Goal: Task Accomplishment & Management: Use online tool/utility

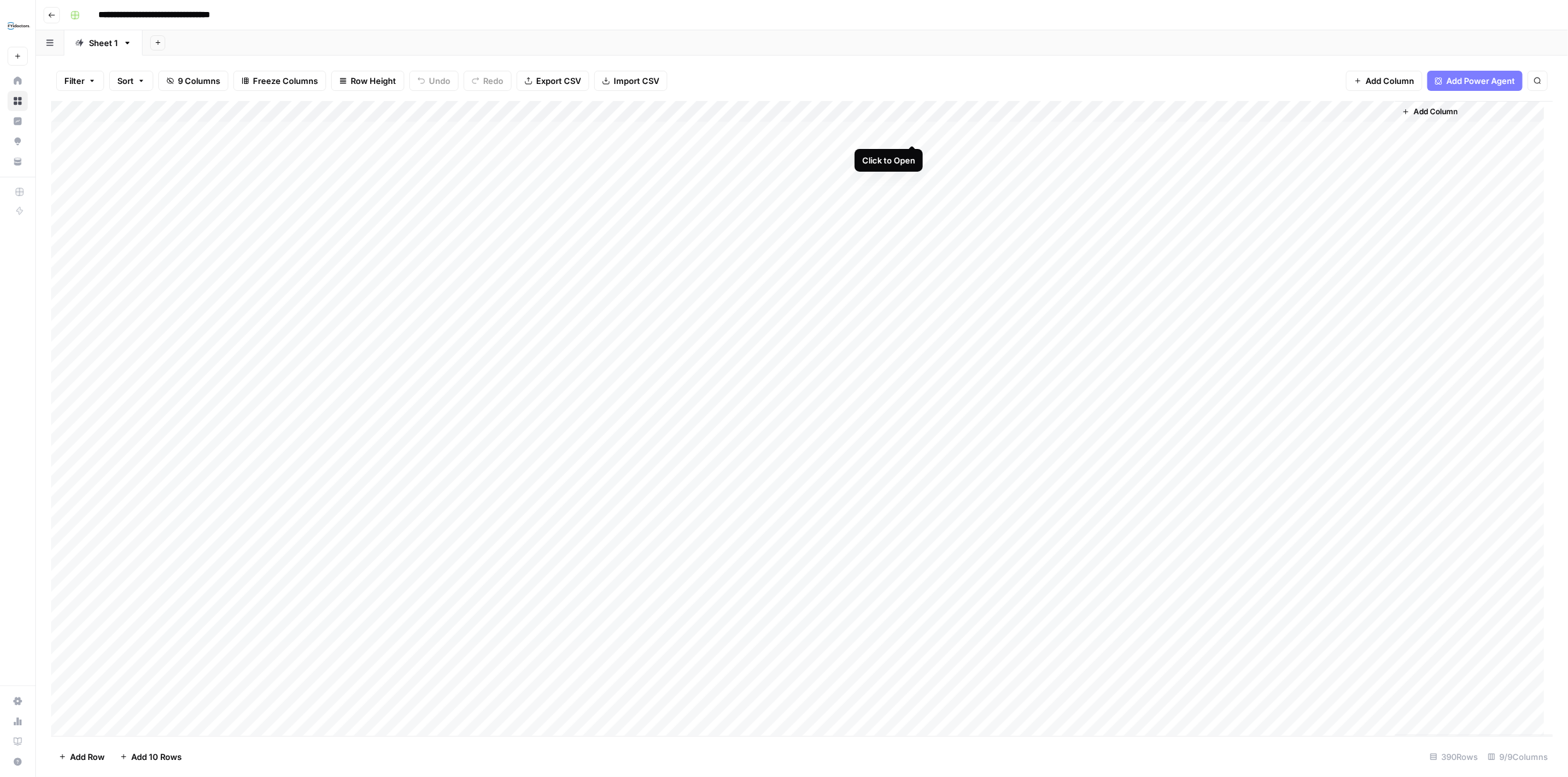
click at [911, 130] on div "Add Column" at bounding box center [802, 418] width 1502 height 635
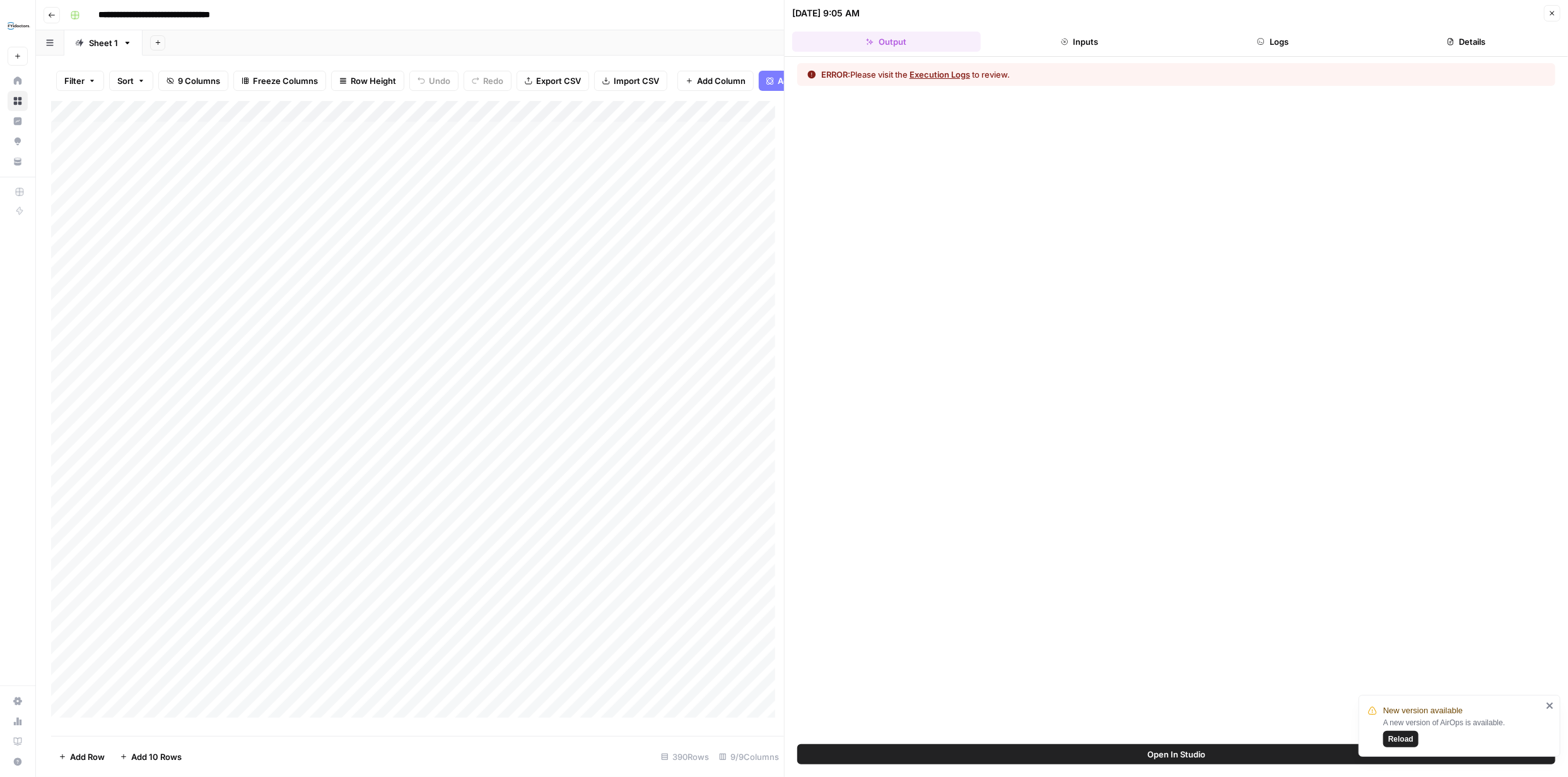
click at [941, 74] on button "Execution Logs" at bounding box center [939, 74] width 60 height 13
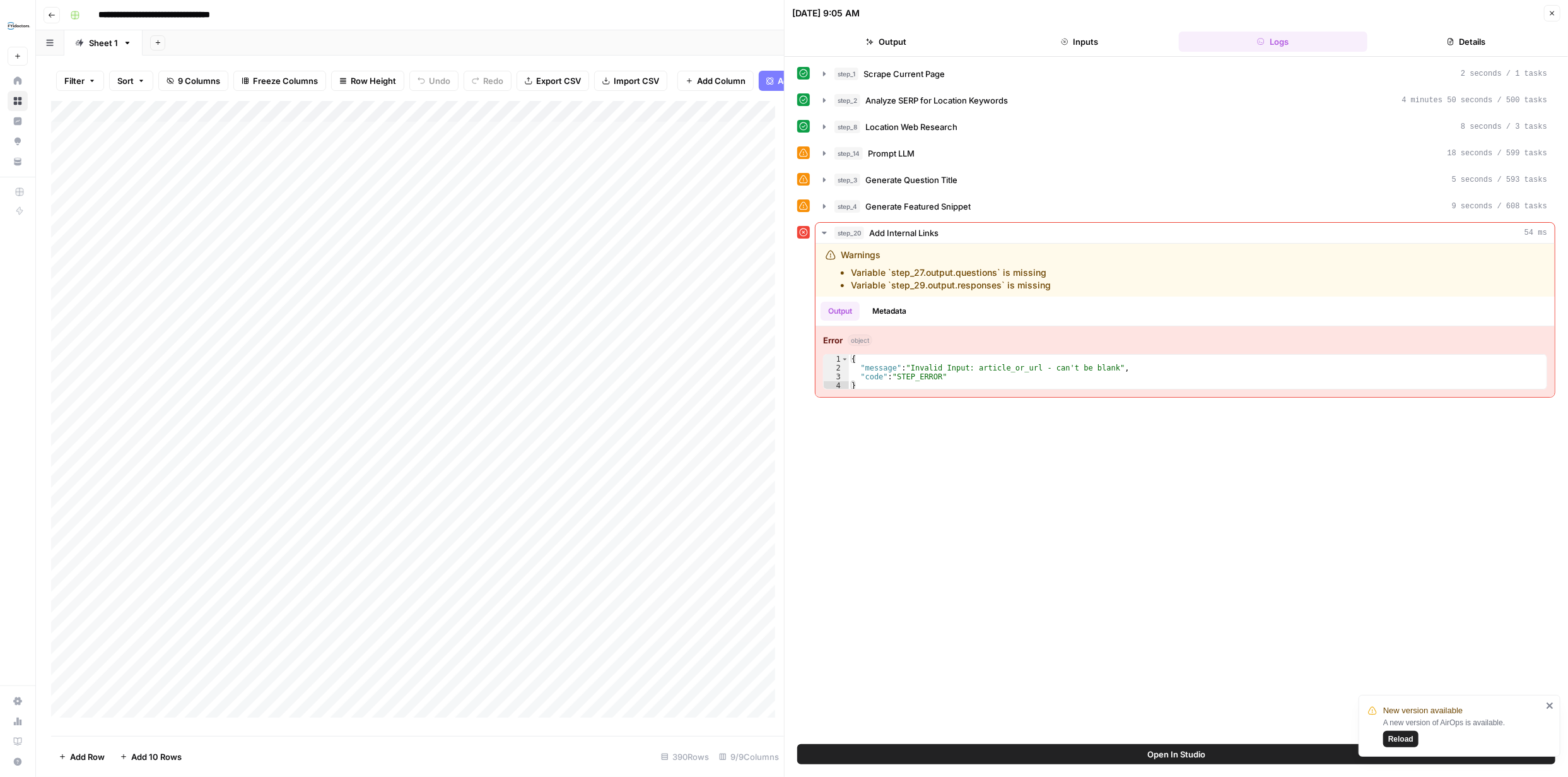
click at [1401, 740] on span "Reload" at bounding box center [1401, 739] width 25 height 11
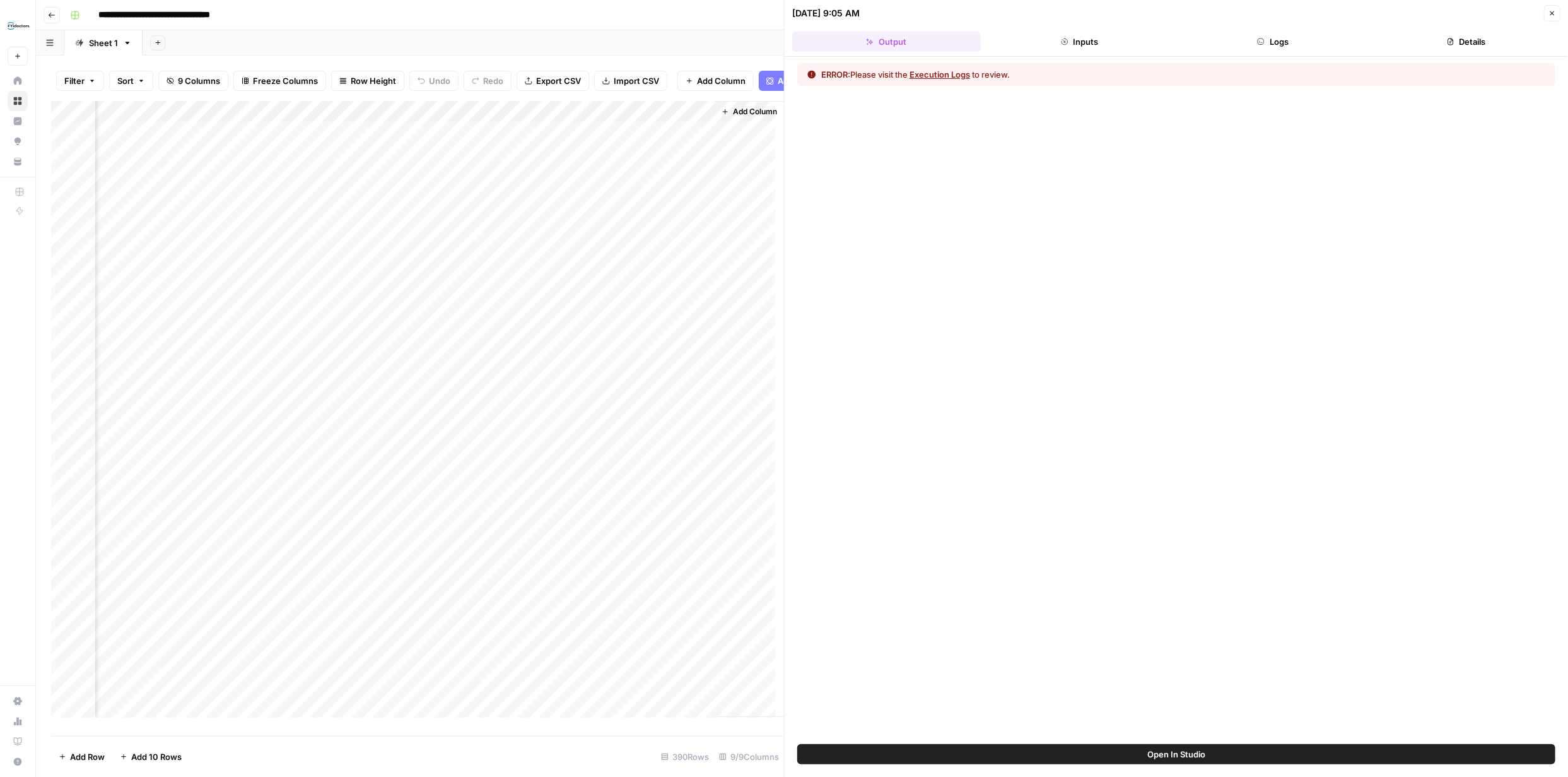
click at [1206, 751] on button "Open In Studio" at bounding box center [1176, 754] width 758 height 20
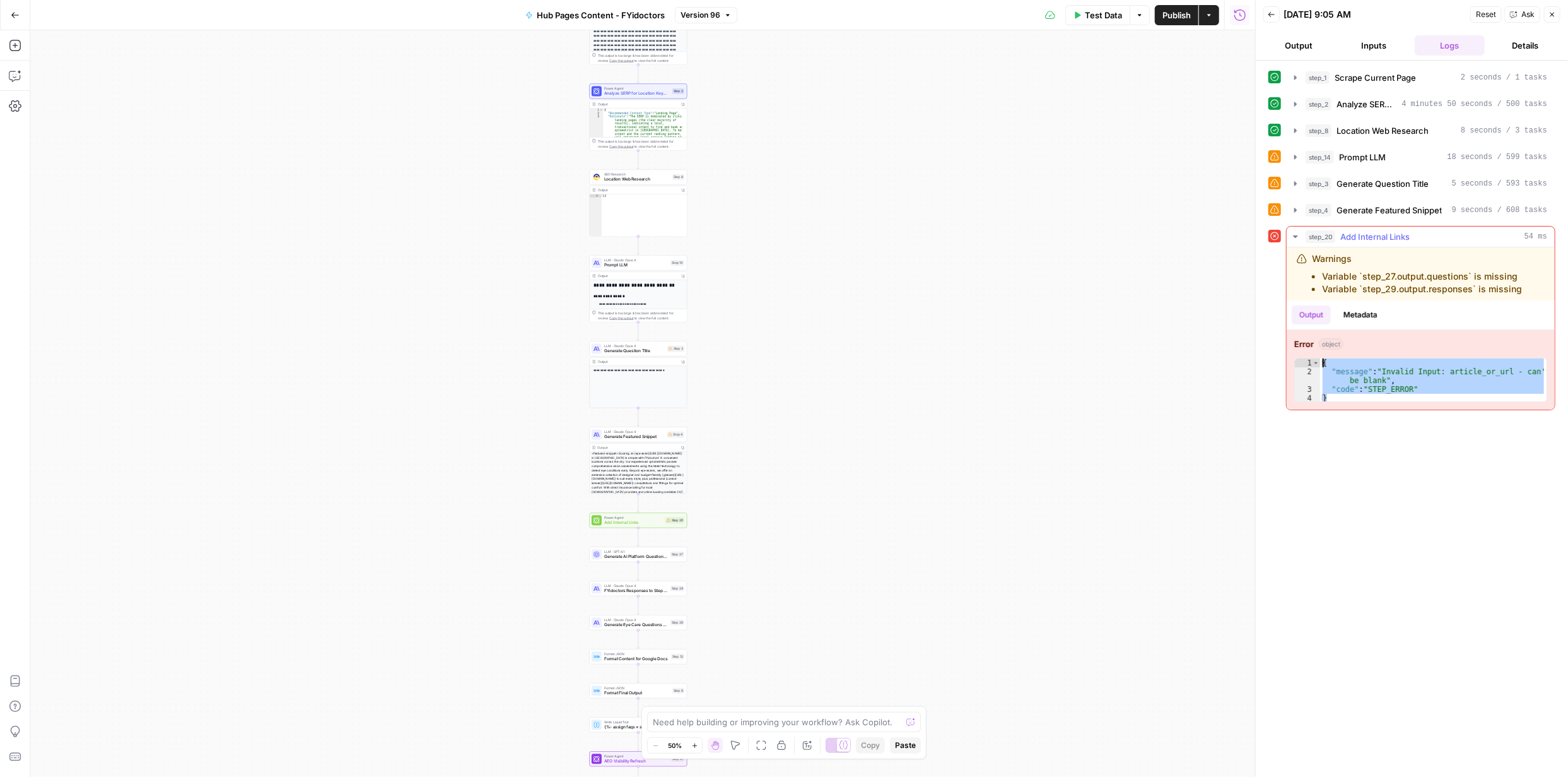
drag, startPoint x: 1329, startPoint y: 394, endPoint x: 1315, endPoint y: 349, distance: 47.1
click at [1315, 350] on div "Error object * 1 2 3 4 { "message" : "Invalid Input: article_or_url - can't be …" at bounding box center [1421, 369] width 268 height 79
type textarea "**********"
click at [770, 719] on textarea at bounding box center [777, 722] width 249 height 13
paste textarea "{ "message": "Invalid Input: article_or_url - can't be blank", "code": "STEP_ER…"
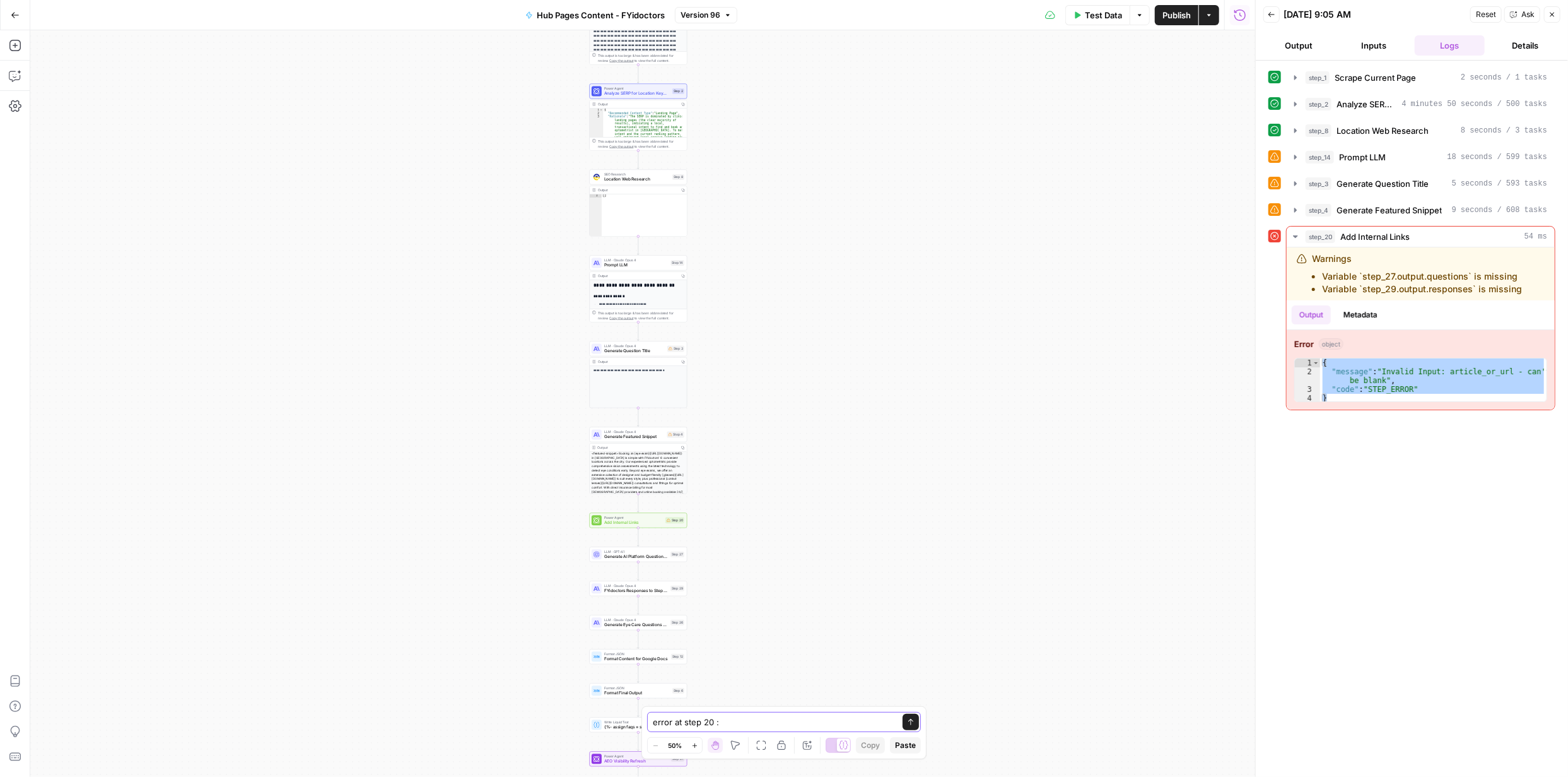
type textarea "error at step 20 : { "message": "Invalid Input: article_or_url - can't be blank…"
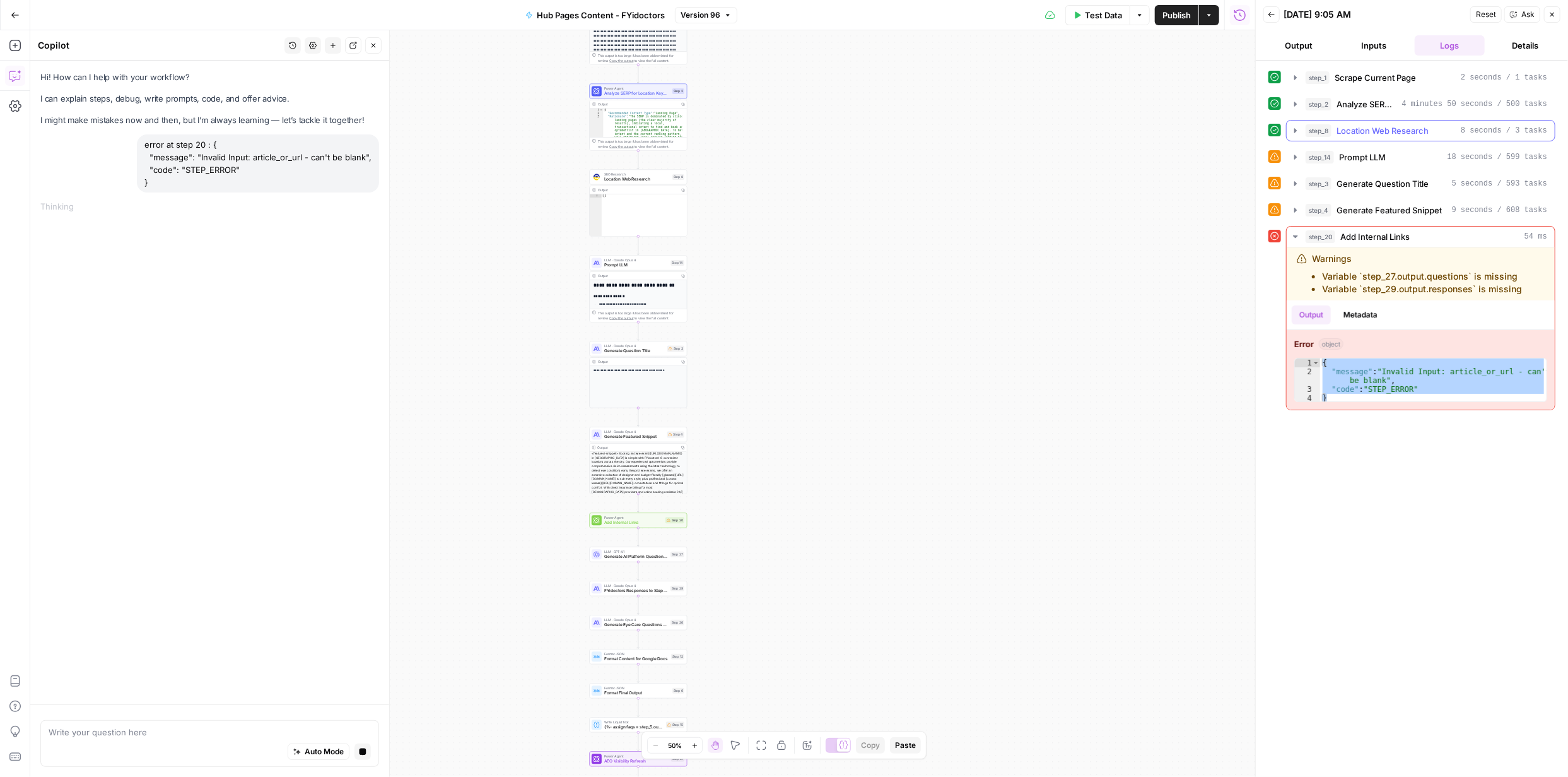
click at [1296, 133] on icon "button" at bounding box center [1296, 131] width 10 height 10
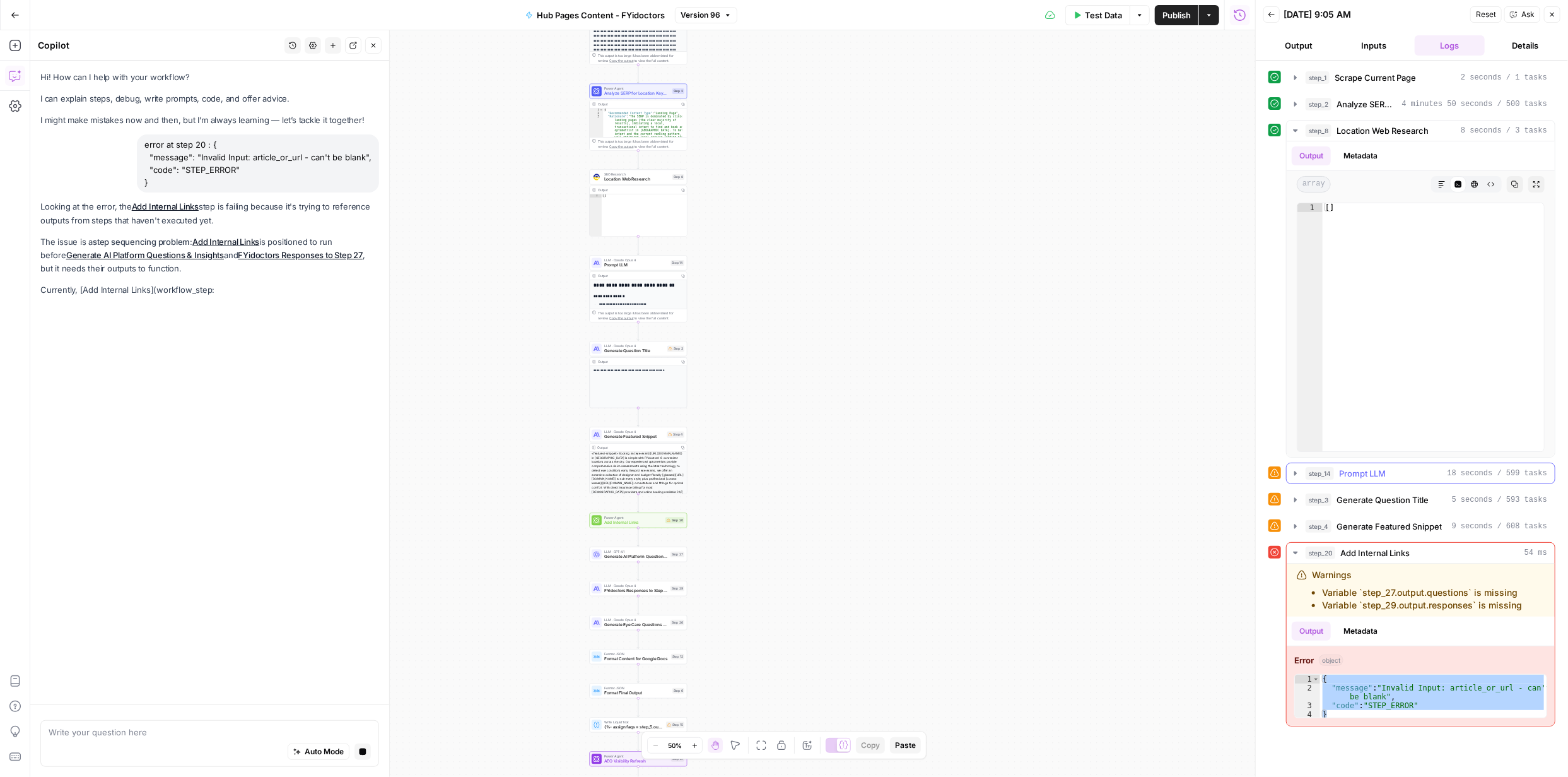
click at [1295, 473] on icon "button" at bounding box center [1296, 473] width 3 height 4
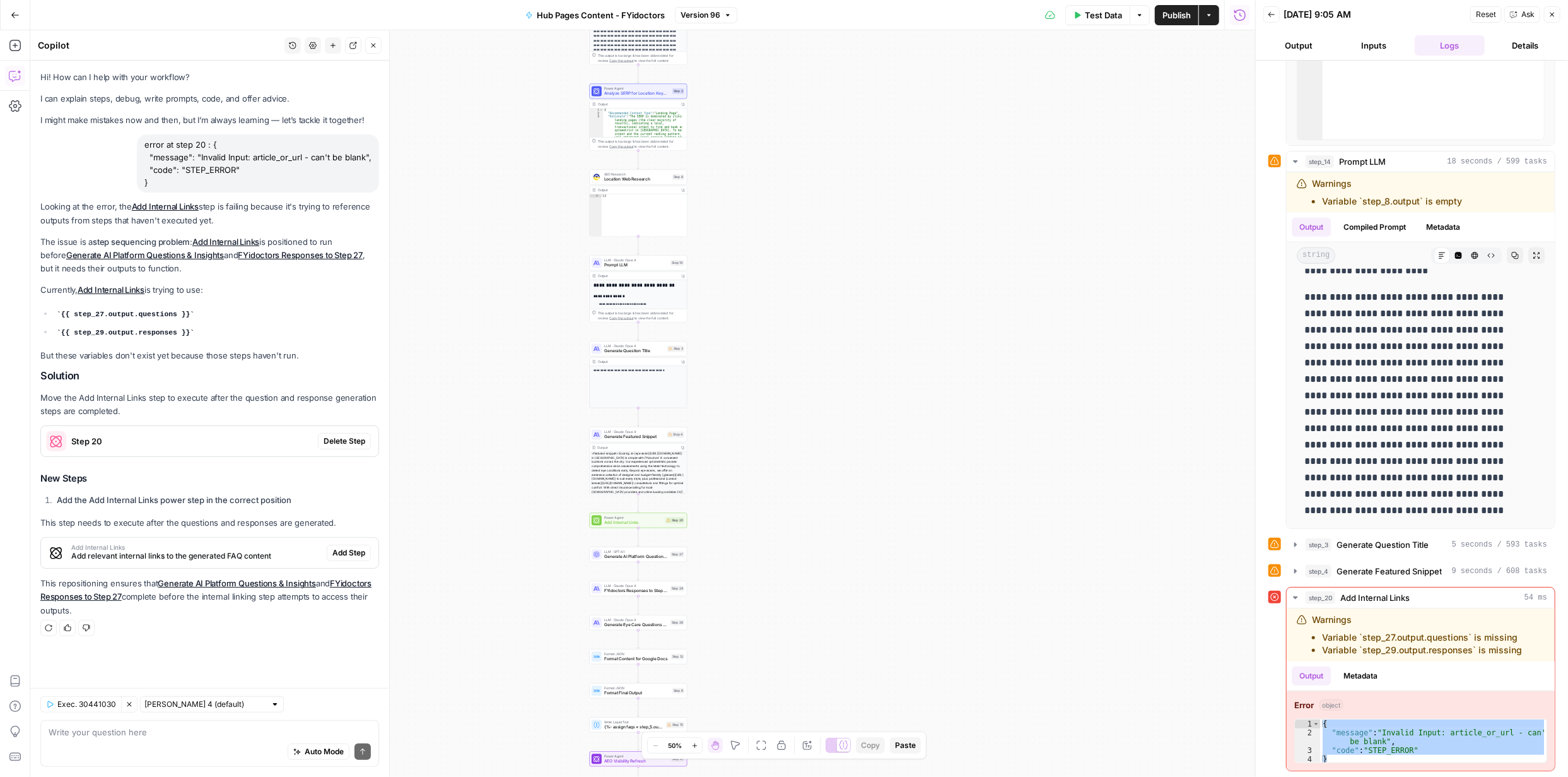
scroll to position [312, 0]
click at [1296, 541] on icon "button" at bounding box center [1296, 545] width 10 height 10
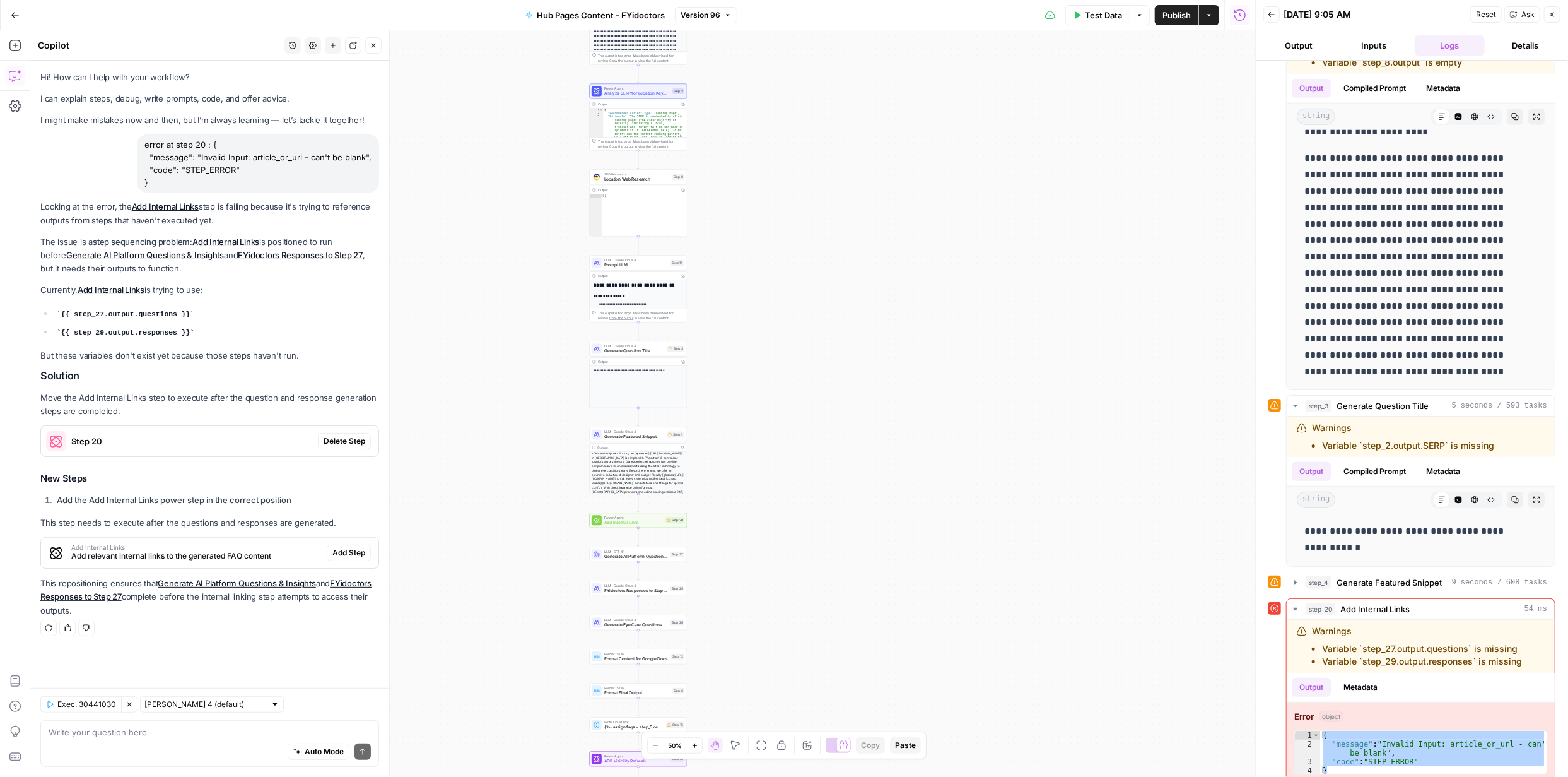
scroll to position [462, 0]
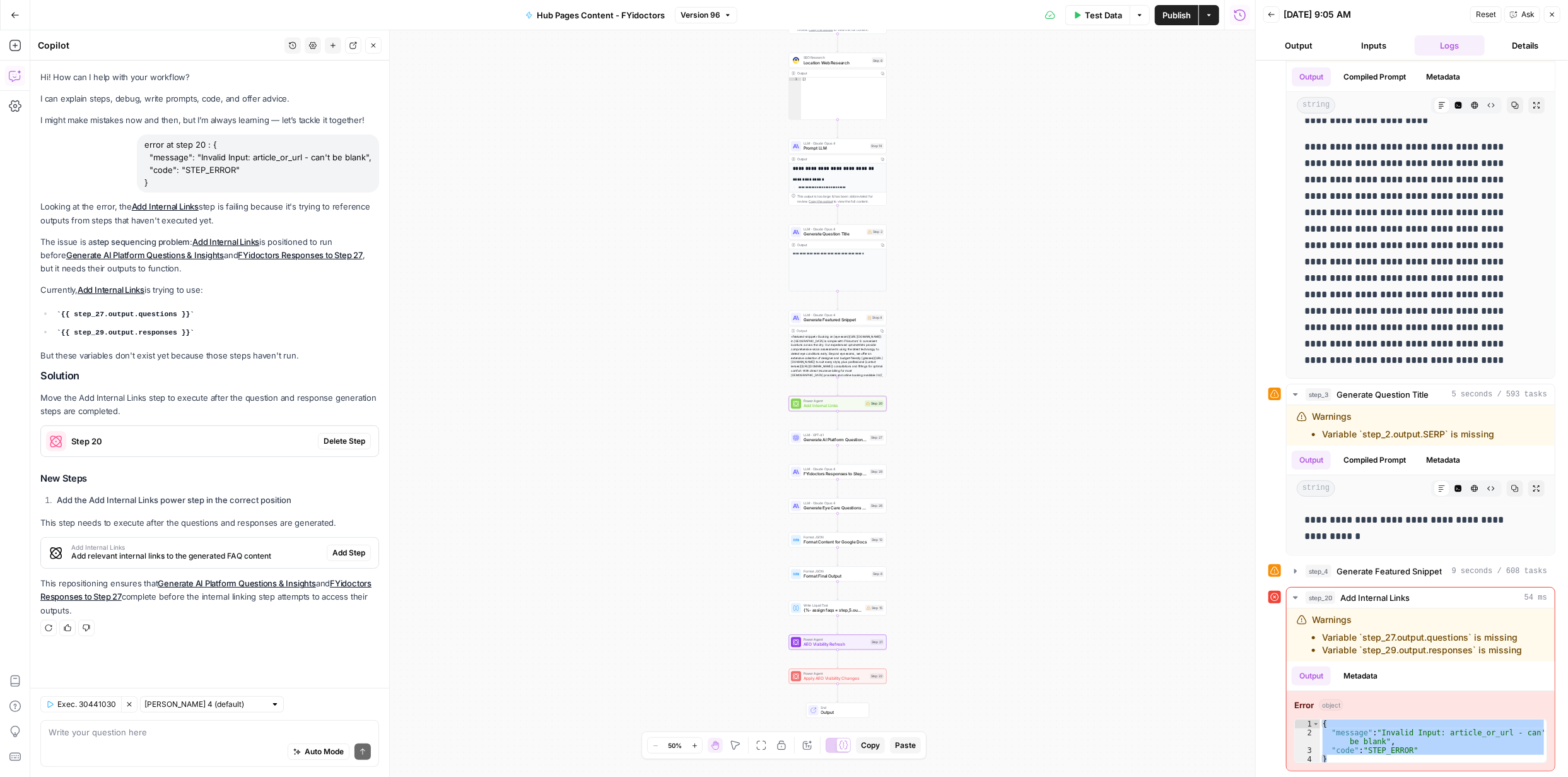
click at [341, 437] on span "Delete Step" at bounding box center [345, 441] width 42 height 11
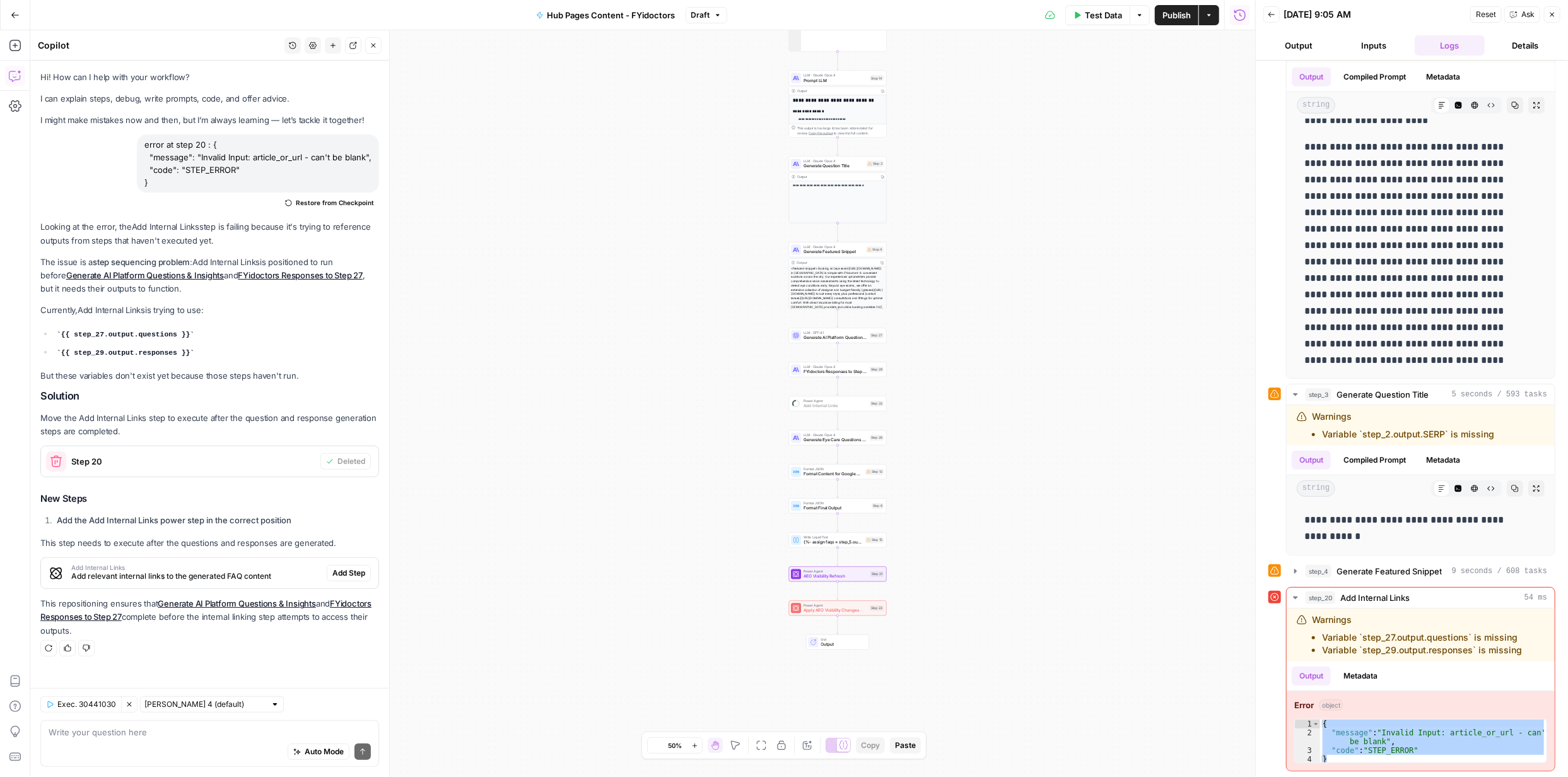
click at [355, 568] on span "Add Step" at bounding box center [349, 573] width 33 height 11
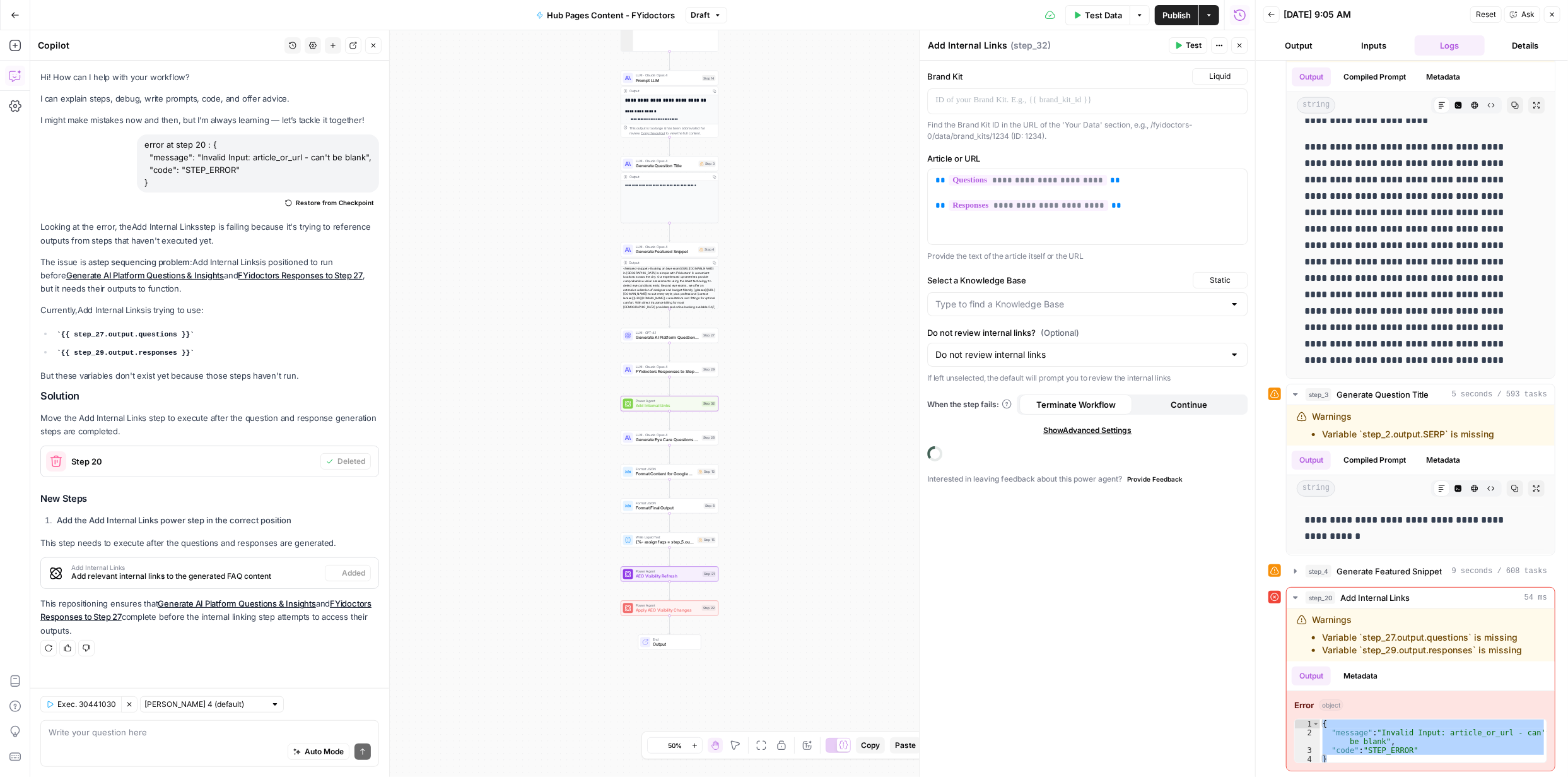
type input "FYidoctors URLs 08 25"
click at [263, 736] on textarea at bounding box center [210, 732] width 322 height 13
type textarea "why is step 8 blank? should it be deleted?"
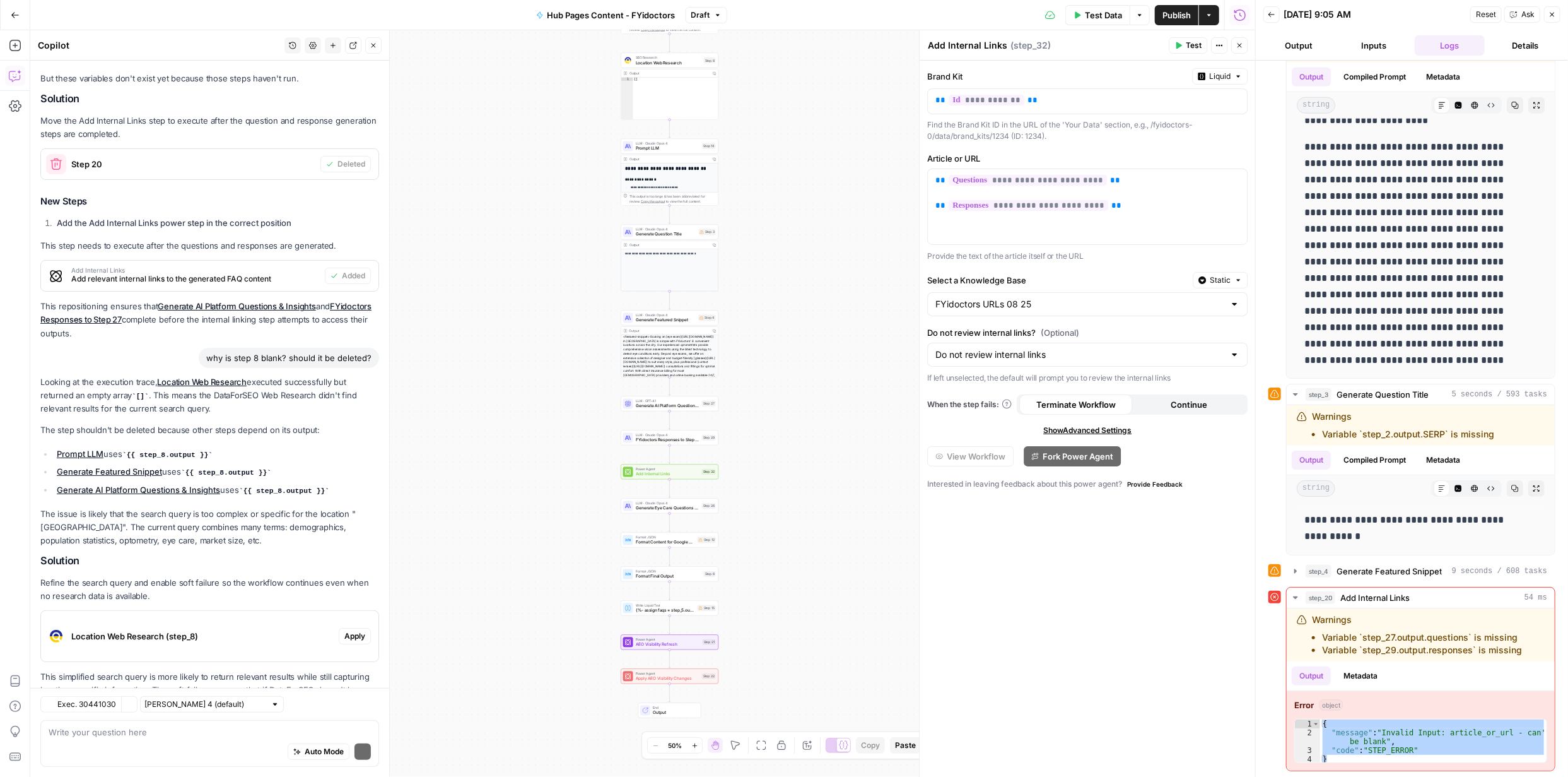
scroll to position [359, 0]
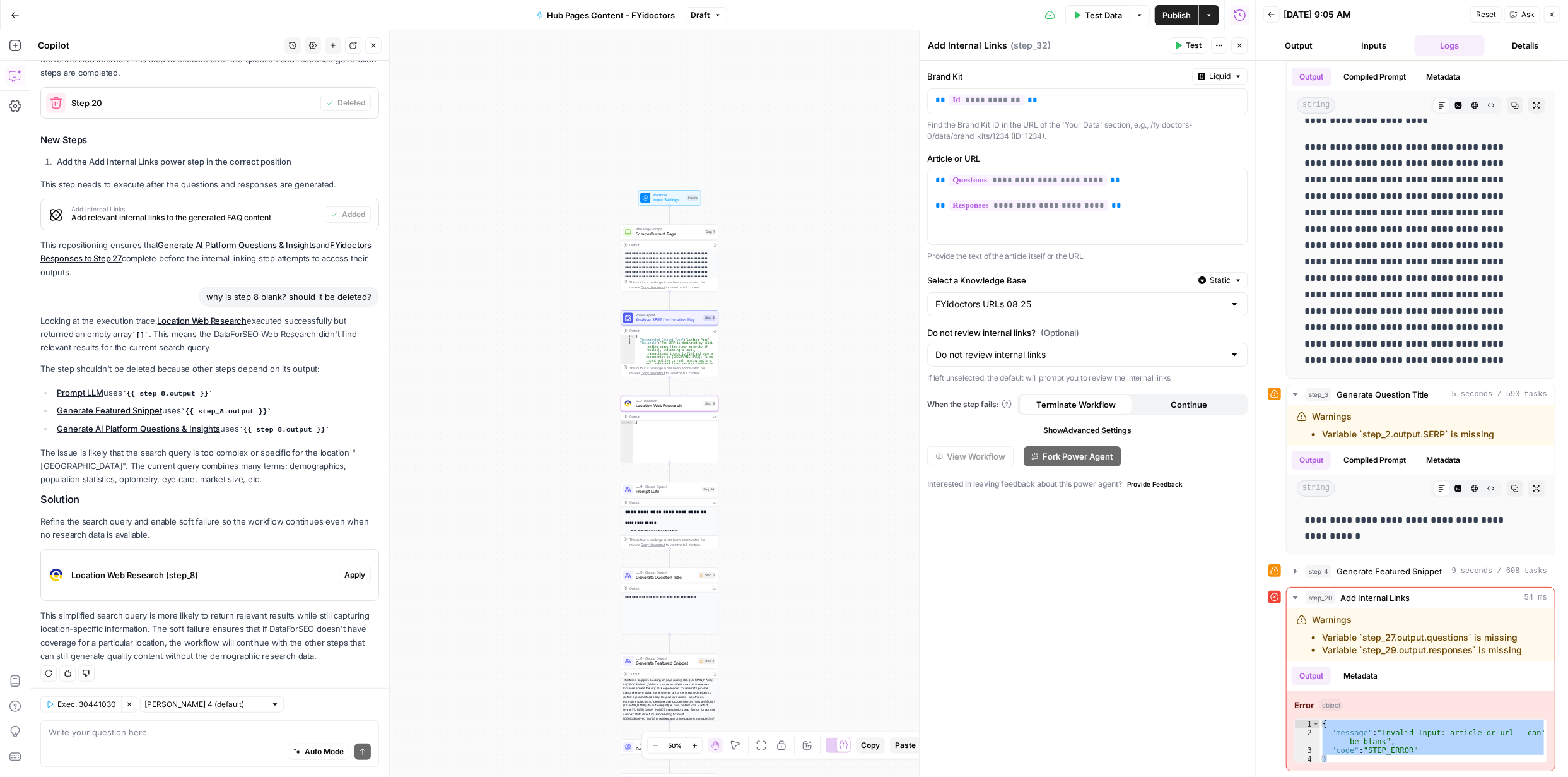
click at [349, 573] on span "Apply" at bounding box center [355, 575] width 21 height 11
click at [774, 159] on span "Apply anyway" at bounding box center [756, 161] width 61 height 13
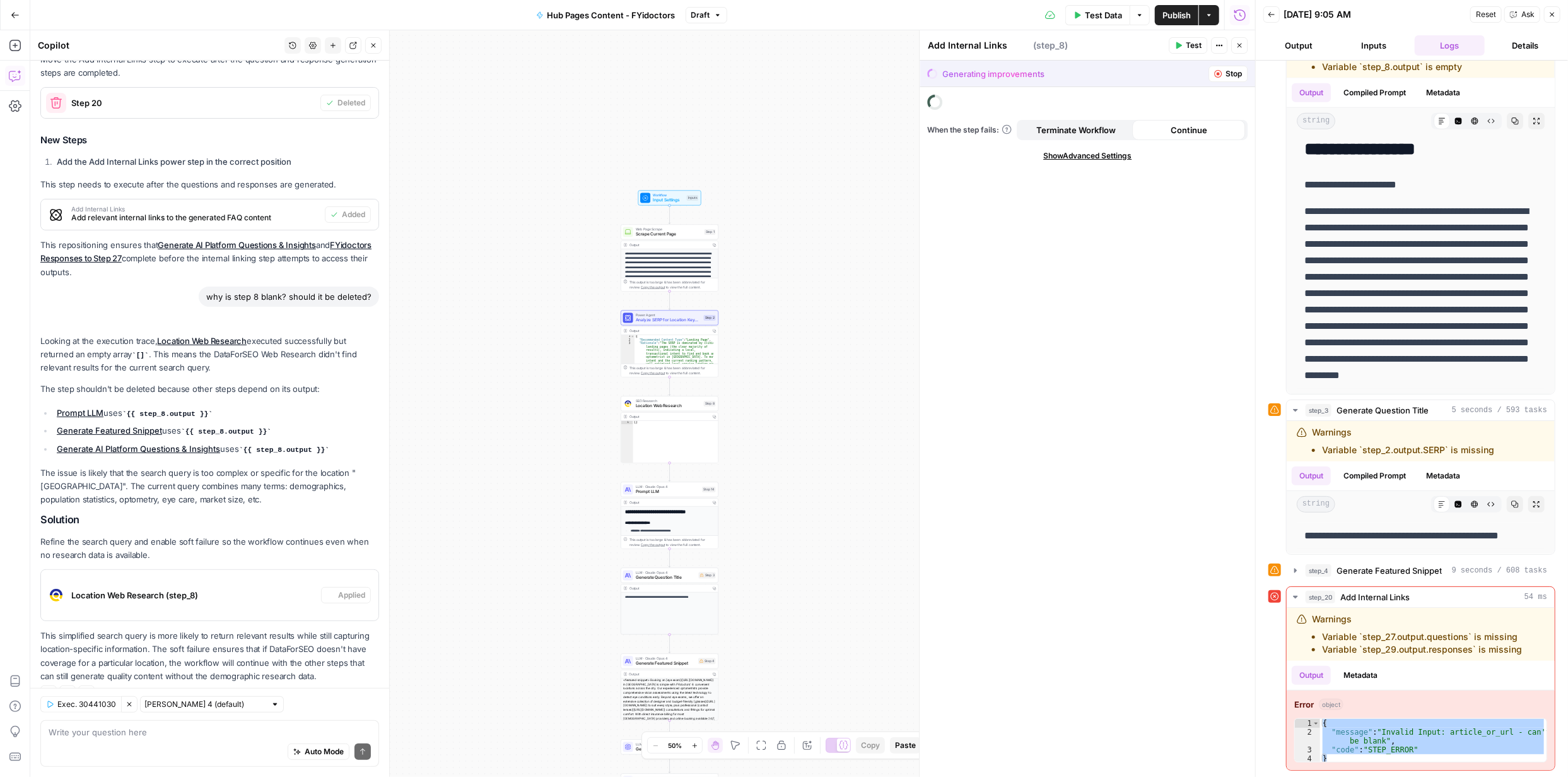
type textarea "Location Web Research"
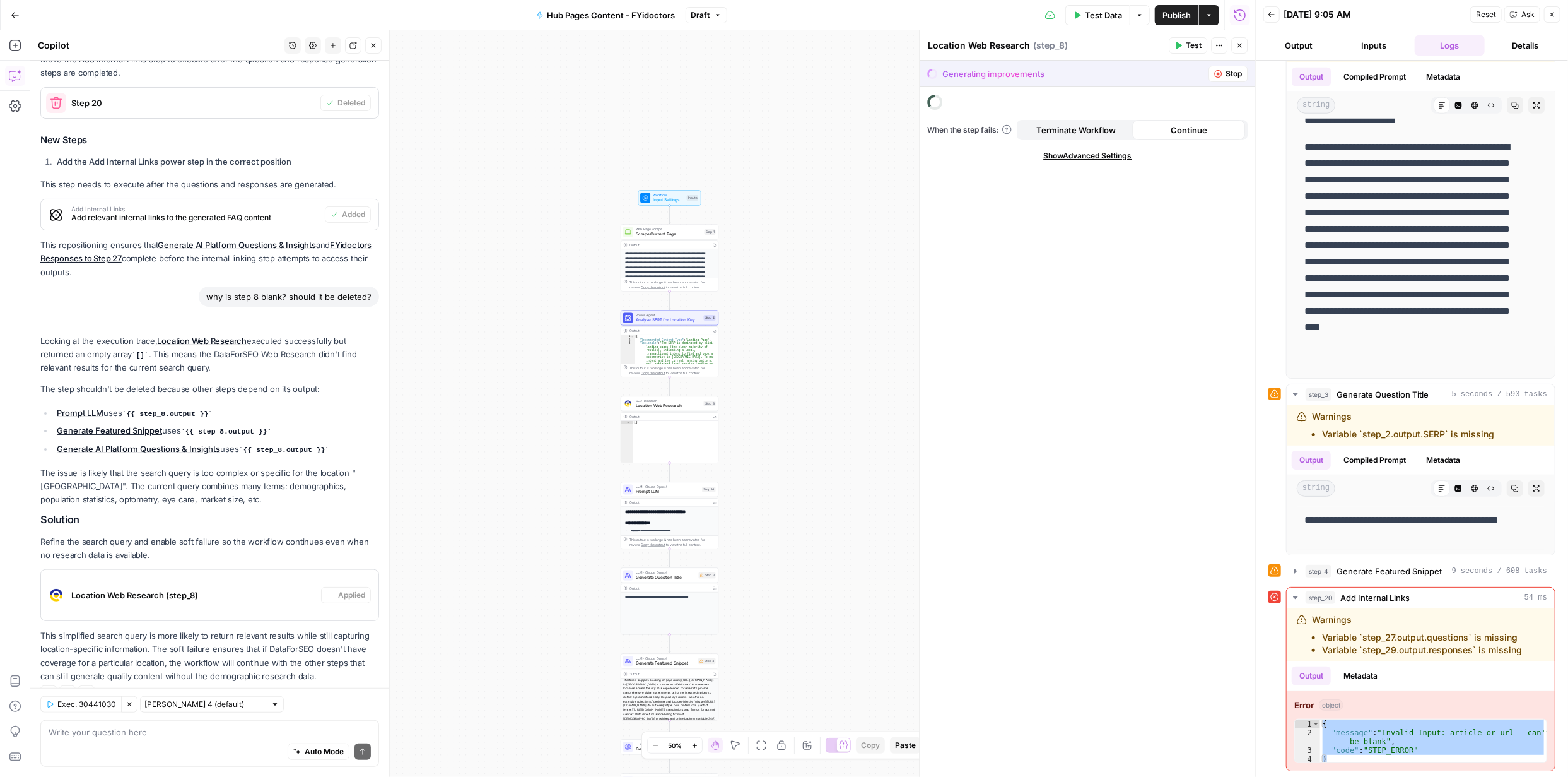
scroll to position [0, 0]
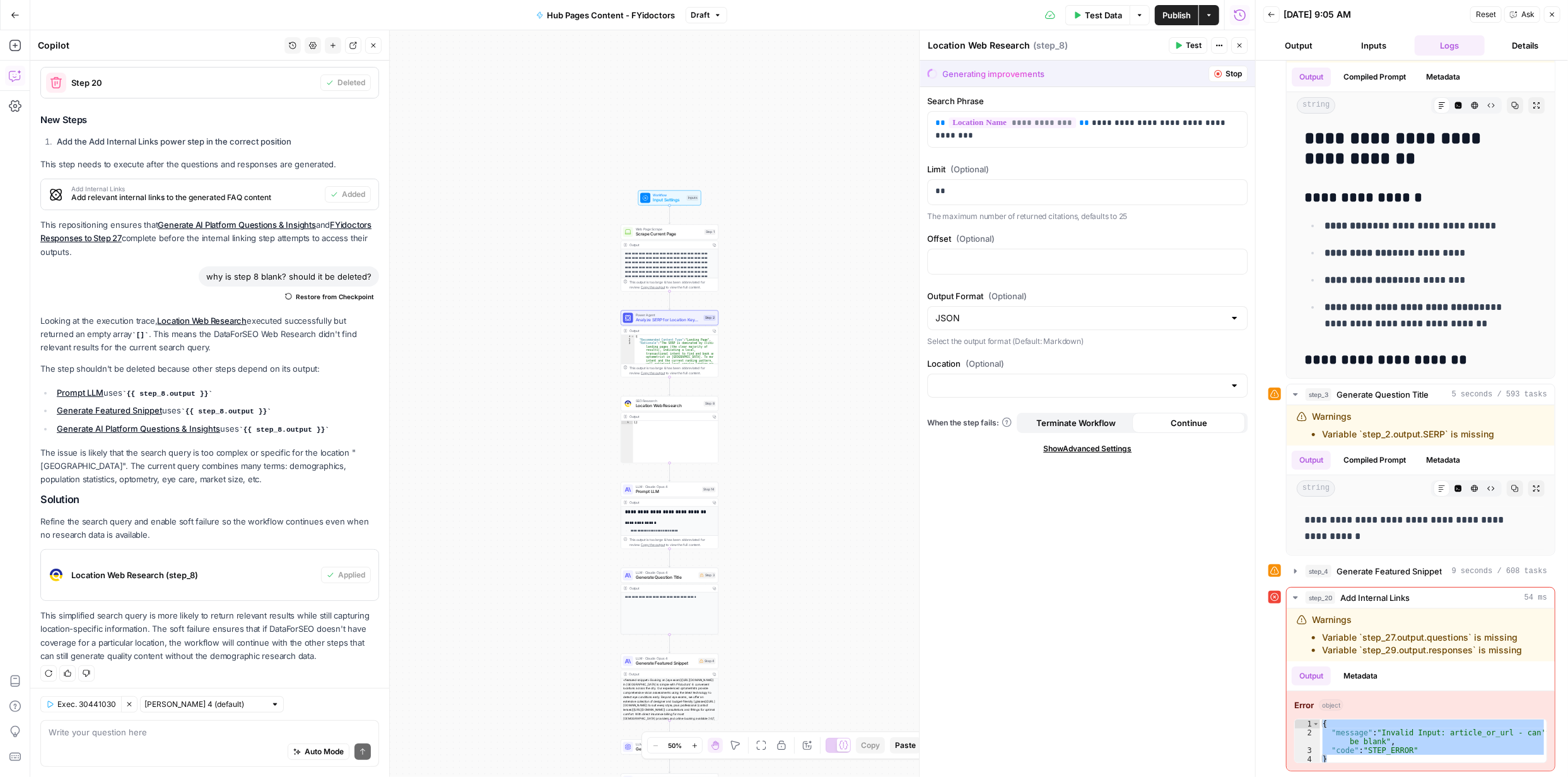
click at [1182, 13] on span "Publish" at bounding box center [1176, 15] width 29 height 13
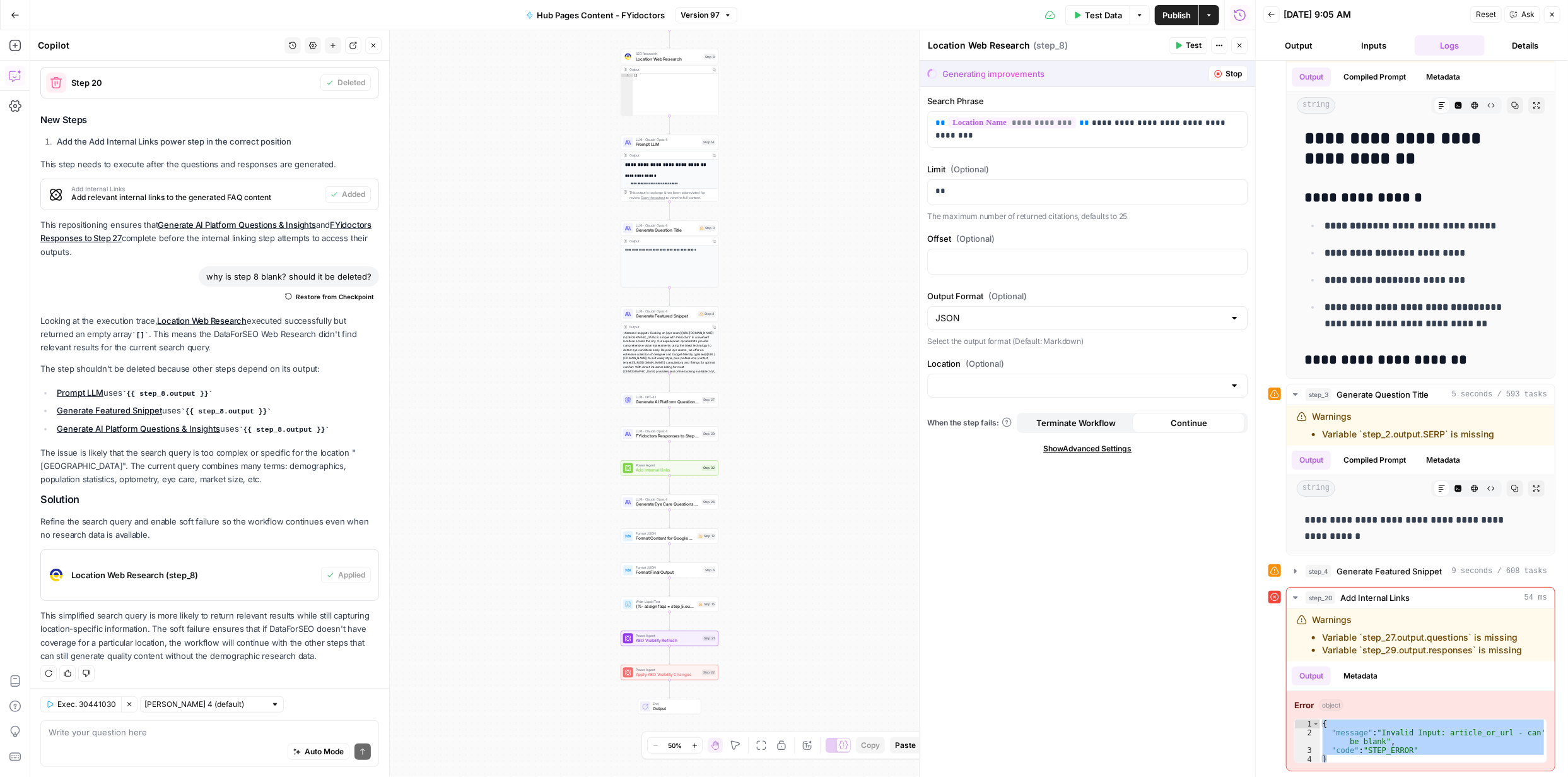
click at [695, 743] on icon "button" at bounding box center [694, 745] width 7 height 7
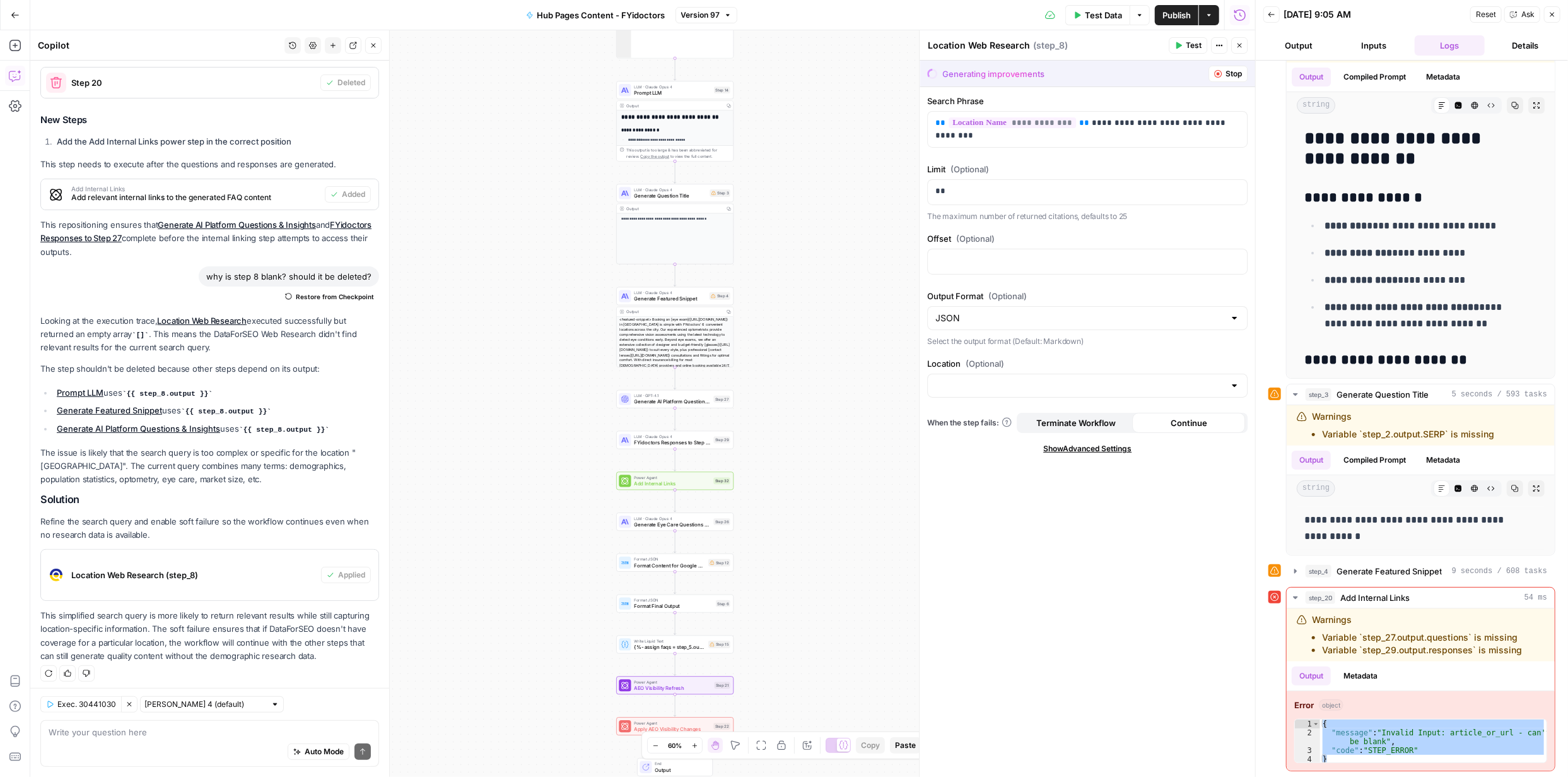
click at [697, 745] on icon "button" at bounding box center [694, 745] width 7 height 7
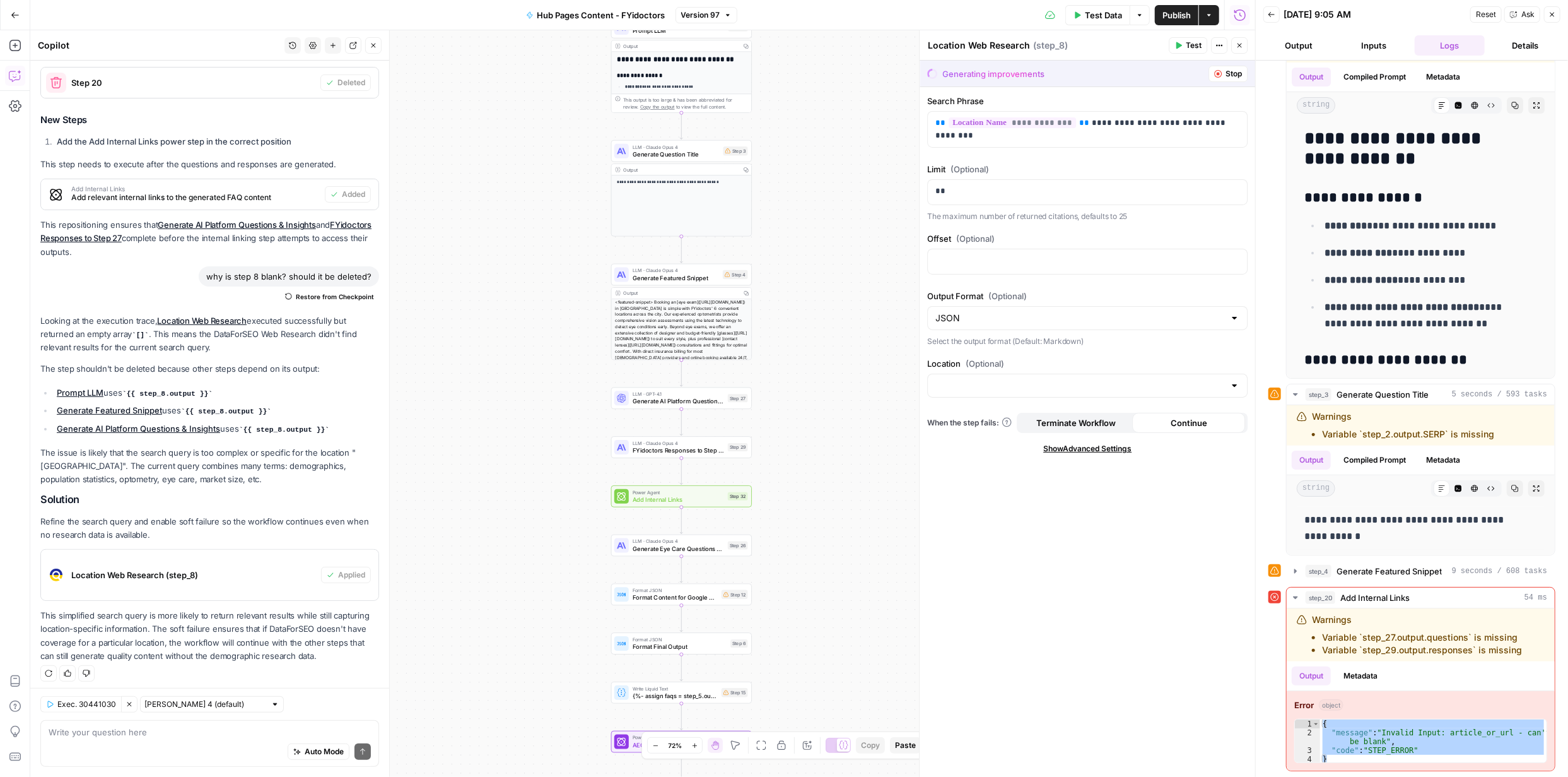
click at [701, 747] on button "Zoom In" at bounding box center [695, 745] width 15 height 15
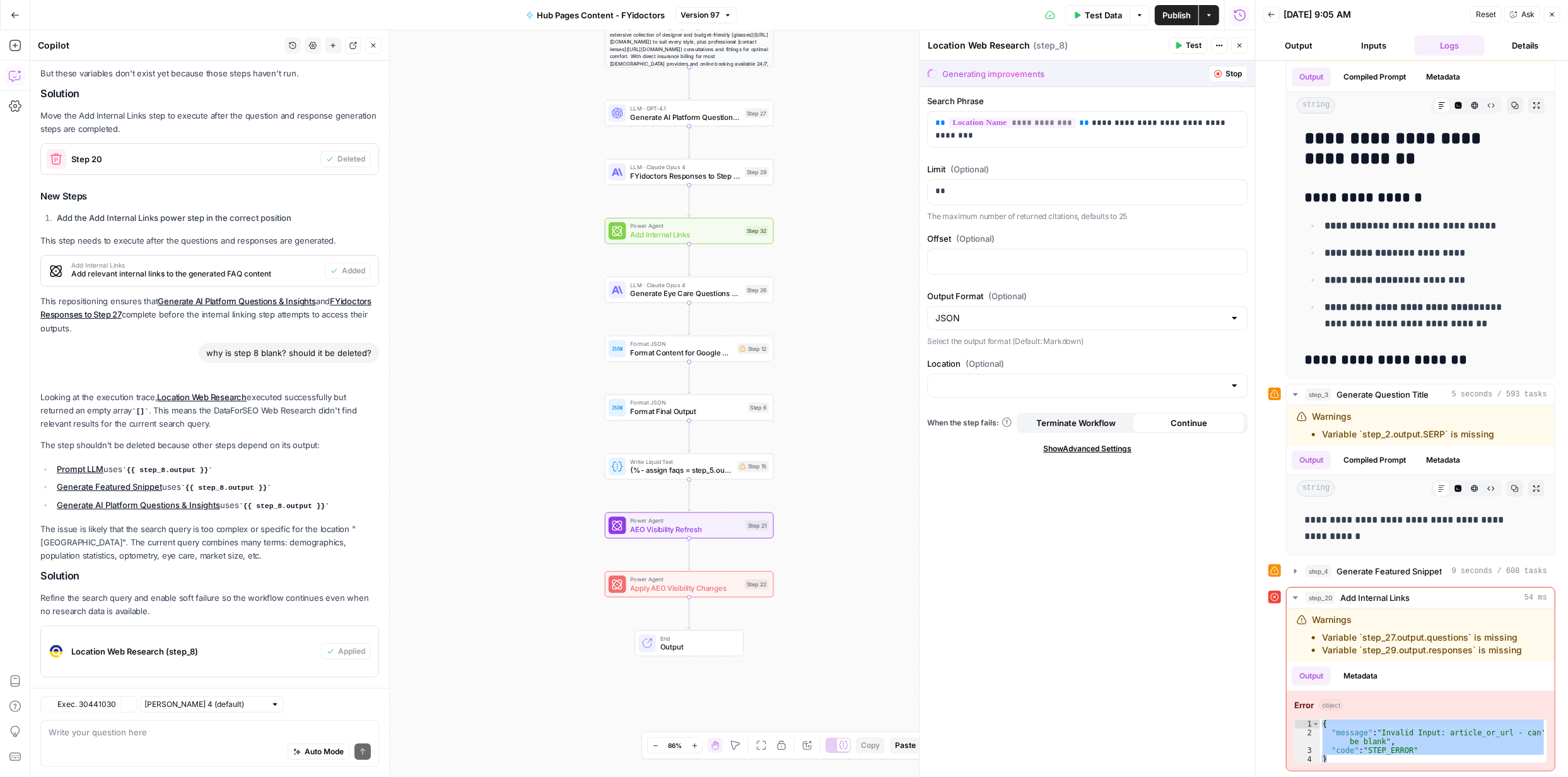
scroll to position [378, 0]
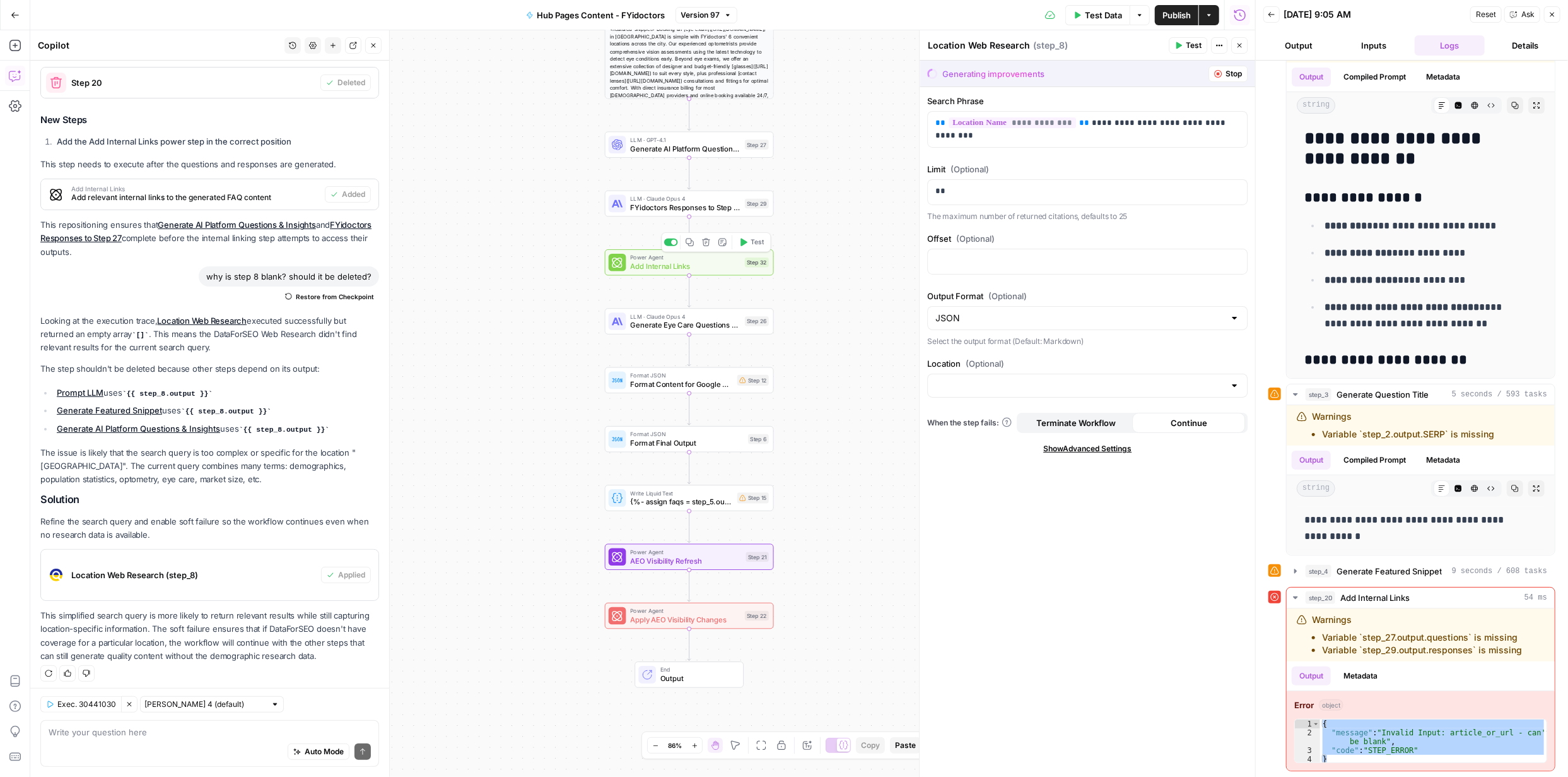
click at [755, 244] on span "Test" at bounding box center [757, 242] width 13 height 10
click at [740, 176] on span "Test All Steps" at bounding box center [737, 176] width 59 height 13
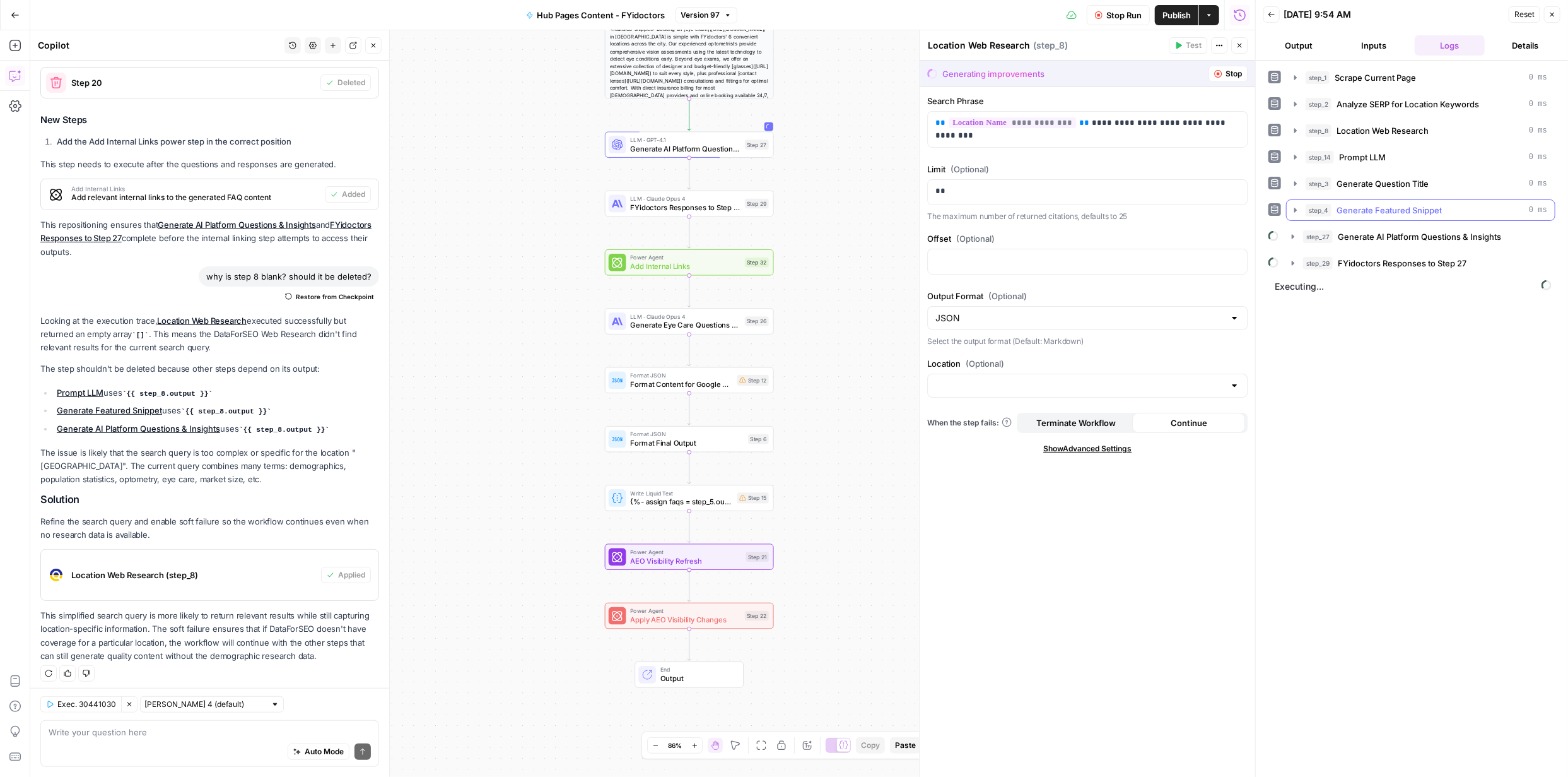
click at [1294, 208] on icon "button" at bounding box center [1296, 210] width 10 height 10
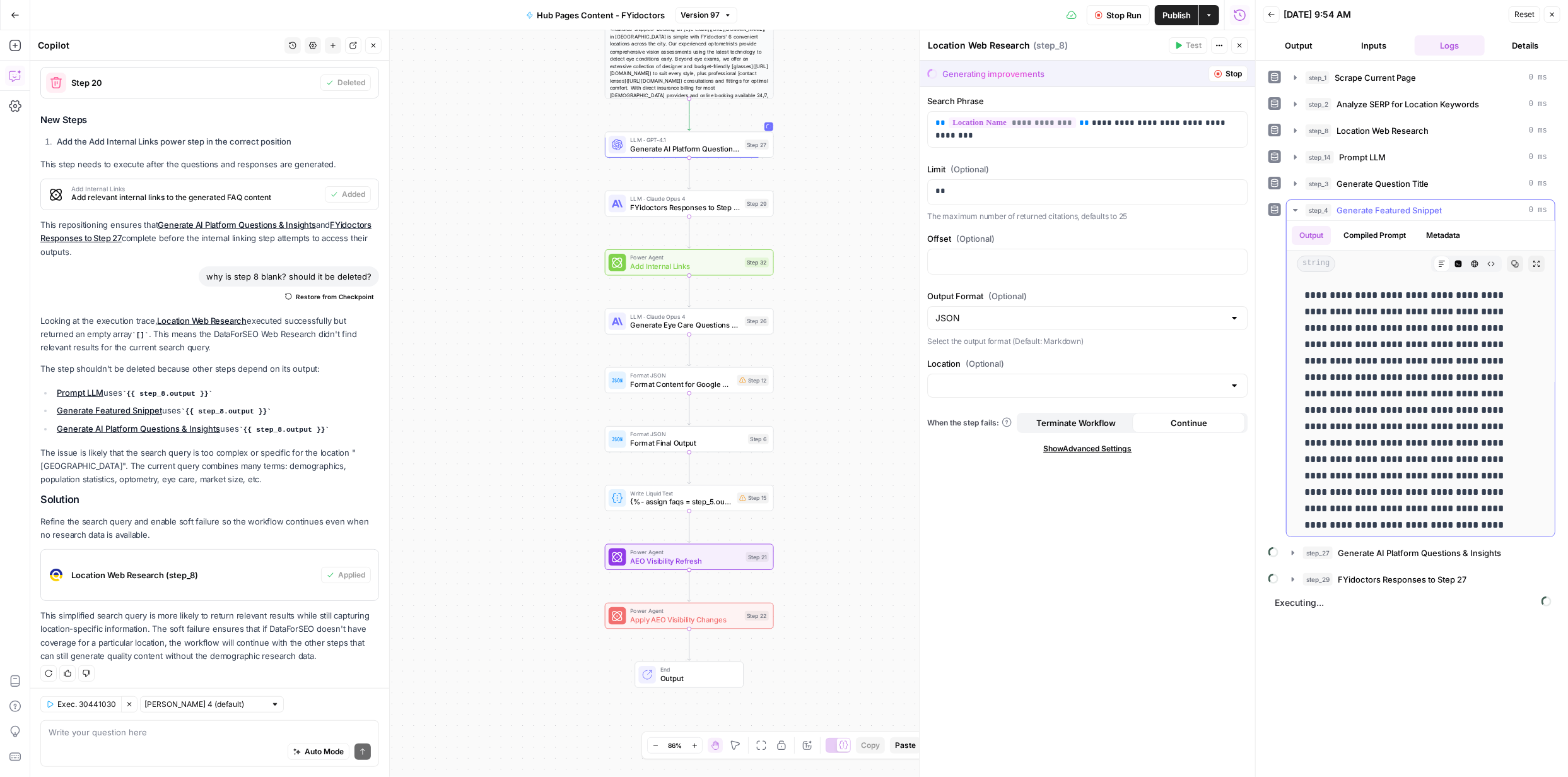
scroll to position [105, 0]
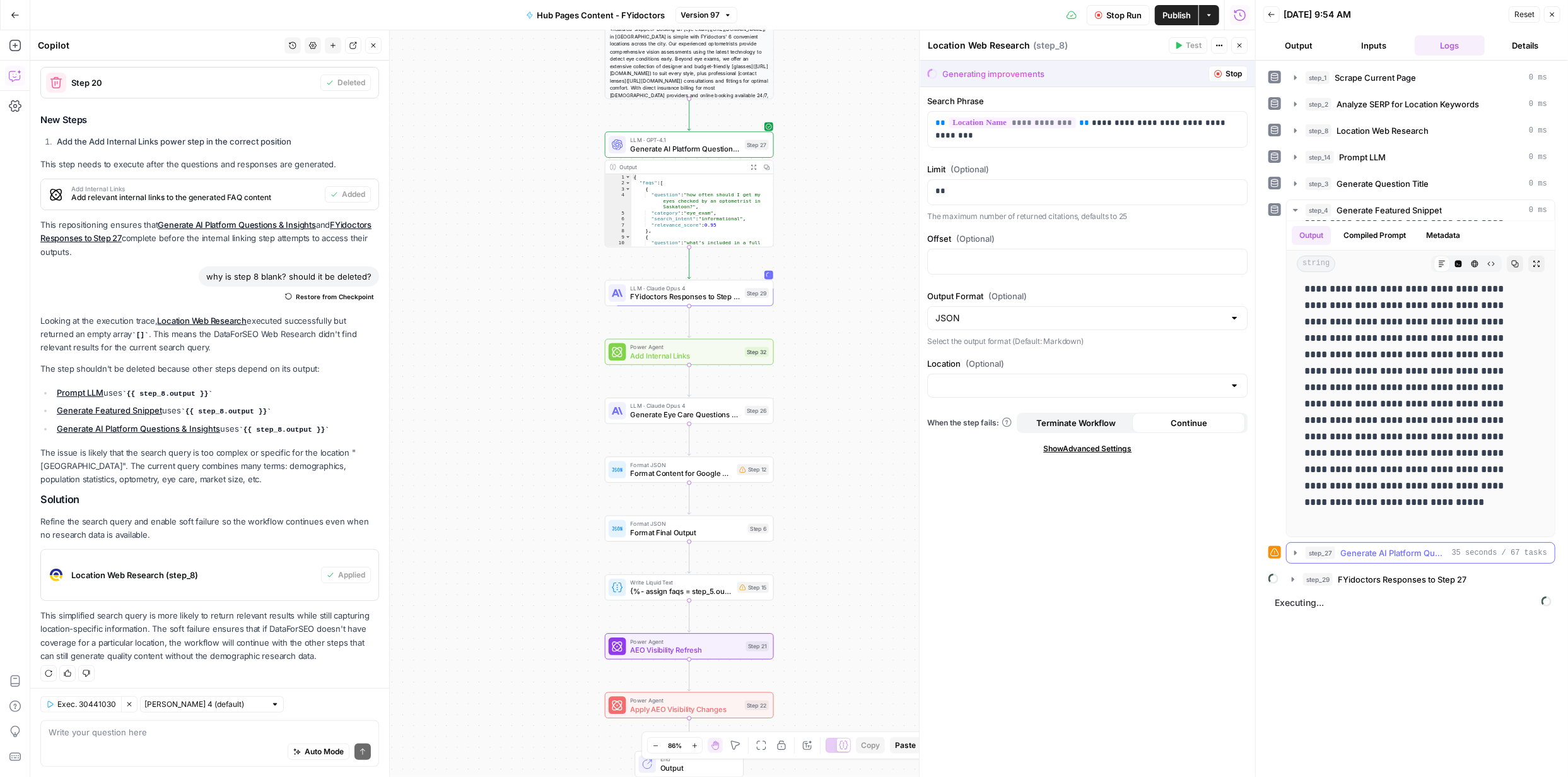
drag, startPoint x: 1297, startPoint y: 552, endPoint x: 1531, endPoint y: 411, distance: 273.2
click at [1297, 552] on icon "button" at bounding box center [1296, 553] width 10 height 10
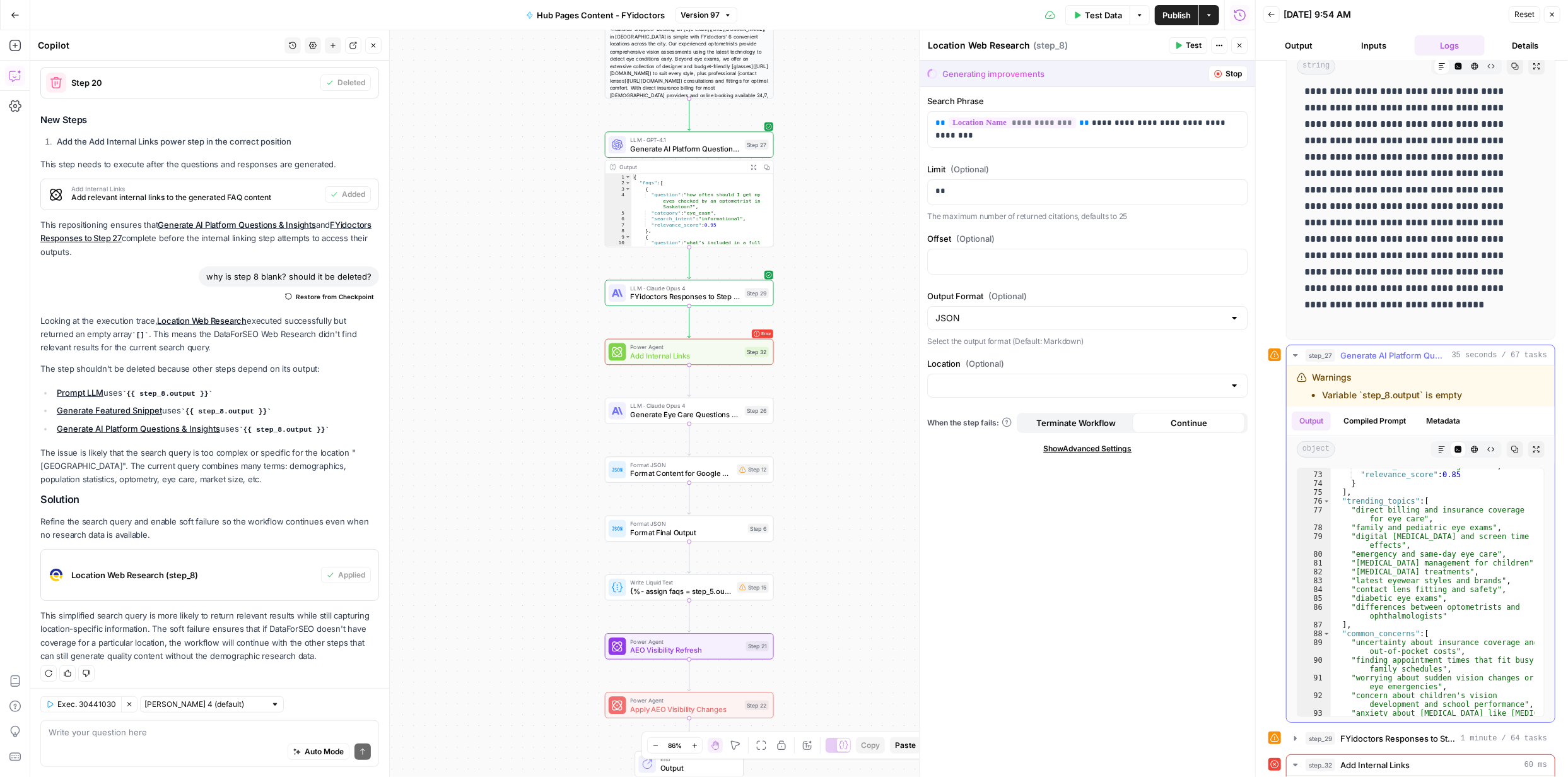
scroll to position [811, 0]
click at [1298, 356] on icon "button" at bounding box center [1296, 355] width 10 height 10
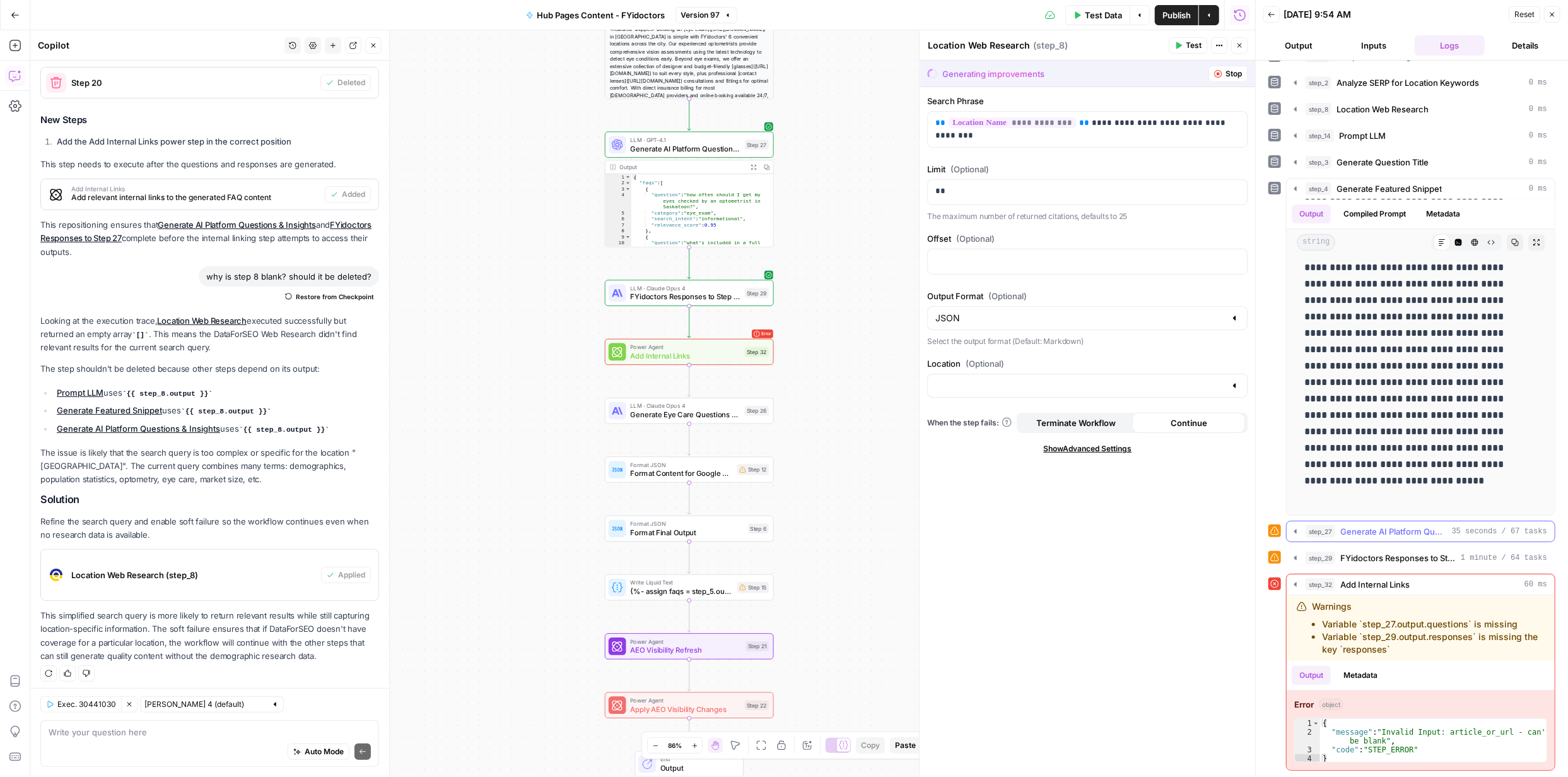
scroll to position [21, 0]
click at [1297, 557] on icon "button" at bounding box center [1296, 559] width 10 height 10
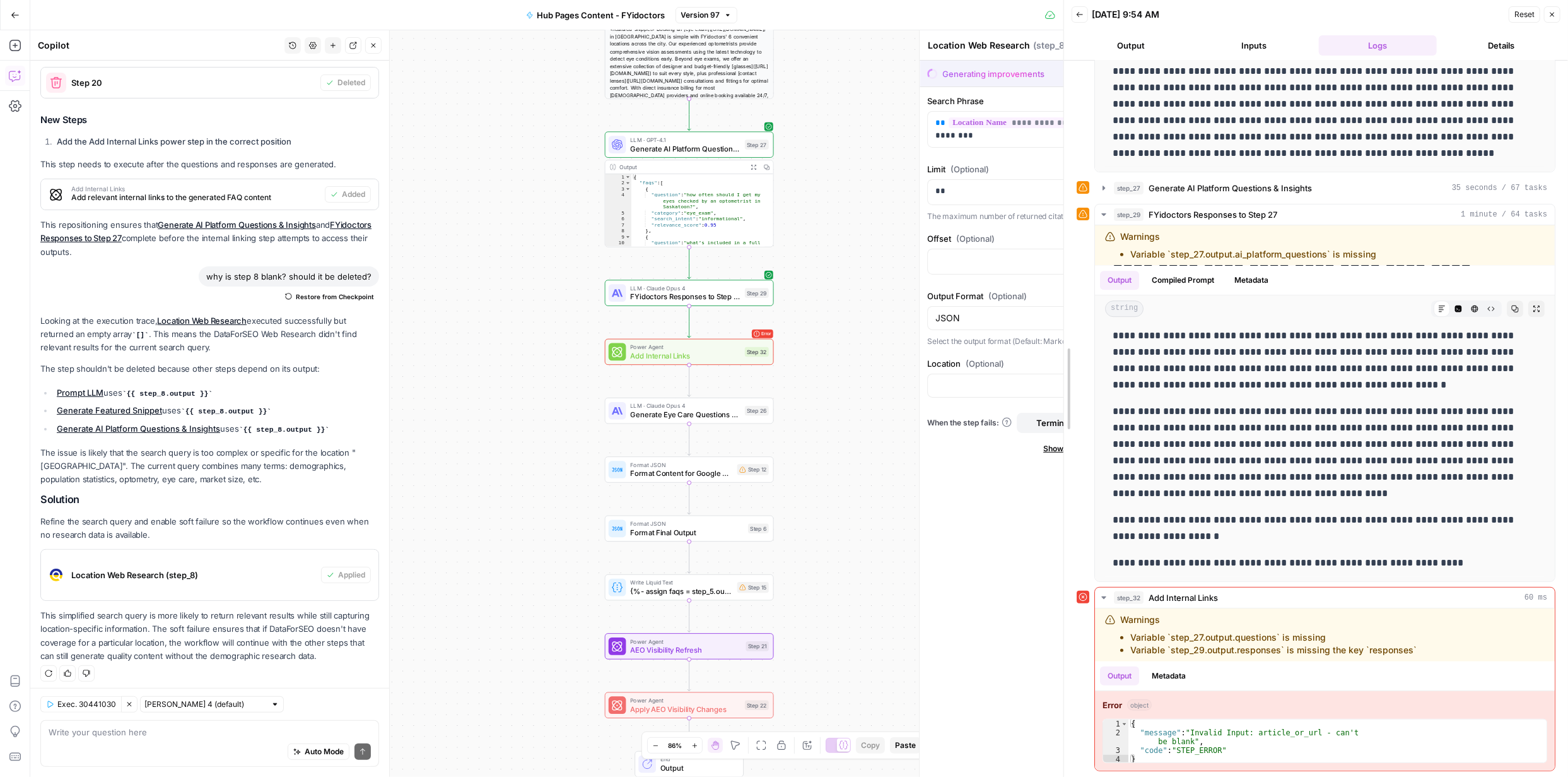
scroll to position [280, 0]
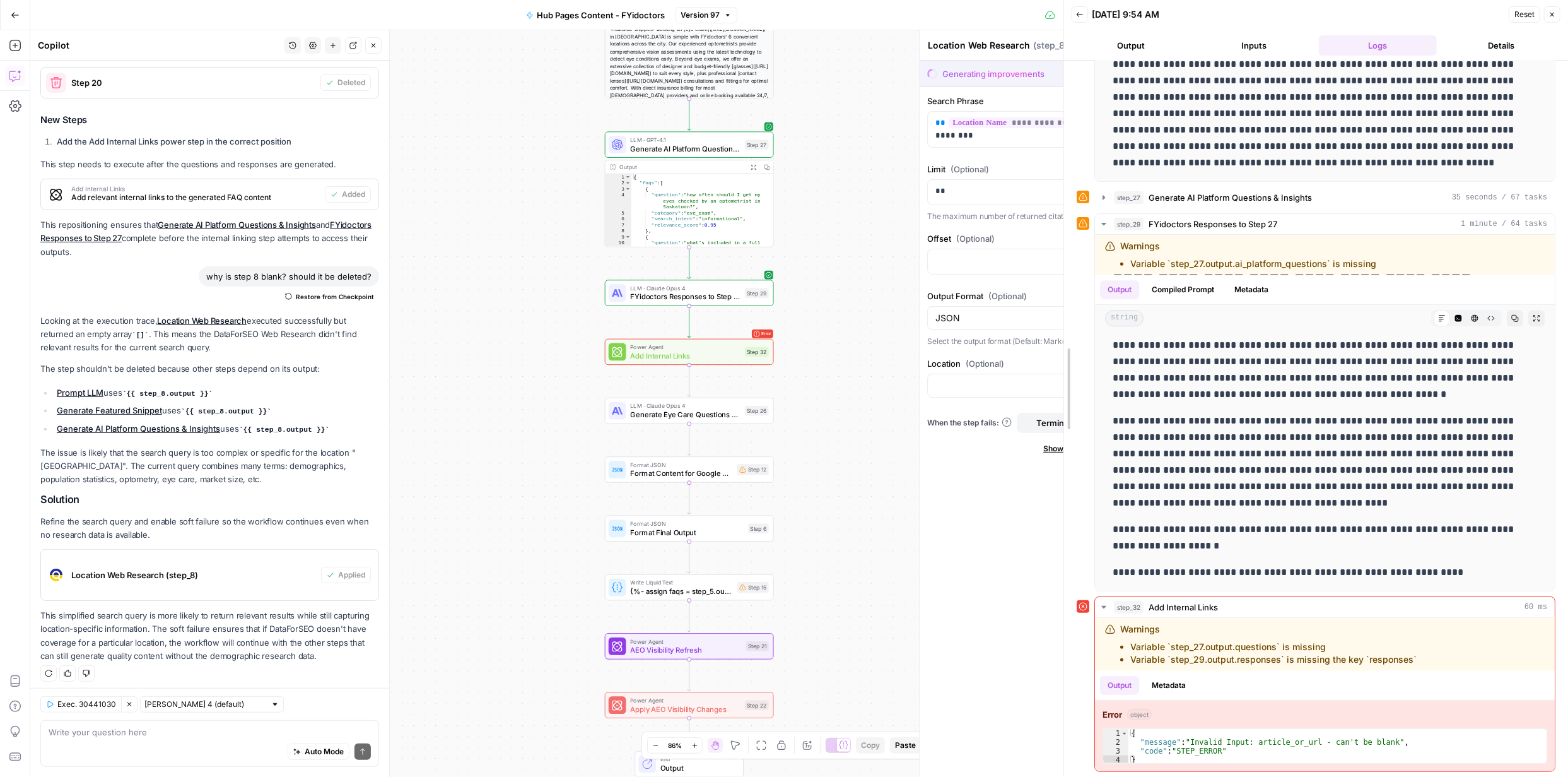
drag, startPoint x: 1256, startPoint y: 248, endPoint x: 1395, endPoint y: 415, distance: 217.3
click at [973, 258] on body "FYidoctors New Home Browse Insights Opportunities Your Data Recent Grids Conten…" at bounding box center [784, 388] width 1568 height 777
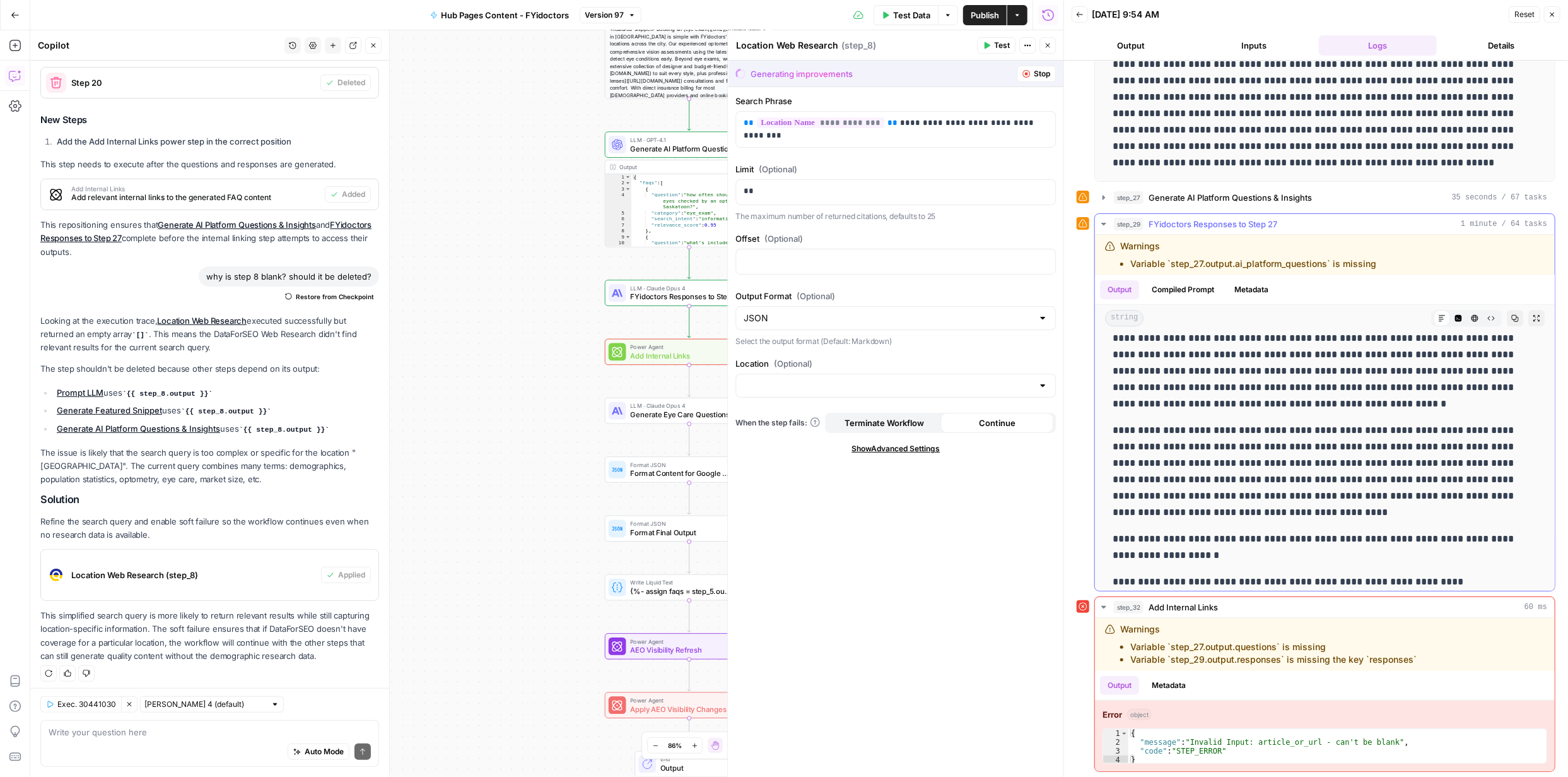
scroll to position [2940, 0]
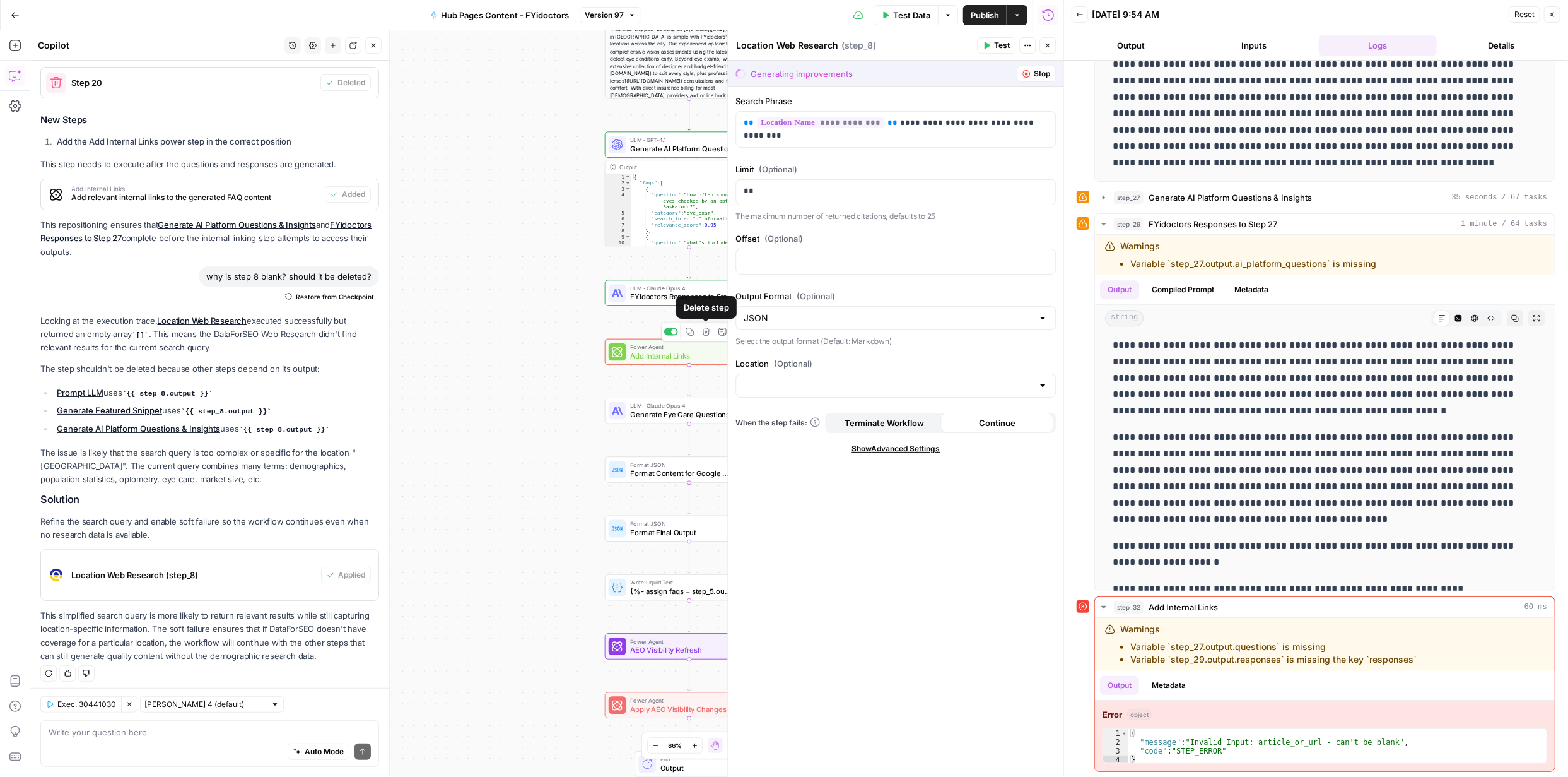
click at [704, 331] on icon "button" at bounding box center [706, 331] width 8 height 8
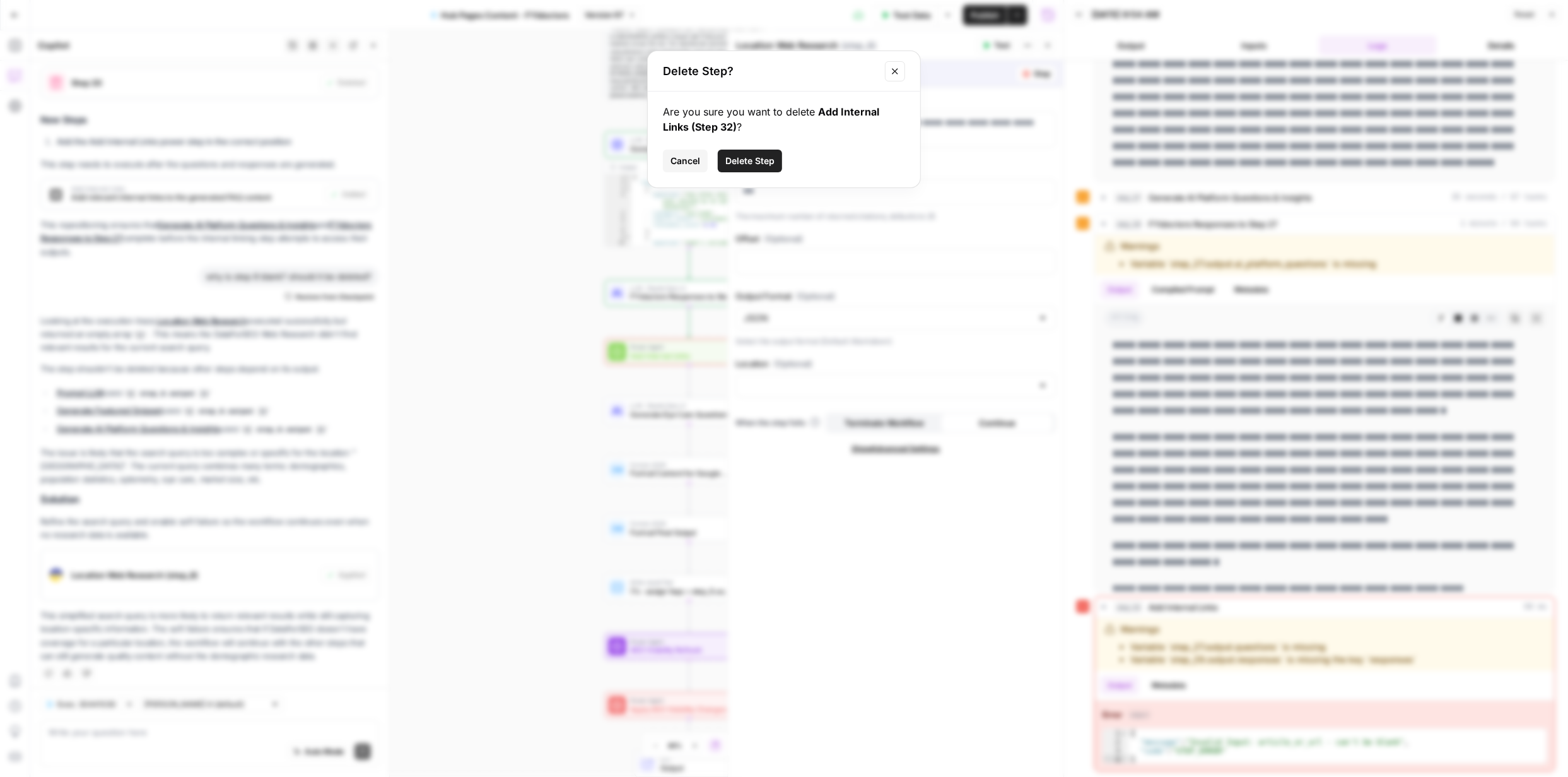
click at [759, 158] on span "Delete Step" at bounding box center [750, 161] width 49 height 13
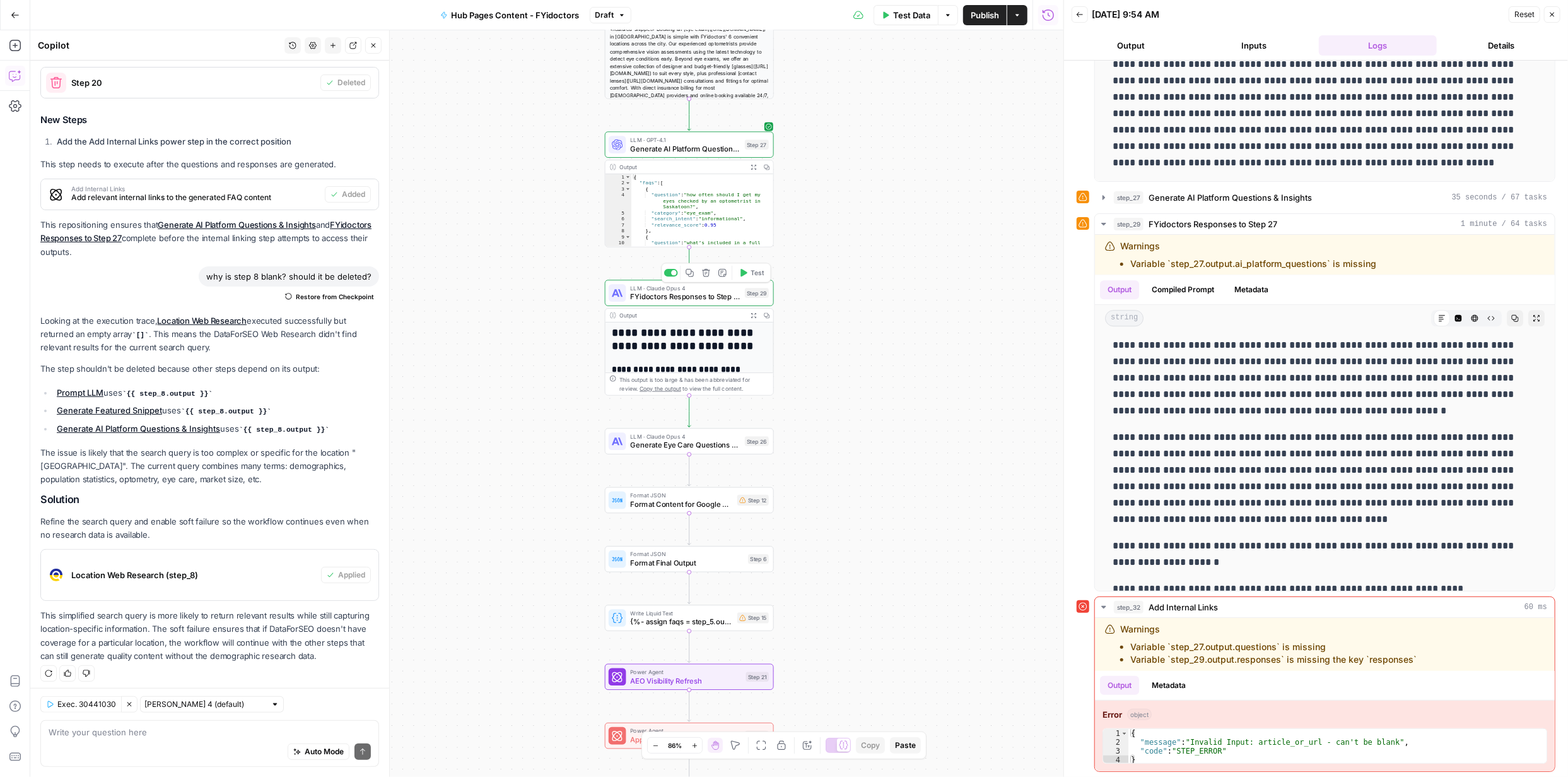
click at [707, 298] on span "FYidoctors Responses to Step 27" at bounding box center [685, 296] width 110 height 11
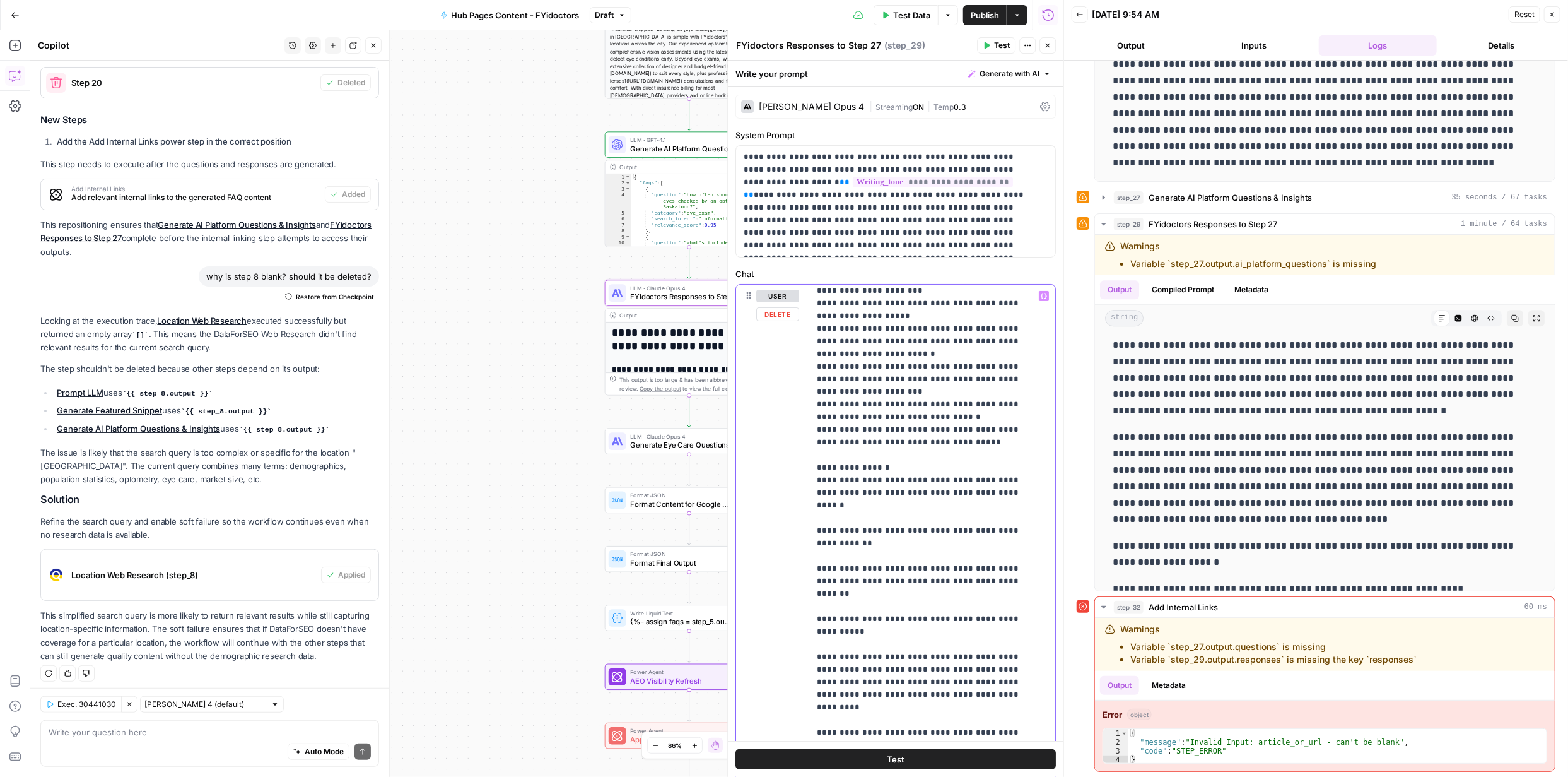
scroll to position [692, 0]
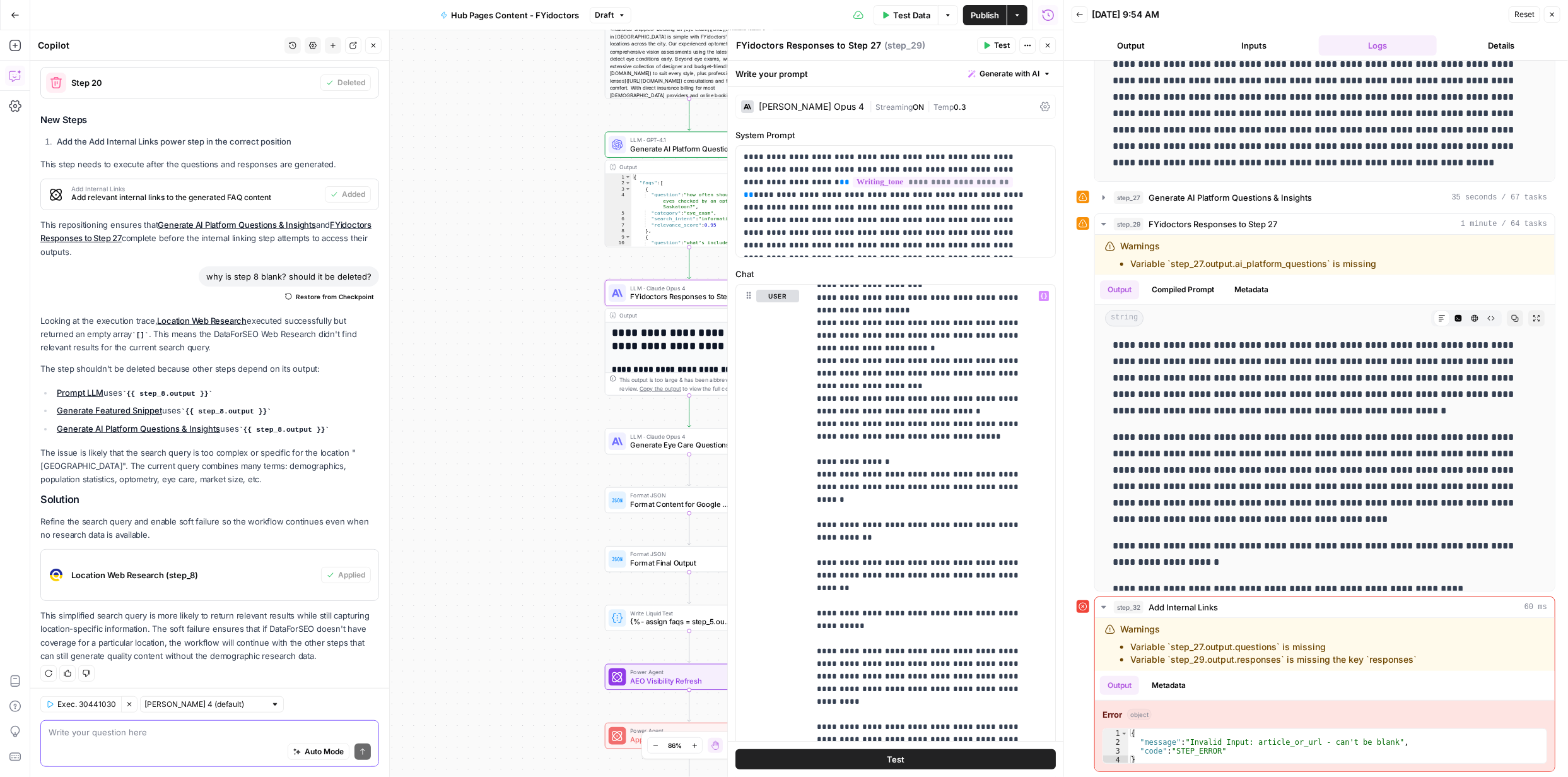
click at [158, 736] on textarea at bounding box center [210, 732] width 322 height 13
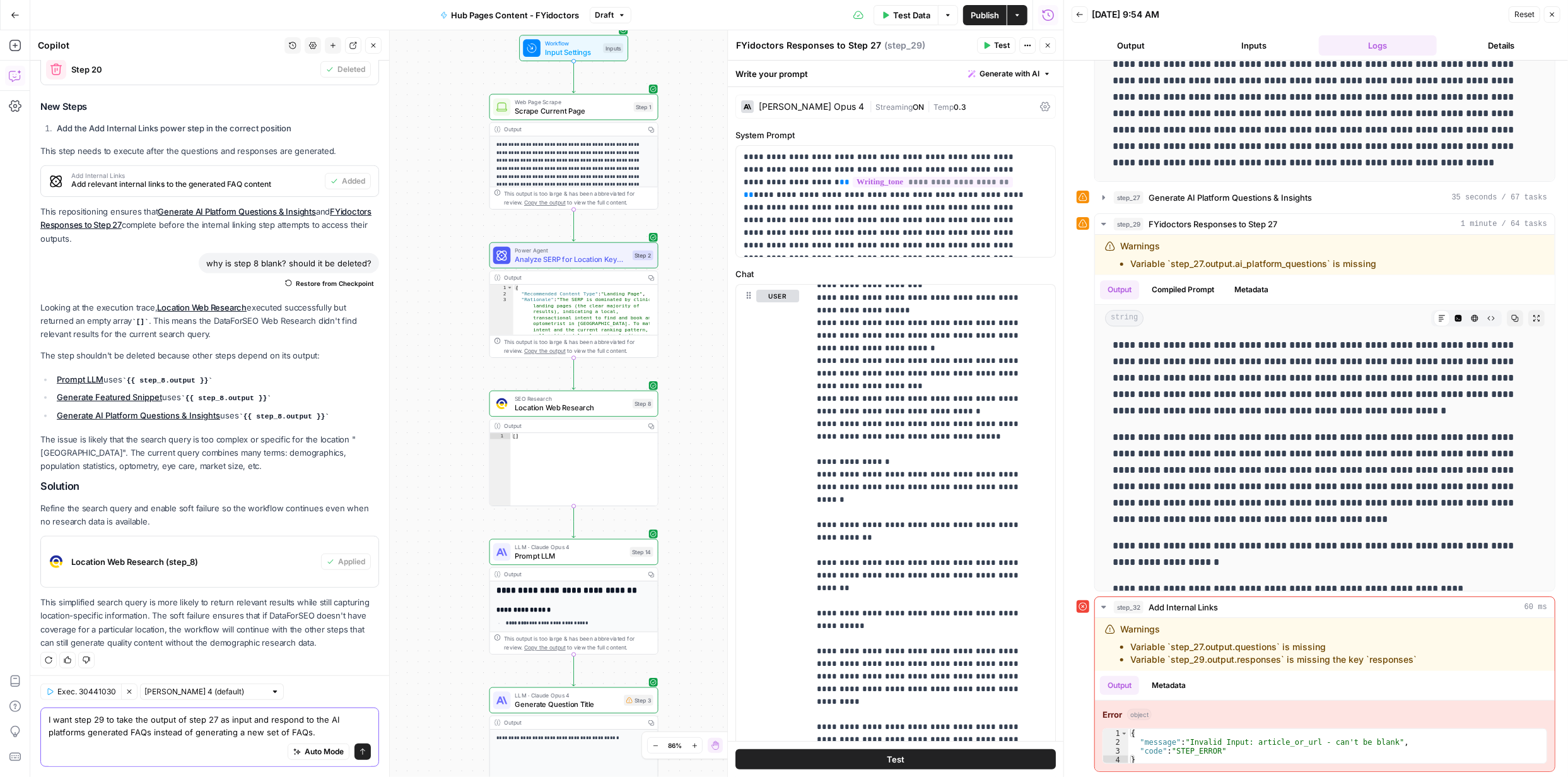
type textarea "I want step 29 to take the output of step 27 as input and respond to the AI pla…"
click at [1553, 9] on button "Close" at bounding box center [1552, 15] width 16 height 17
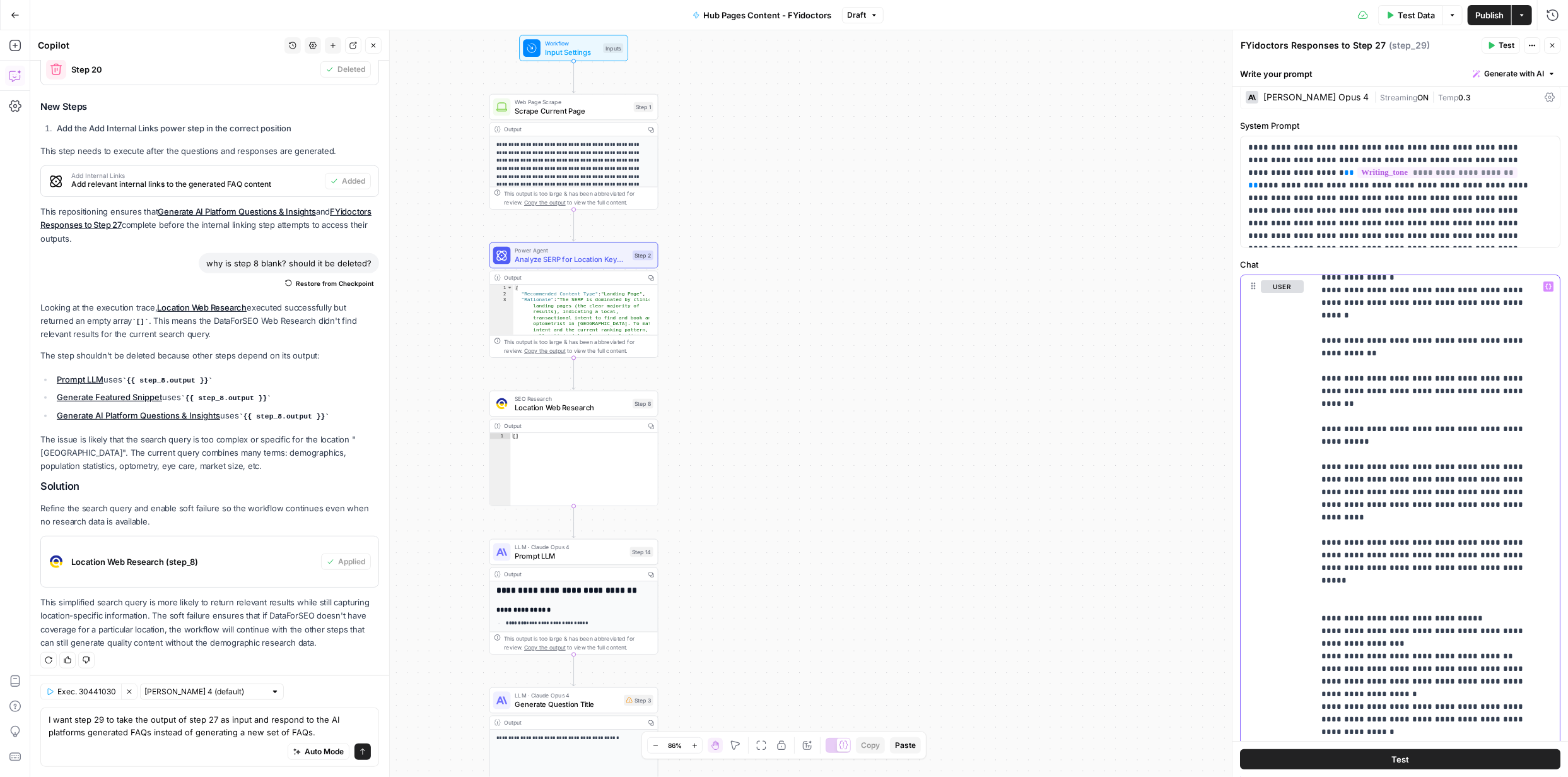
scroll to position [0, 0]
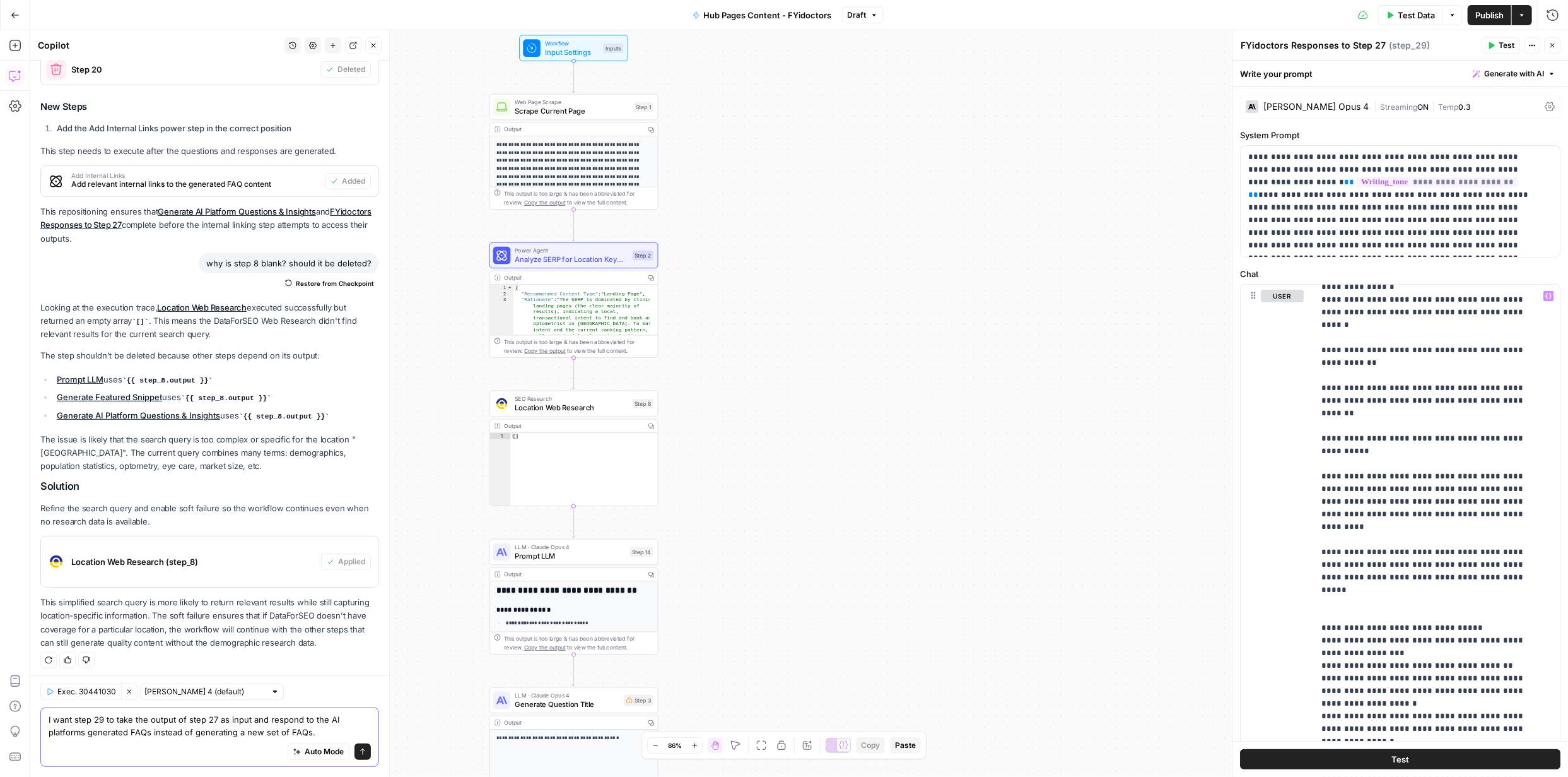
click at [359, 748] on icon "submit" at bounding box center [363, 752] width 8 height 8
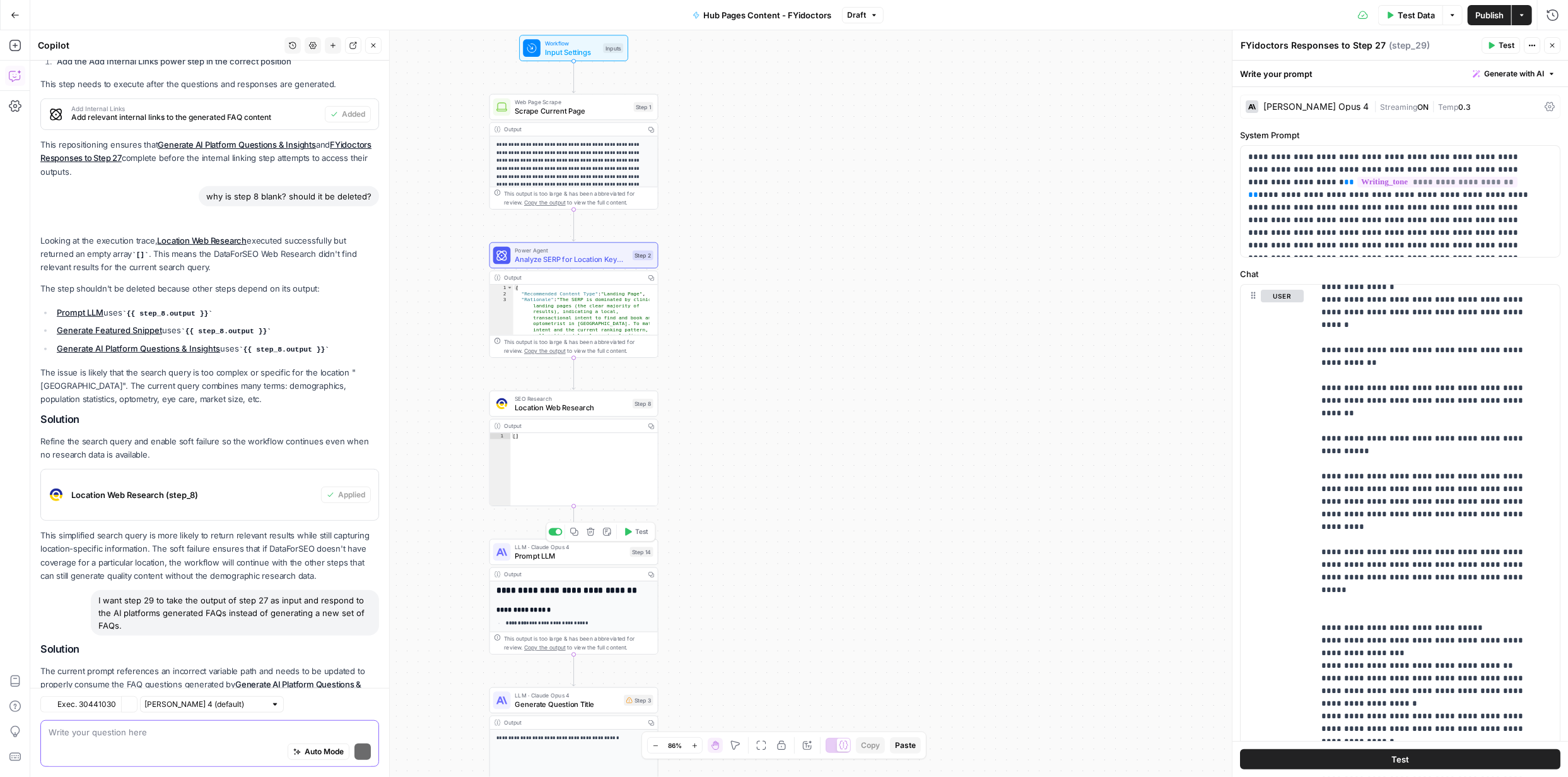
scroll to position [540, 0]
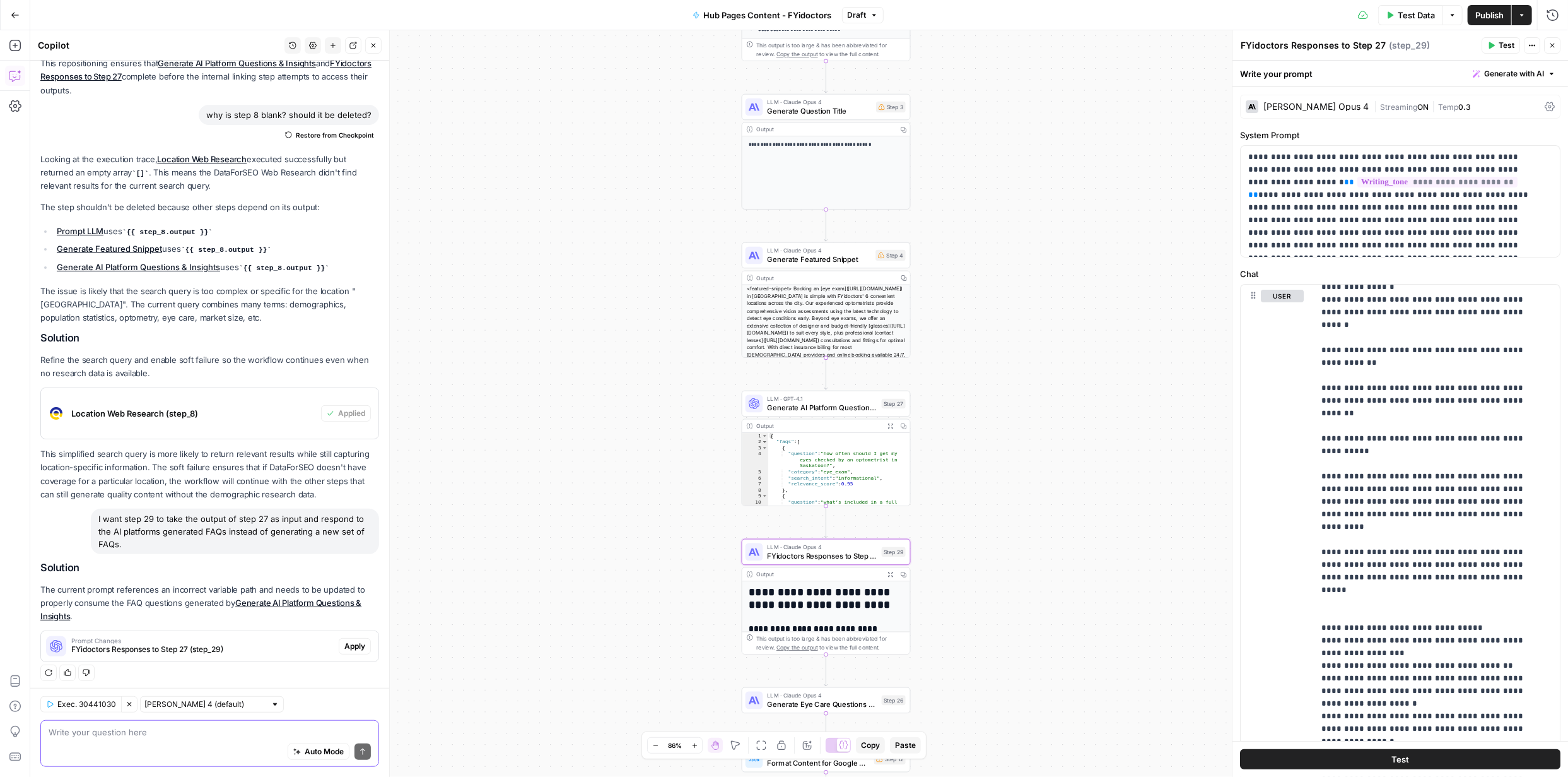
click at [345, 643] on span "Apply" at bounding box center [355, 646] width 21 height 11
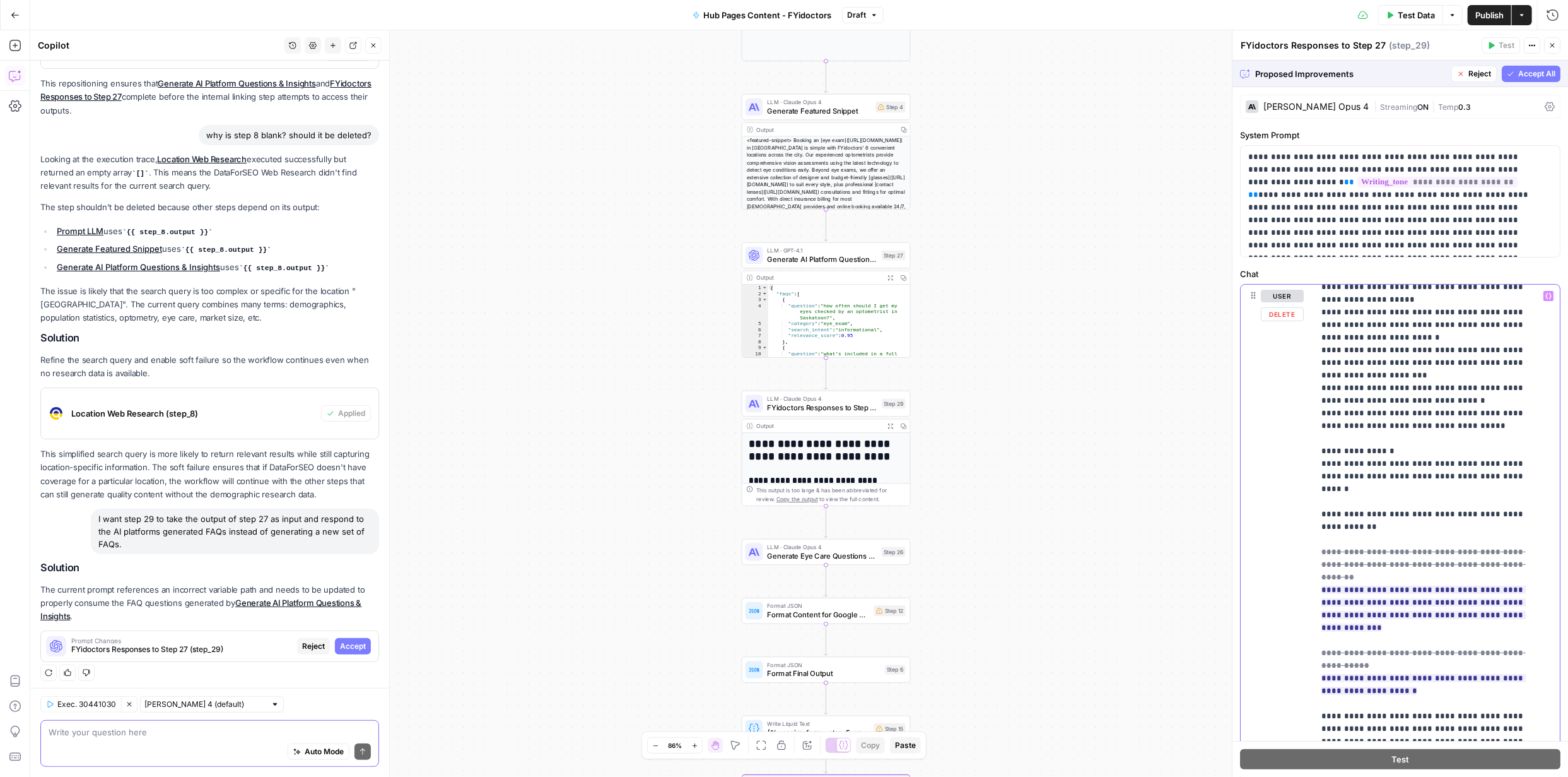
scroll to position [859, 0]
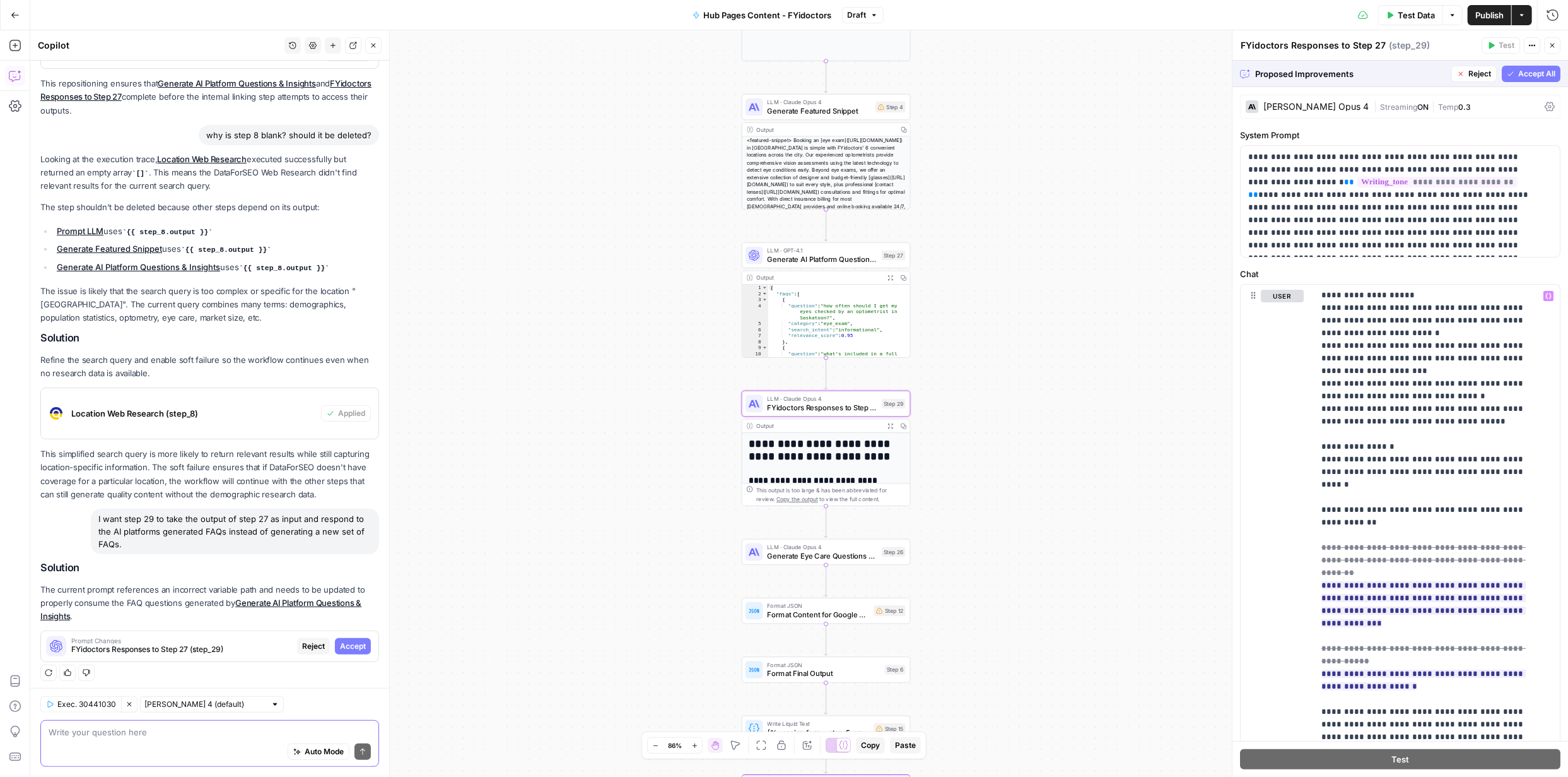
click at [343, 641] on span "Accept" at bounding box center [353, 646] width 26 height 11
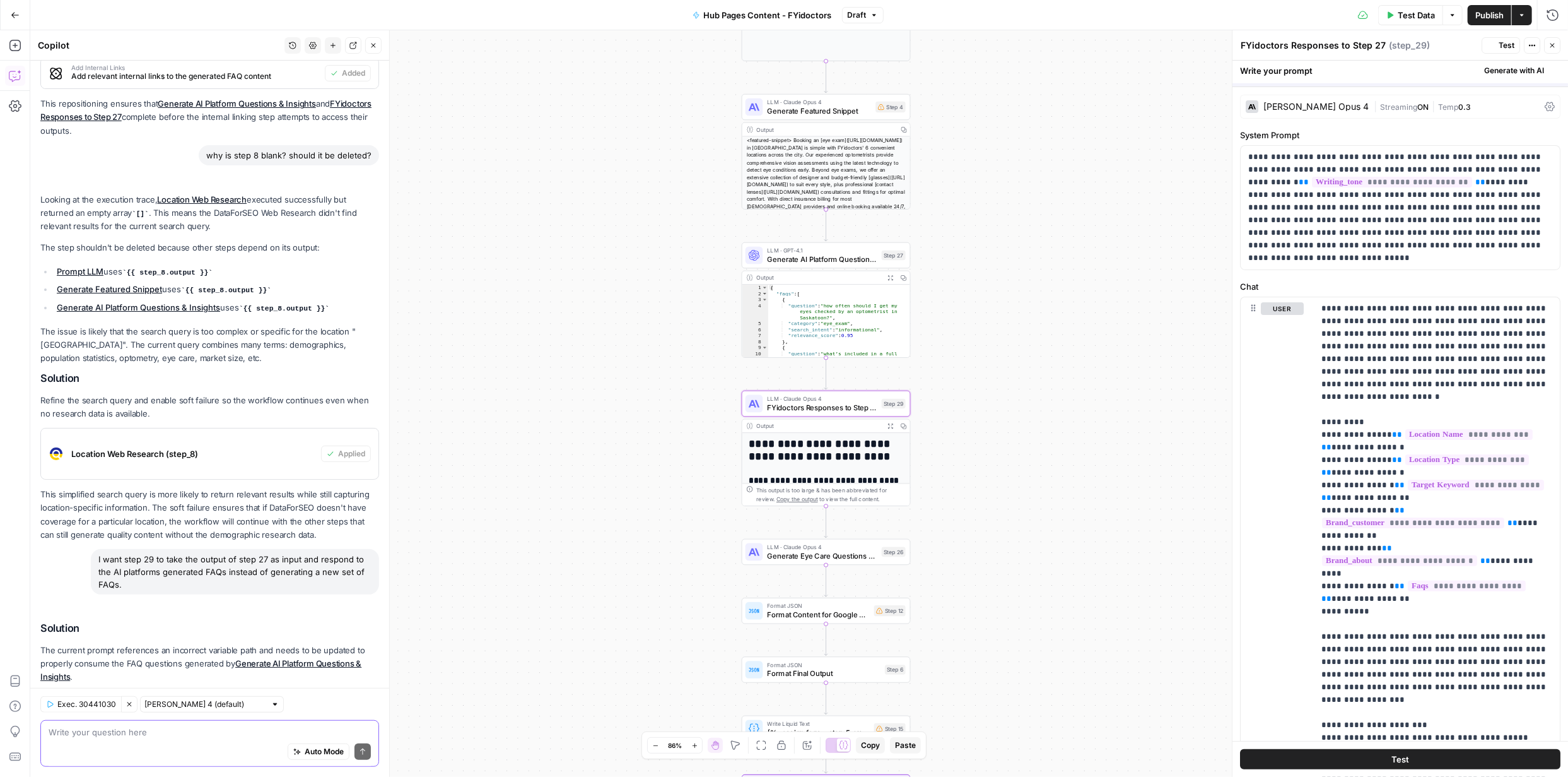
scroll to position [561, 0]
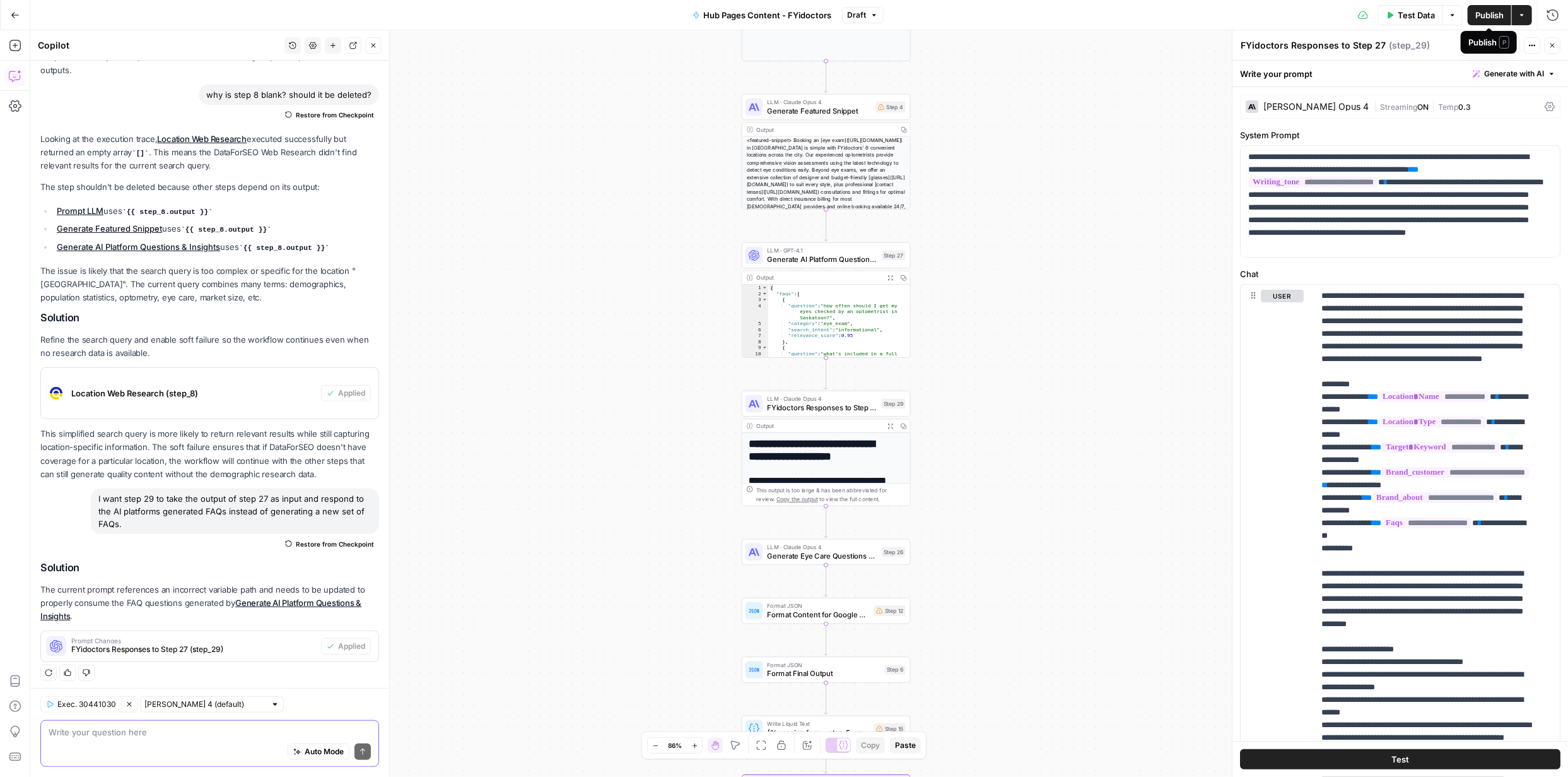
click at [1491, 17] on span "Publish" at bounding box center [1489, 15] width 29 height 13
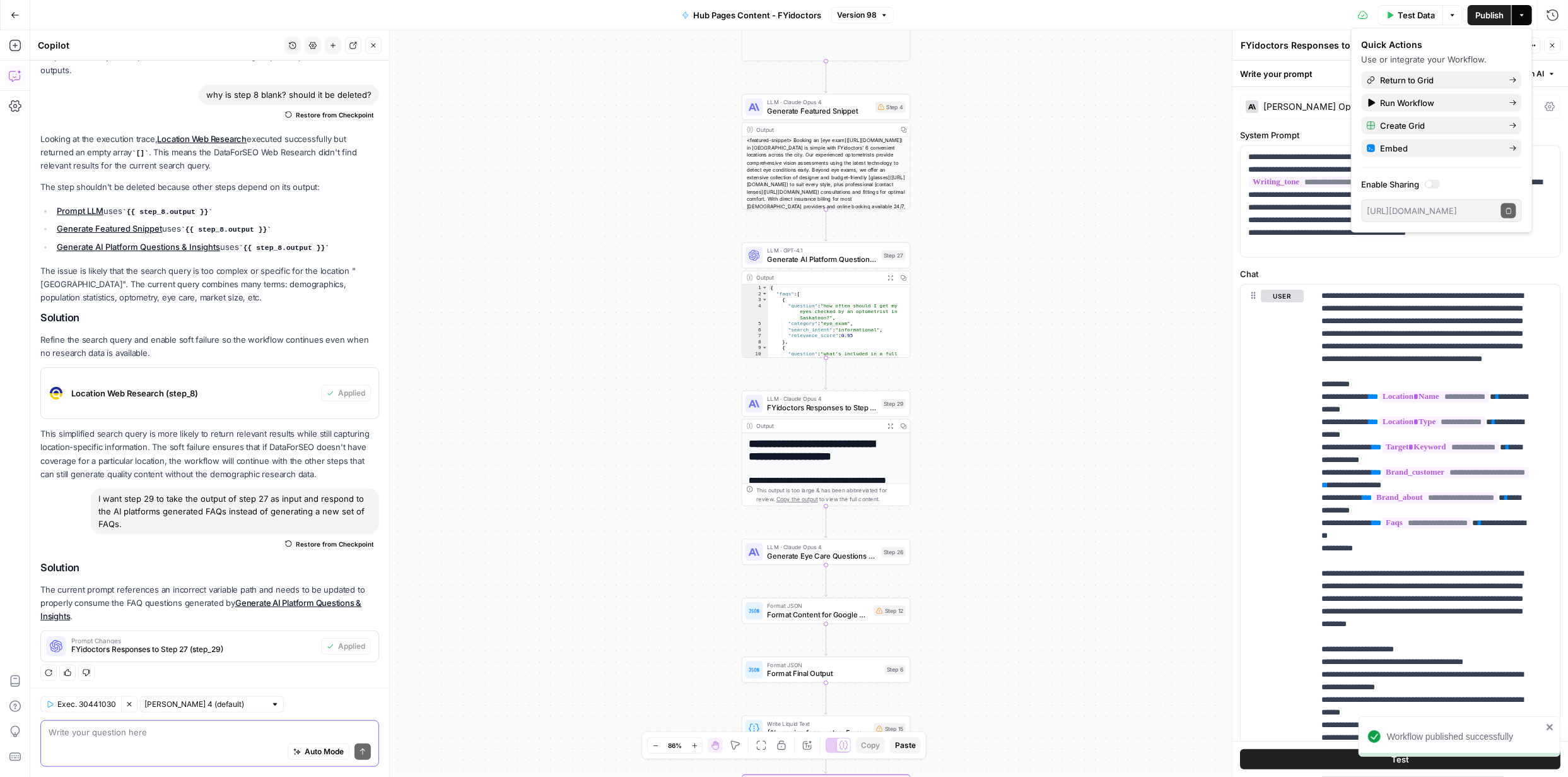
click at [1169, 324] on div "Workflow Input Settings Inputs Web Page Scrape Scrape Current Page Step 1 Outpu…" at bounding box center [799, 404] width 1538 height 747
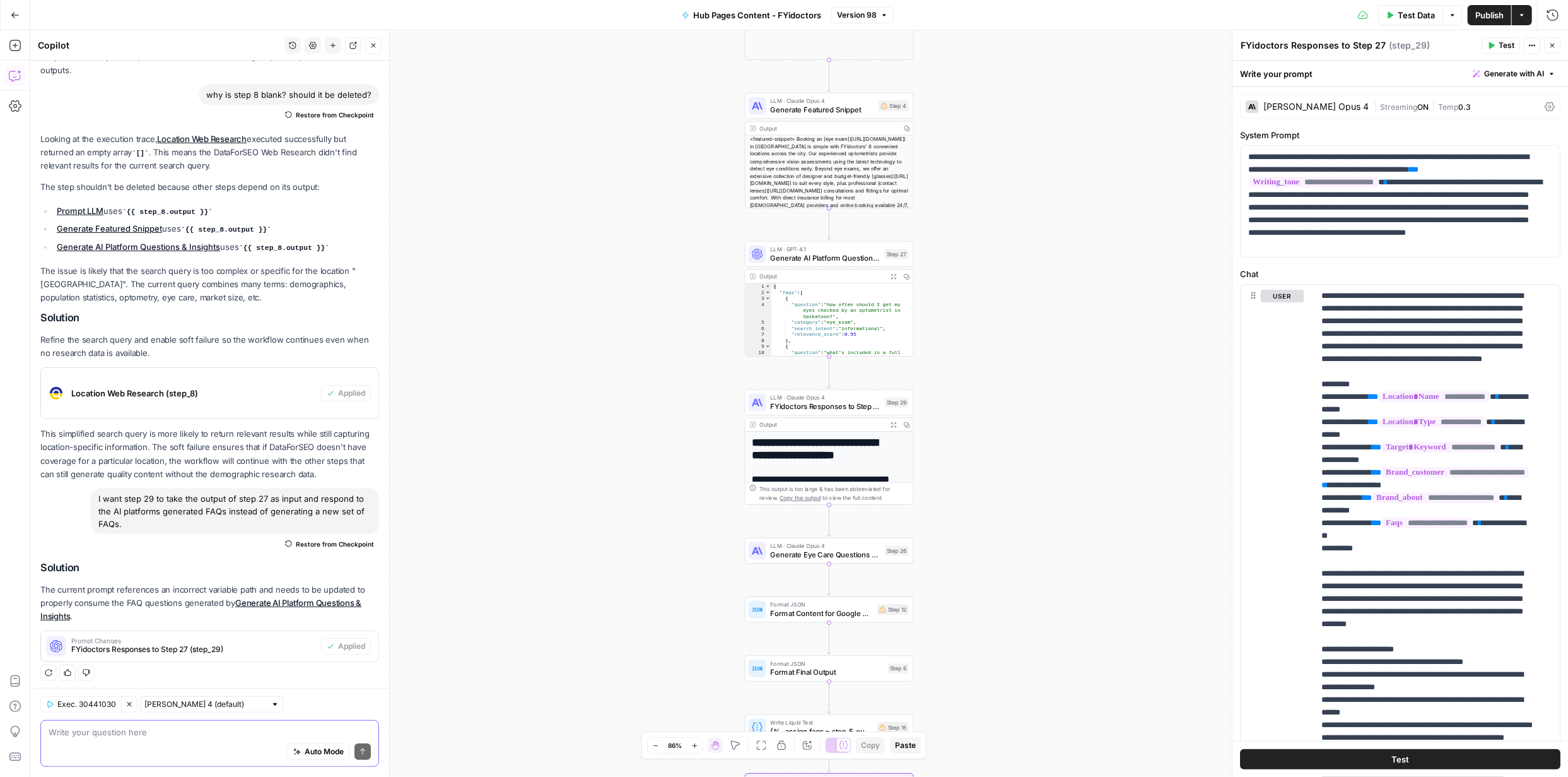
click at [1499, 48] on span "Test" at bounding box center [1506, 46] width 16 height 11
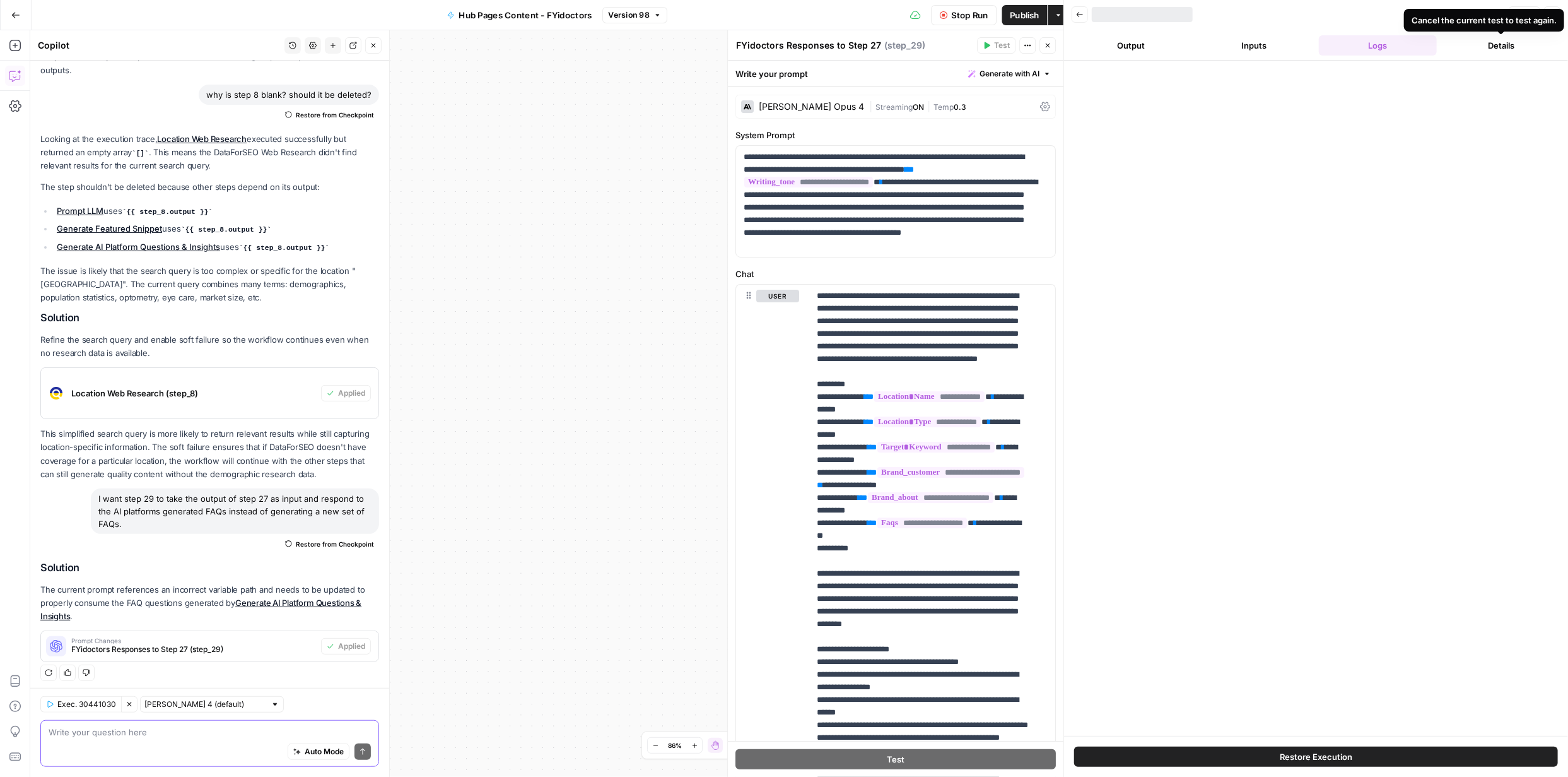
scroll to position [561, 0]
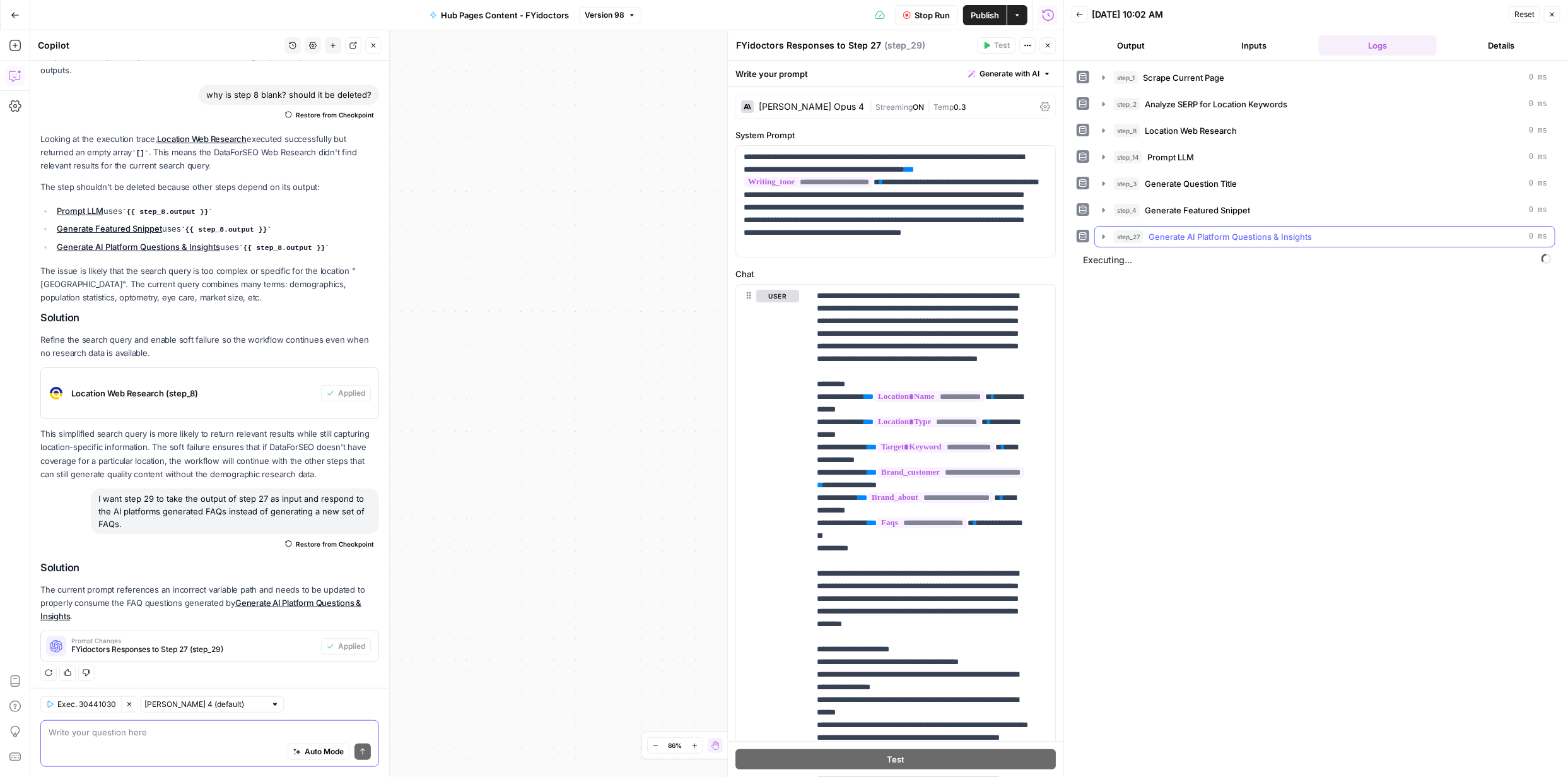
click at [1106, 236] on icon "button" at bounding box center [1104, 237] width 10 height 10
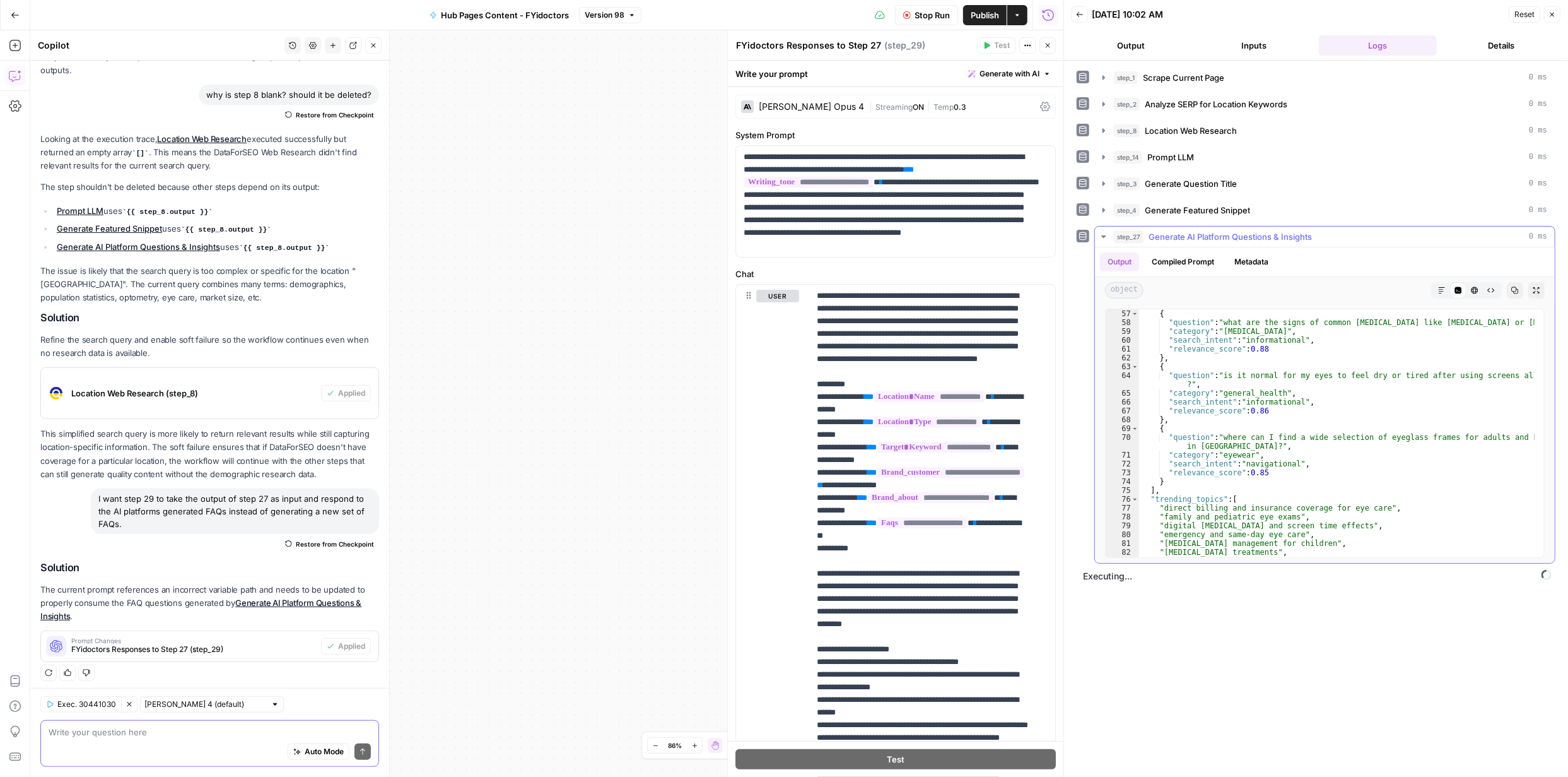
scroll to position [511, 0]
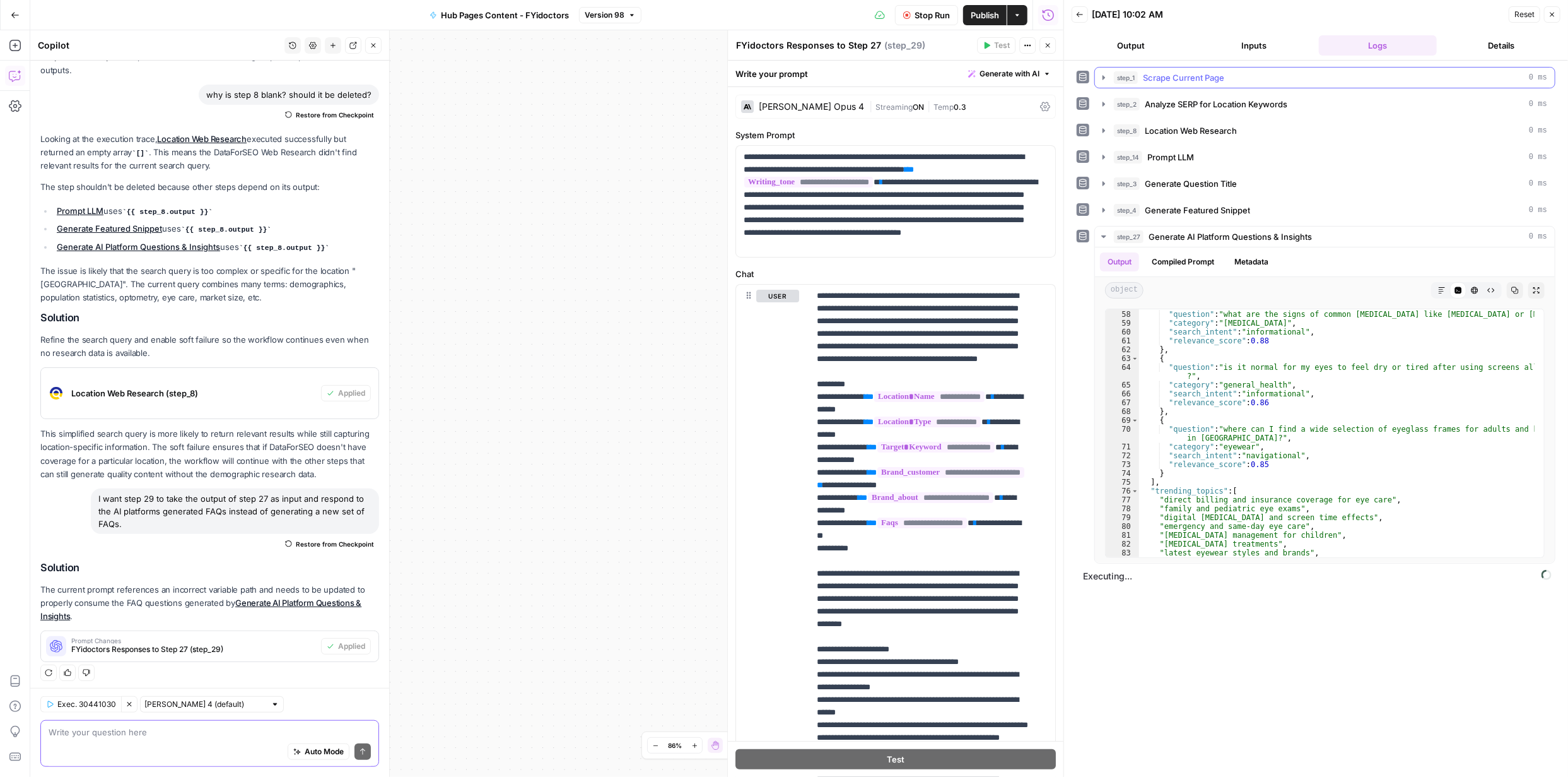
click at [1105, 76] on icon "button" at bounding box center [1104, 77] width 10 height 10
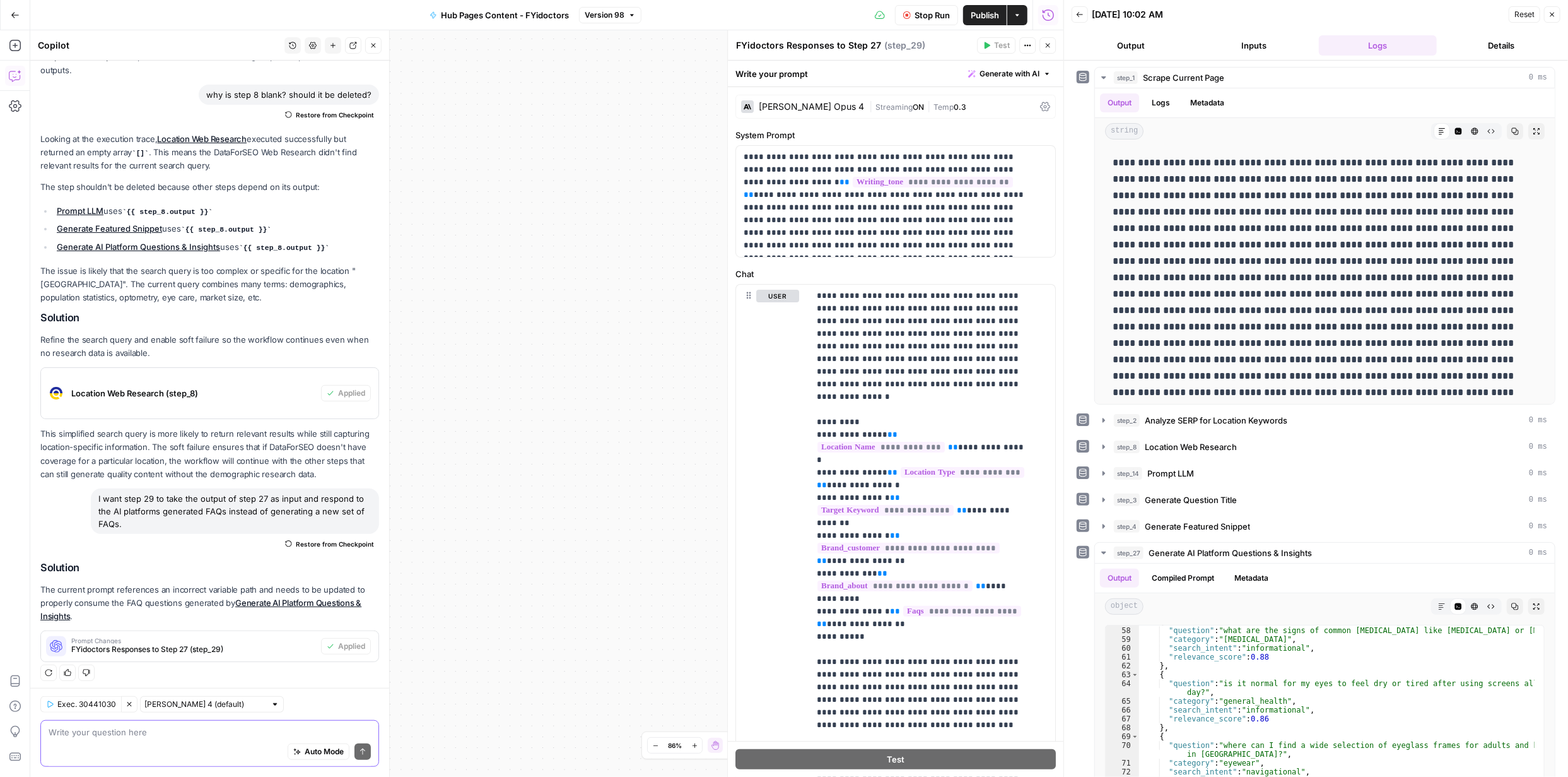
scroll to position [131, 0]
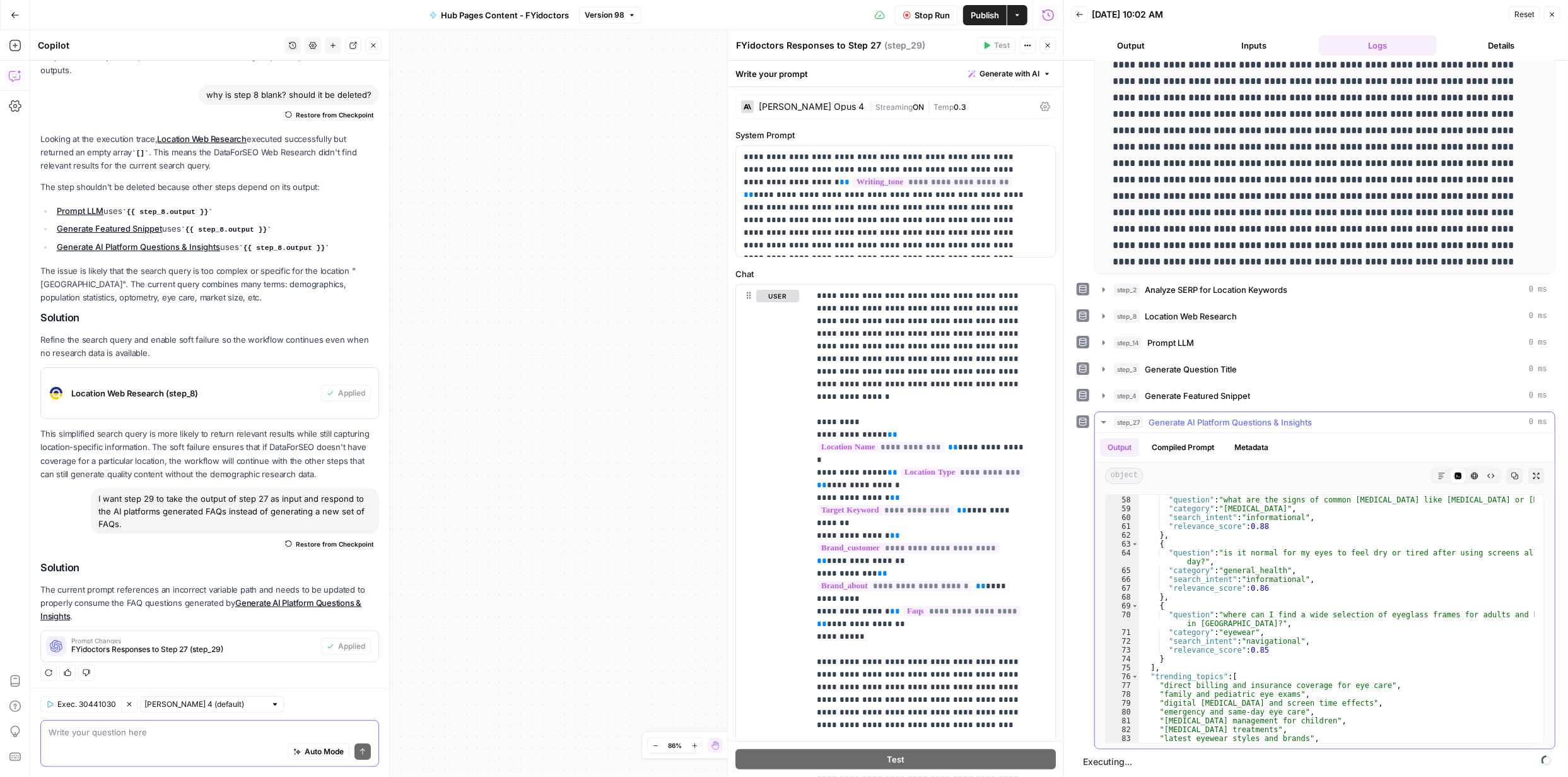
click at [1107, 420] on icon "button" at bounding box center [1104, 422] width 10 height 10
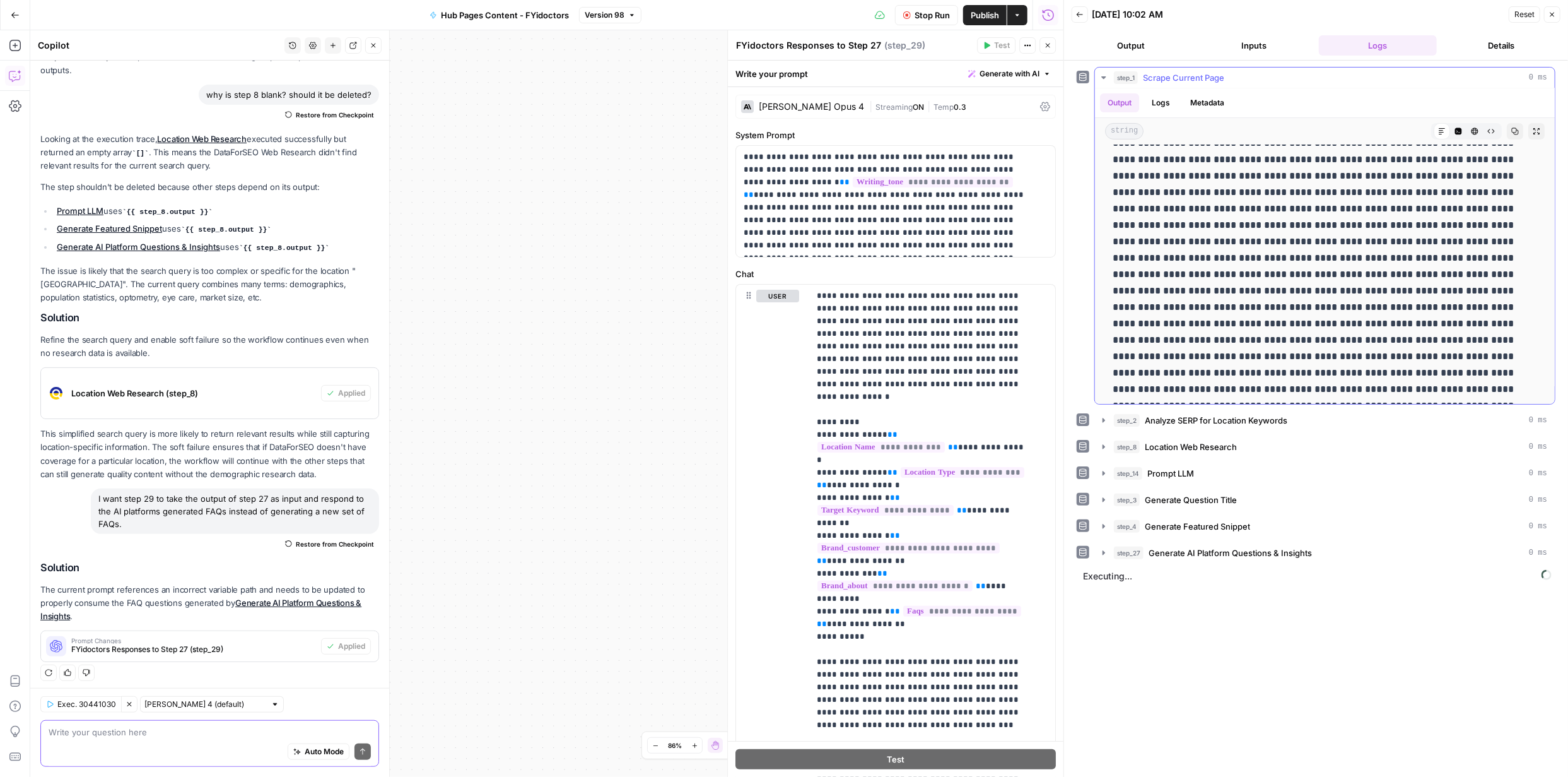
scroll to position [189, 0]
click at [1104, 77] on icon "button" at bounding box center [1104, 77] width 4 height 3
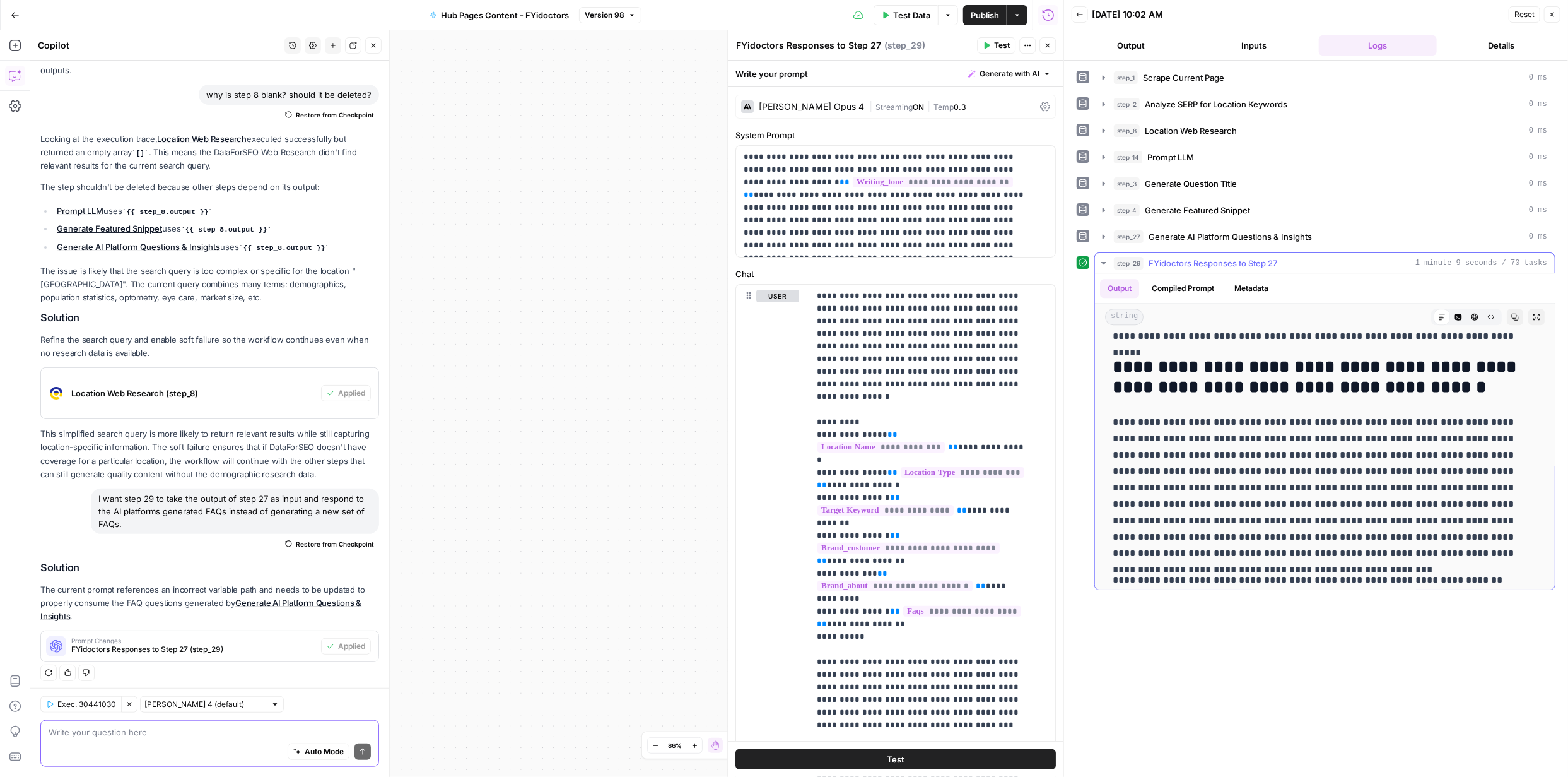
scroll to position [2703, 0]
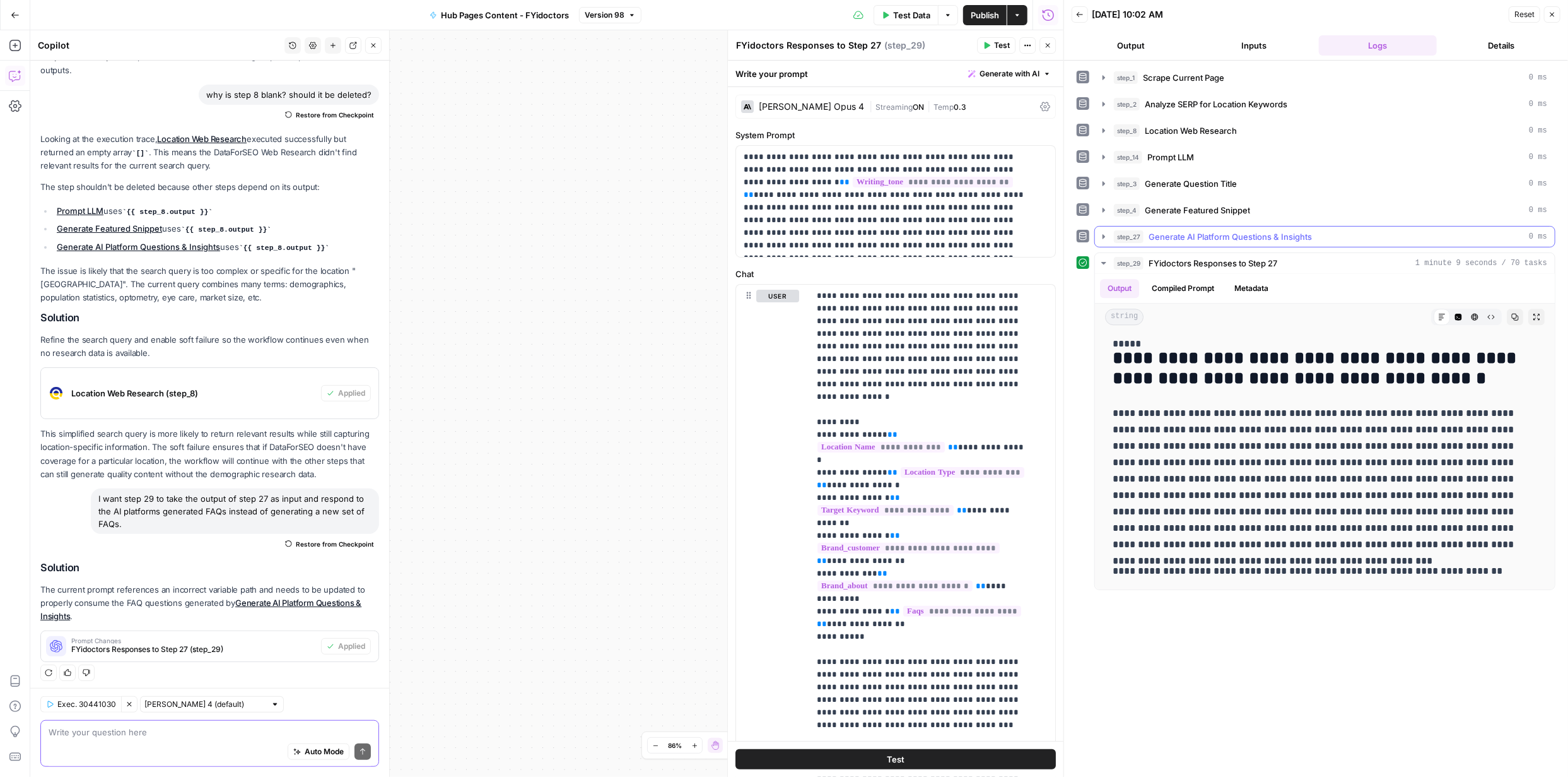
click at [1104, 236] on icon "button" at bounding box center [1104, 236] width 3 height 4
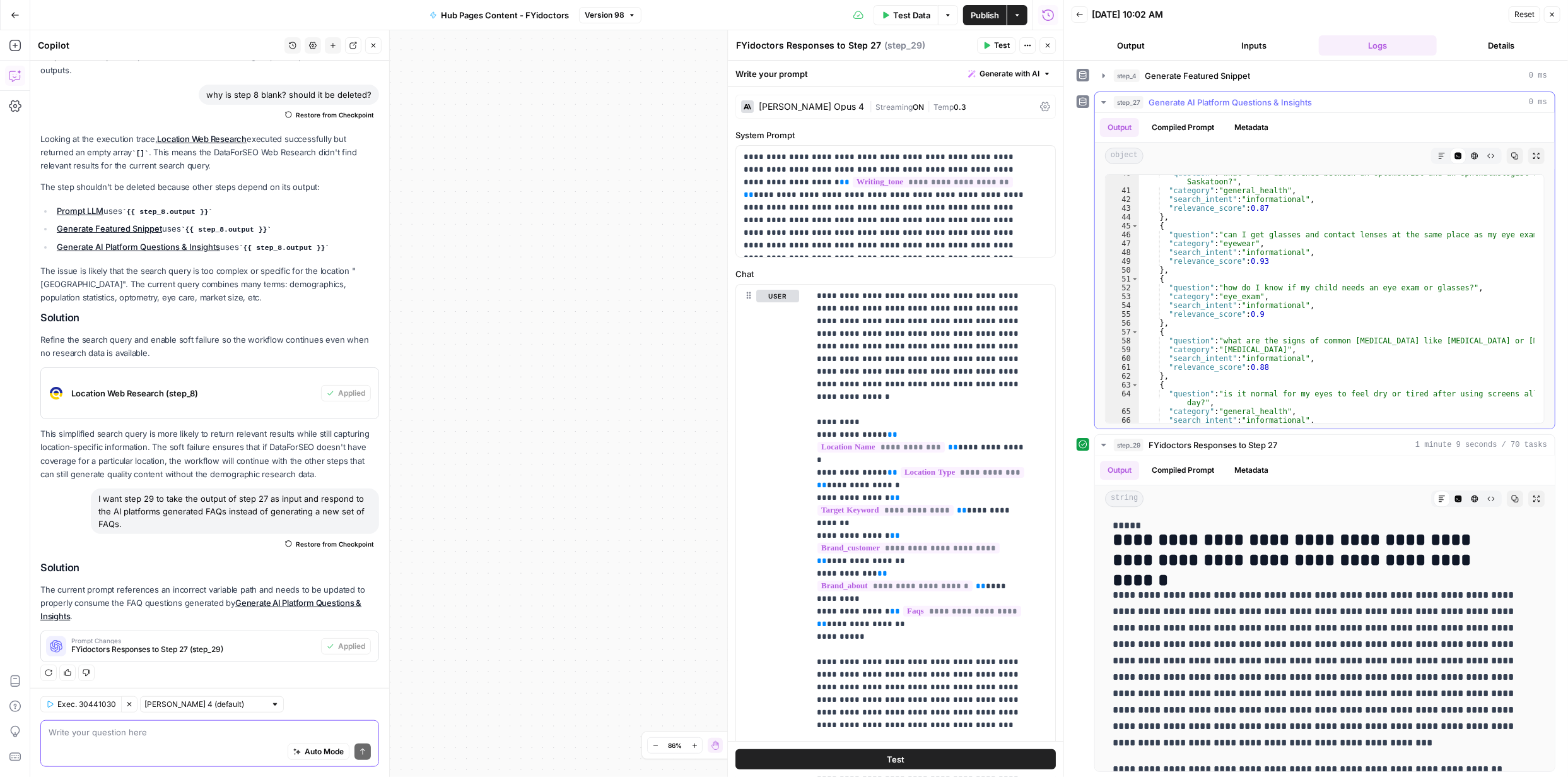
scroll to position [368, 0]
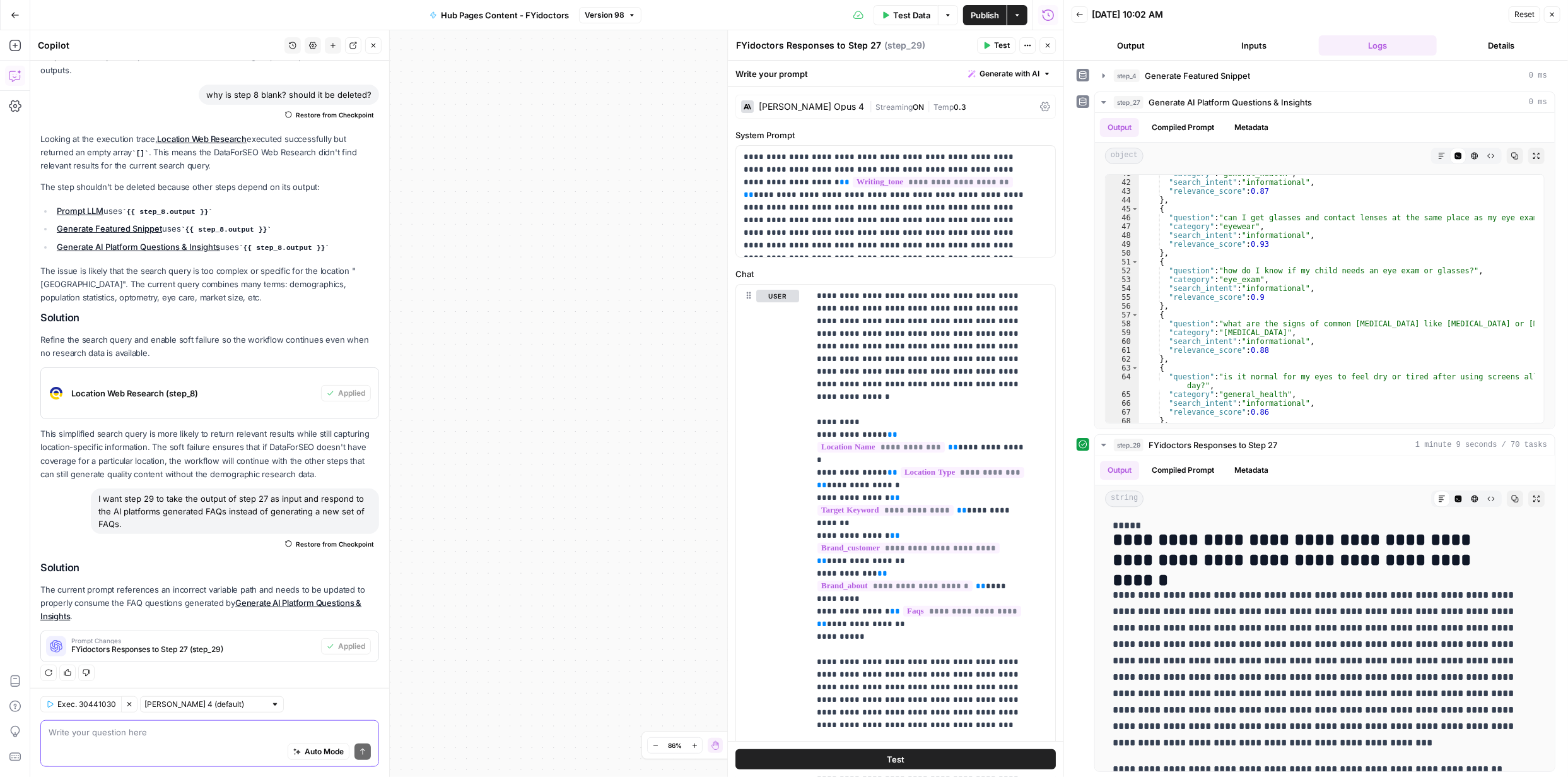
click at [256, 730] on textarea at bounding box center [210, 732] width 322 height 13
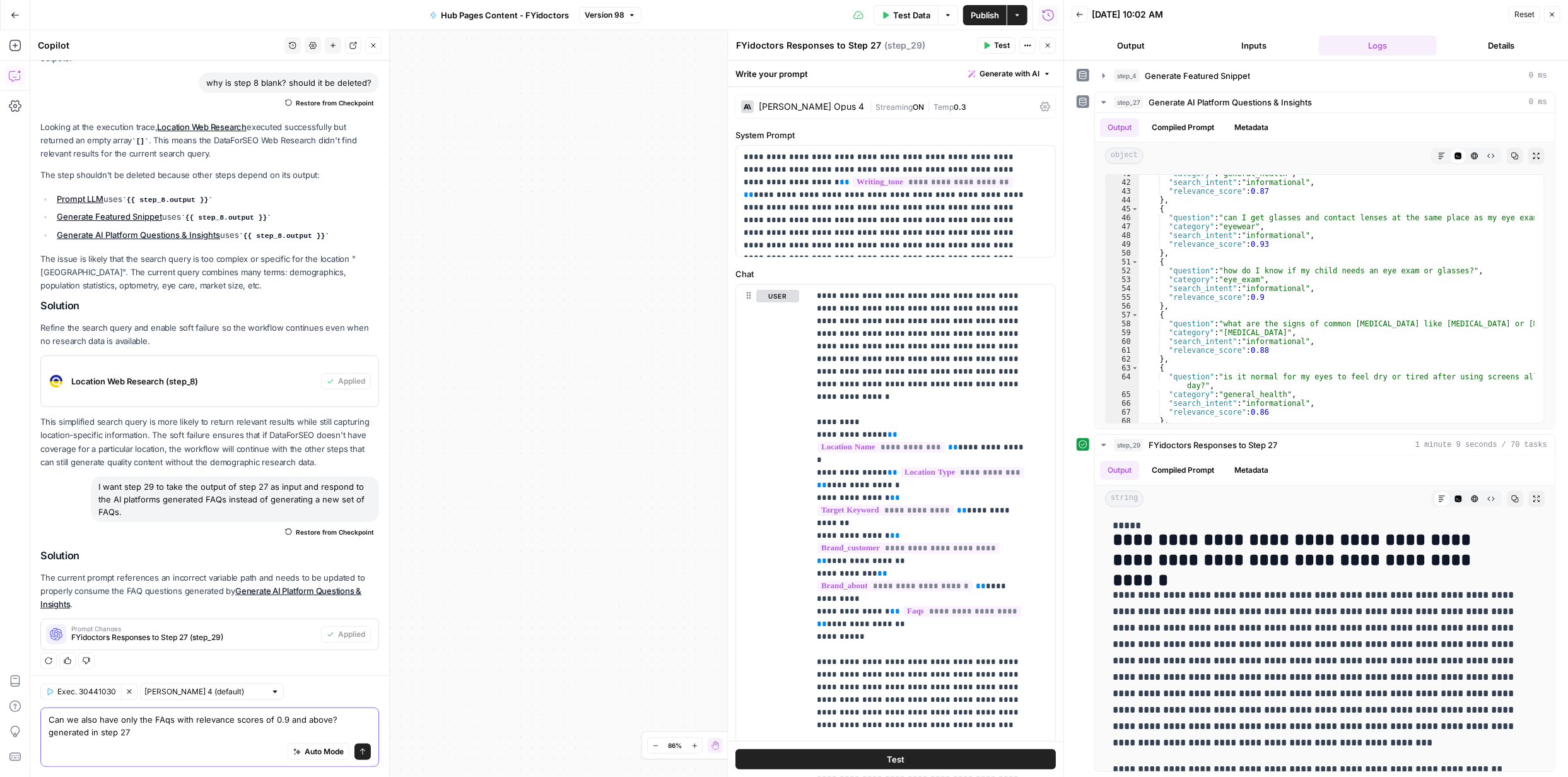
type textarea "Can we also have only the FAqs with relevance scores of 0.9 and above? generate…"
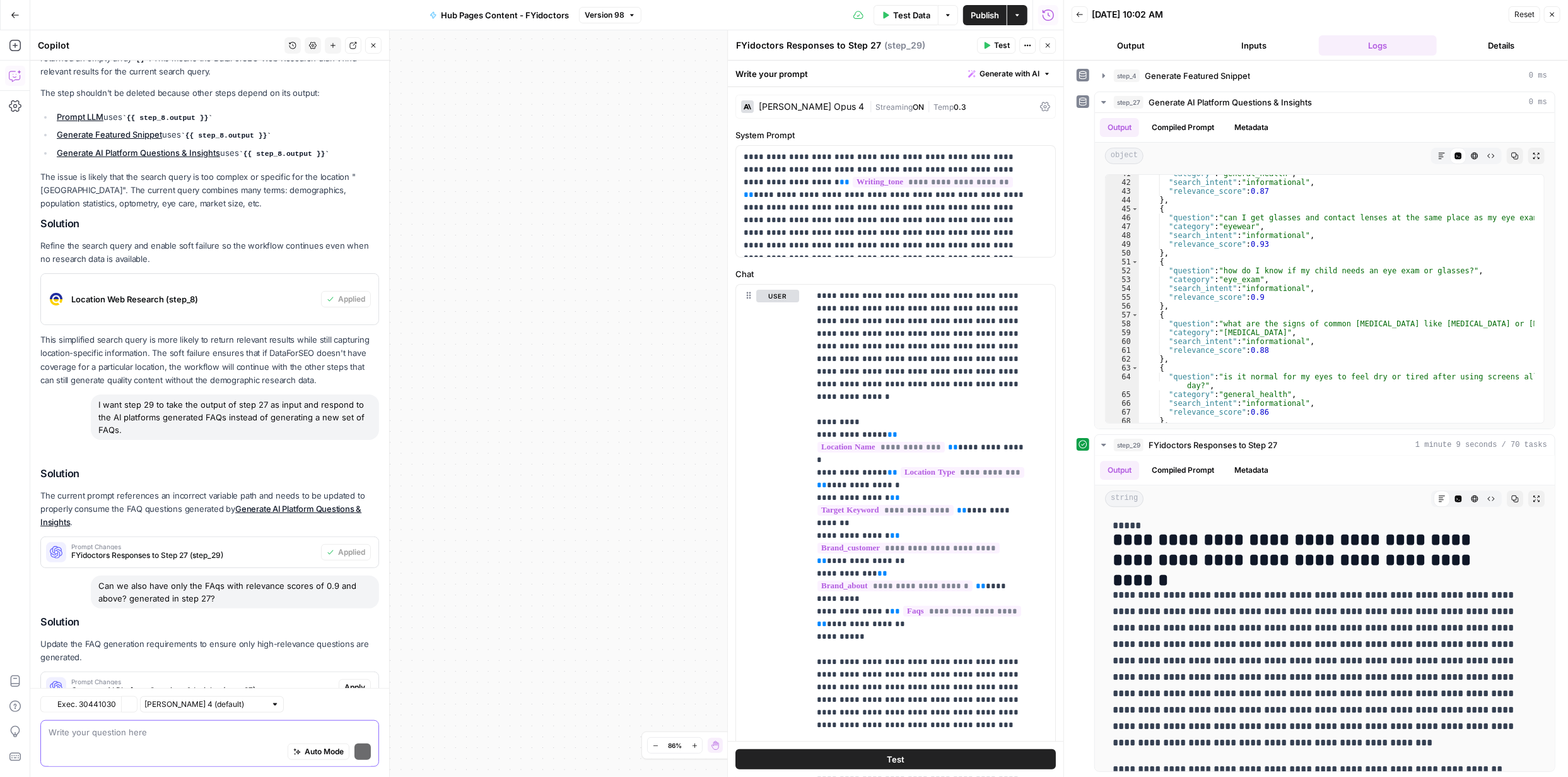
scroll to position [757, 0]
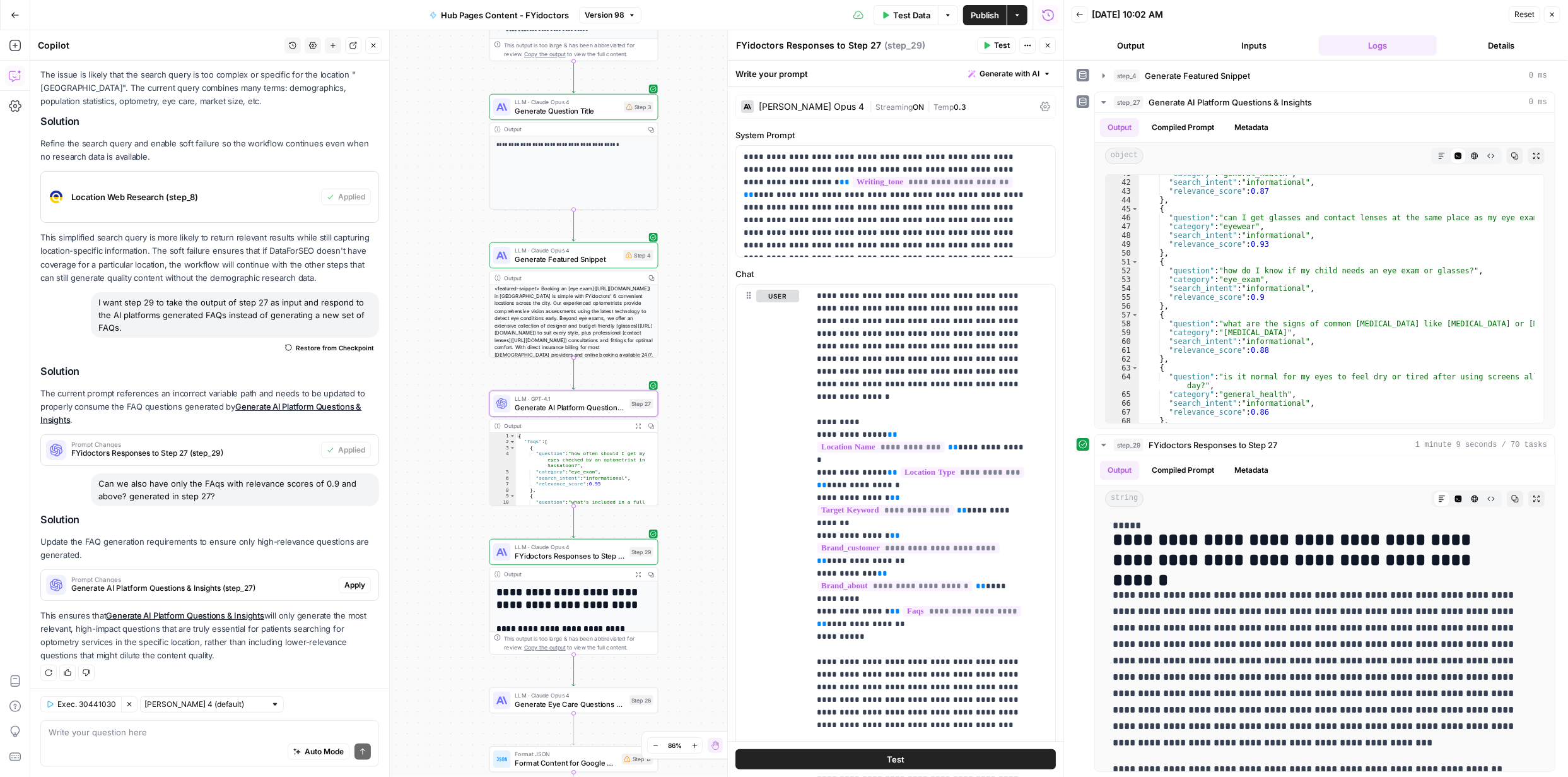
click at [347, 580] on span "Apply" at bounding box center [355, 585] width 21 height 11
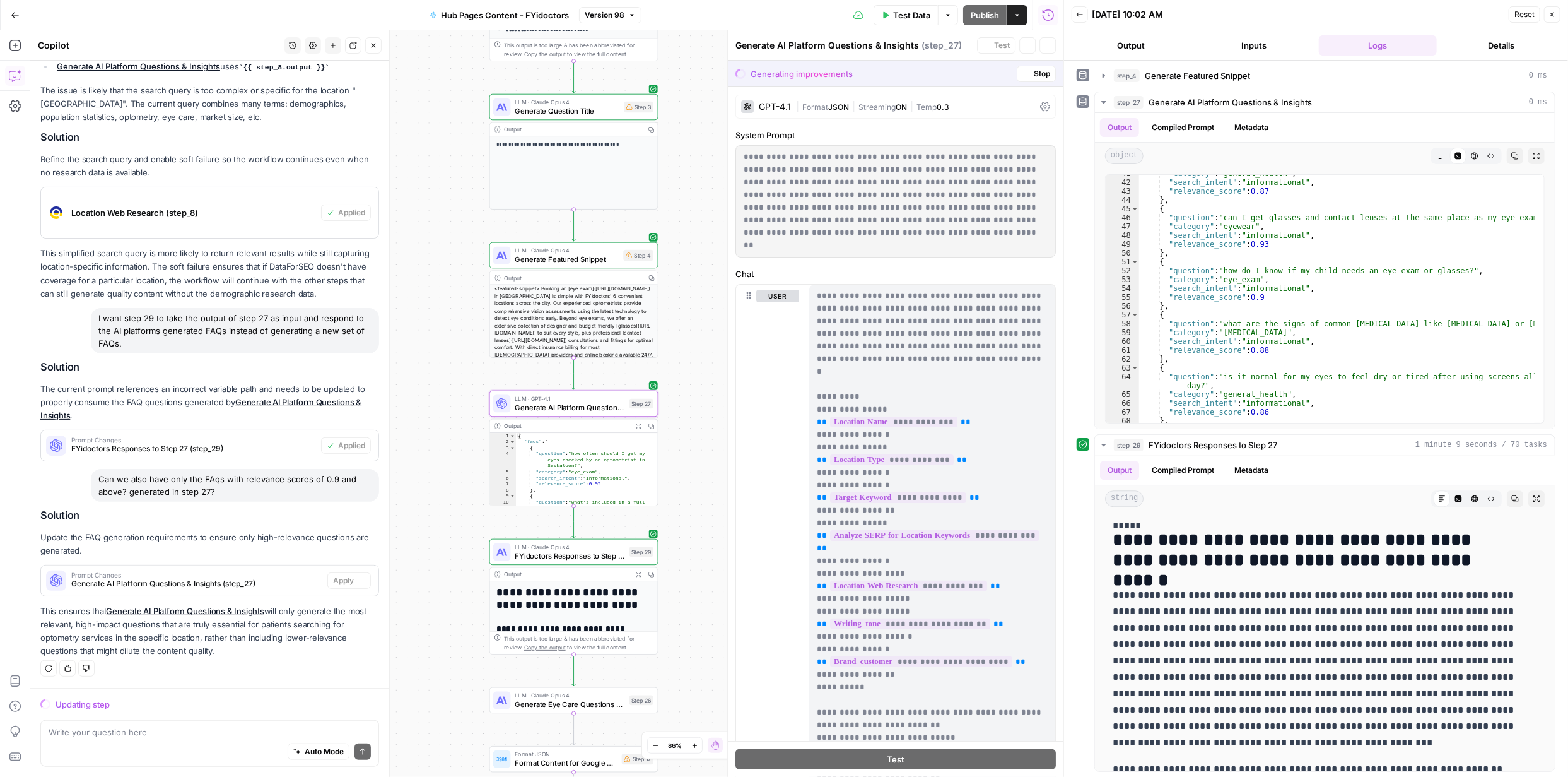
scroll to position [696, 0]
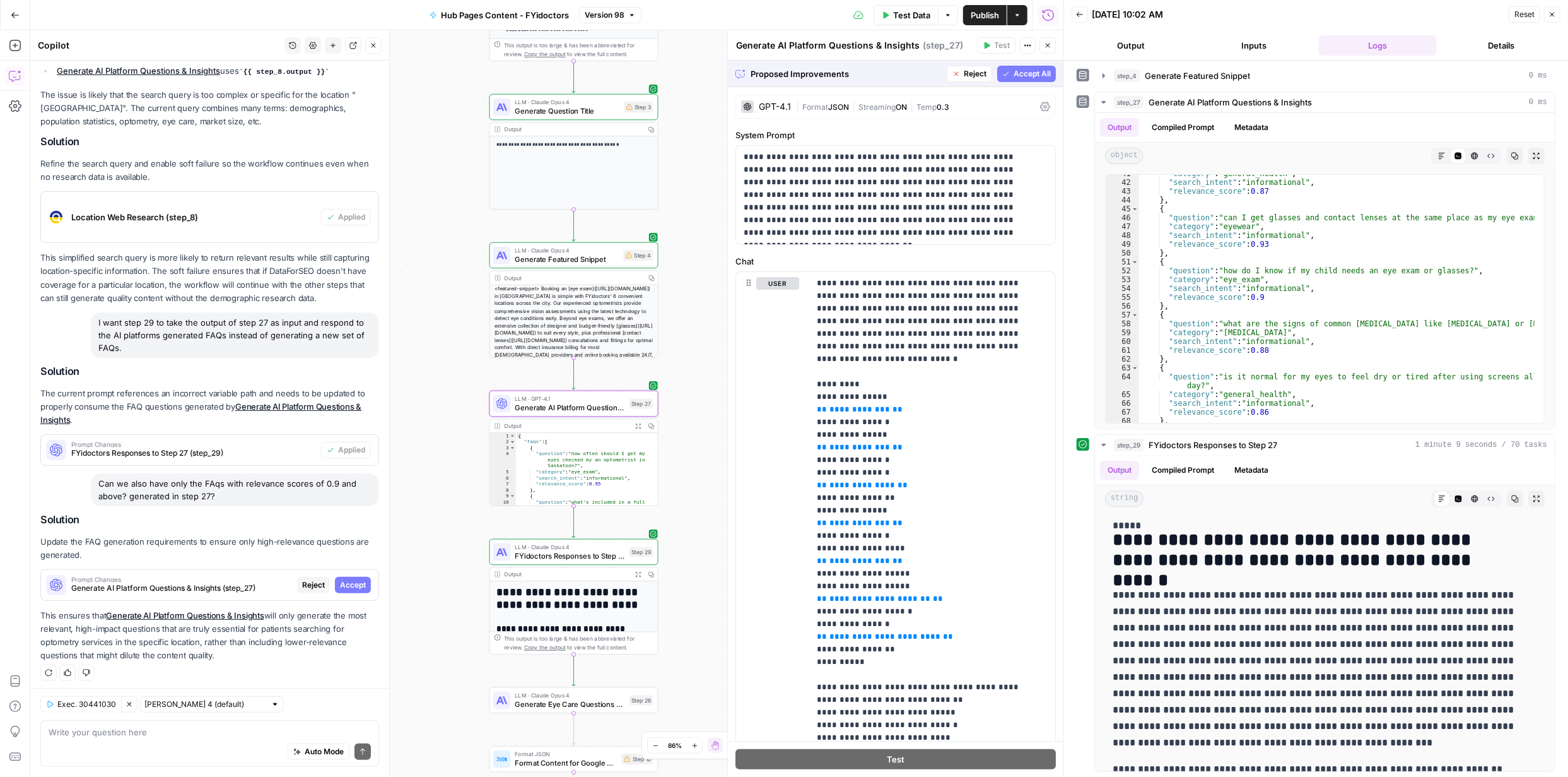
click at [340, 580] on span "Accept" at bounding box center [353, 585] width 26 height 11
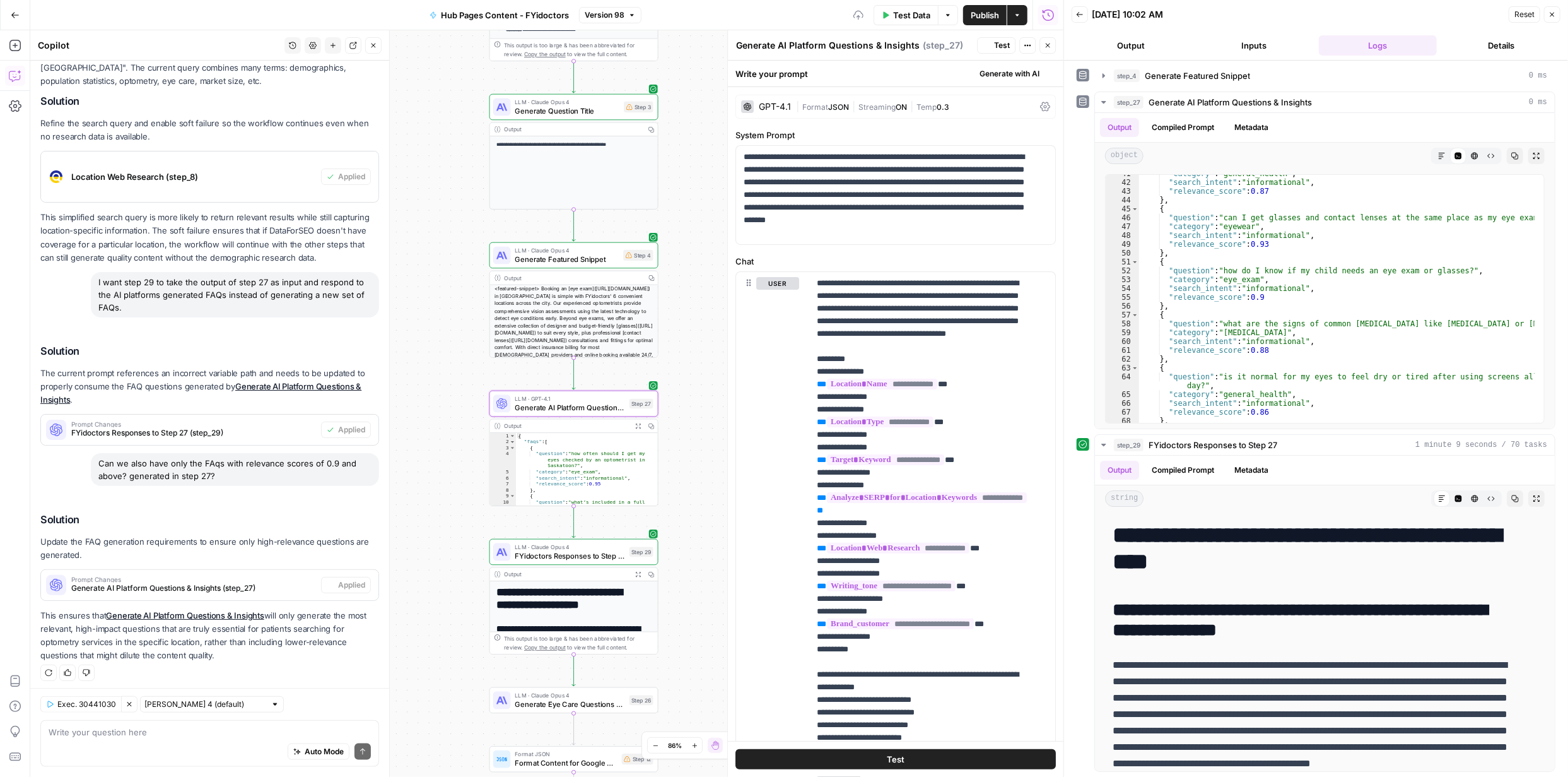
scroll to position [0, 0]
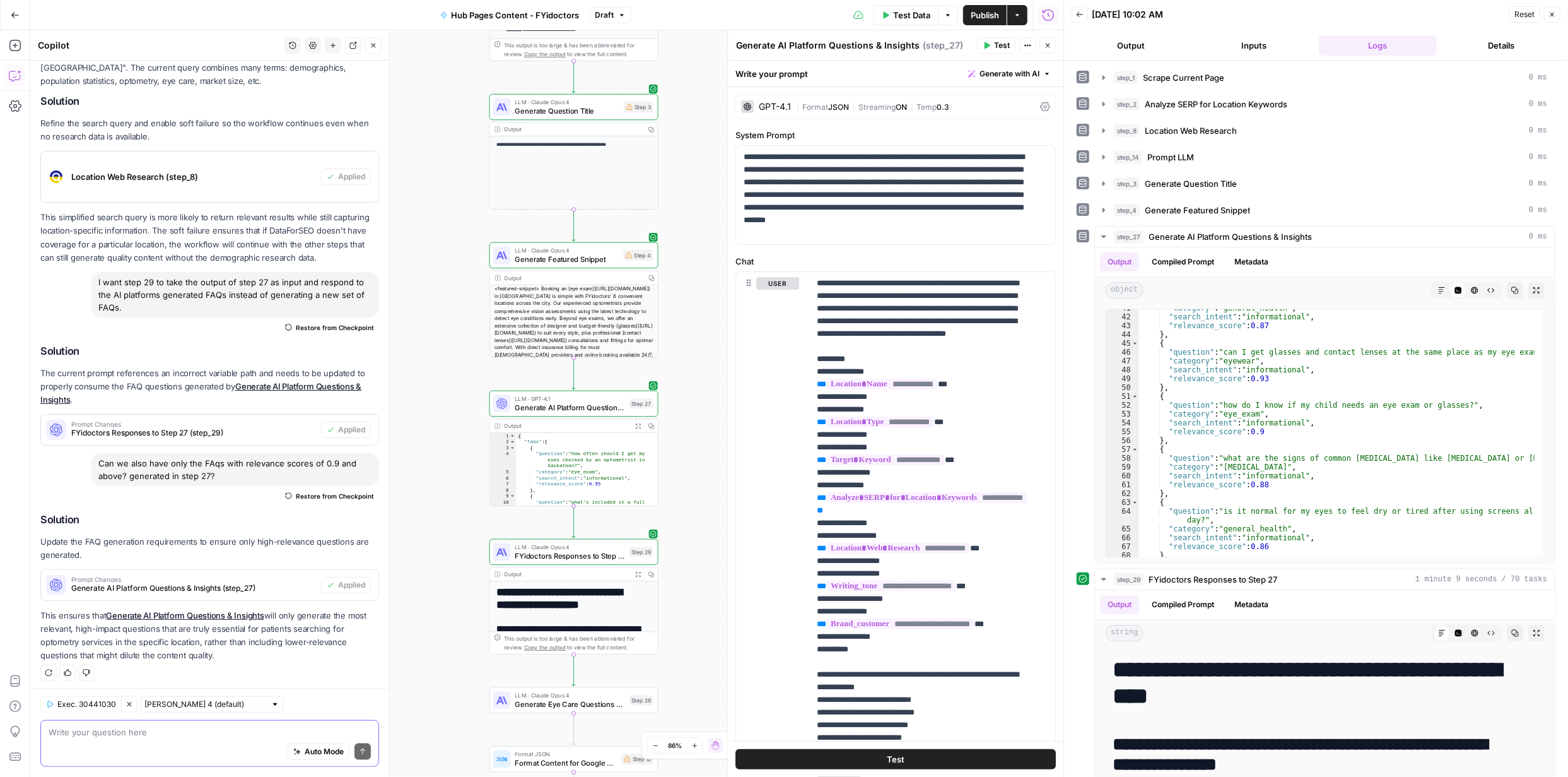
click at [232, 735] on textarea at bounding box center [210, 732] width 322 height 13
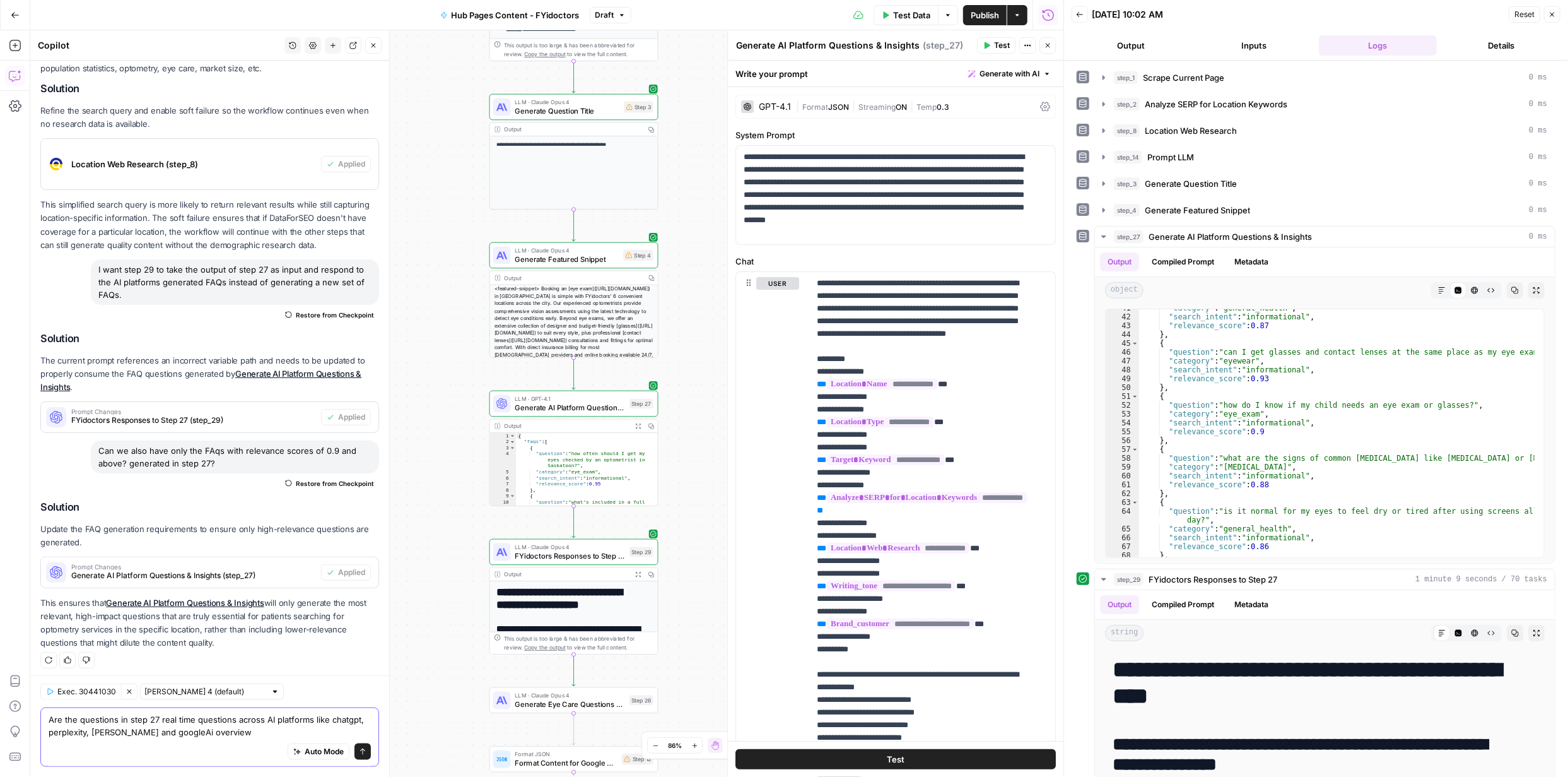
type textarea "Are the questions in step 27 real time questions across AI platforms like chatg…"
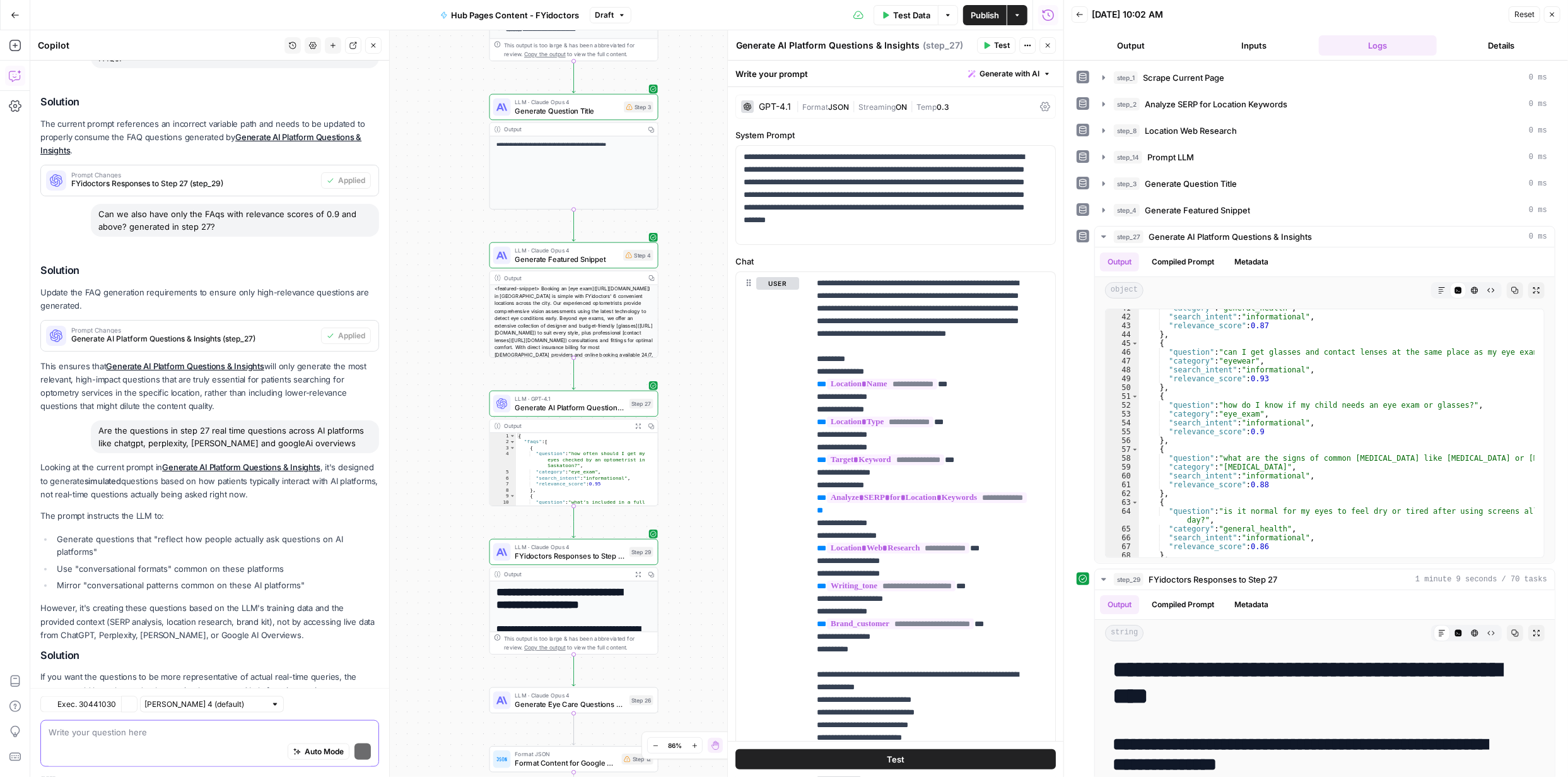
scroll to position [1148, 0]
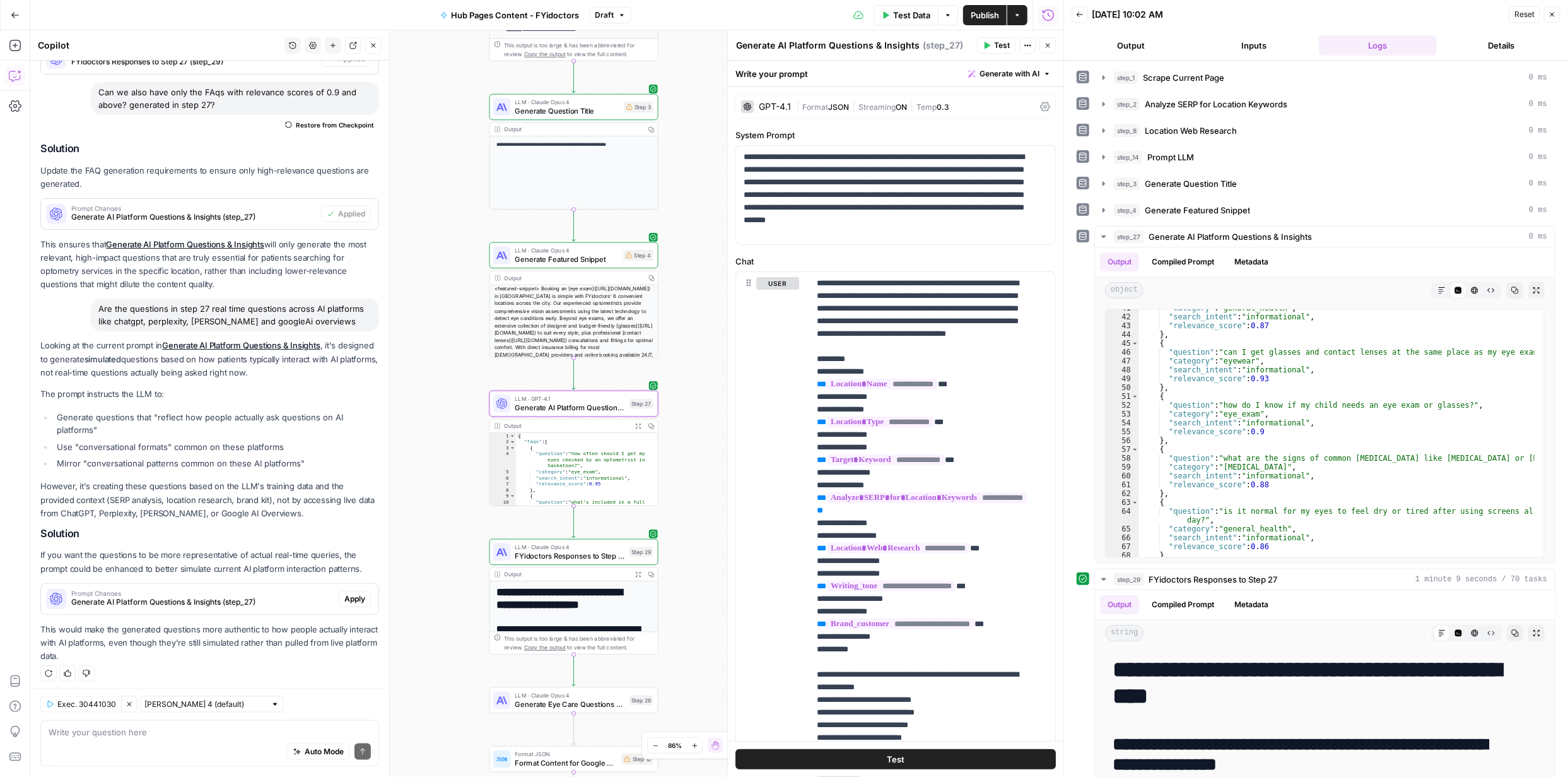
click at [345, 594] on span "Apply" at bounding box center [355, 599] width 21 height 11
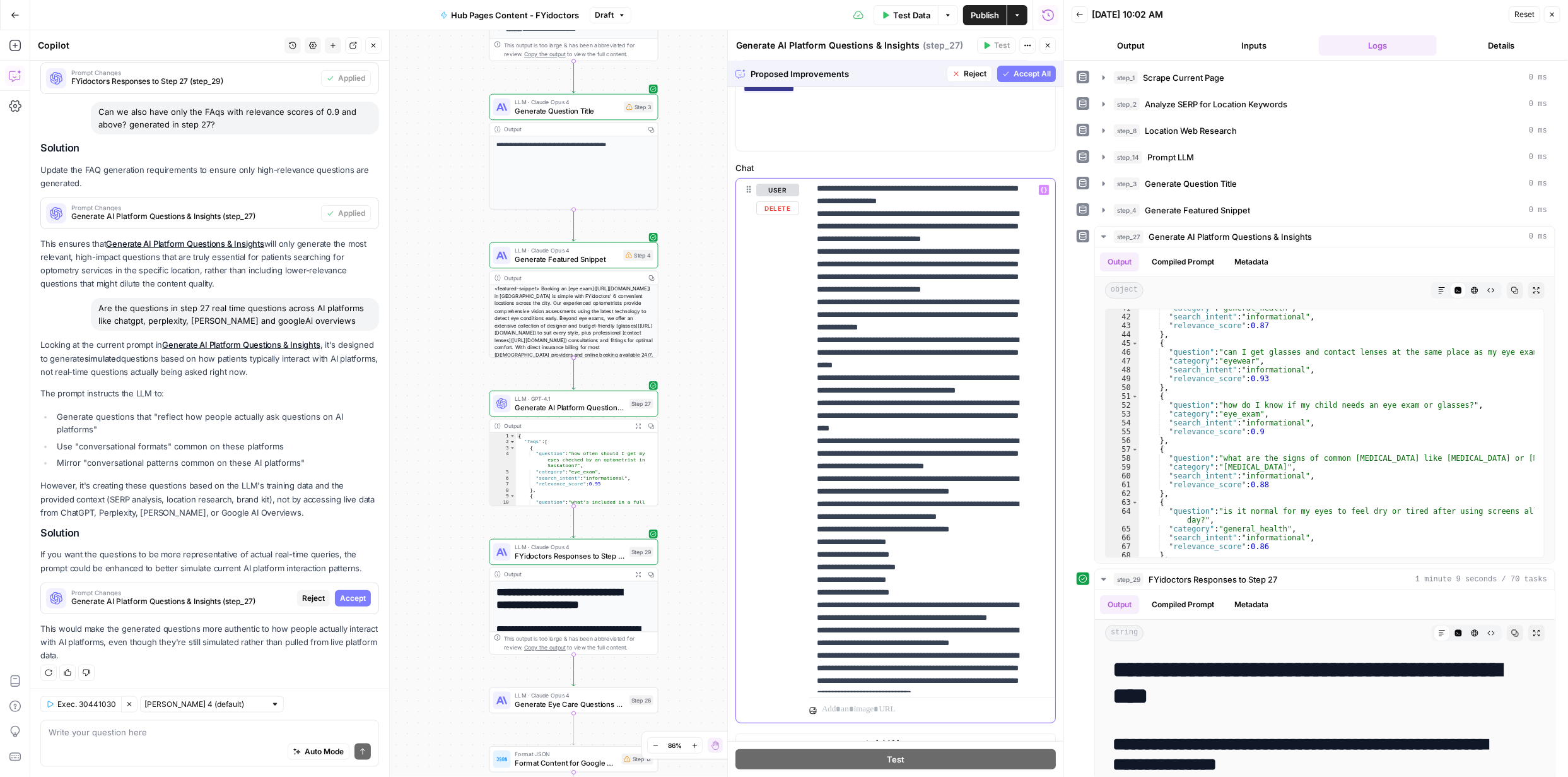
scroll to position [544, 0]
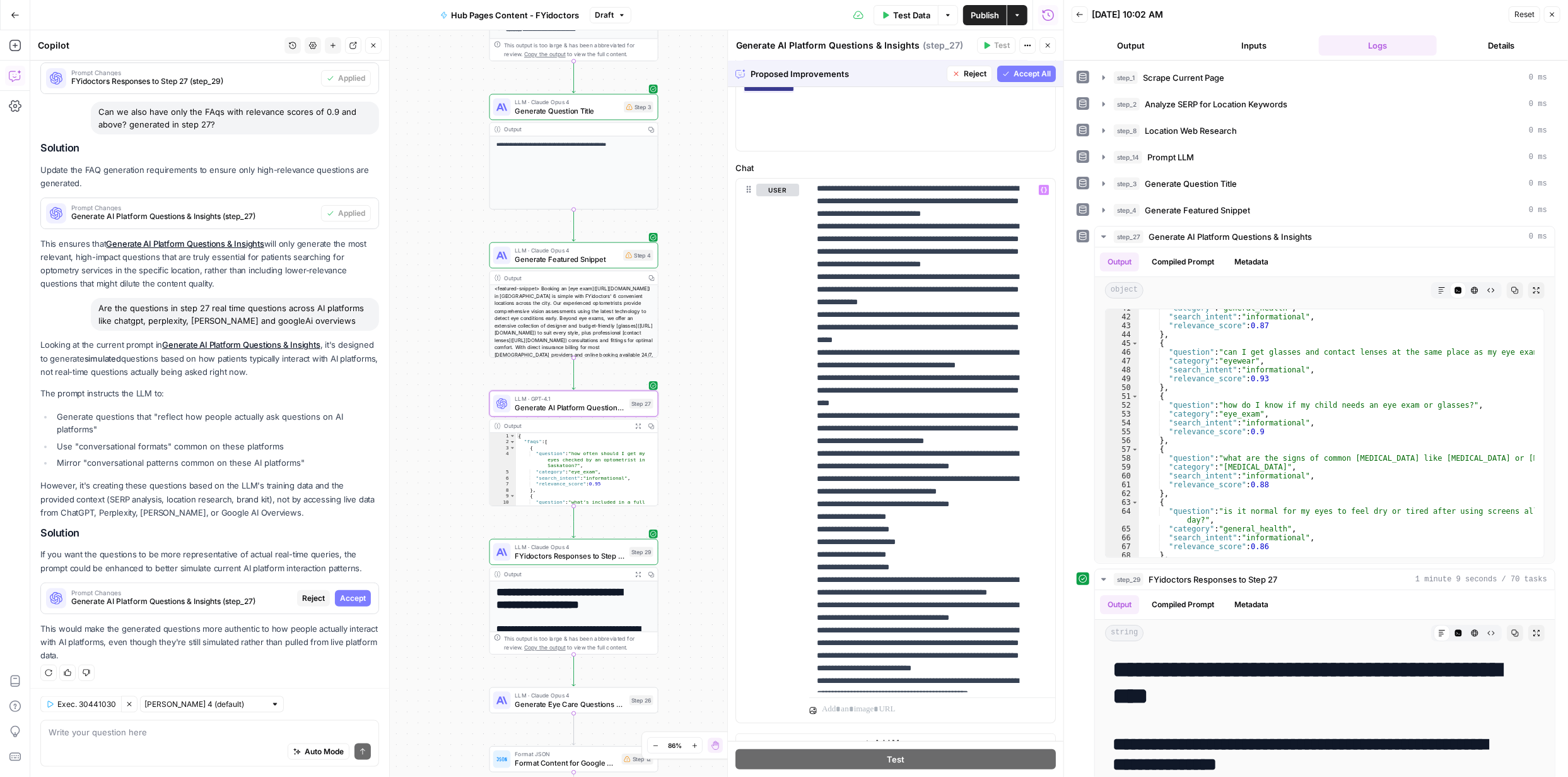
click at [345, 592] on span "Accept" at bounding box center [353, 598] width 26 height 11
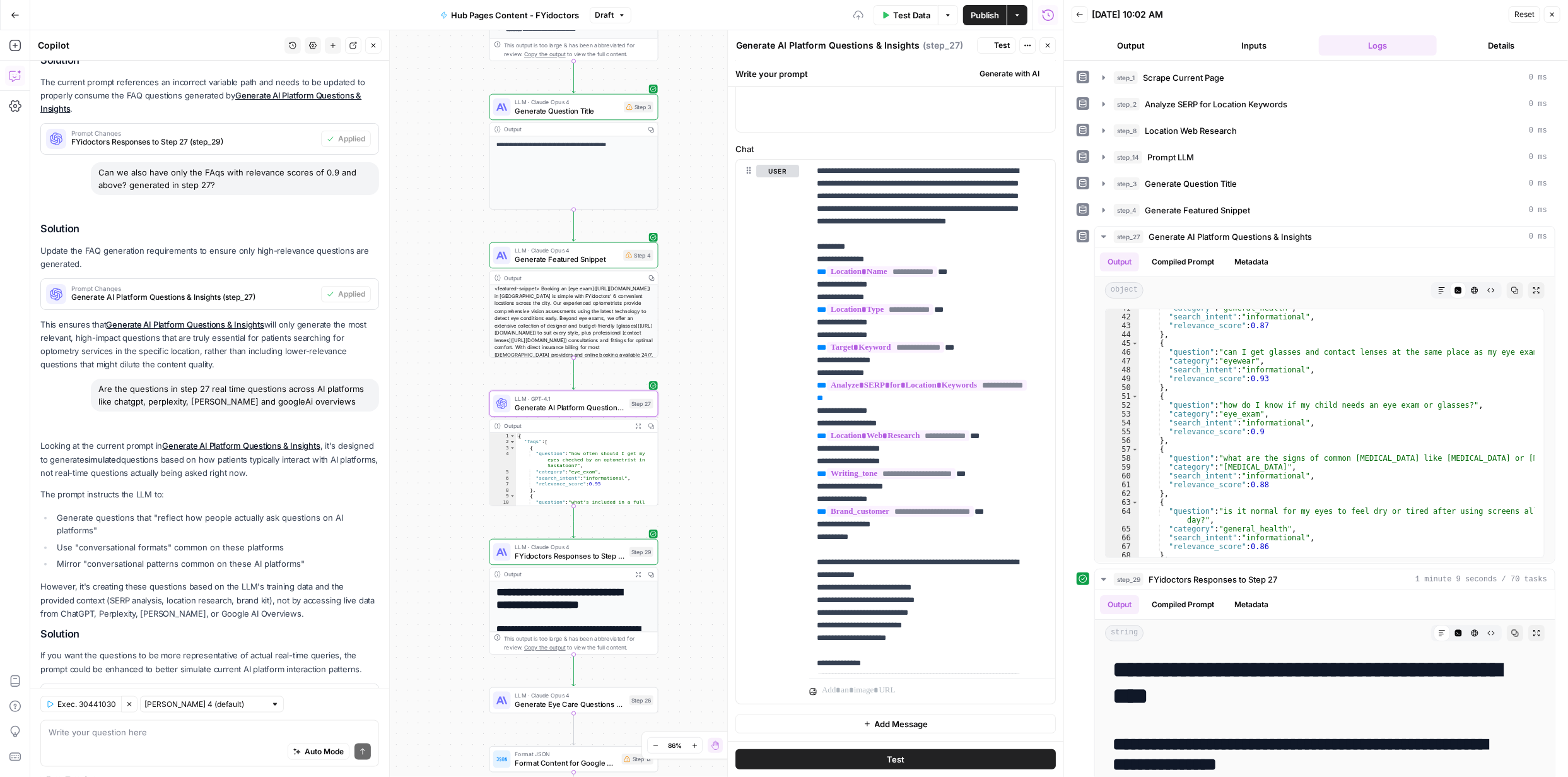
scroll to position [0, 0]
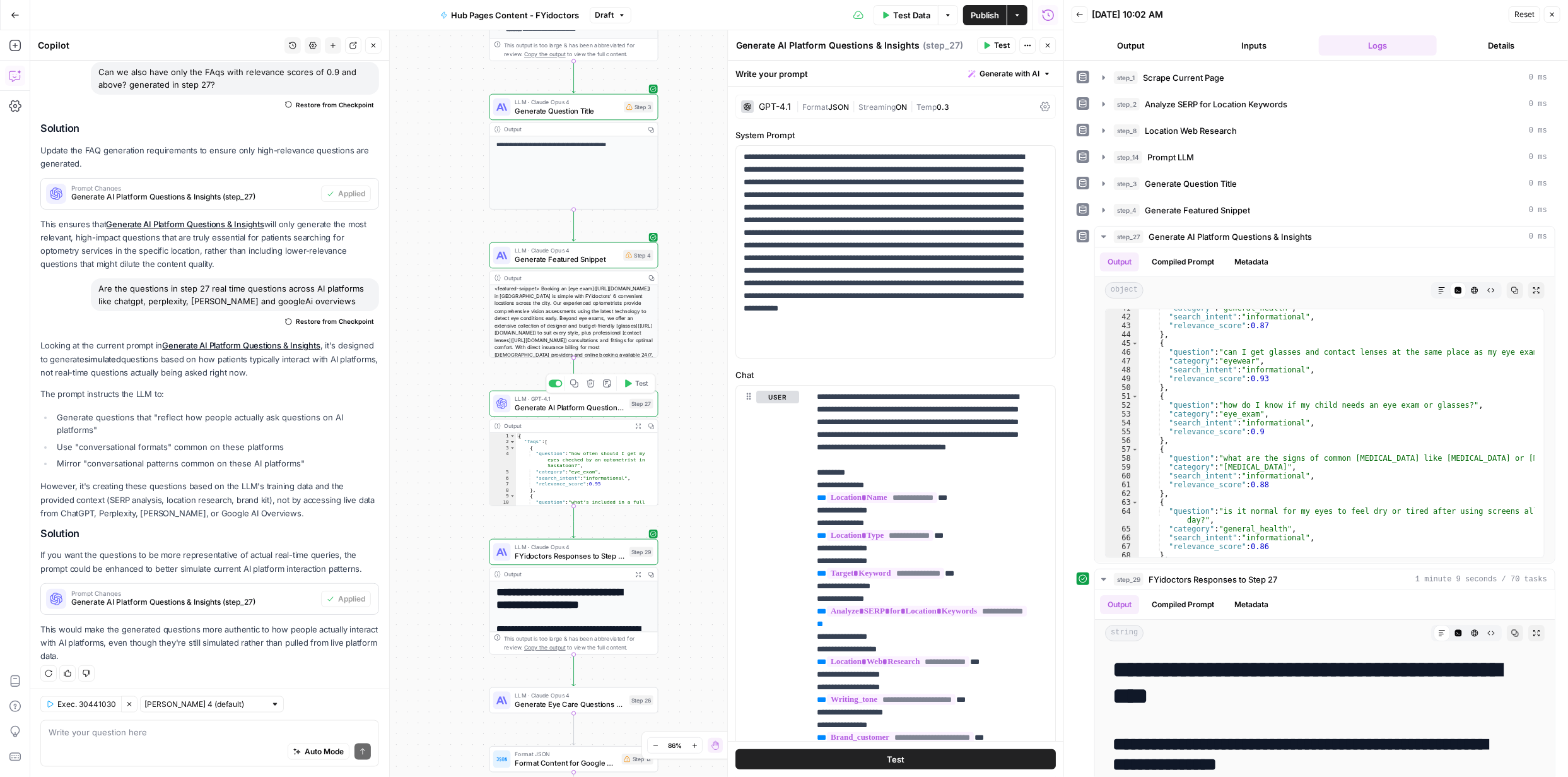
click at [642, 385] on span "Test" at bounding box center [642, 383] width 13 height 10
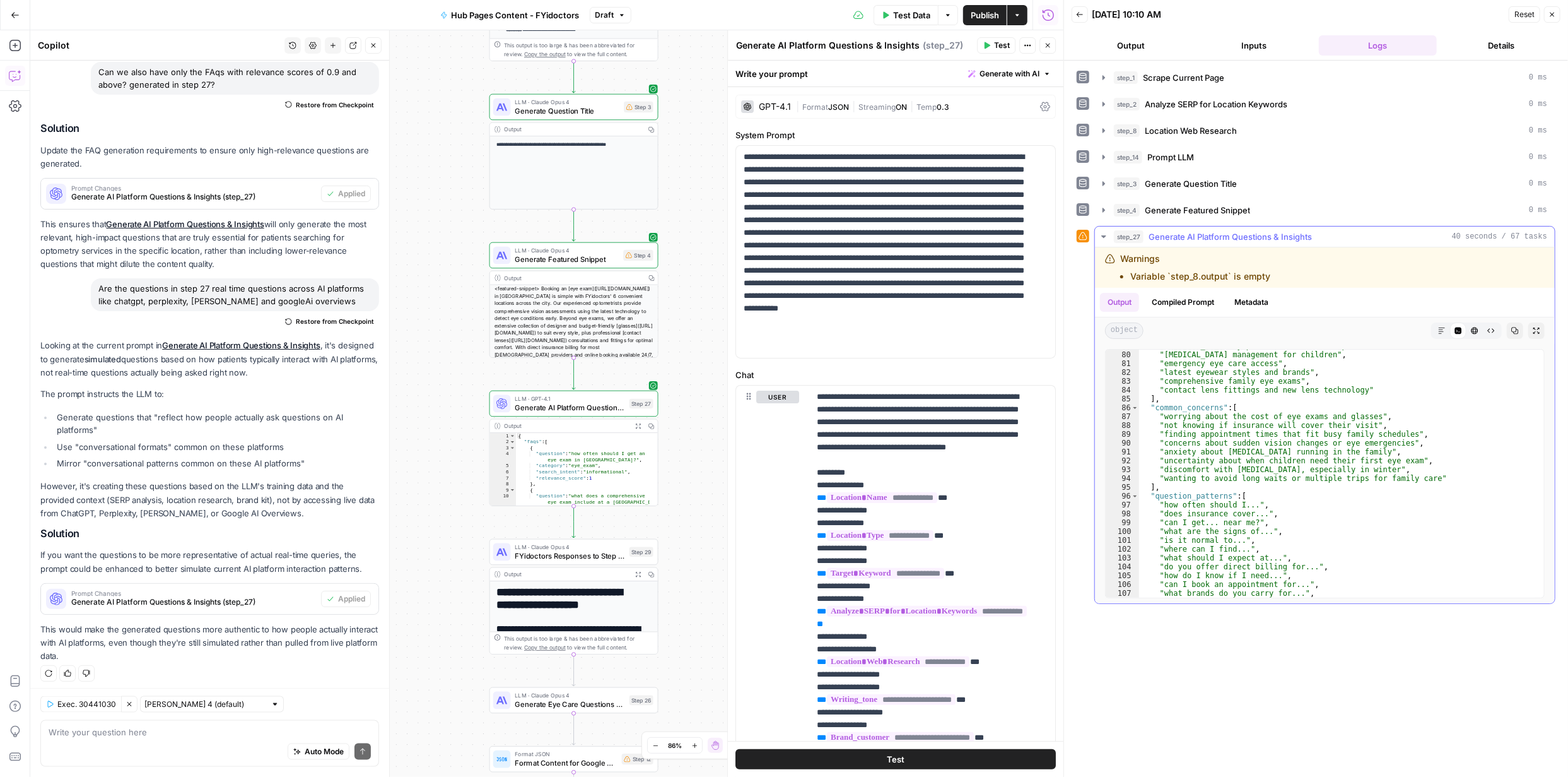
scroll to position [777, 0]
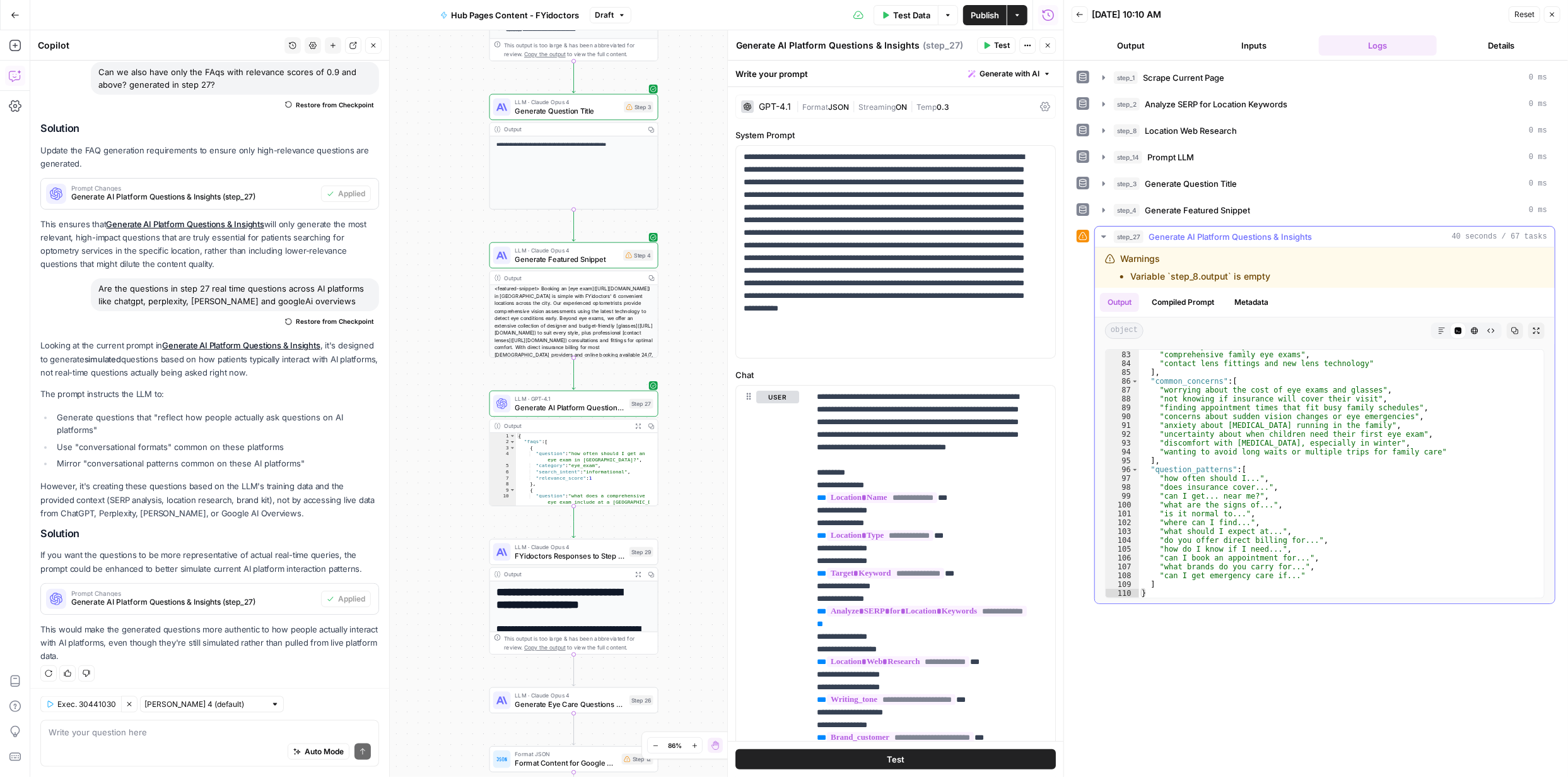
click at [1101, 235] on icon "button" at bounding box center [1104, 237] width 10 height 10
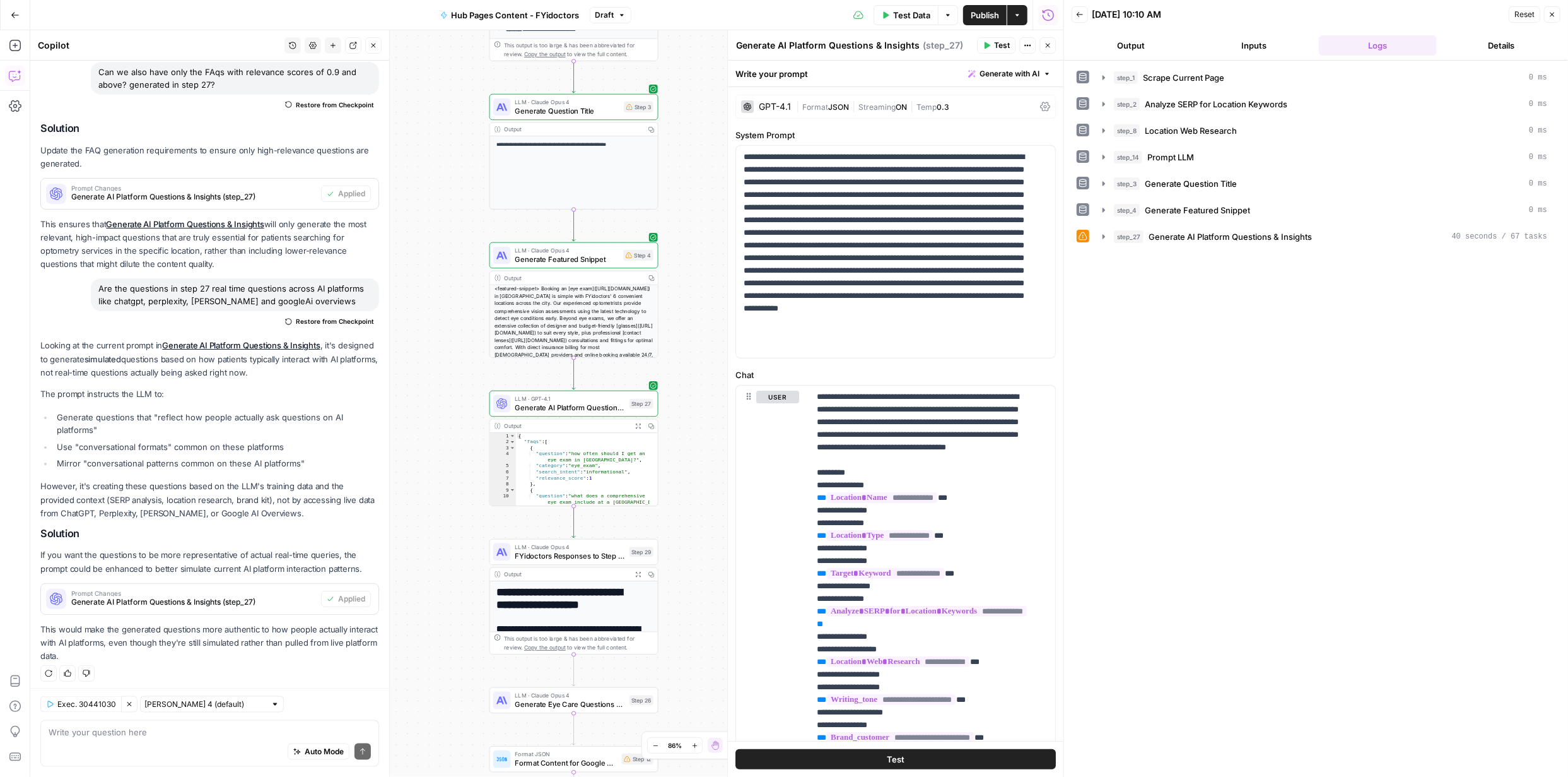
click at [987, 20] on span "Publish" at bounding box center [985, 15] width 29 height 13
drag, startPoint x: 95, startPoint y: 654, endPoint x: 37, endPoint y: 628, distance: 63.6
copy p "This would make the generated questions more authentic to how people actually i…"
click at [983, 20] on span "Publish" at bounding box center [985, 15] width 29 height 13
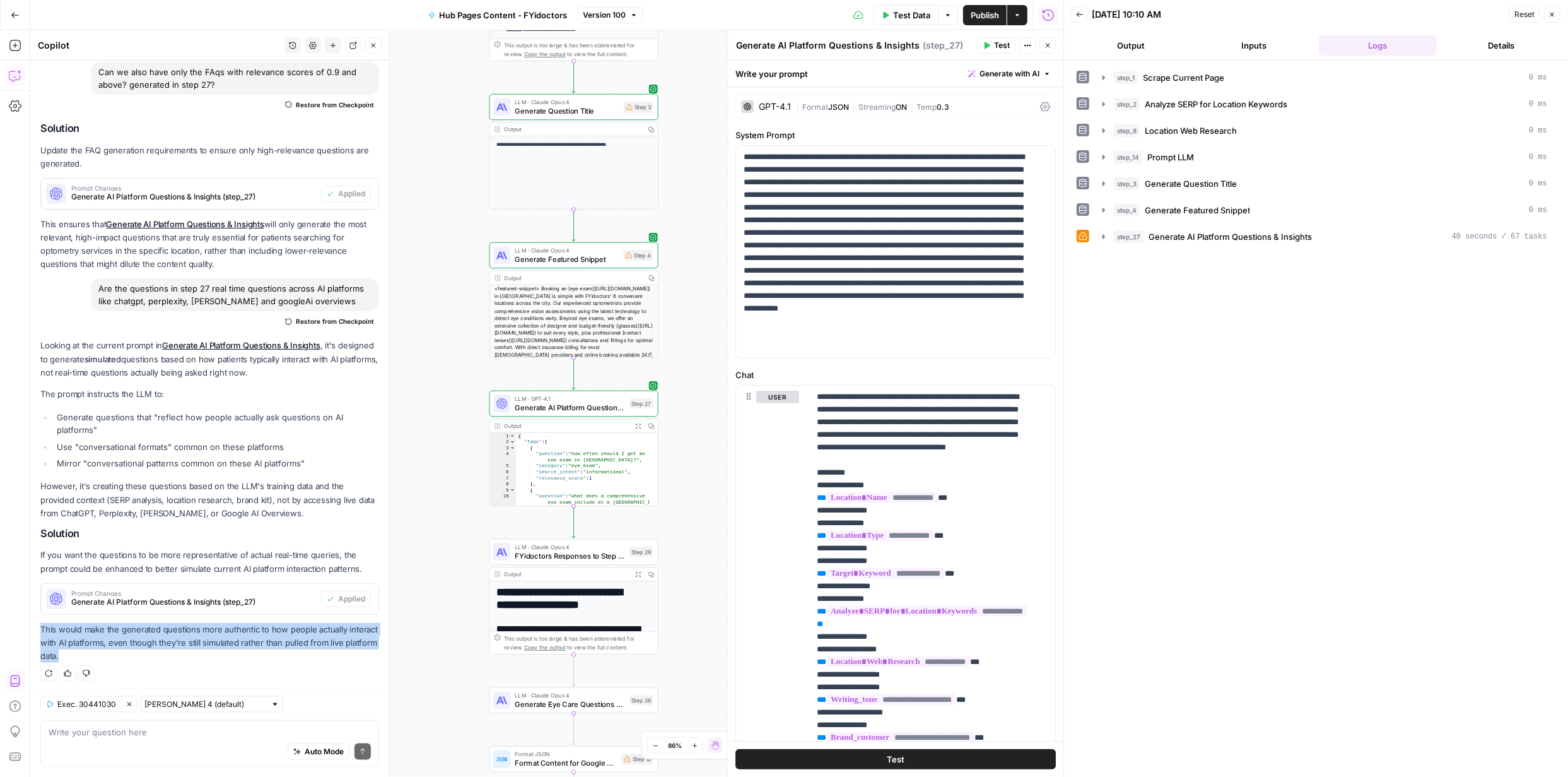
click at [918, 754] on button "Test" at bounding box center [895, 759] width 320 height 20
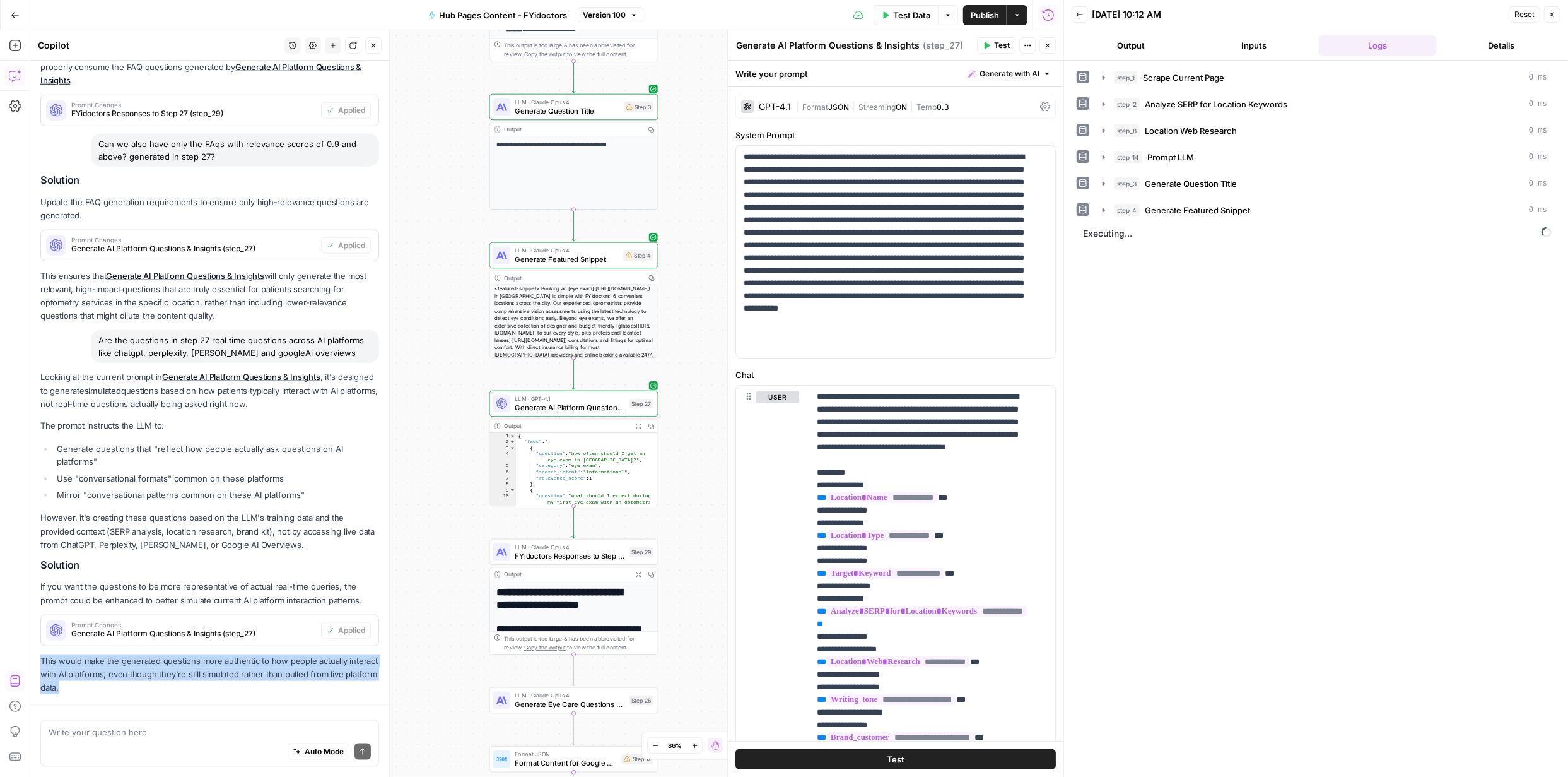
scroll to position [1168, 0]
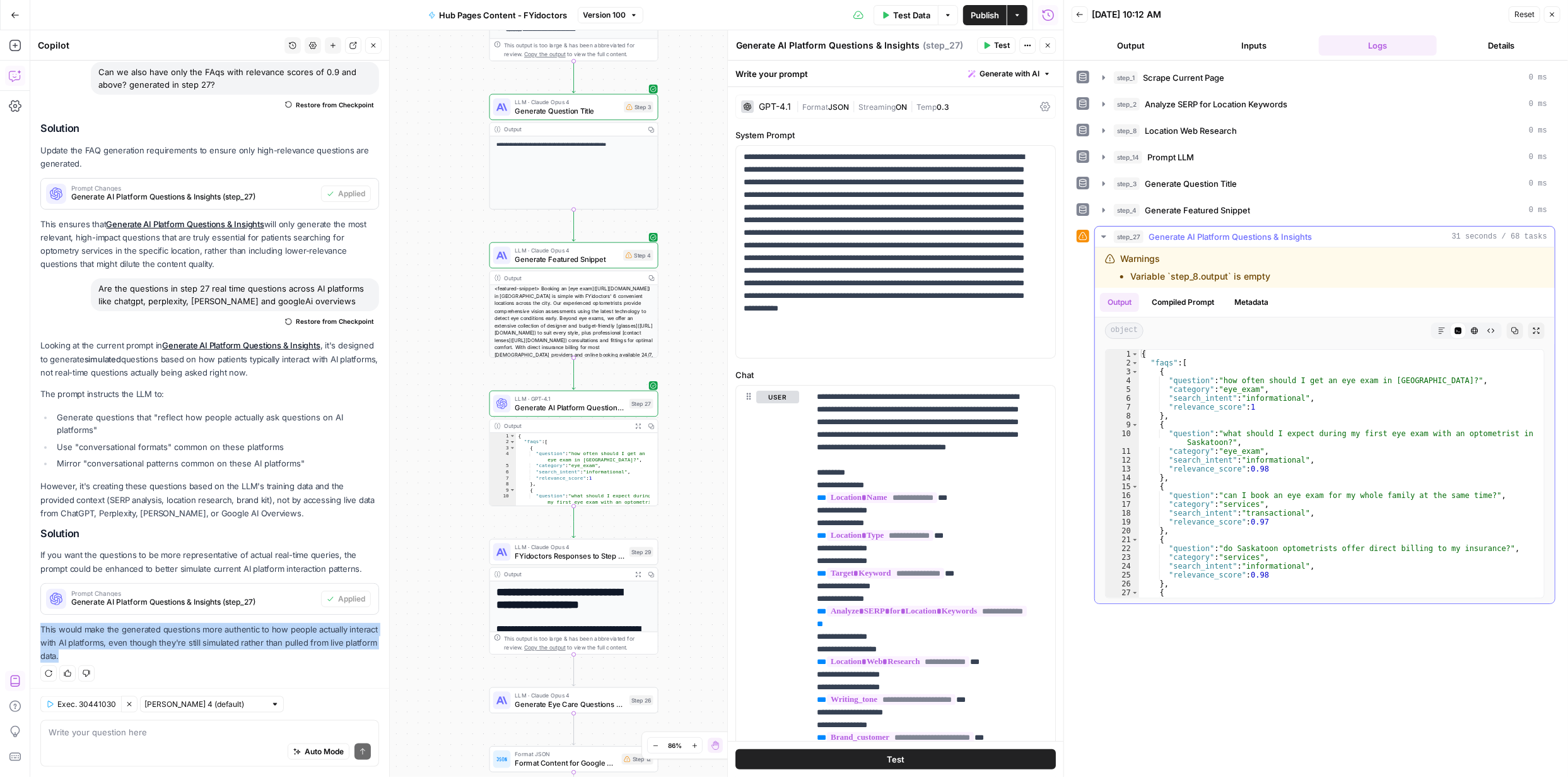
click at [1104, 232] on icon "button" at bounding box center [1104, 237] width 10 height 10
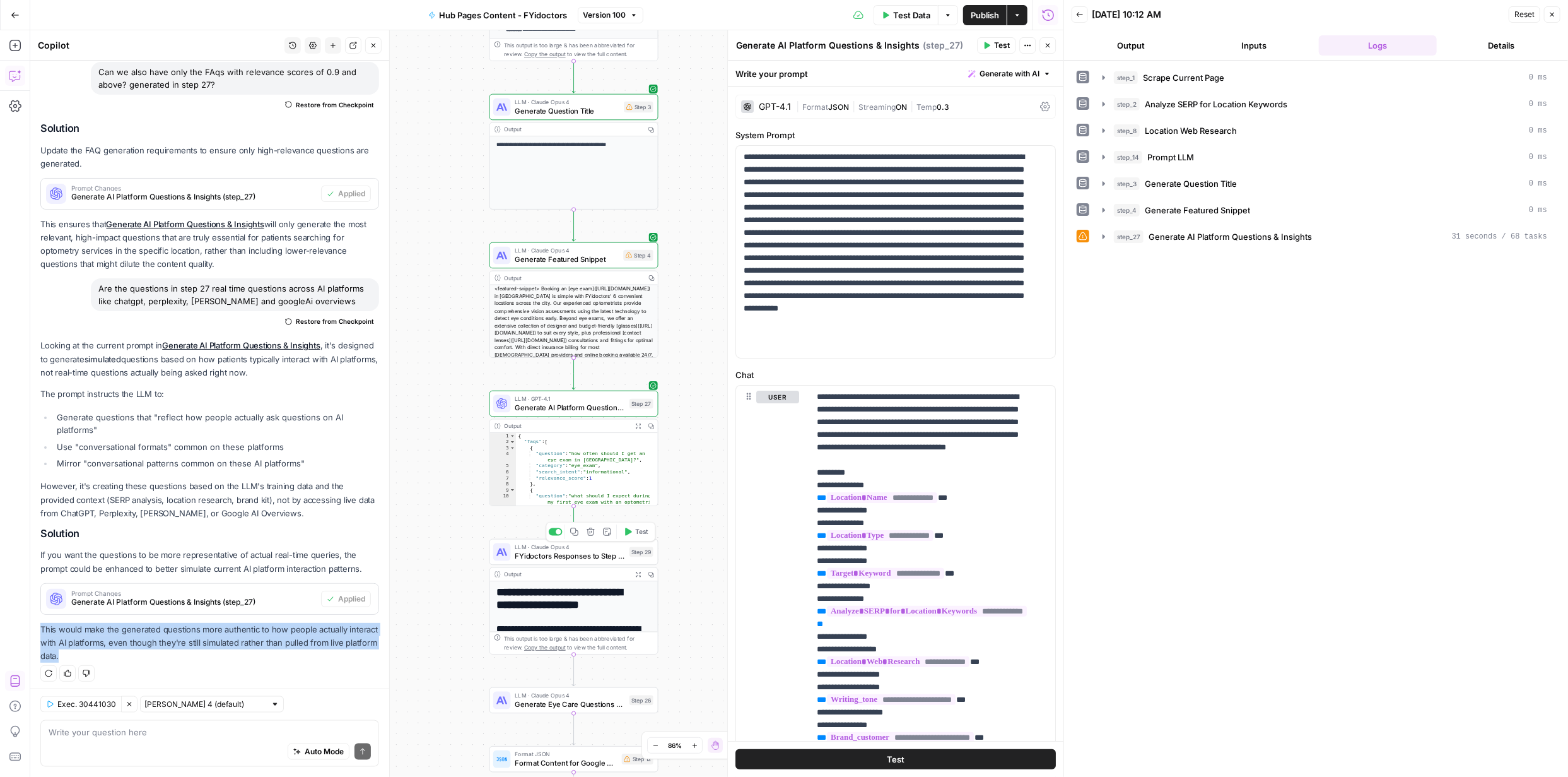
click at [635, 533] on span "Test" at bounding box center [642, 532] width 13 height 10
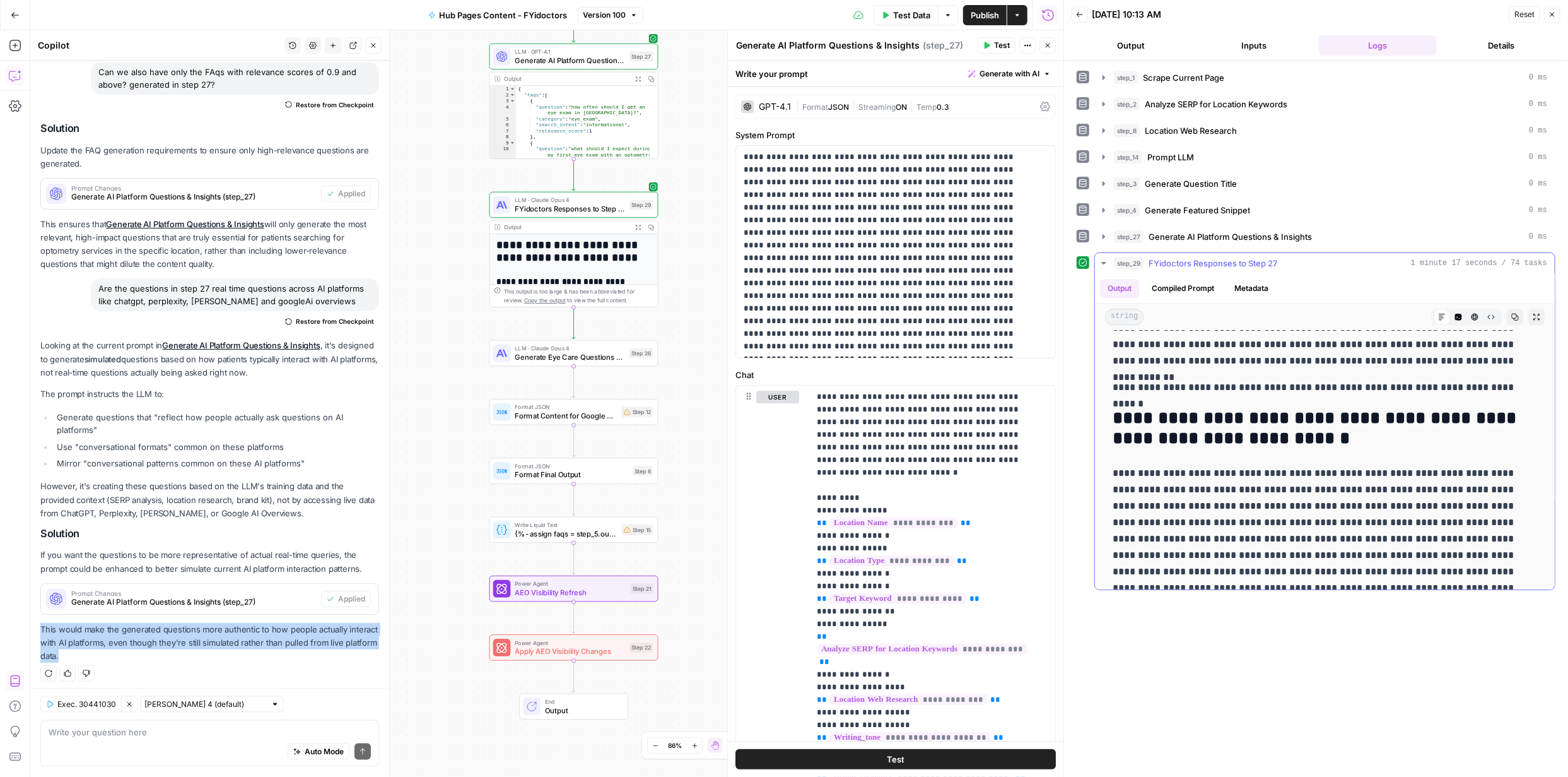
scroll to position [2897, 0]
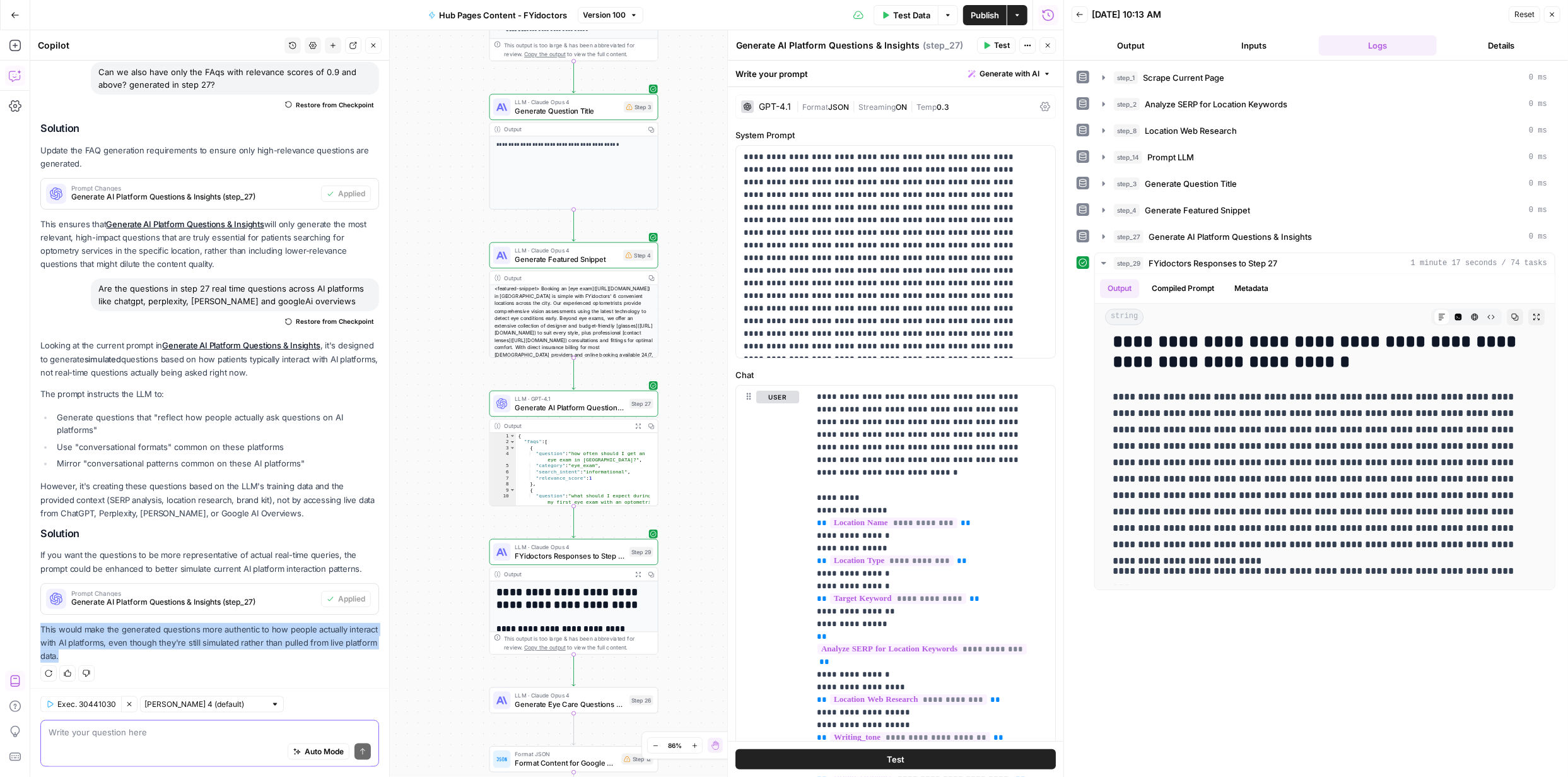
click at [233, 734] on textarea at bounding box center [210, 732] width 322 height 13
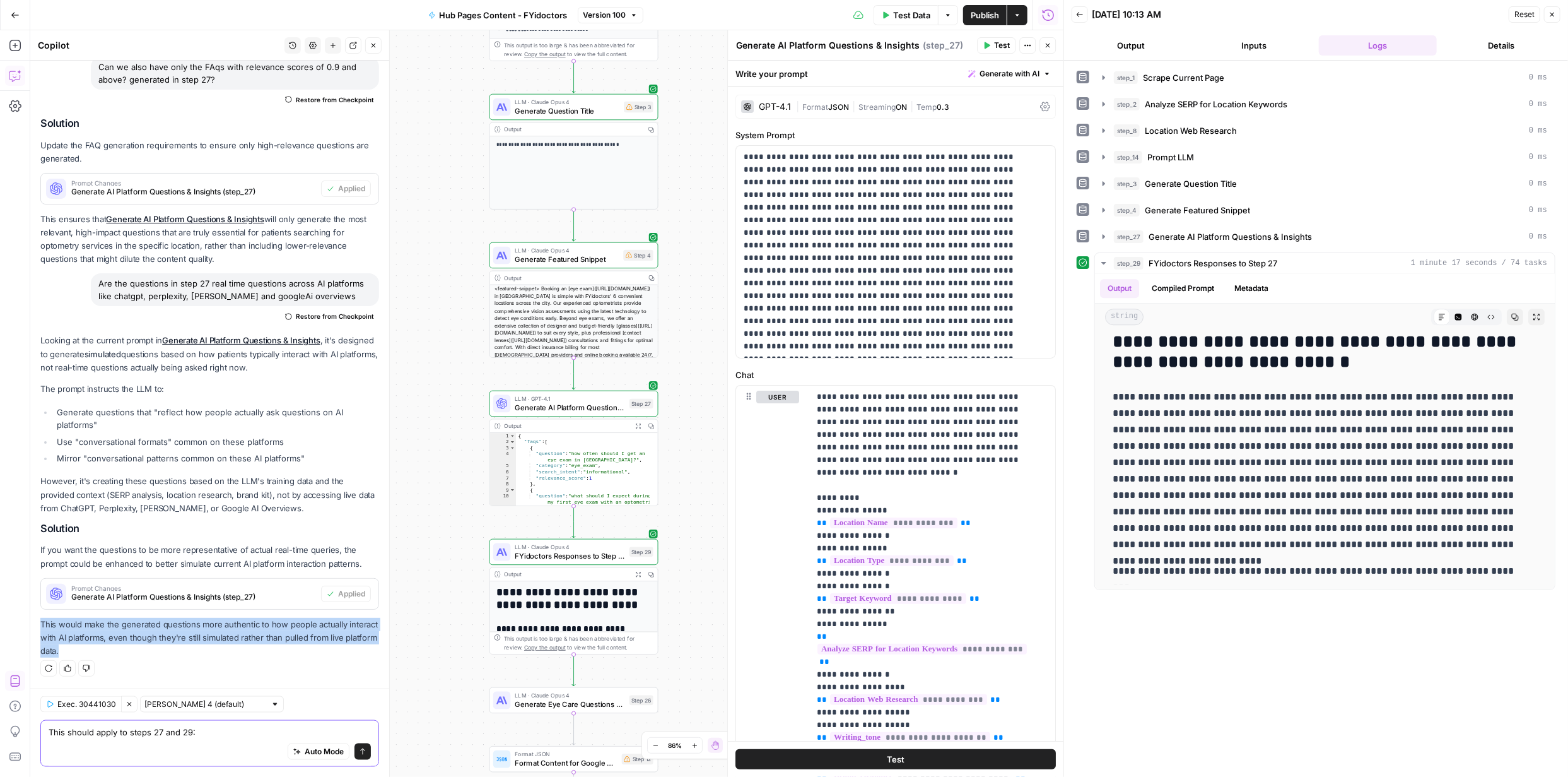
paste textarea "You are an expert SEO content strategist specializing in Answer Engine Optimiza…"
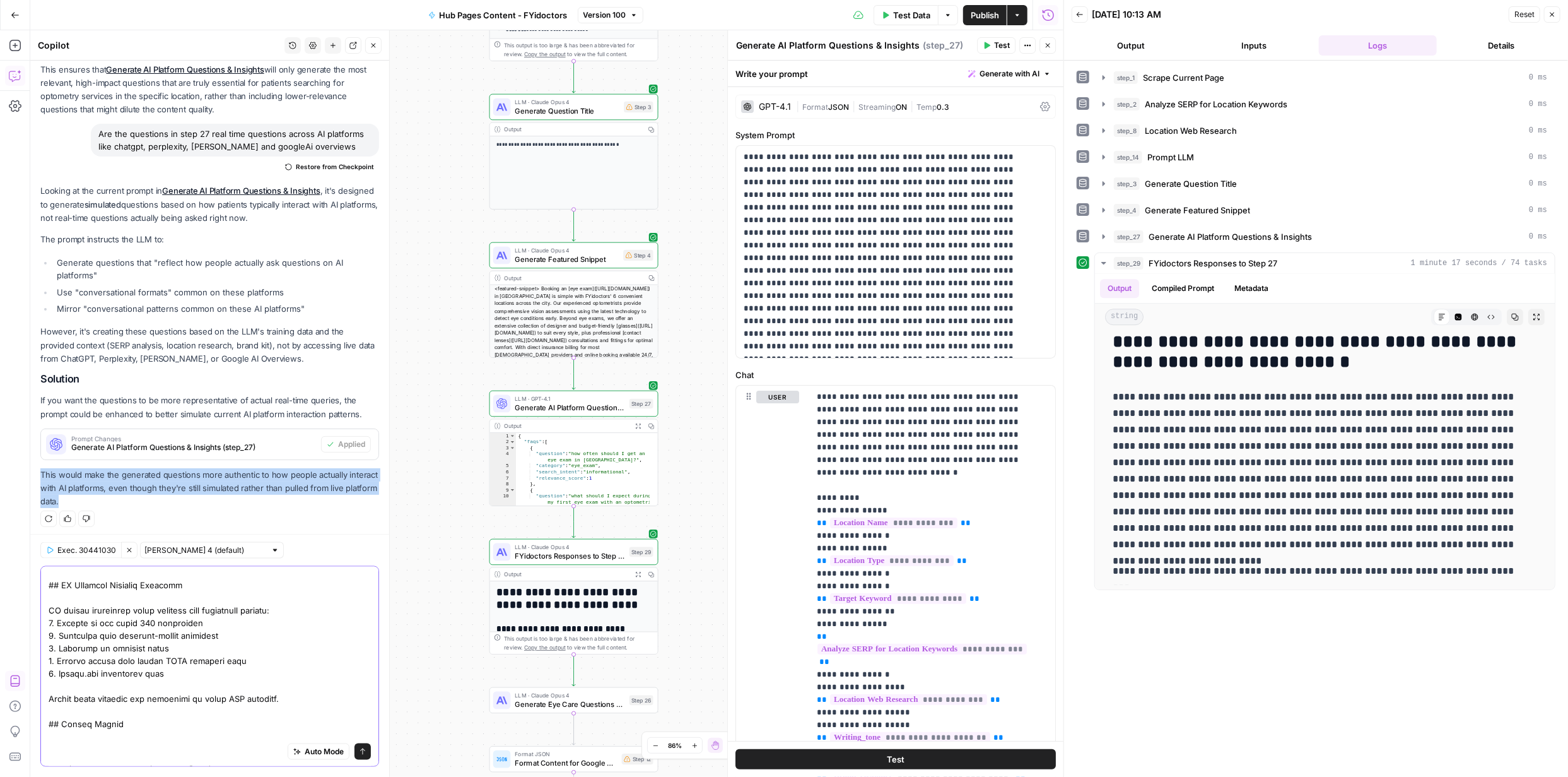
scroll to position [1718, 0]
drag, startPoint x: 169, startPoint y: 632, endPoint x: 42, endPoint y: 621, distance: 127.5
click at [45, 621] on div "Auto Mode Send" at bounding box center [210, 667] width 339 height 201
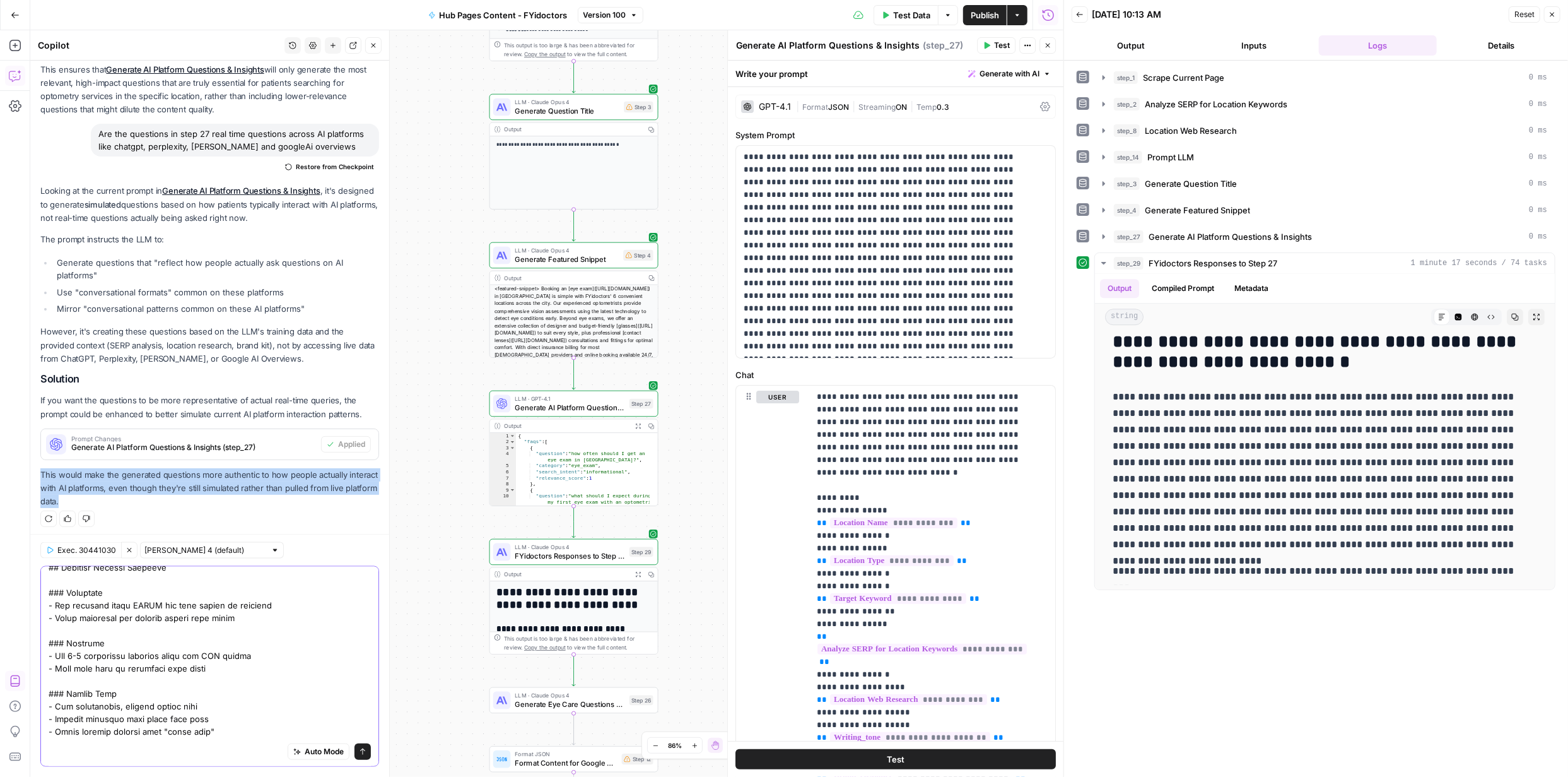
scroll to position [1087, 0]
drag, startPoint x: 232, startPoint y: 615, endPoint x: 46, endPoint y: 590, distance: 187.7
click at [46, 591] on div "Auto Mode Send" at bounding box center [210, 667] width 339 height 201
drag, startPoint x: 208, startPoint y: 704, endPoint x: 46, endPoint y: 651, distance: 170.4
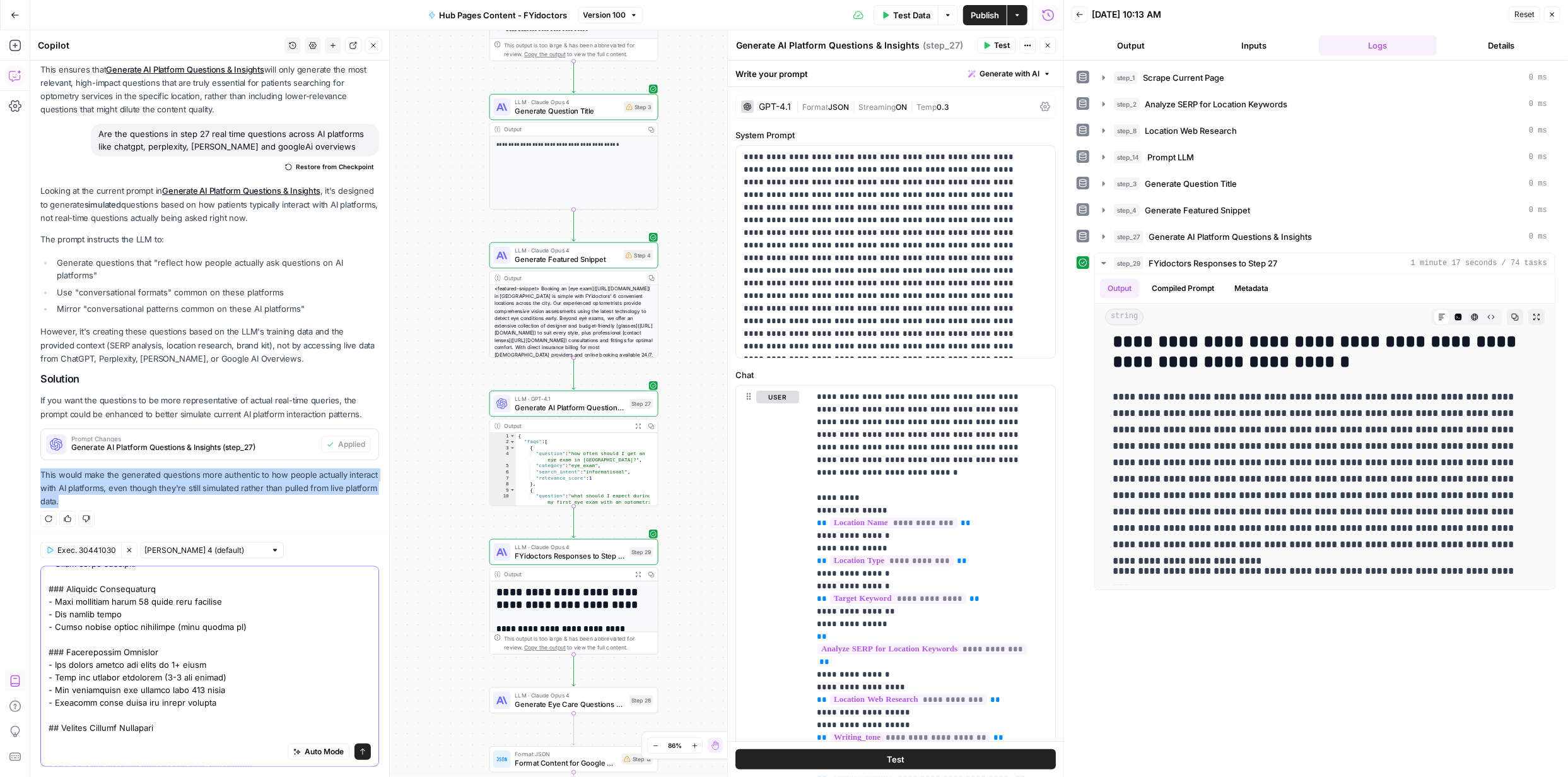
click at [46, 651] on div "Auto Mode Send" at bounding box center [210, 667] width 339 height 201
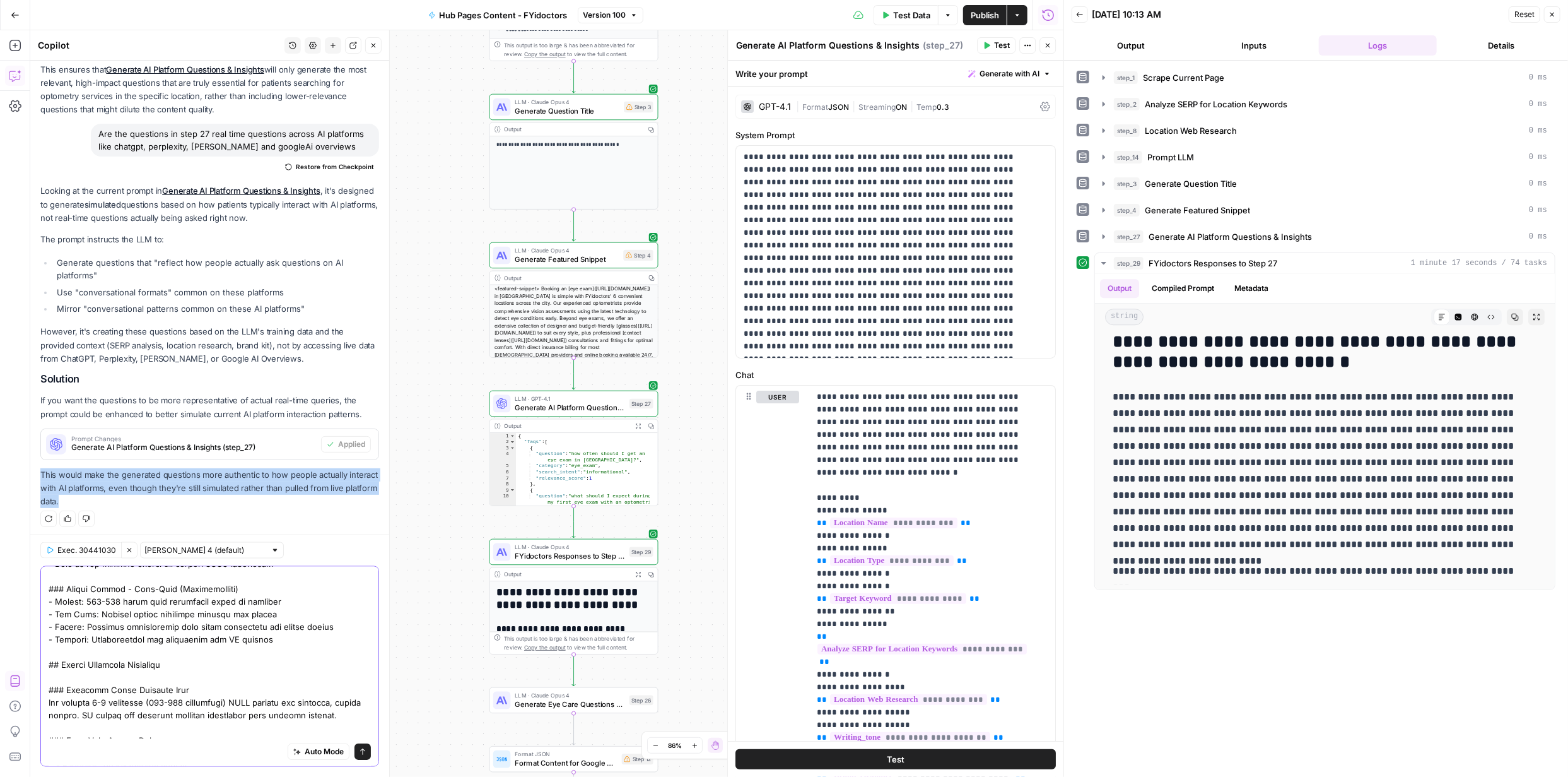
scroll to position [204, 0]
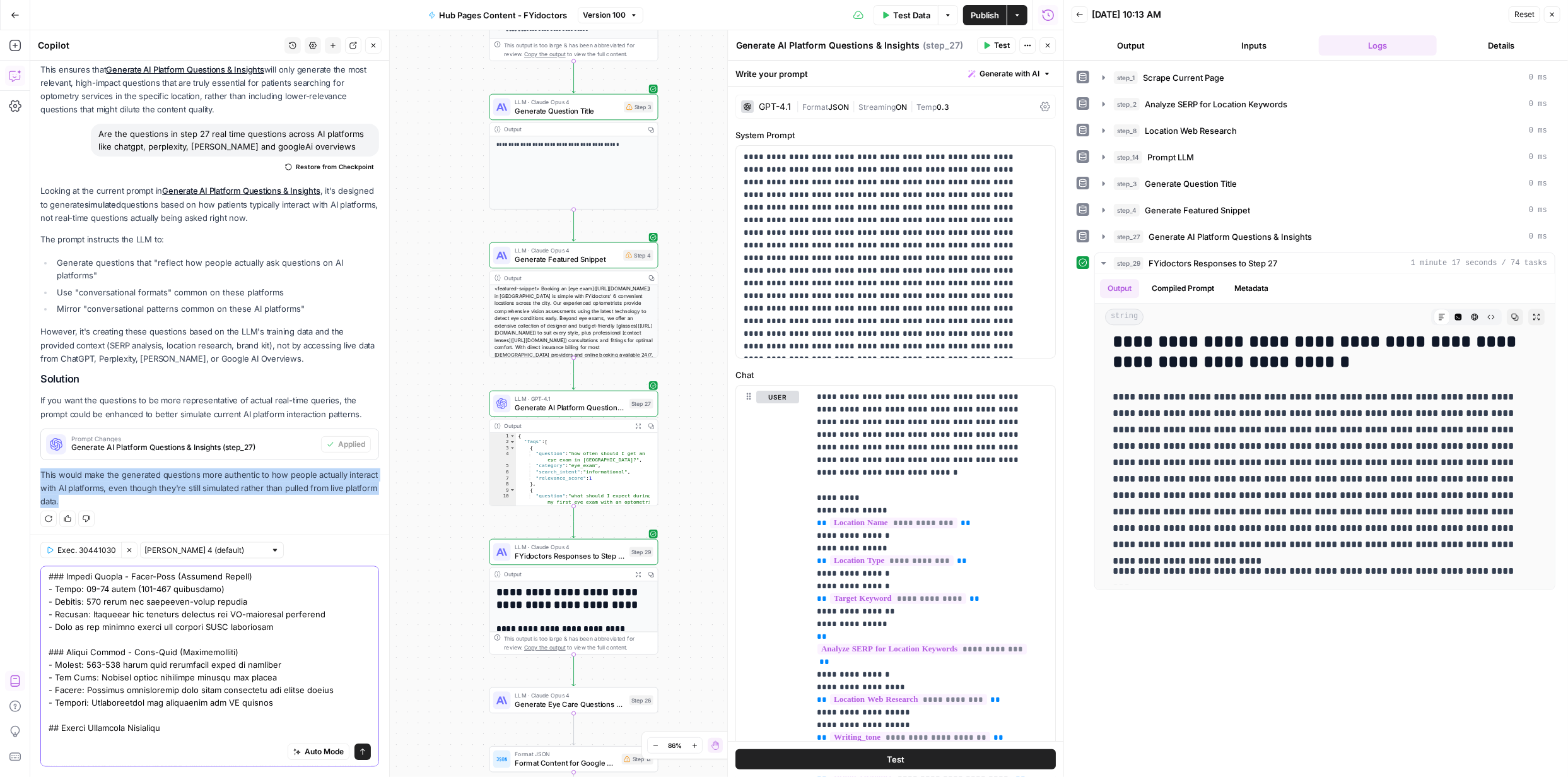
drag, startPoint x: 263, startPoint y: 701, endPoint x: 44, endPoint y: 653, distance: 224.2
drag, startPoint x: 331, startPoint y: 689, endPoint x: 53, endPoint y: 643, distance: 281.8
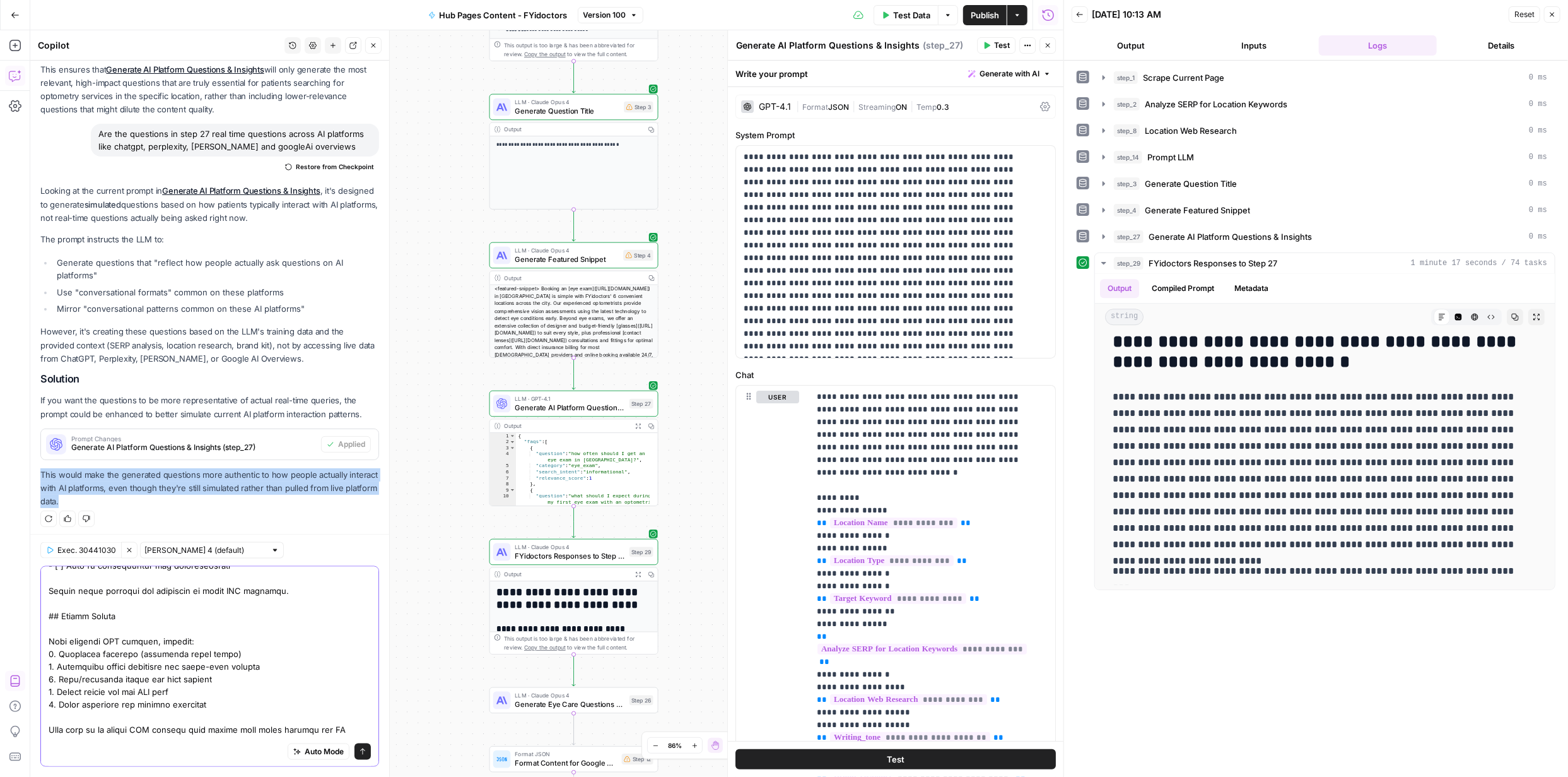
scroll to position [1548, 0]
type textarea "This should apply to steps 27 and 29: You are an expert SEO content strategist …"
click at [359, 750] on icon "submit" at bounding box center [363, 752] width 8 height 8
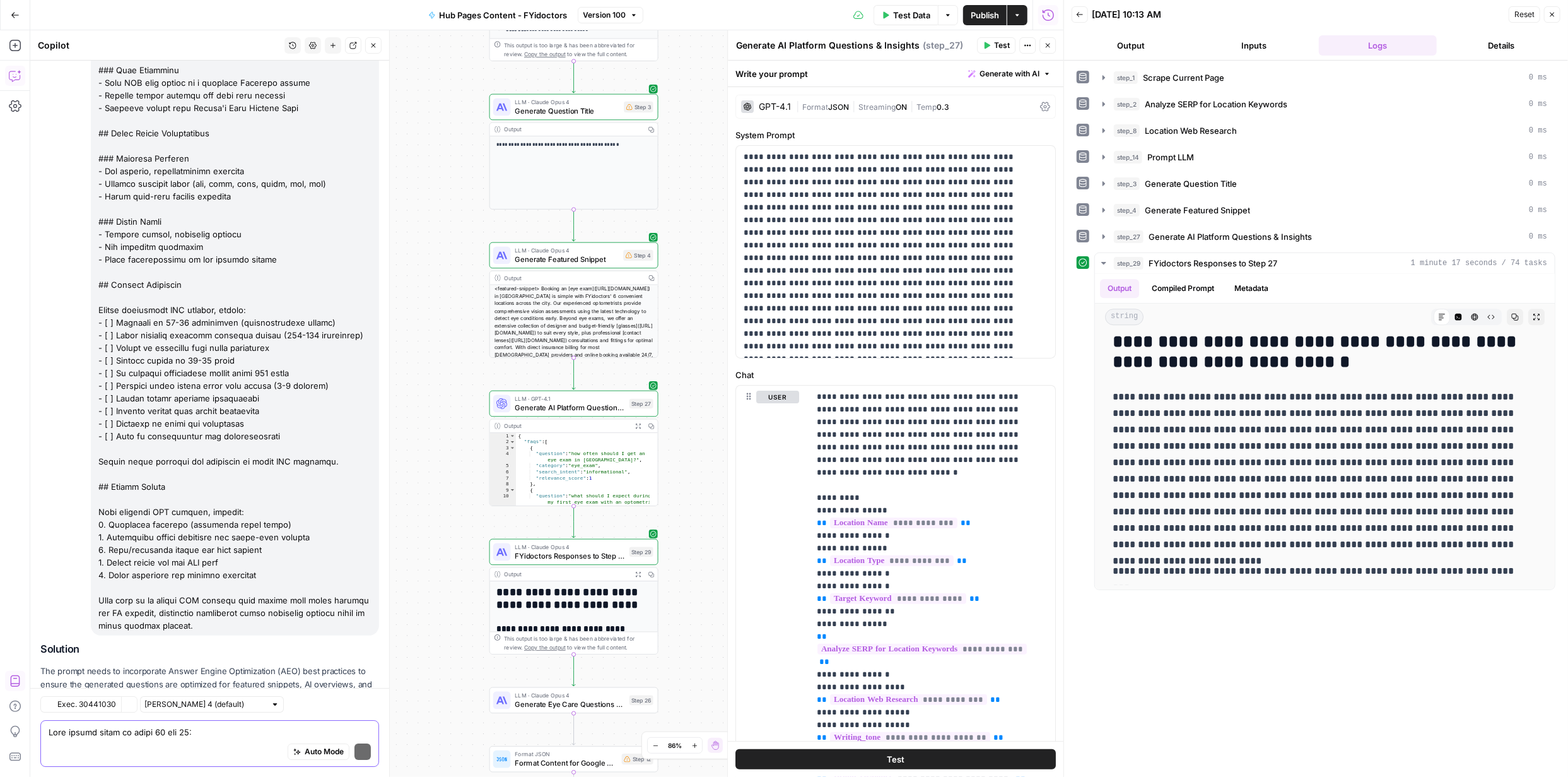
scroll to position [3119, 0]
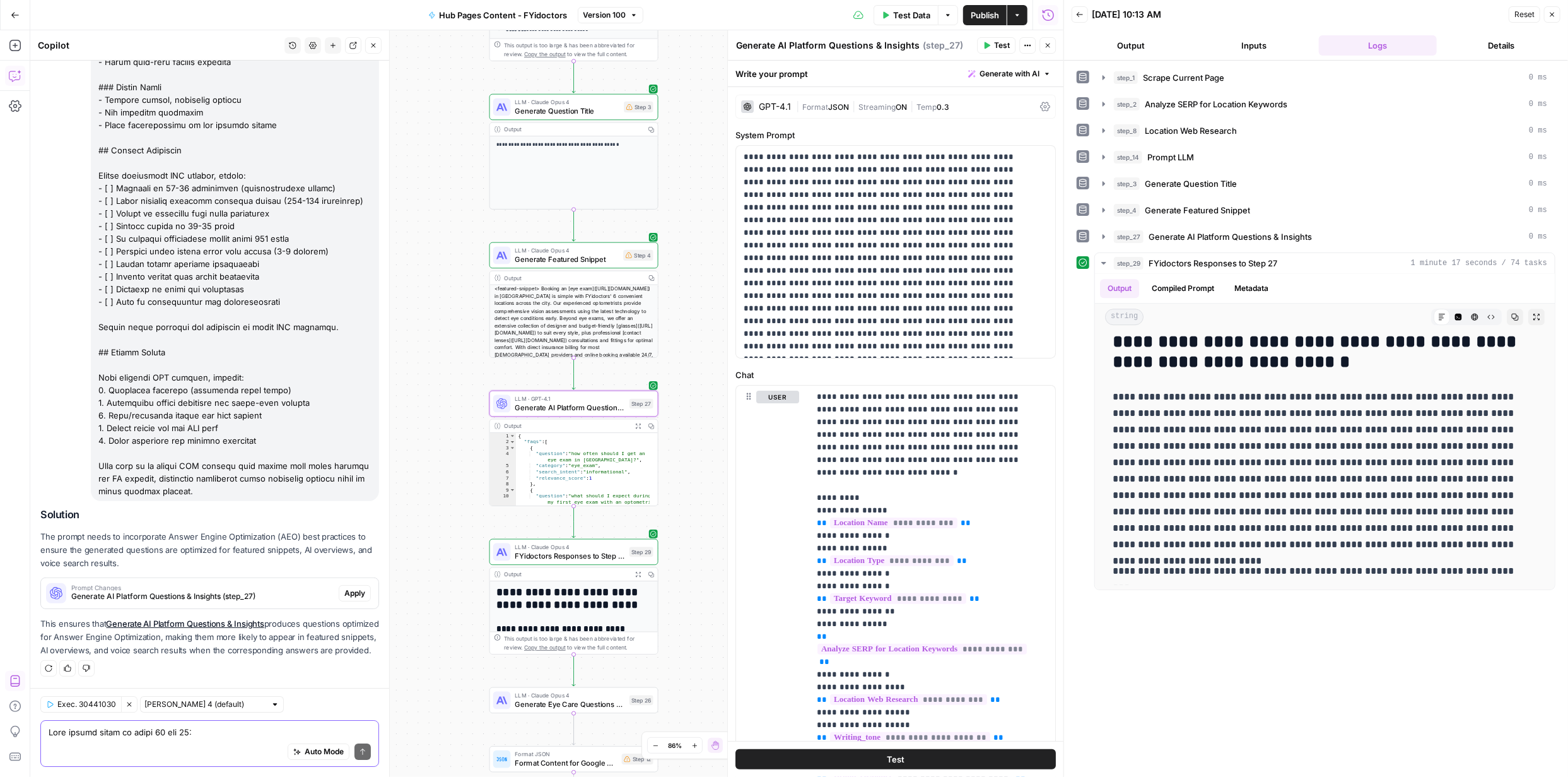
click at [345, 587] on span "Apply" at bounding box center [355, 593] width 21 height 11
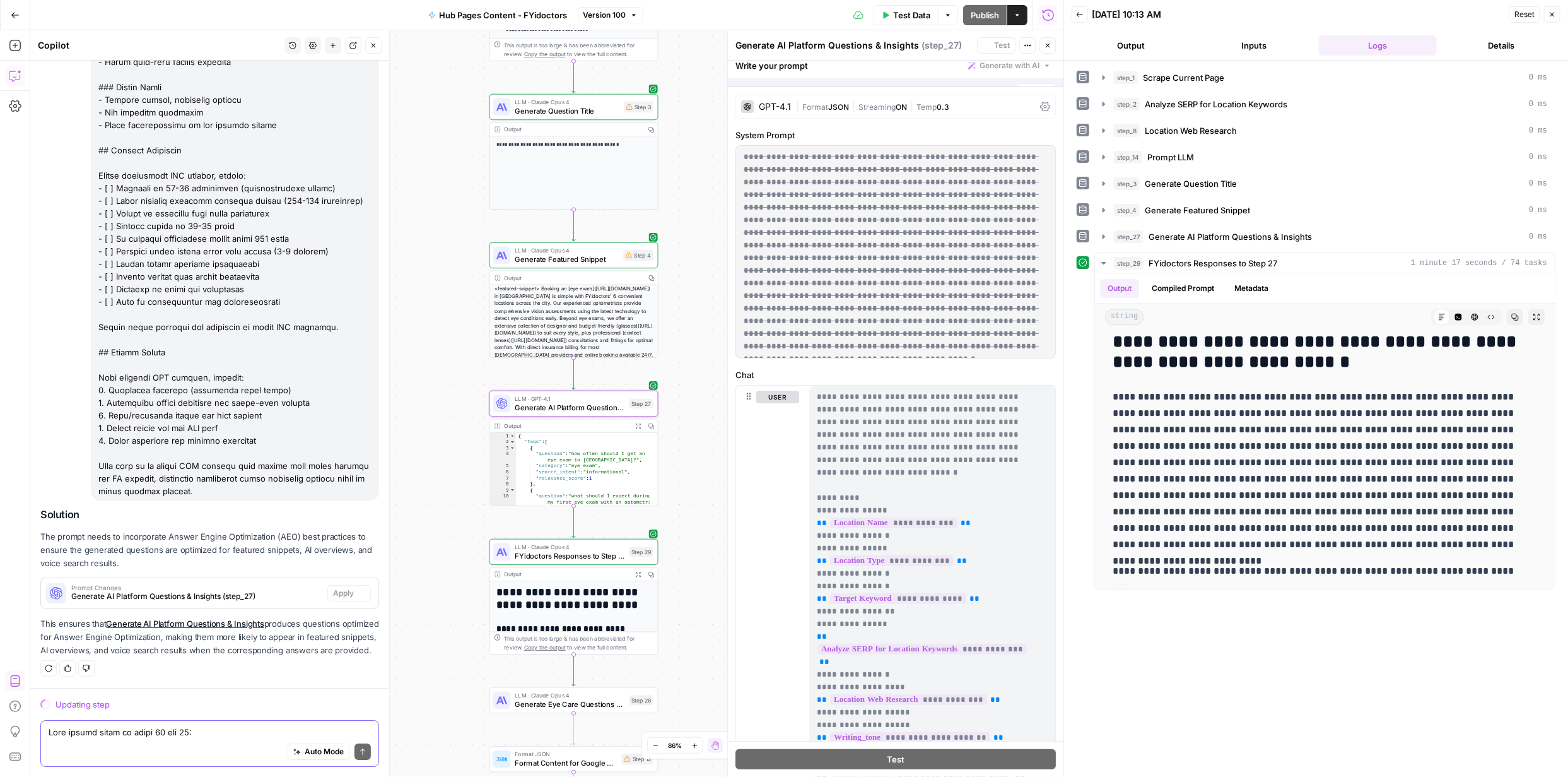
scroll to position [3018, 0]
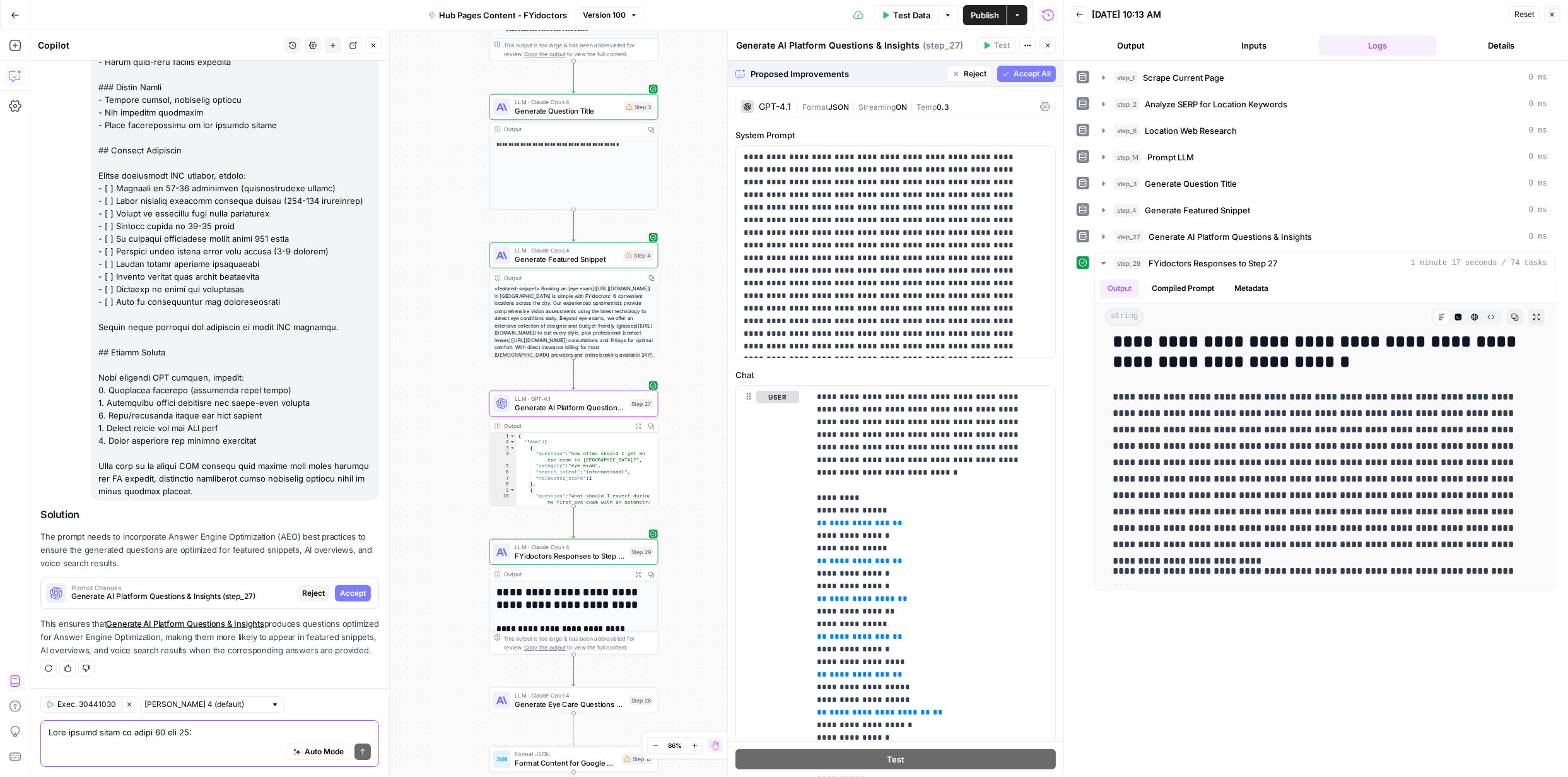
click at [341, 587] on span "Accept" at bounding box center [353, 593] width 26 height 11
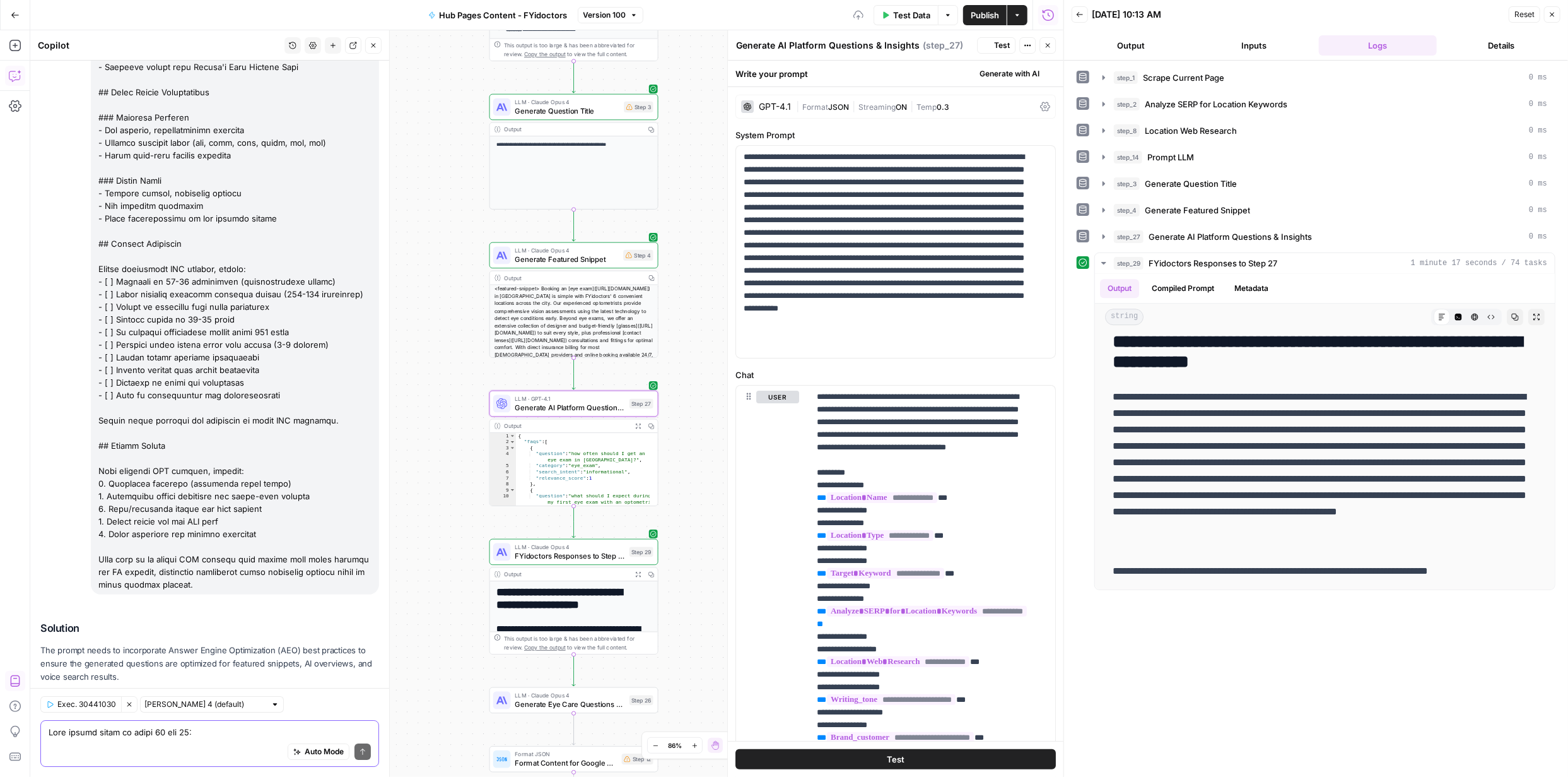
scroll to position [0, 0]
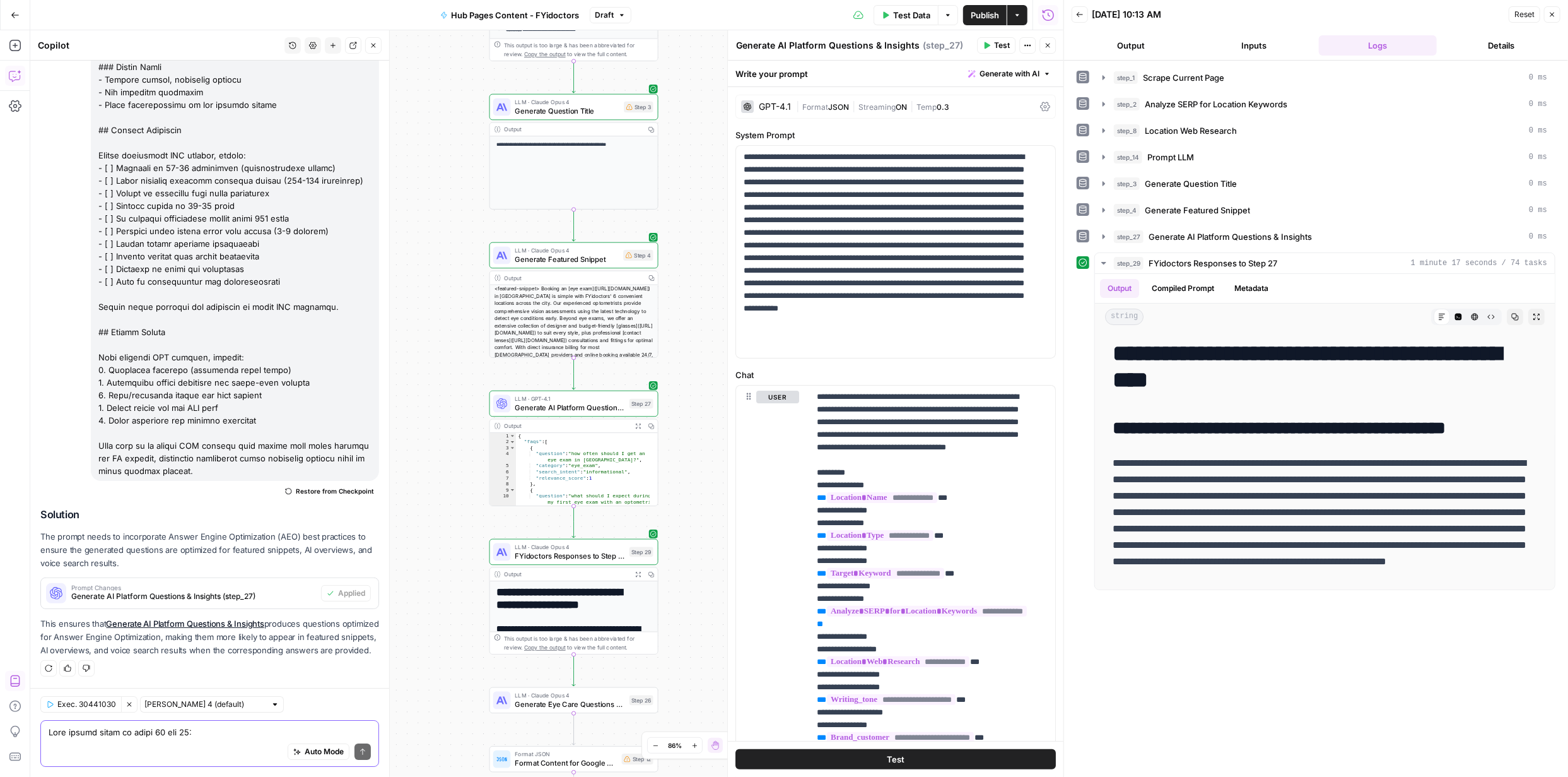
click at [1001, 46] on span "Test" at bounding box center [1002, 46] width 16 height 11
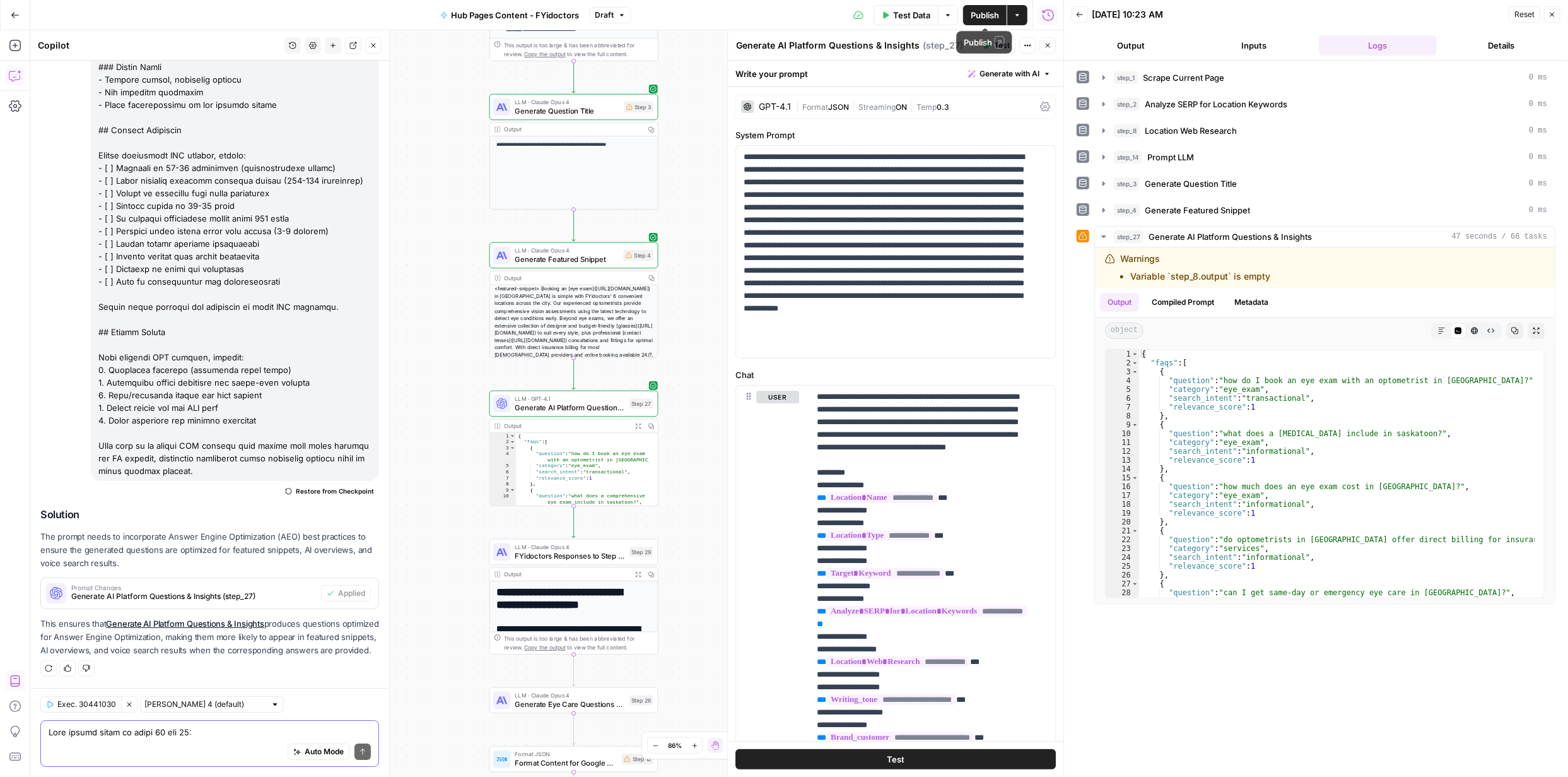
click at [986, 11] on span "Publish" at bounding box center [985, 15] width 29 height 13
click at [575, 407] on span "Generate AI Platform Questions & Insights" at bounding box center [570, 407] width 110 height 11
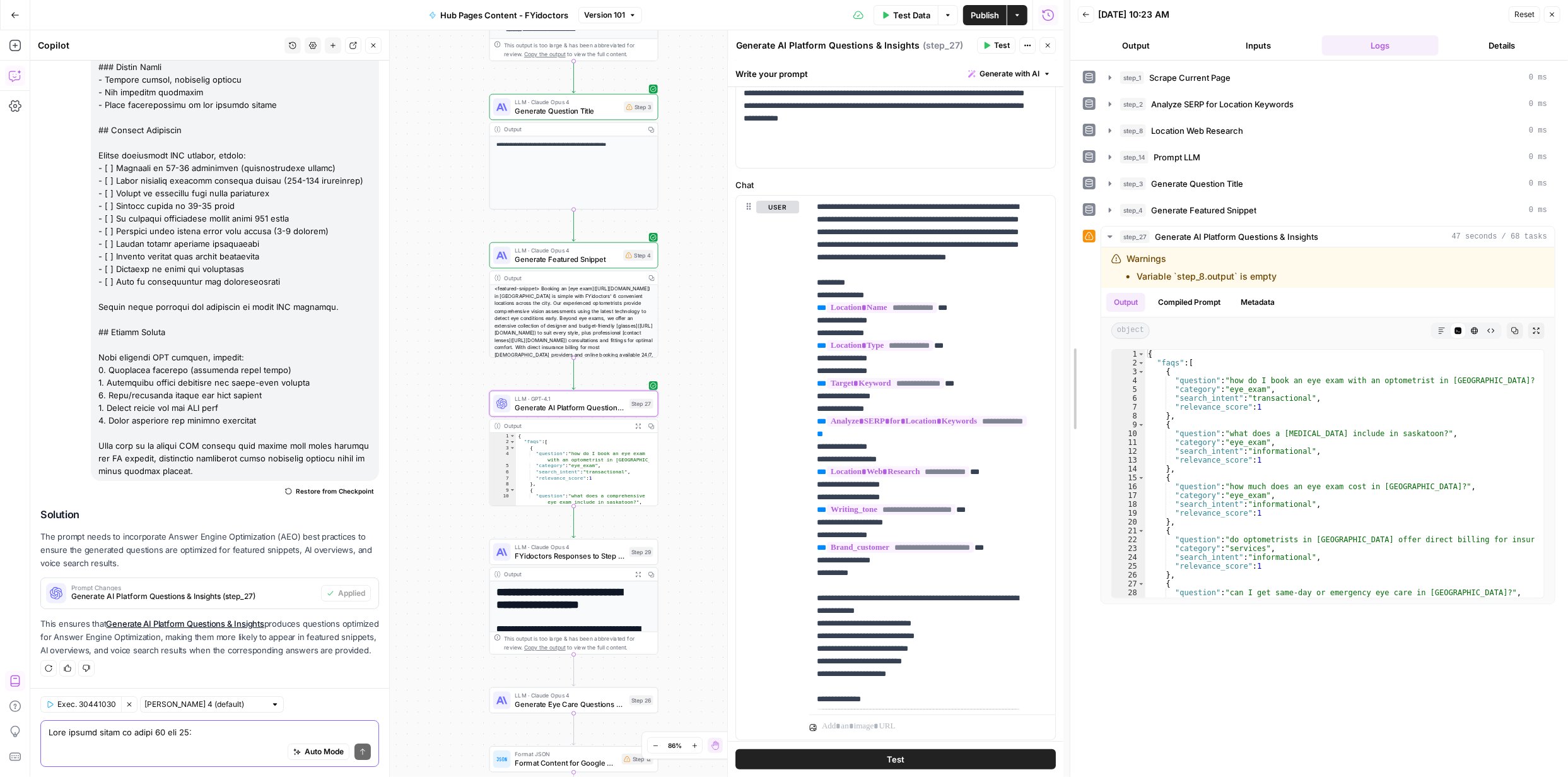
scroll to position [199, 0]
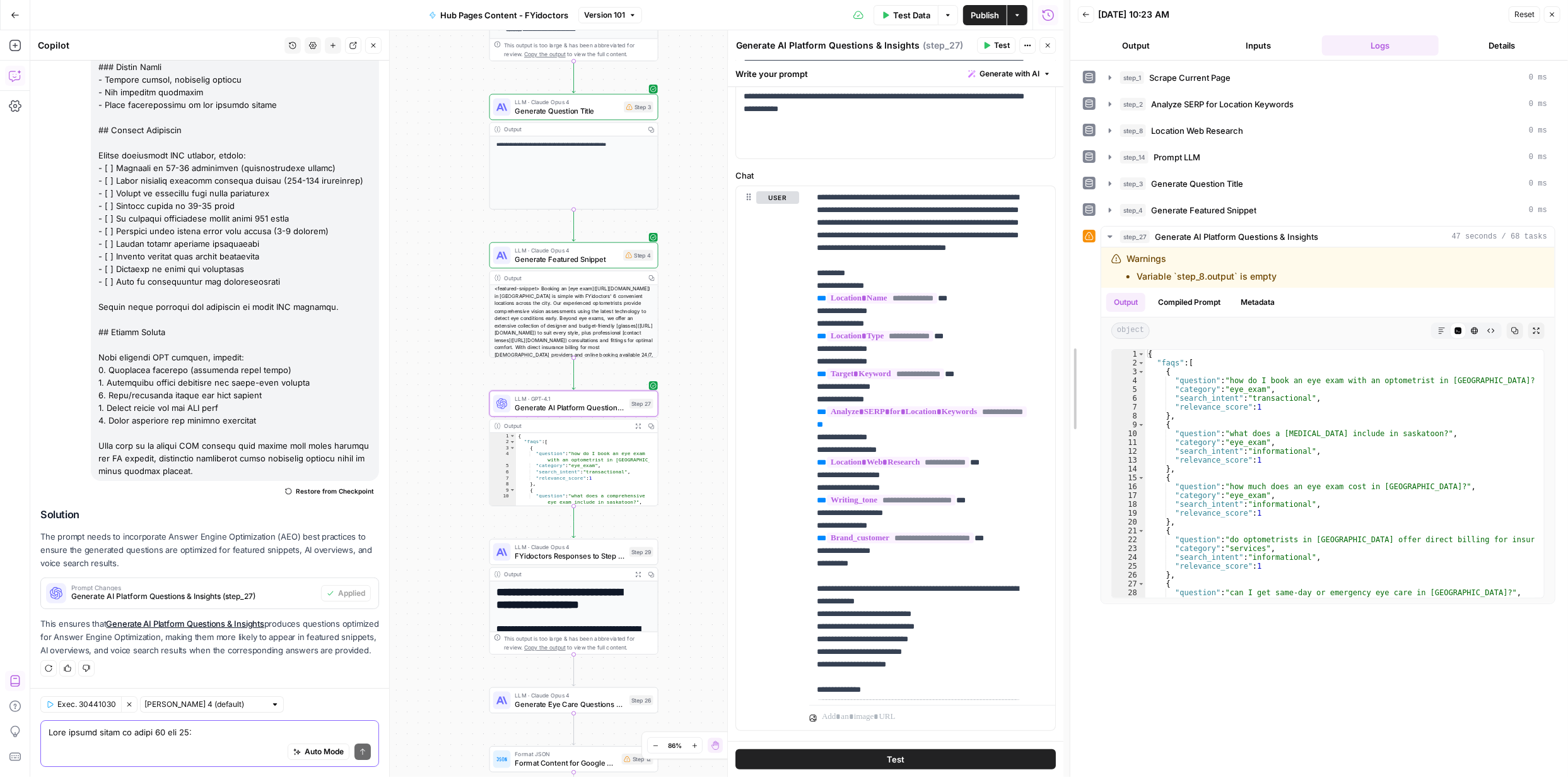
drag, startPoint x: 1057, startPoint y: 342, endPoint x: 1064, endPoint y: 489, distance: 147.2
click at [1064, 489] on div at bounding box center [1071, 388] width 13 height 777
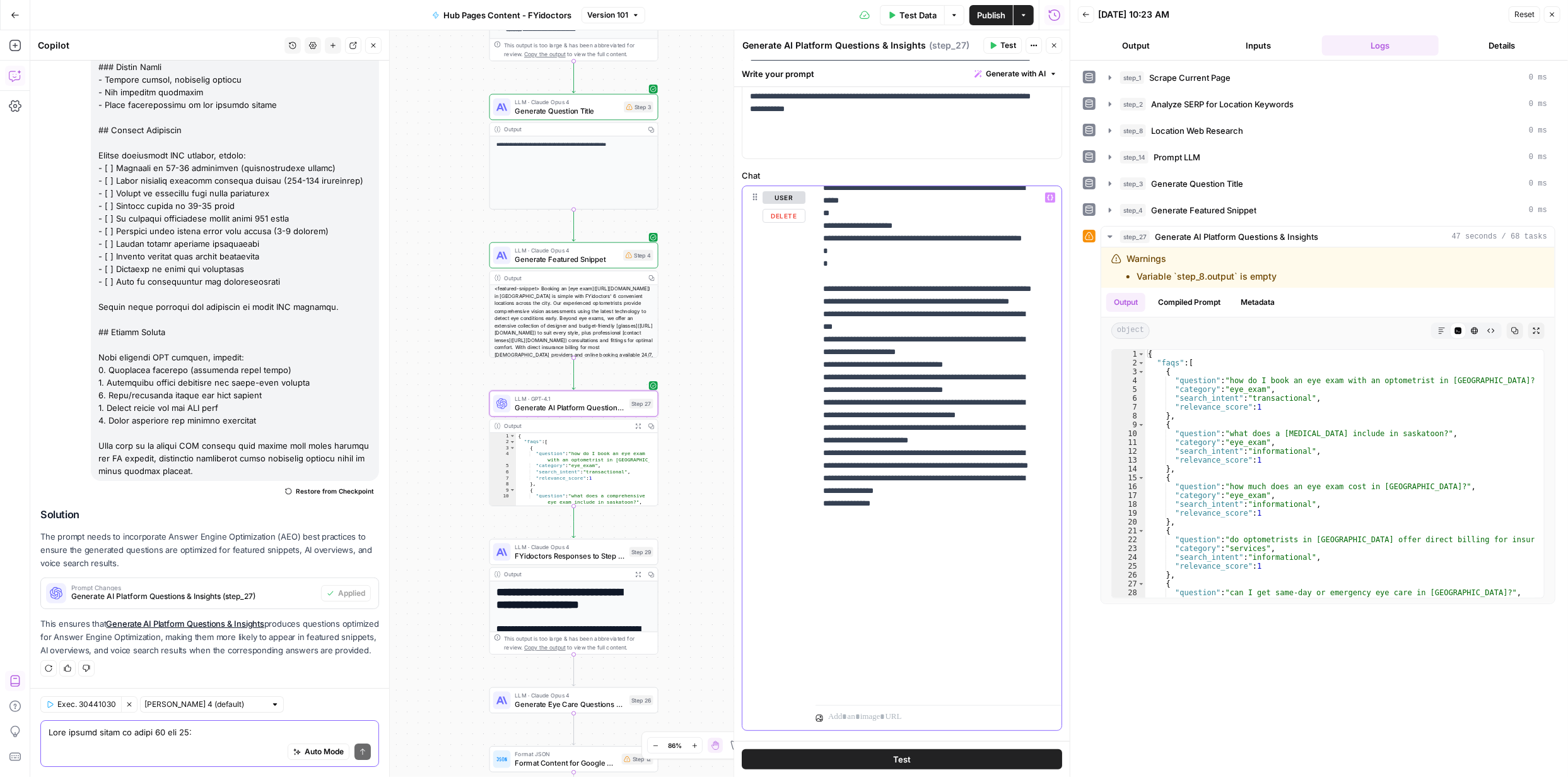
scroll to position [1557, 0]
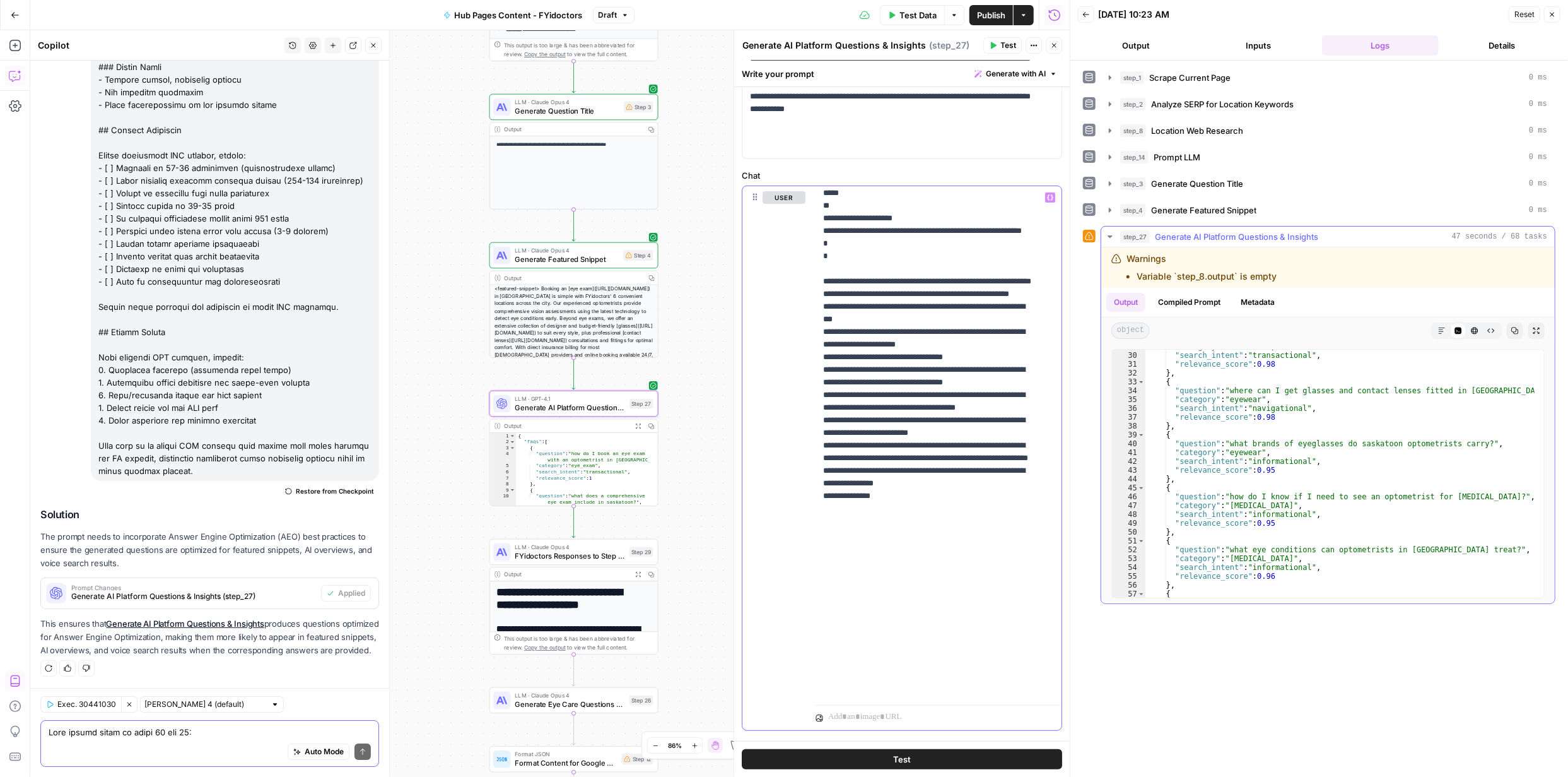
scroll to position [258, 0]
click at [902, 757] on span "Test" at bounding box center [902, 759] width 18 height 13
drag, startPoint x: 829, startPoint y: 494, endPoint x: 876, endPoint y: 508, distance: 49.0
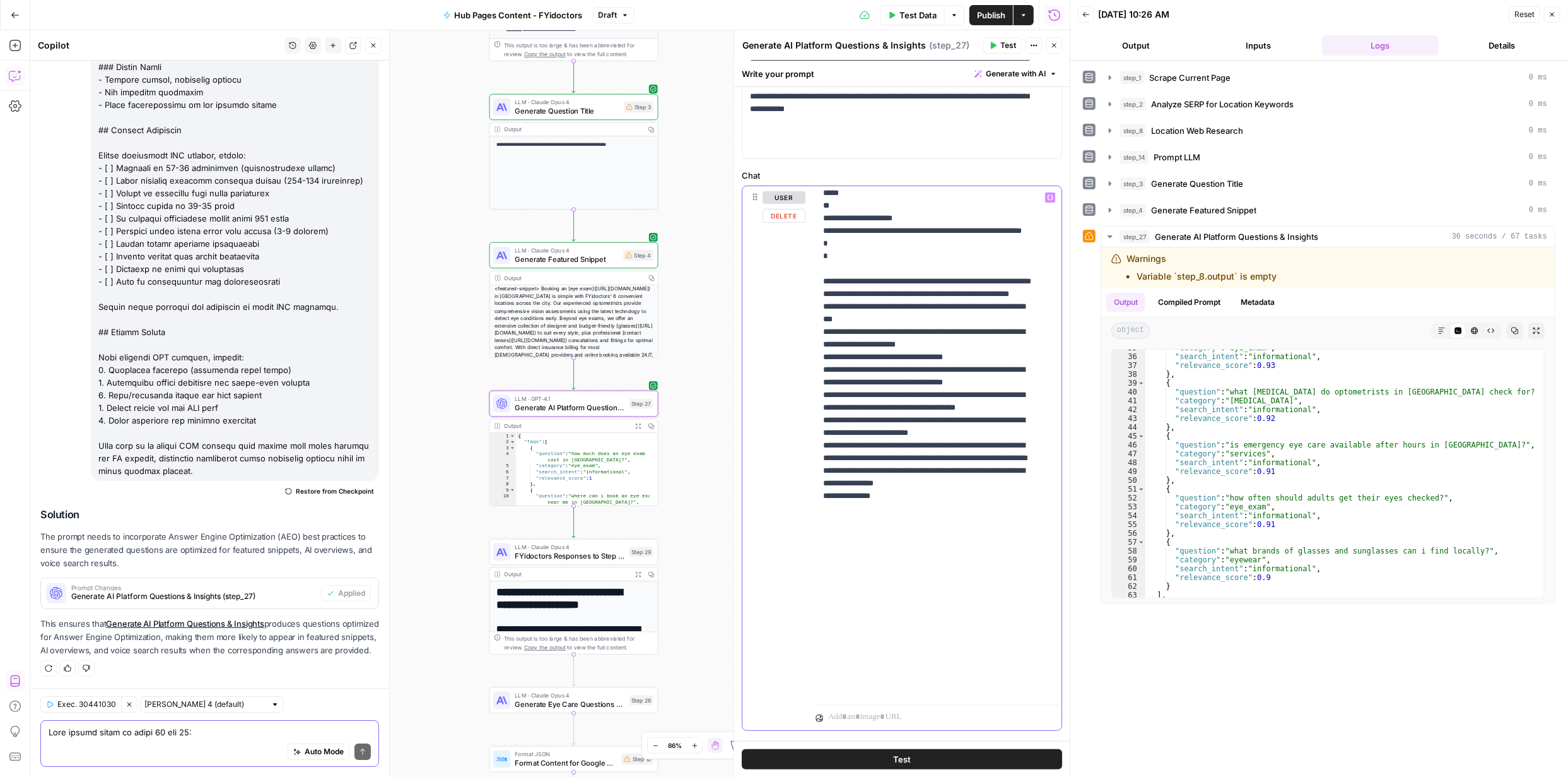
copy p "**********"
click at [261, 735] on textarea at bounding box center [210, 732] width 322 height 13
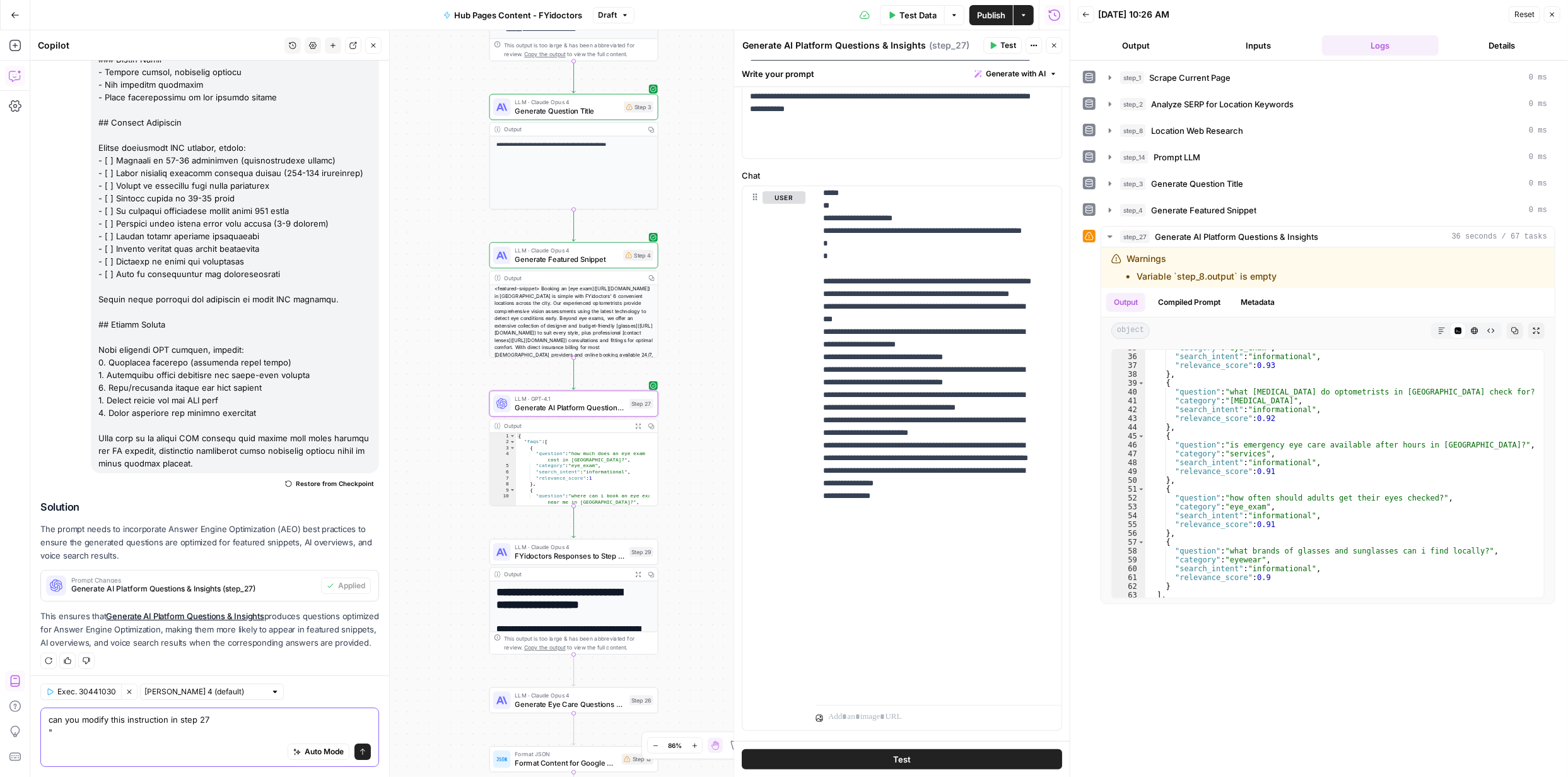
scroll to position [3152, 0]
paste textarea "Ensure all five core eye care categories are represented."
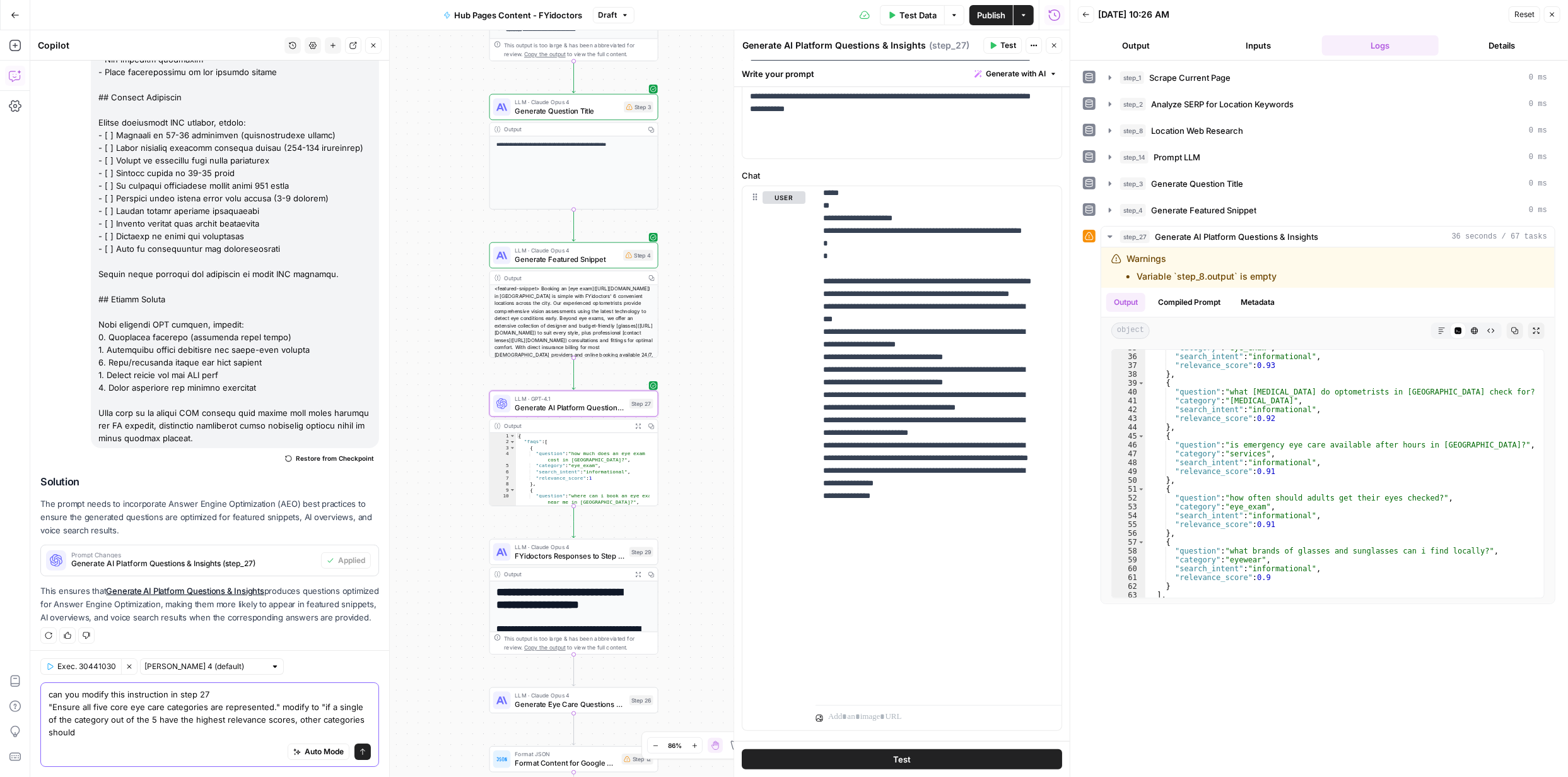
scroll to position [3177, 0]
type textarea "can you modify this instruction in step 27 "Ensure all five core eye care categ…"
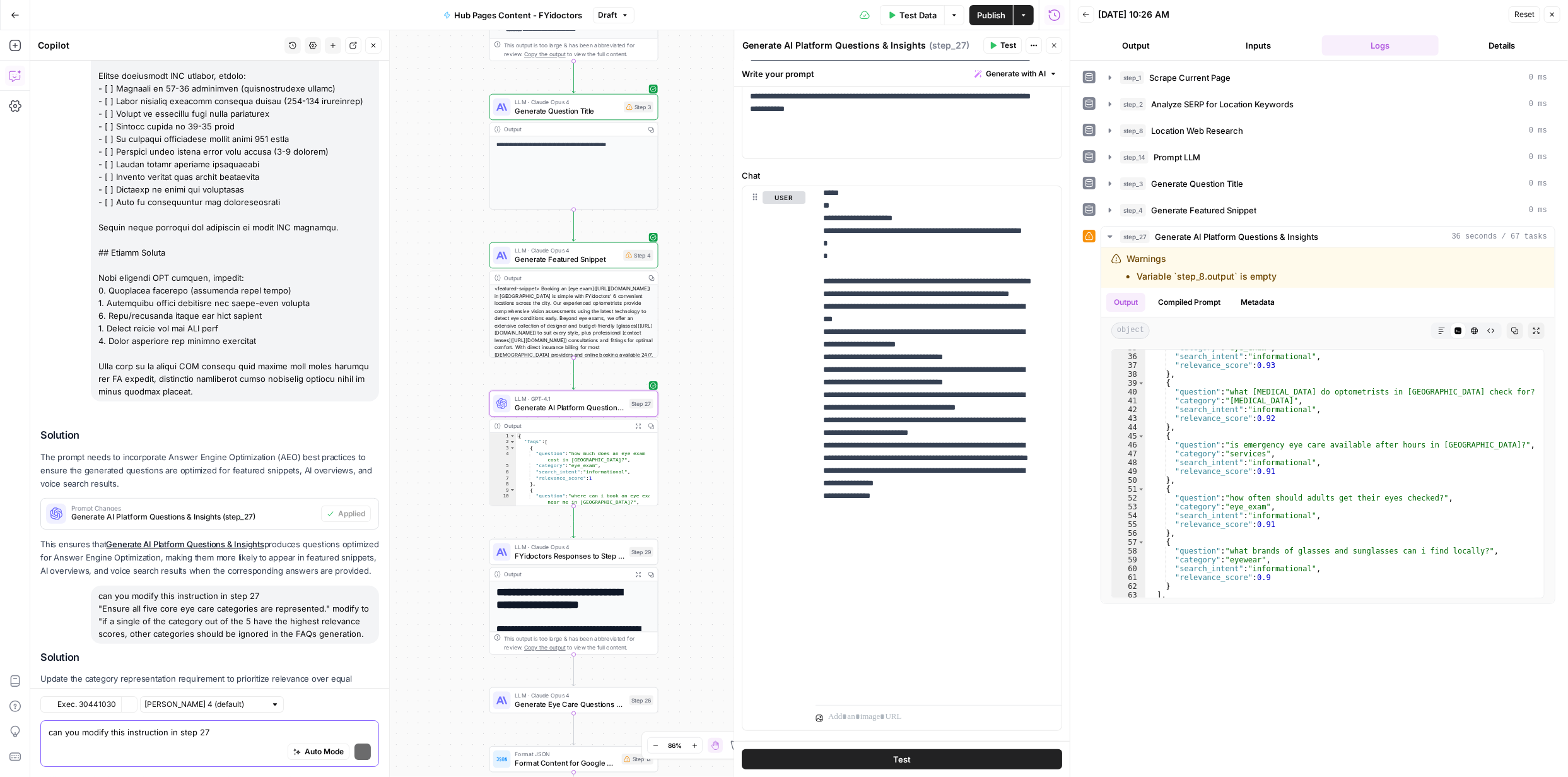
scroll to position [3373, 0]
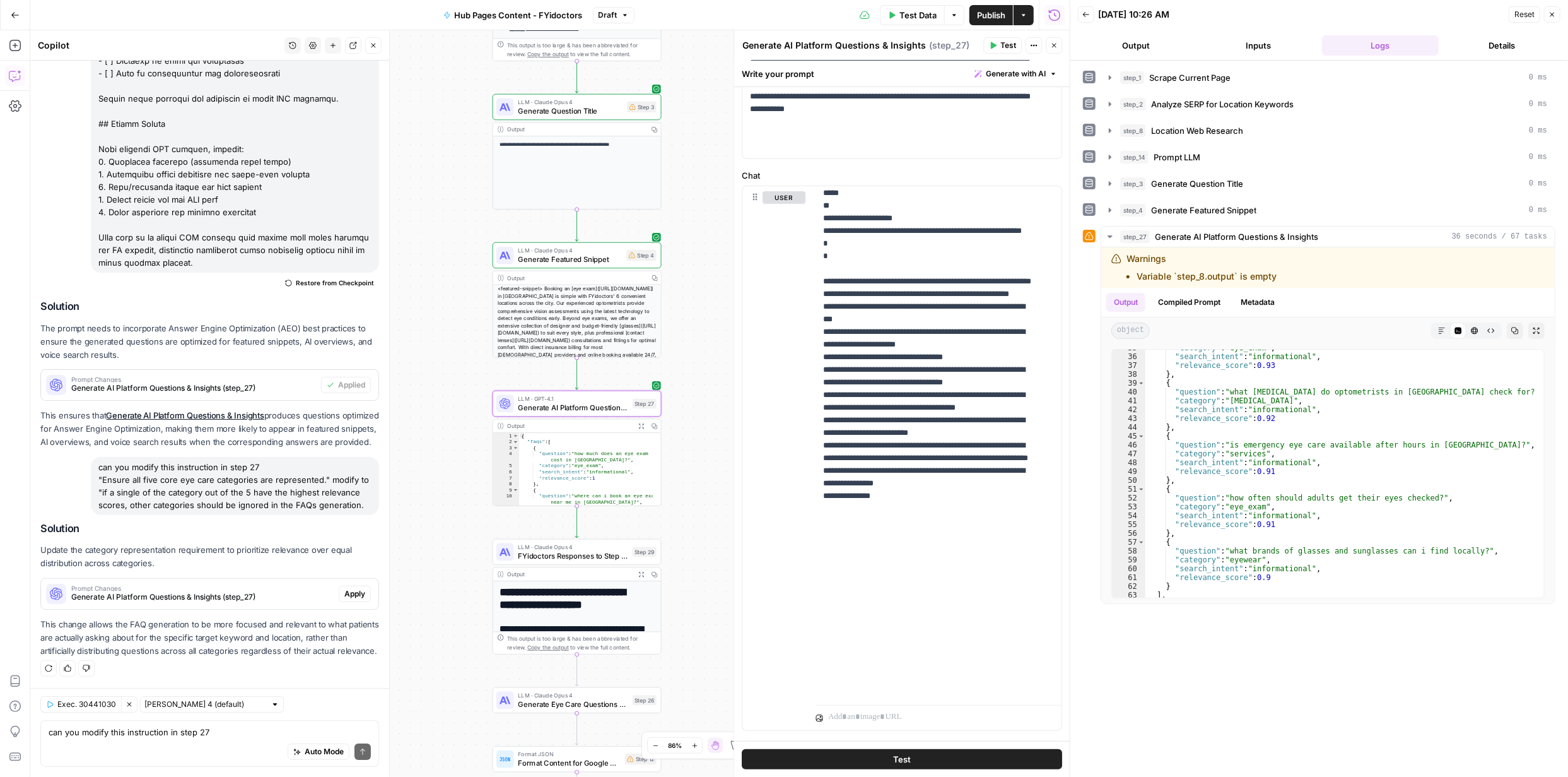
click at [345, 588] on span "Apply" at bounding box center [355, 594] width 21 height 11
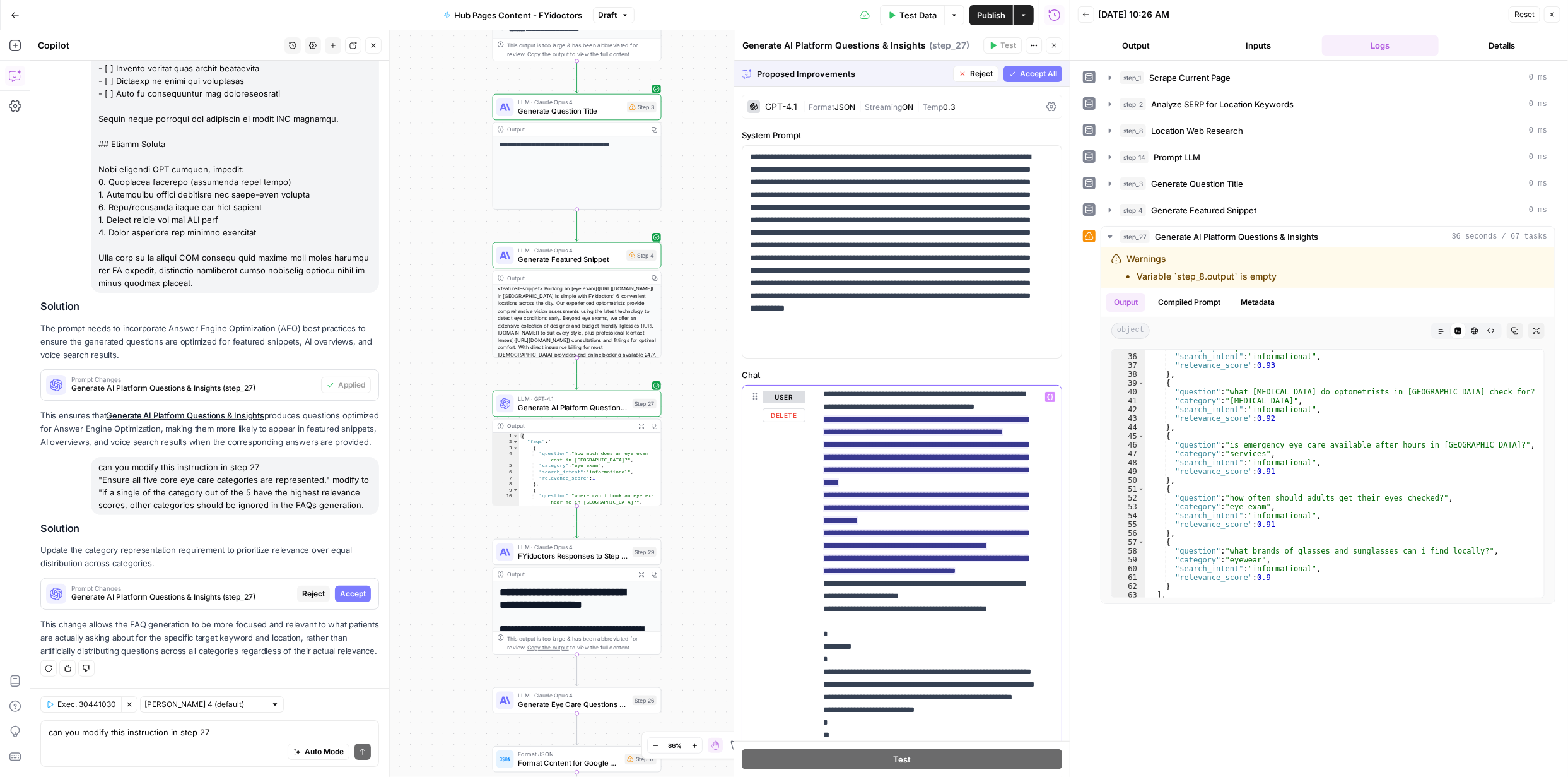
scroll to position [1292, 0]
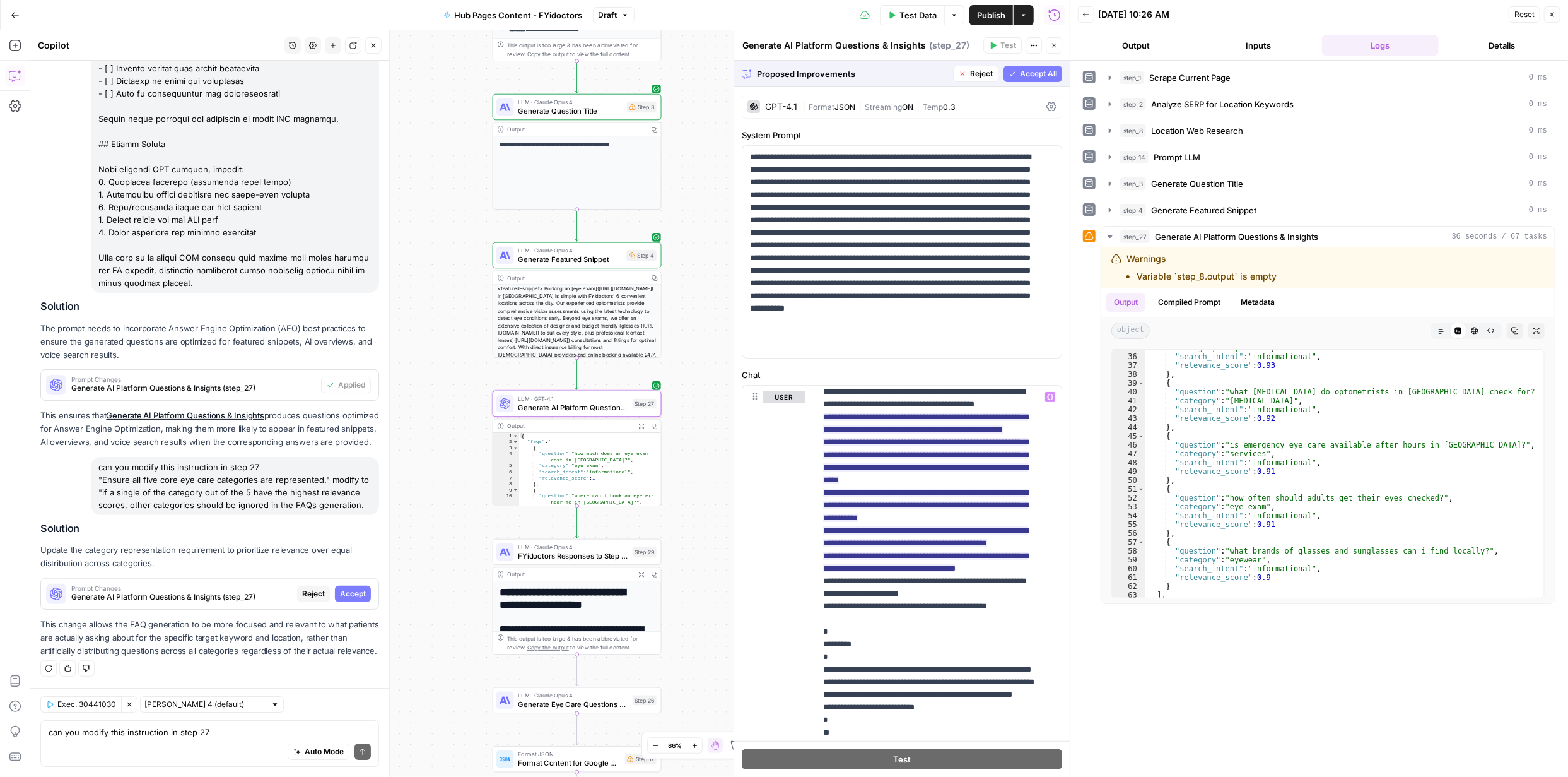
click at [353, 588] on span "Accept" at bounding box center [353, 594] width 26 height 11
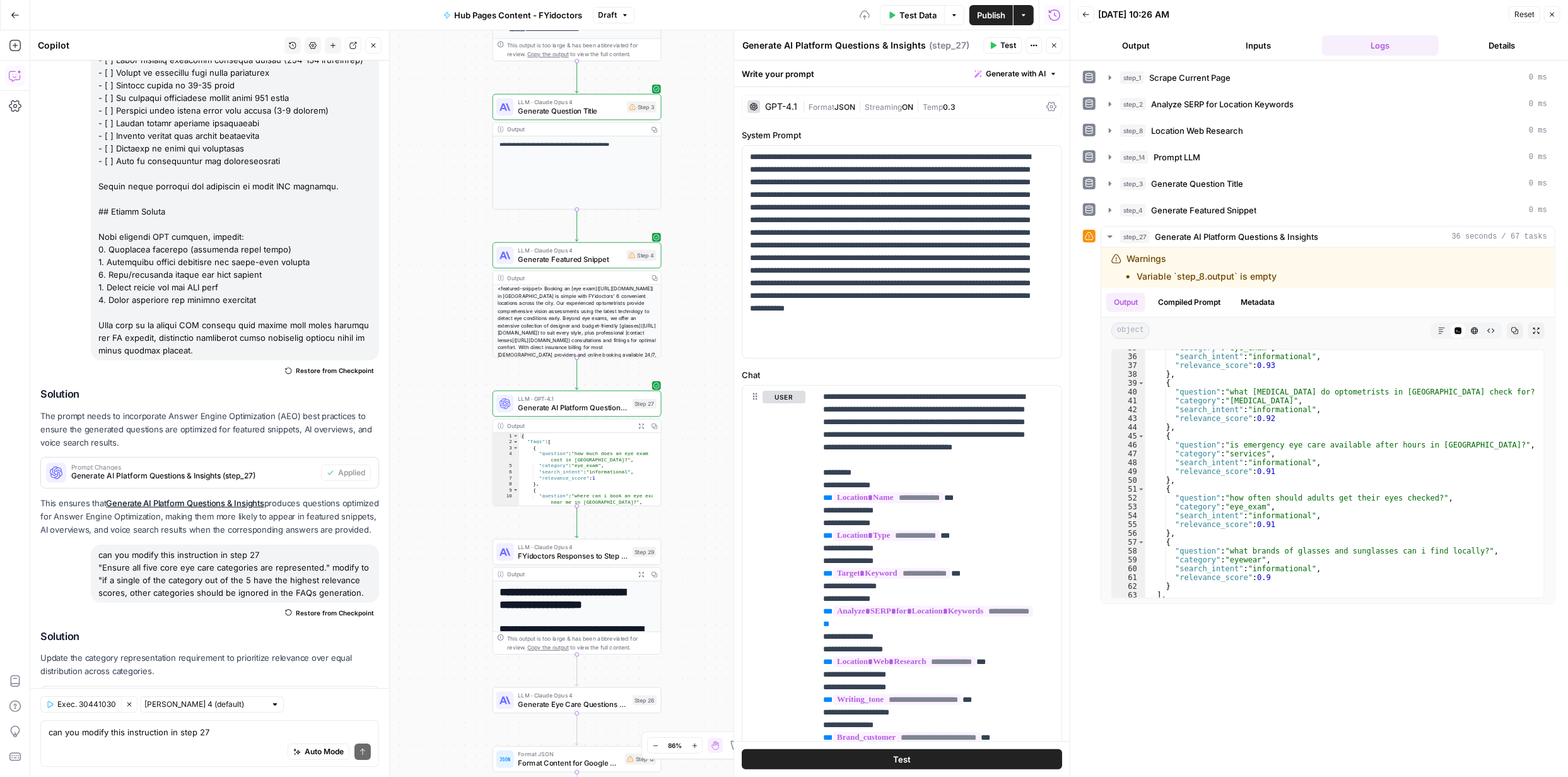
scroll to position [3394, 0]
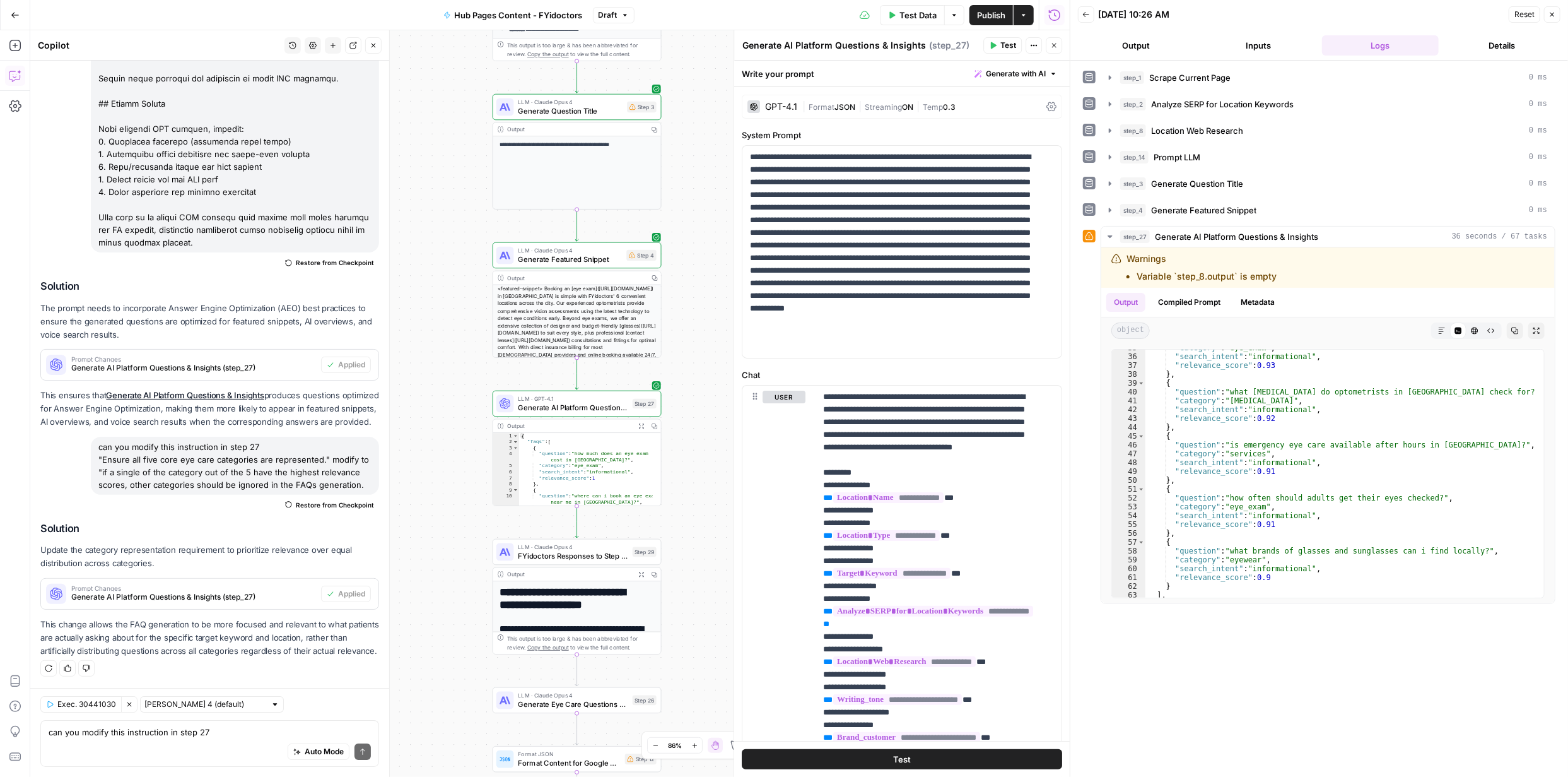
click at [902, 755] on span "Test" at bounding box center [902, 759] width 18 height 13
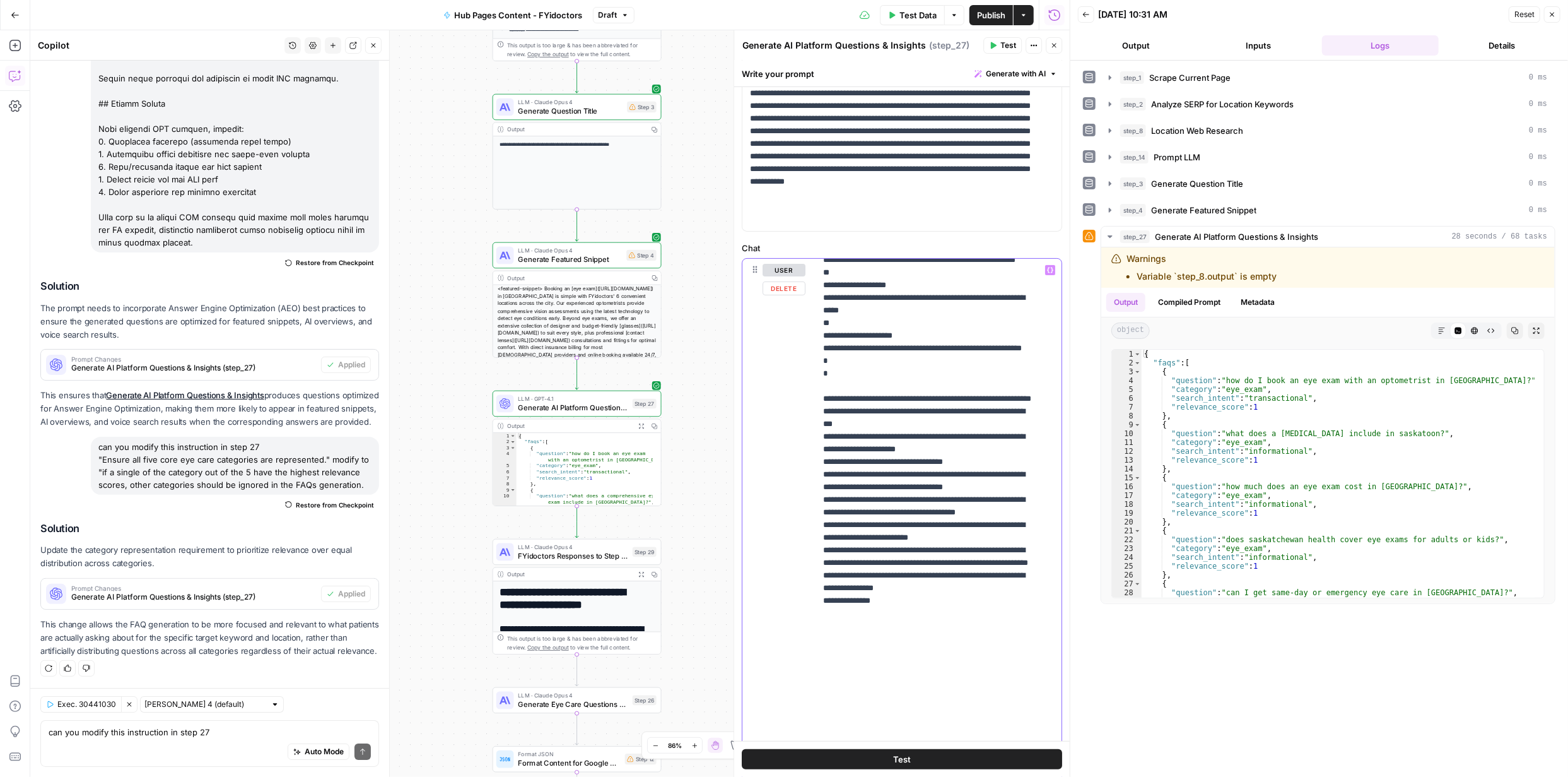
scroll to position [1694, 0]
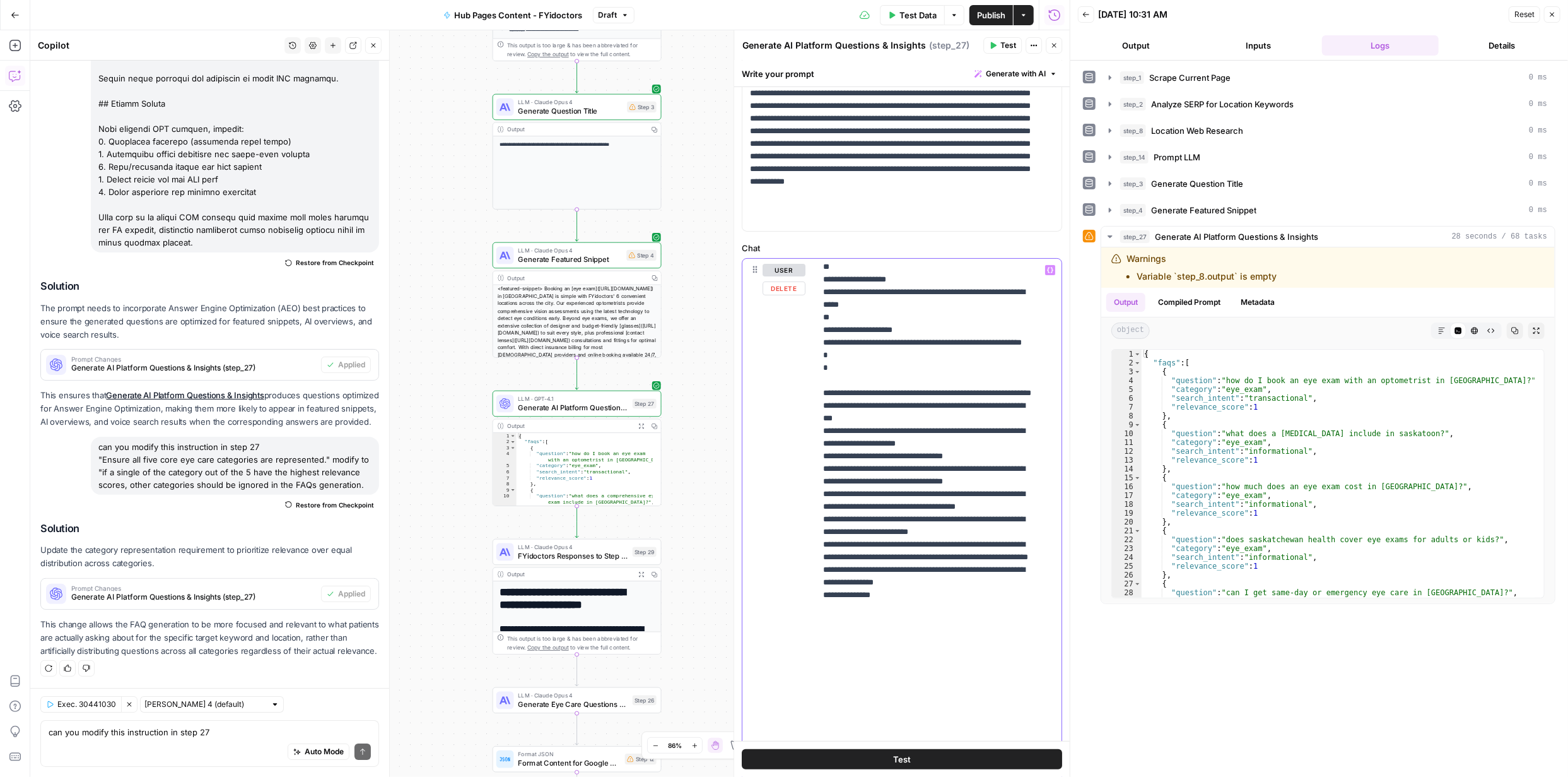
click at [904, 754] on span "Test" at bounding box center [902, 759] width 18 height 13
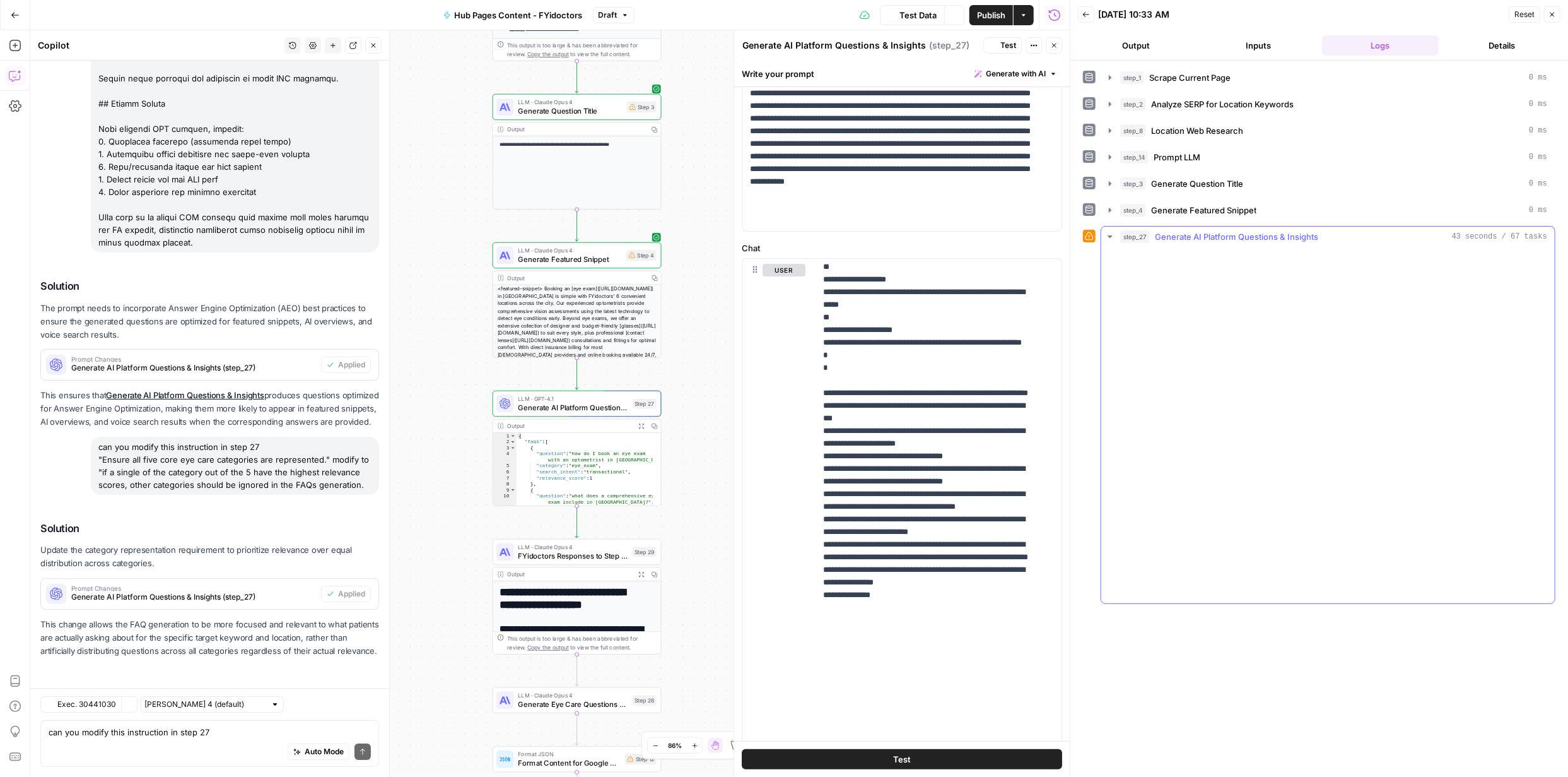
scroll to position [3394, 0]
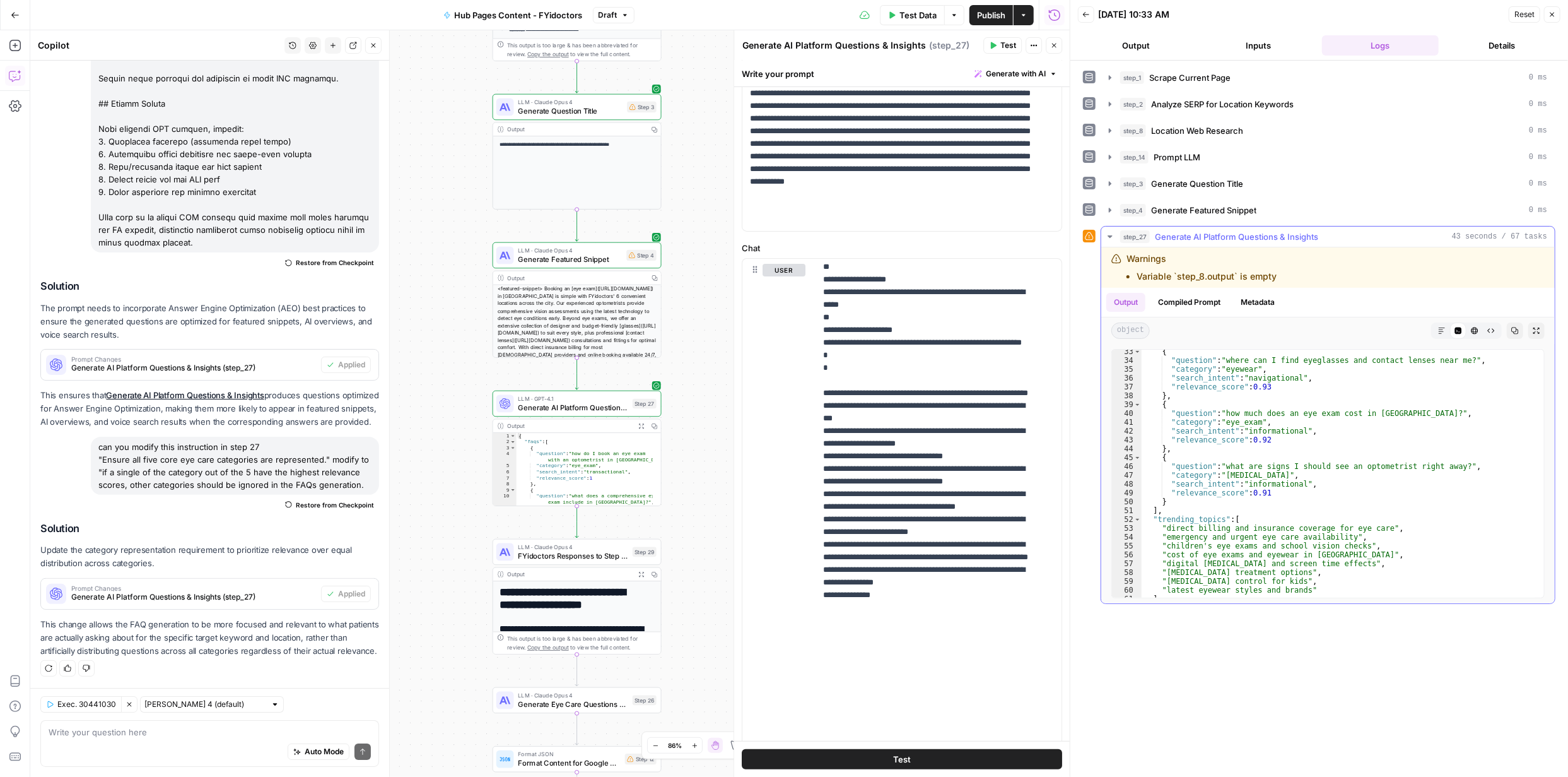
scroll to position [285, 0]
click at [980, 13] on span "Publish" at bounding box center [991, 15] width 29 height 13
click at [640, 534] on span "Test" at bounding box center [645, 532] width 13 height 10
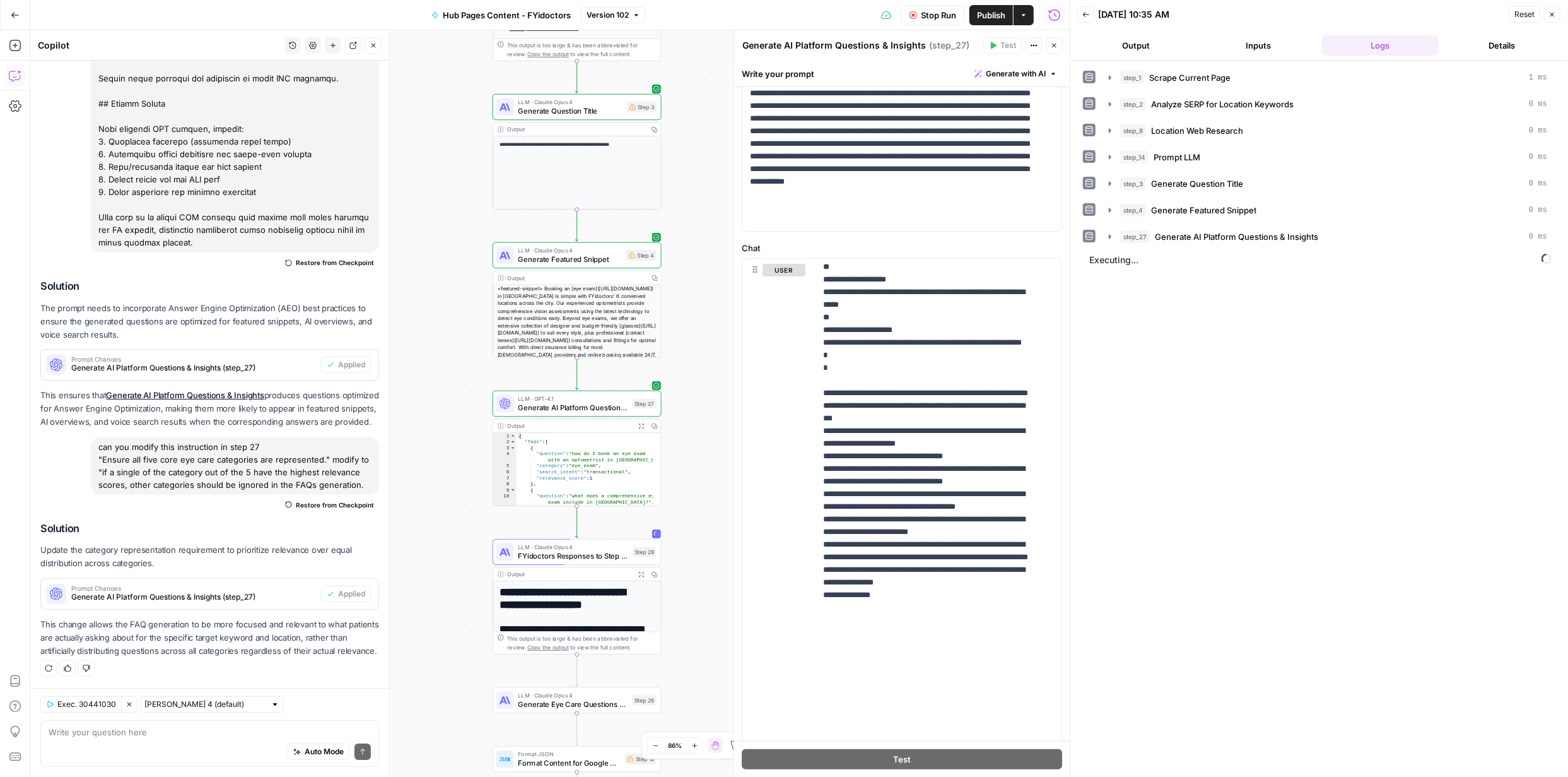
click at [270, 704] on div at bounding box center [275, 704] width 9 height 9
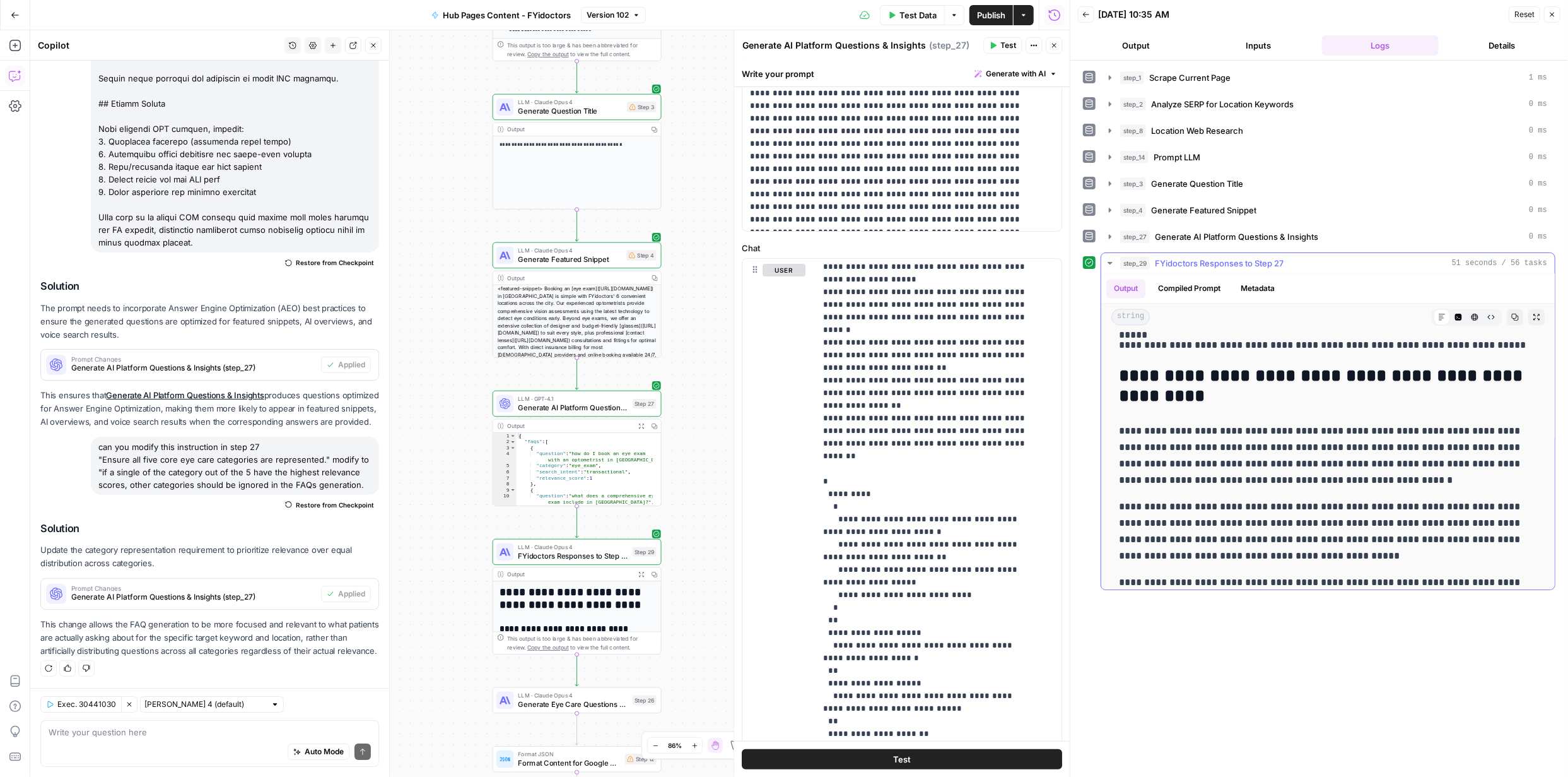
scroll to position [2156, 0]
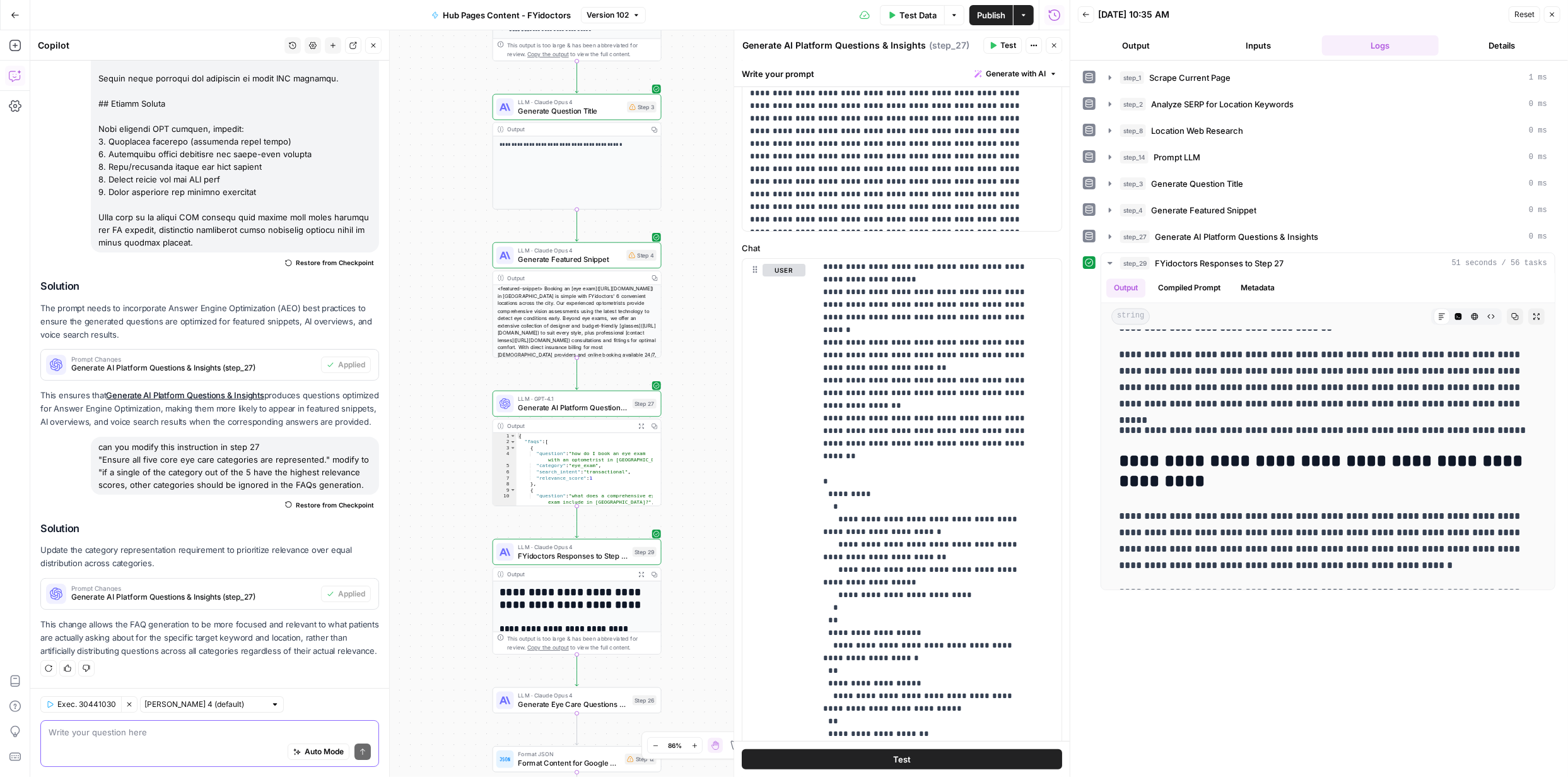
click at [251, 735] on textarea at bounding box center [210, 732] width 322 height 13
click at [270, 705] on div at bounding box center [275, 704] width 9 height 9
click at [209, 747] on span "Claude Opus 4.1" at bounding box center [199, 750] width 98 height 13
type input "Claude Opus 4.1"
click at [212, 731] on textarea at bounding box center [210, 732] width 322 height 13
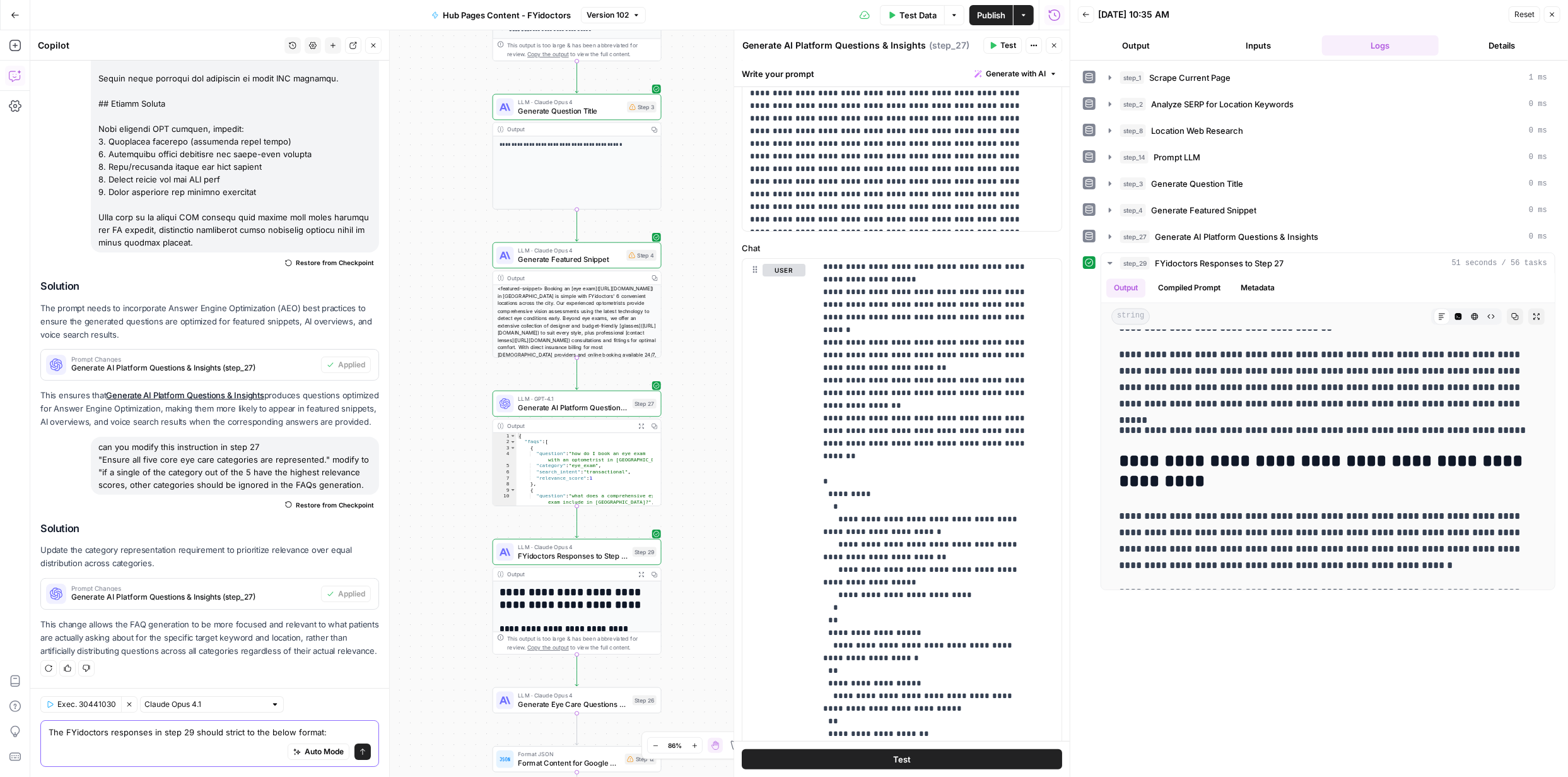
scroll to position [3407, 0]
paste textarea "Answer Length - Short-Form (Priority Format) - Ideal: 40-60 words (250-350 char…"
type textarea "The FYidoctors responses in step 29 should strict to the below format: Answer L…"
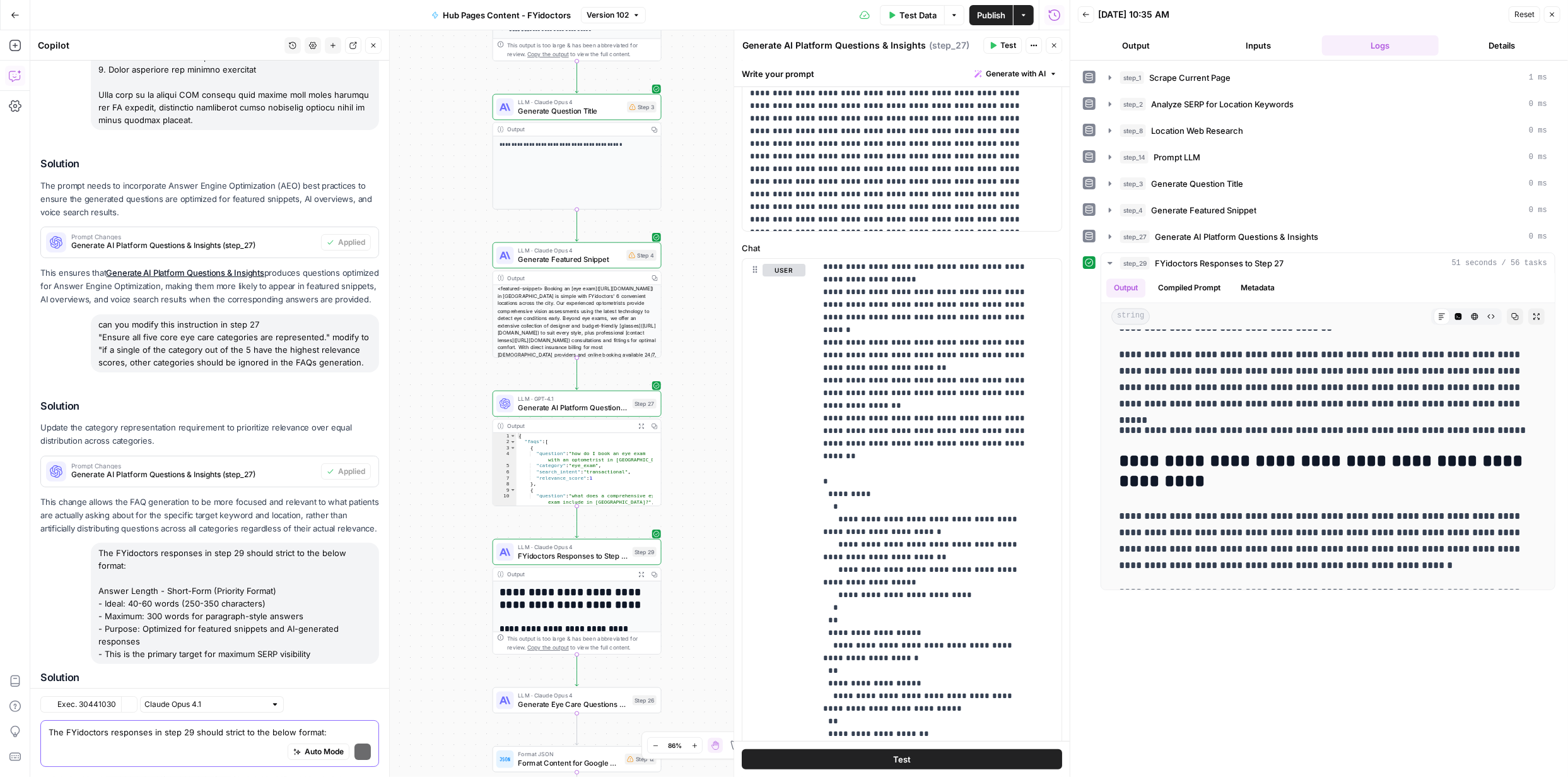
scroll to position [3665, 0]
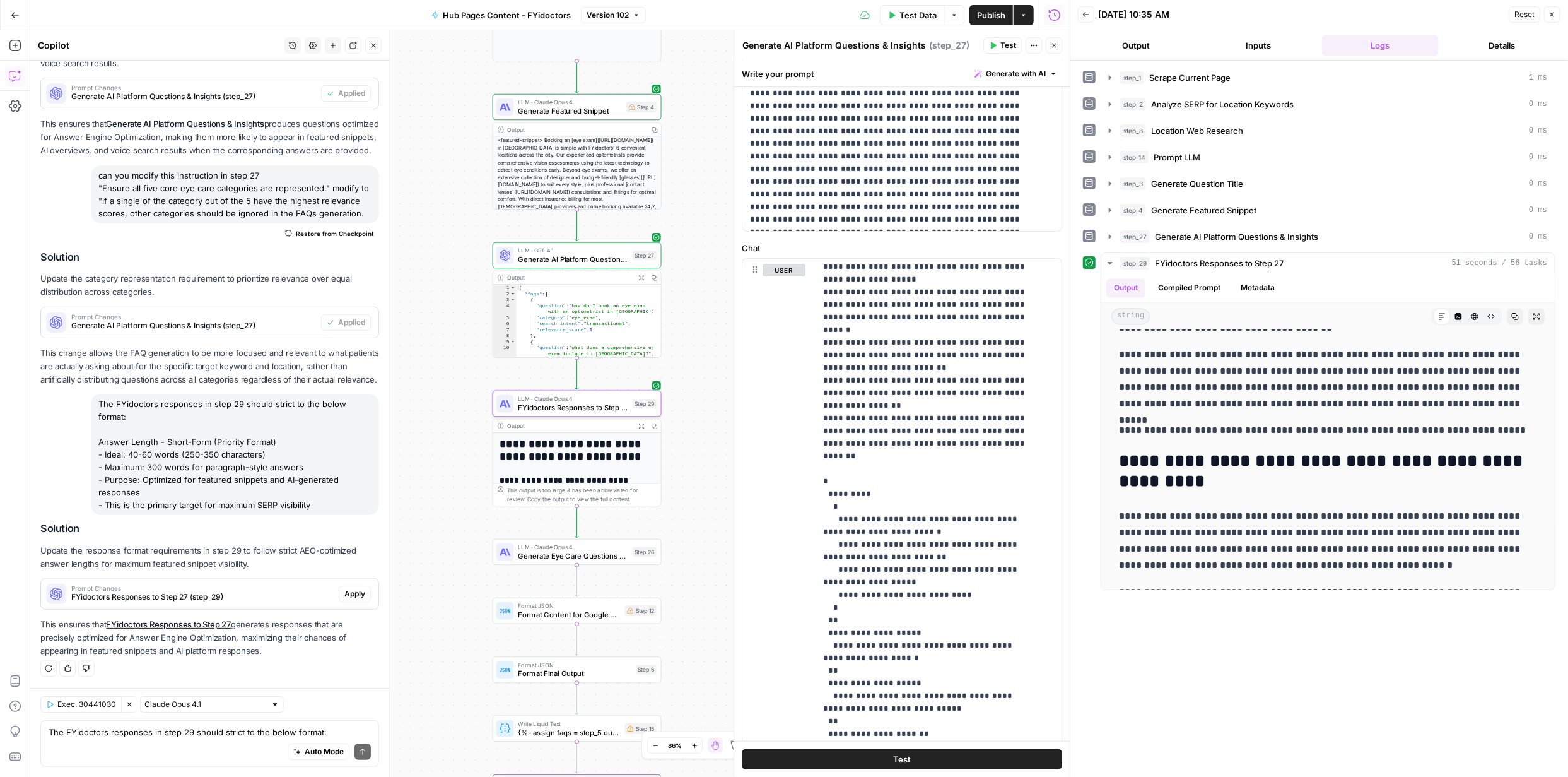
click at [345, 590] on span "Apply" at bounding box center [355, 594] width 21 height 11
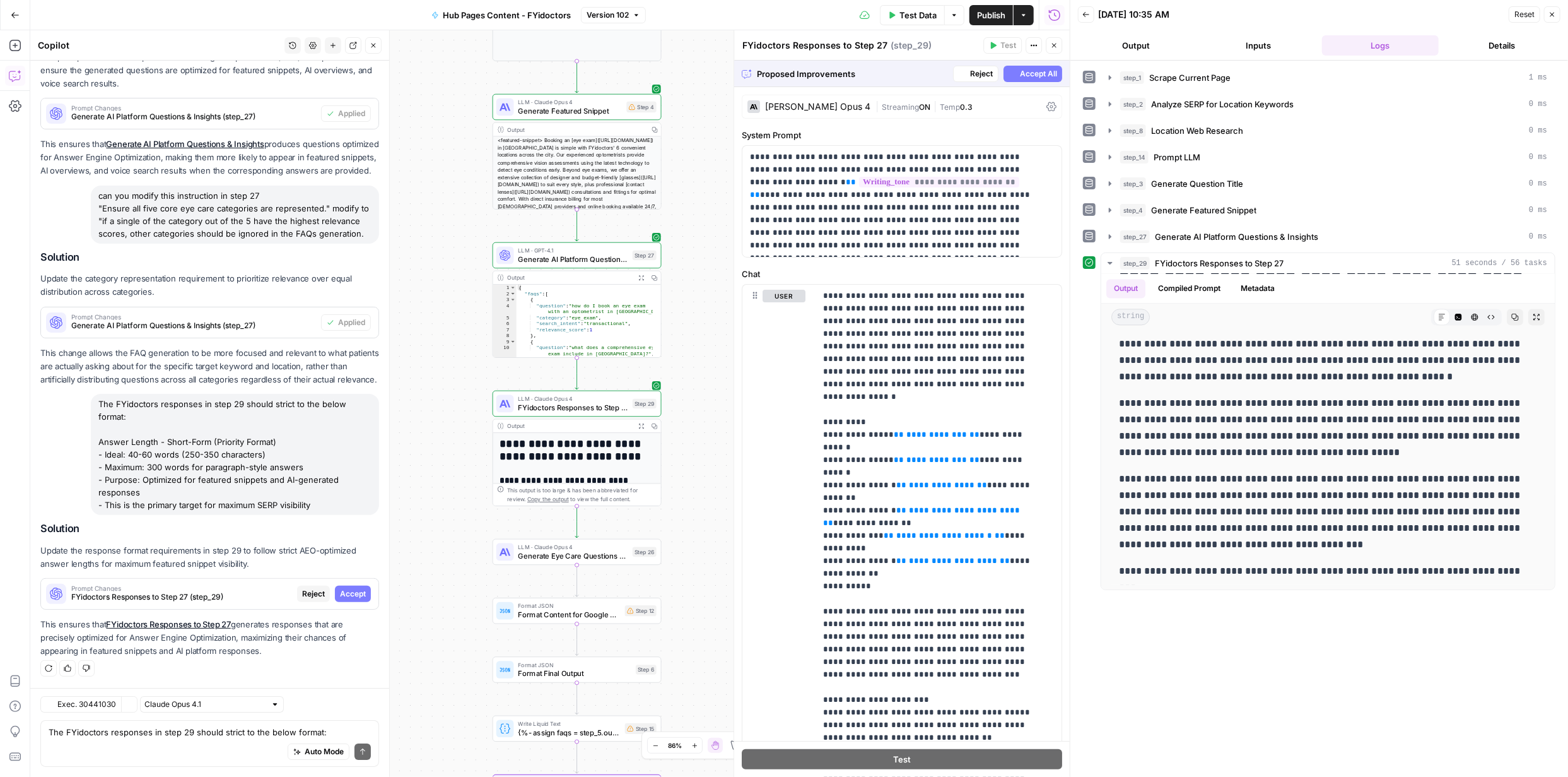
scroll to position [3524, 0]
click at [346, 593] on span "Accept" at bounding box center [353, 594] width 26 height 11
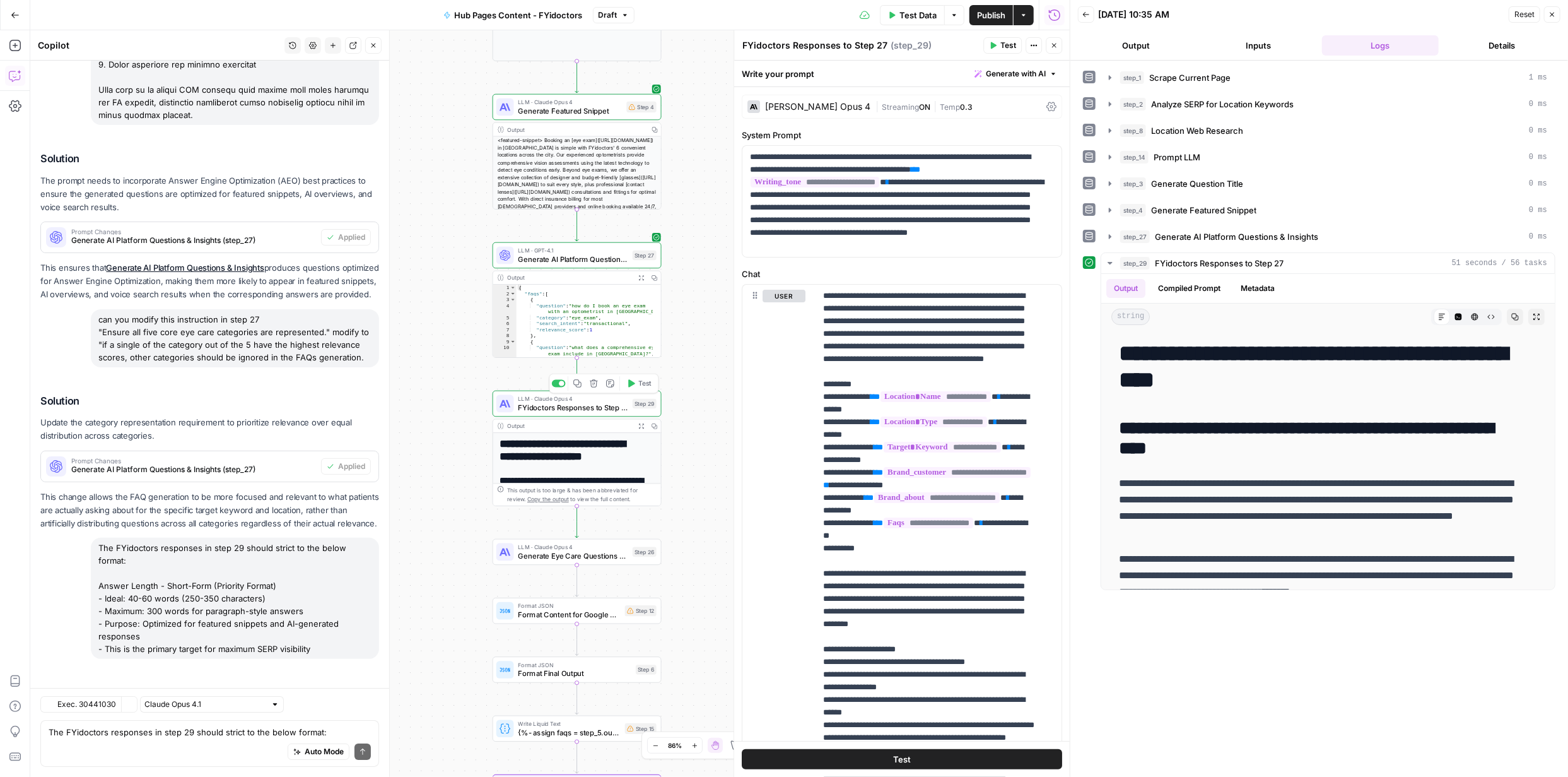
scroll to position [3685, 0]
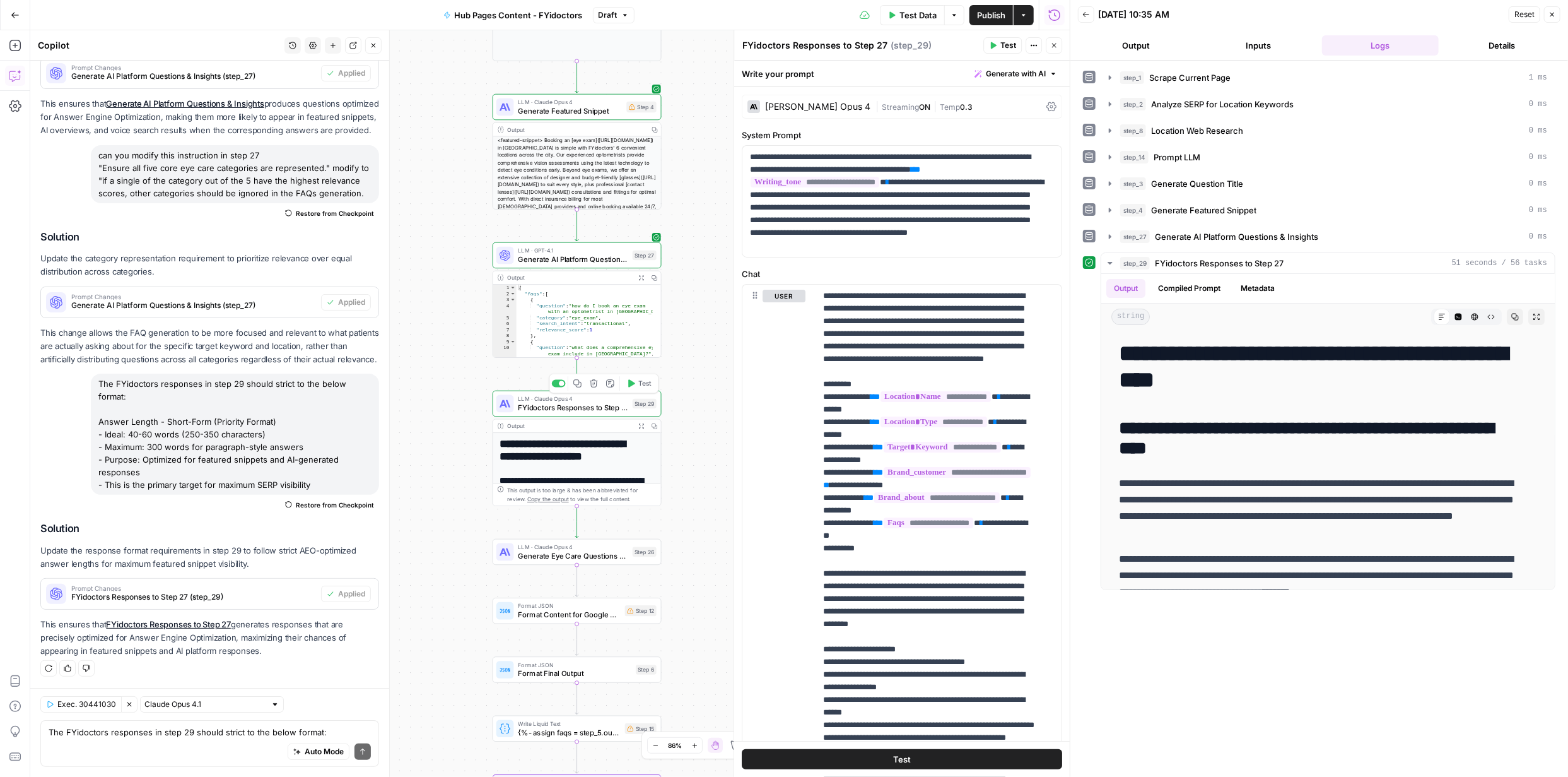
click at [645, 382] on span "Test" at bounding box center [645, 383] width 13 height 10
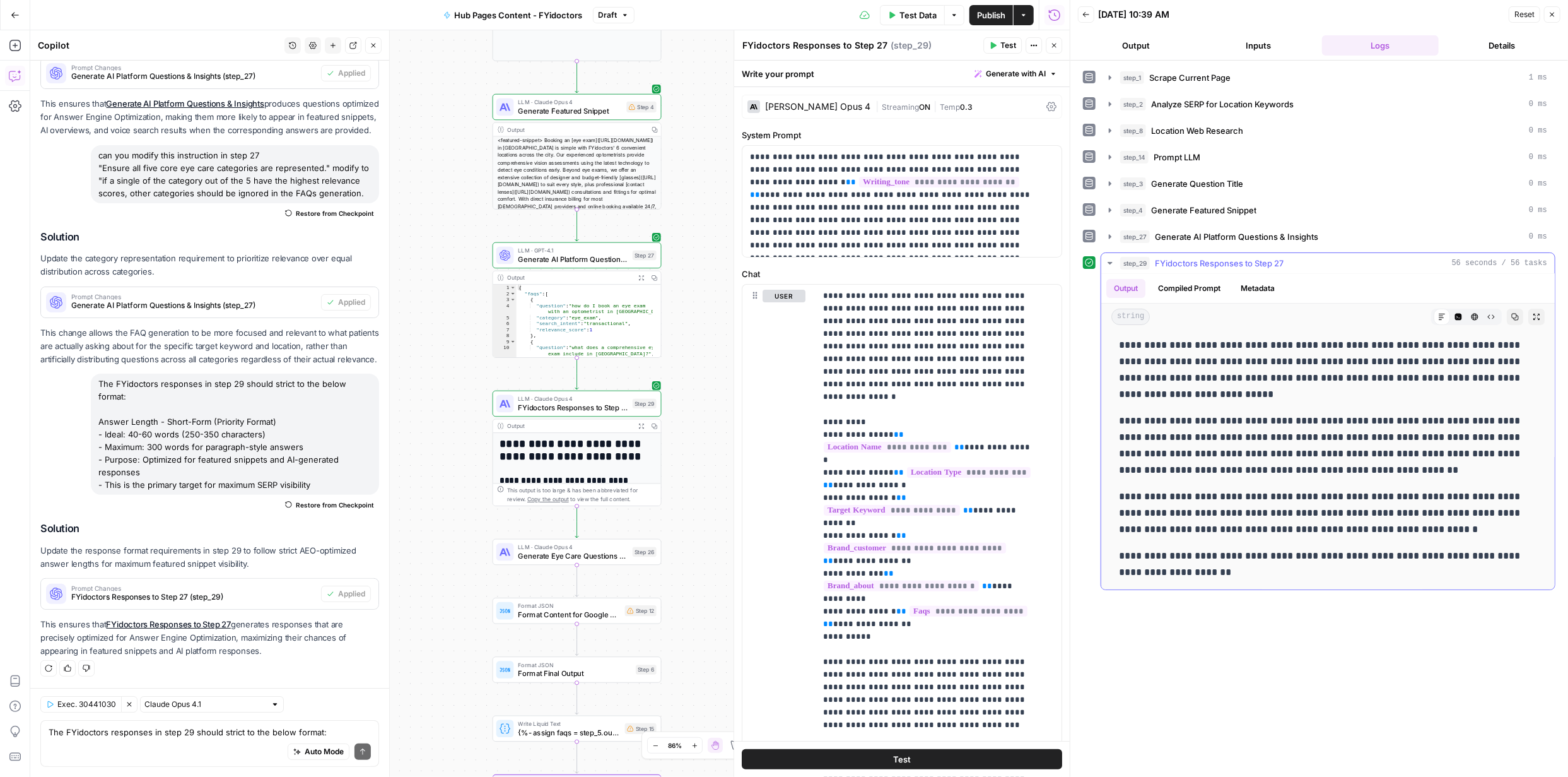
scroll to position [132, 0]
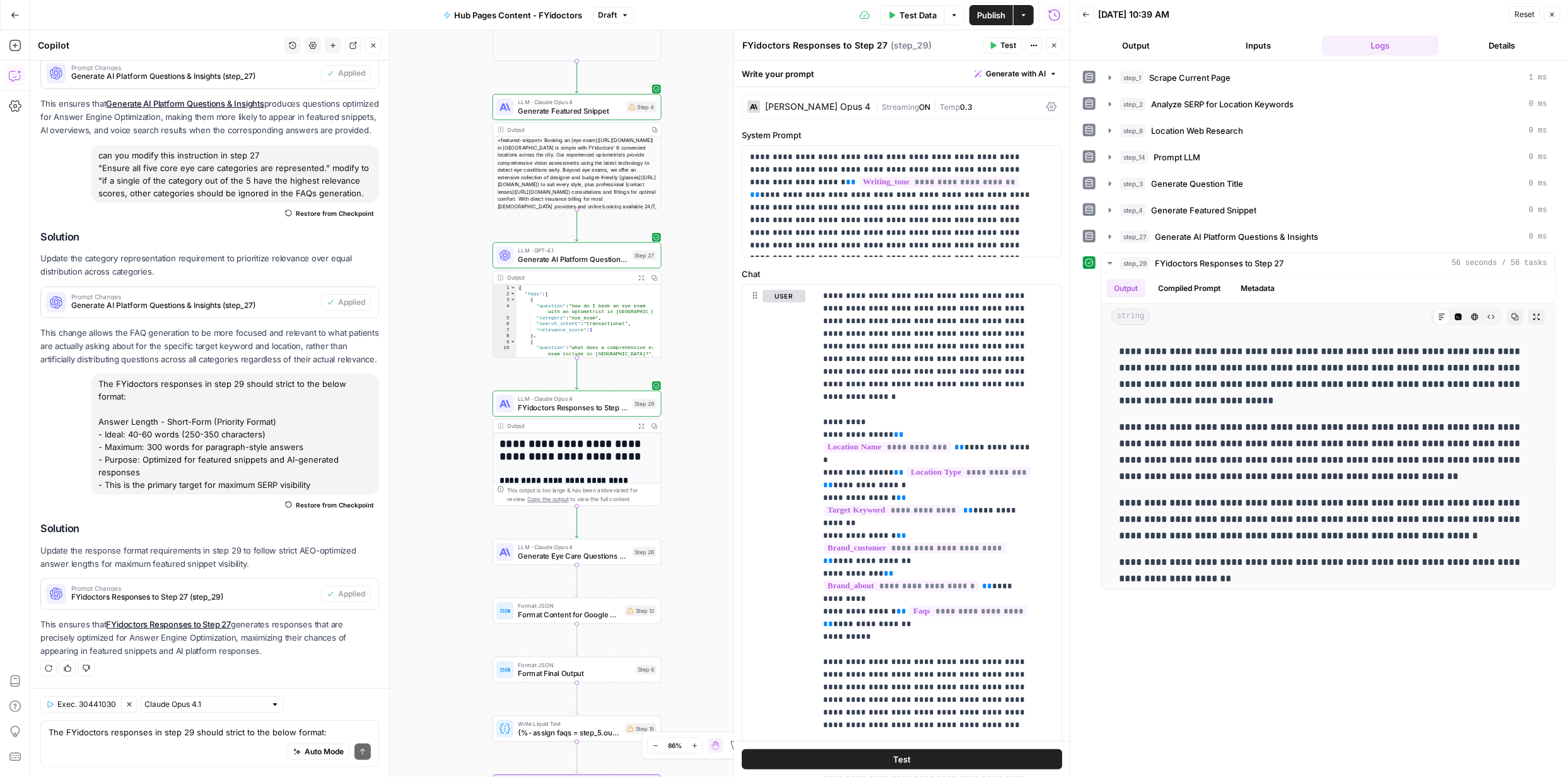
click at [993, 13] on span "Publish" at bounding box center [991, 15] width 29 height 13
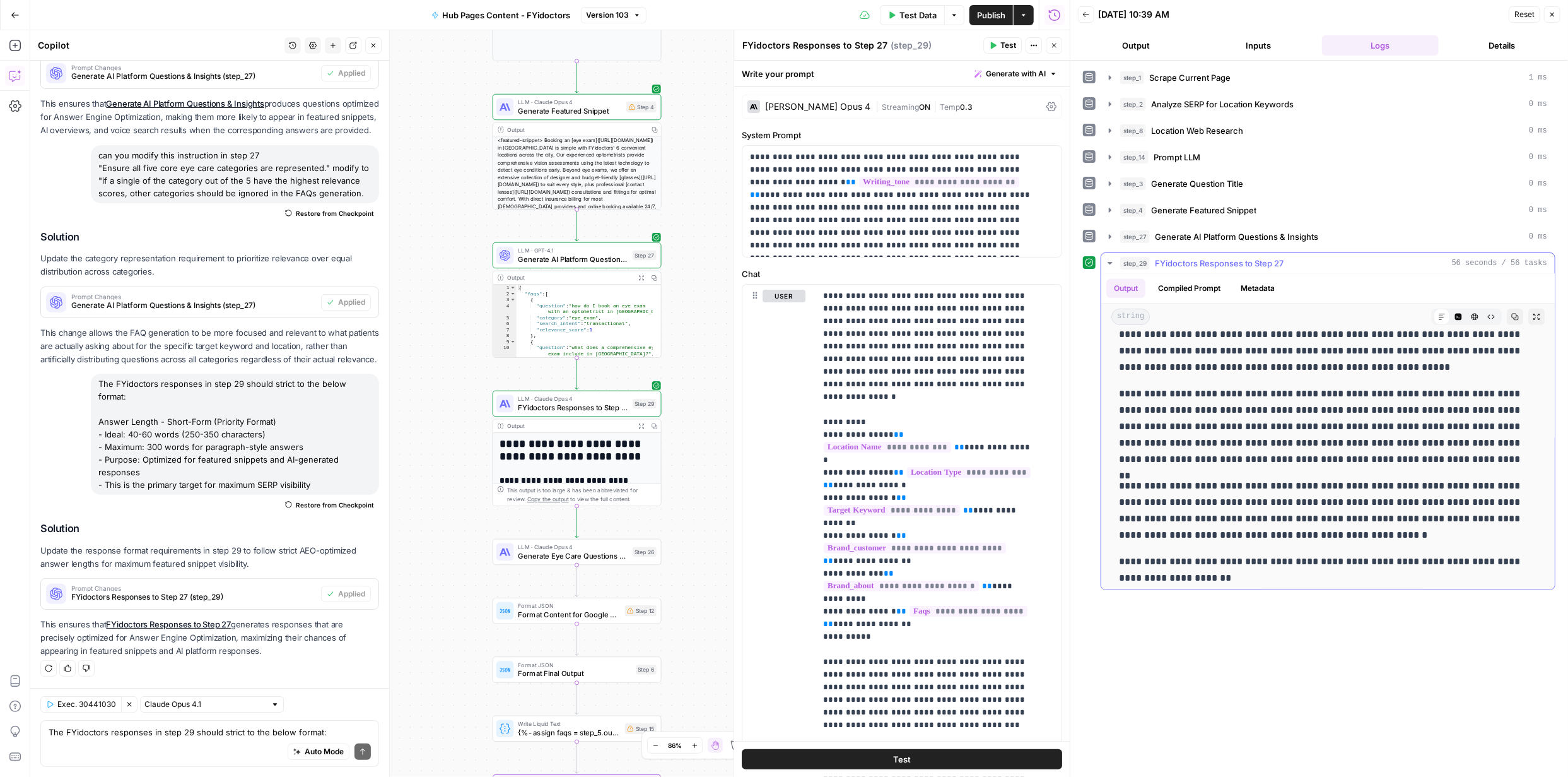
scroll to position [456, 0]
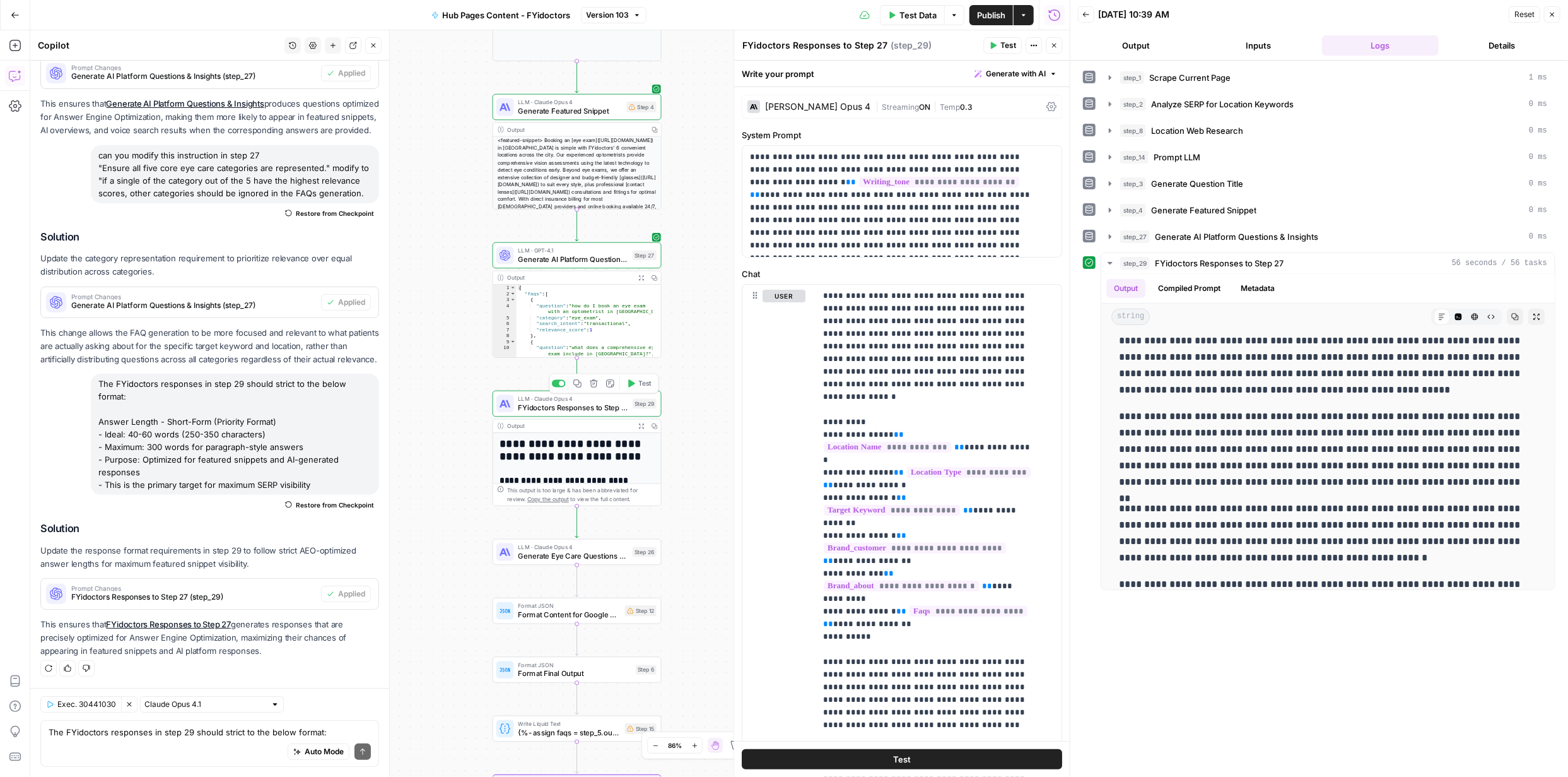
click at [577, 407] on span "FYidoctors Responses to Step 27" at bounding box center [573, 407] width 110 height 11
click at [577, 407] on span "FYidoctors Responses to Step 27" at bounding box center [573, 407] width 110 height 11
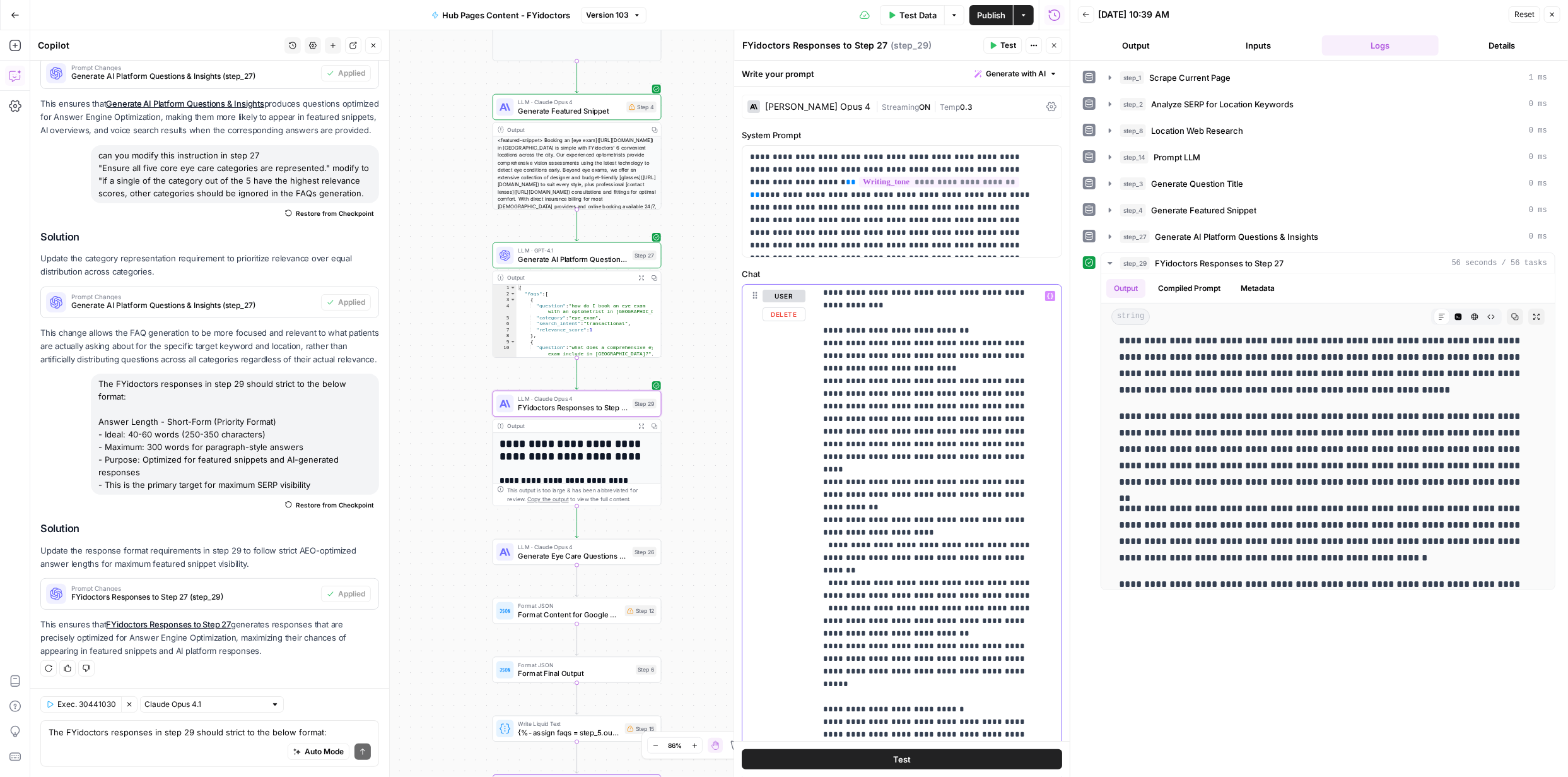
scroll to position [625, 0]
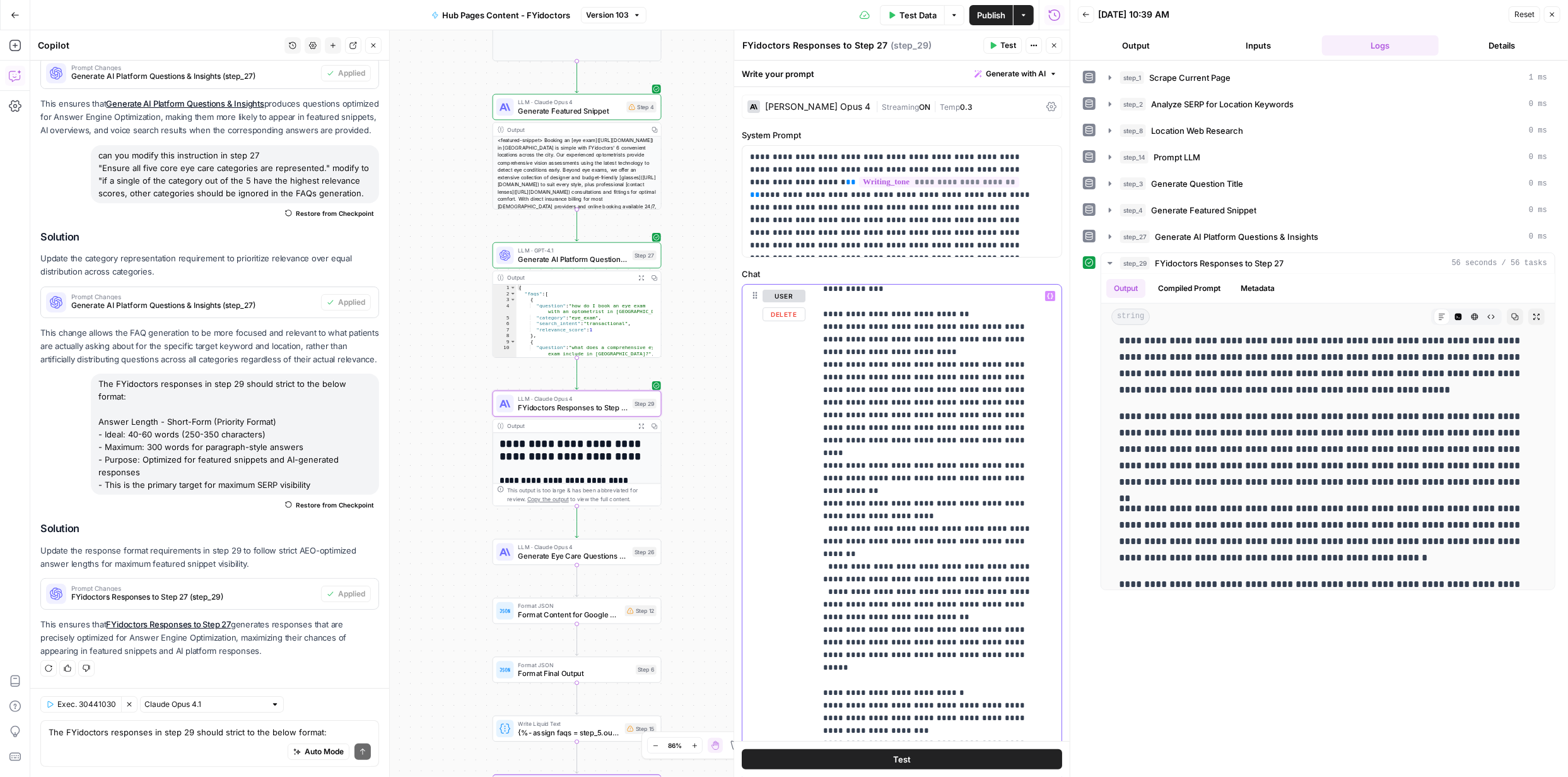
click at [928, 502] on p "**********" at bounding box center [929, 585] width 213 height 1842
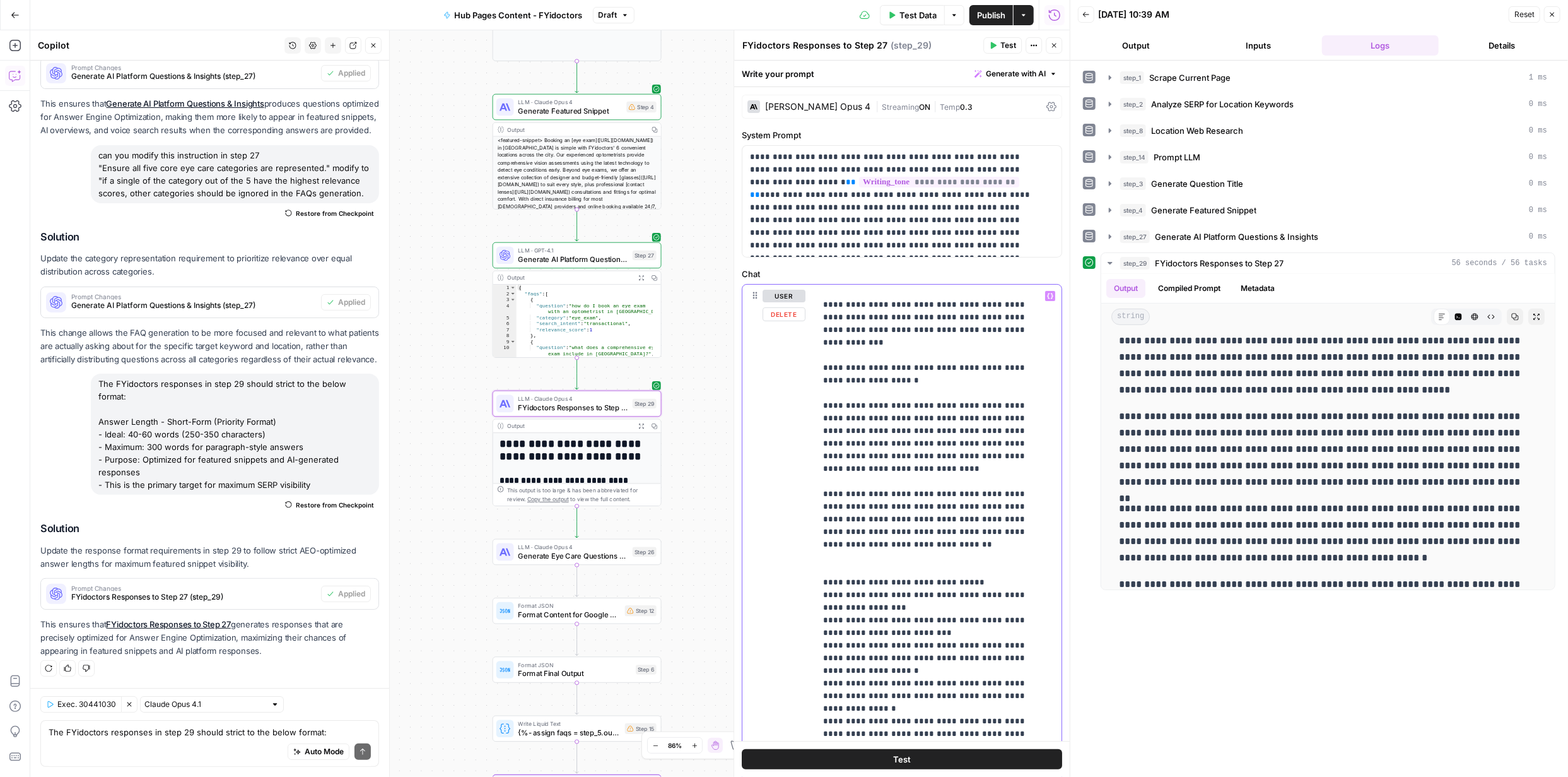
scroll to position [1338, 0]
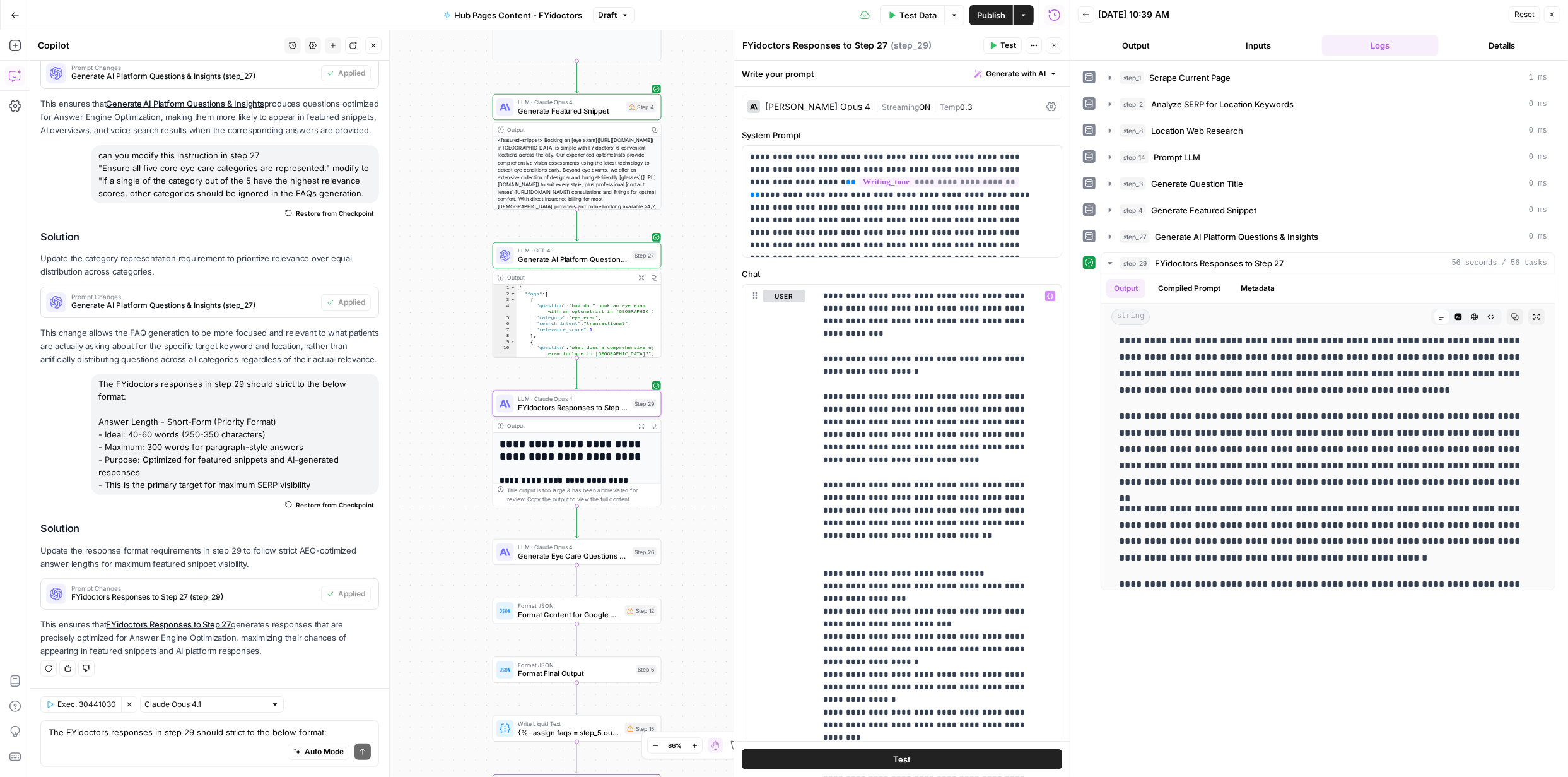
click at [927, 755] on button "Test" at bounding box center [902, 759] width 320 height 20
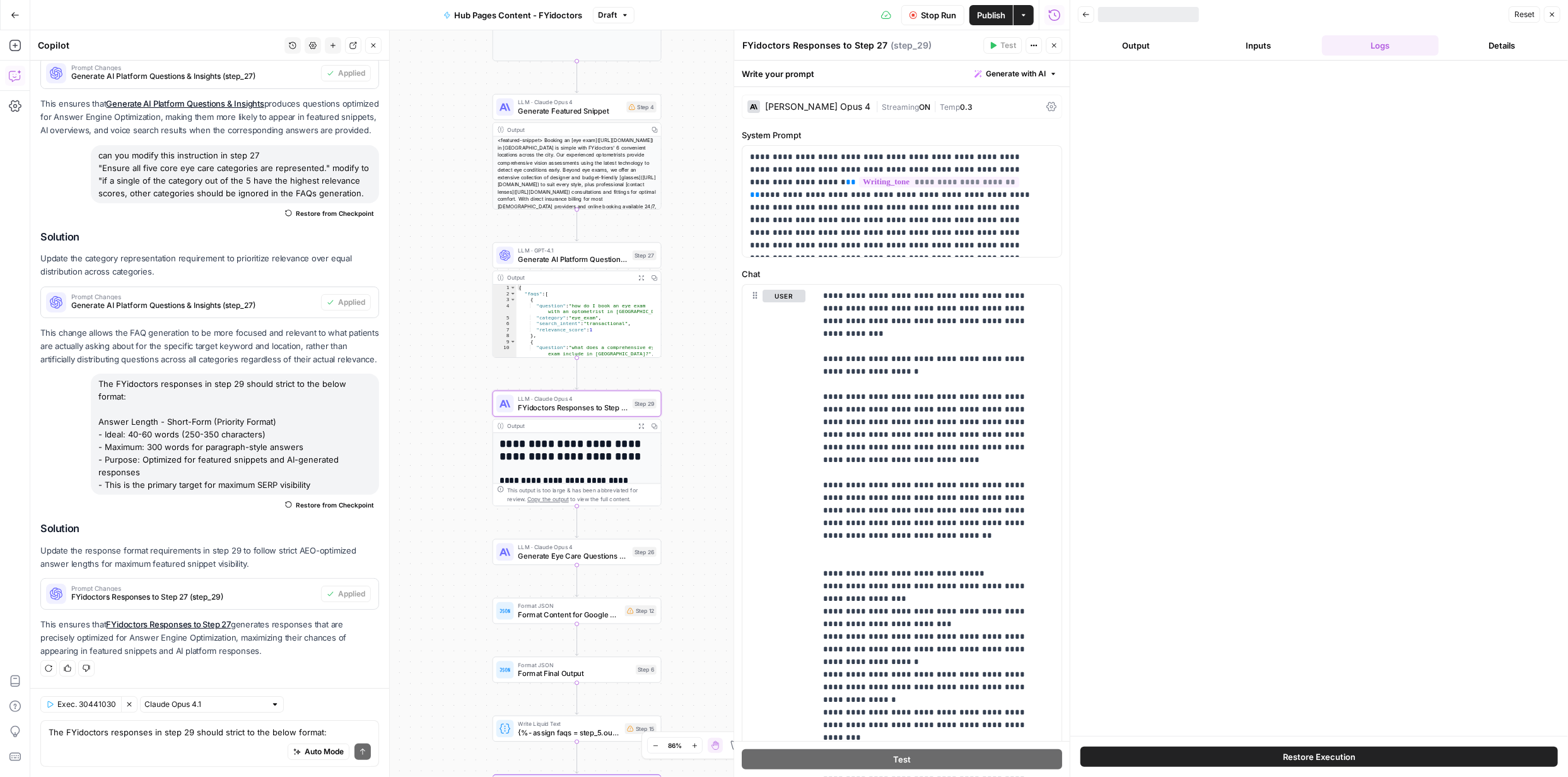
scroll to position [1313, 0]
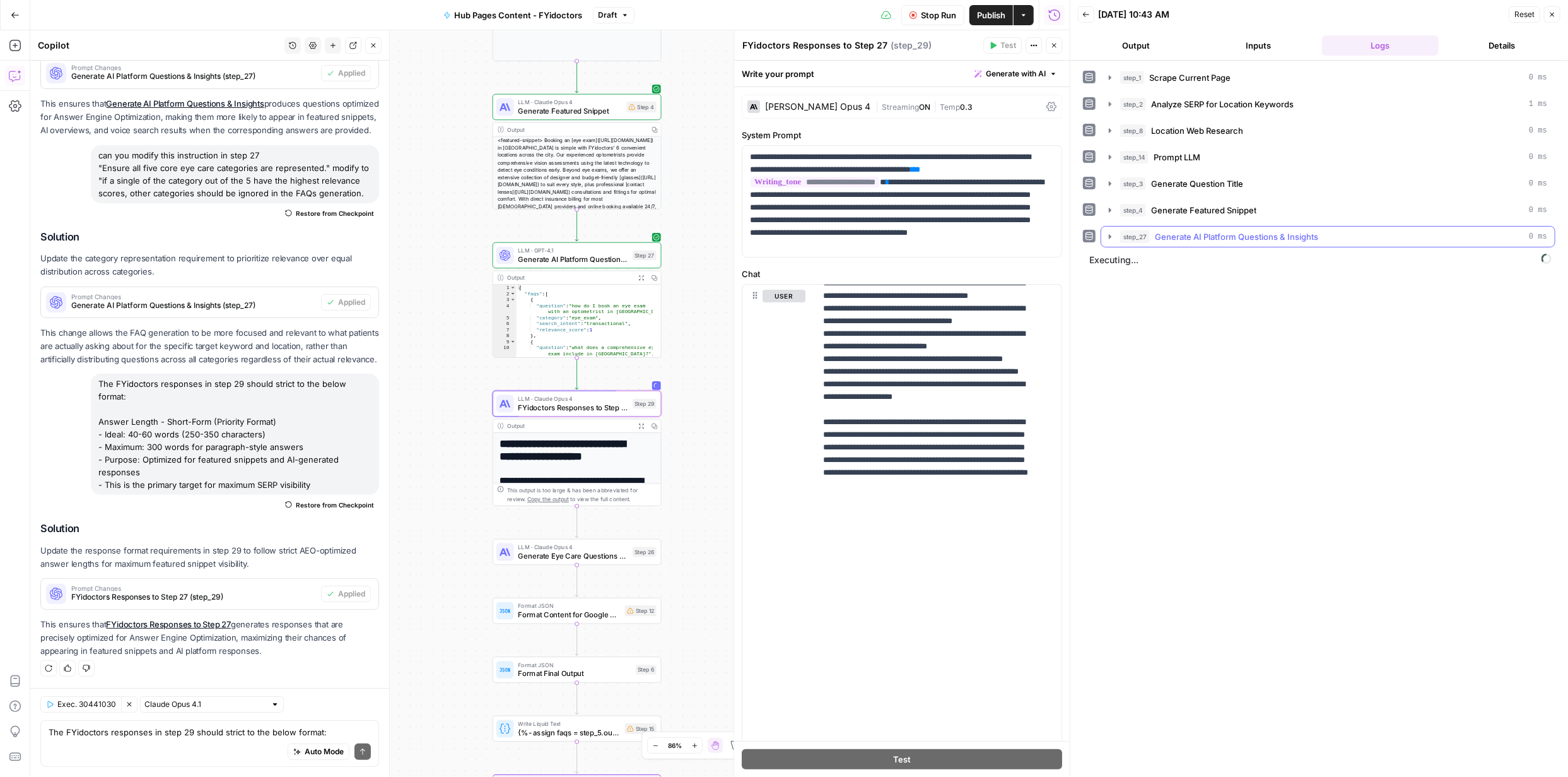
click at [1110, 234] on icon "button" at bounding box center [1110, 237] width 10 height 10
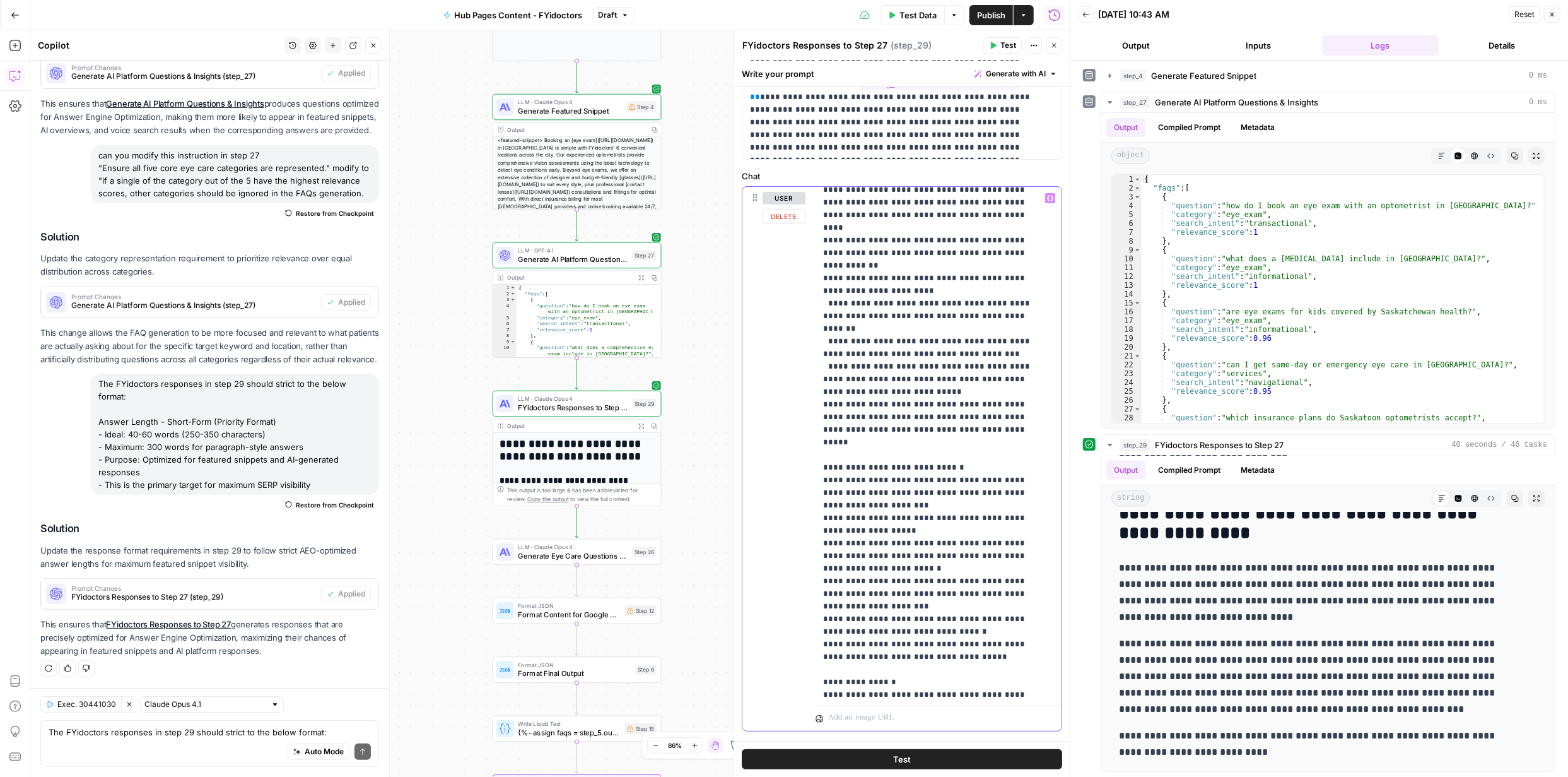
scroll to position [750, 0]
click at [989, 18] on span "Publish" at bounding box center [991, 15] width 29 height 13
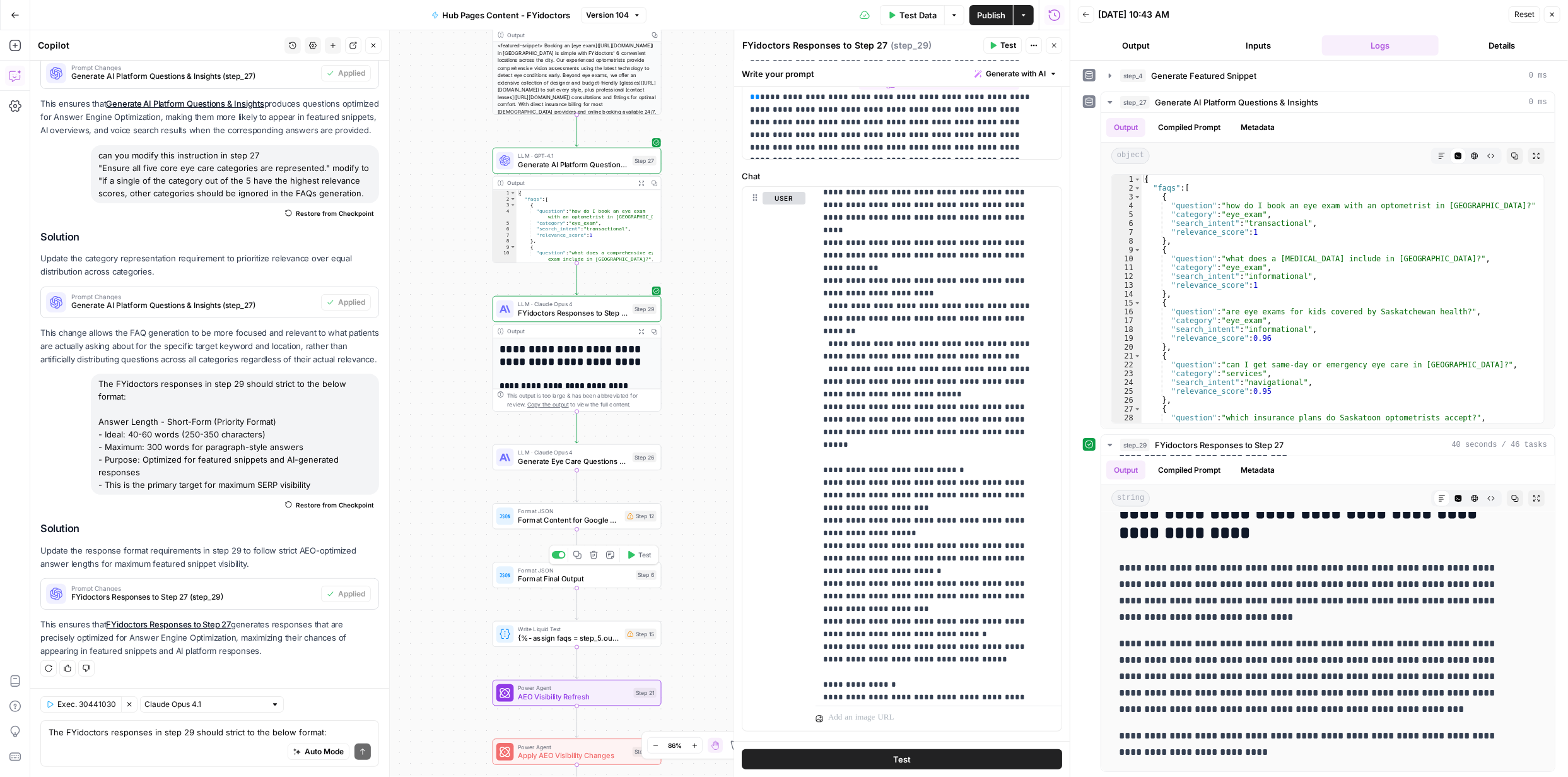
click at [601, 575] on span "Format Final Output" at bounding box center [574, 579] width 114 height 11
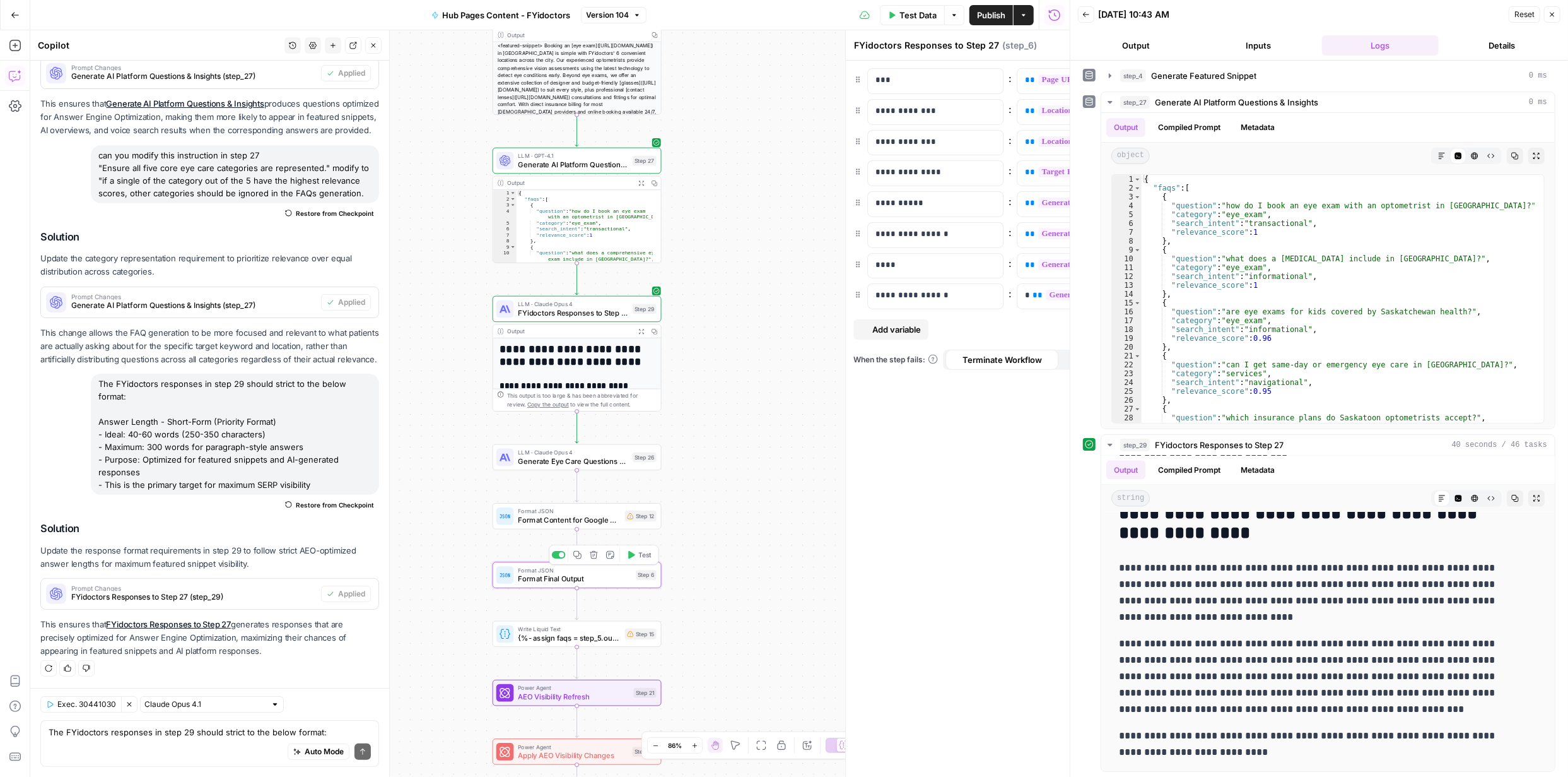
type textarea "Format Final Output"
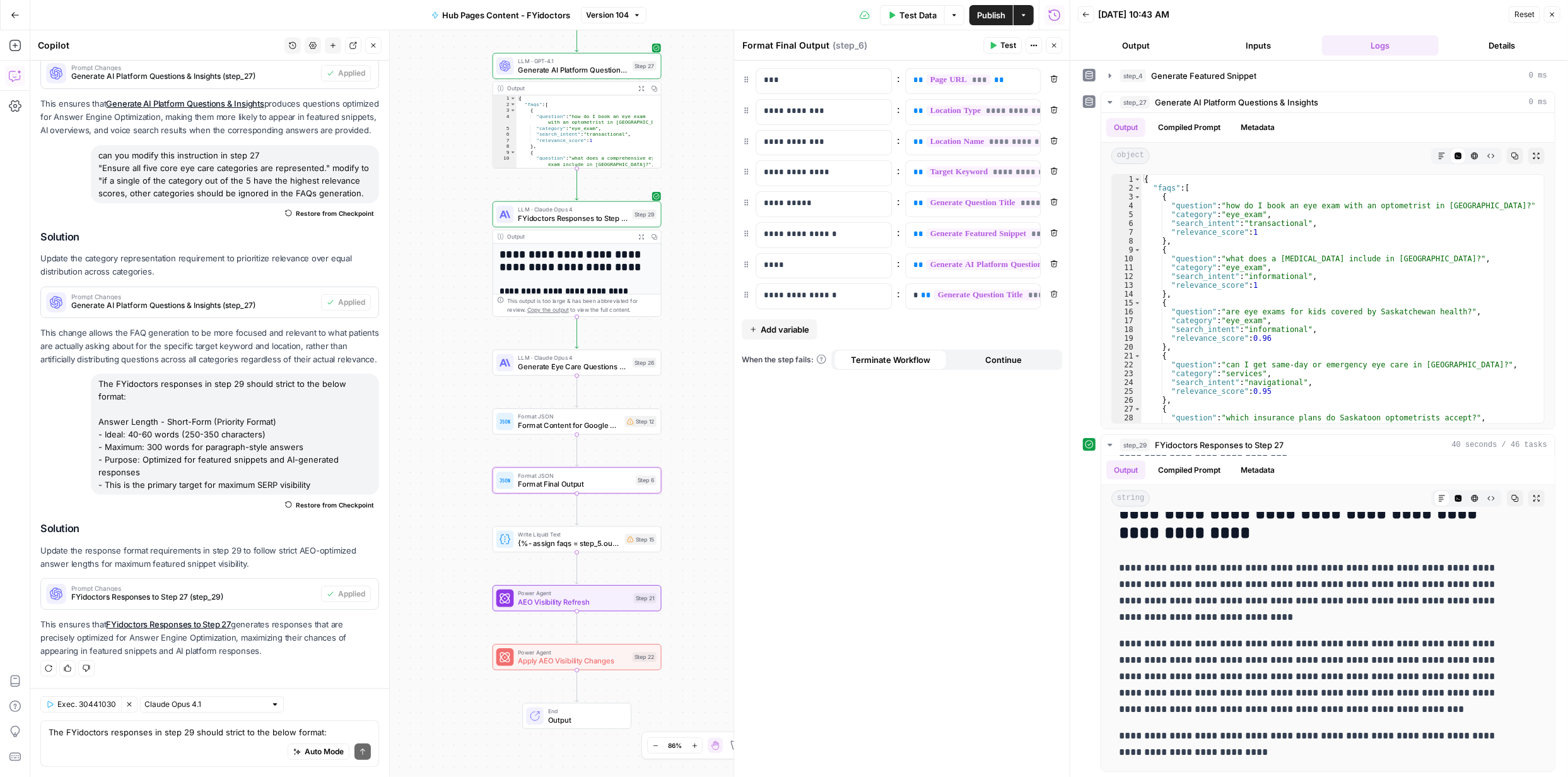
click at [572, 714] on span "Output" at bounding box center [585, 719] width 74 height 11
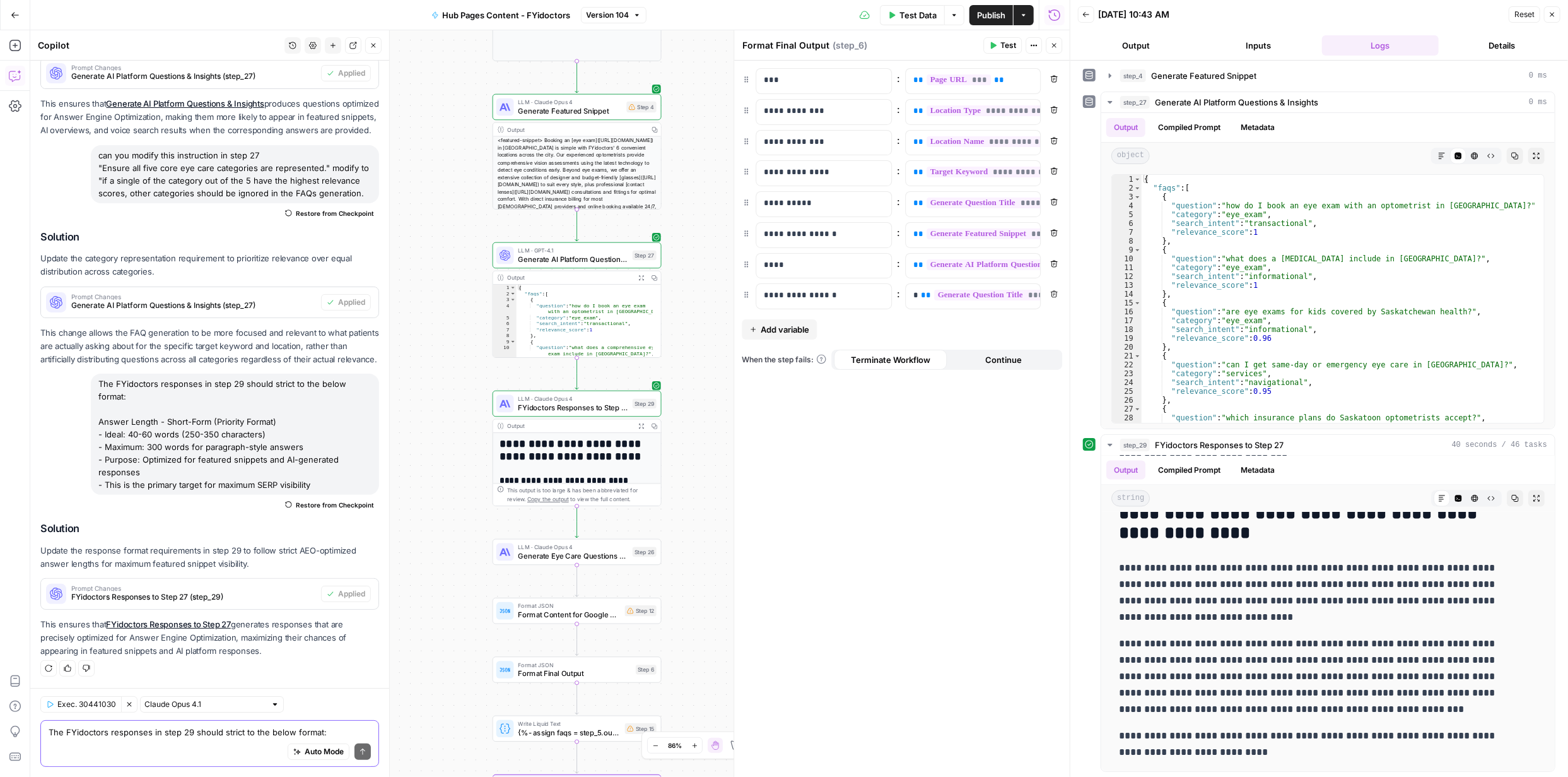
click at [246, 727] on textarea "The FYidoctors responses in step 29 should strict to the below format: Answer L…" at bounding box center [210, 732] width 322 height 13
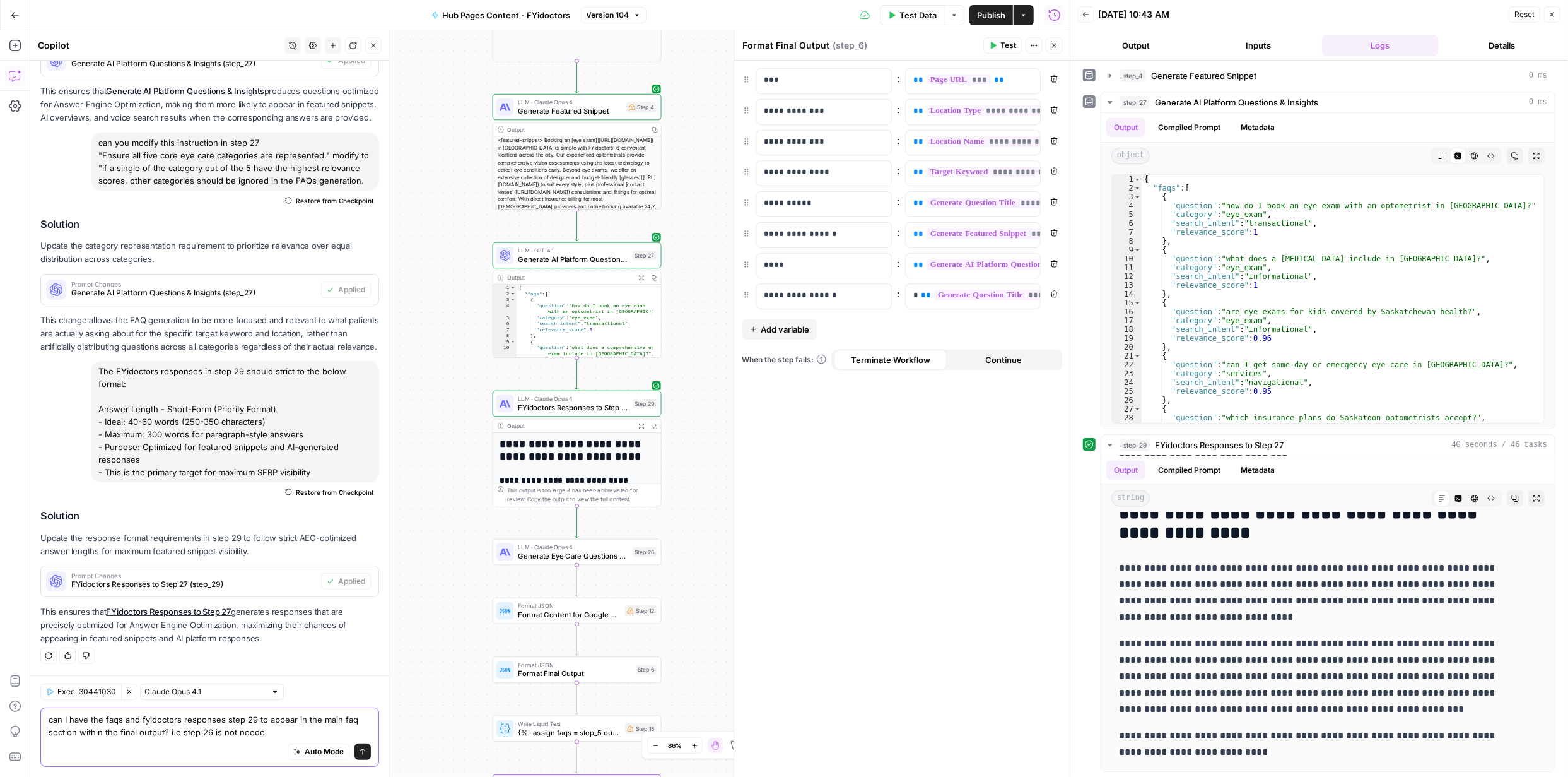
type textarea "can I have the faqs and fyidoctors responses step 29 to appear in the main faq …"
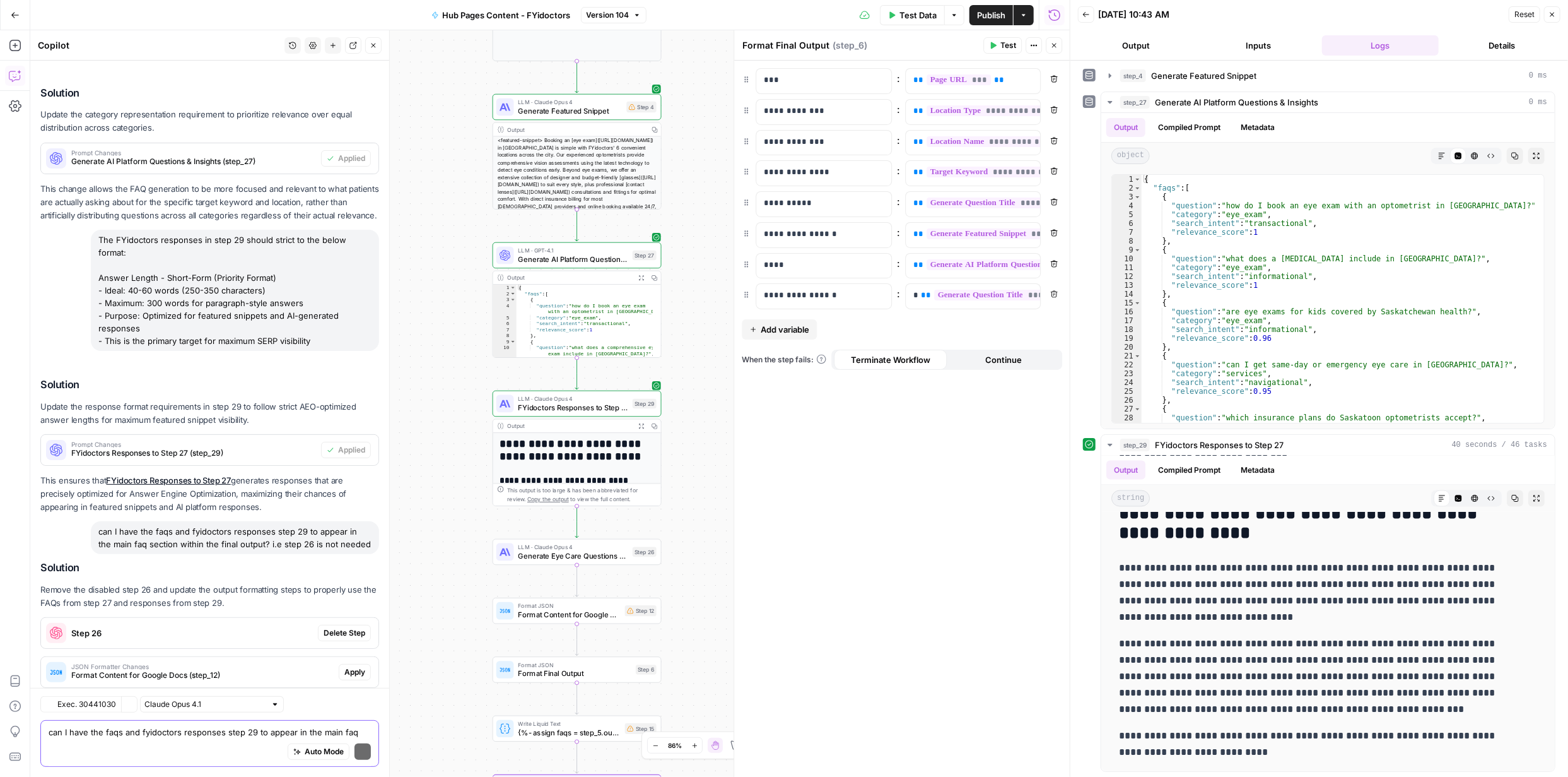
scroll to position [3998, 0]
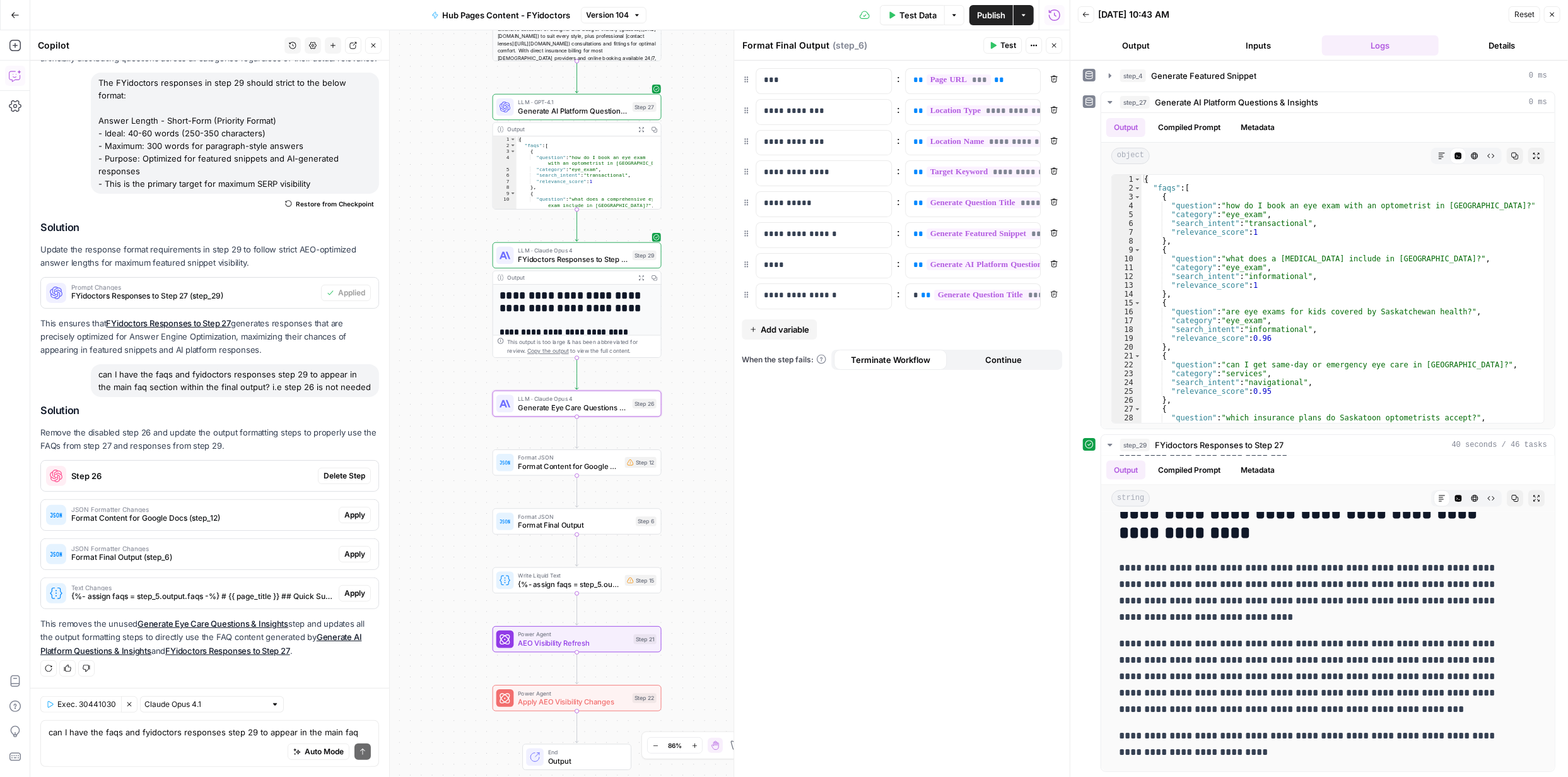
click at [334, 477] on span "Delete Step" at bounding box center [345, 476] width 42 height 11
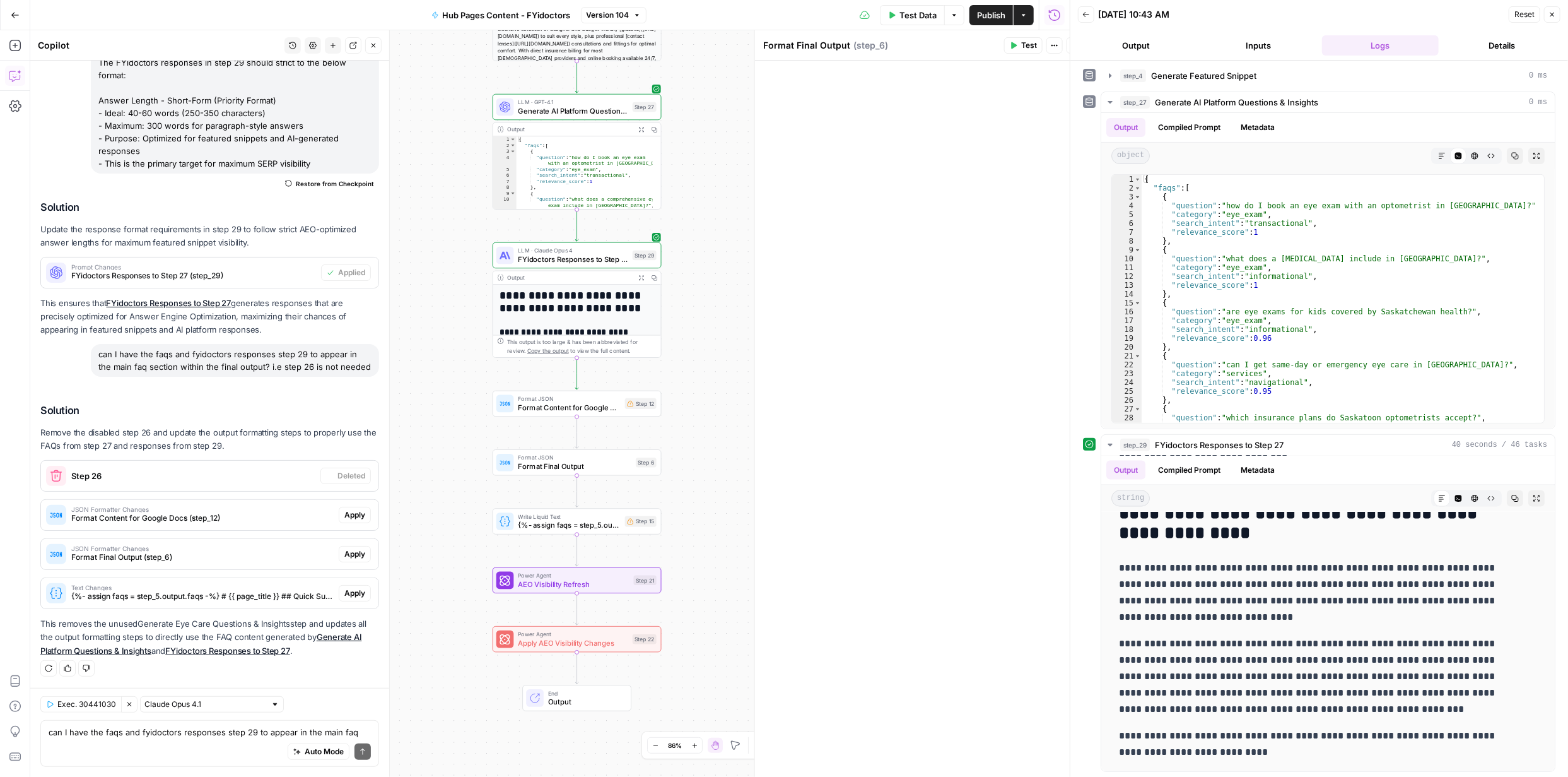
scroll to position [4018, 0]
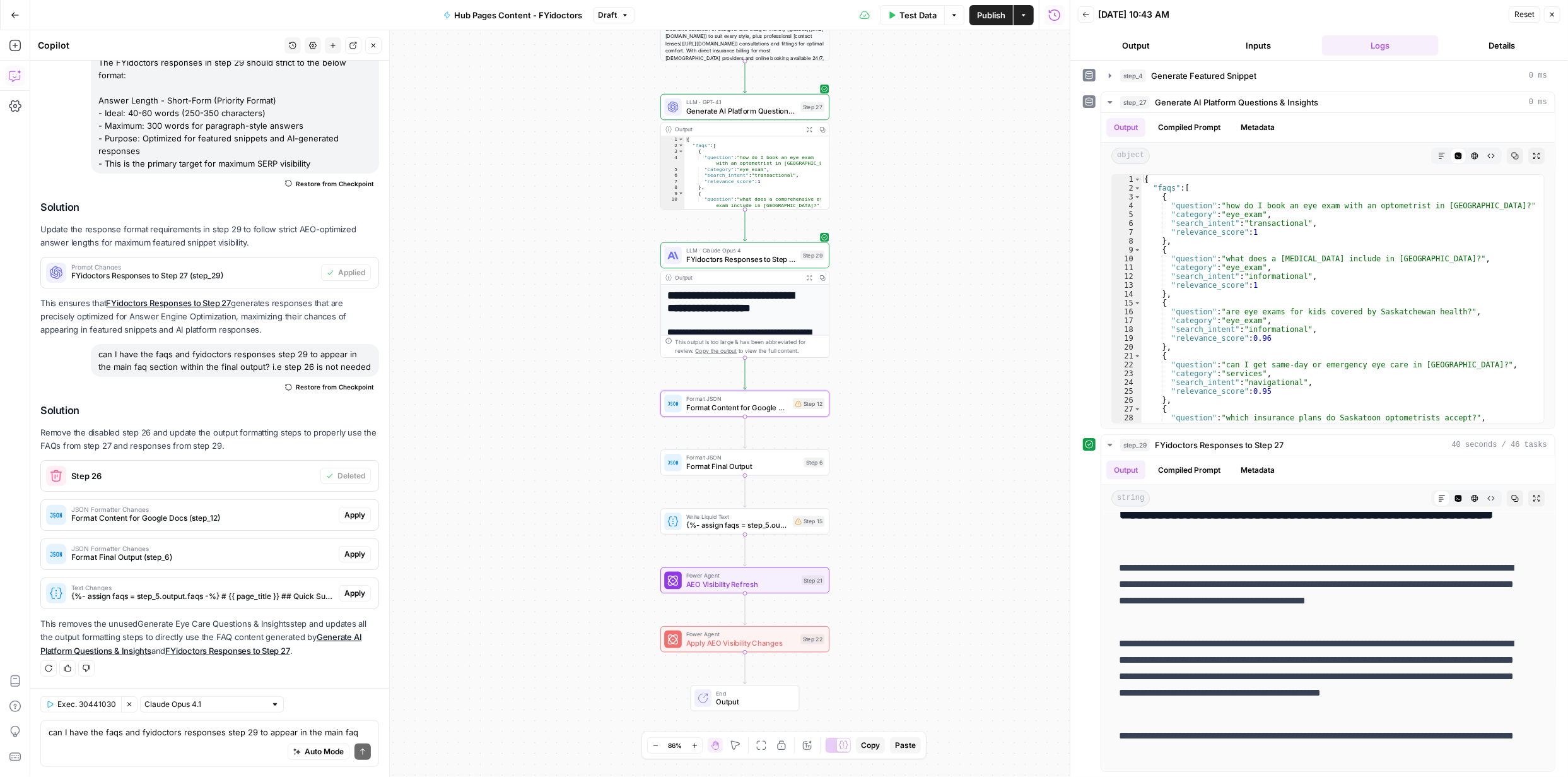
click at [349, 512] on span "Apply" at bounding box center [355, 515] width 21 height 11
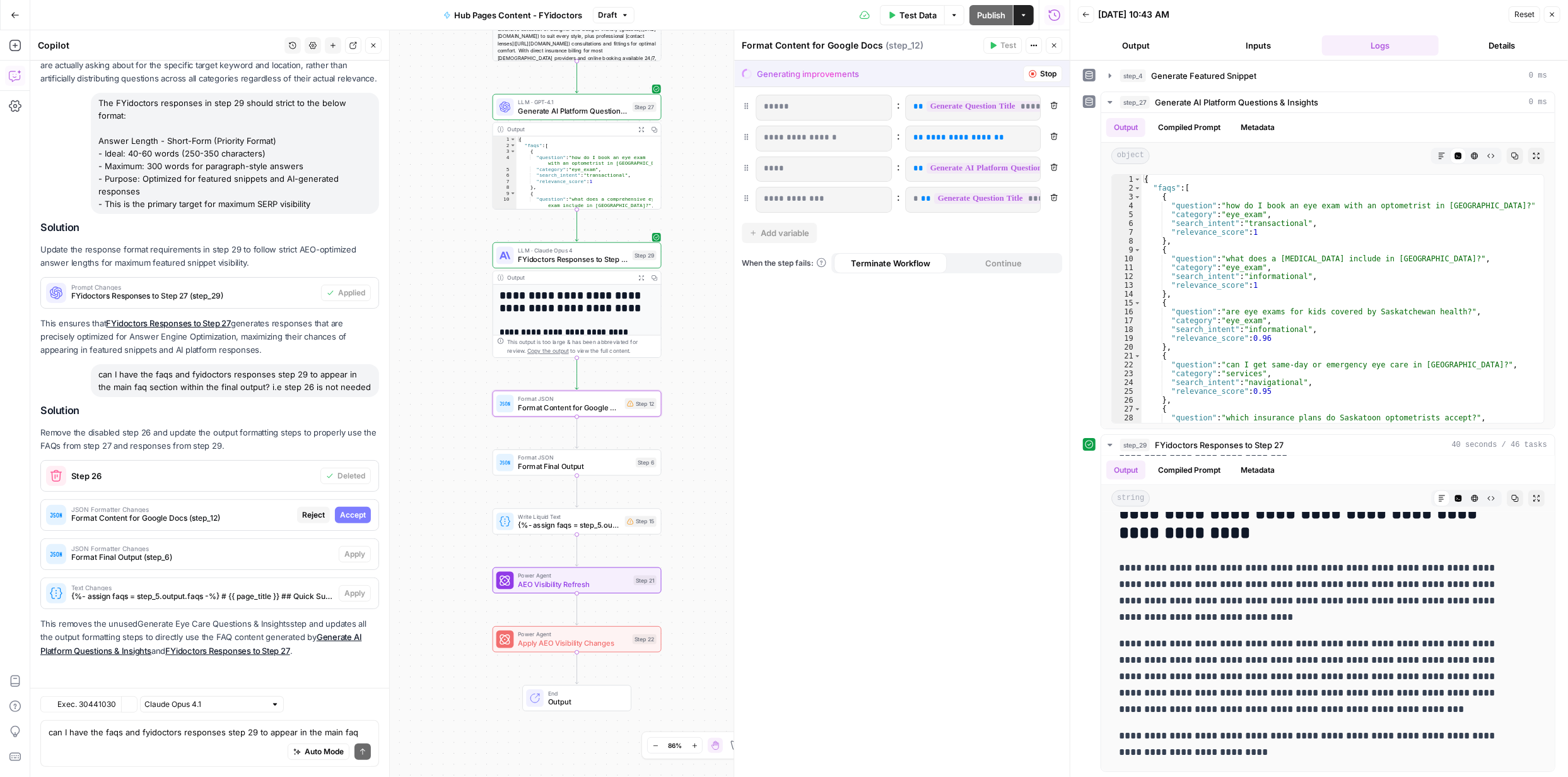
scroll to position [3837, 0]
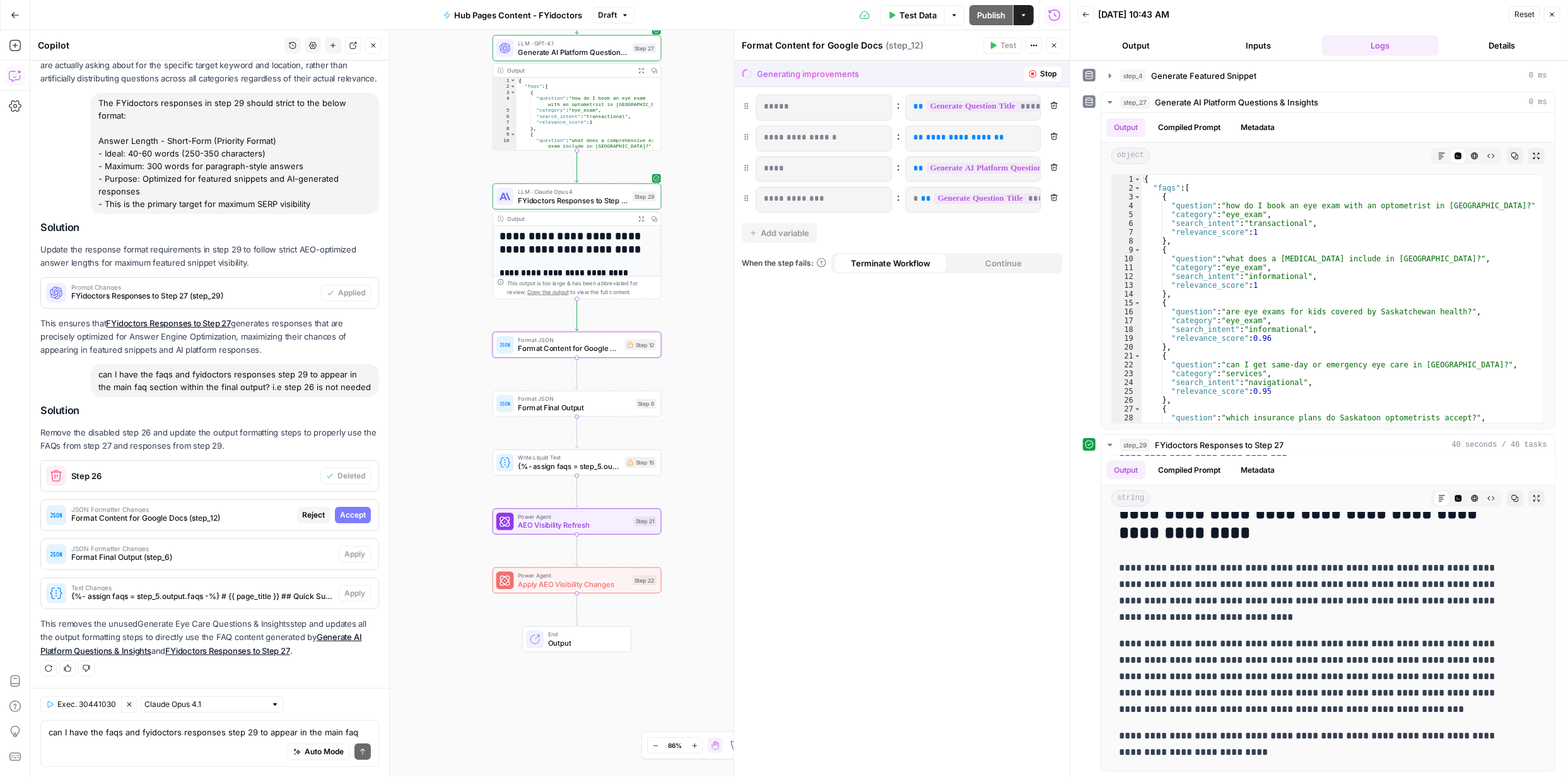
click at [340, 515] on span "Accept" at bounding box center [353, 515] width 26 height 11
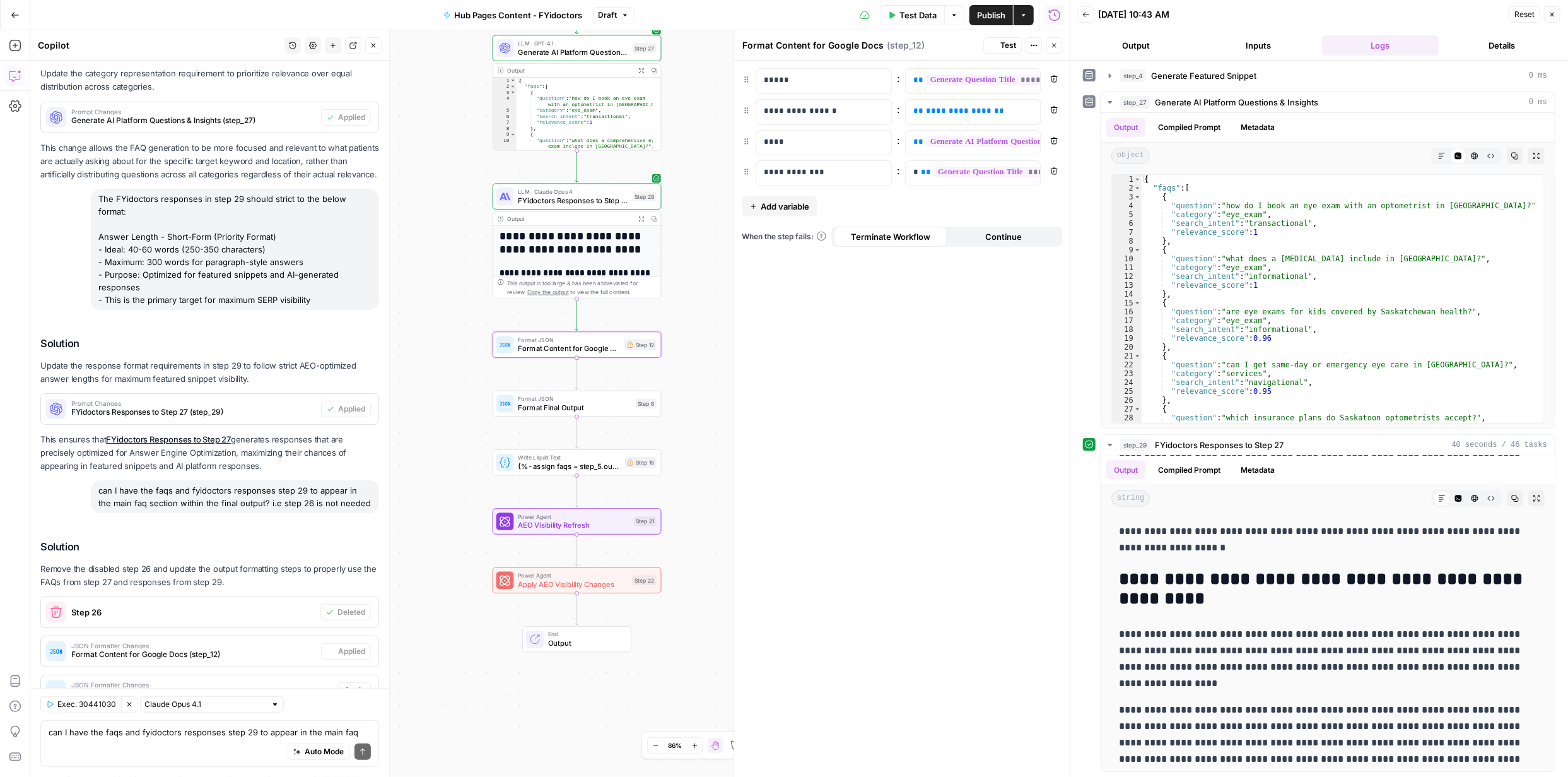
scroll to position [0, 0]
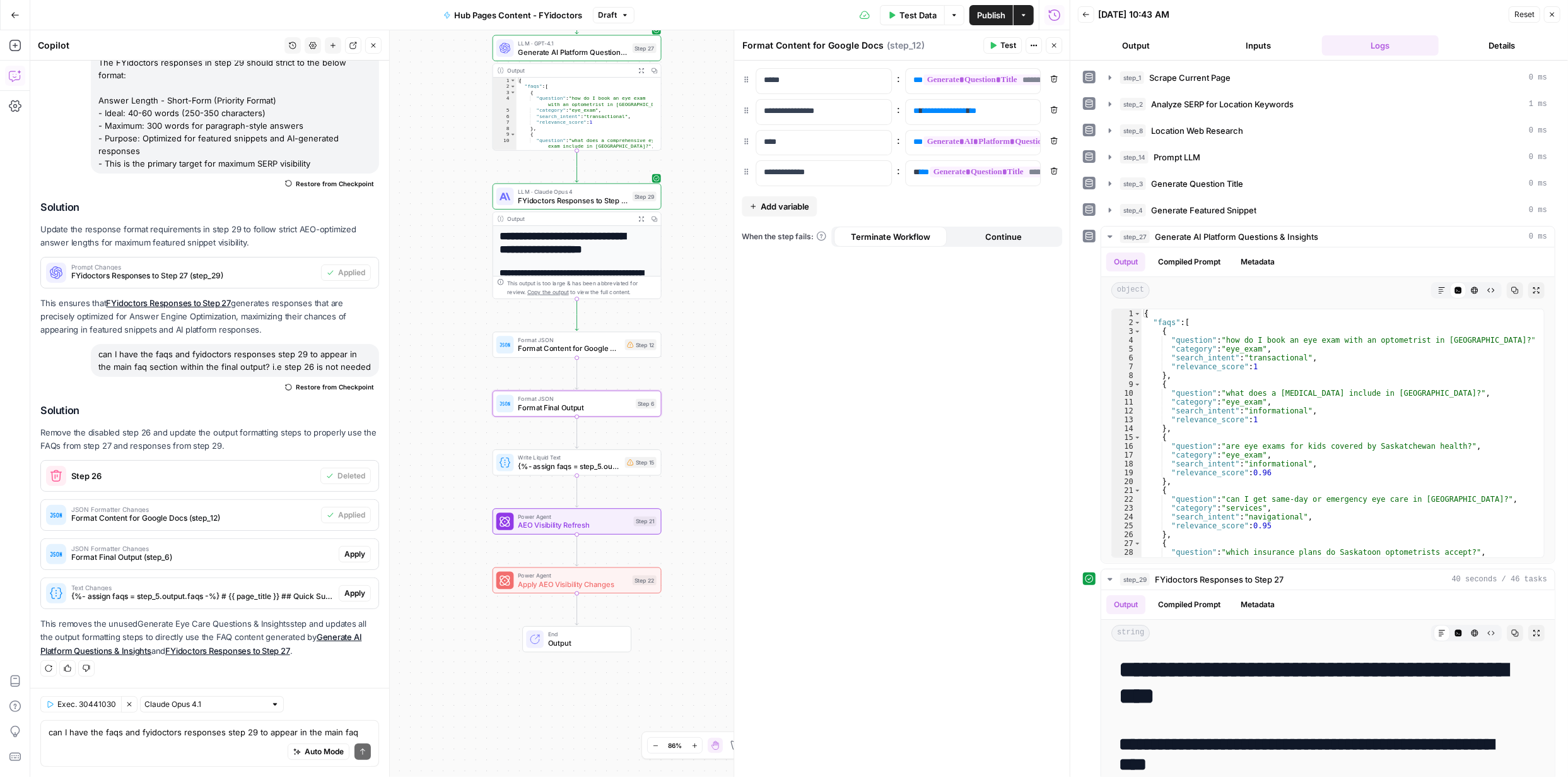
click at [345, 551] on span "Apply" at bounding box center [355, 554] width 21 height 11
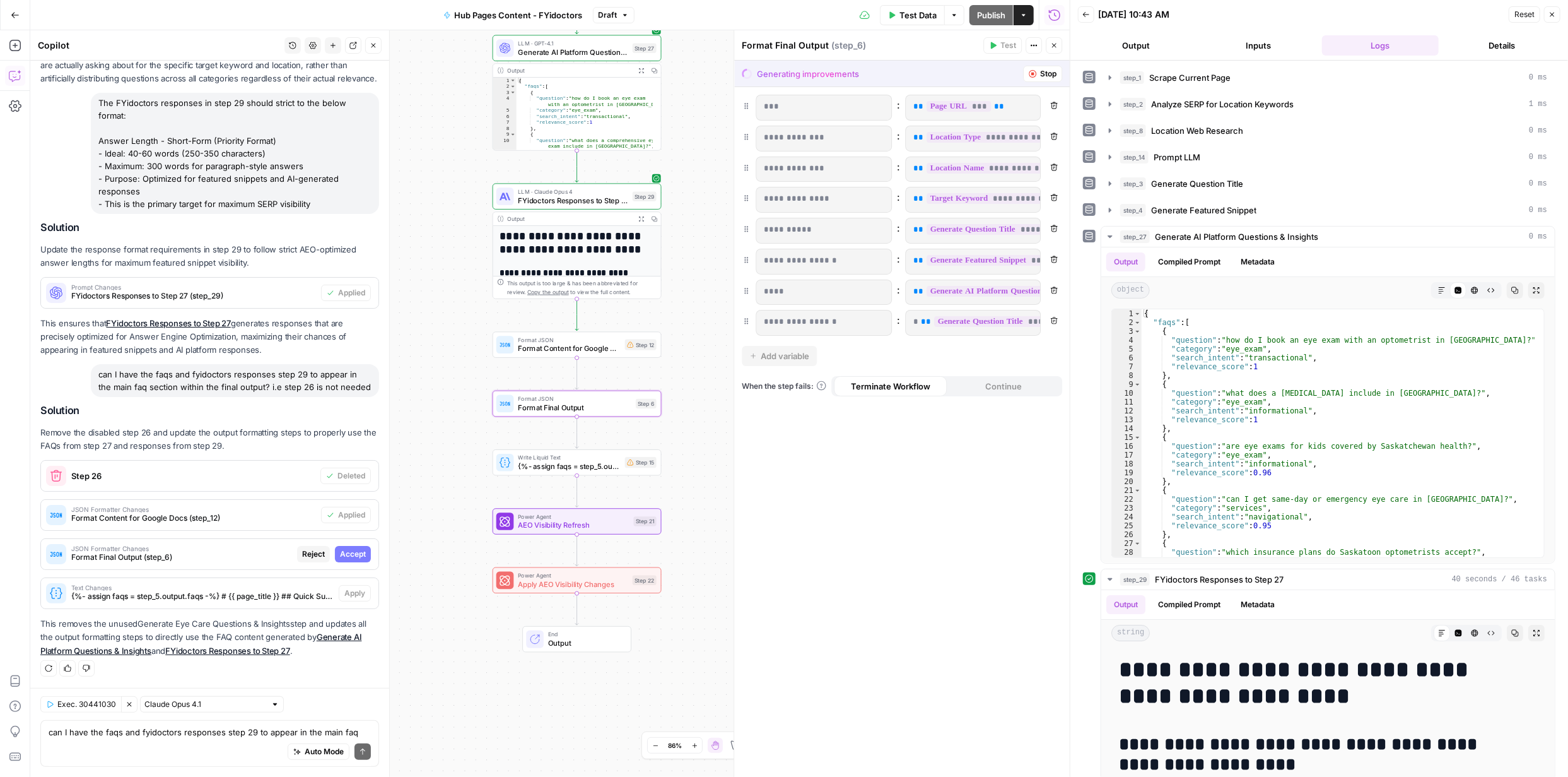
scroll to position [3837, 0]
click at [341, 551] on span "Accept" at bounding box center [353, 554] width 26 height 11
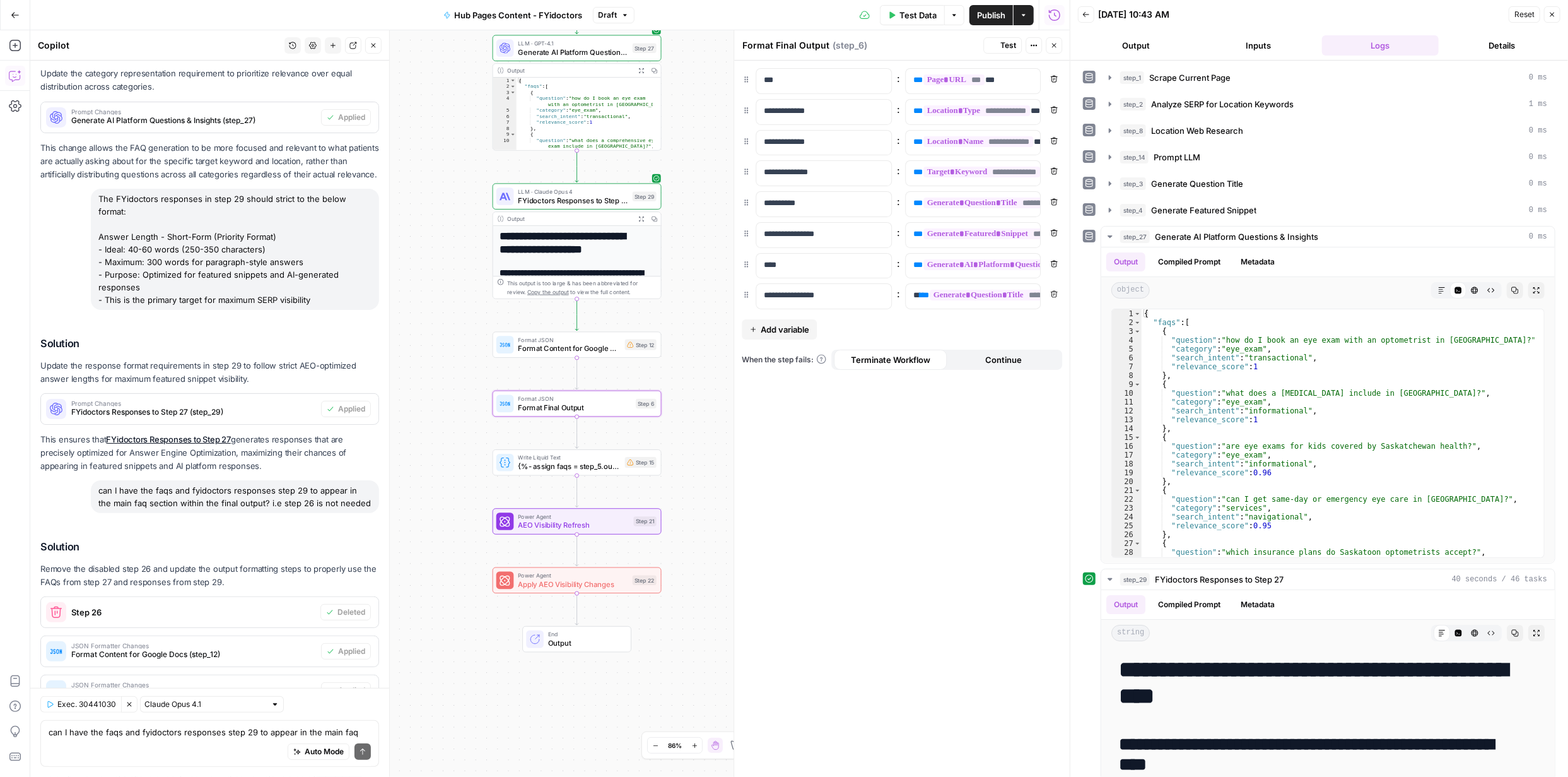
scroll to position [4018, 0]
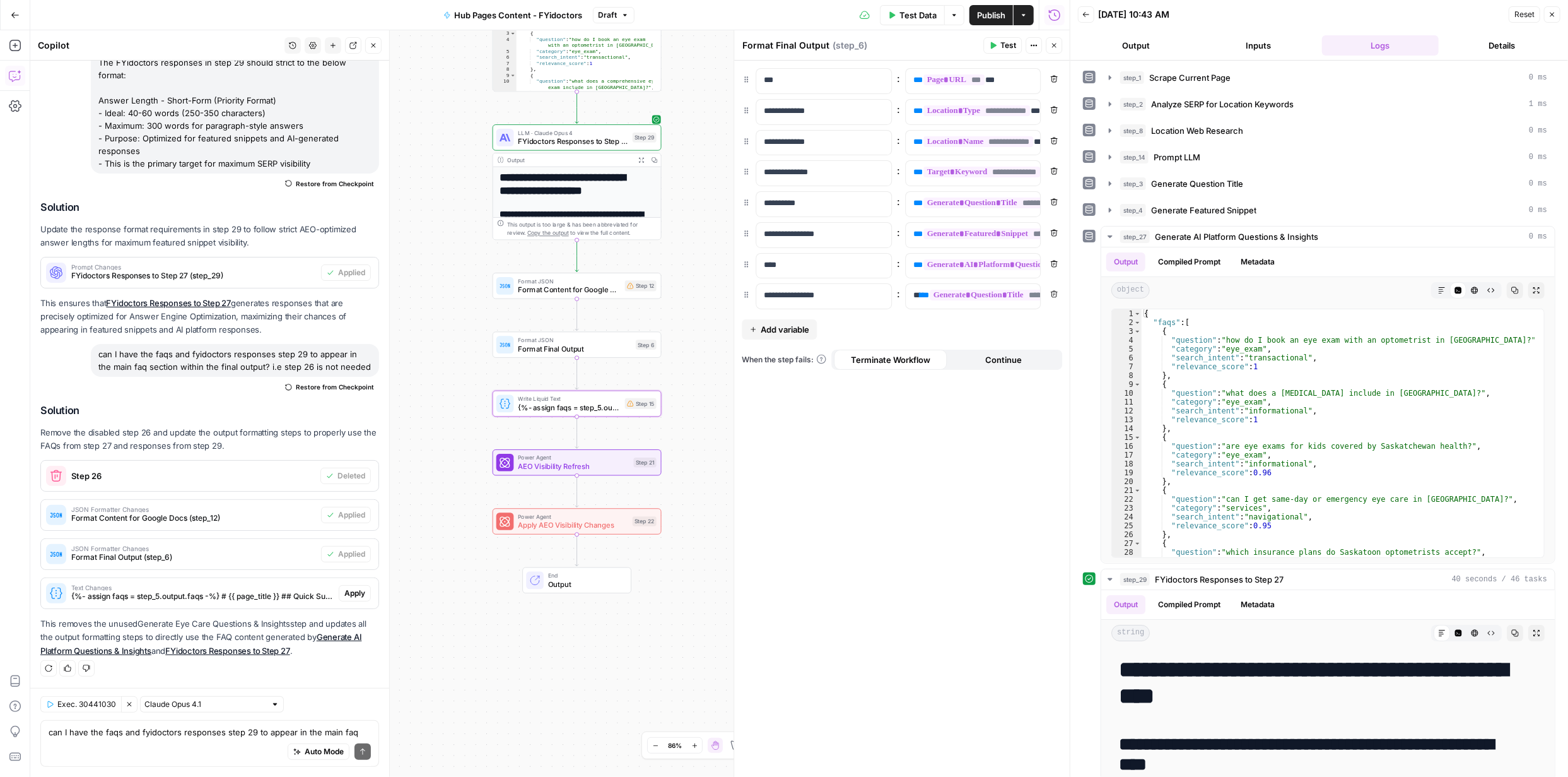
click at [345, 590] on span "Apply" at bounding box center [355, 593] width 21 height 11
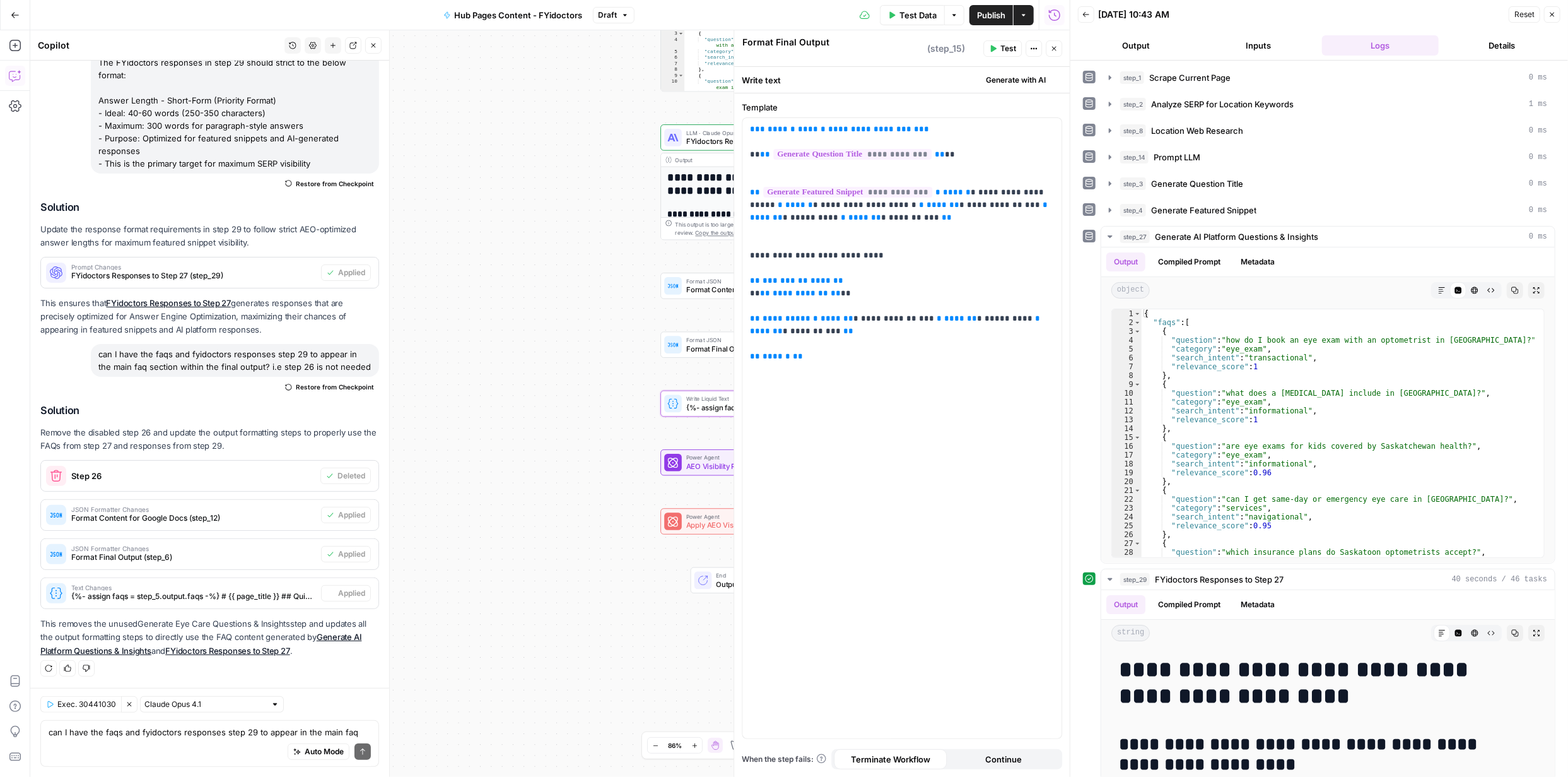
type textarea "{%- assign faqs = step_5.output.faqs -%} # {{ page_title }} ## Quick Summary {{…"
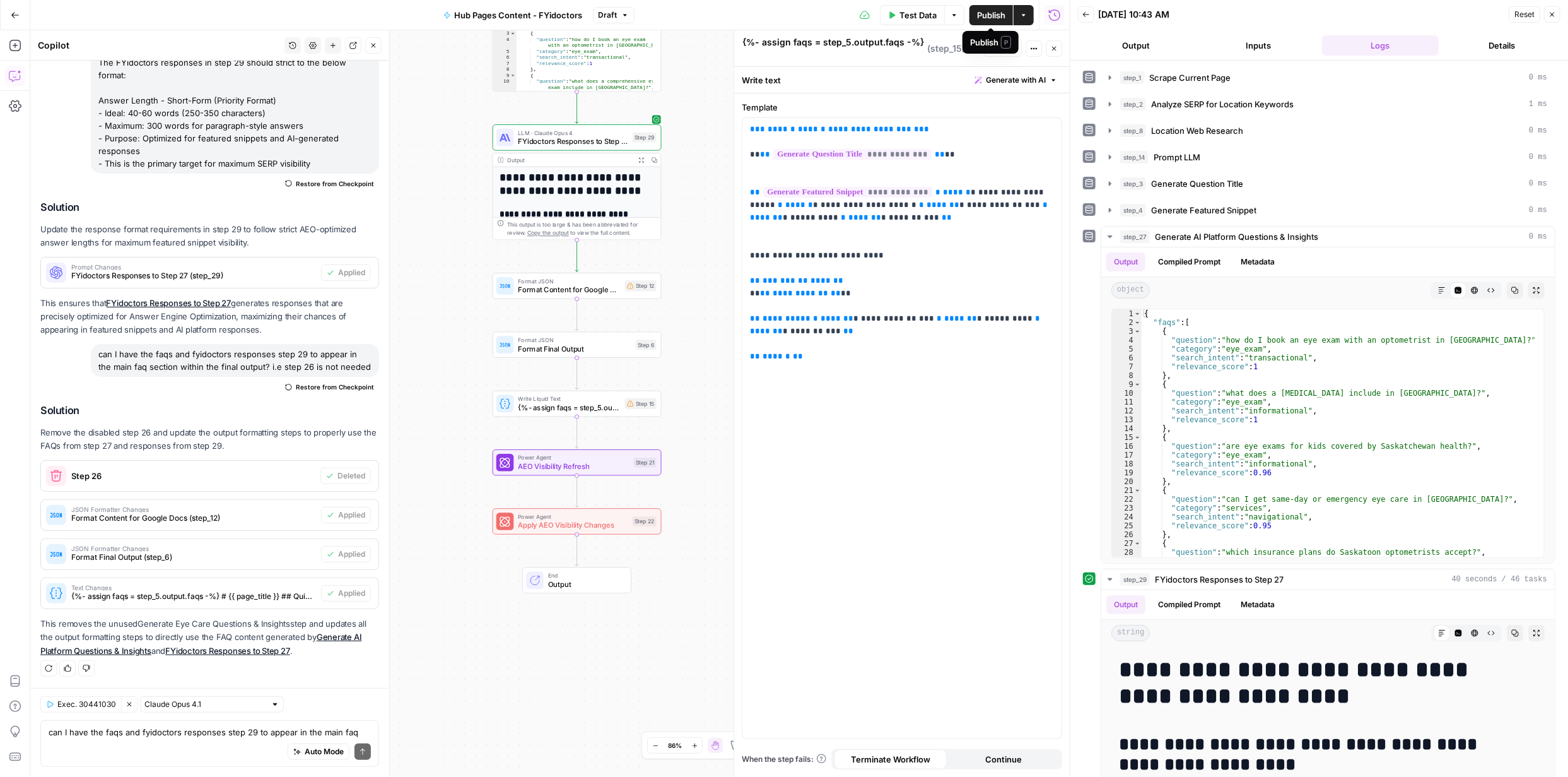
click at [992, 12] on span "Publish" at bounding box center [991, 15] width 29 height 13
click at [922, 13] on span "Test Data" at bounding box center [918, 15] width 37 height 13
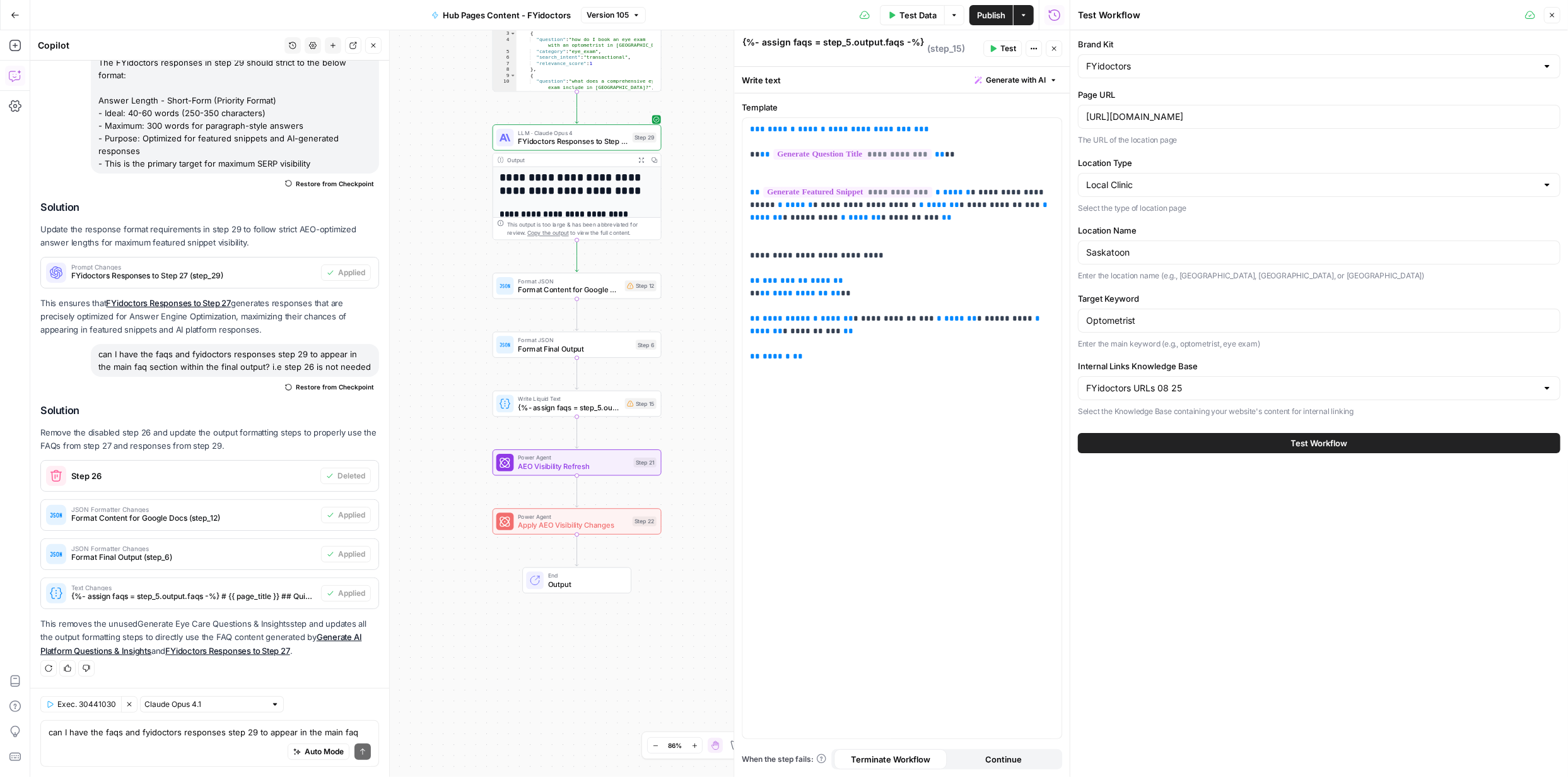
click at [1317, 439] on span "Test Workflow" at bounding box center [1319, 443] width 56 height 13
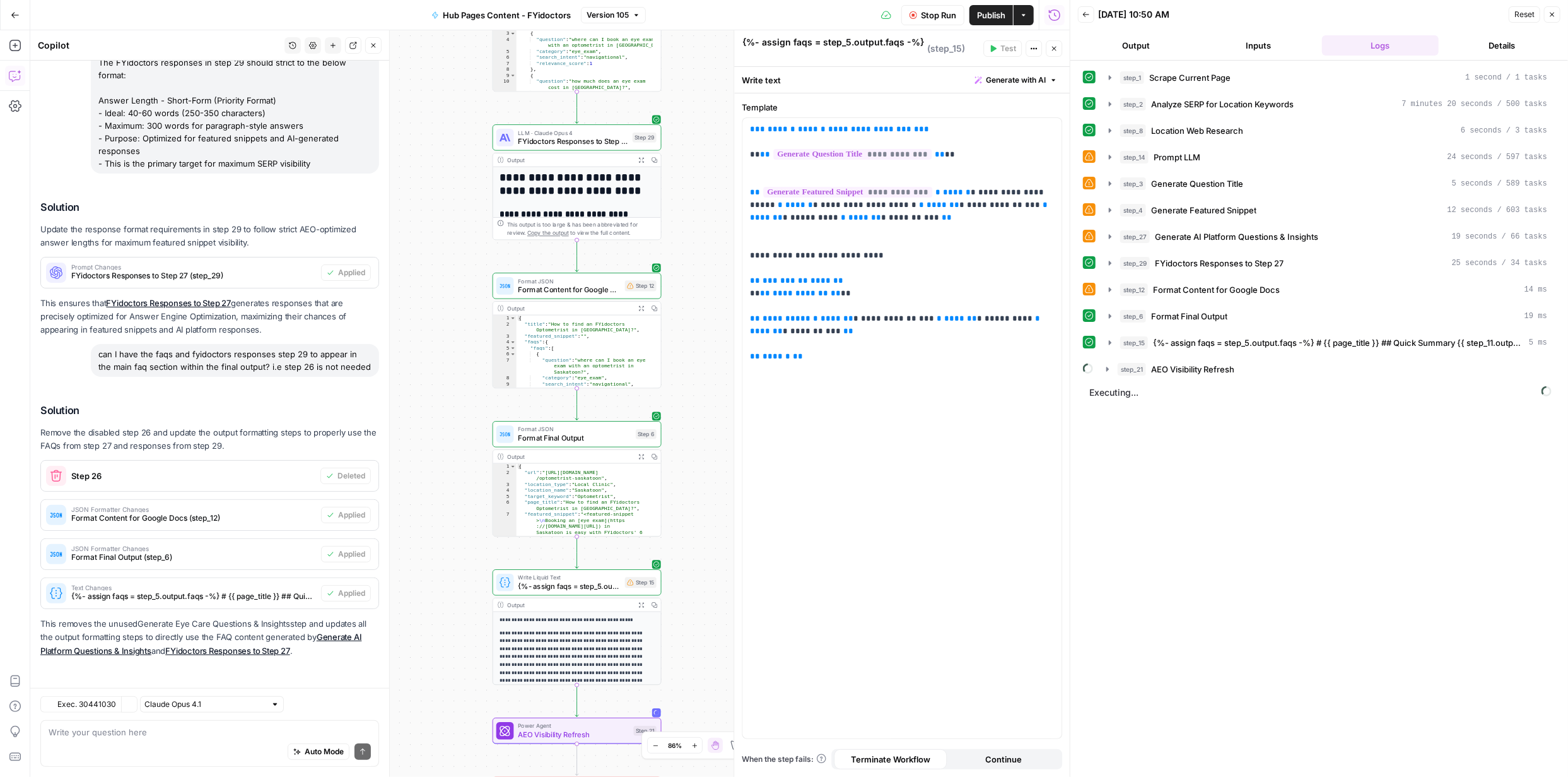
scroll to position [4018, 0]
click at [1107, 314] on icon "button" at bounding box center [1110, 316] width 10 height 10
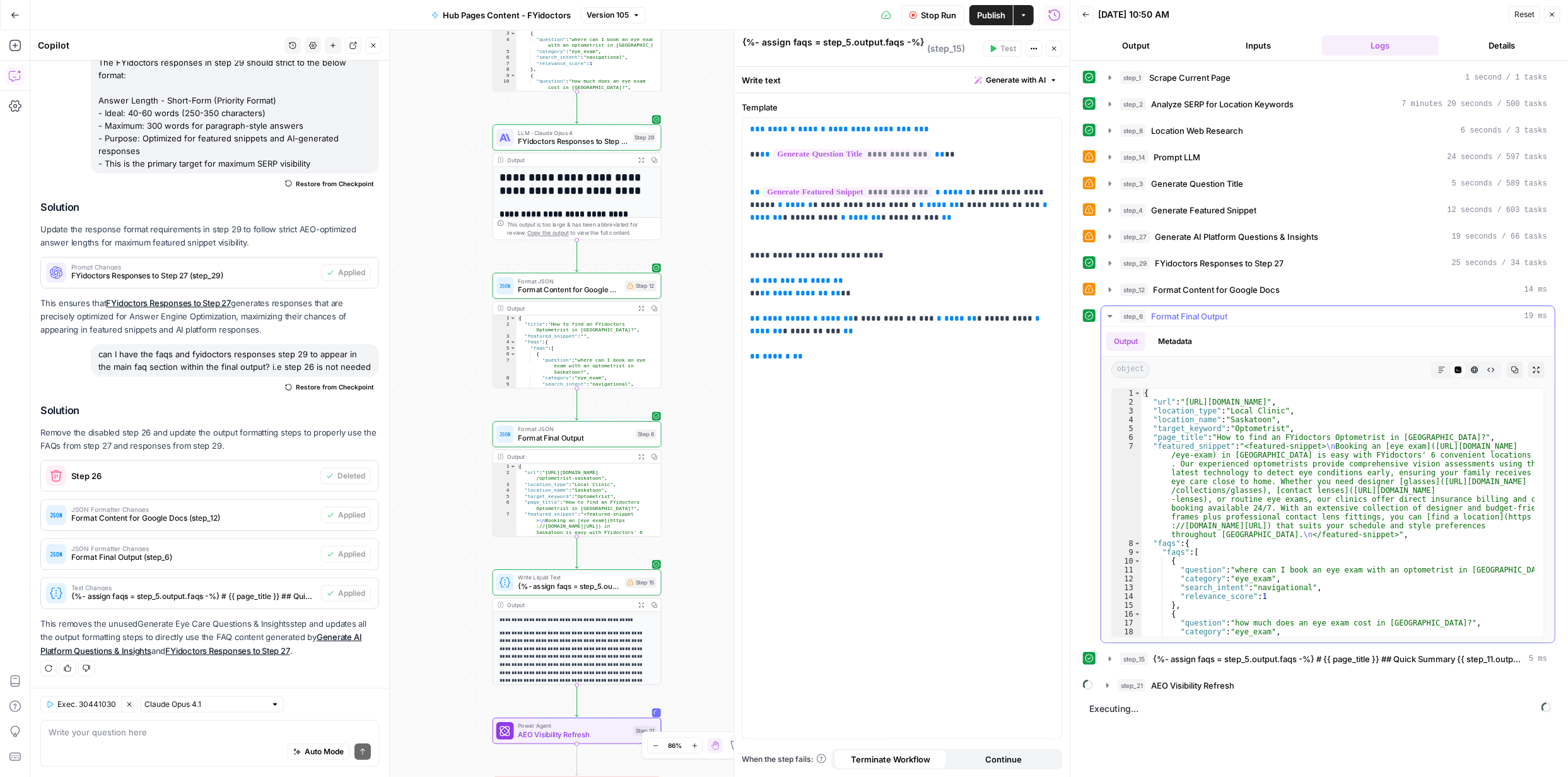
click at [1439, 367] on icon "button" at bounding box center [1442, 370] width 8 height 8
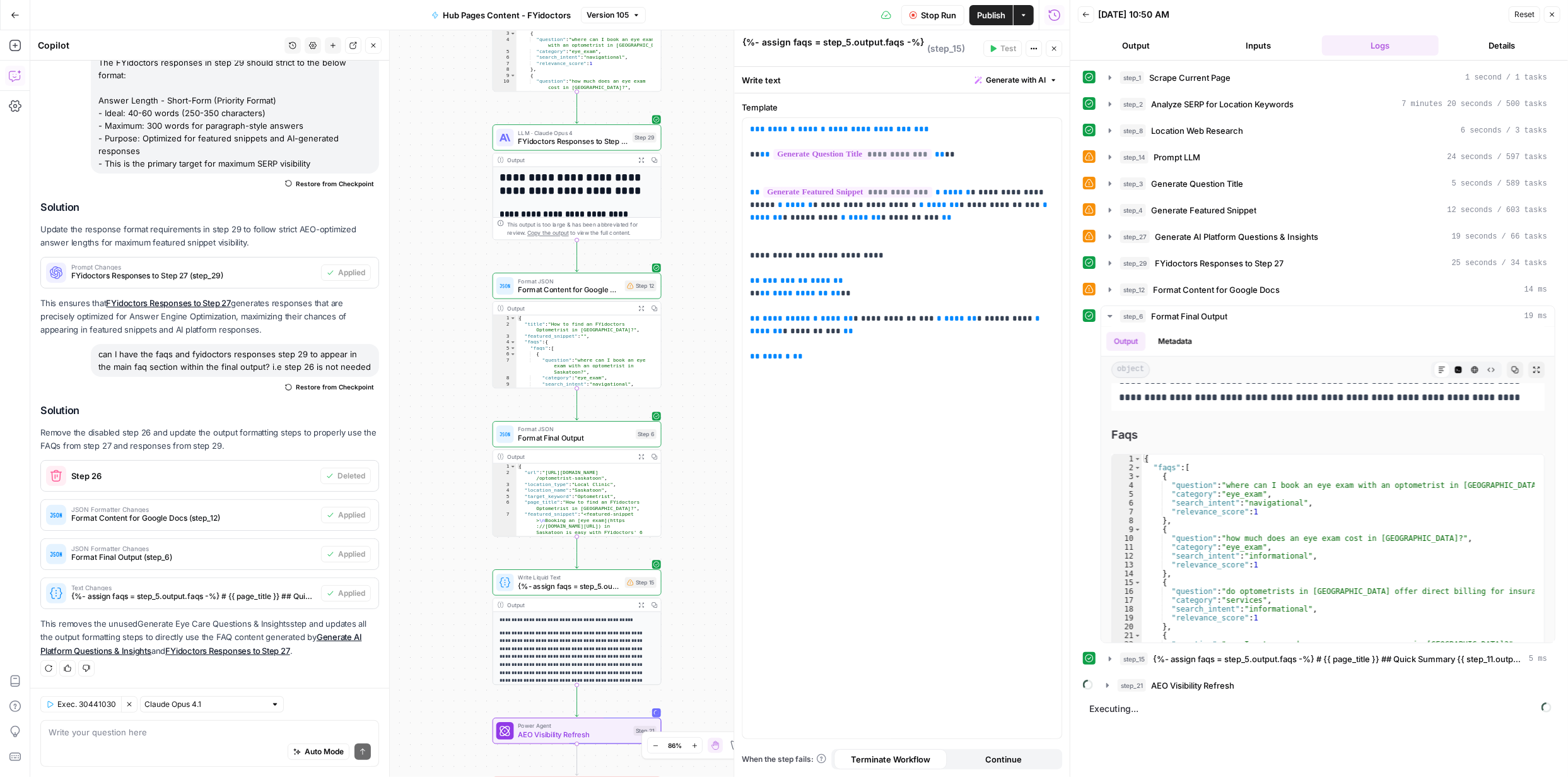
scroll to position [567, 0]
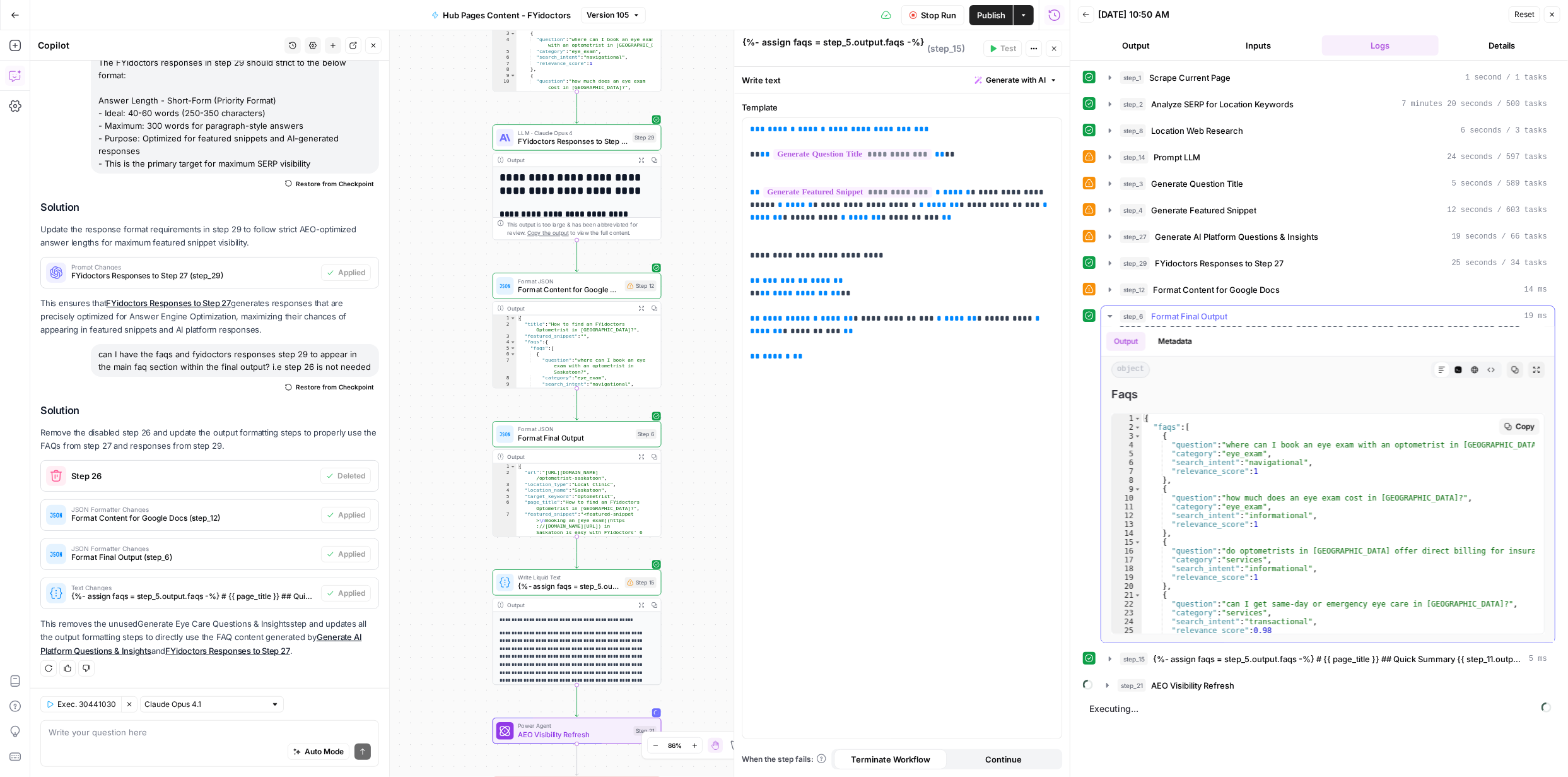
drag, startPoint x: 1531, startPoint y: 432, endPoint x: 1531, endPoint y: 443, distance: 11.0
click at [1531, 438] on div "Copy 1 2 3 4 5 6 7 8 9 10 11 12 13 14 15 16 17 18 19 20 21 22 23 24 25 26 { "fa…" at bounding box center [1328, 524] width 433 height 221
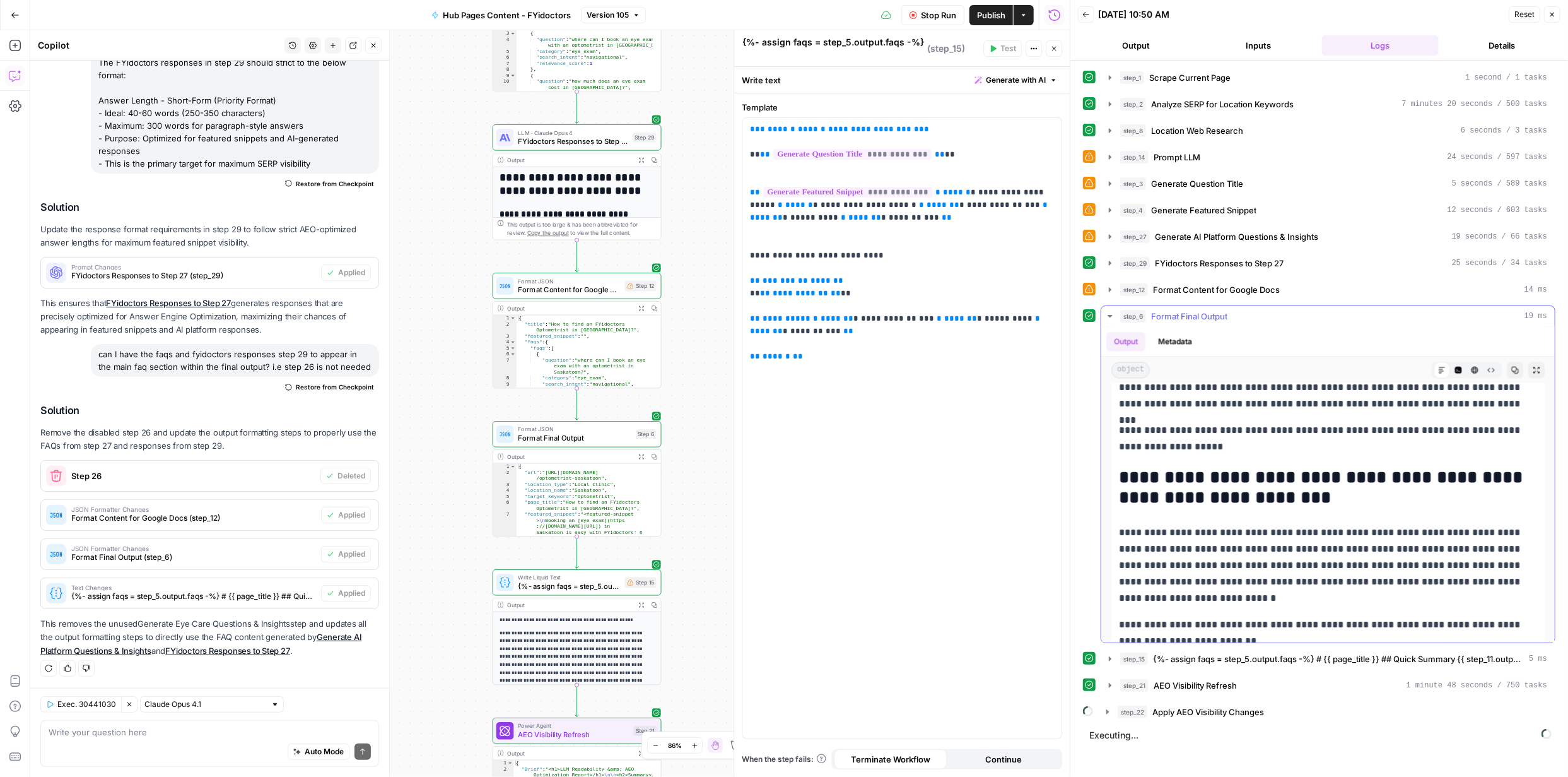
scroll to position [2406, 0]
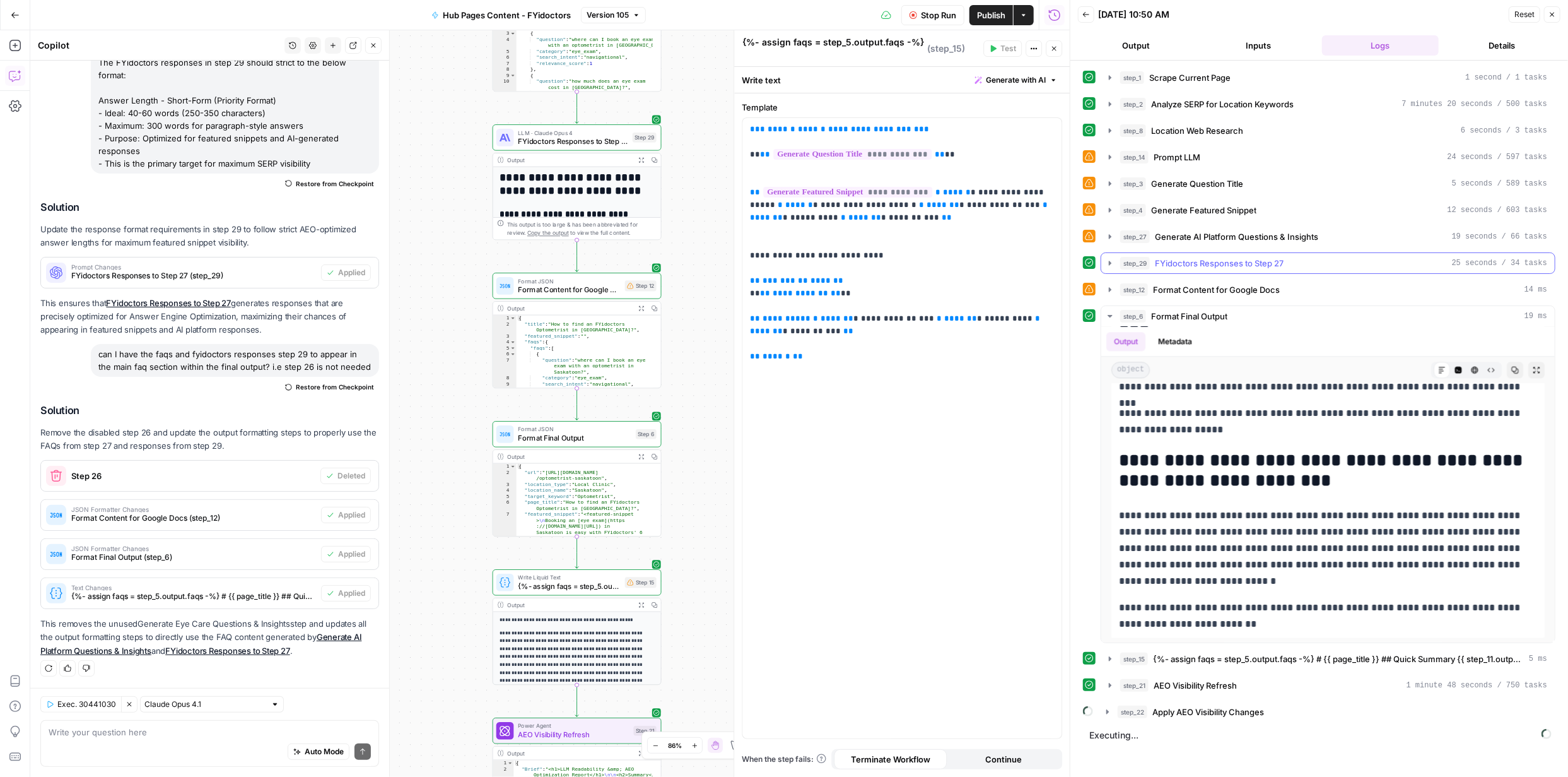
click at [1108, 260] on icon "button" at bounding box center [1110, 263] width 10 height 10
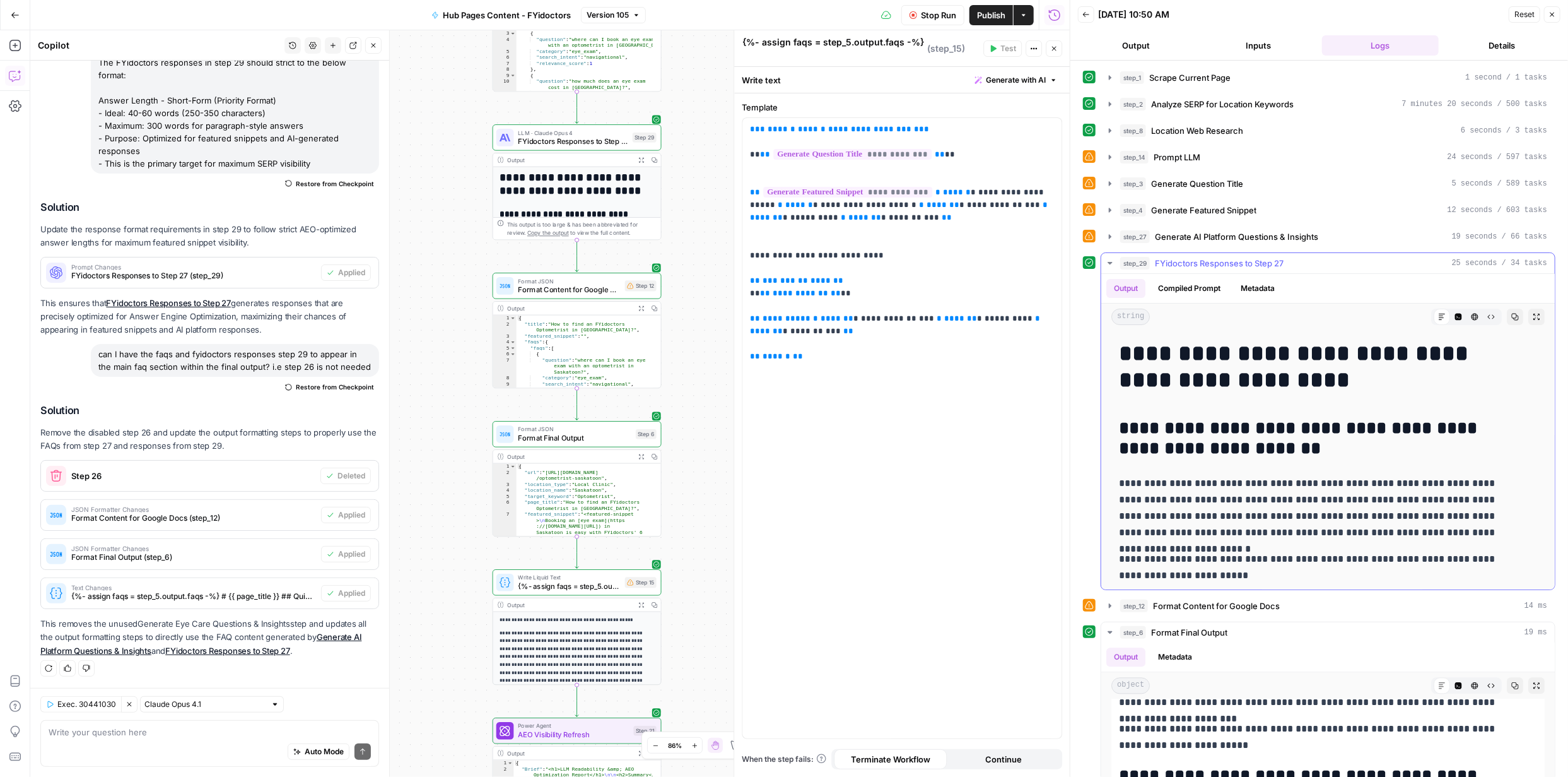
scroll to position [34, 0]
click at [242, 733] on textarea at bounding box center [210, 732] width 322 height 13
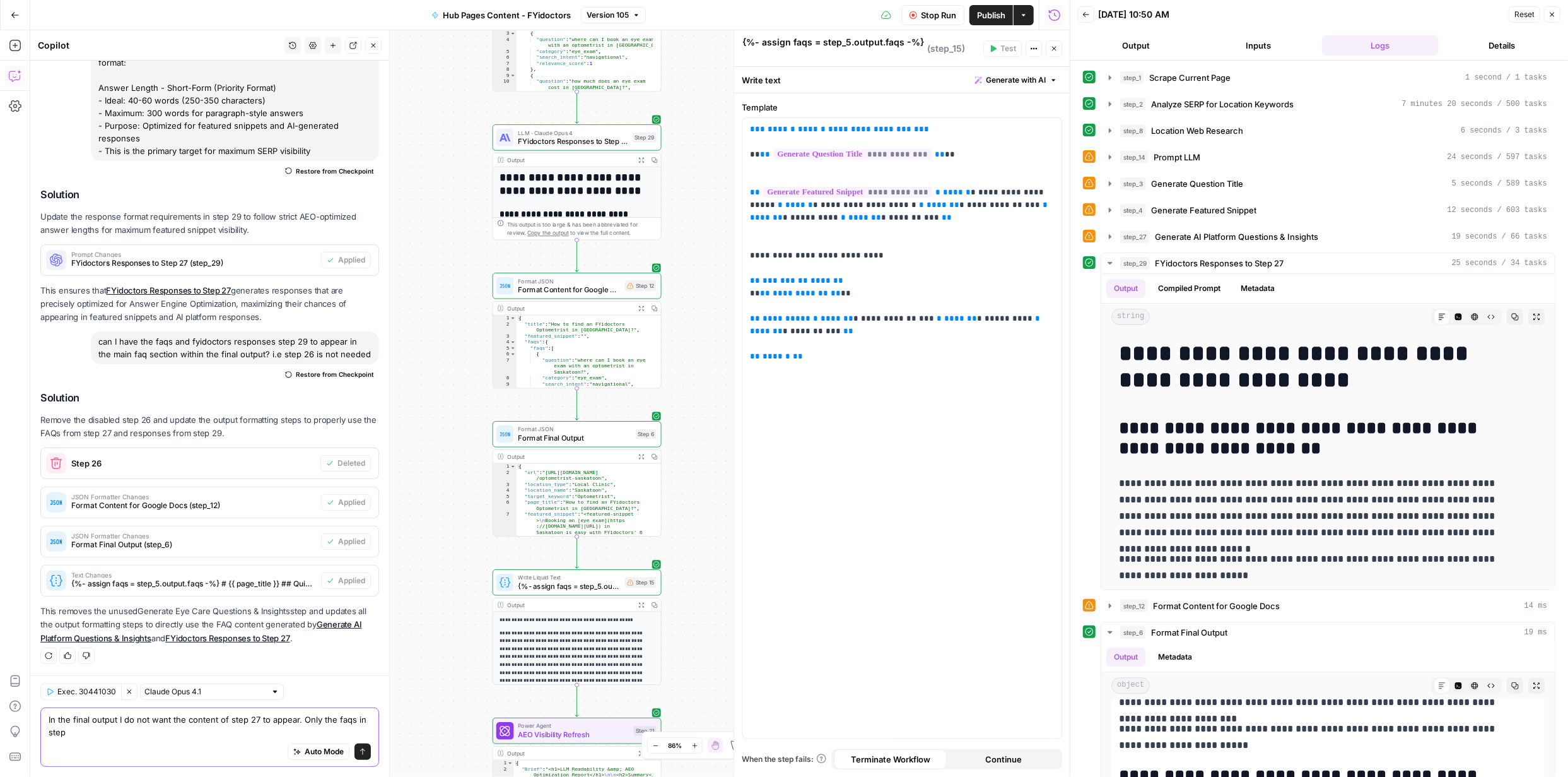
scroll to position [4031, 0]
type textarea "In the final output I do not want the content of step 27 to appear. Only the fa…"
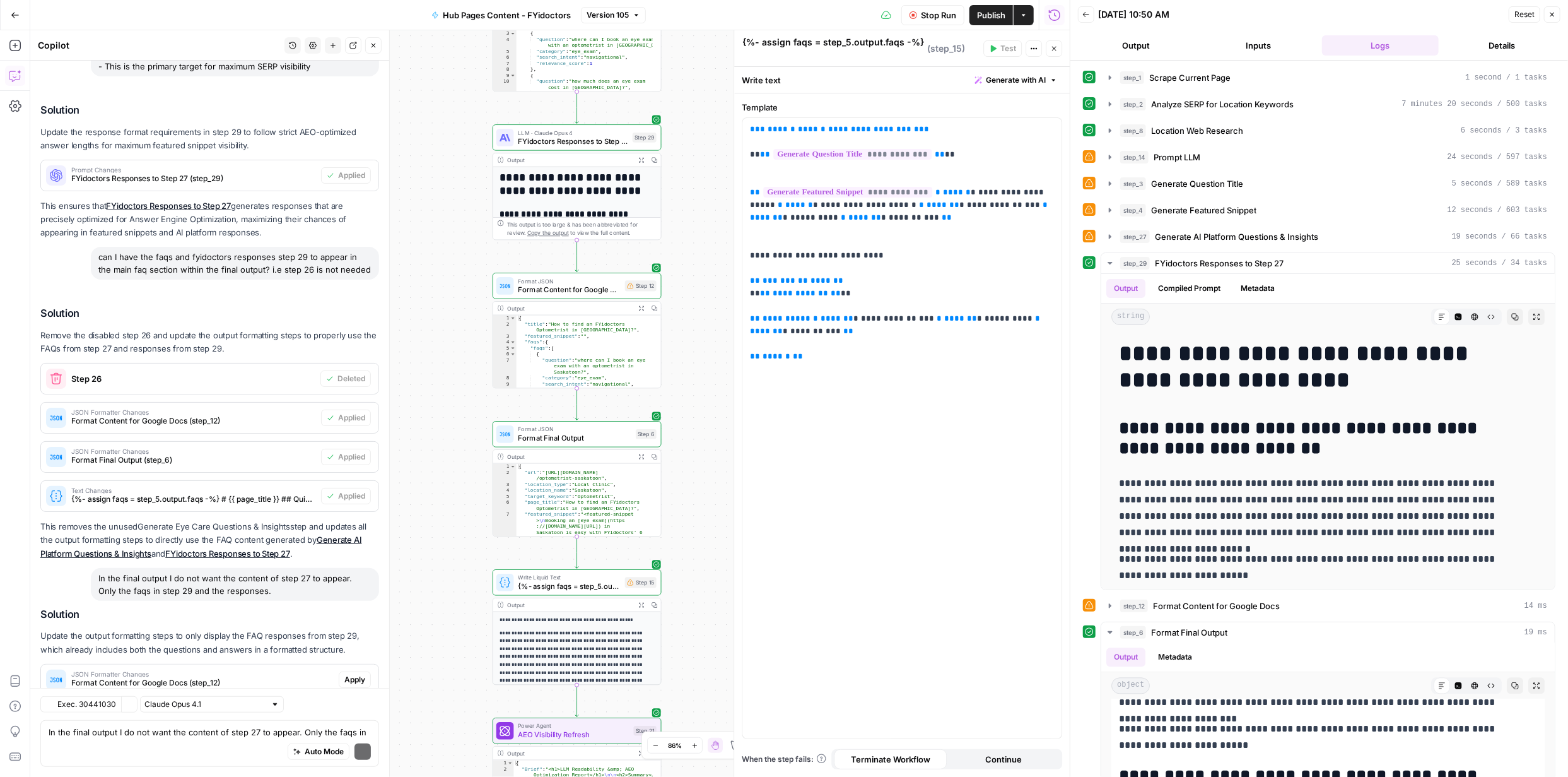
scroll to position [4293, 0]
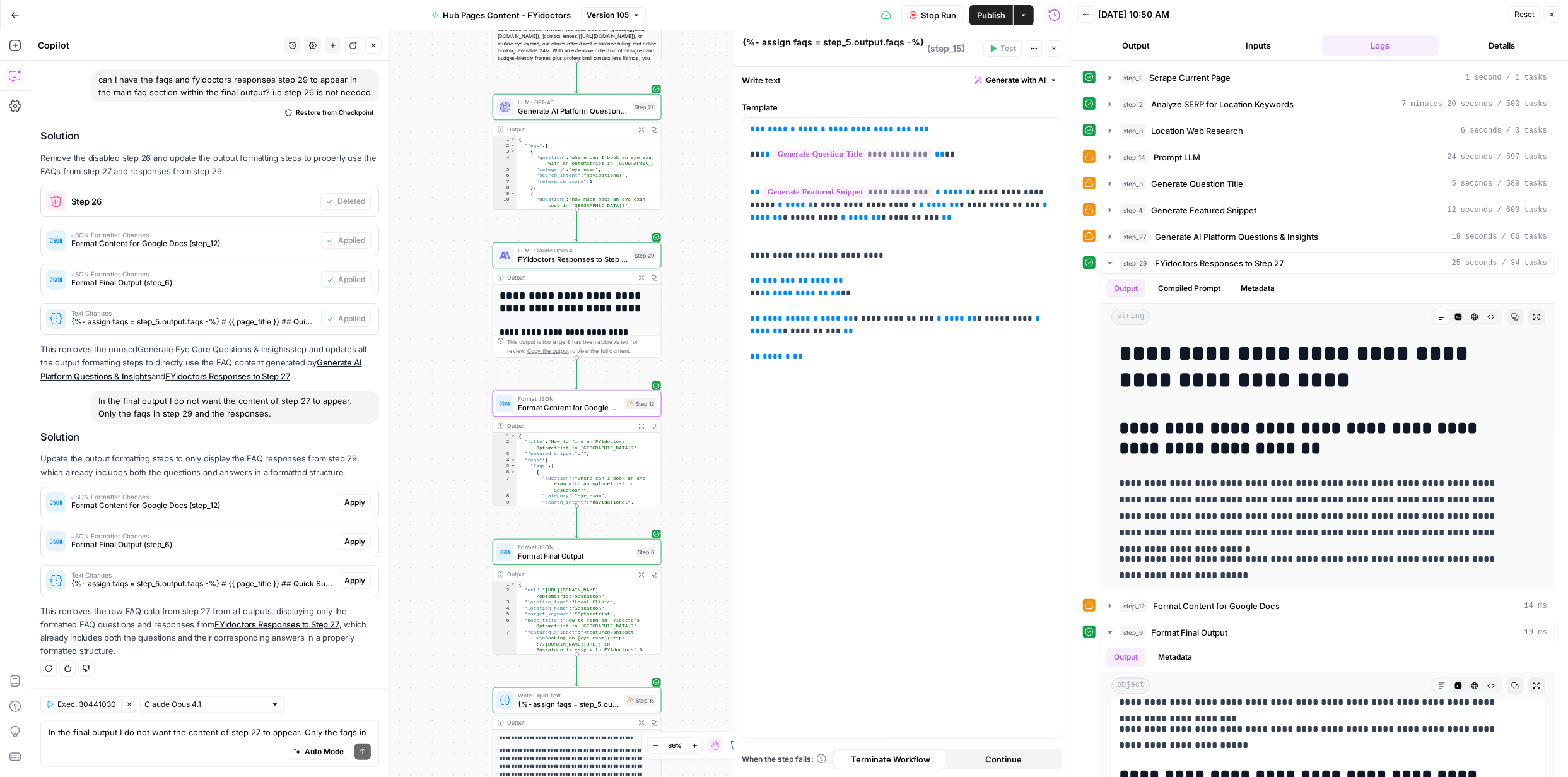
click at [349, 500] on span "Apply" at bounding box center [355, 502] width 21 height 11
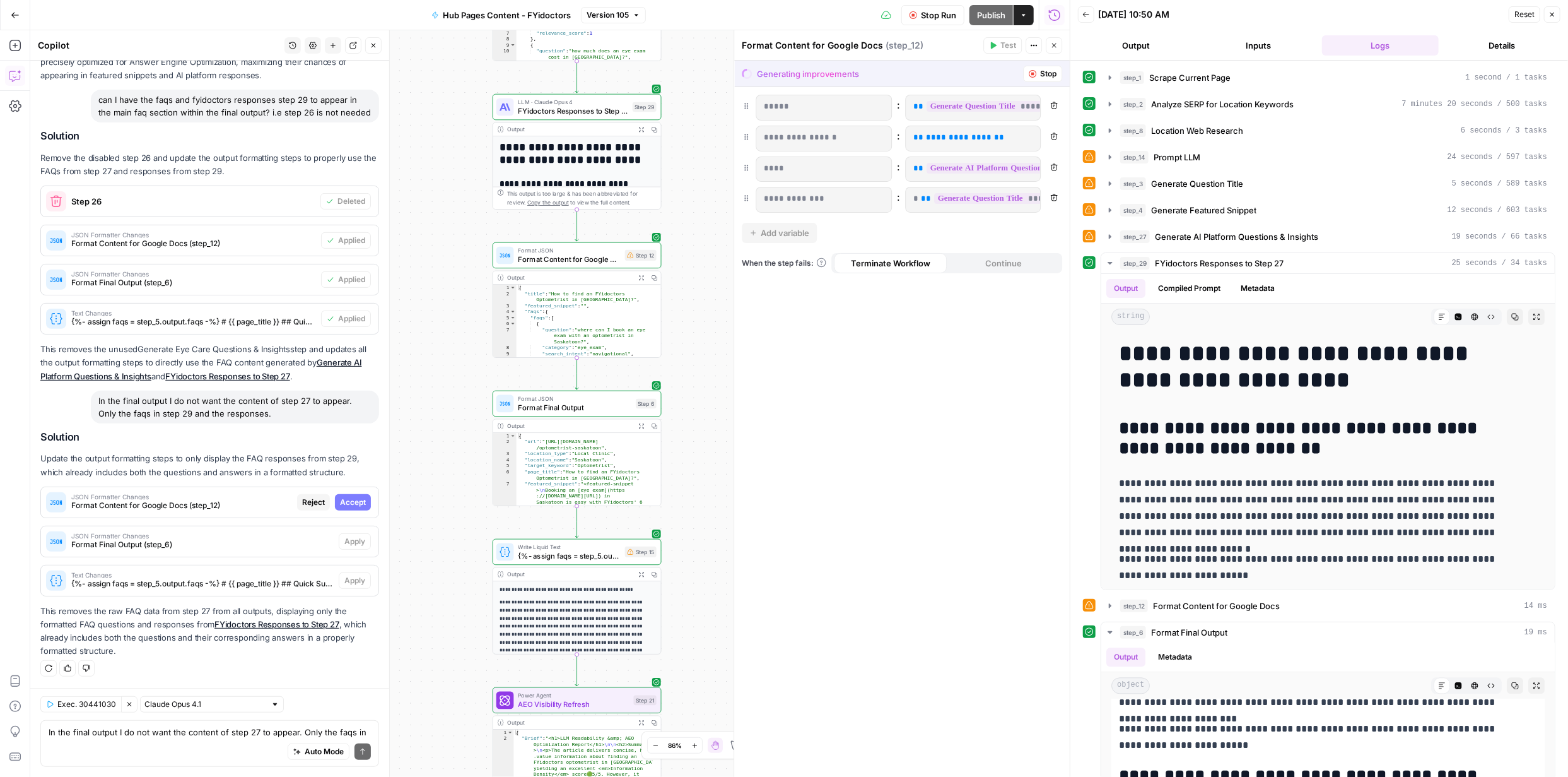
scroll to position [4112, 0]
click at [348, 501] on span "Accept" at bounding box center [353, 502] width 26 height 11
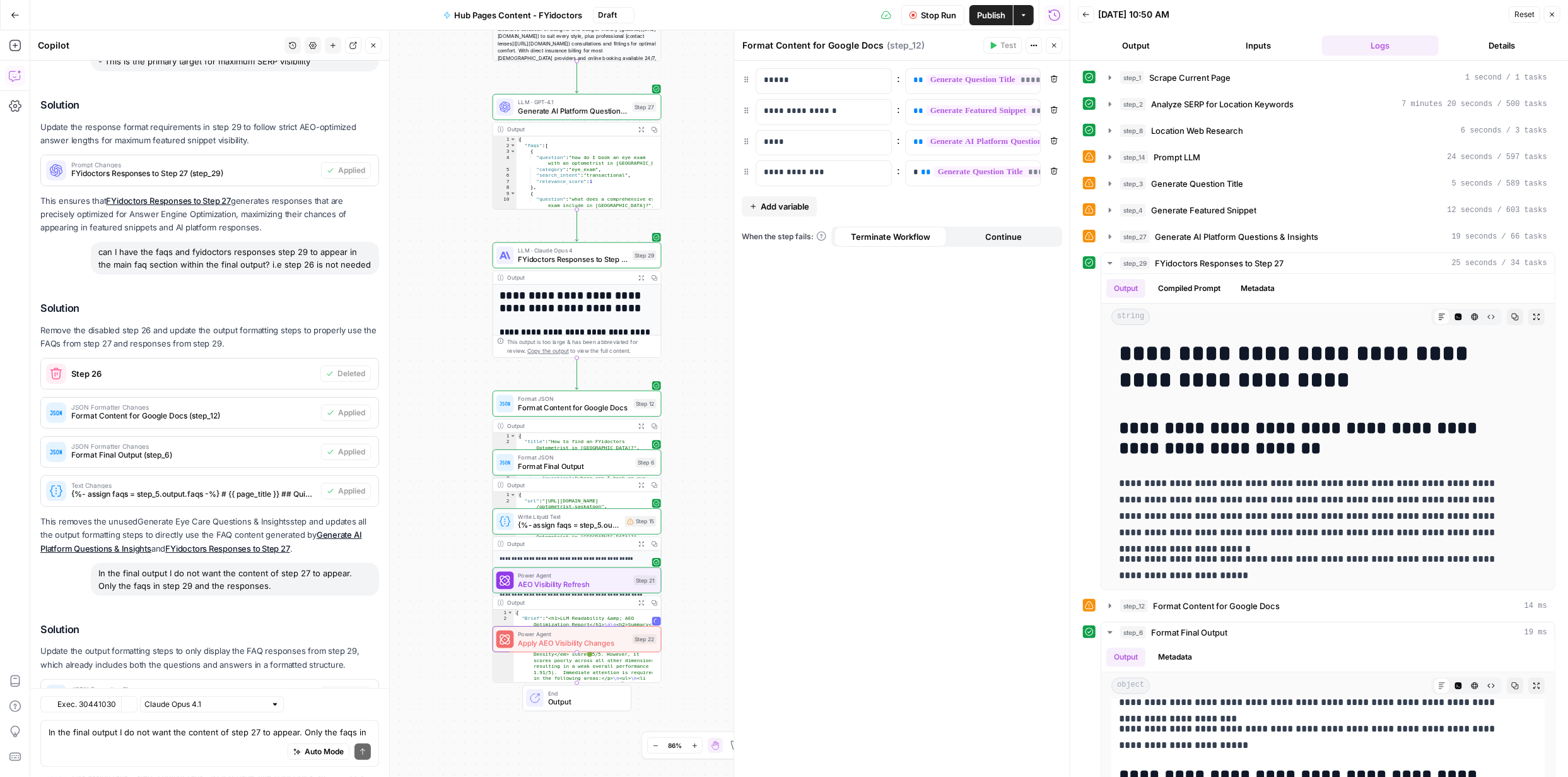
scroll to position [4313, 0]
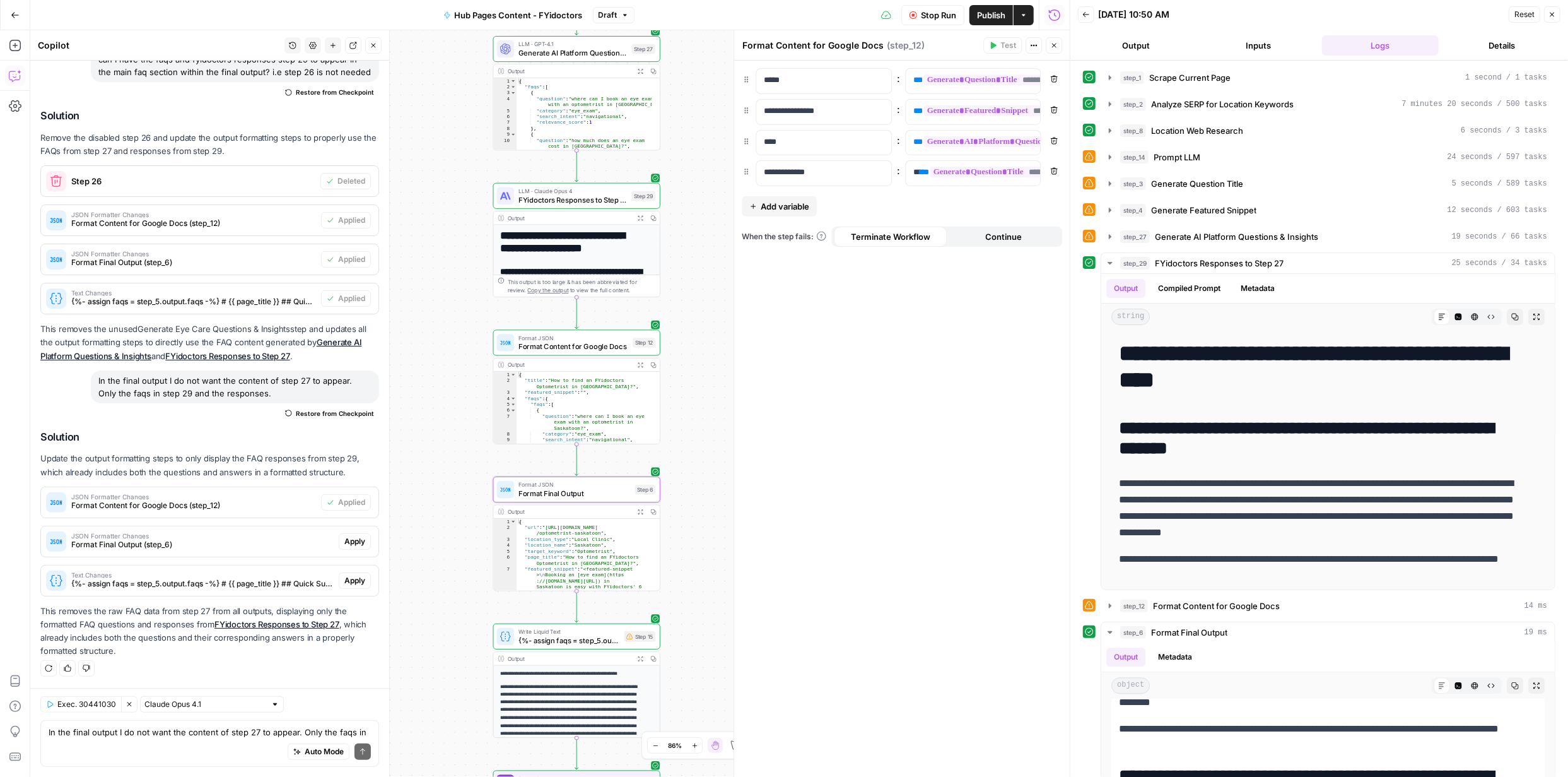
click at [345, 541] on span "Apply" at bounding box center [355, 541] width 21 height 11
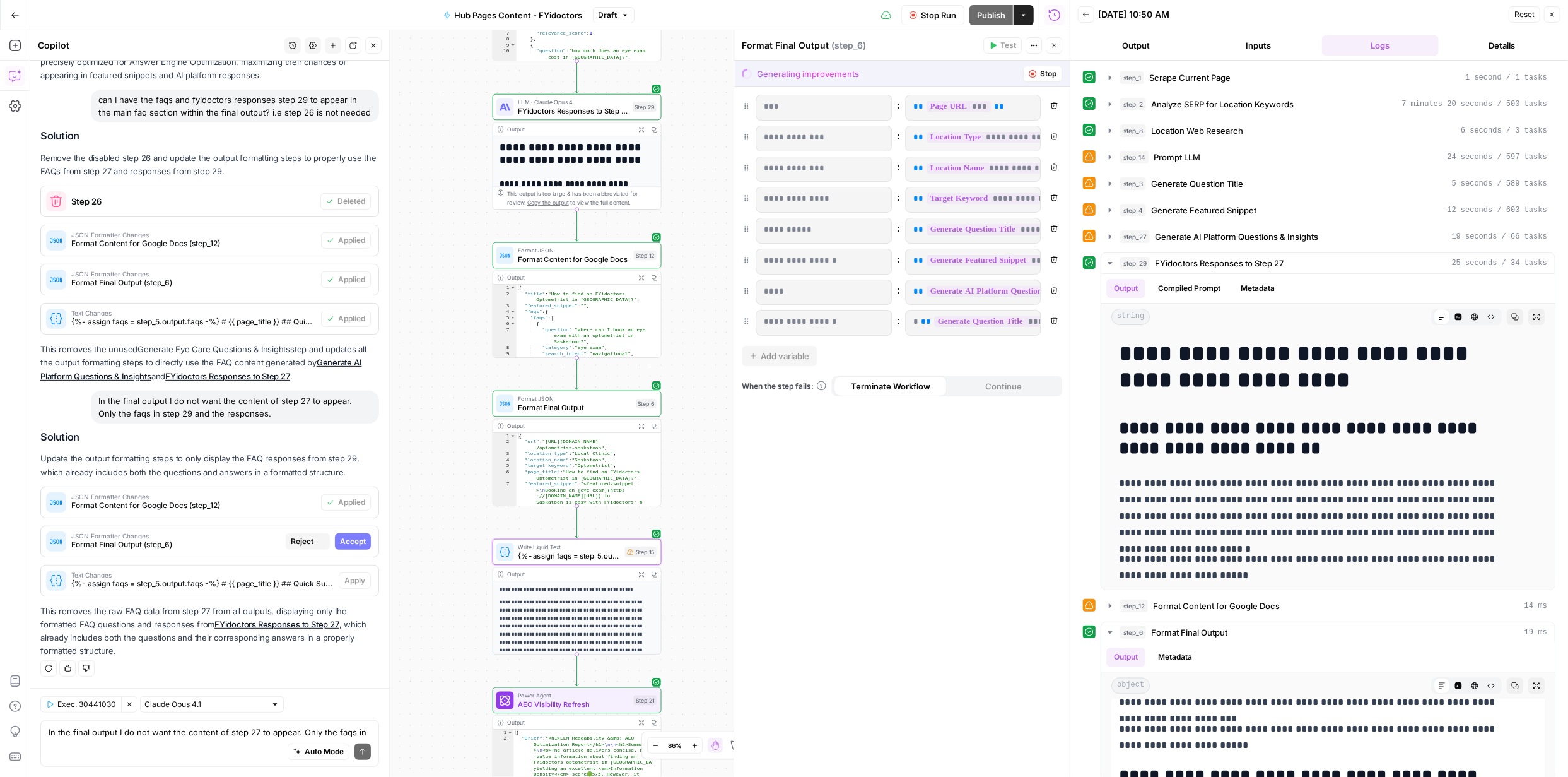
scroll to position [4112, 0]
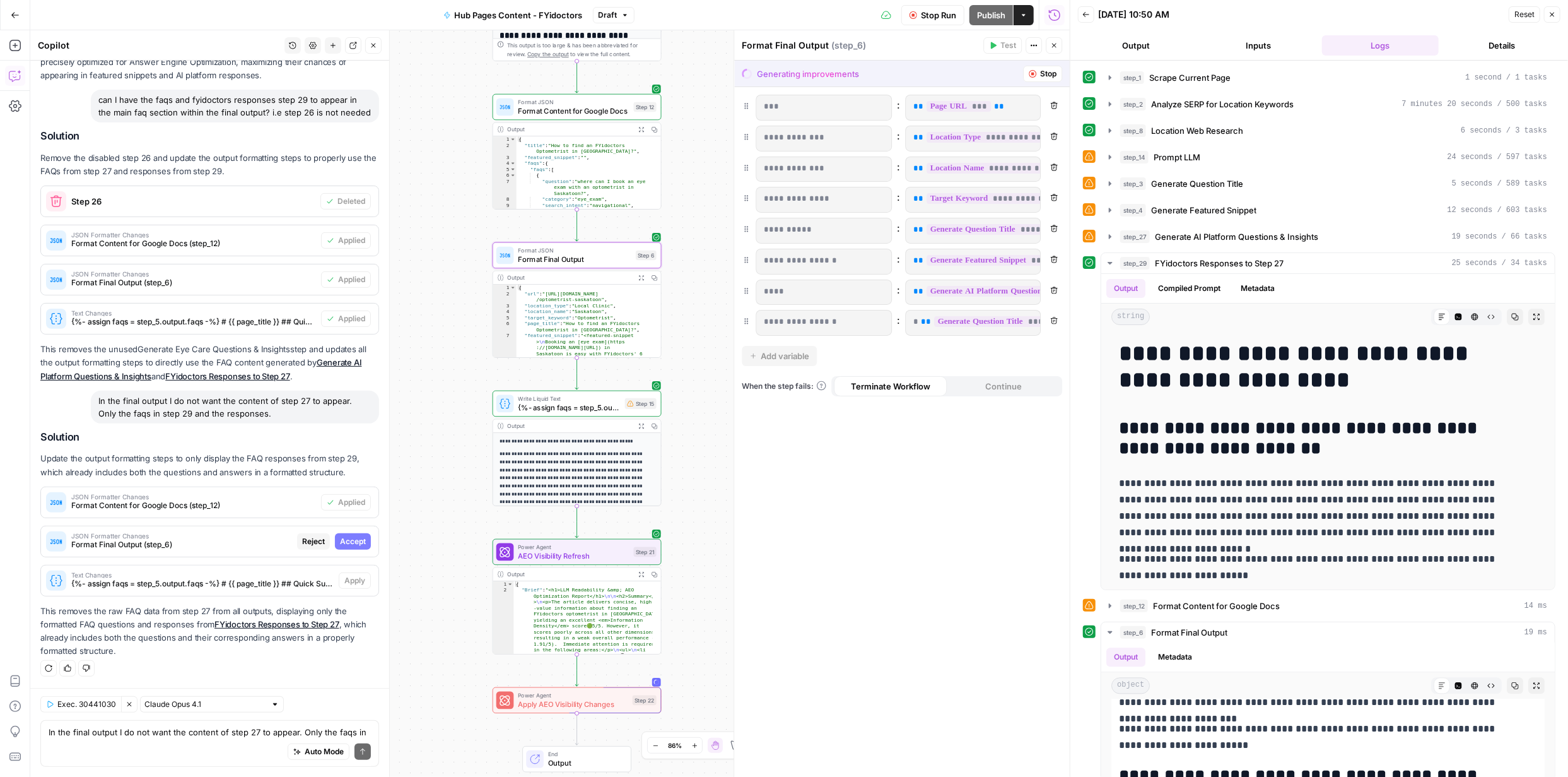
click at [340, 541] on span "Accept" at bounding box center [353, 541] width 26 height 11
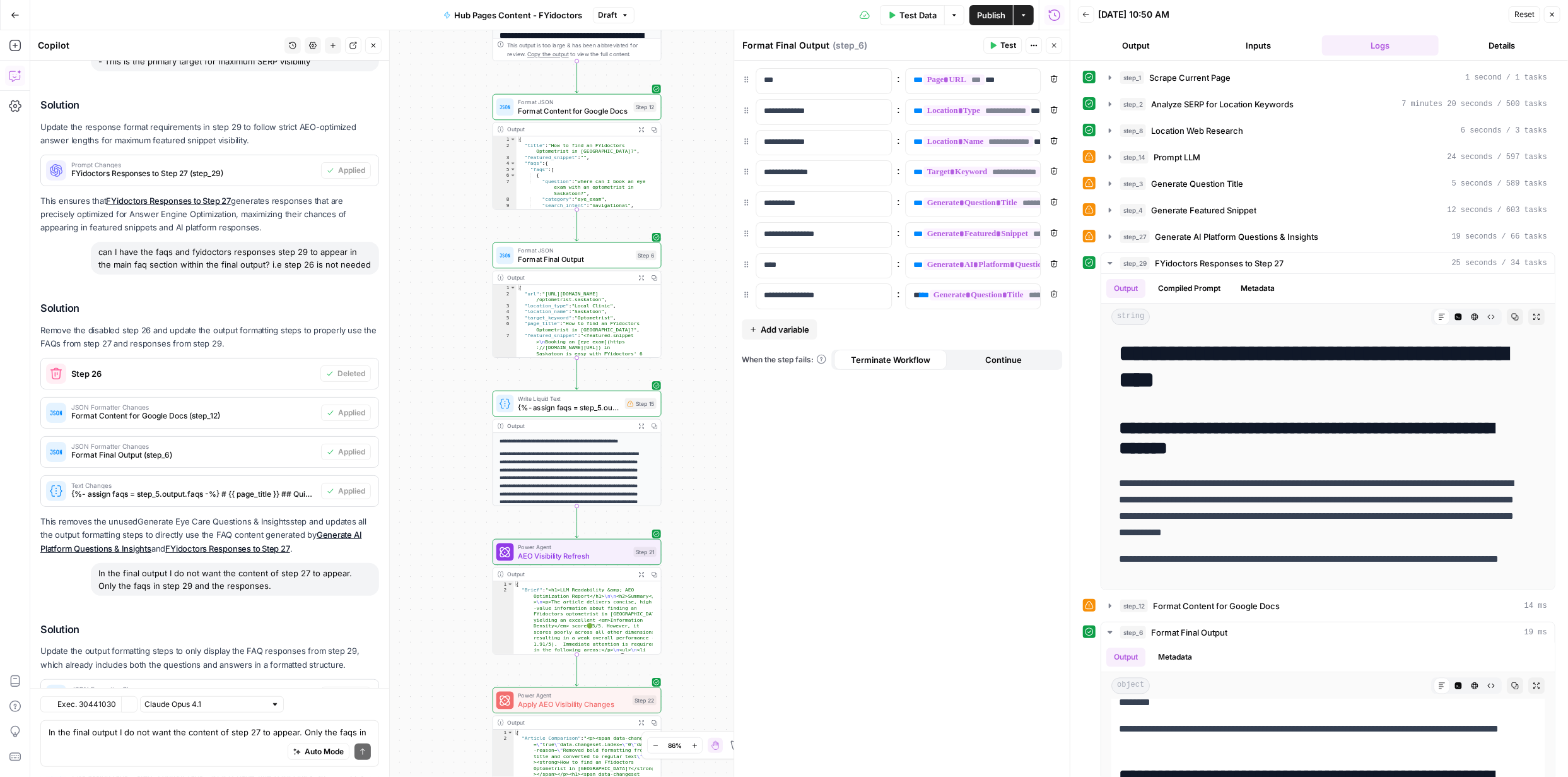
scroll to position [4313, 0]
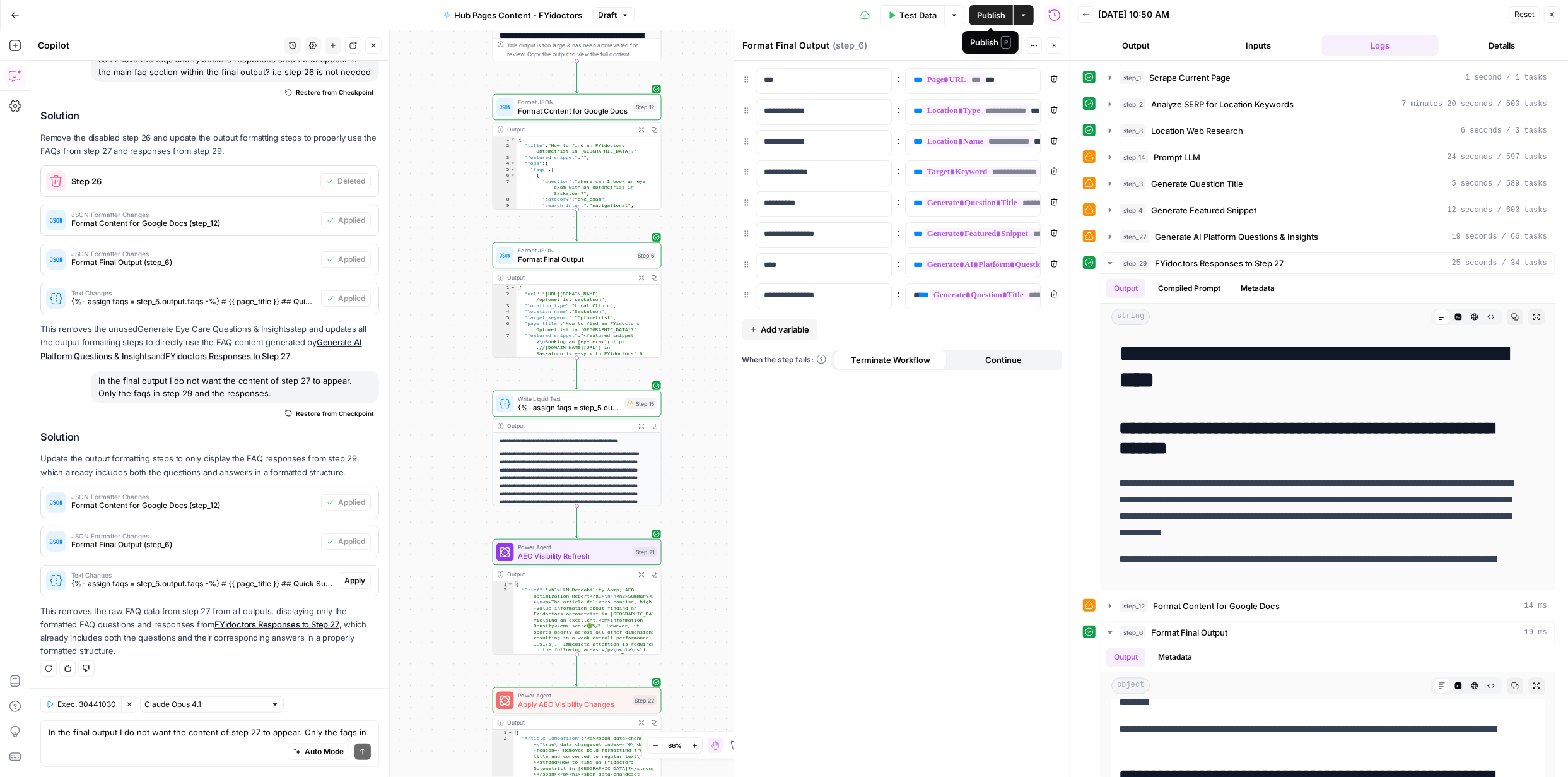
click at [993, 12] on span "Publish" at bounding box center [991, 15] width 29 height 13
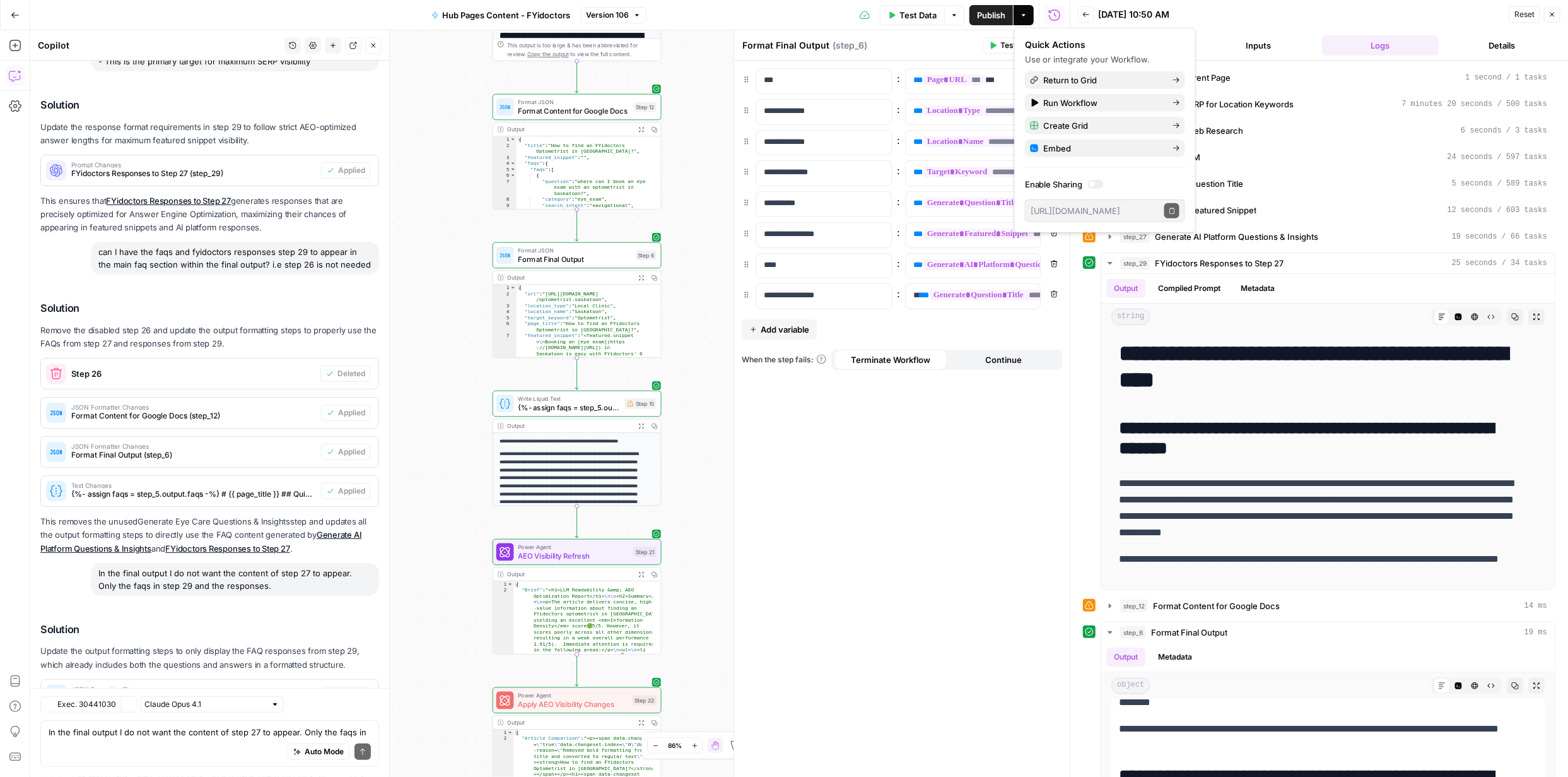
scroll to position [4313, 0]
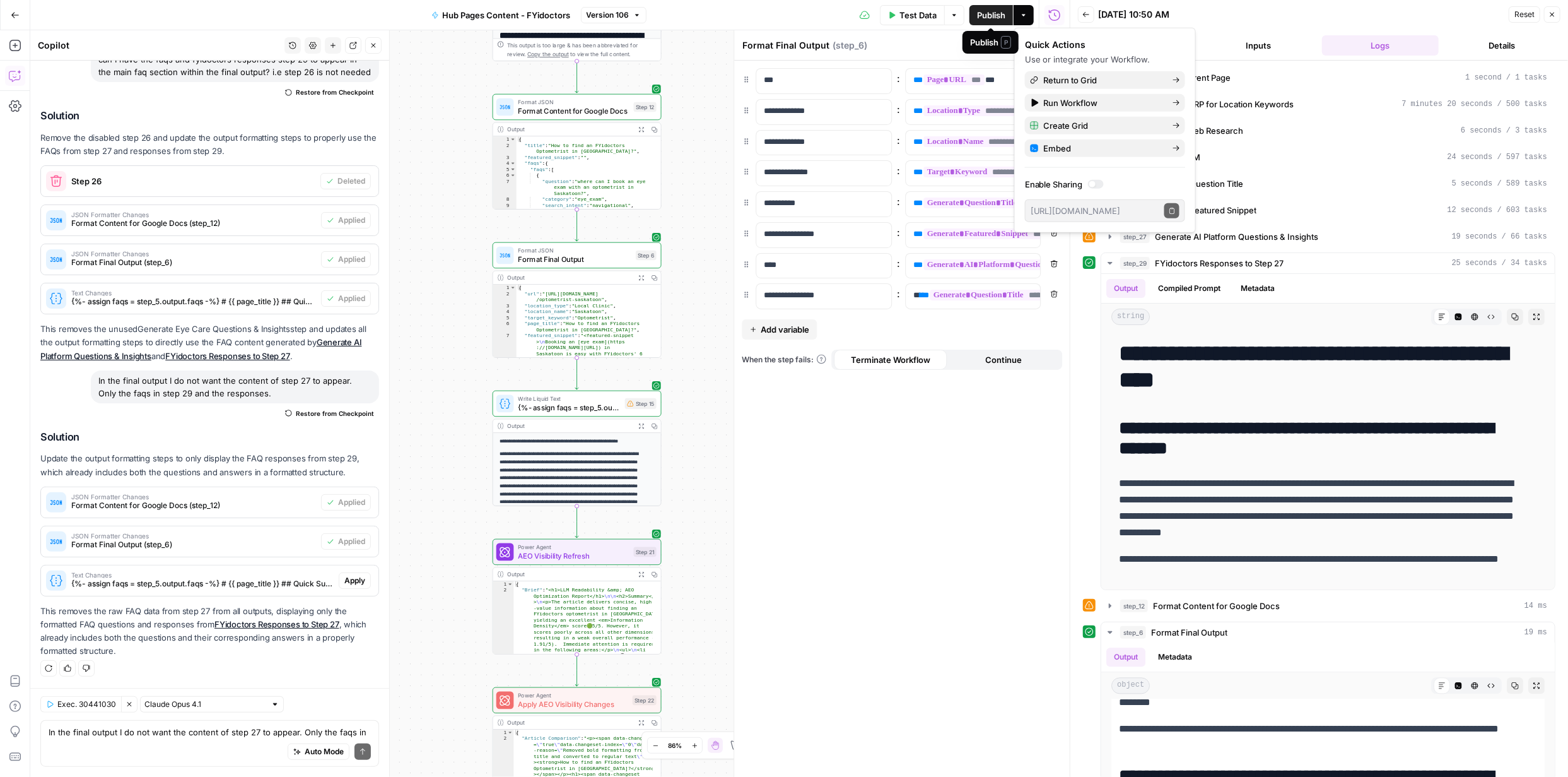
click at [999, 14] on span "Publish" at bounding box center [991, 15] width 29 height 13
drag, startPoint x: 1072, startPoint y: 81, endPoint x: 1079, endPoint y: 83, distance: 7.3
click at [1074, 81] on span "Return to Grid" at bounding box center [1103, 80] width 119 height 13
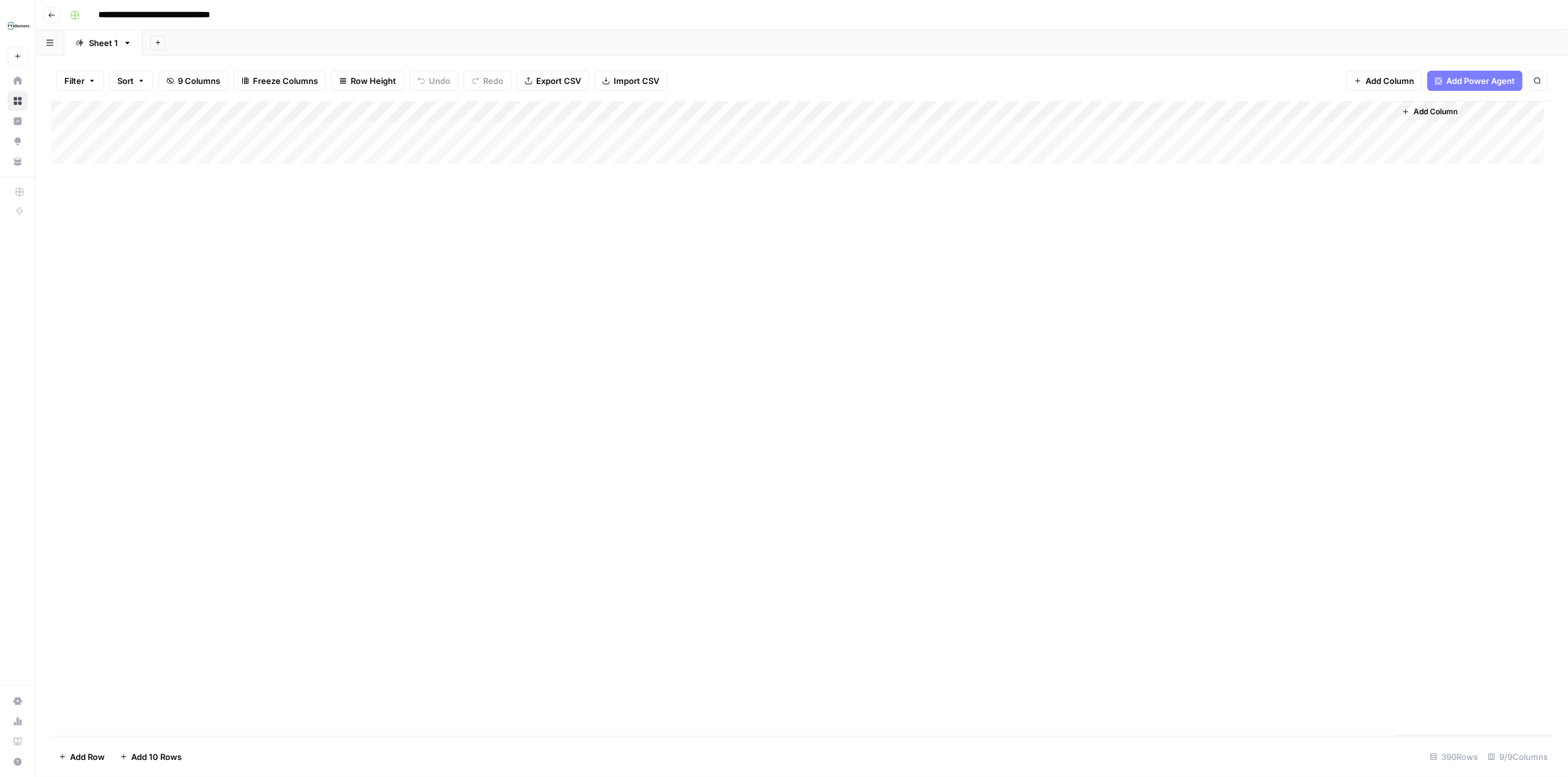
type input "**********"
click at [81, 131] on div "Add Column" at bounding box center [802, 418] width 1502 height 635
click at [83, 154] on div "Add Column" at bounding box center [802, 418] width 1502 height 635
click at [81, 176] on div "Add Column" at bounding box center [802, 418] width 1502 height 635
click at [63, 175] on div "Add Column" at bounding box center [802, 418] width 1502 height 635
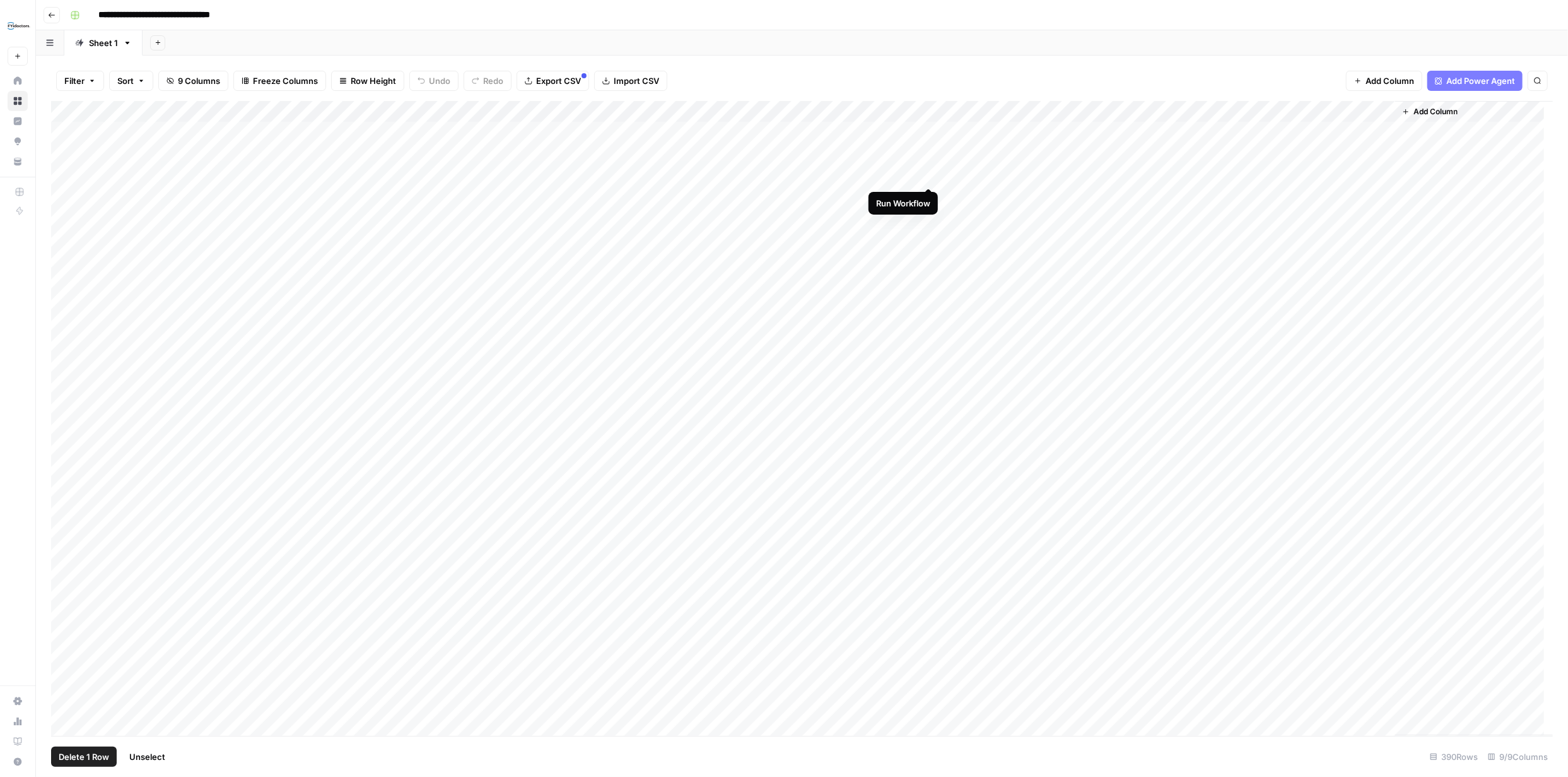
click at [925, 173] on div "Add Column" at bounding box center [802, 418] width 1502 height 635
click at [908, 173] on div "Add Column" at bounding box center [802, 418] width 1502 height 635
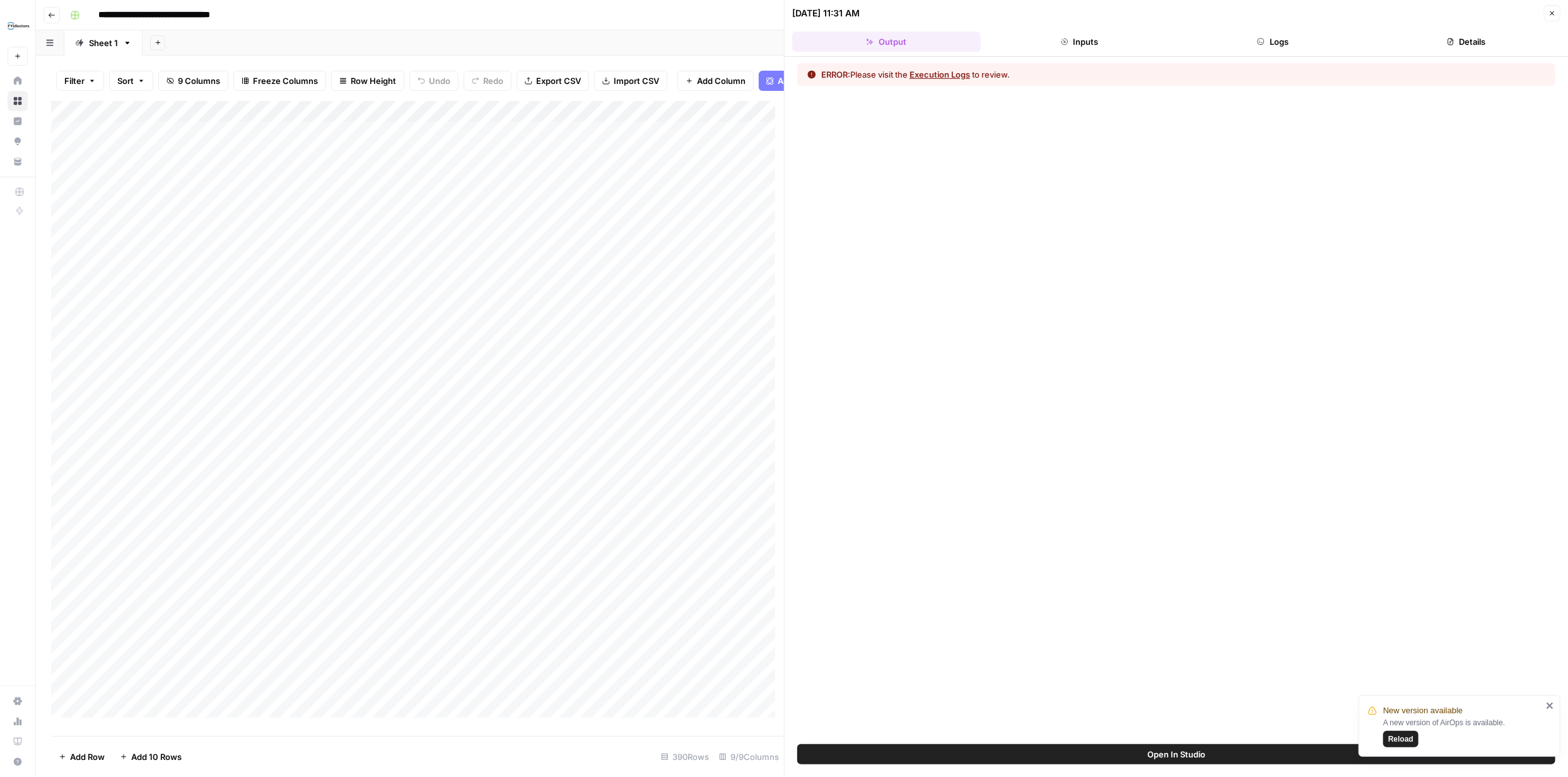
click at [949, 72] on button "Execution Logs" at bounding box center [939, 74] width 60 height 13
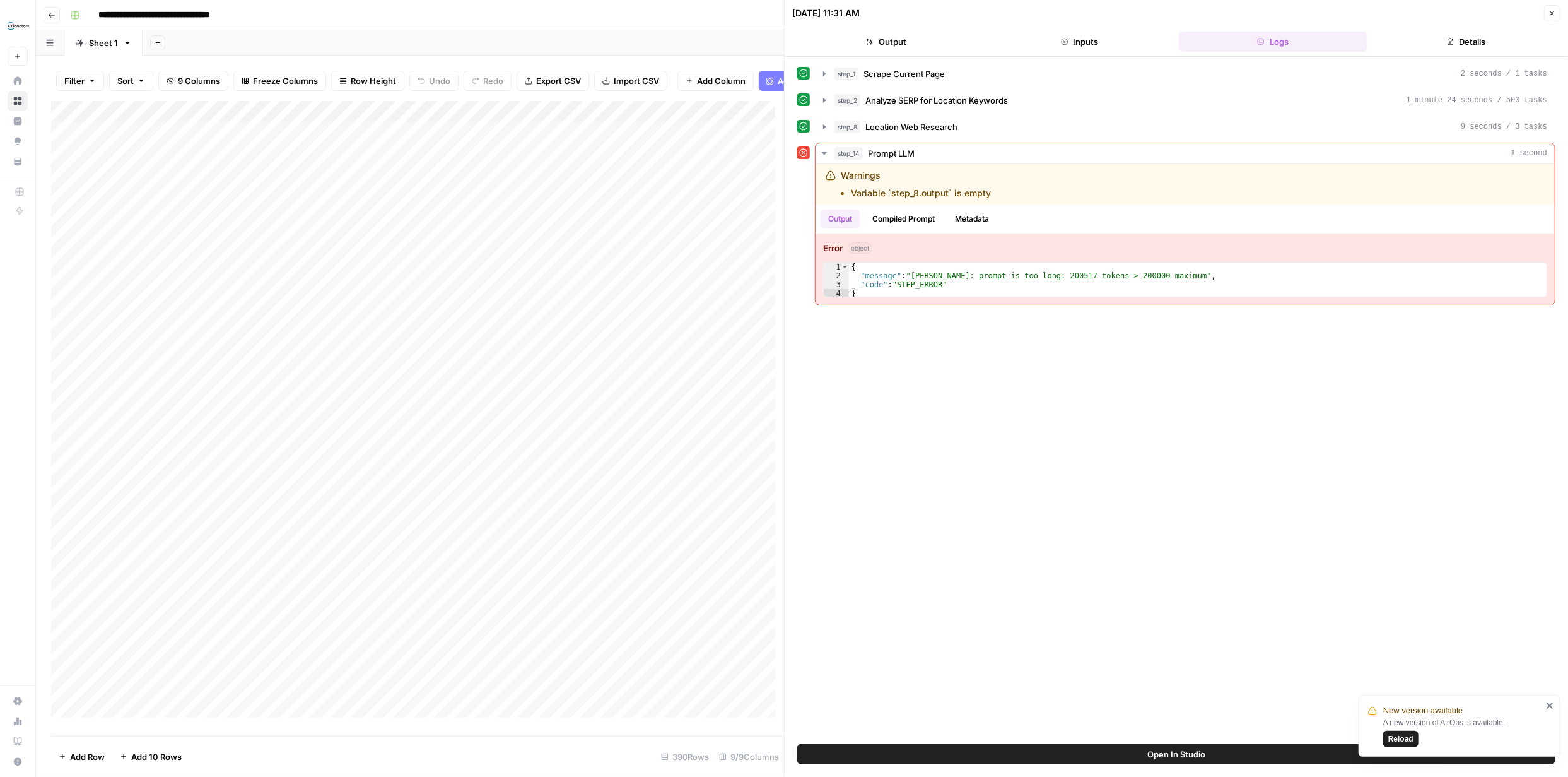
click at [1551, 12] on icon "button" at bounding box center [1552, 13] width 4 height 4
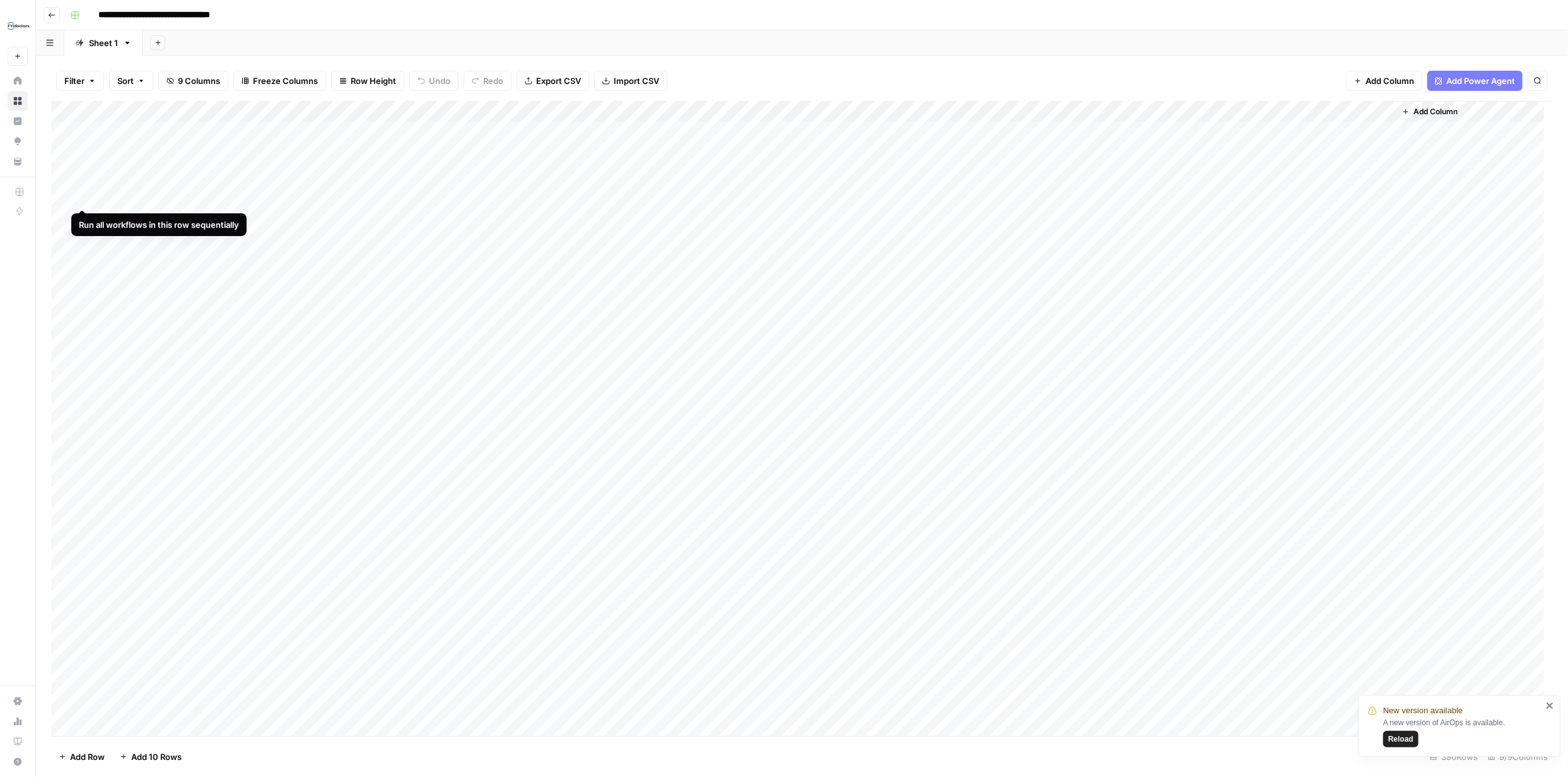
click at [78, 196] on div "Add Column" at bounding box center [802, 418] width 1502 height 635
click at [926, 172] on div "Add Column" at bounding box center [802, 418] width 1502 height 635
click at [911, 130] on div "Add Column" at bounding box center [802, 418] width 1502 height 635
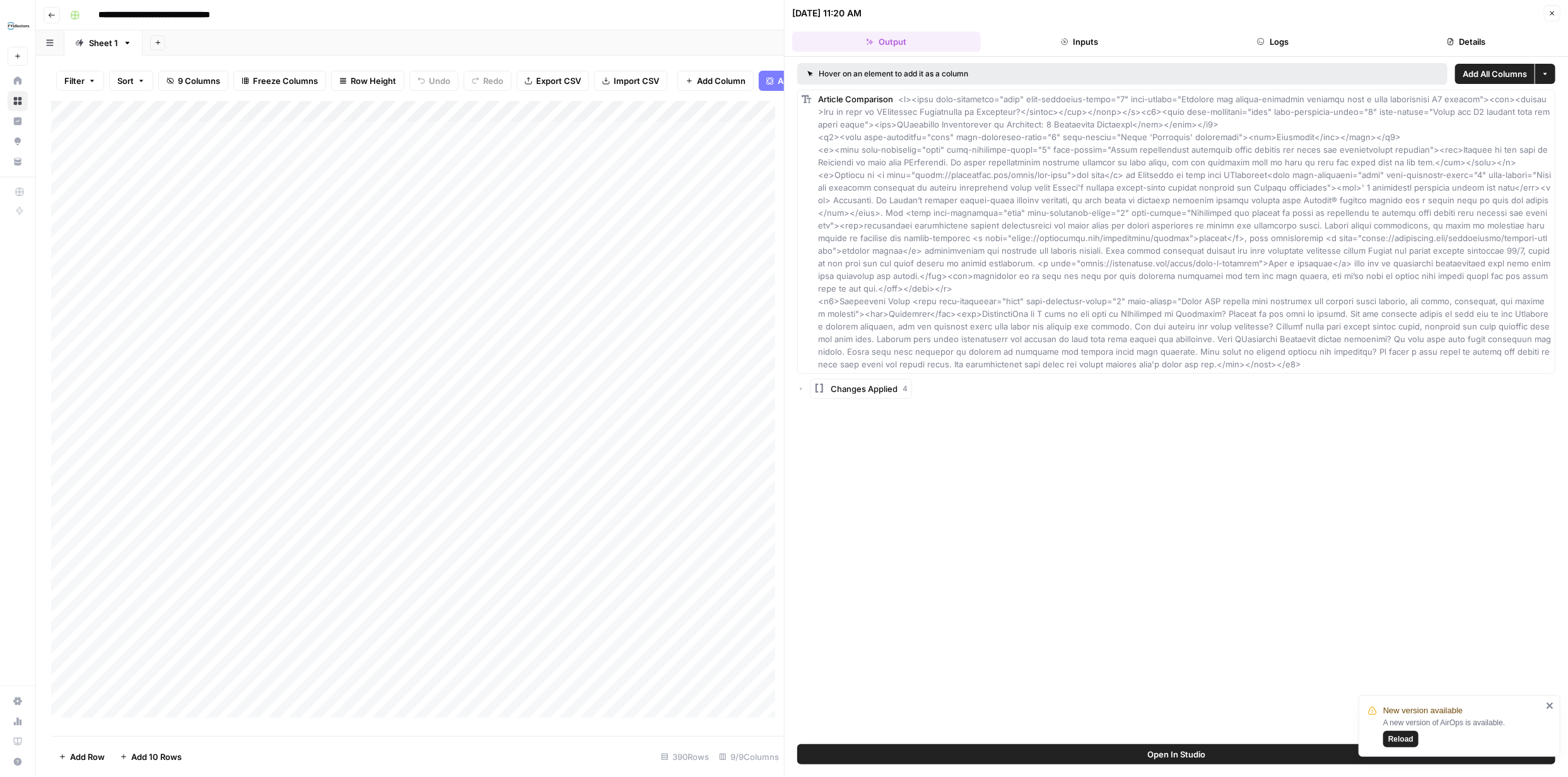
click at [1552, 701] on icon "close" at bounding box center [1550, 705] width 9 height 10
click at [1550, 15] on icon "button" at bounding box center [1552, 13] width 4 height 4
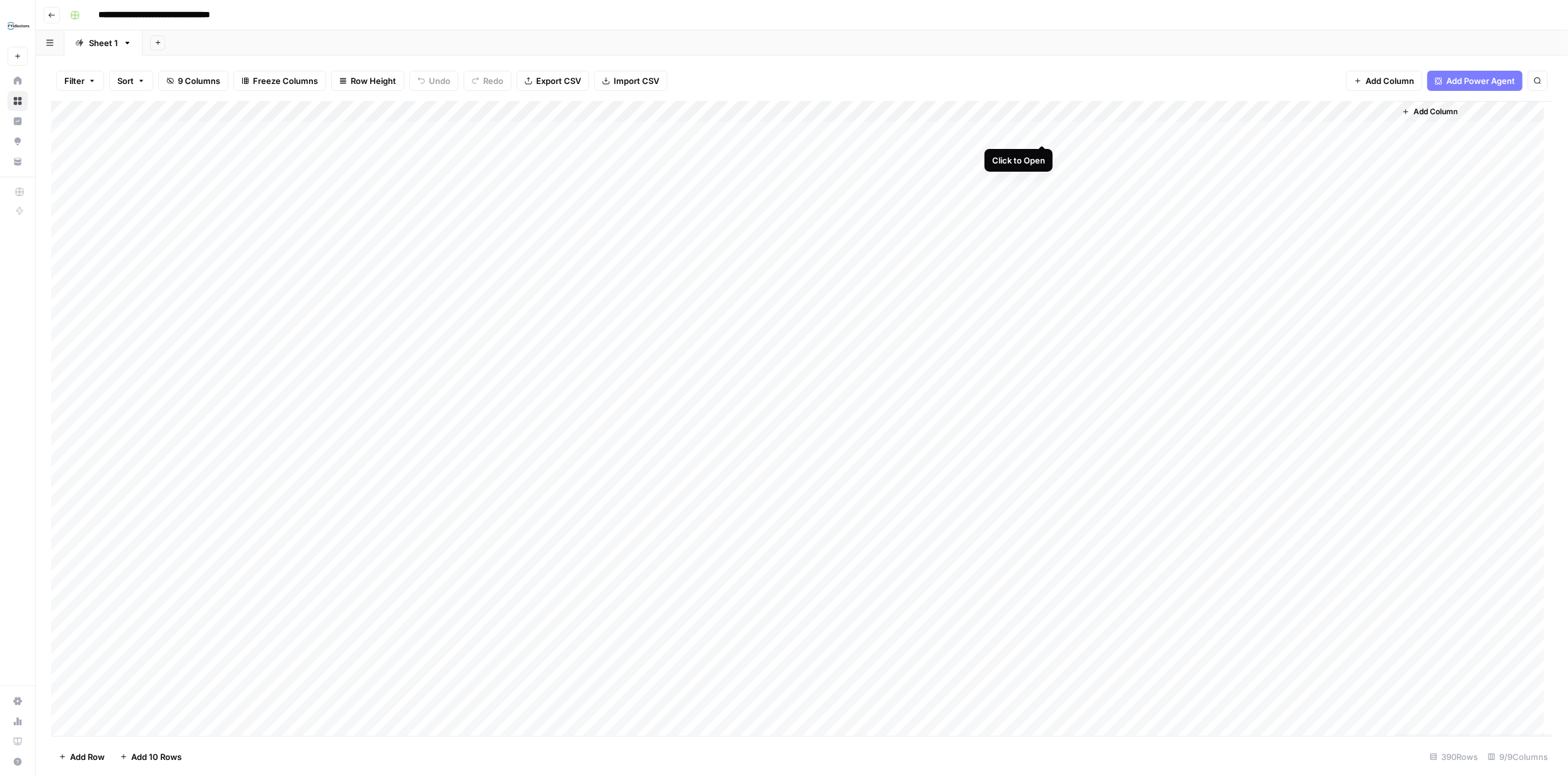
click at [1043, 130] on div "Add Column" at bounding box center [802, 418] width 1502 height 635
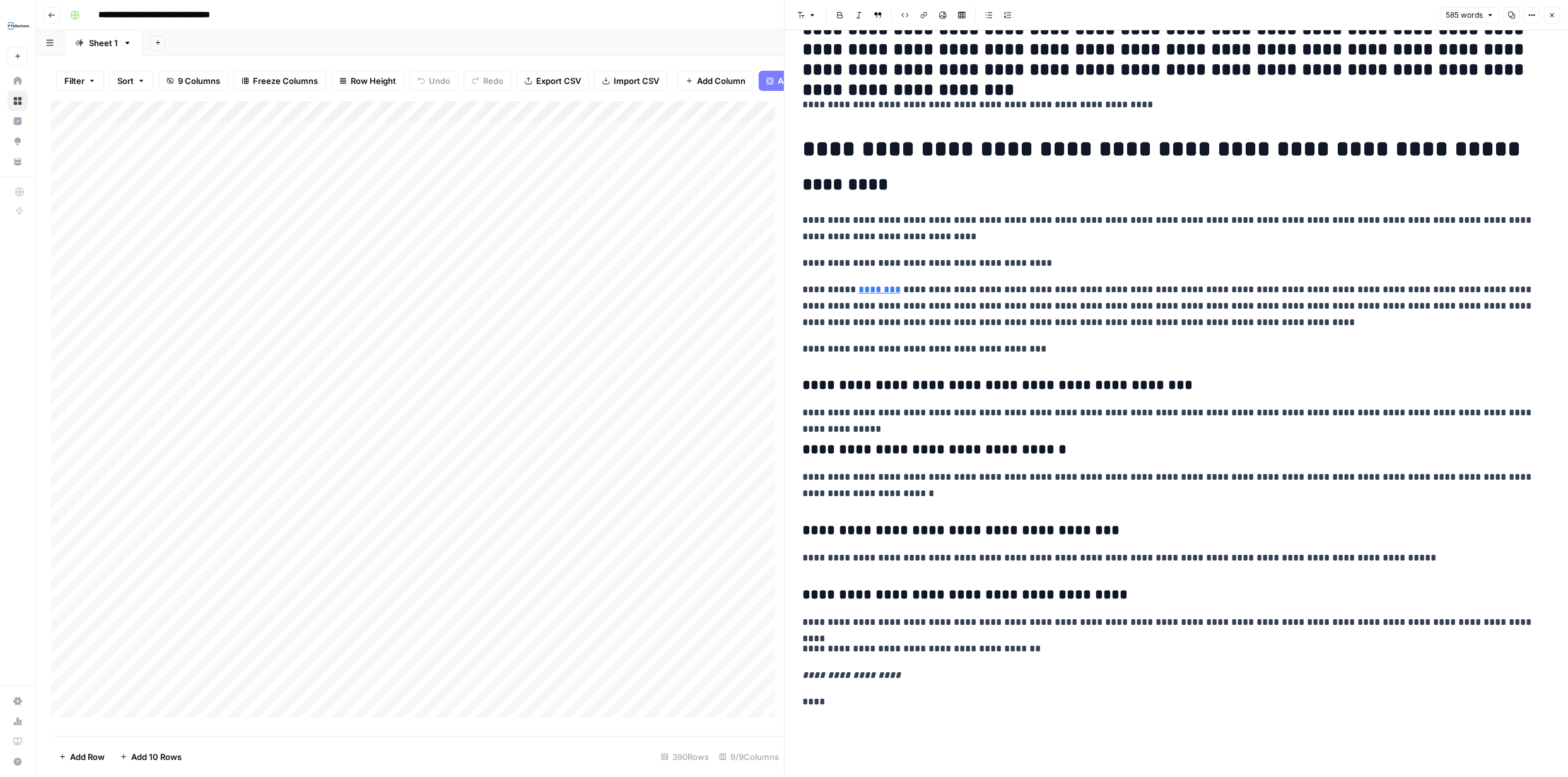
scroll to position [602, 0]
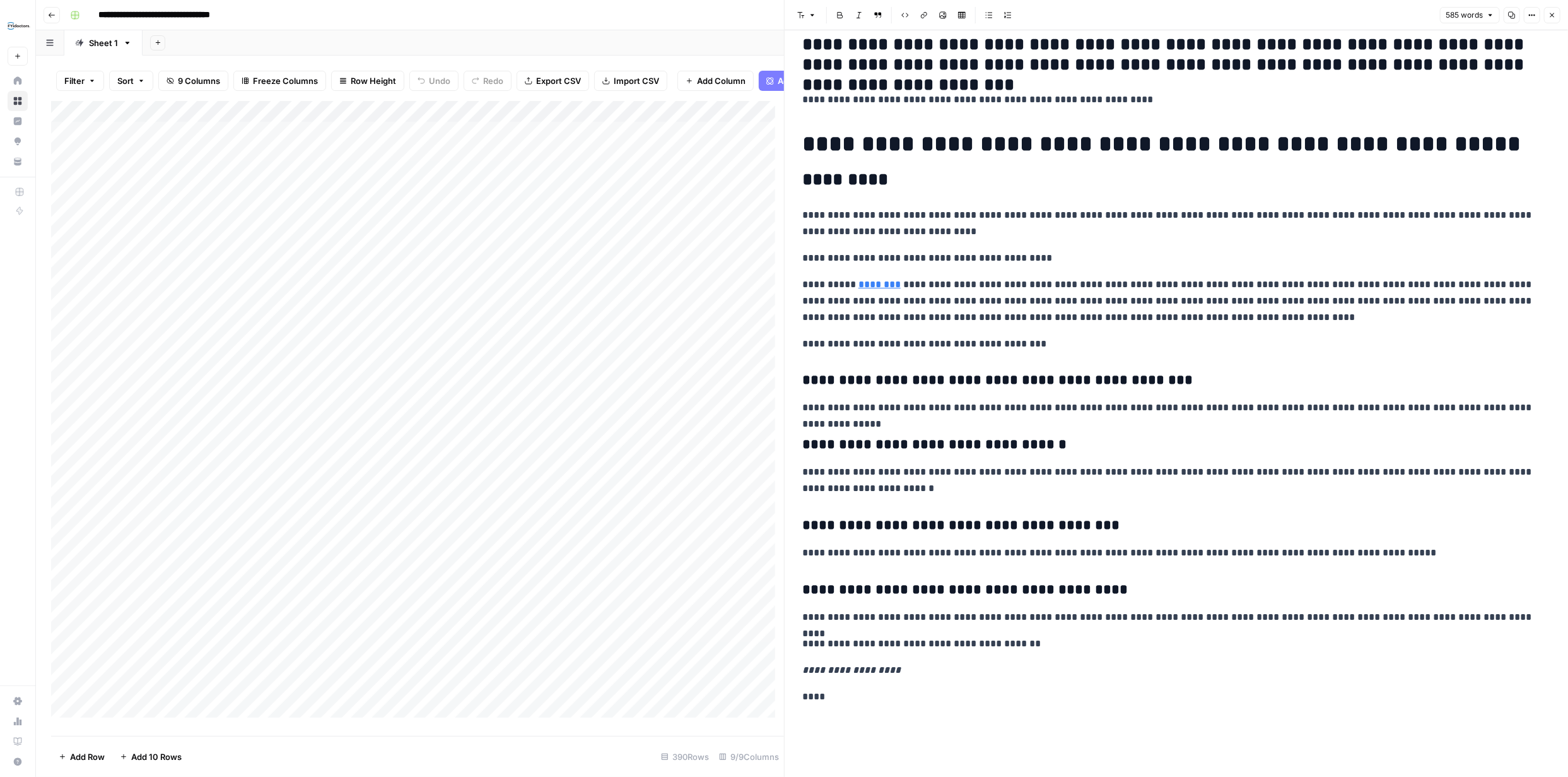
click at [1551, 13] on icon "button" at bounding box center [1552, 15] width 4 height 4
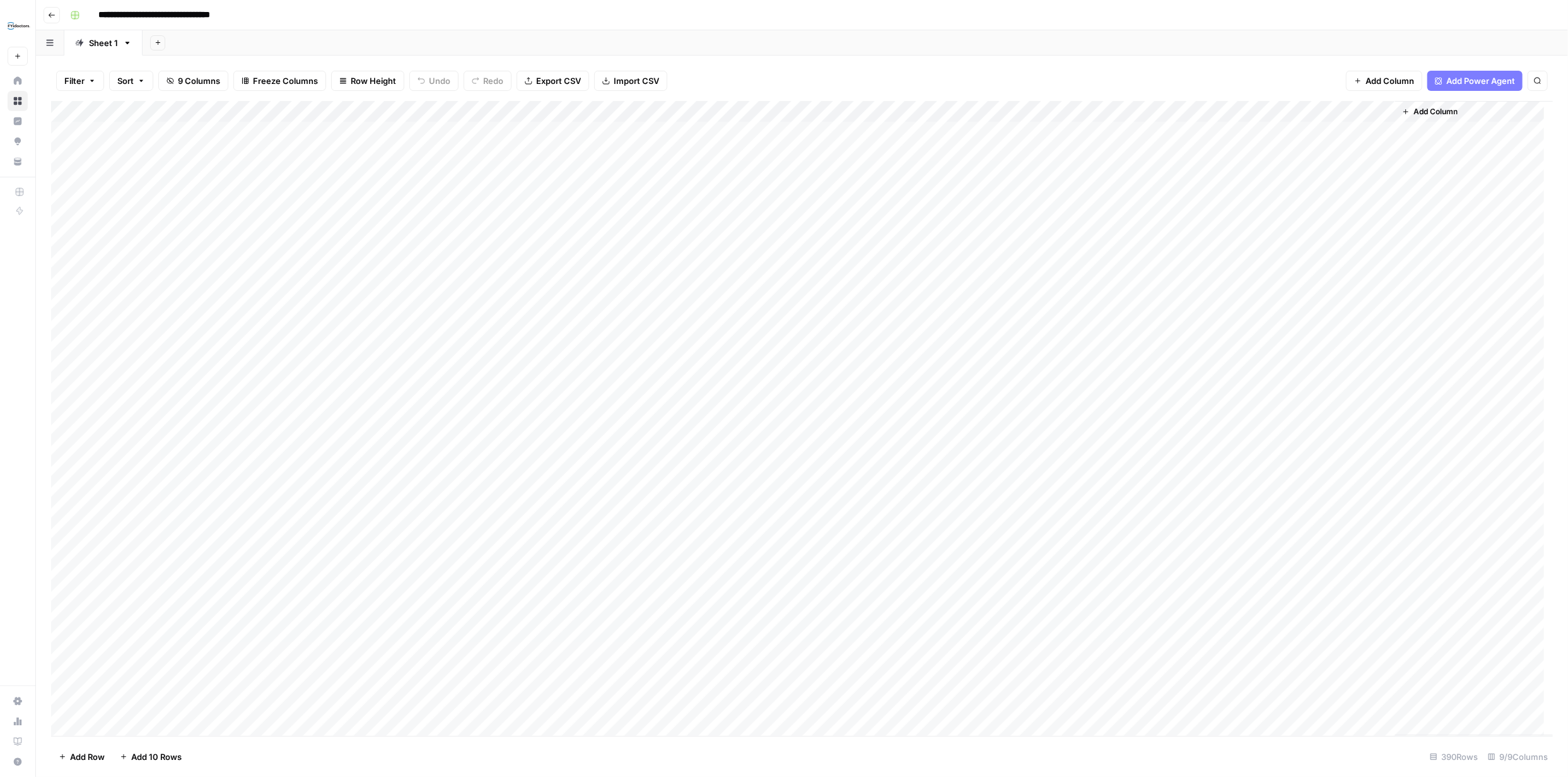
click at [1367, 130] on div "Add Column" at bounding box center [802, 418] width 1502 height 635
click at [1366, 129] on div "Add Column" at bounding box center [802, 418] width 1502 height 635
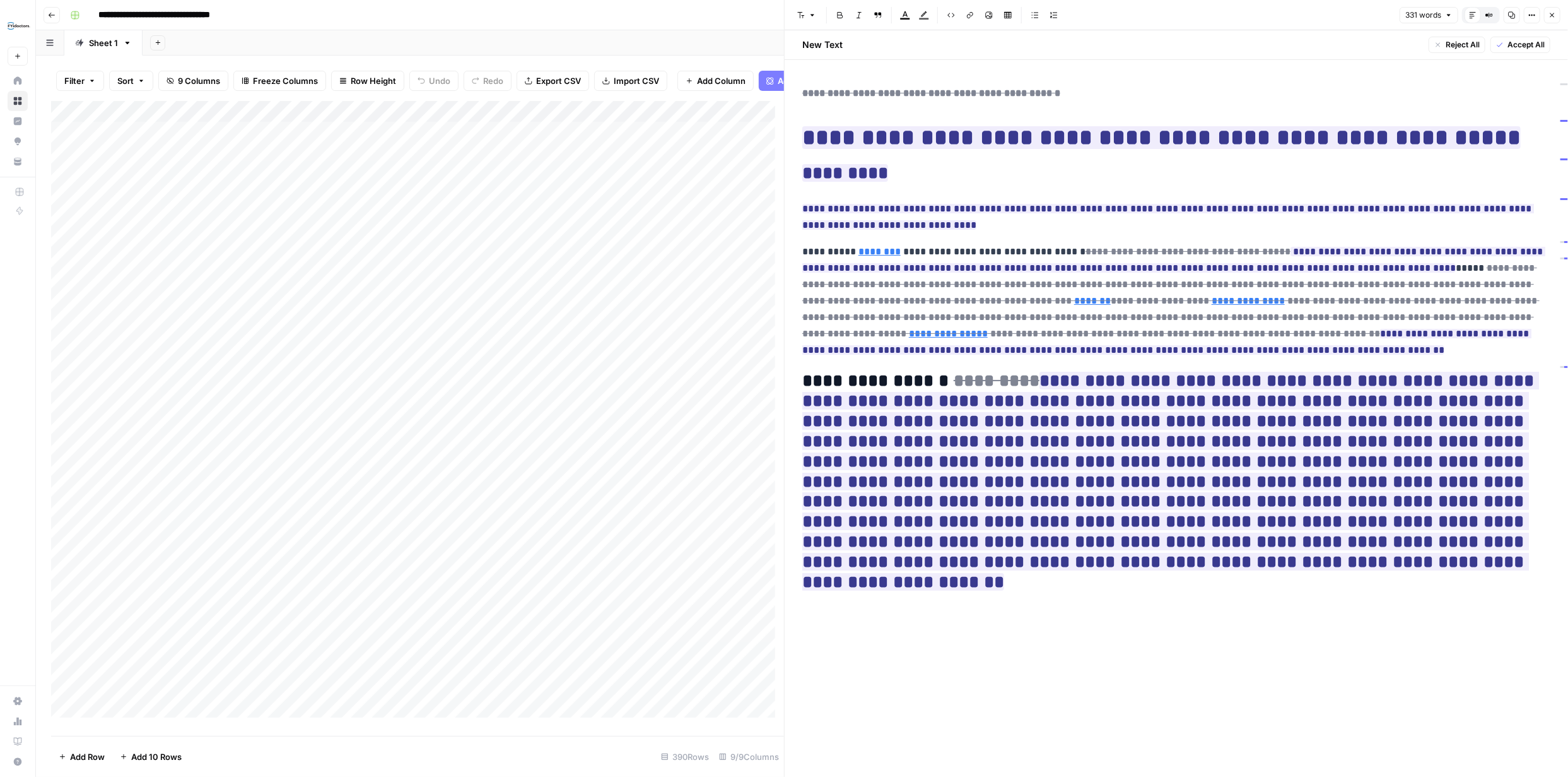
click at [1548, 17] on icon "button" at bounding box center [1552, 15] width 8 height 8
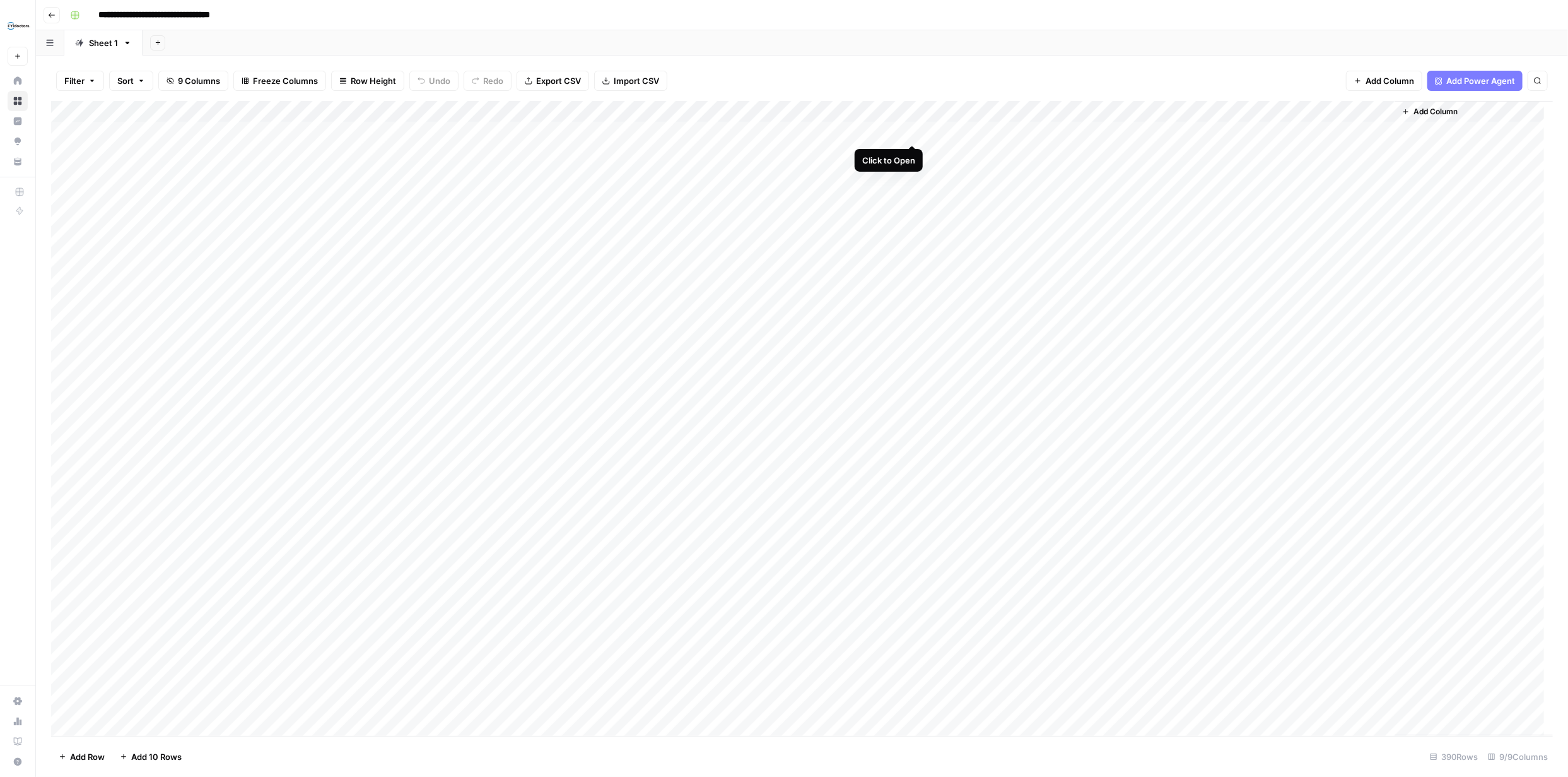
click at [912, 131] on div "Add Column" at bounding box center [802, 418] width 1502 height 635
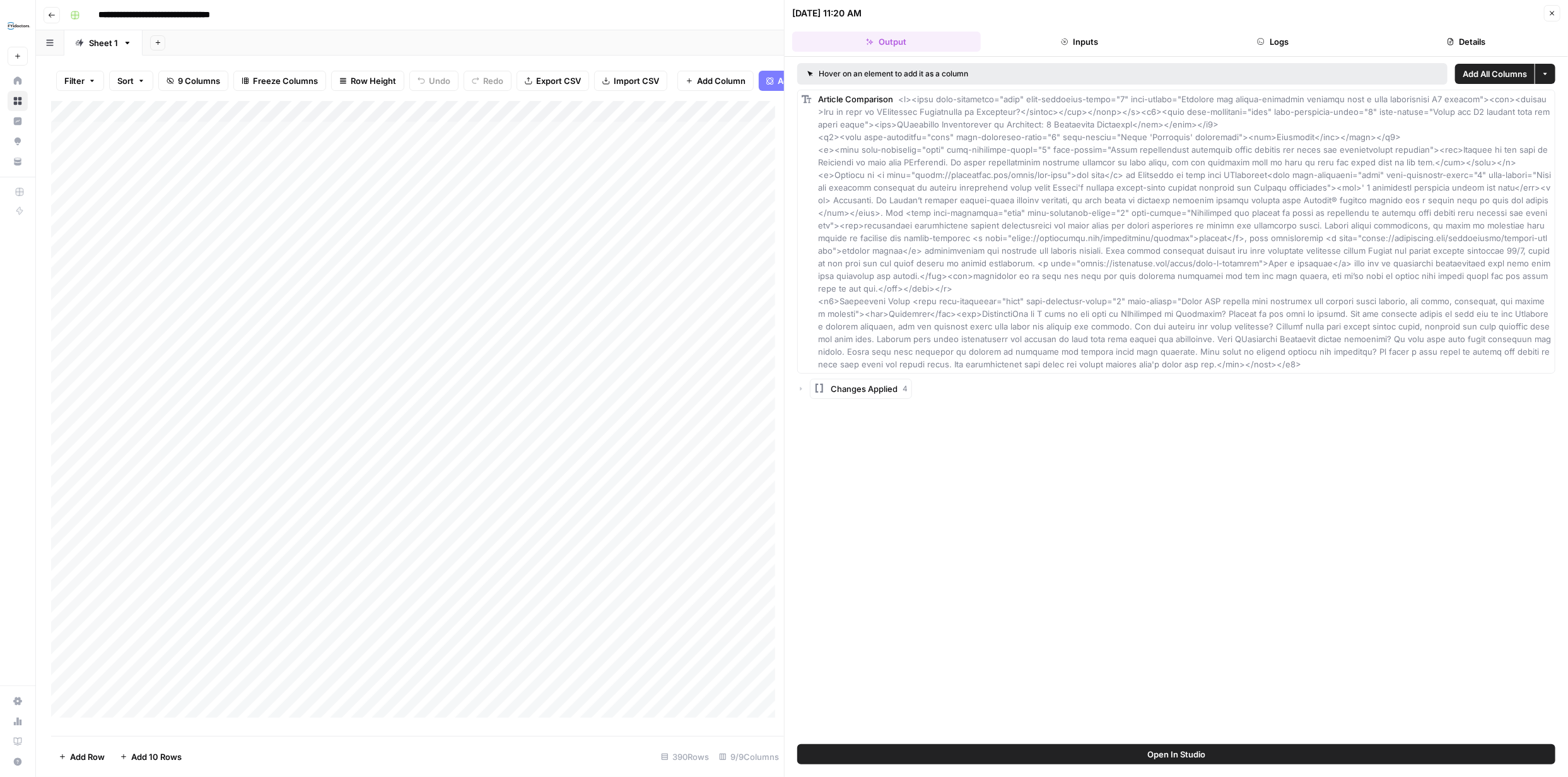
click at [1552, 15] on icon "button" at bounding box center [1552, 13] width 8 height 8
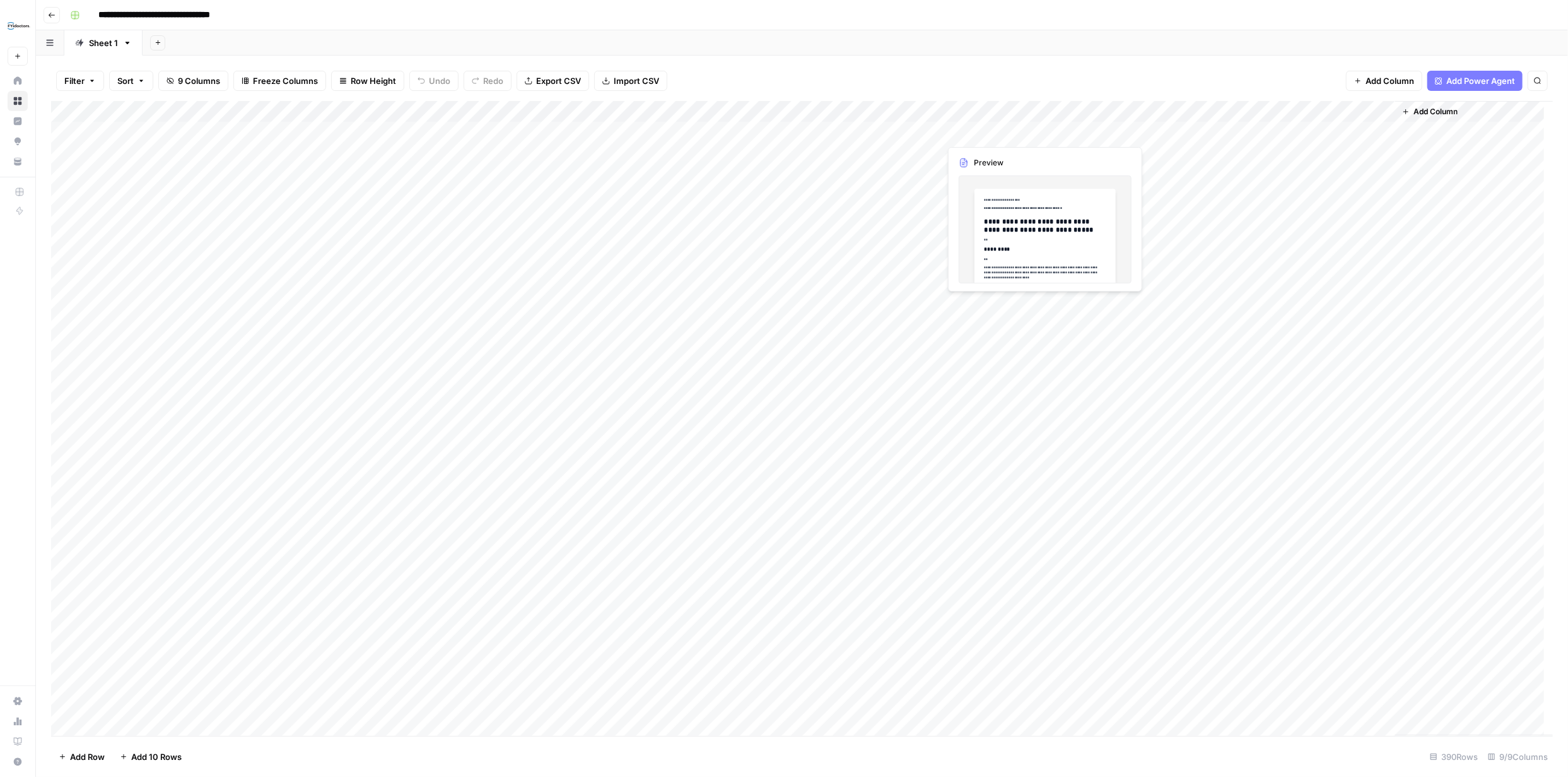
click at [1040, 131] on div "Add Column" at bounding box center [802, 418] width 1502 height 635
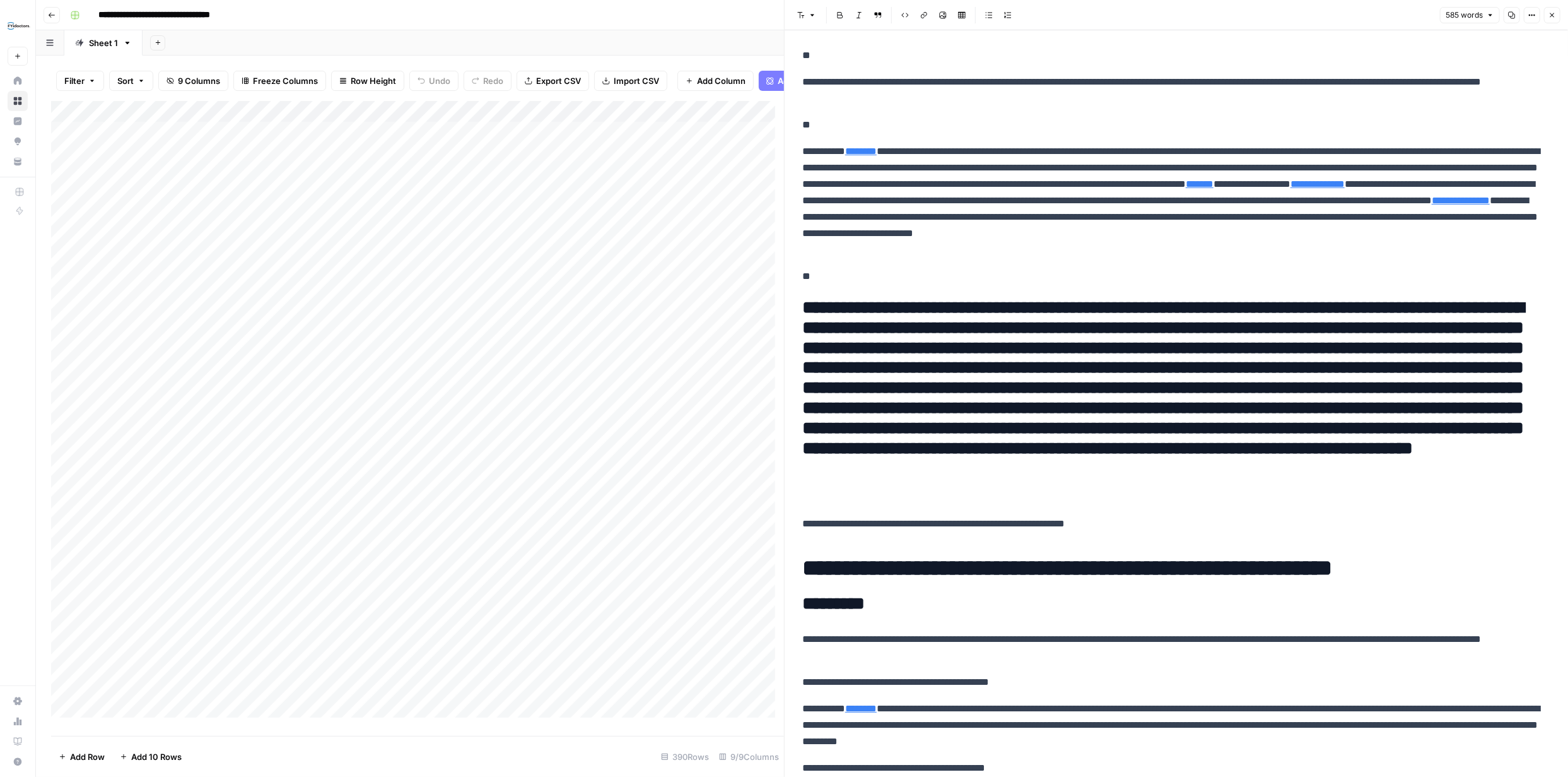
scroll to position [134, 0]
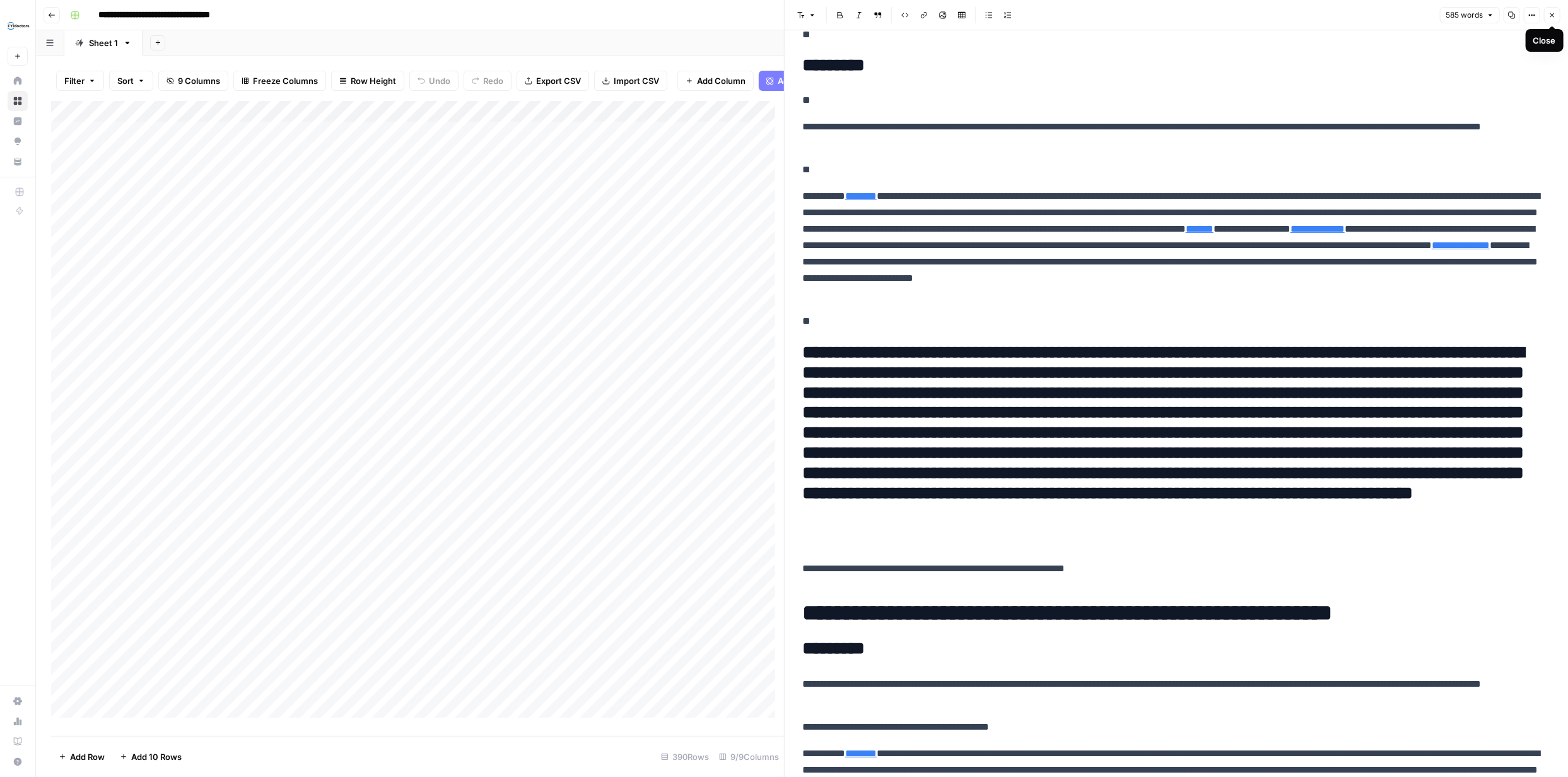
click at [1552, 12] on icon "button" at bounding box center [1552, 15] width 8 height 8
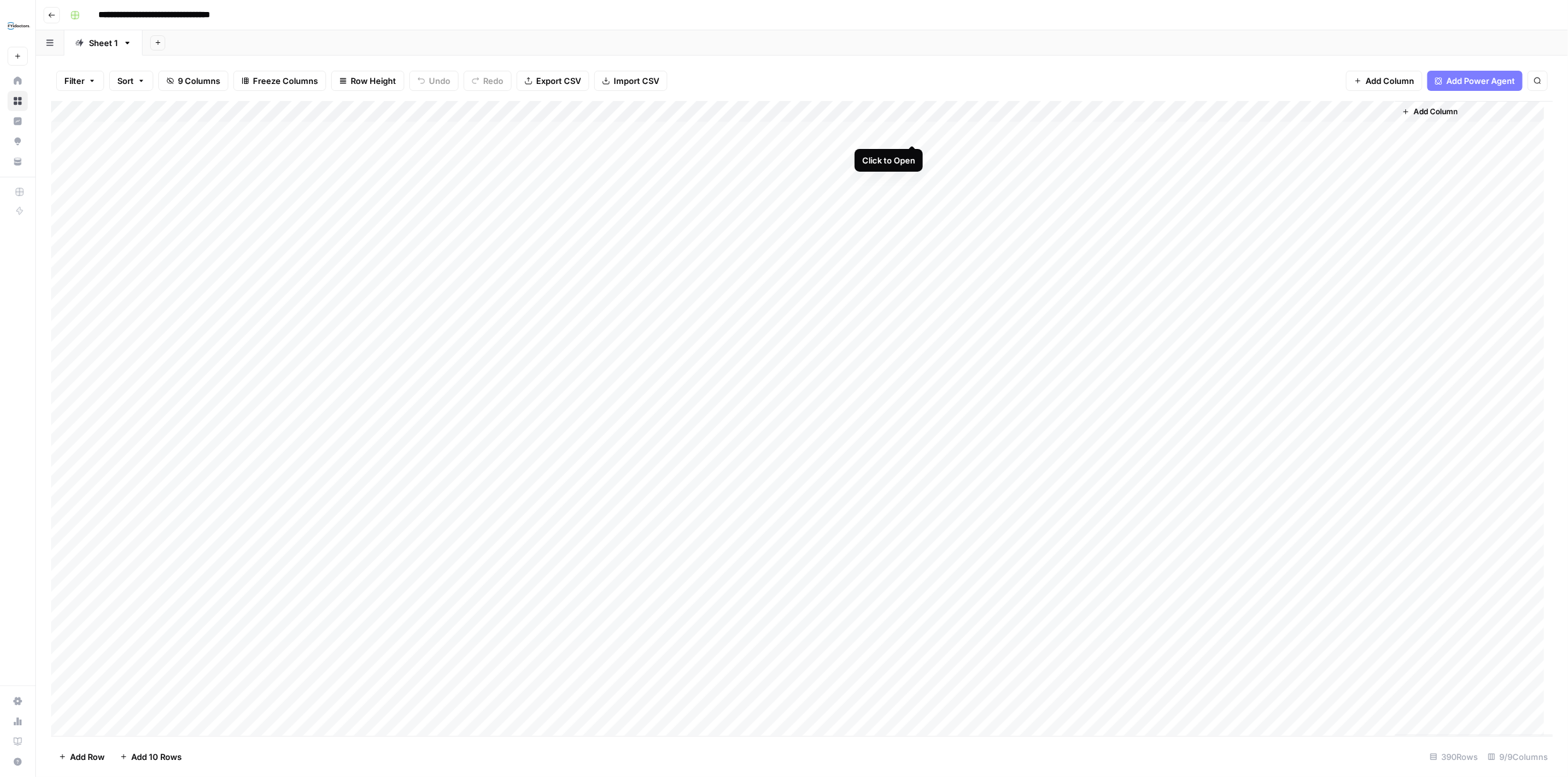
click at [909, 130] on div "Add Column" at bounding box center [802, 418] width 1502 height 635
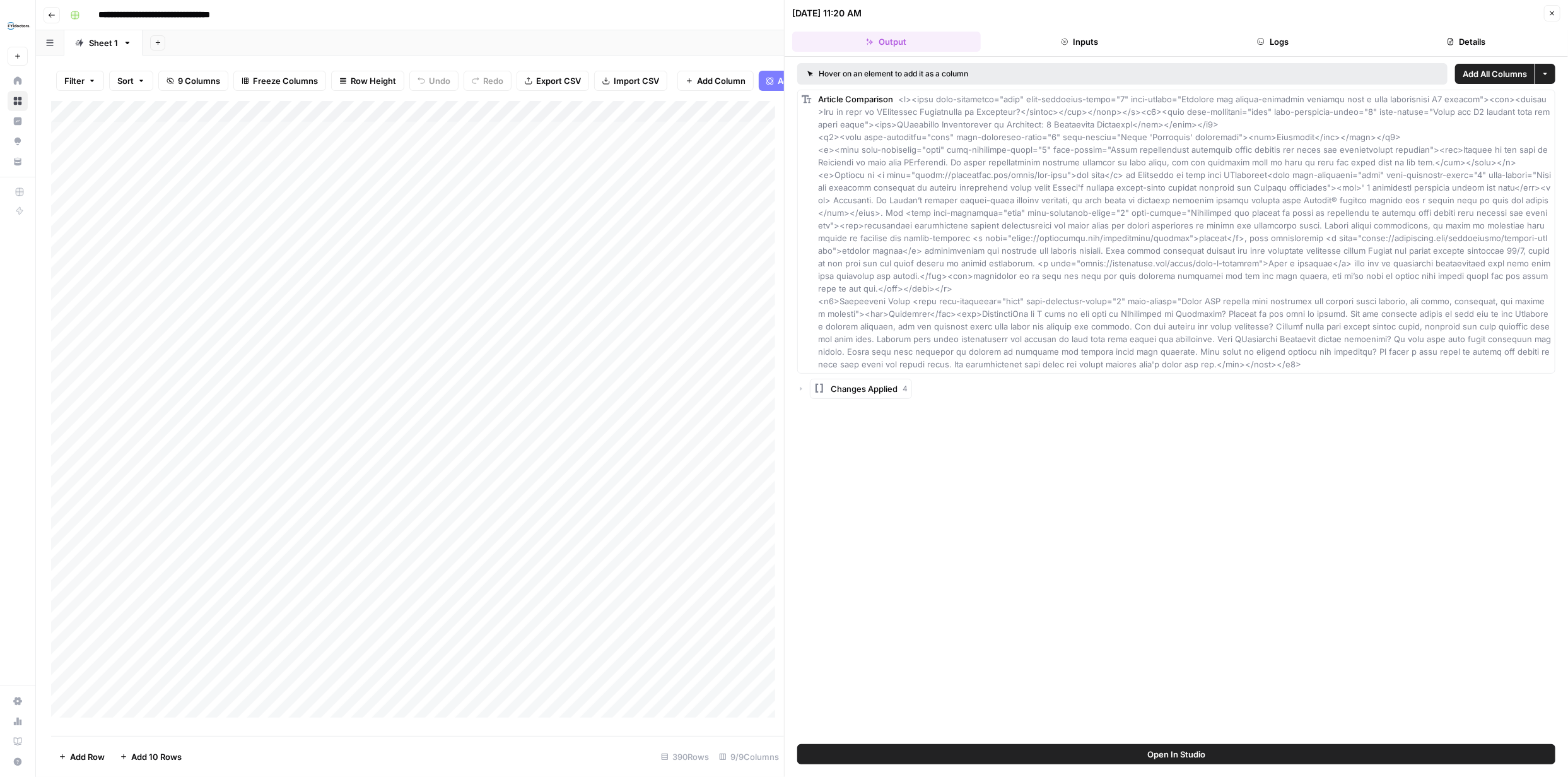
click at [1281, 44] on button "Logs" at bounding box center [1273, 42] width 188 height 20
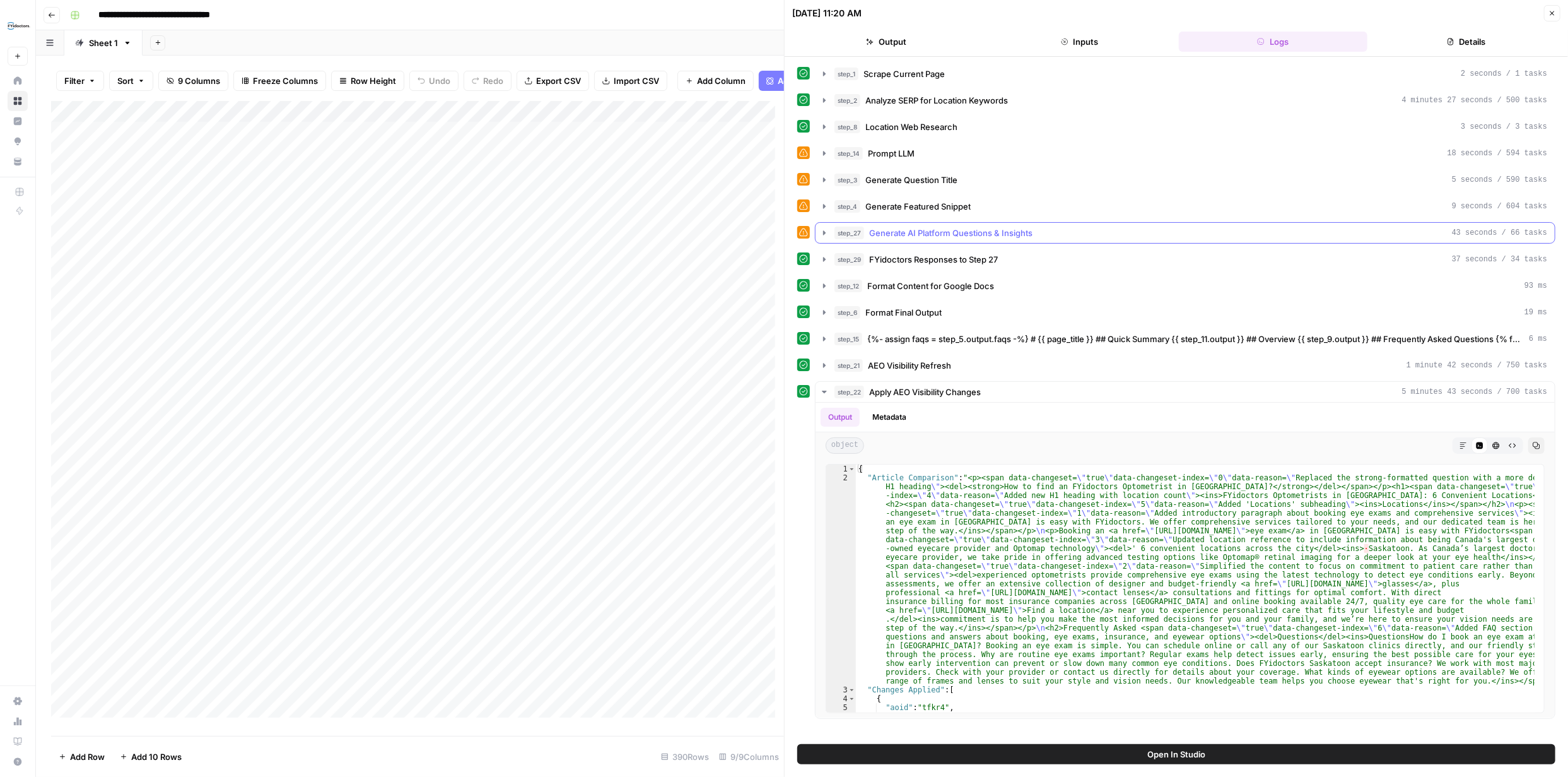
click at [824, 234] on icon "button" at bounding box center [824, 232] width 3 height 4
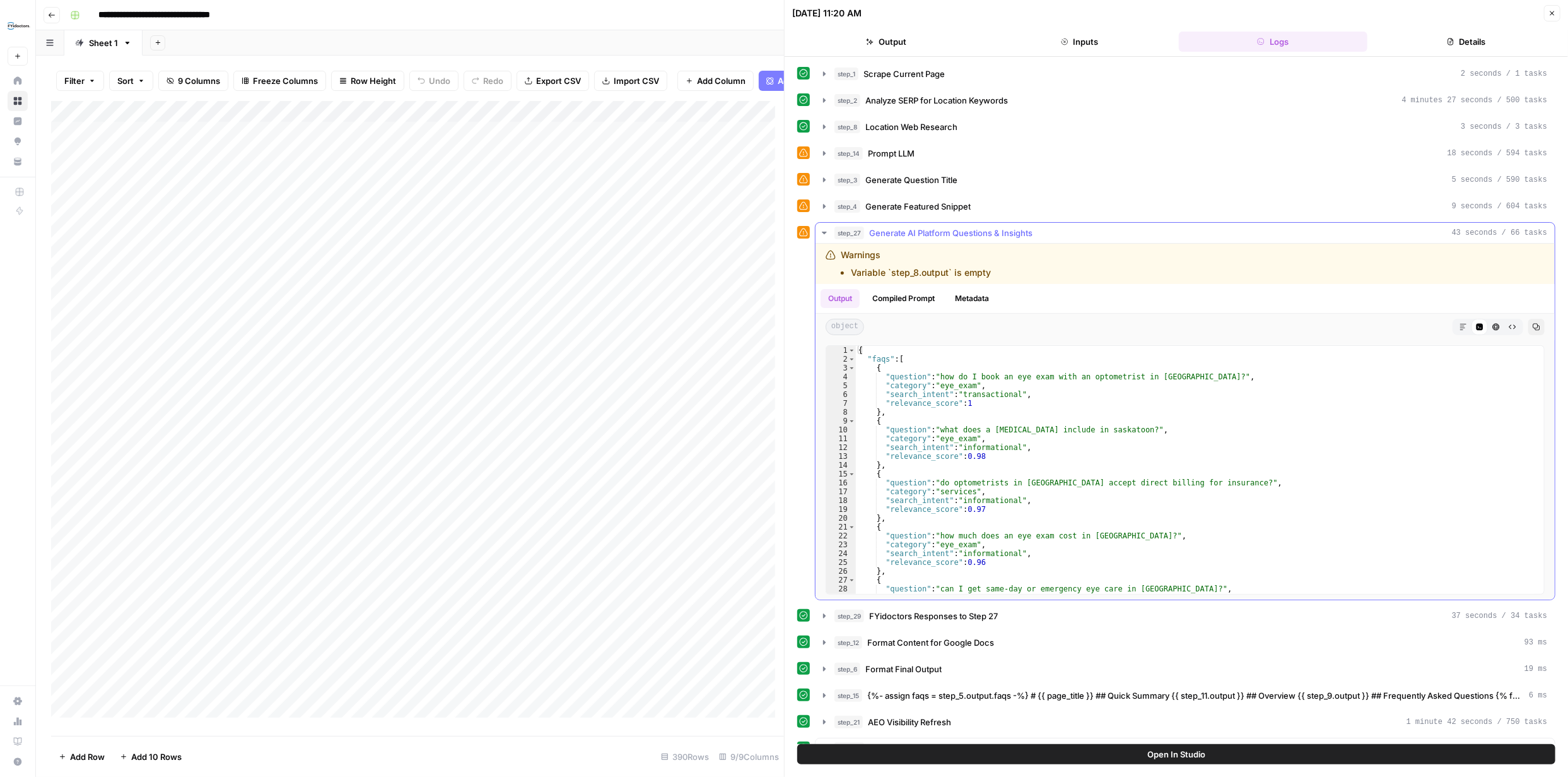
click at [823, 233] on icon "button" at bounding box center [824, 233] width 4 height 3
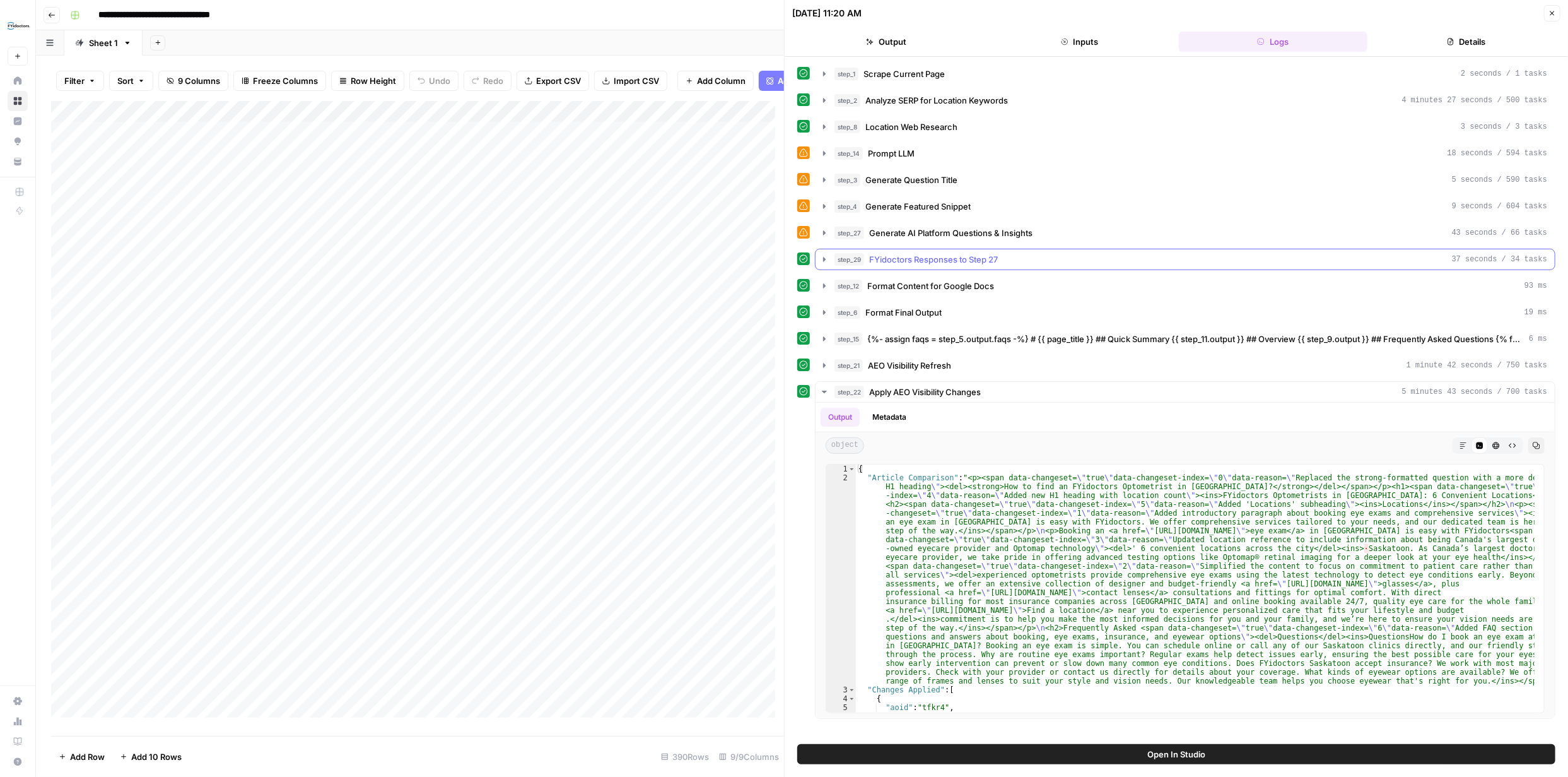
click at [827, 258] on icon "button" at bounding box center [824, 260] width 10 height 10
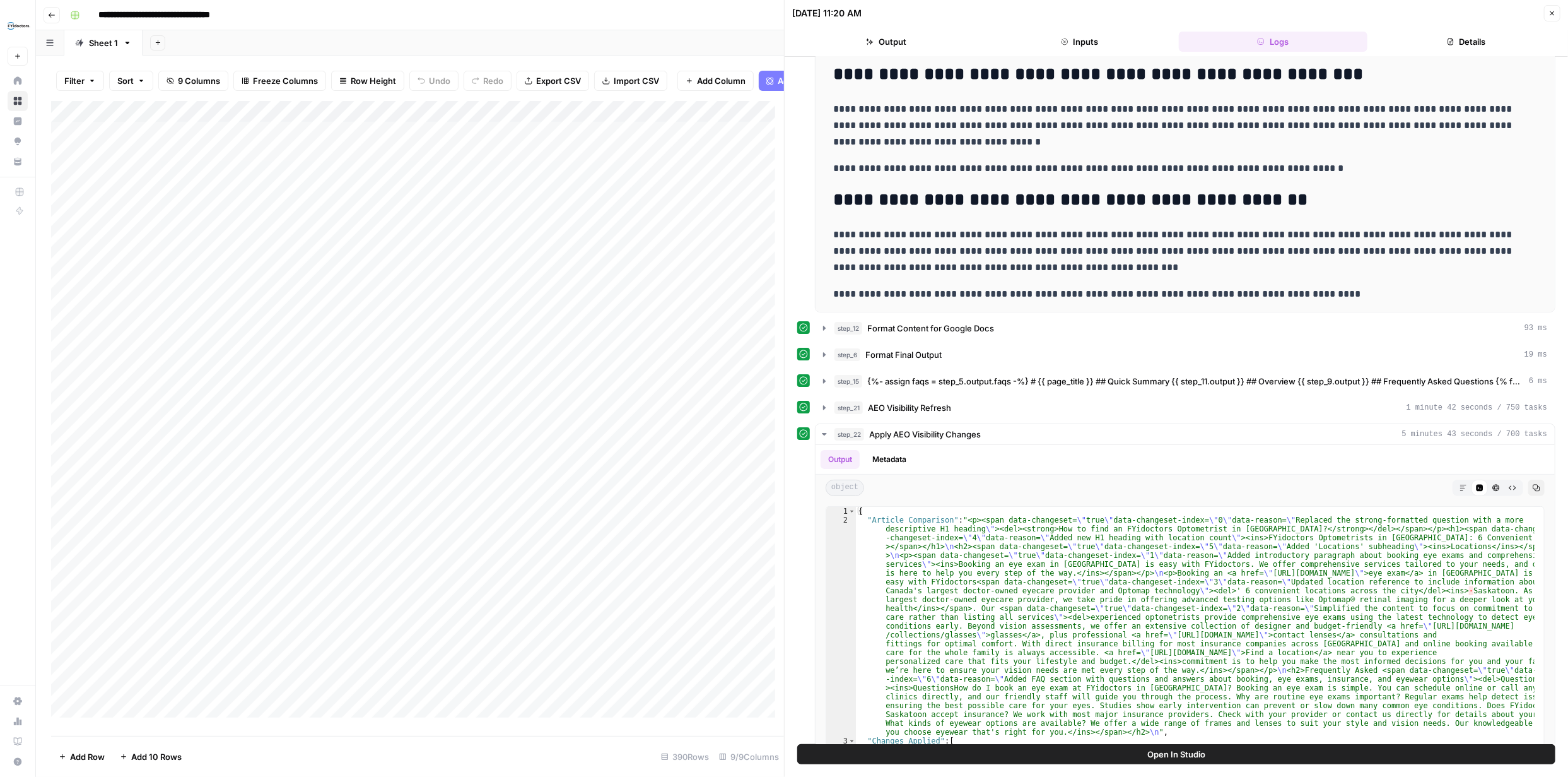
scroll to position [288, 0]
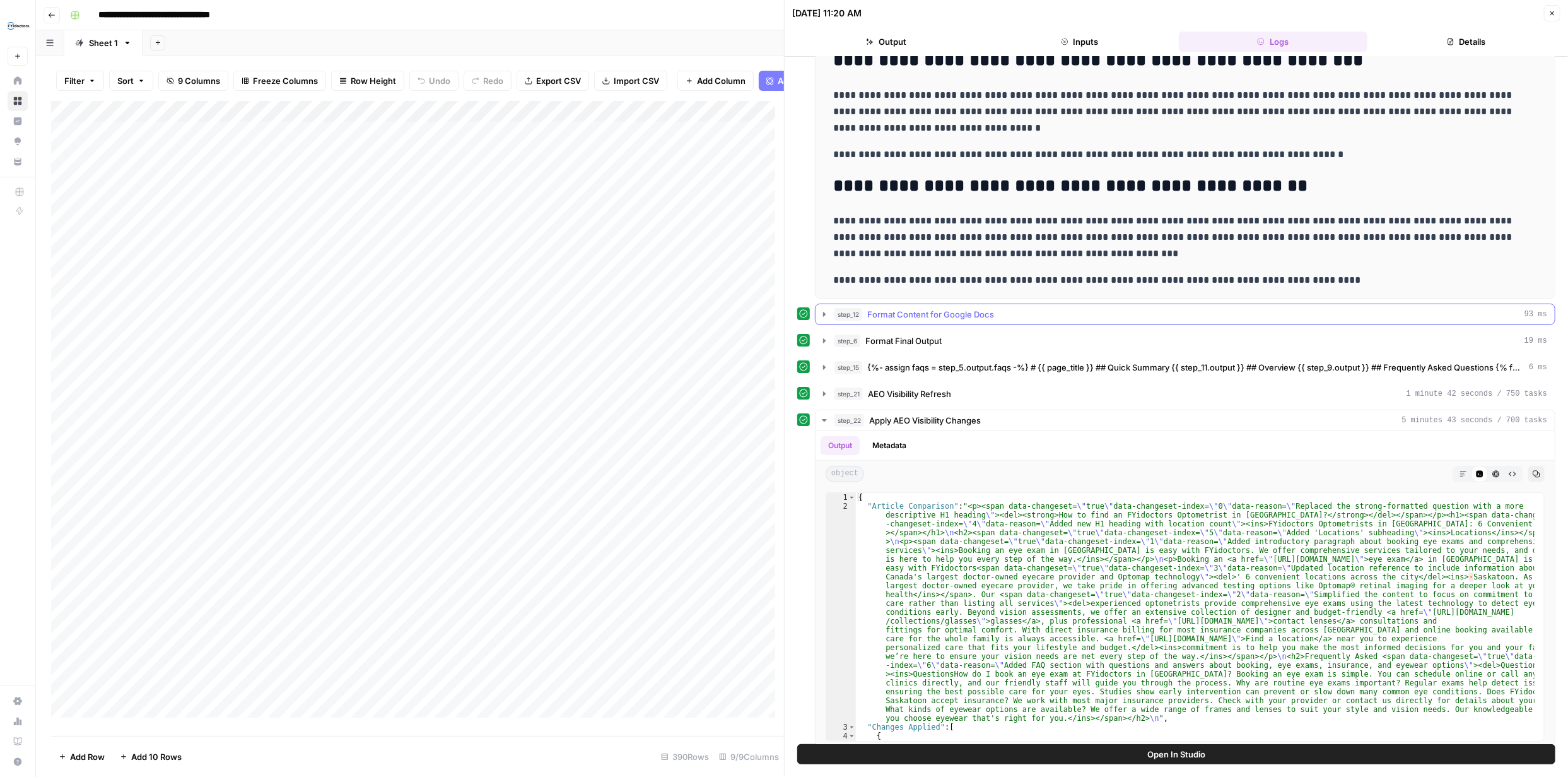
click at [825, 312] on icon "button" at bounding box center [824, 314] width 3 height 4
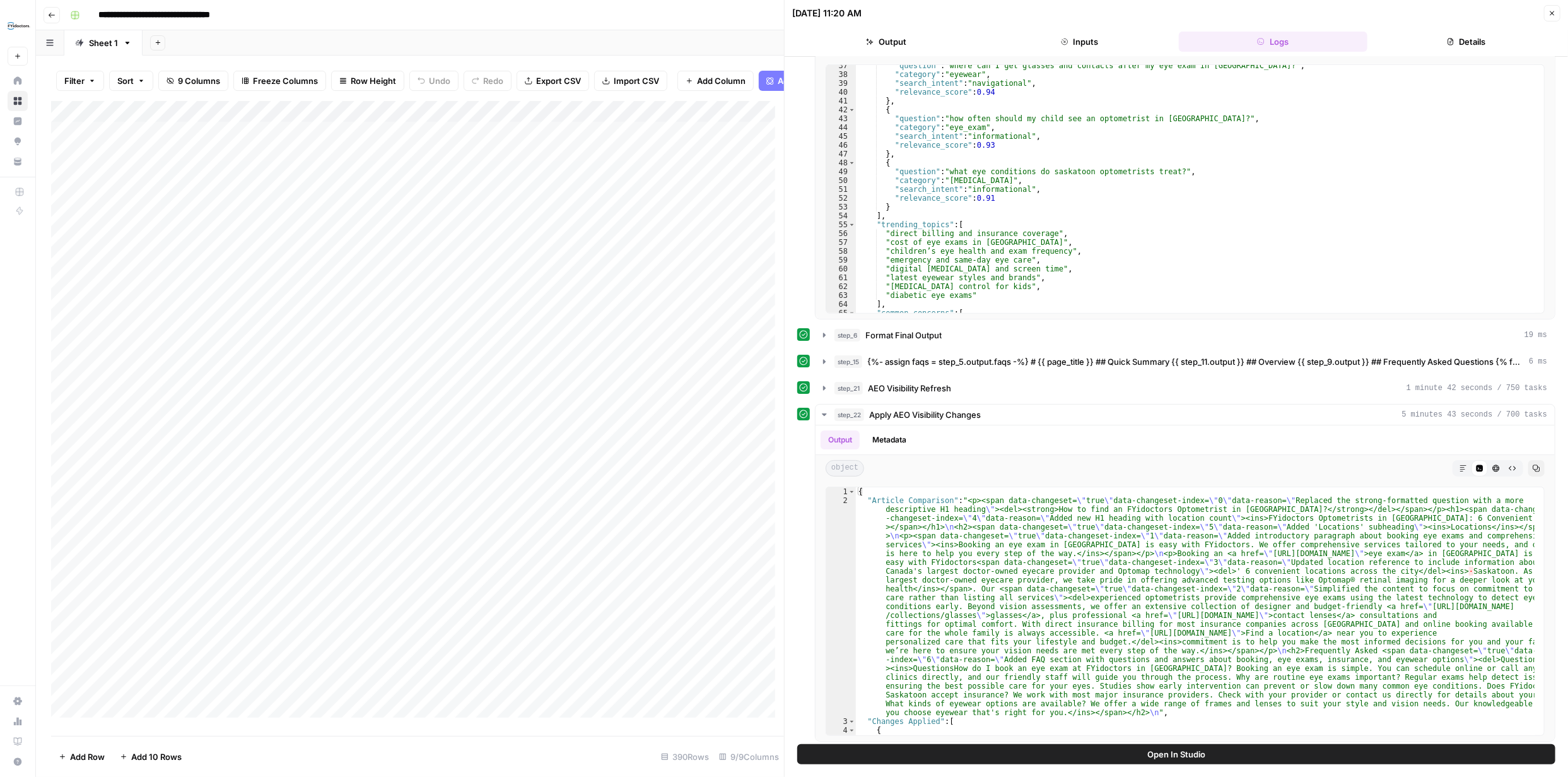
scroll to position [612, 0]
click at [827, 329] on icon "button" at bounding box center [824, 333] width 10 height 10
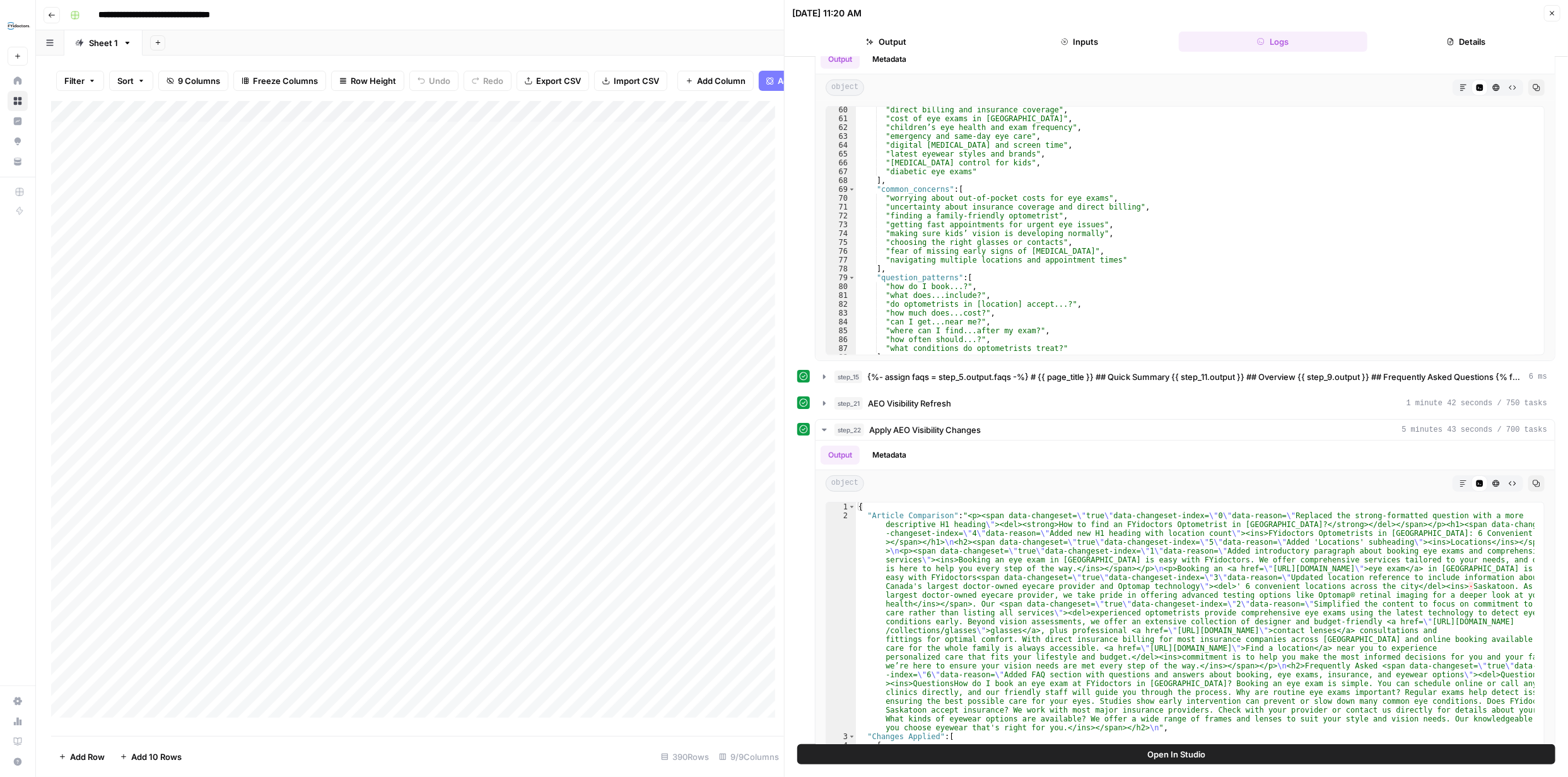
scroll to position [928, 0]
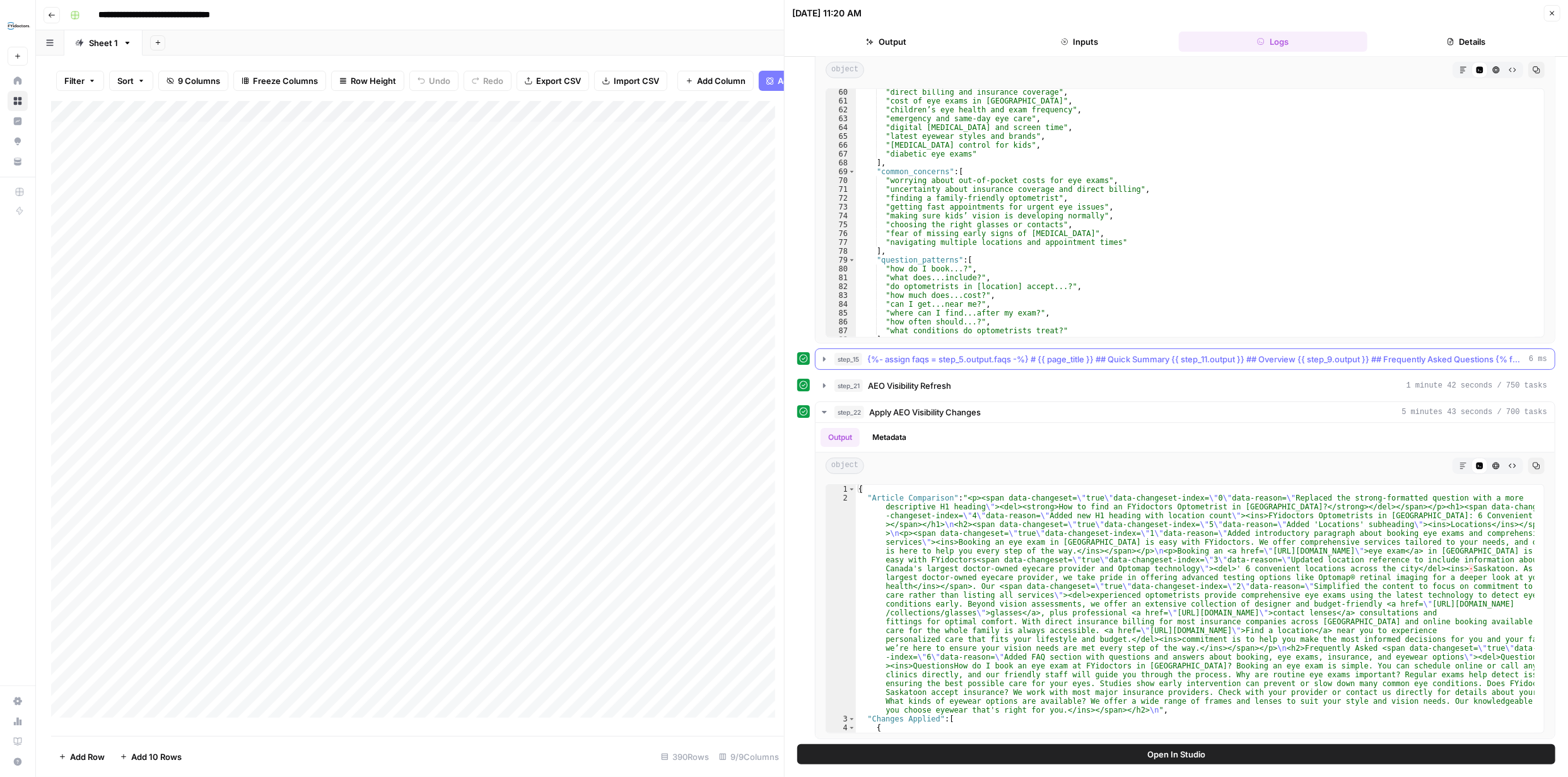
click at [823, 359] on icon "button" at bounding box center [824, 359] width 3 height 4
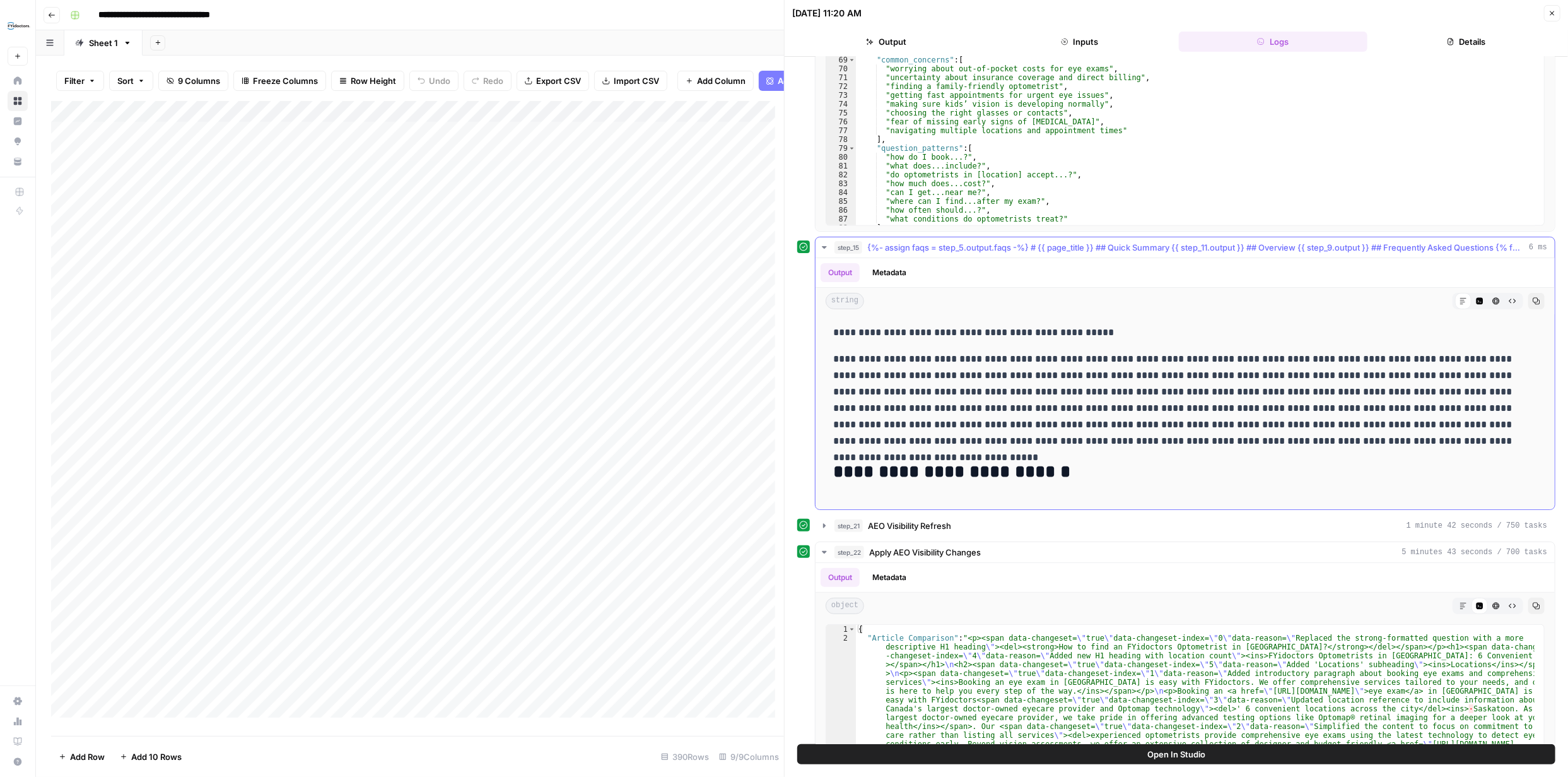
scroll to position [1054, 0]
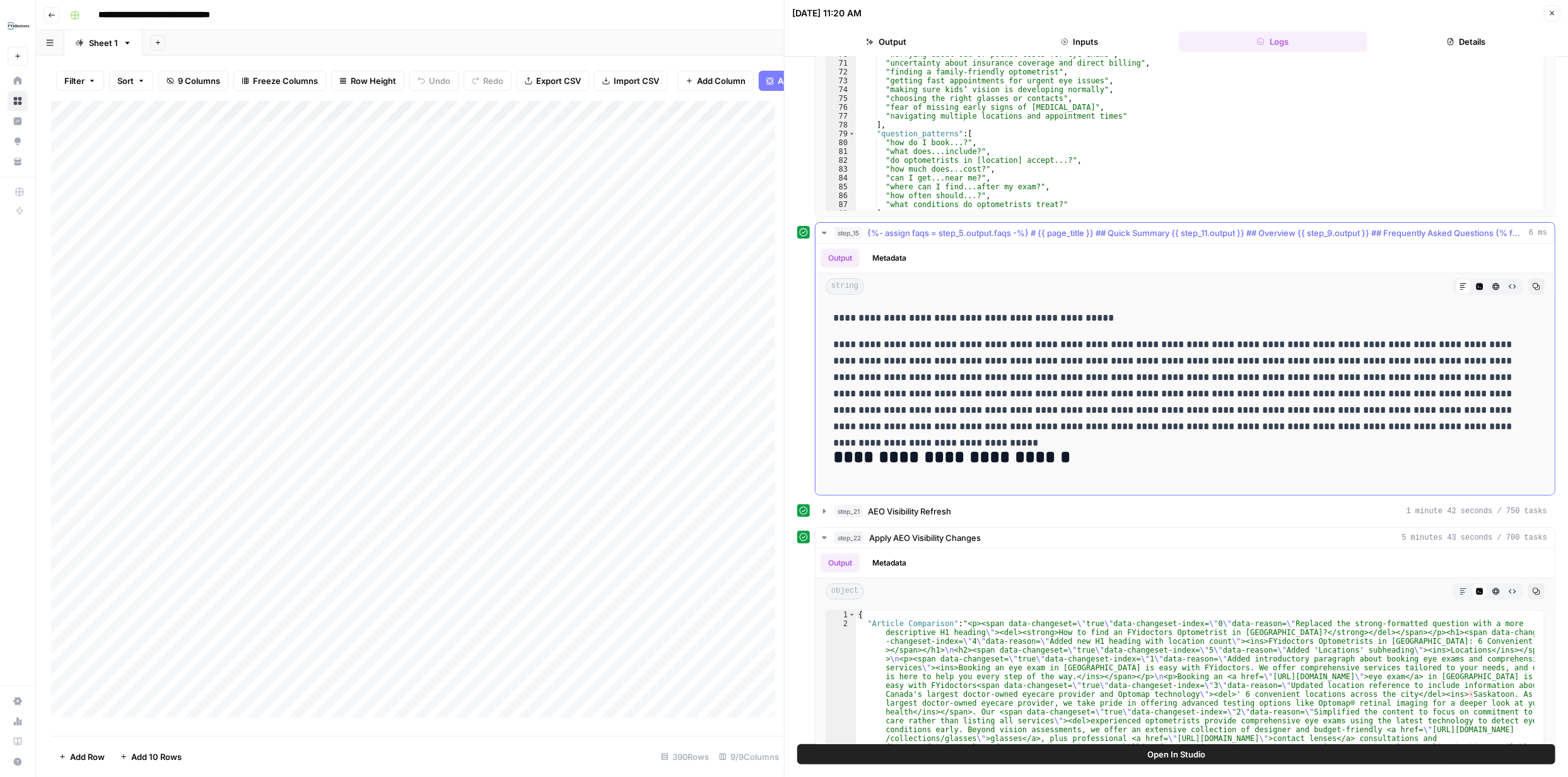
click at [1503, 234] on span "{%- assign faqs = step_5.output.faqs -%} # {{ page_title }} ## Quick Summary {{…" at bounding box center [1196, 233] width 657 height 13
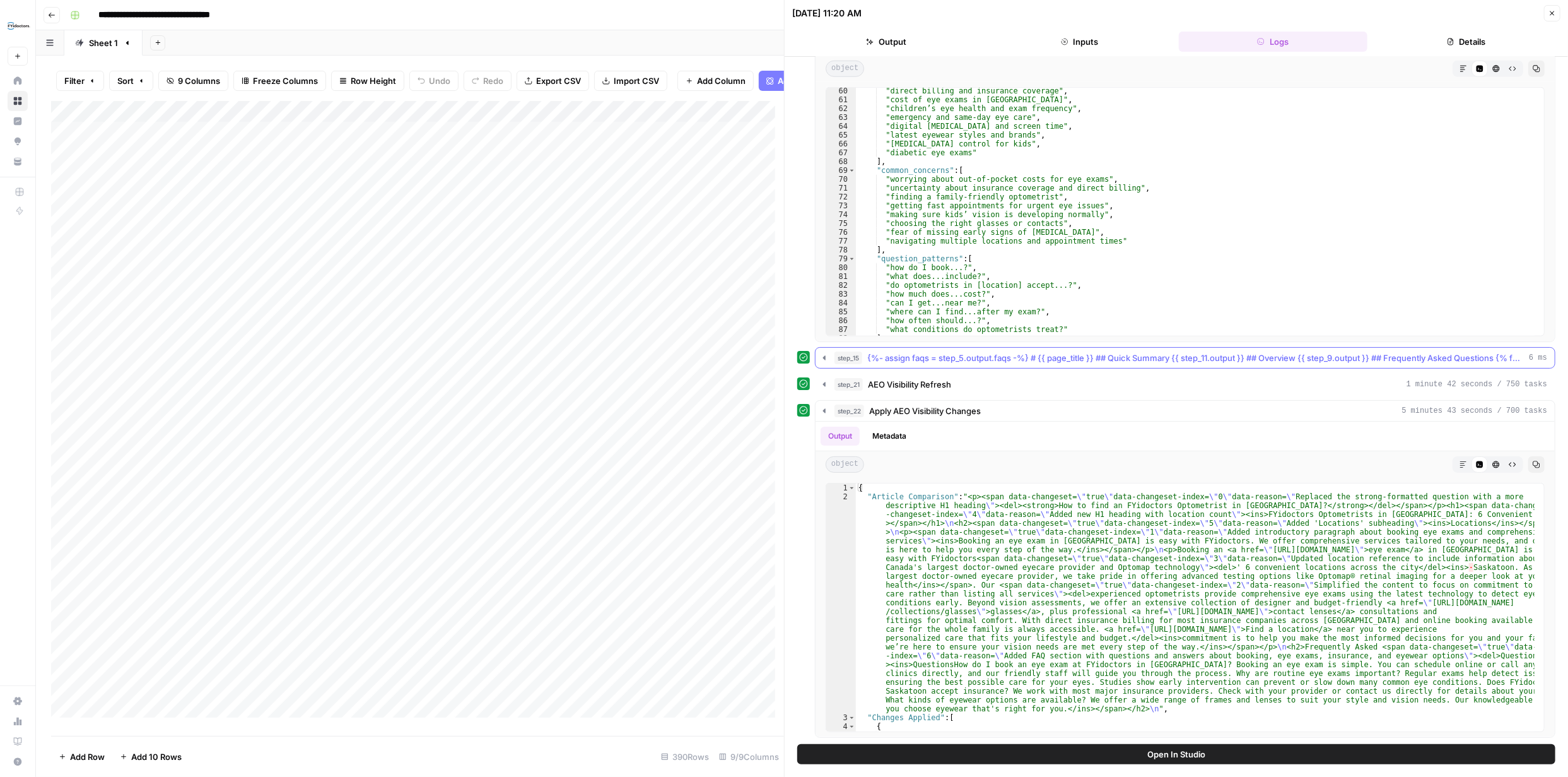
scroll to position [928, 0]
click at [823, 383] on icon "button" at bounding box center [824, 385] width 3 height 4
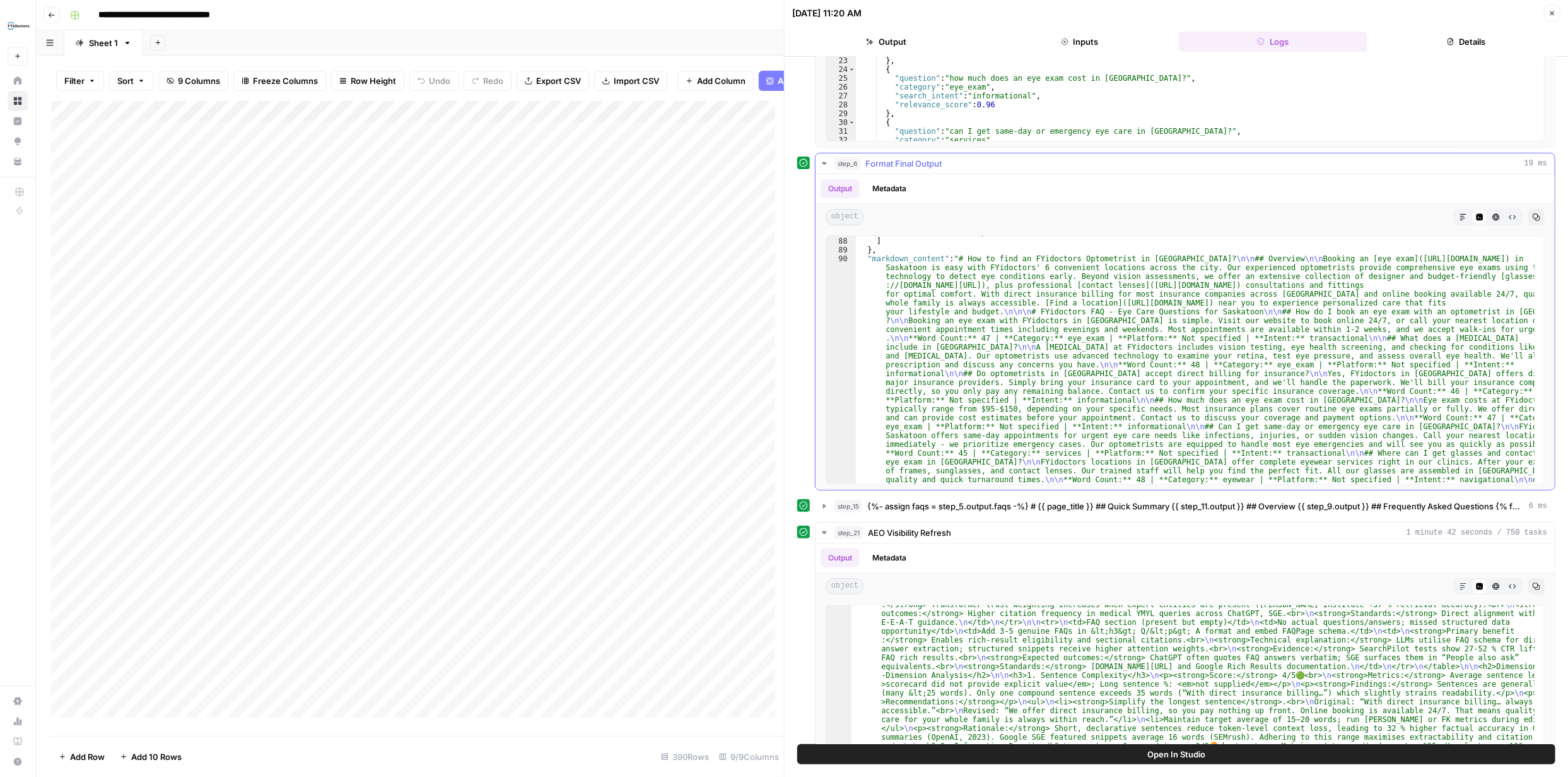
scroll to position [812, 0]
click at [1459, 214] on icon "button" at bounding box center [1463, 217] width 8 height 8
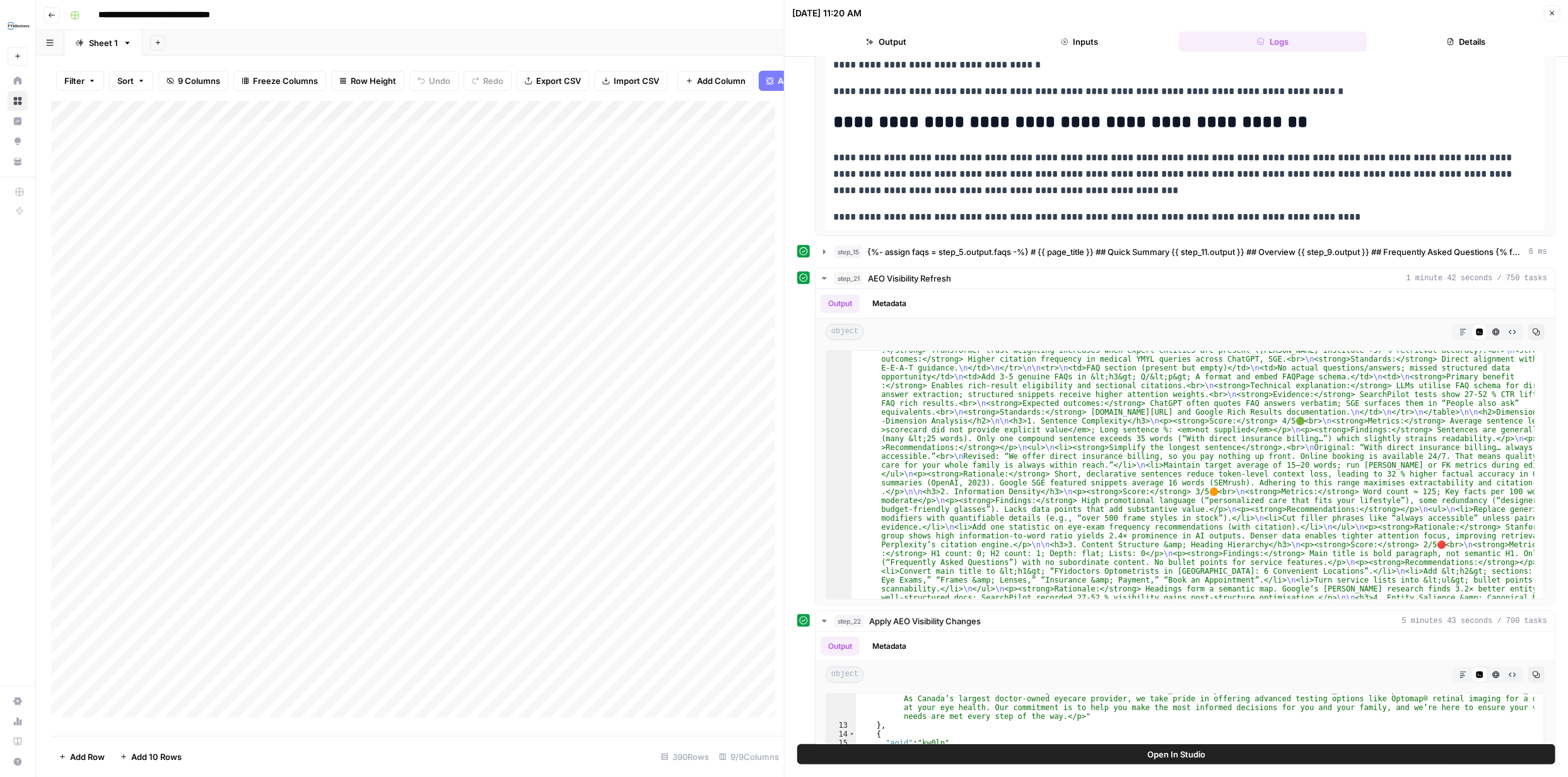
scroll to position [1039, 0]
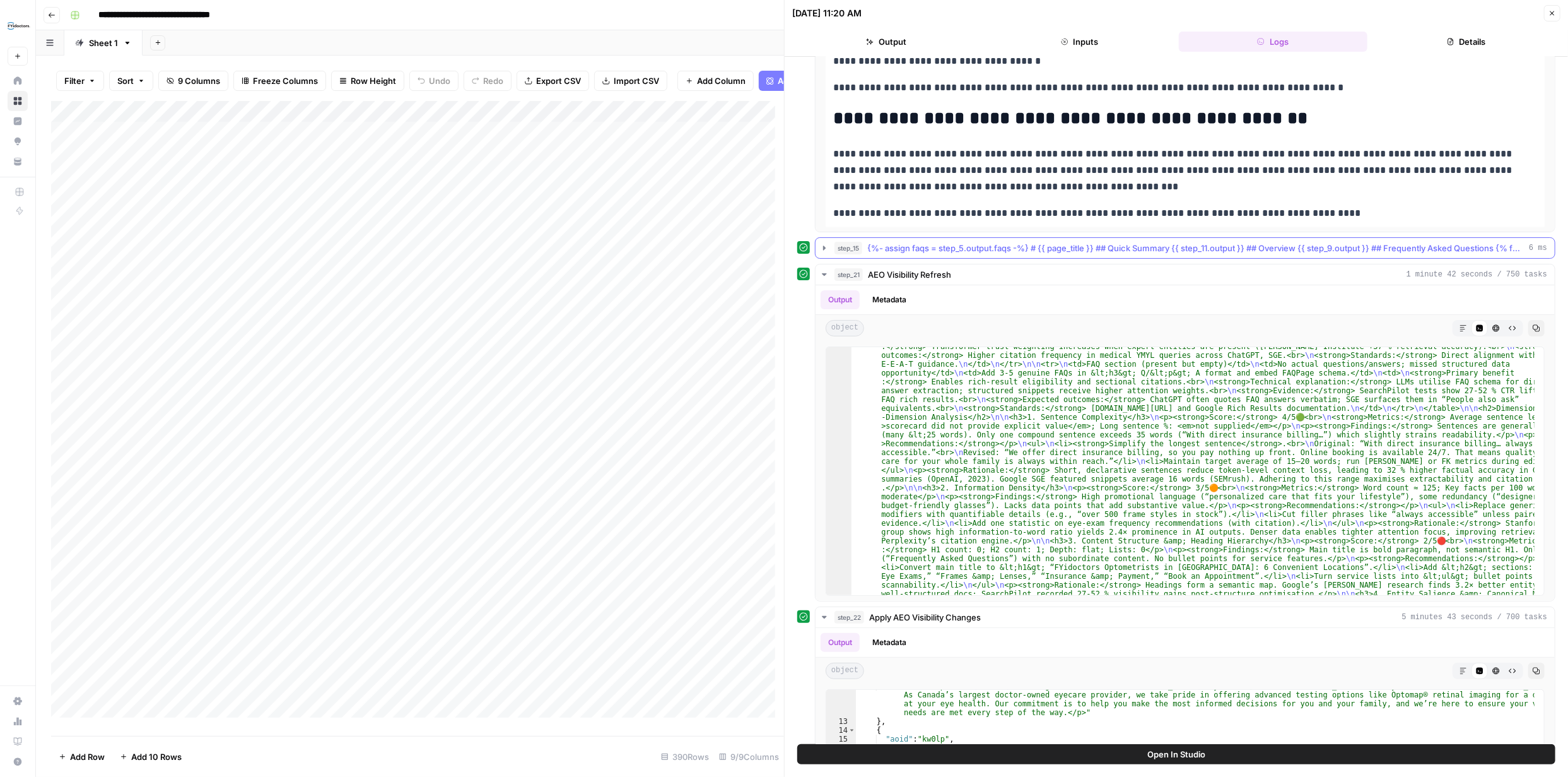
click at [822, 247] on icon "button" at bounding box center [824, 248] width 10 height 10
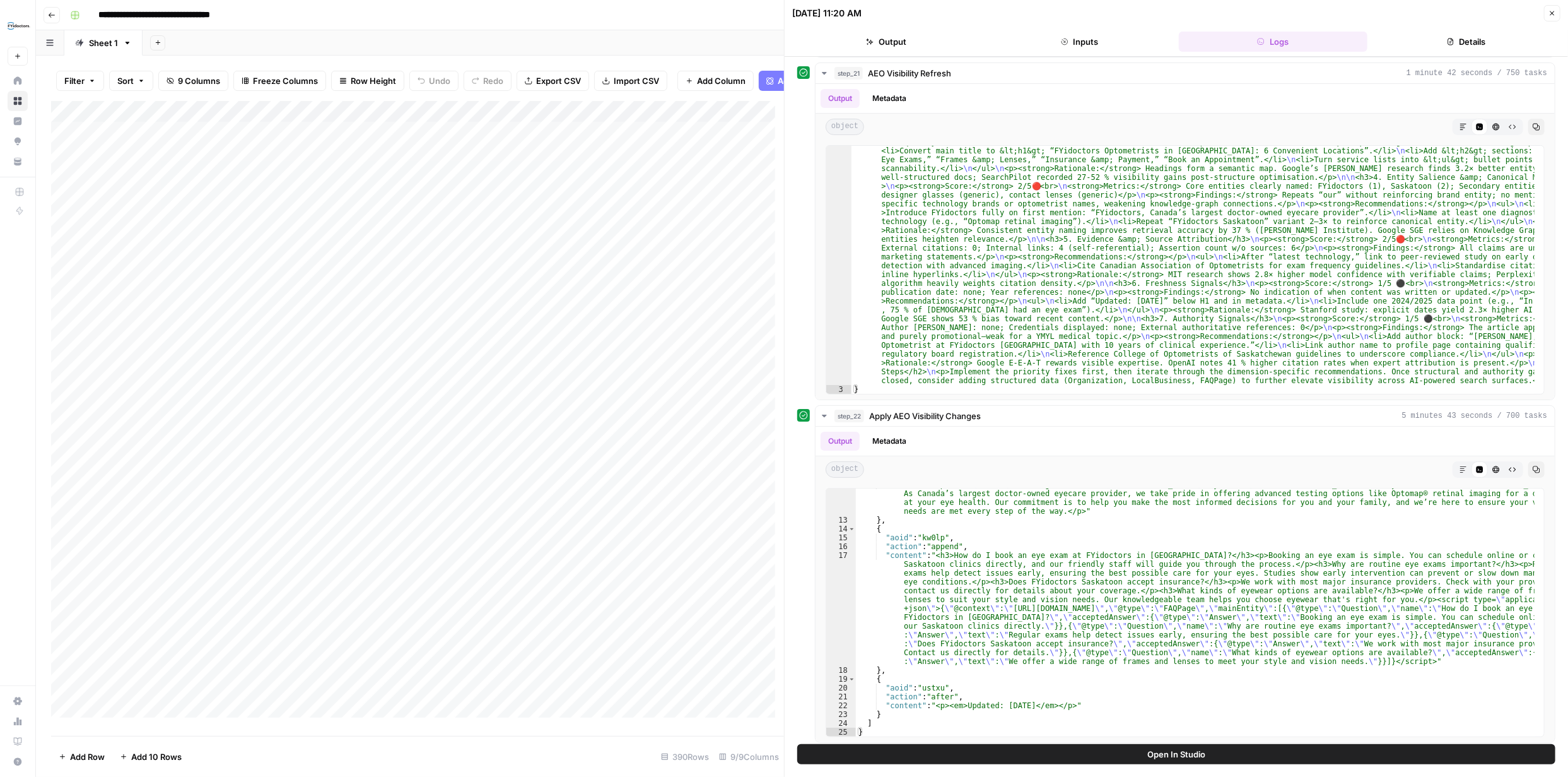
scroll to position [1496, 0]
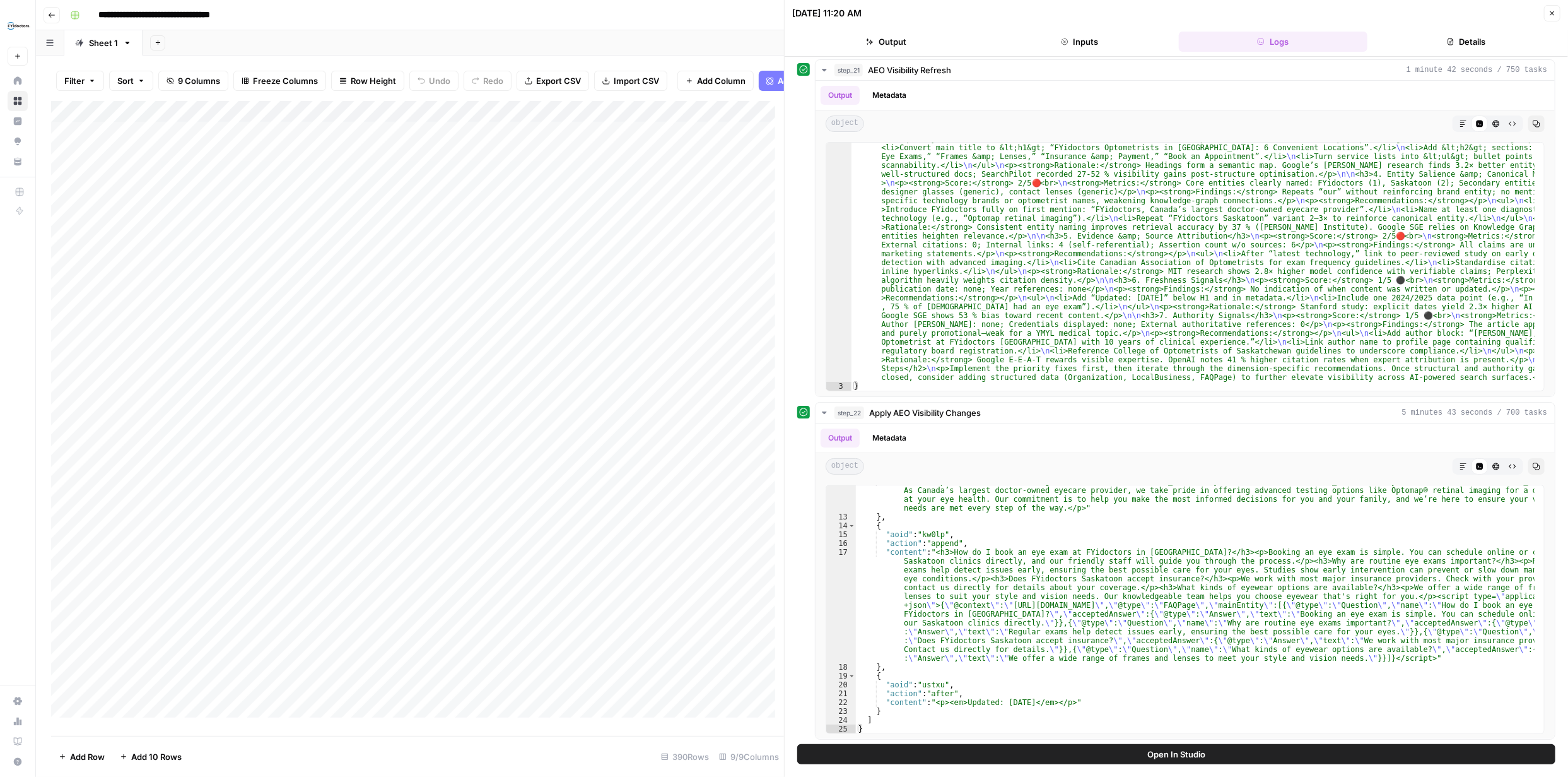
click at [1557, 13] on button "Close" at bounding box center [1552, 13] width 16 height 17
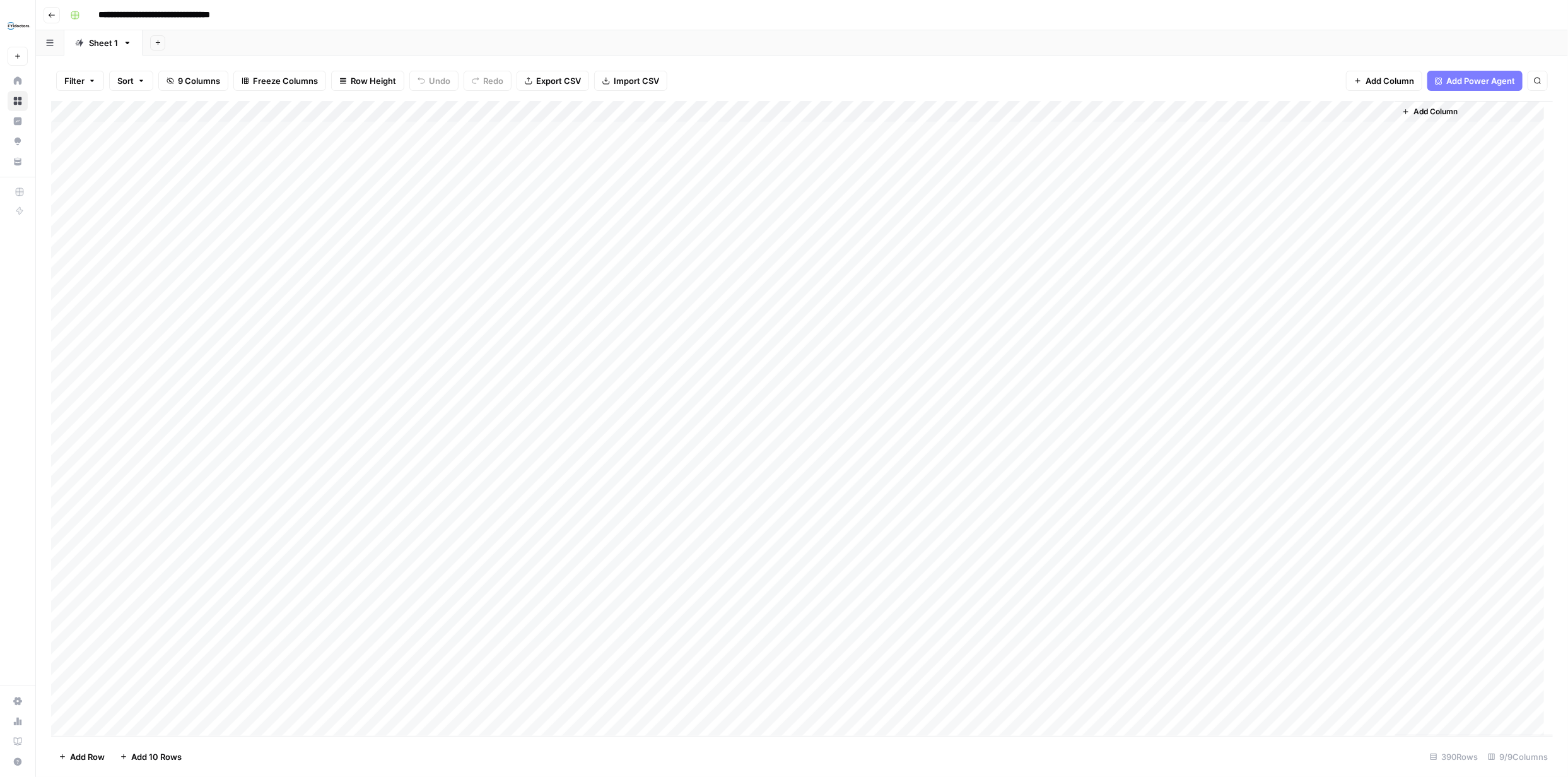
click at [914, 111] on div "Add Column" at bounding box center [802, 418] width 1502 height 635
click at [833, 235] on span "Edit Workflow" at bounding box center [834, 236] width 110 height 13
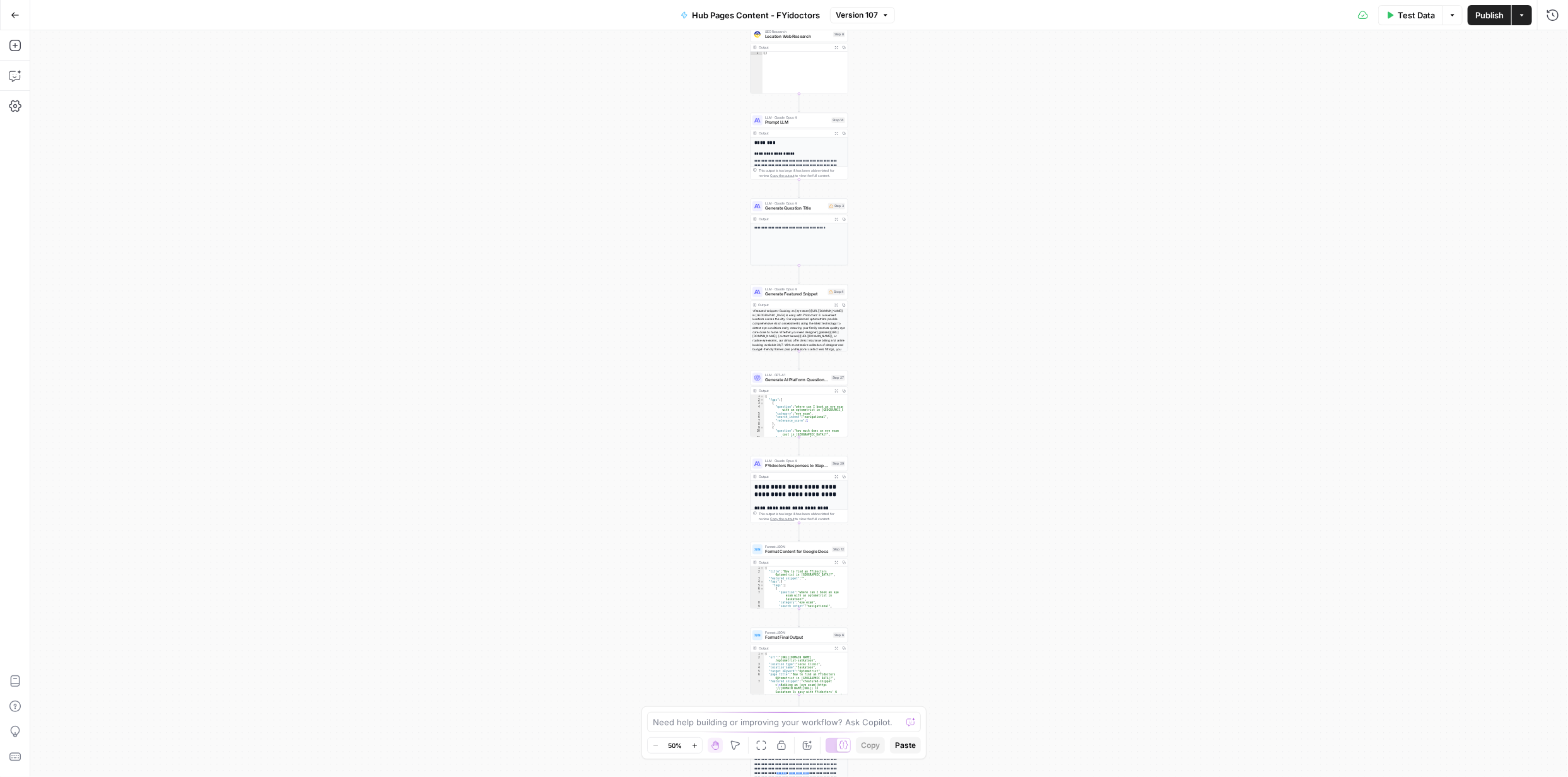
click at [695, 743] on icon "button" at bounding box center [694, 745] width 7 height 7
click at [695, 743] on icon "button" at bounding box center [694, 745] width 7 height 7
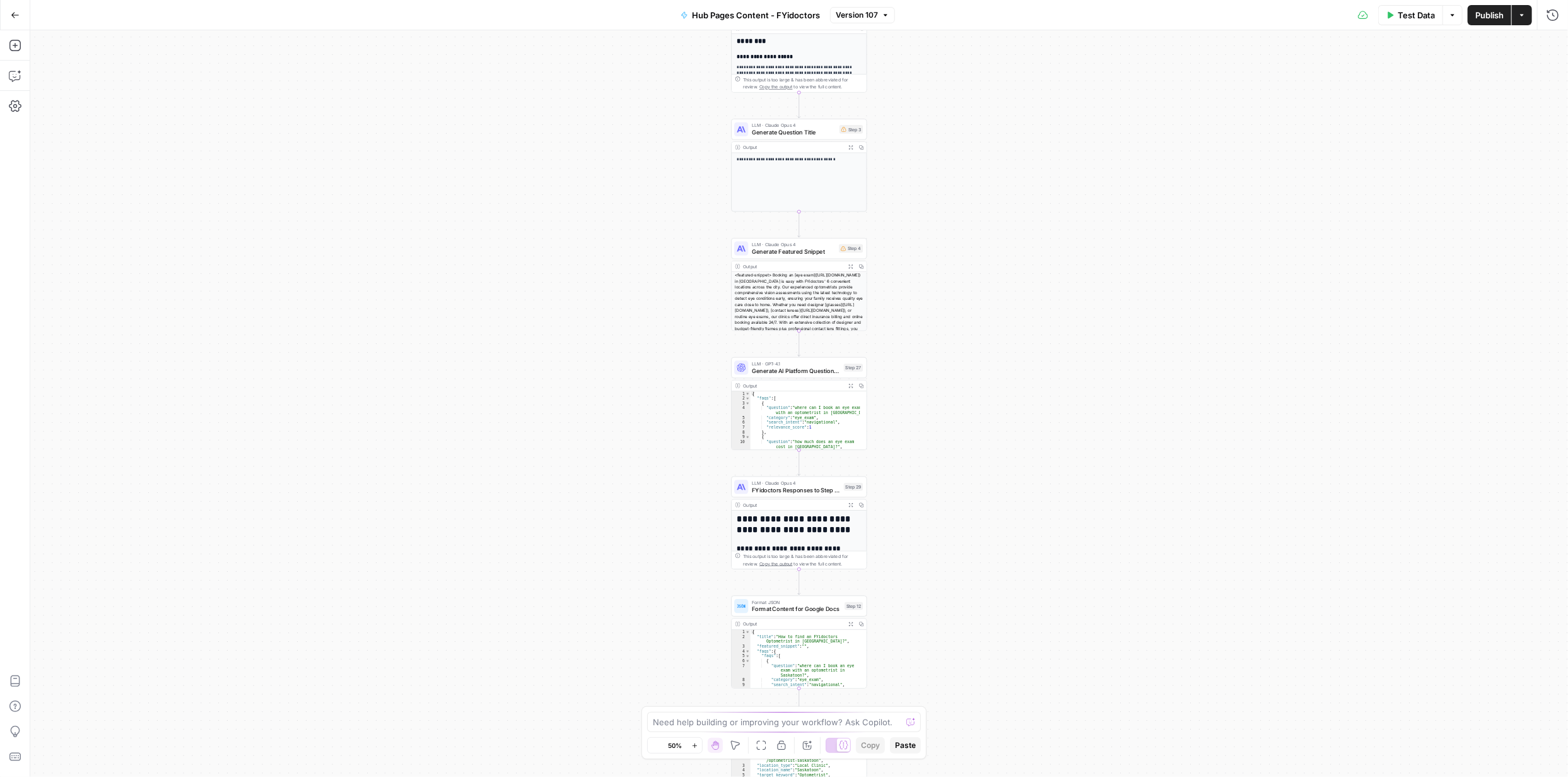
click at [695, 743] on icon "button" at bounding box center [694, 745] width 7 height 7
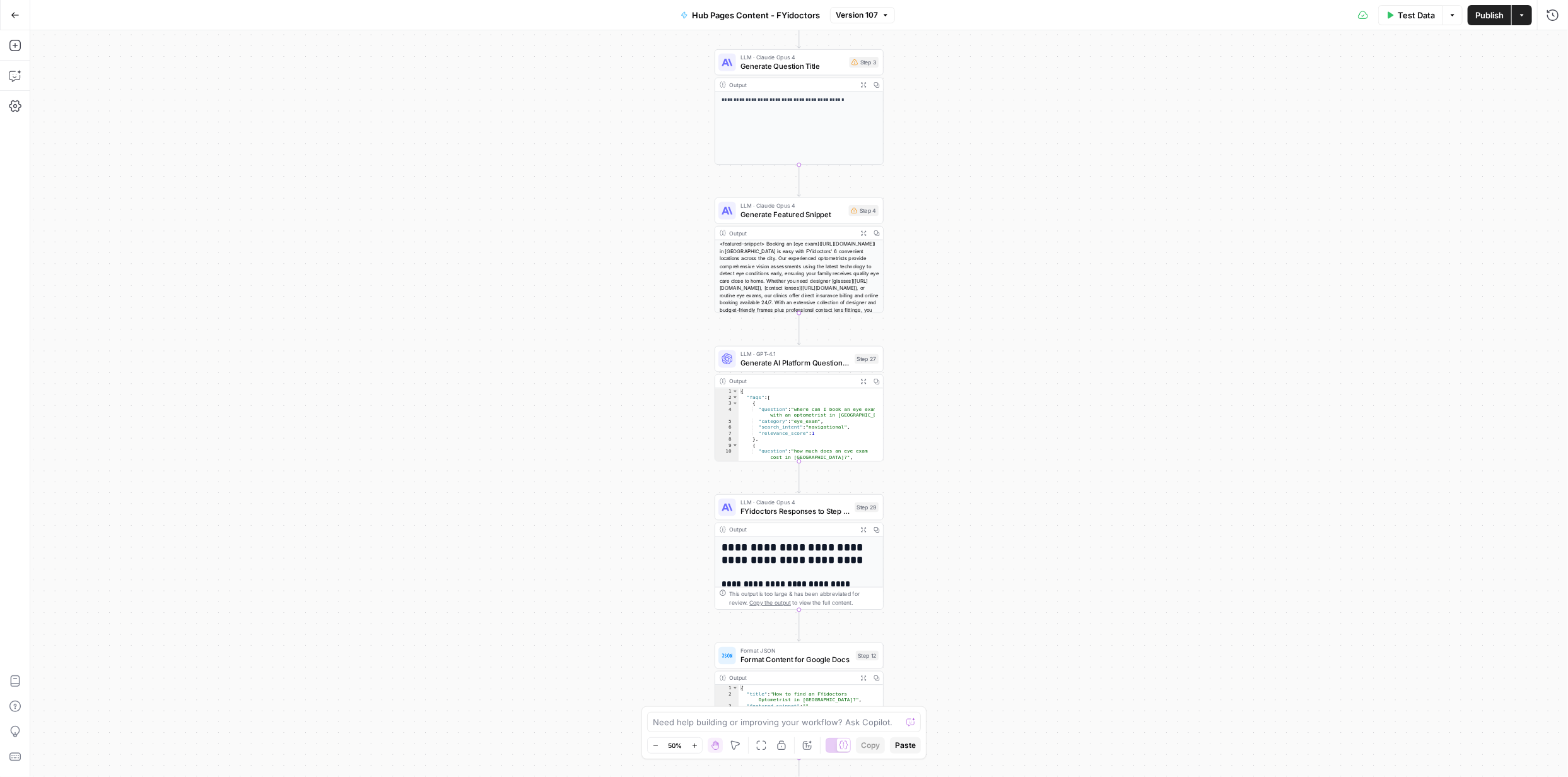
click at [695, 743] on icon "button" at bounding box center [694, 745] width 7 height 7
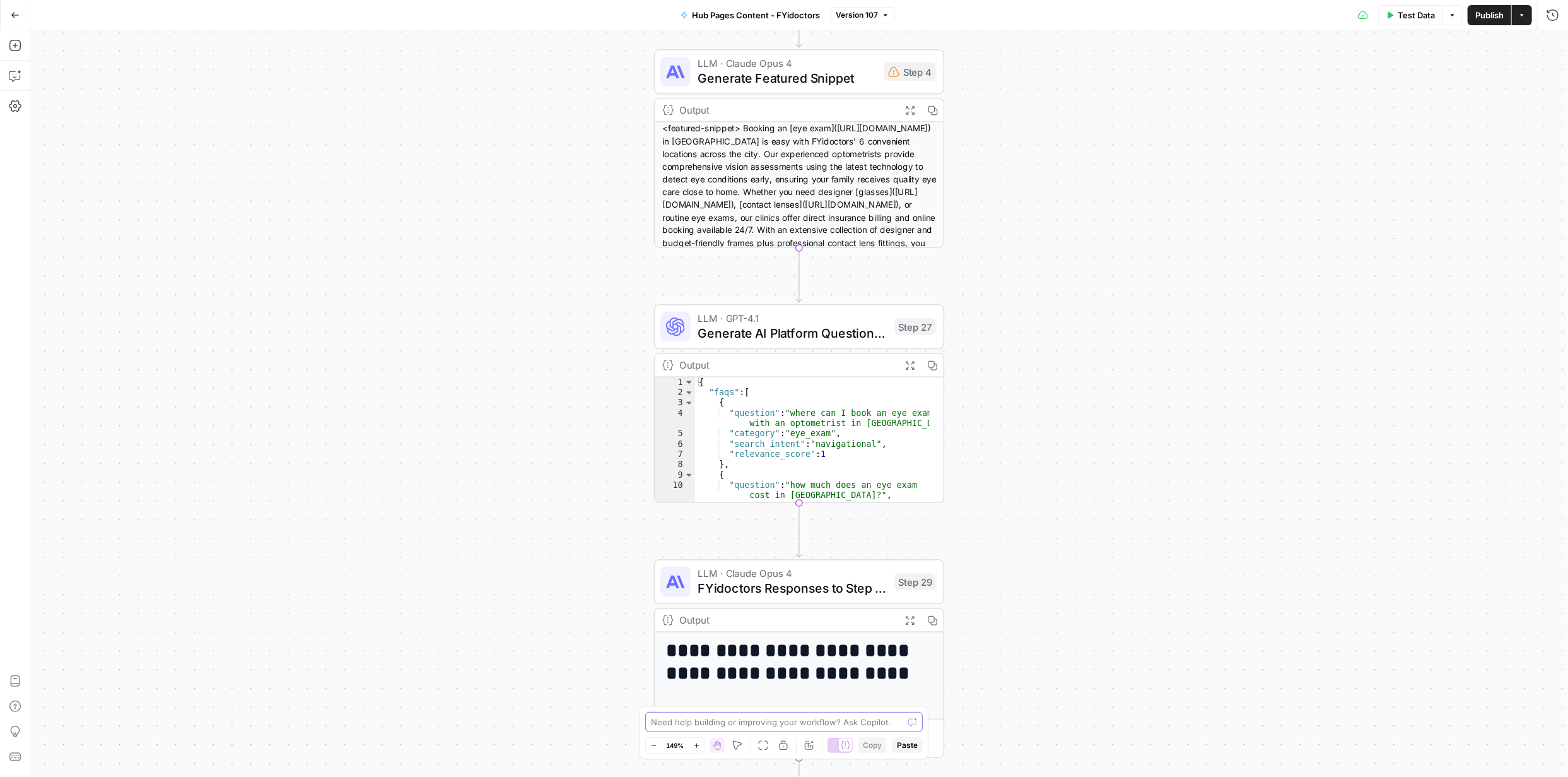
click at [711, 722] on textarea at bounding box center [777, 722] width 253 height 13
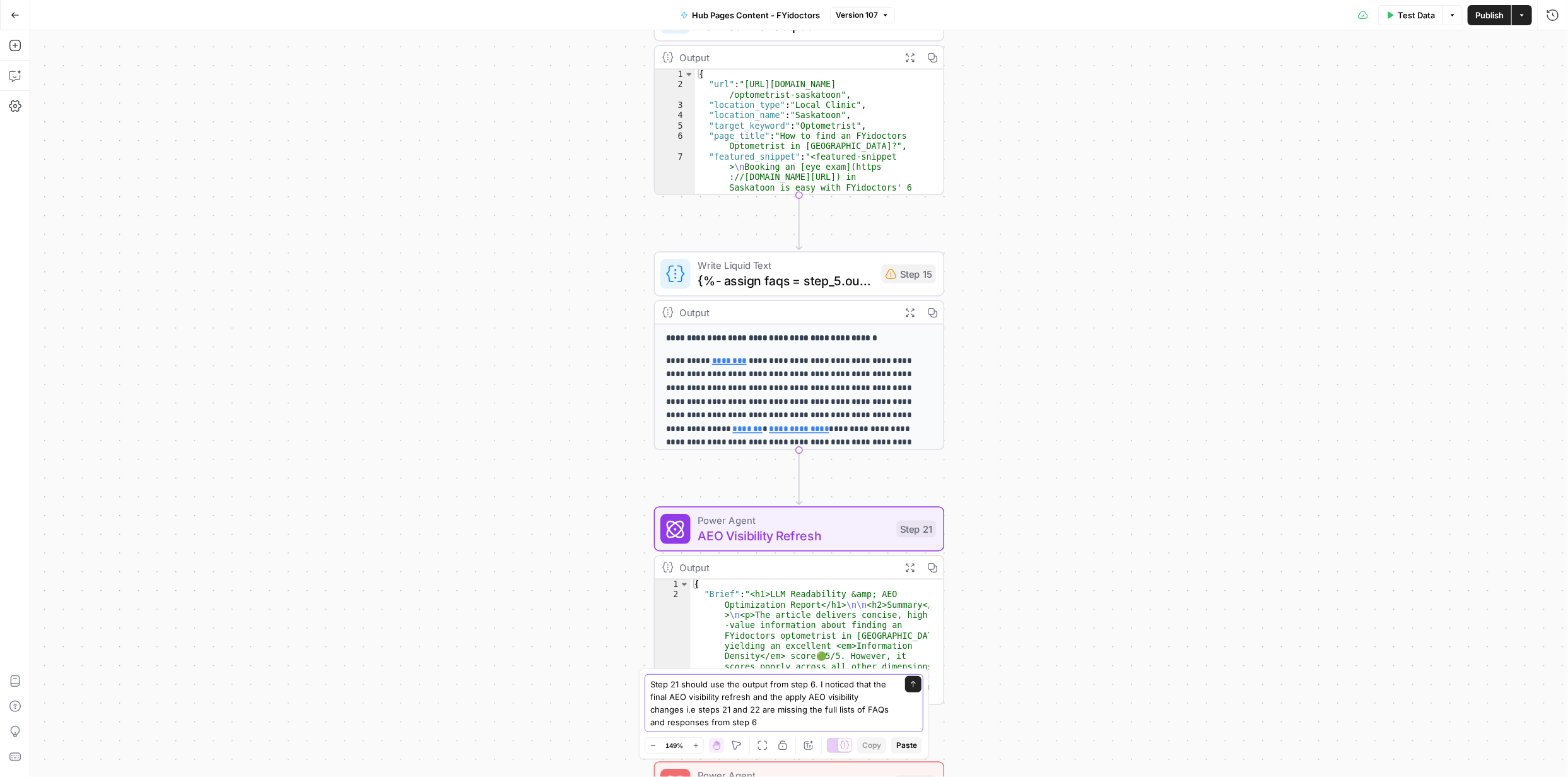
type textarea "Step 21 should use the output from step 6. I noticed that the final AEO visibil…"
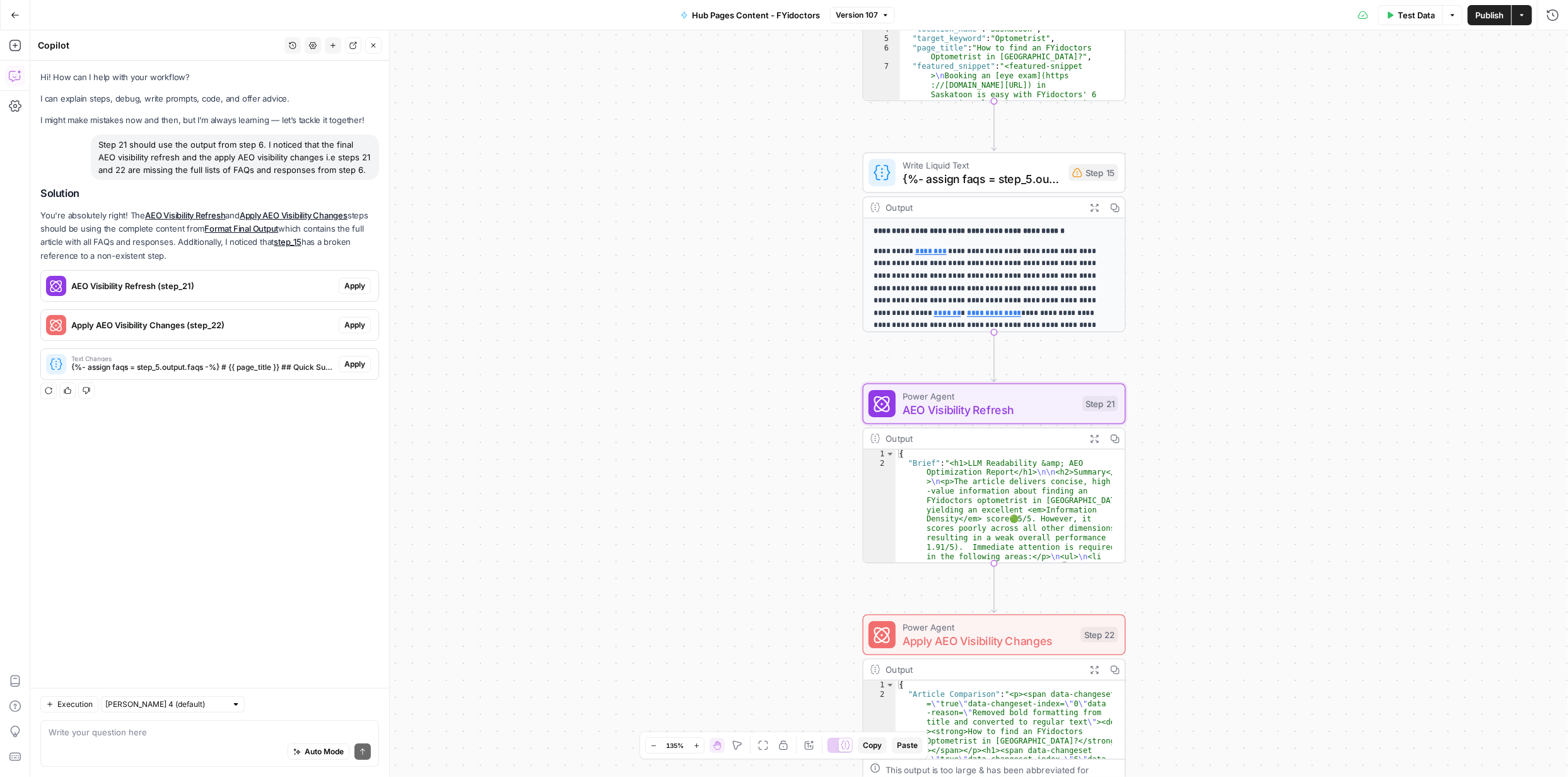
click at [351, 281] on span "Apply" at bounding box center [355, 286] width 21 height 11
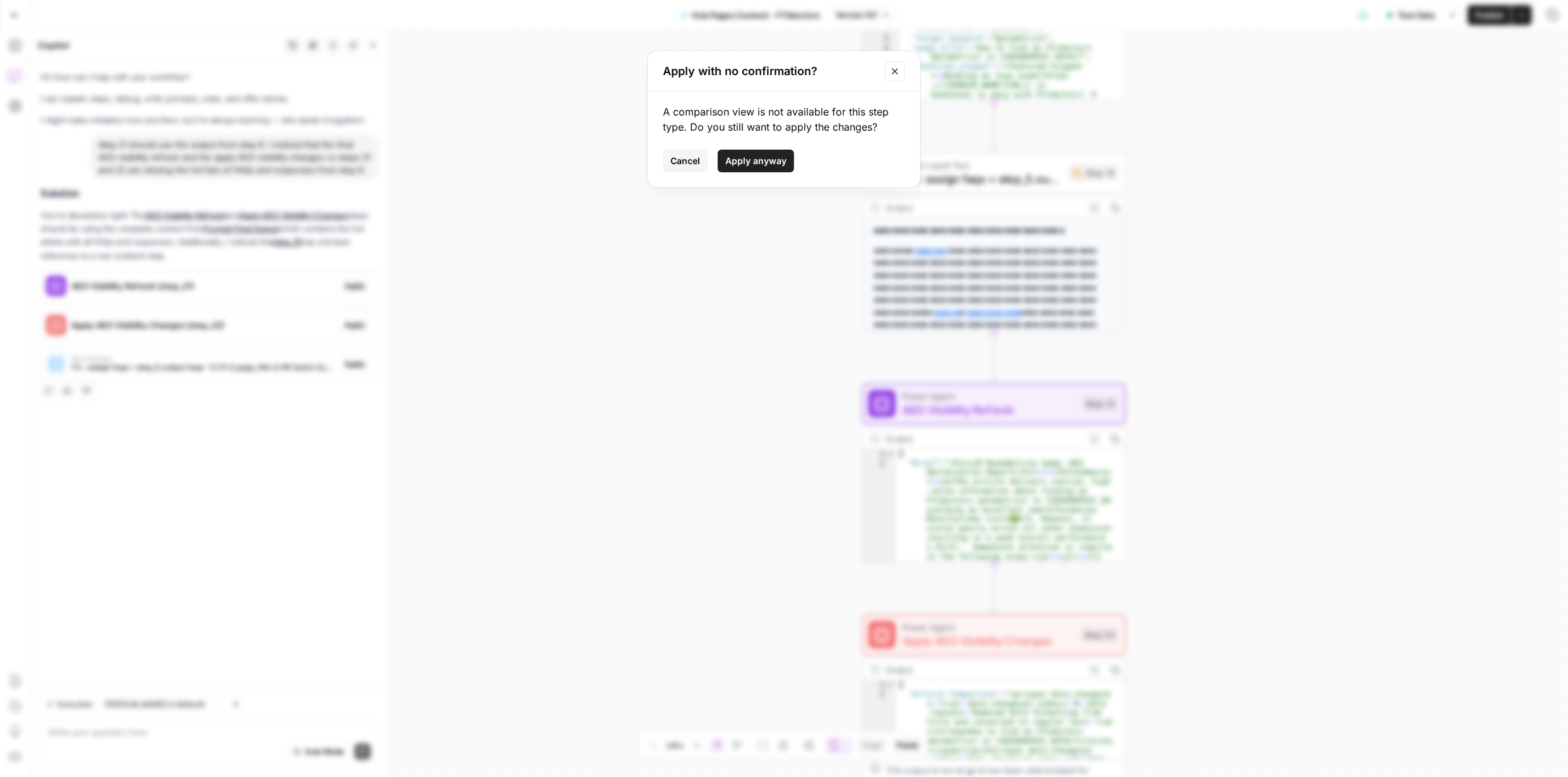
click at [753, 161] on span "Apply anyway" at bounding box center [756, 161] width 61 height 13
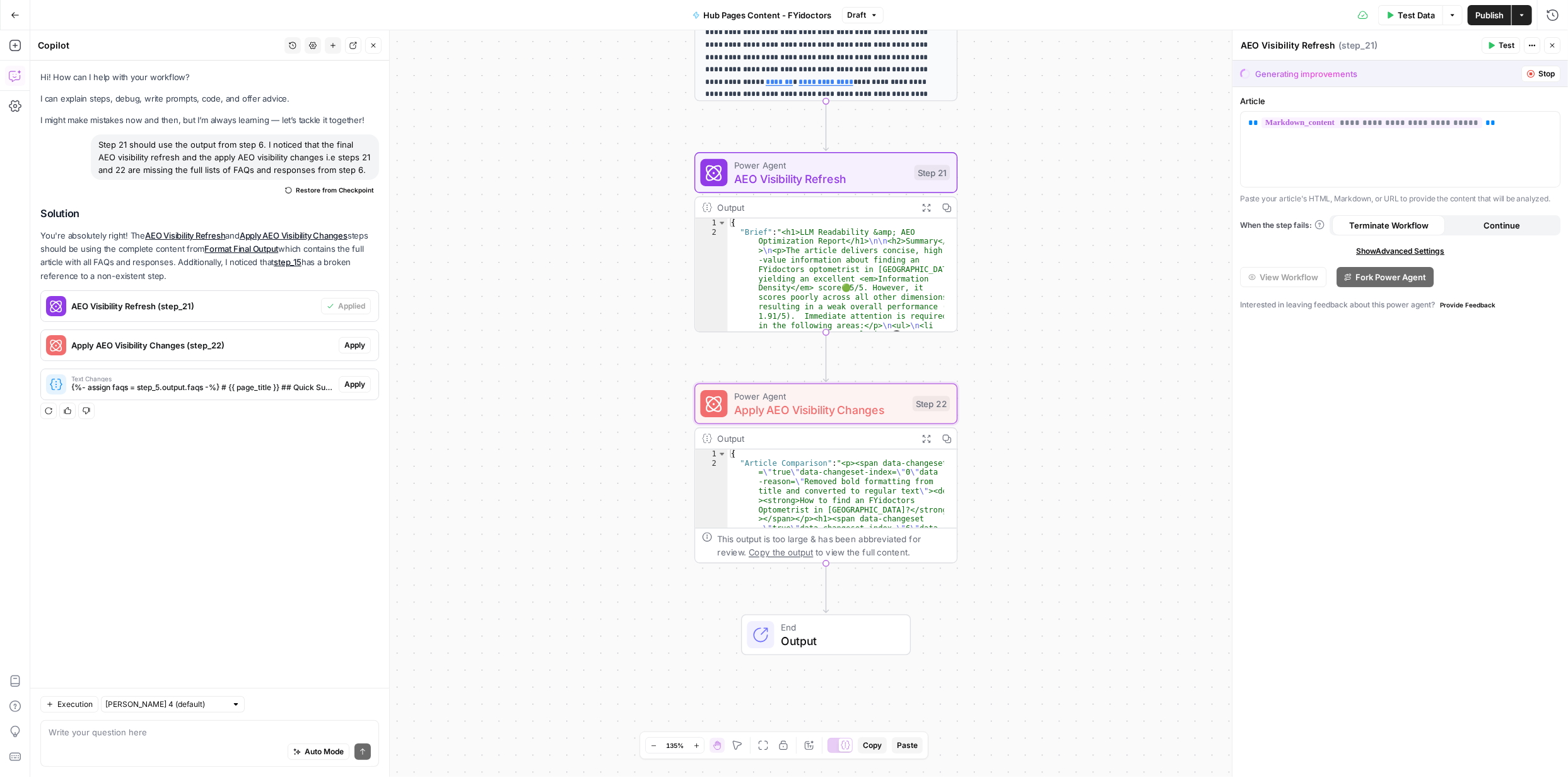
click at [359, 342] on span "Apply" at bounding box center [355, 345] width 21 height 11
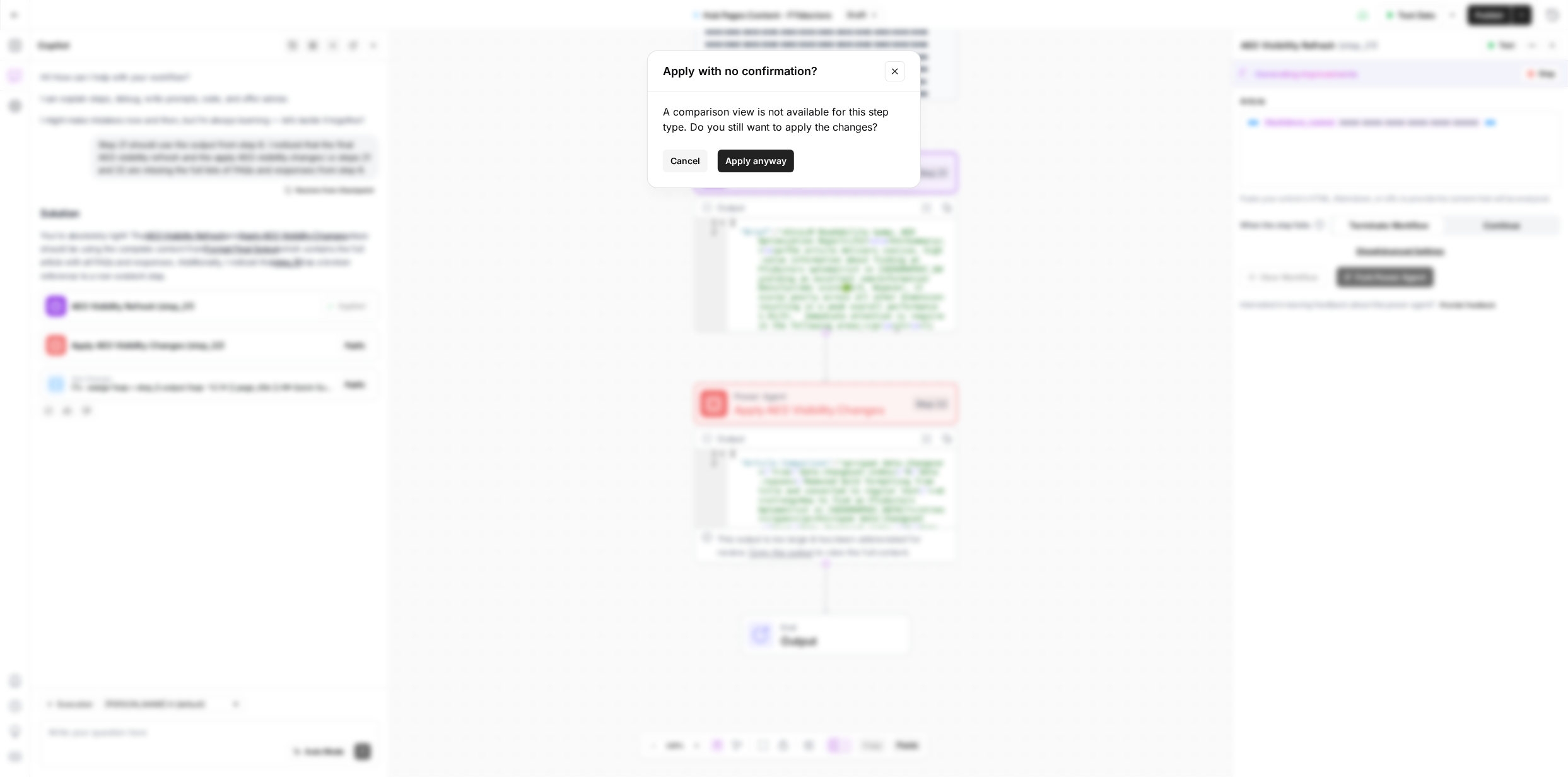
click at [747, 158] on span "Apply anyway" at bounding box center [756, 161] width 61 height 13
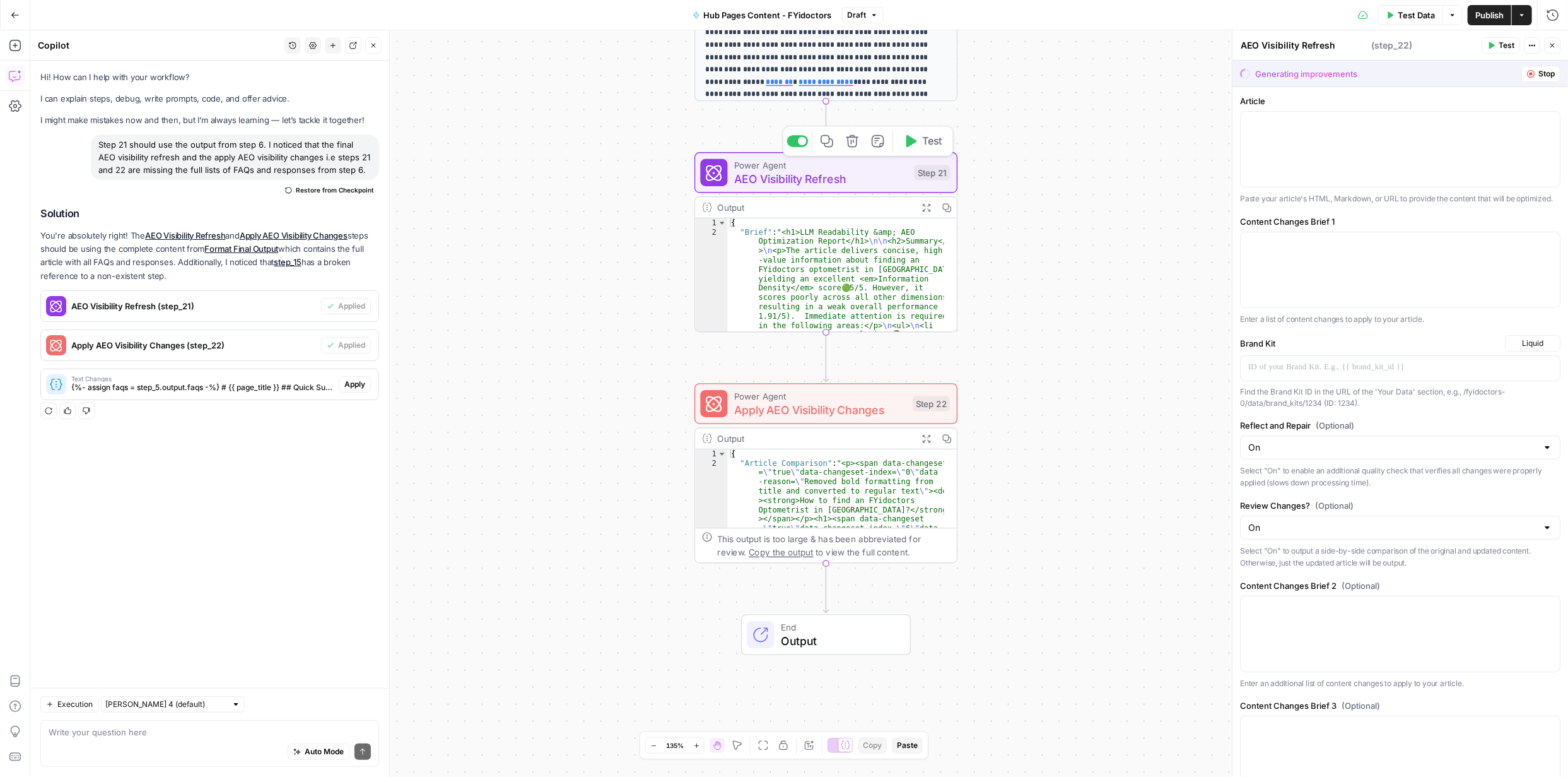
type textarea "Apply AEO Visibility Changes"
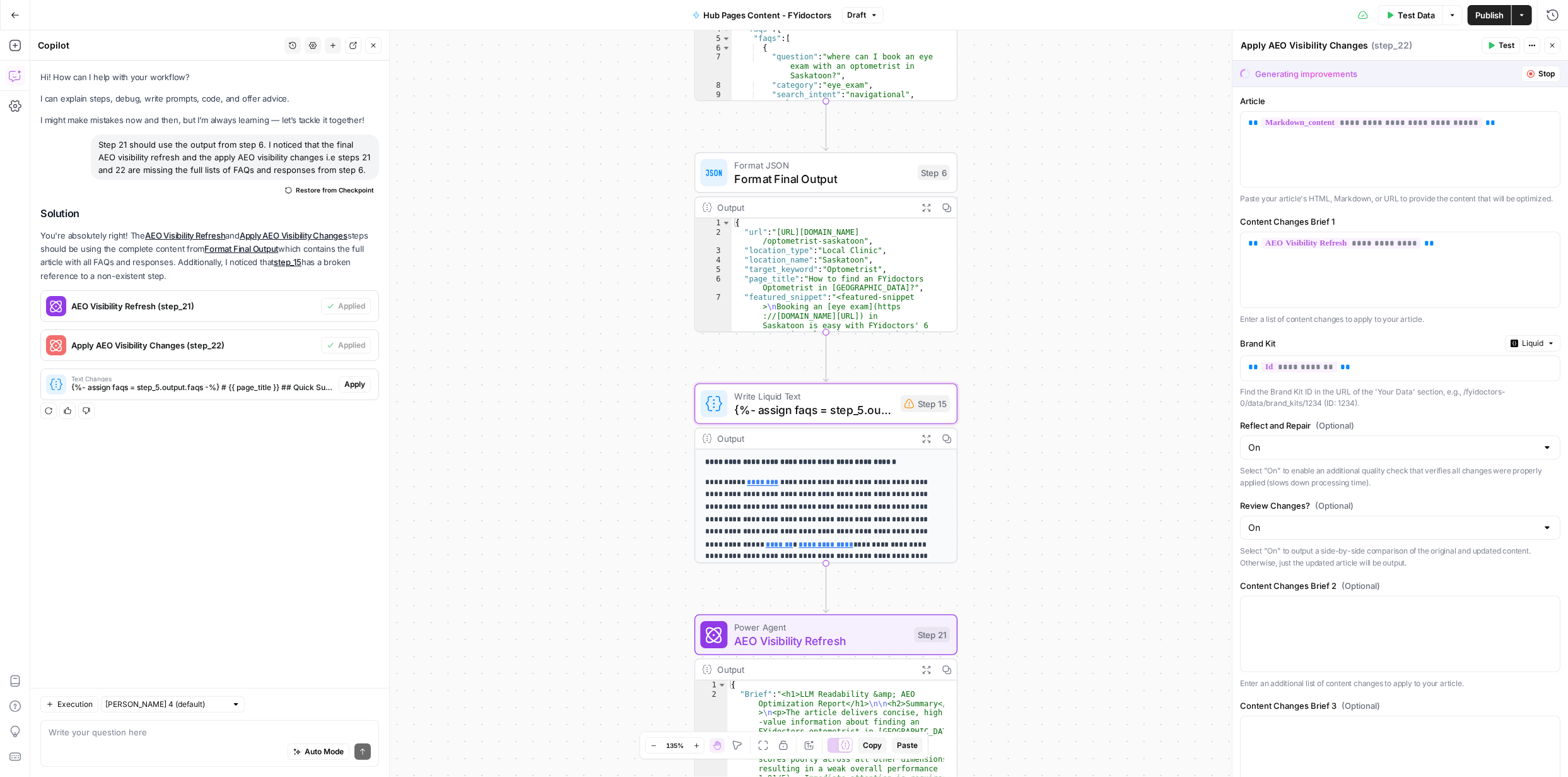
click at [355, 382] on span "Apply" at bounding box center [355, 384] width 21 height 11
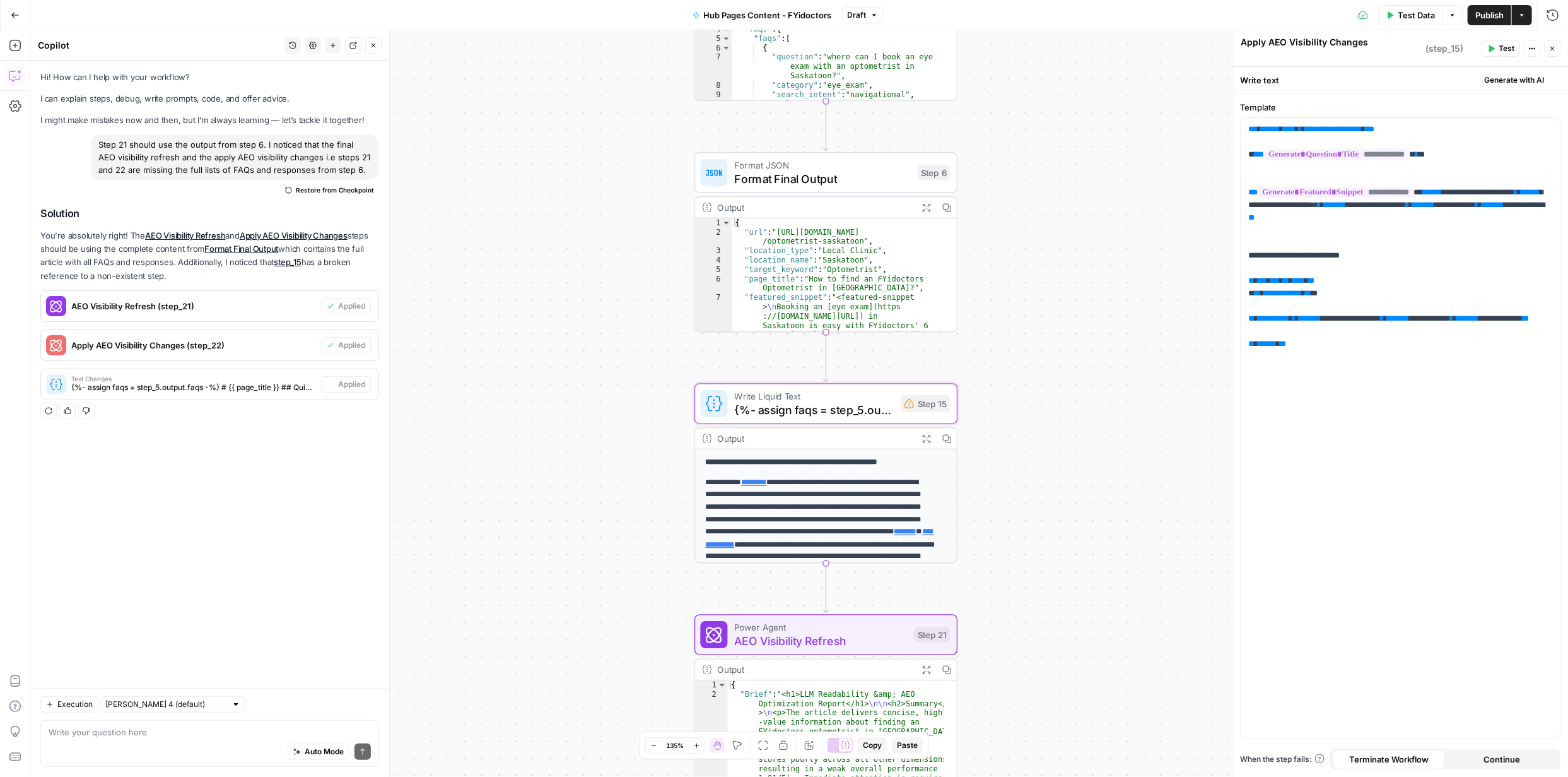
type textarea "{%- assign faqs = step_5.output.faqs -%} # {{ page_title }} ## Quick Summary {{…"
click at [1491, 16] on span "Publish" at bounding box center [1489, 15] width 29 height 13
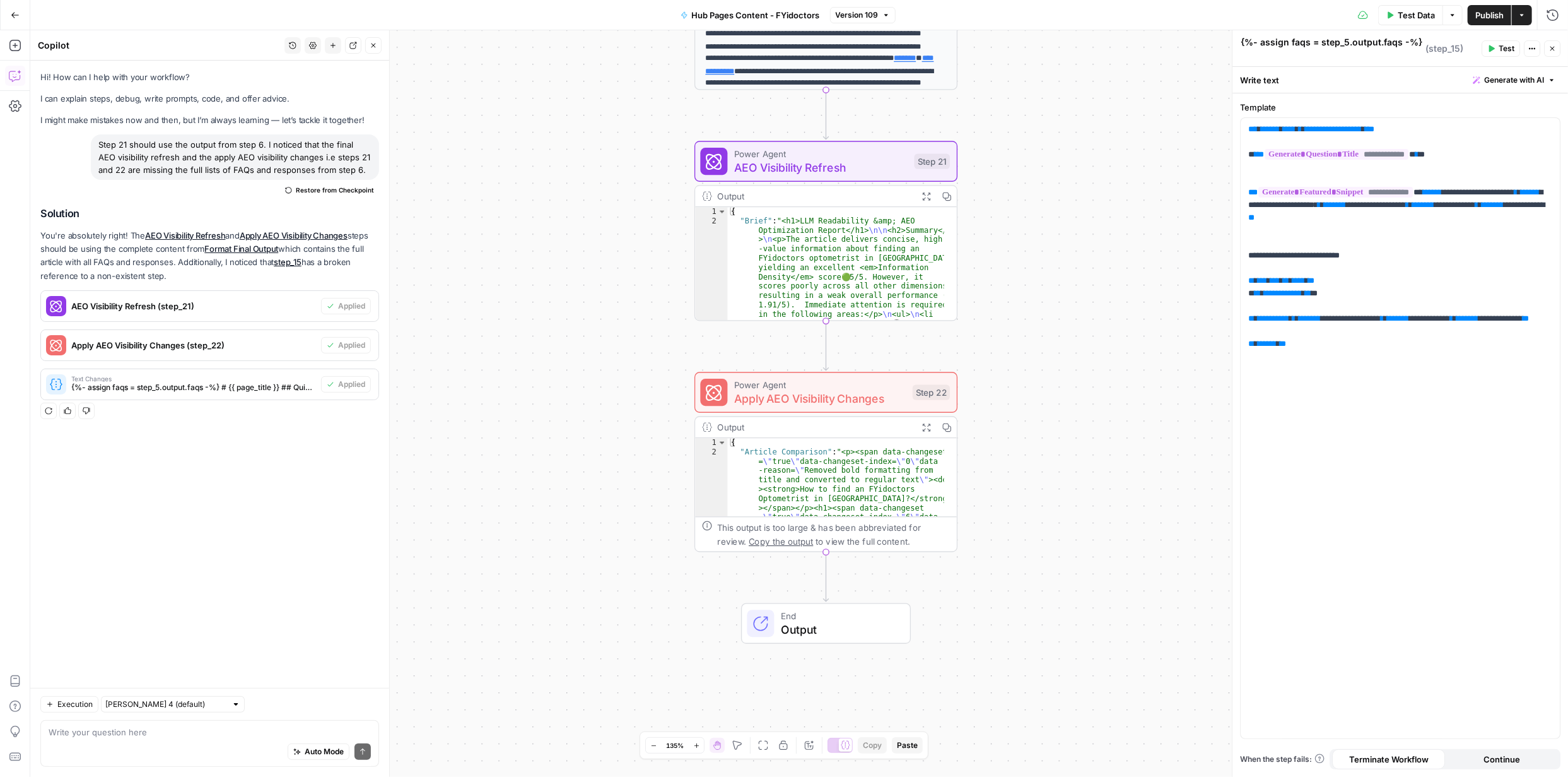
click at [812, 626] on span "Output" at bounding box center [839, 629] width 115 height 17
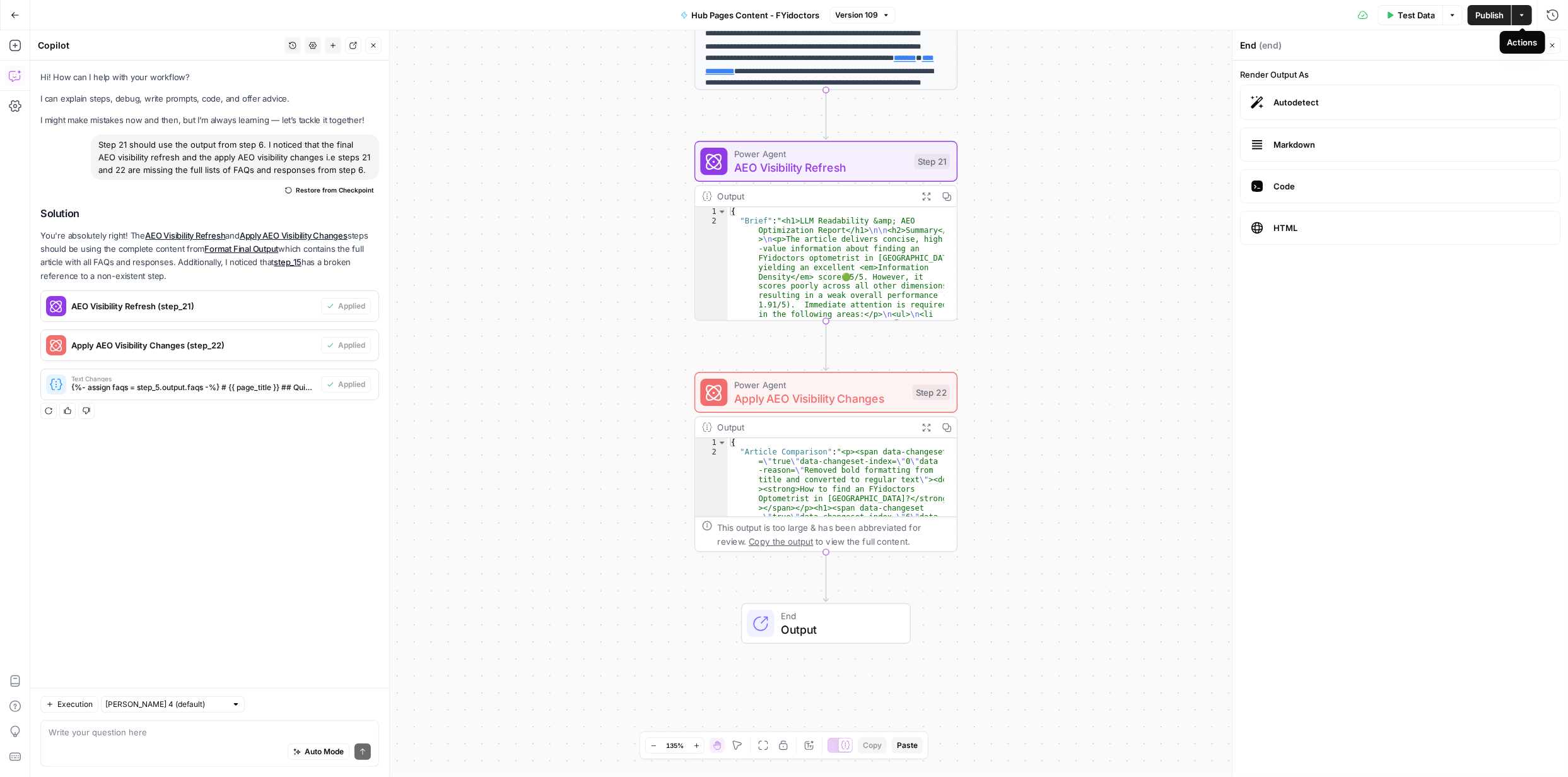
click at [1522, 10] on button "Actions" at bounding box center [1522, 15] width 20 height 20
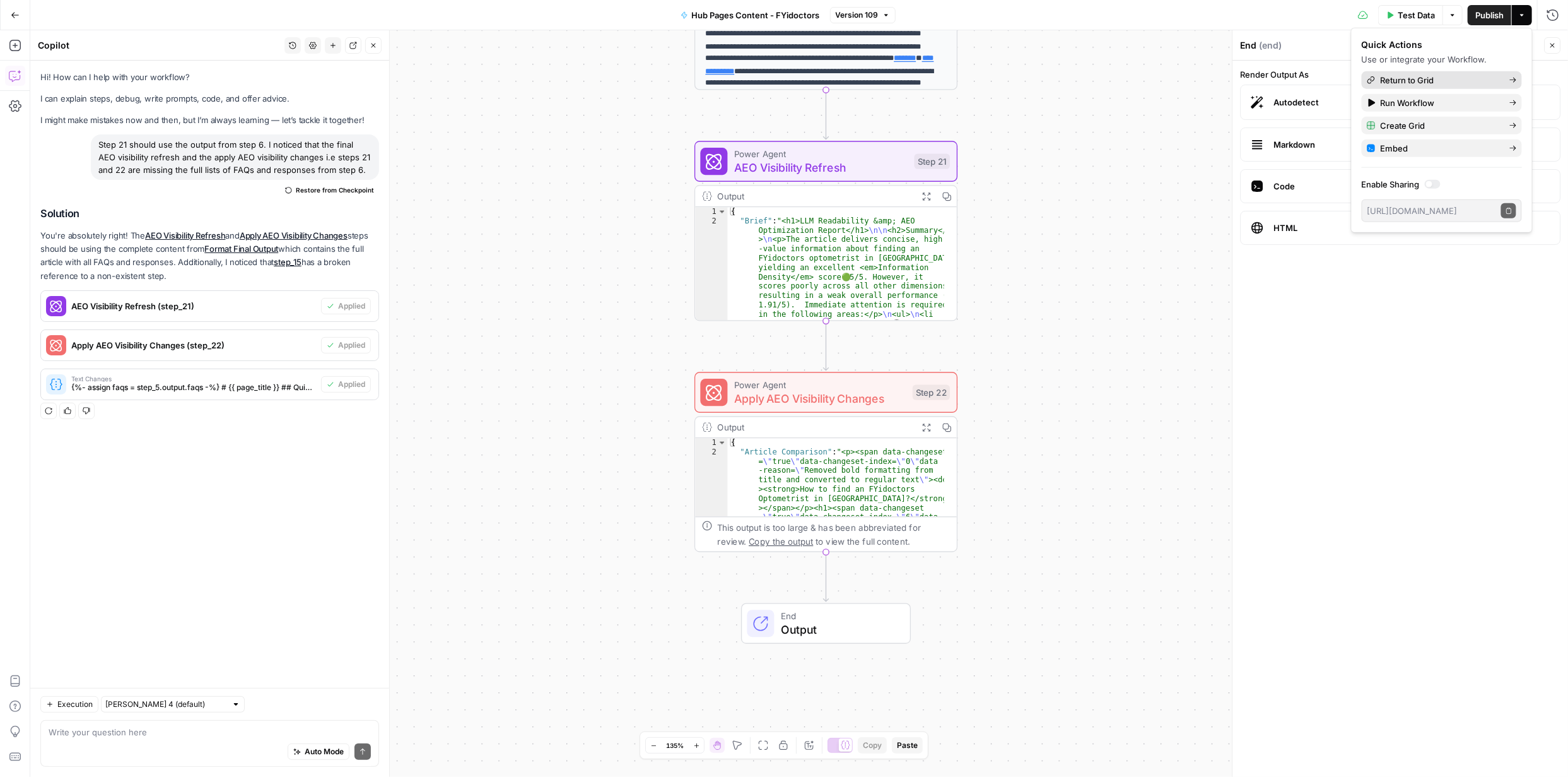
click at [1404, 81] on span "Return to Grid" at bounding box center [1440, 80] width 119 height 13
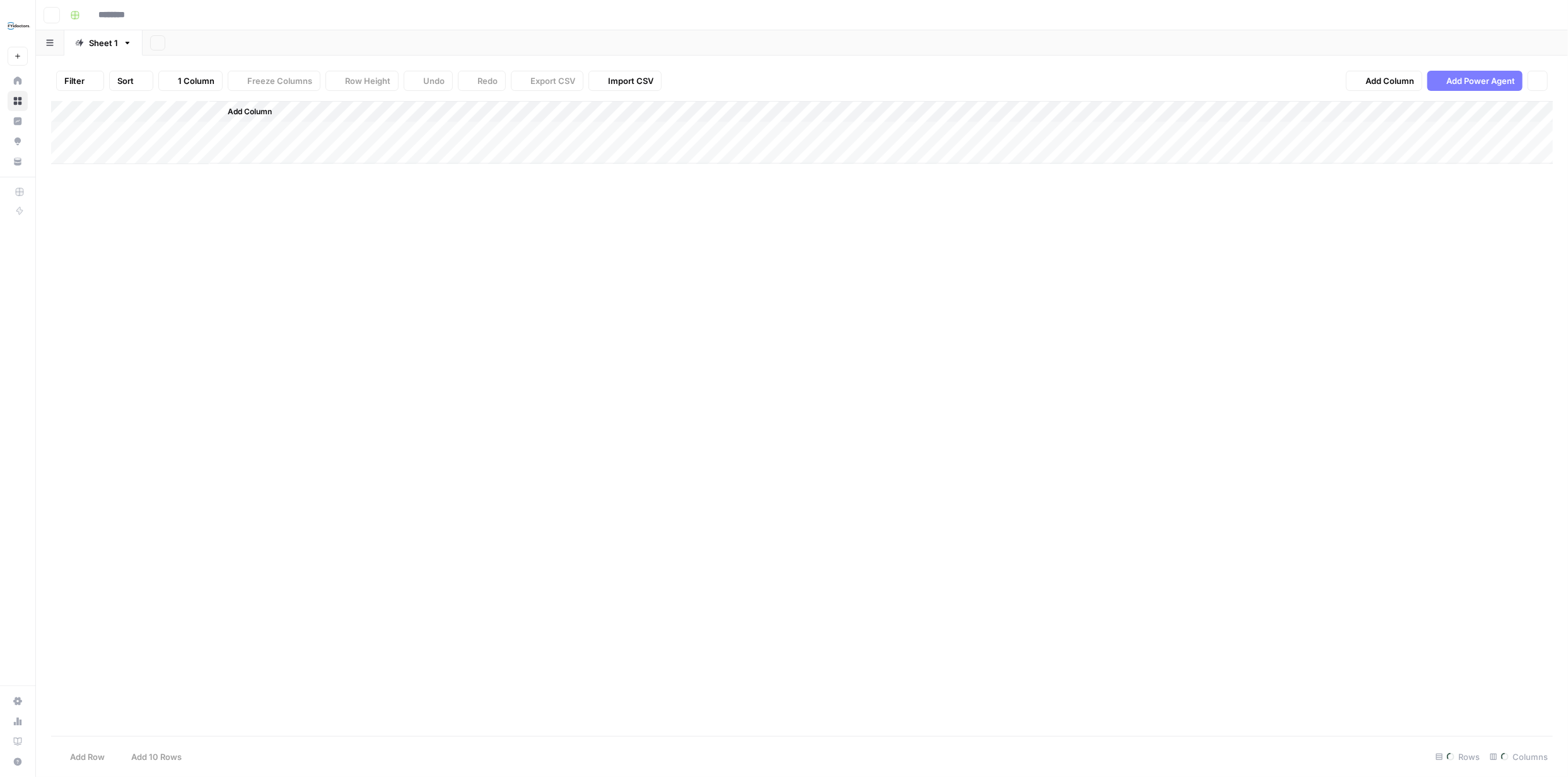
type input "**********"
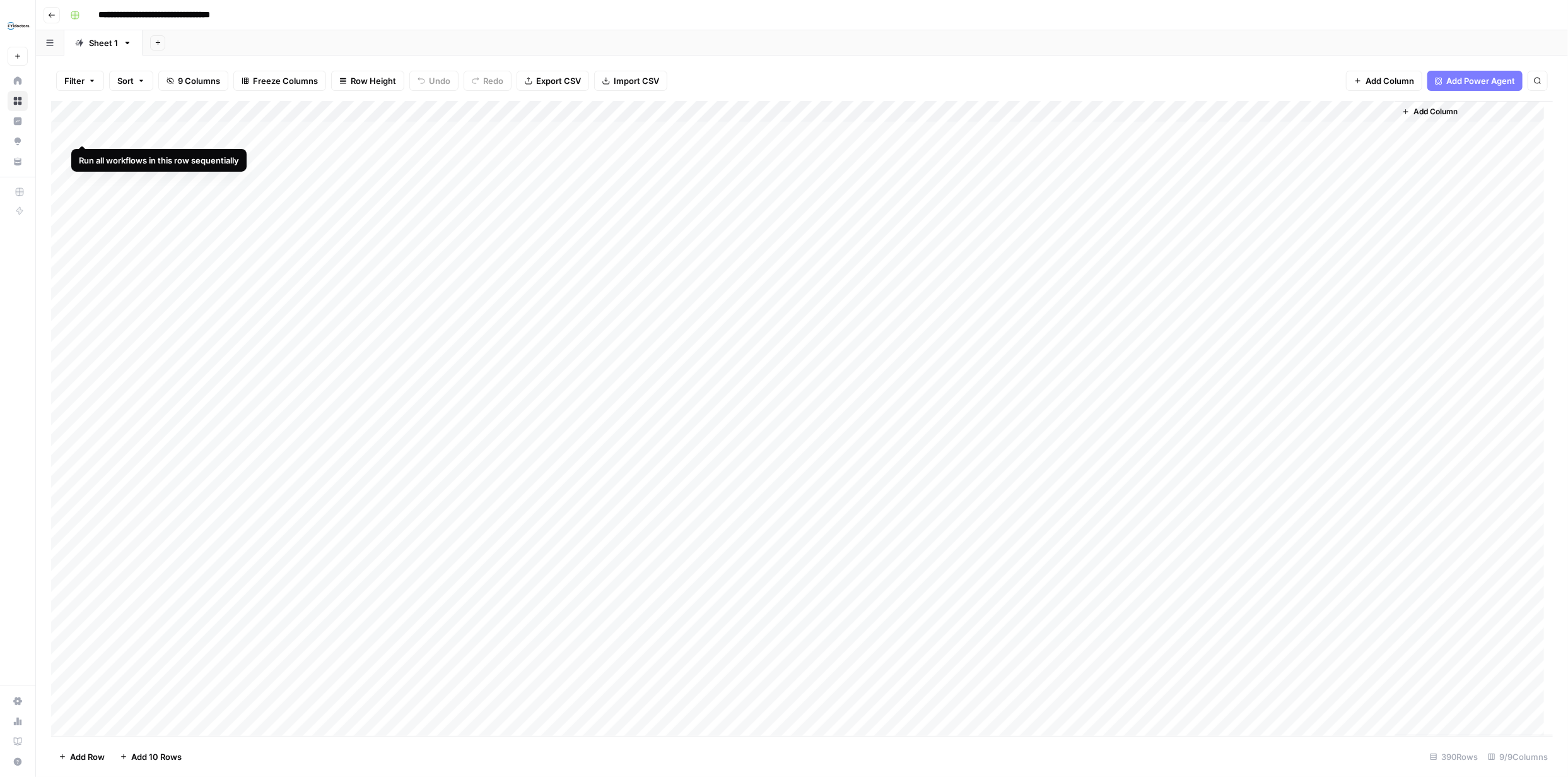
click at [84, 133] on div "Add Column" at bounding box center [802, 418] width 1502 height 635
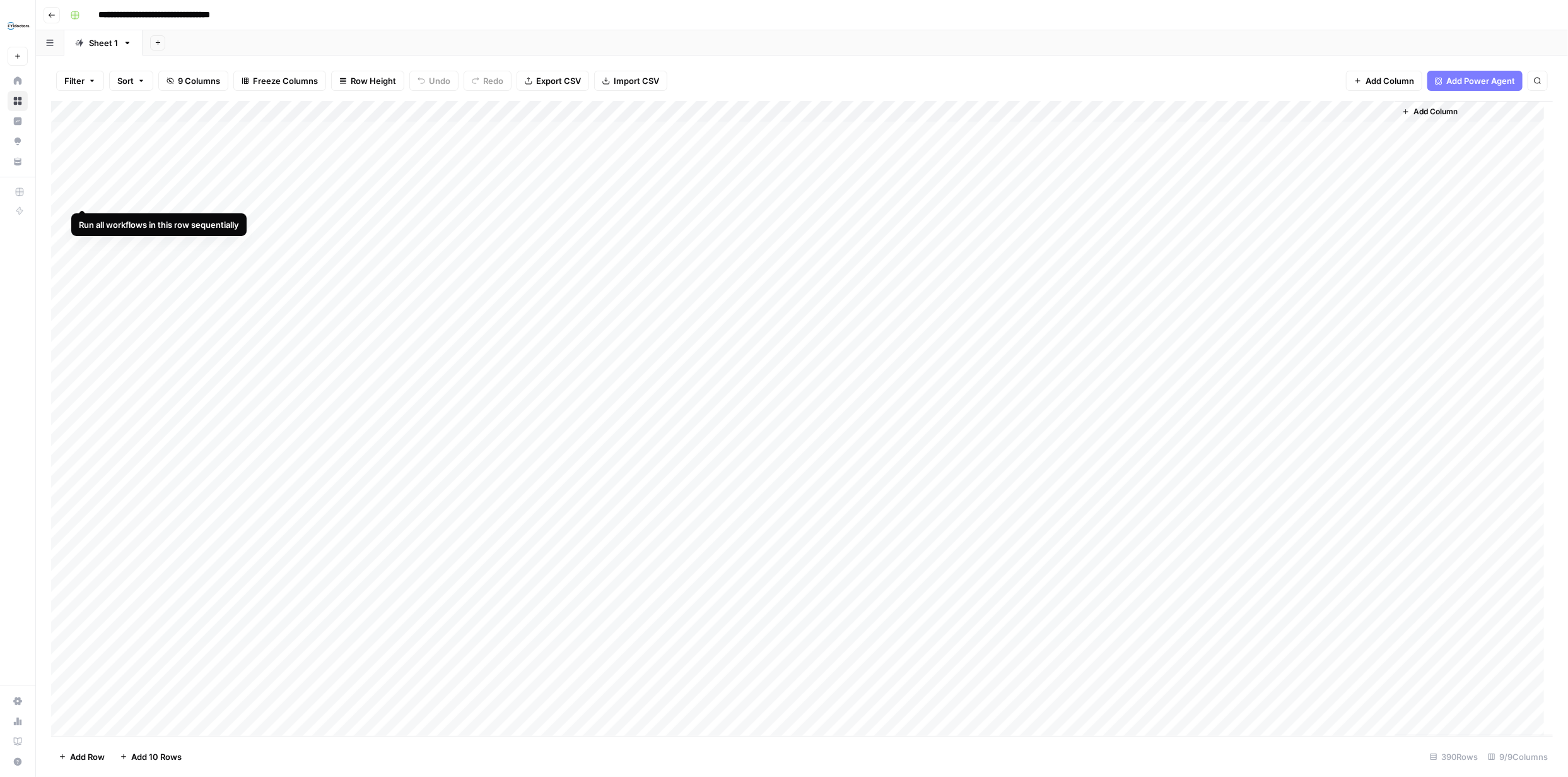
click at [83, 196] on div "Add Column" at bounding box center [802, 418] width 1502 height 635
click at [1454, 108] on span "Add Column" at bounding box center [1436, 112] width 44 height 11
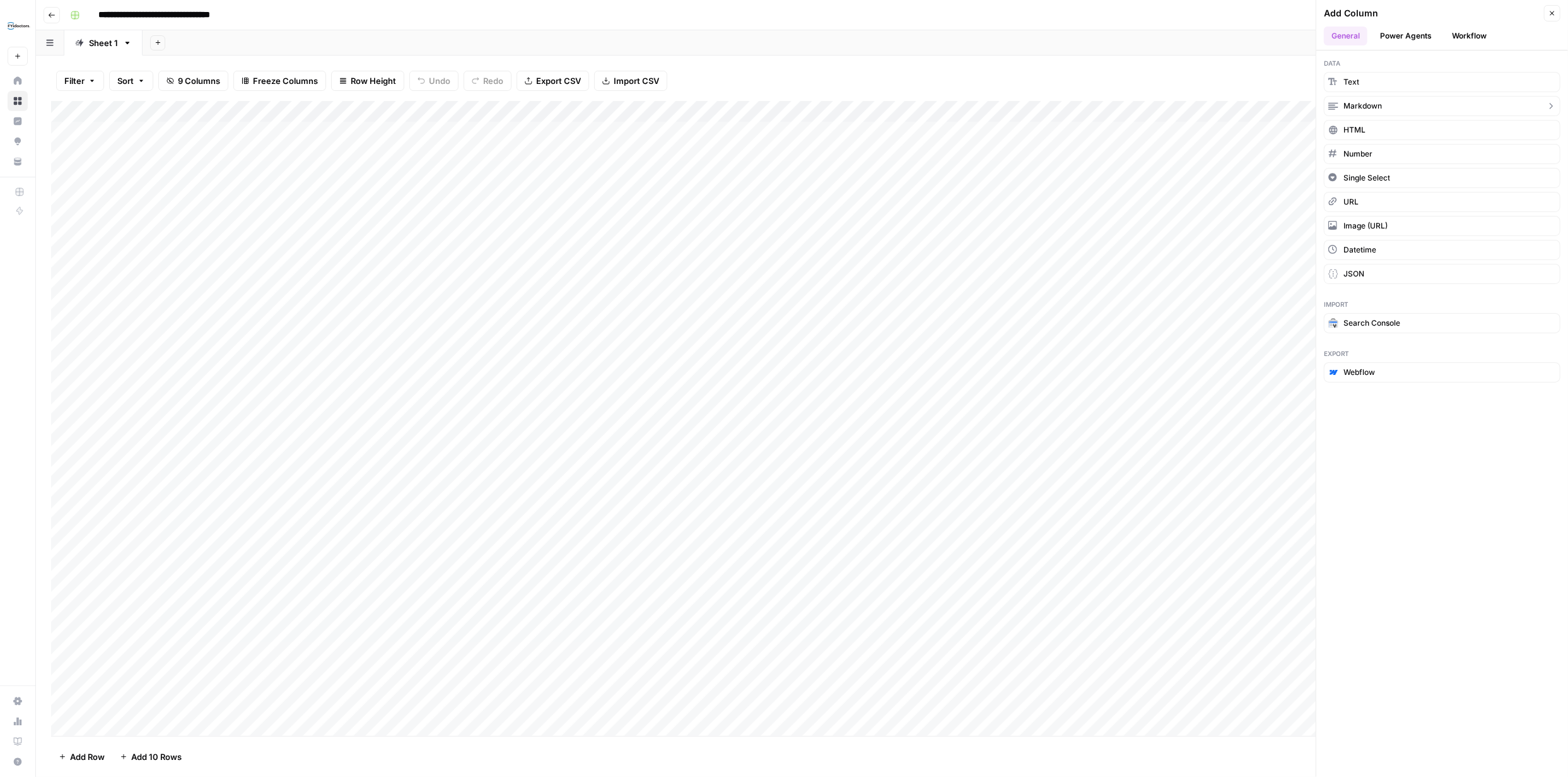
click at [1379, 100] on span "Markdown" at bounding box center [1362, 106] width 39 height 11
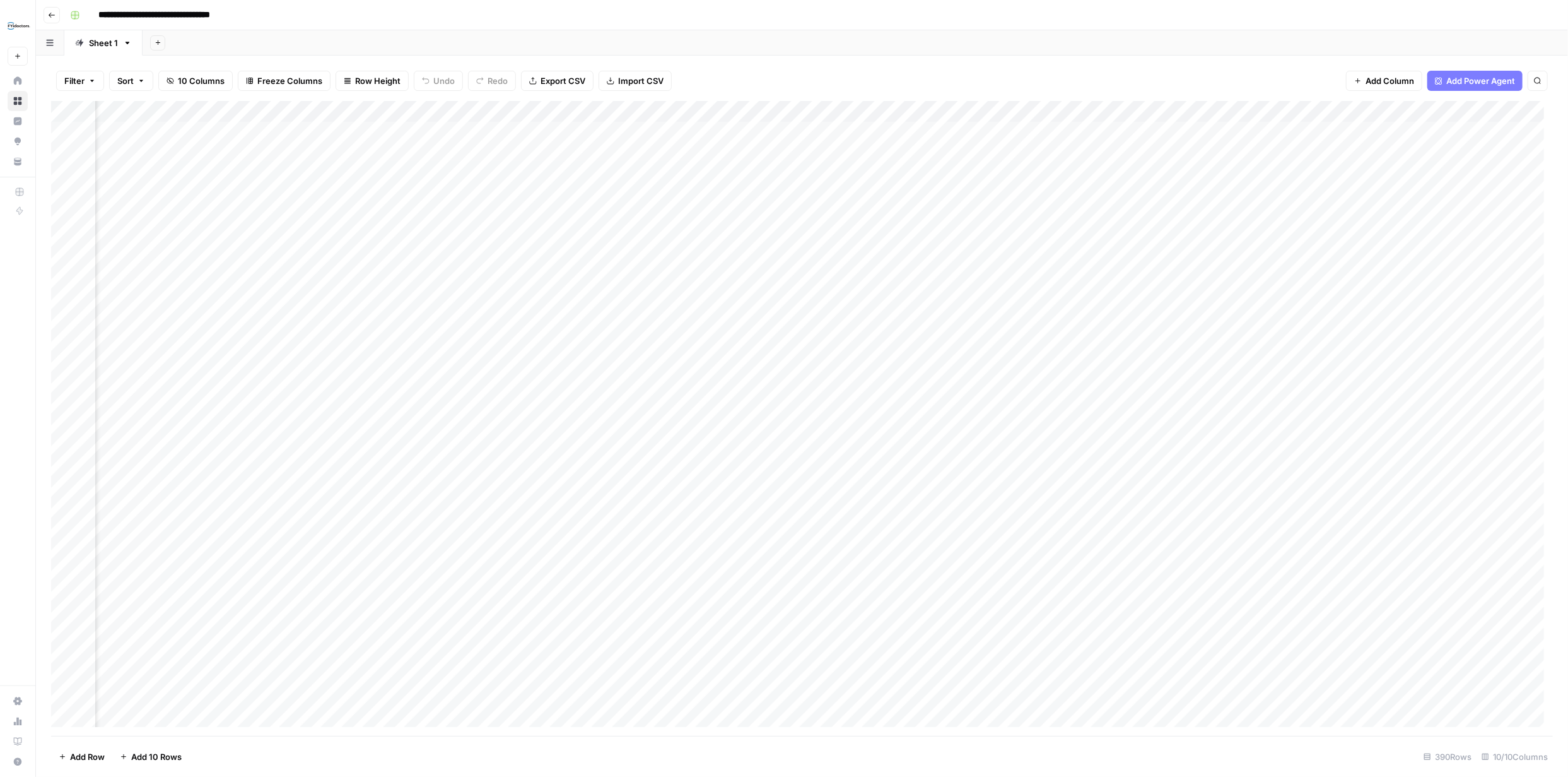
scroll to position [0, 103]
click at [1378, 109] on div "Add Column" at bounding box center [802, 418] width 1502 height 635
click at [1367, 138] on input "New Column" at bounding box center [1367, 142] width 128 height 13
type input "N"
type input "Final Copy"
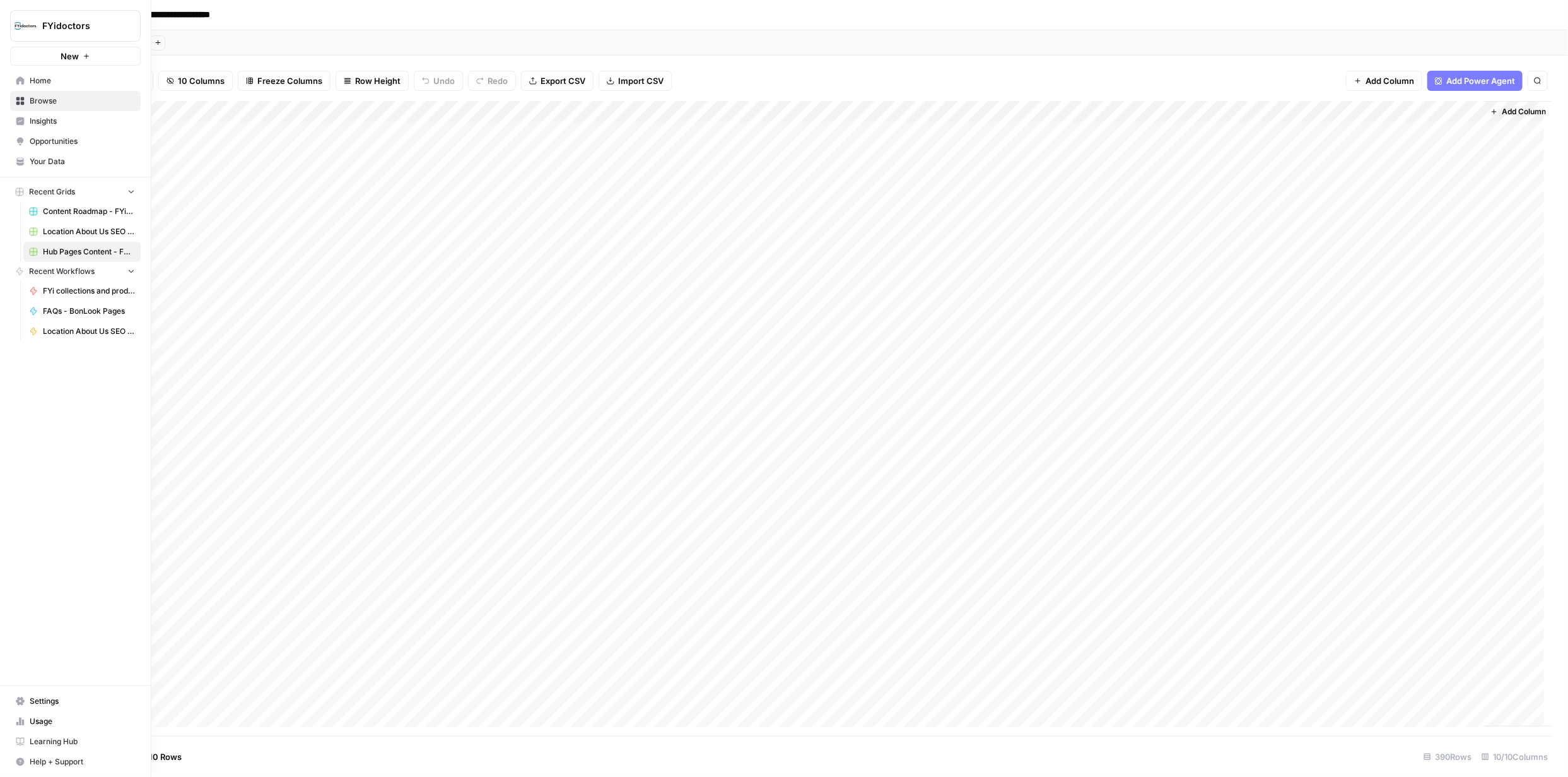
click at [25, 101] on link "Browse" at bounding box center [76, 101] width 131 height 20
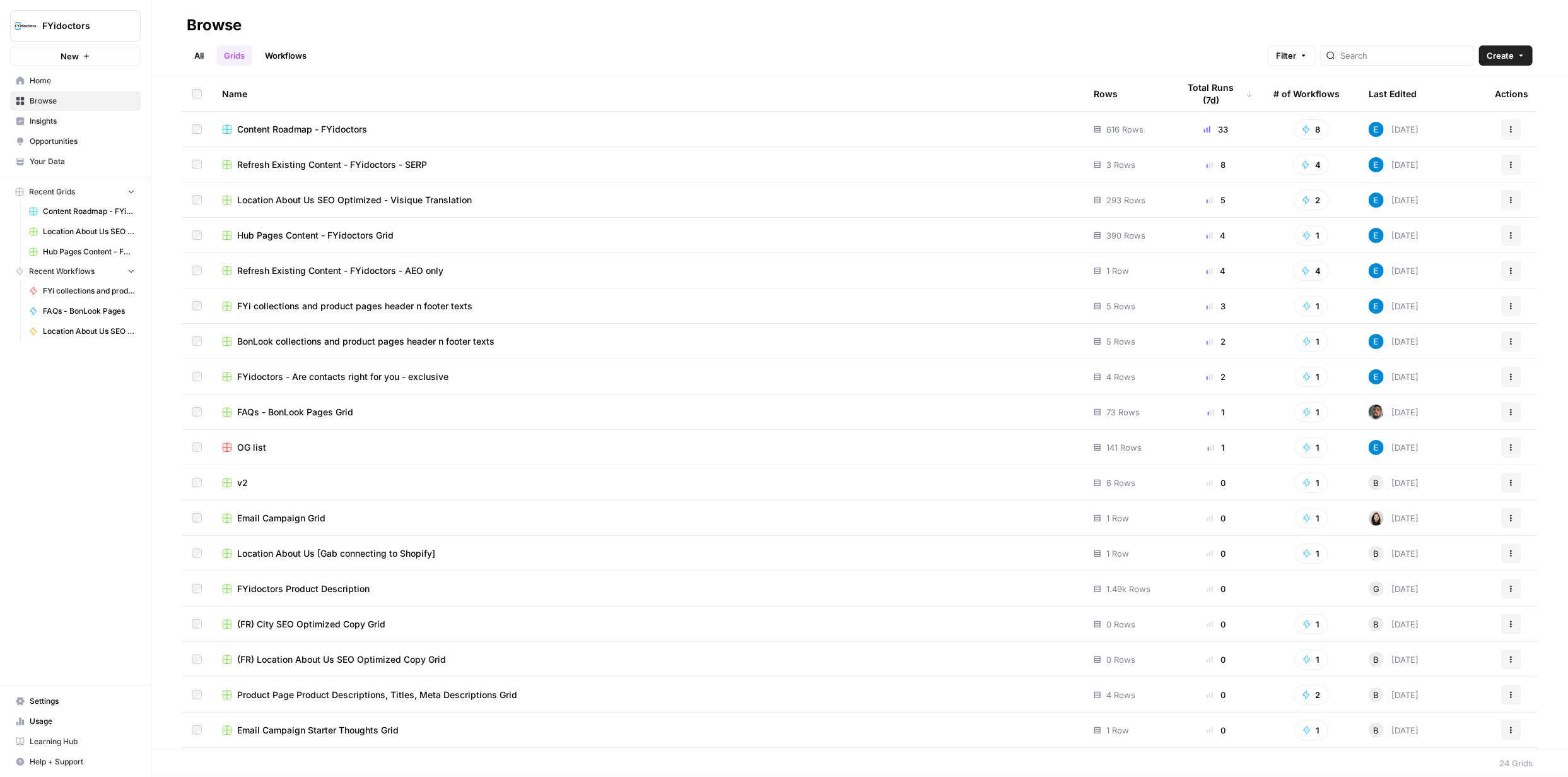
click at [447, 340] on span "BonLook collections and product pages header n footer texts" at bounding box center [366, 342] width 258 height 13
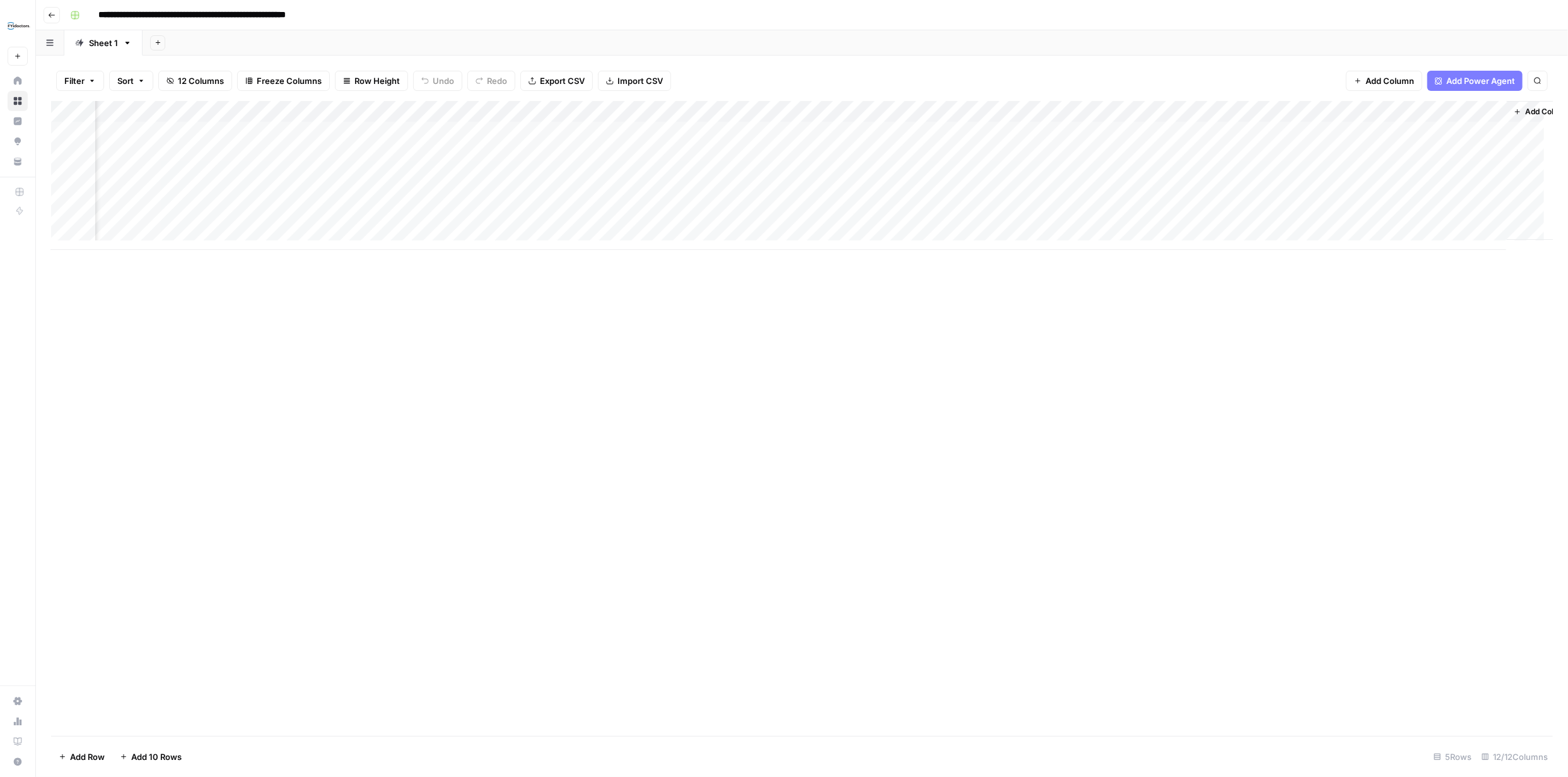
scroll to position [0, 214]
click at [1233, 128] on div "Add Column" at bounding box center [802, 175] width 1502 height 149
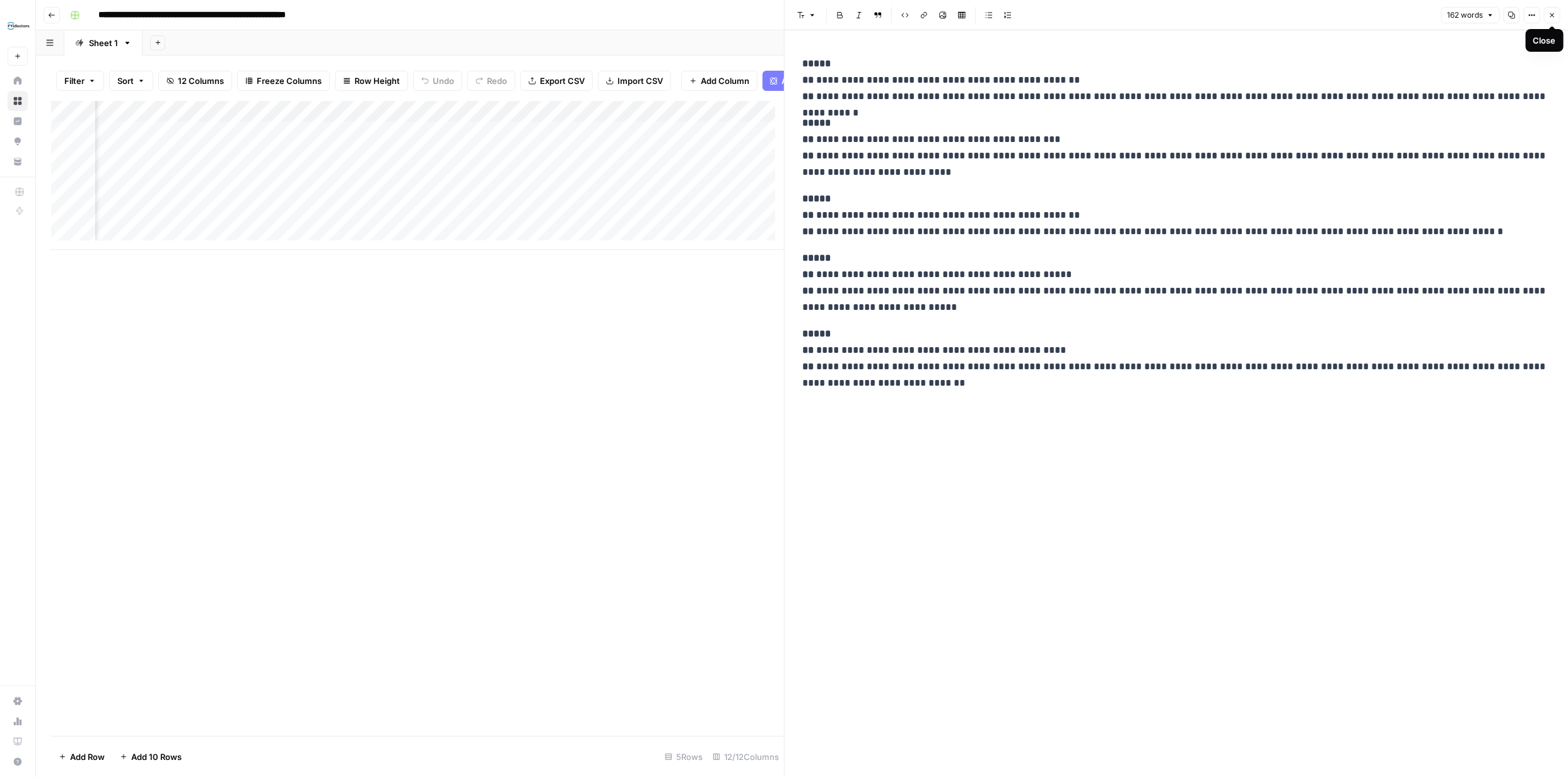
click at [1550, 18] on icon "button" at bounding box center [1552, 15] width 8 height 8
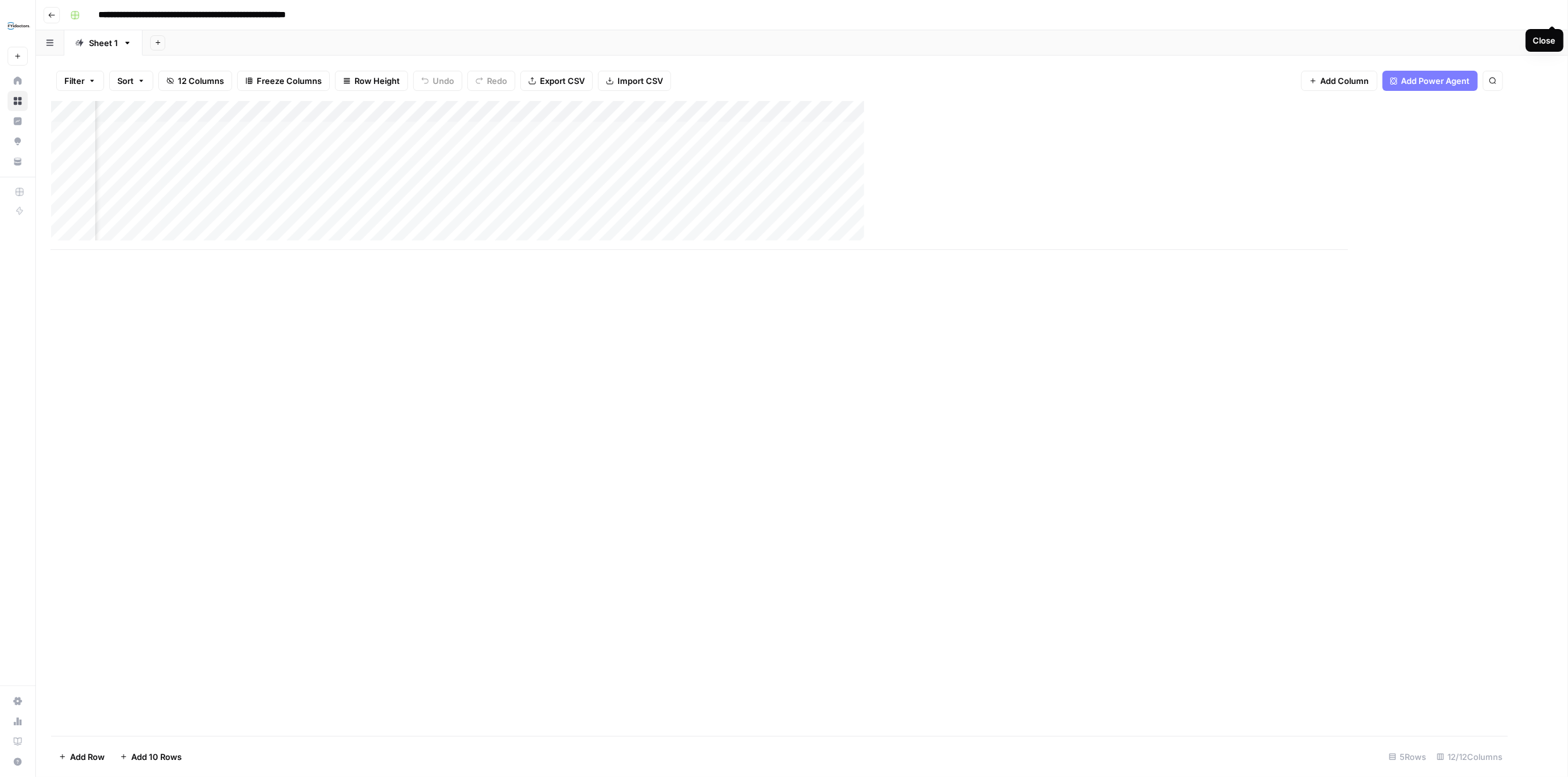
scroll to position [0, 199]
click at [326, 110] on div "Add Column" at bounding box center [802, 175] width 1502 height 149
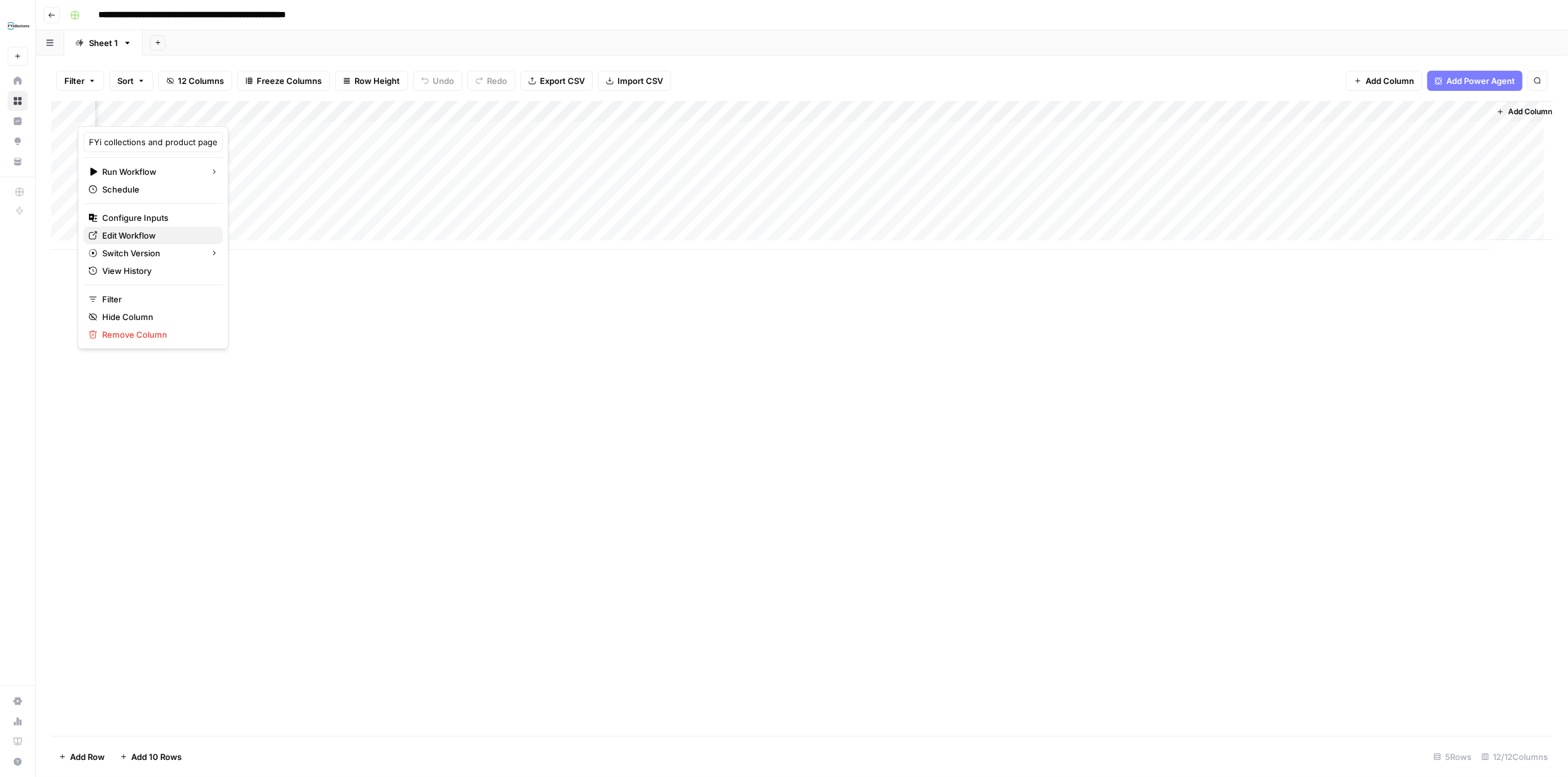
click at [142, 239] on span "Edit Workflow" at bounding box center [157, 236] width 110 height 13
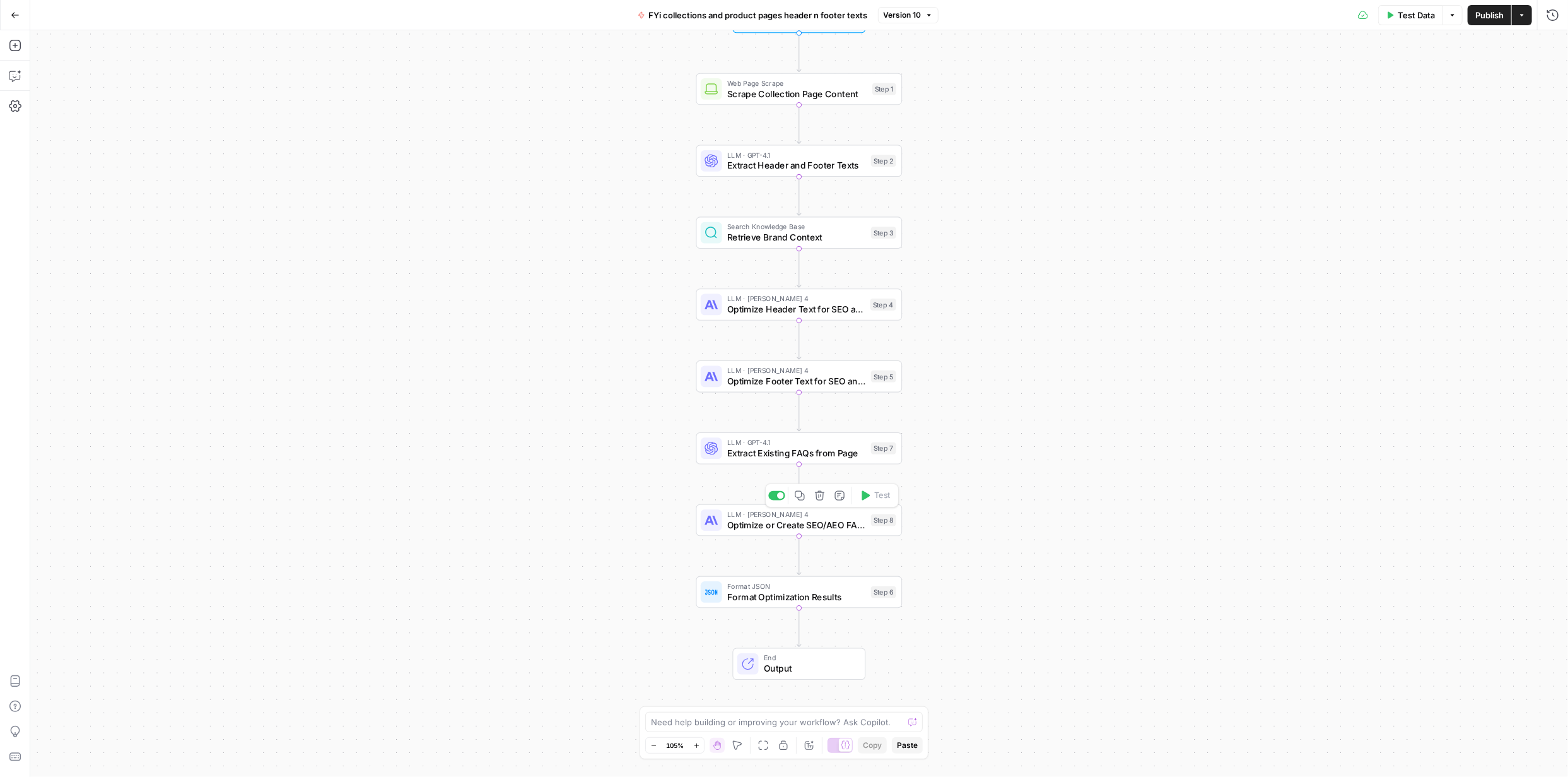
click at [832, 525] on span "Optimize or Create SEO/AEO FAQs" at bounding box center [796, 524] width 138 height 13
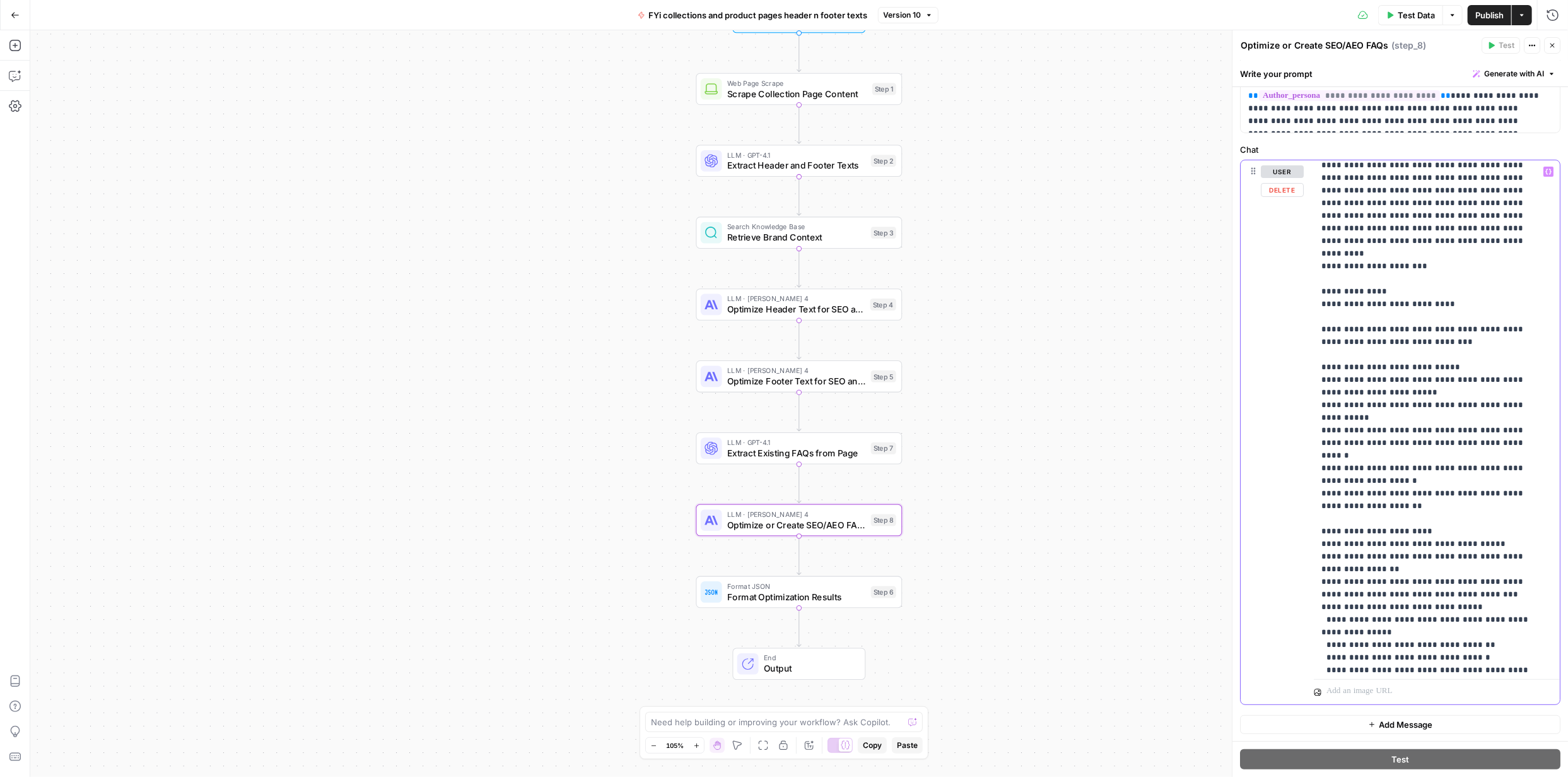
scroll to position [1233, 0]
click at [1426, 276] on p "**********" at bounding box center [1428, 130] width 213 height 2397
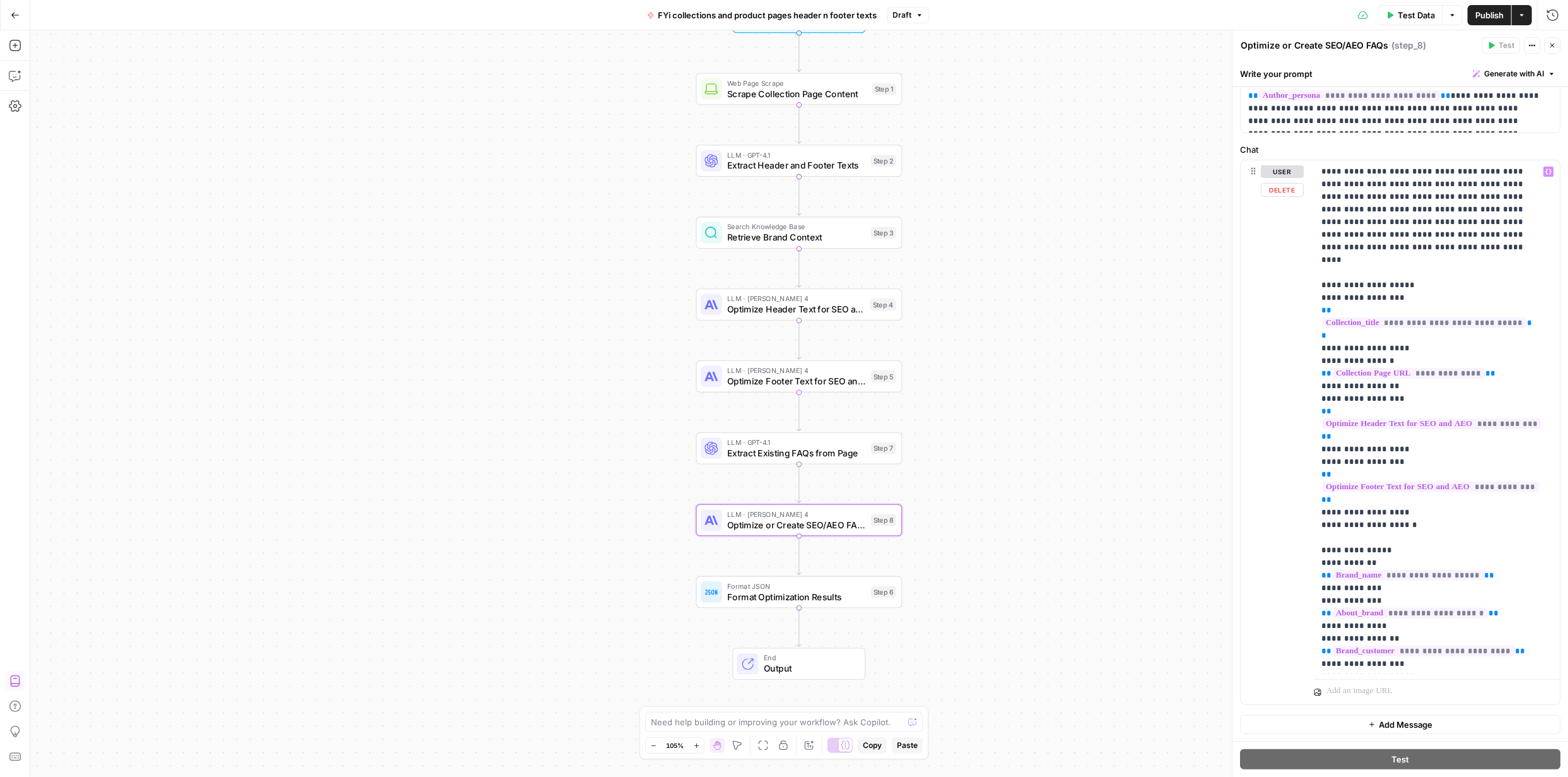
scroll to position [0, 0]
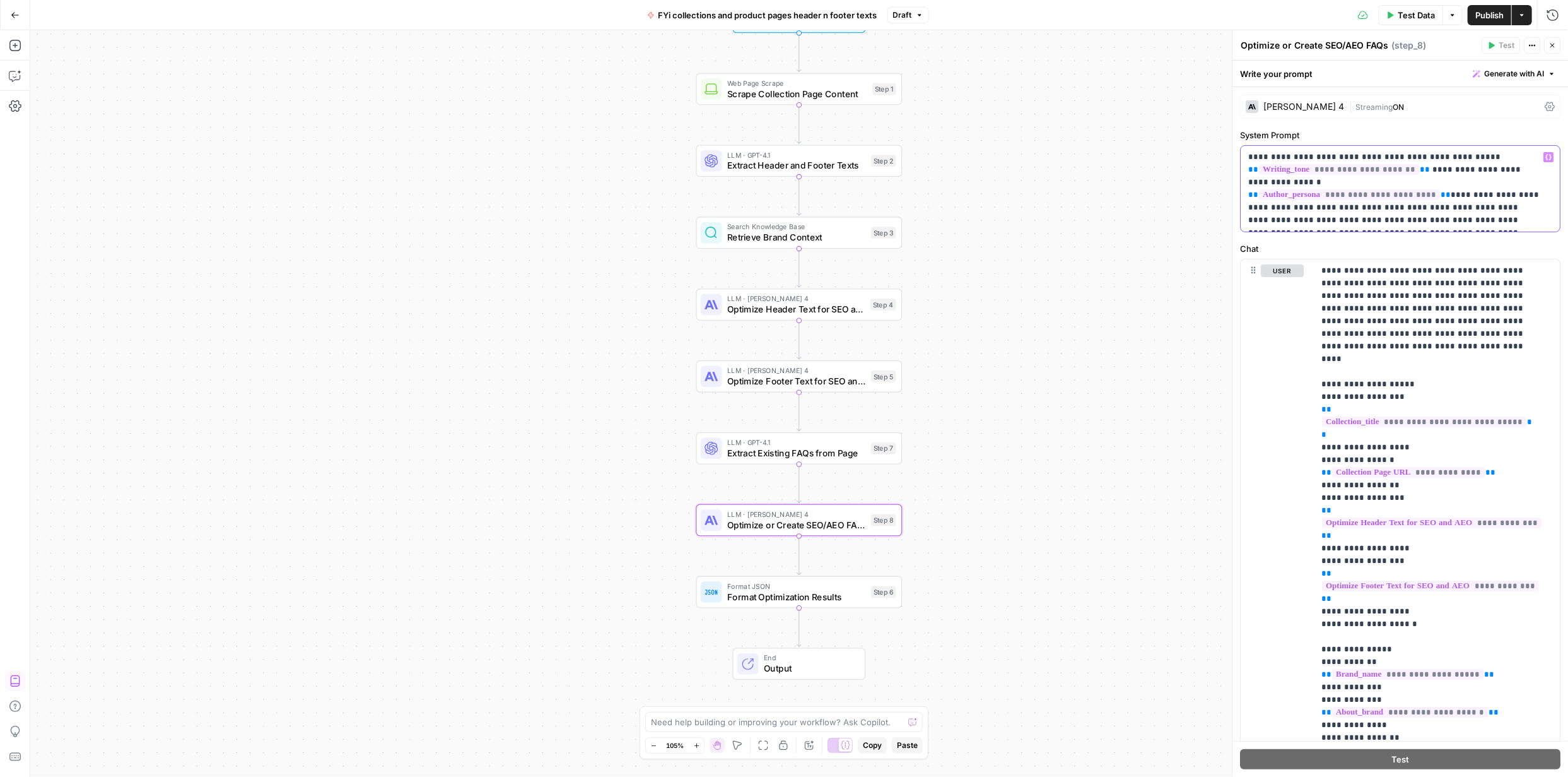
drag, startPoint x: 1447, startPoint y: 223, endPoint x: 1242, endPoint y: 152, distance: 216.9
click at [1242, 154] on div "**********" at bounding box center [1400, 189] width 319 height 86
click at [1531, 79] on button "Generate with AI" at bounding box center [1514, 74] width 93 height 17
click at [1488, 136] on button "Refine Improve your existing prompt" at bounding box center [1487, 136] width 115 height 29
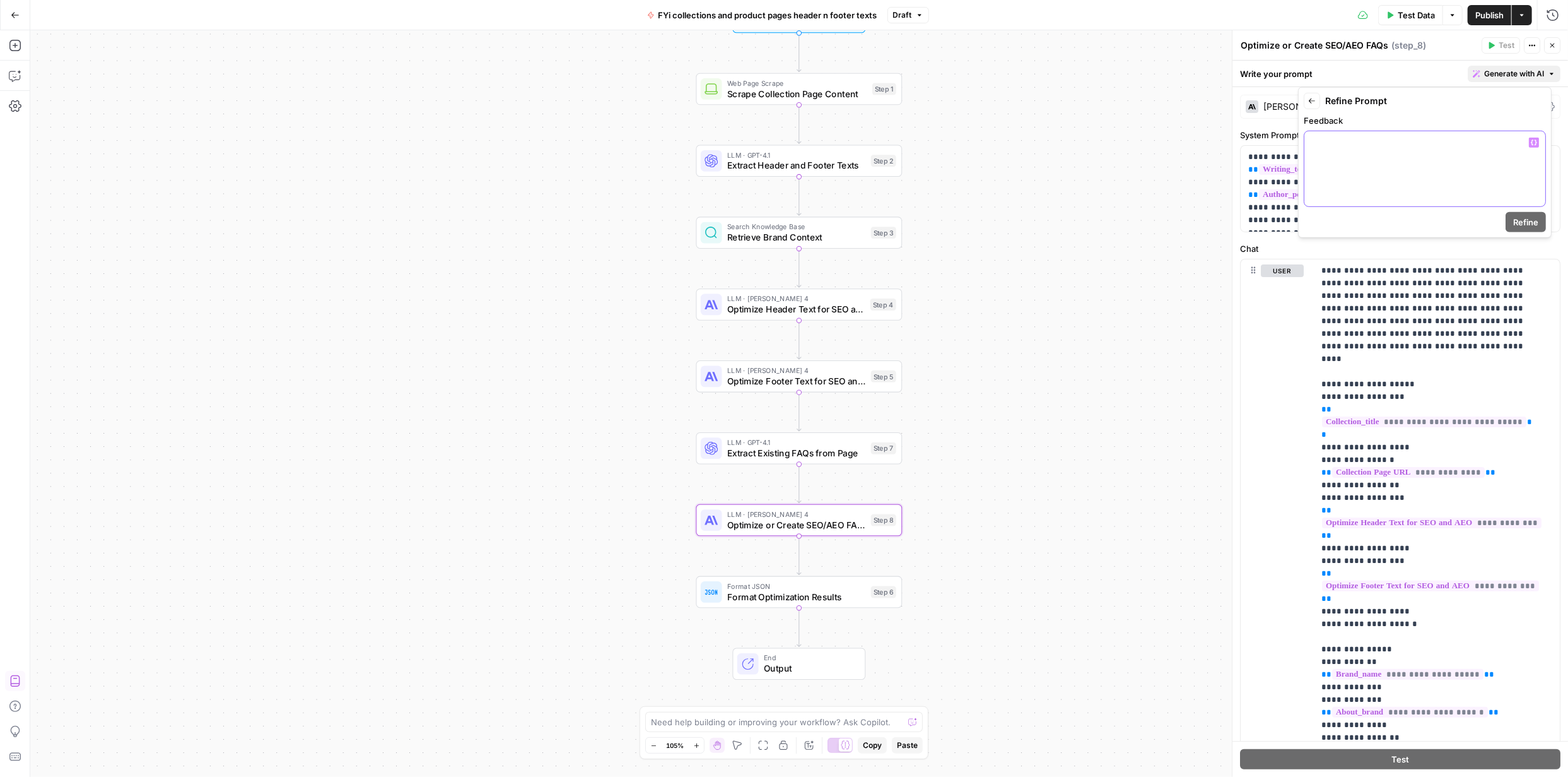
click at [1397, 142] on p at bounding box center [1425, 143] width 226 height 13
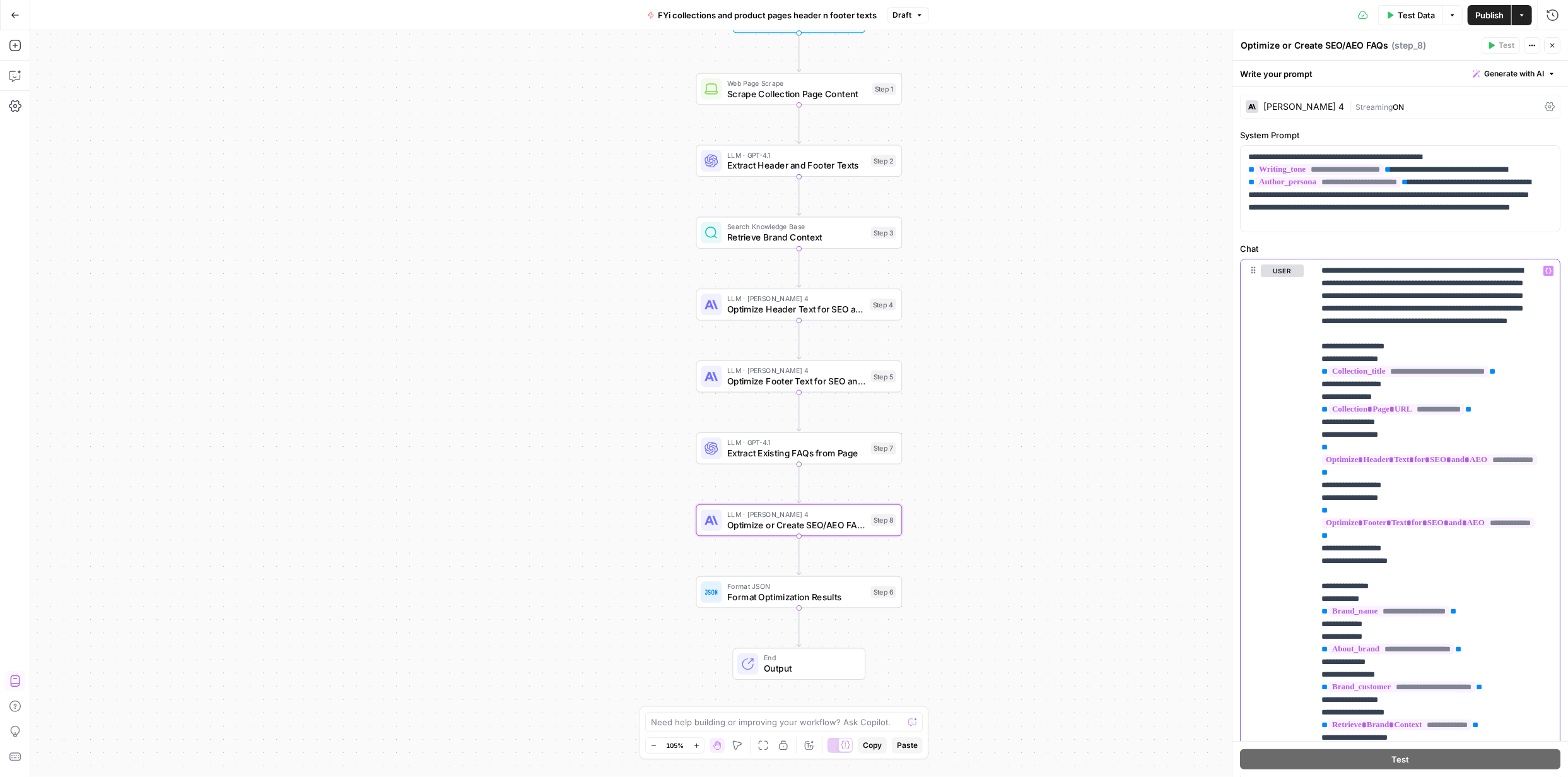
click at [1534, 75] on span "Generate with AI" at bounding box center [1514, 74] width 60 height 11
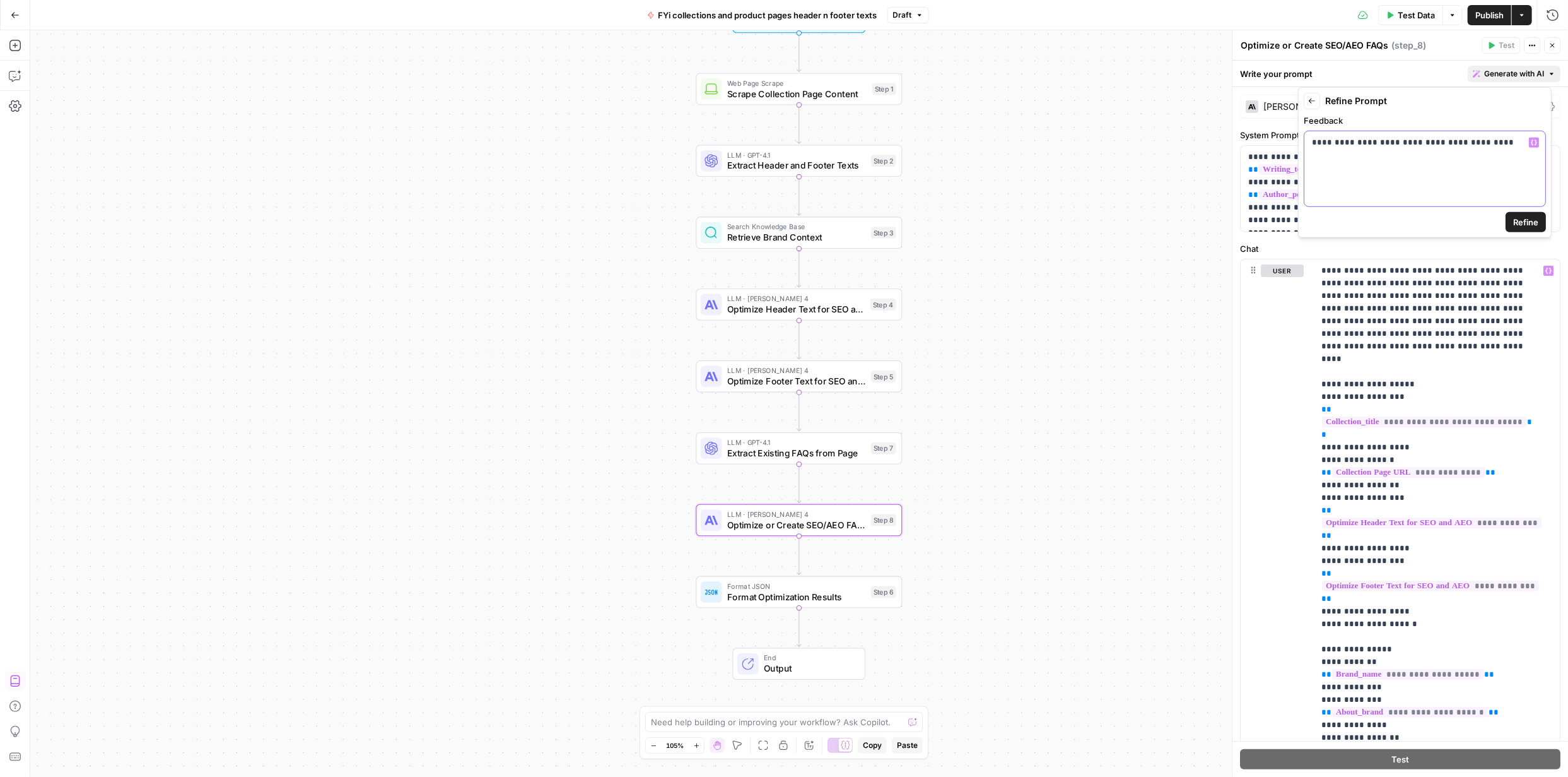
click at [1360, 149] on div "**********" at bounding box center [1425, 169] width 241 height 75
click at [1360, 150] on div "**********" at bounding box center [1425, 169] width 241 height 75
click at [1360, 151] on div "**********" at bounding box center [1425, 169] width 241 height 75
click at [1317, 101] on button "Back" at bounding box center [1312, 101] width 16 height 17
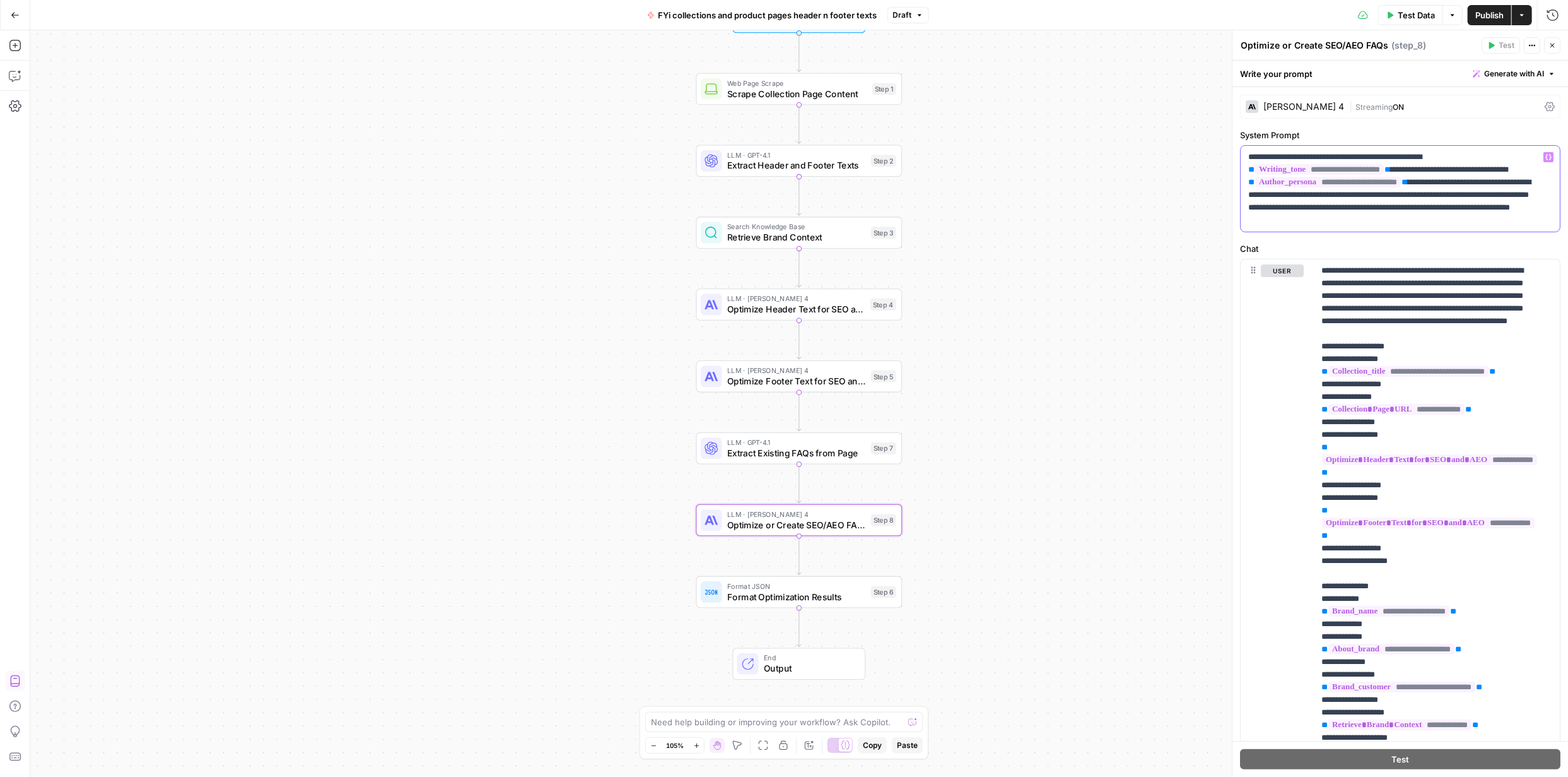
click at [1417, 222] on p "**********" at bounding box center [1395, 189] width 295 height 76
click at [1537, 74] on button "Generate with AI" at bounding box center [1514, 74] width 93 height 17
click at [1486, 129] on span "Refine" at bounding box center [1485, 131] width 100 height 13
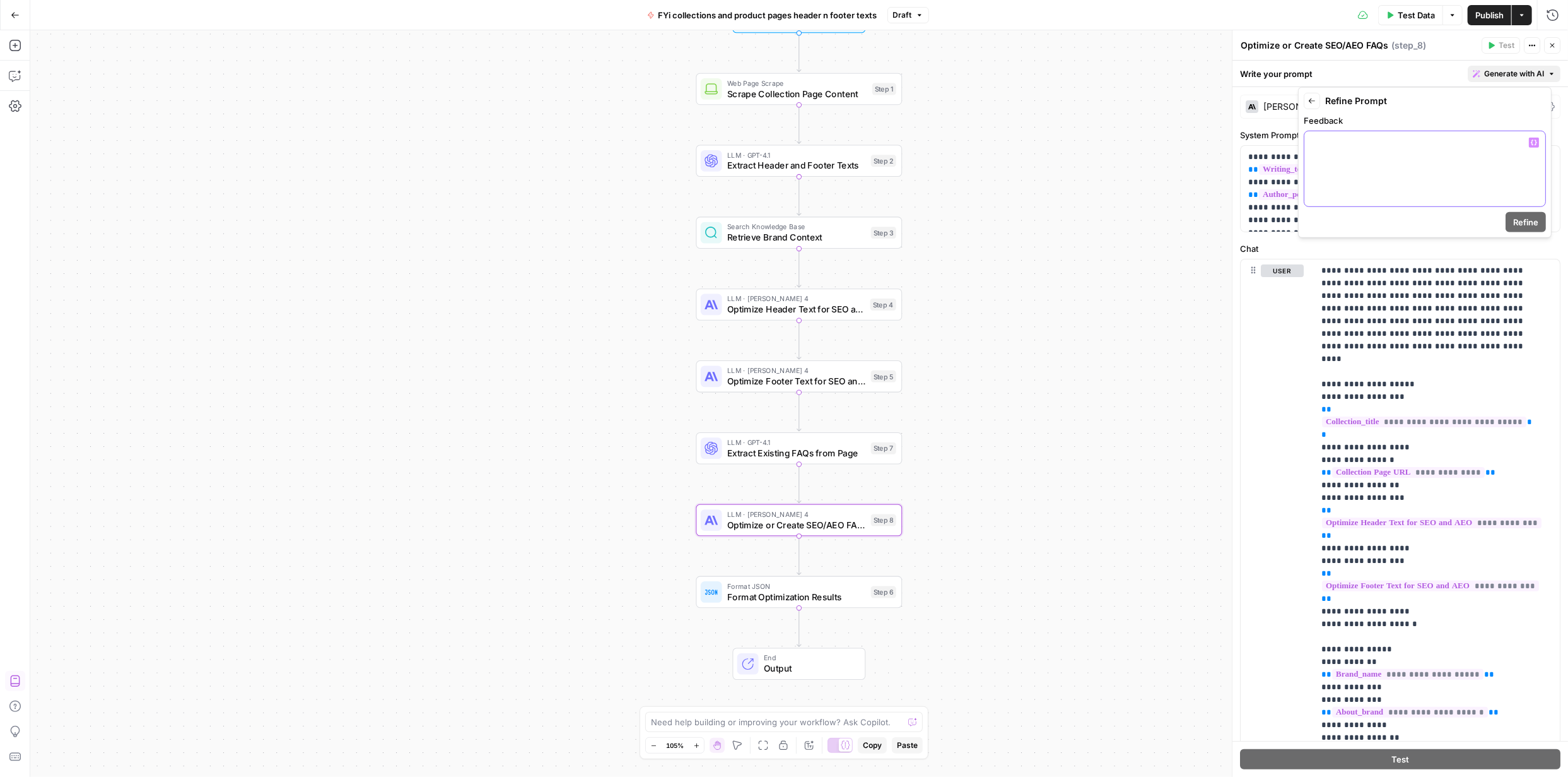
click at [1378, 164] on div at bounding box center [1425, 169] width 241 height 75
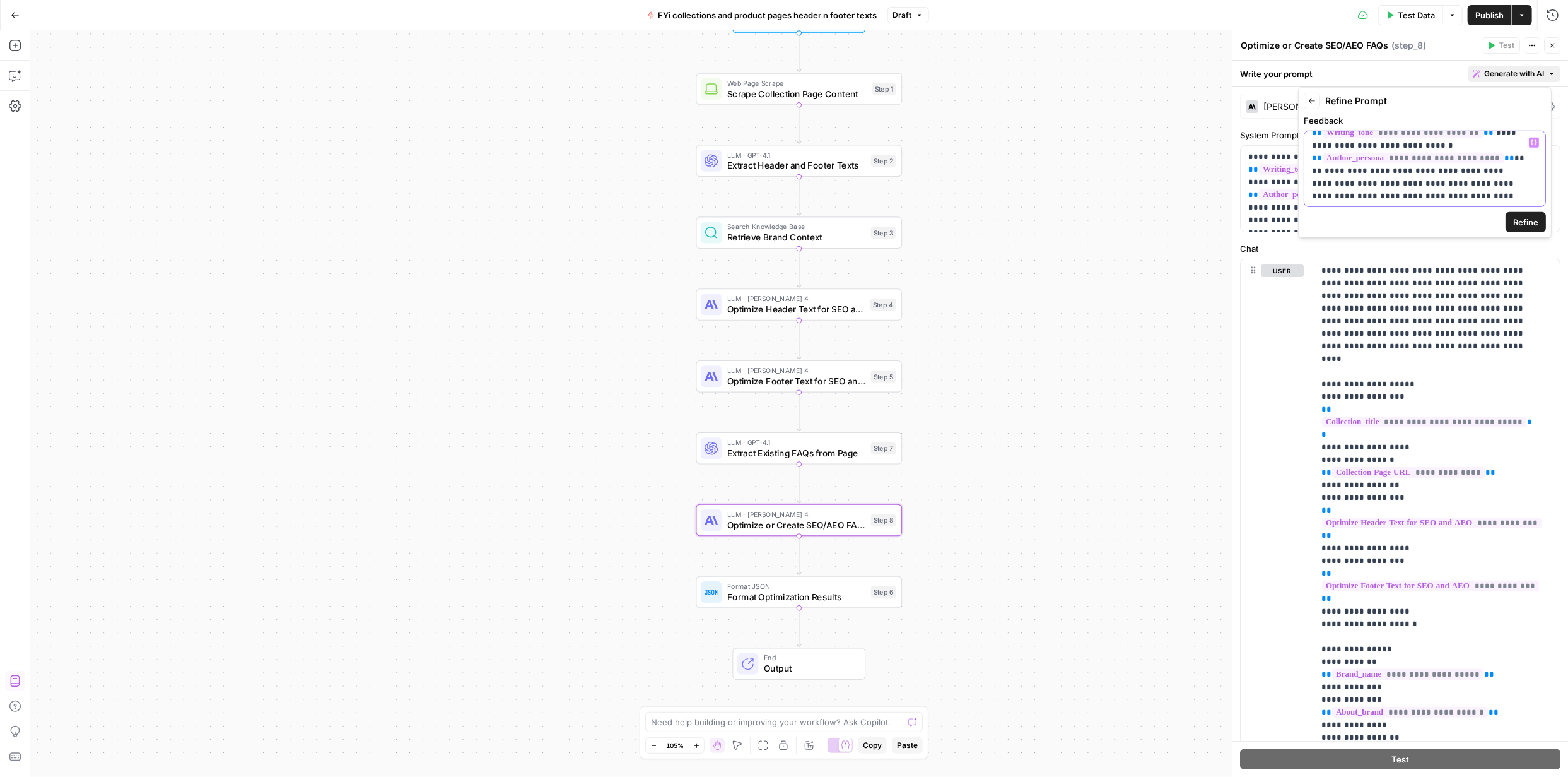
scroll to position [36, 0]
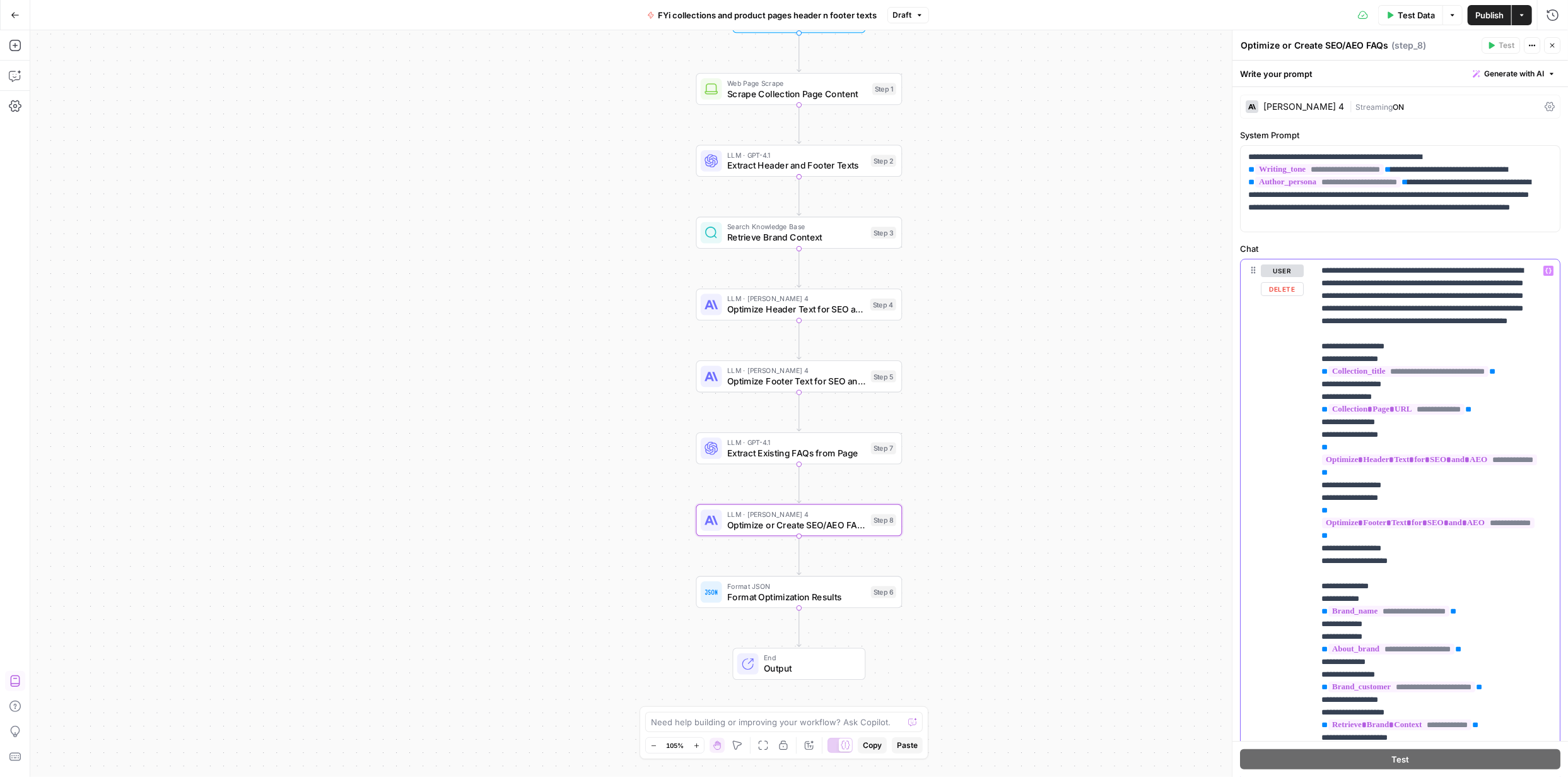
click at [1539, 67] on button "Generate with AI" at bounding box center [1514, 74] width 93 height 17
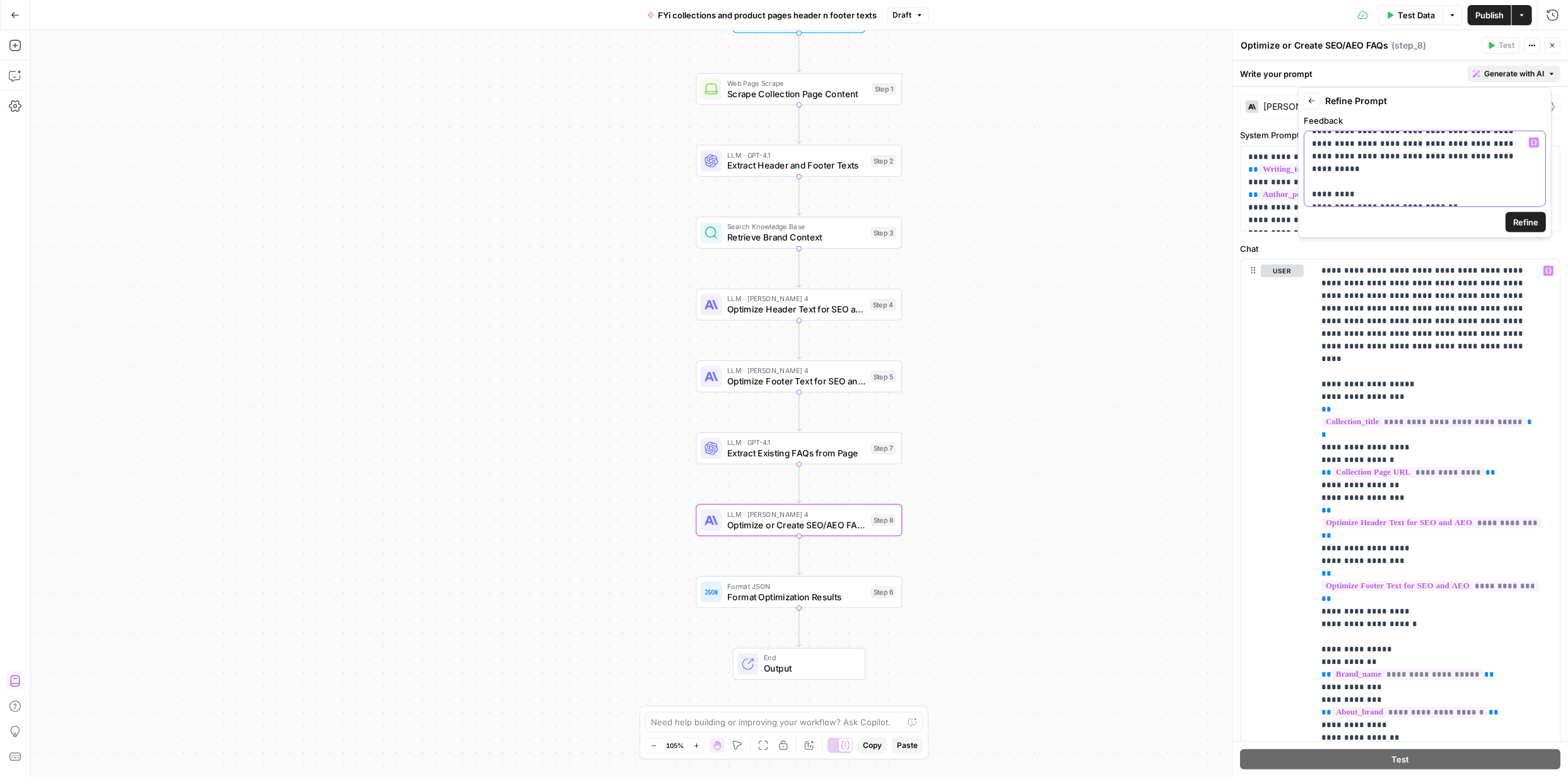
scroll to position [2407, 0]
click at [1534, 222] on span "Refine" at bounding box center [1526, 222] width 25 height 13
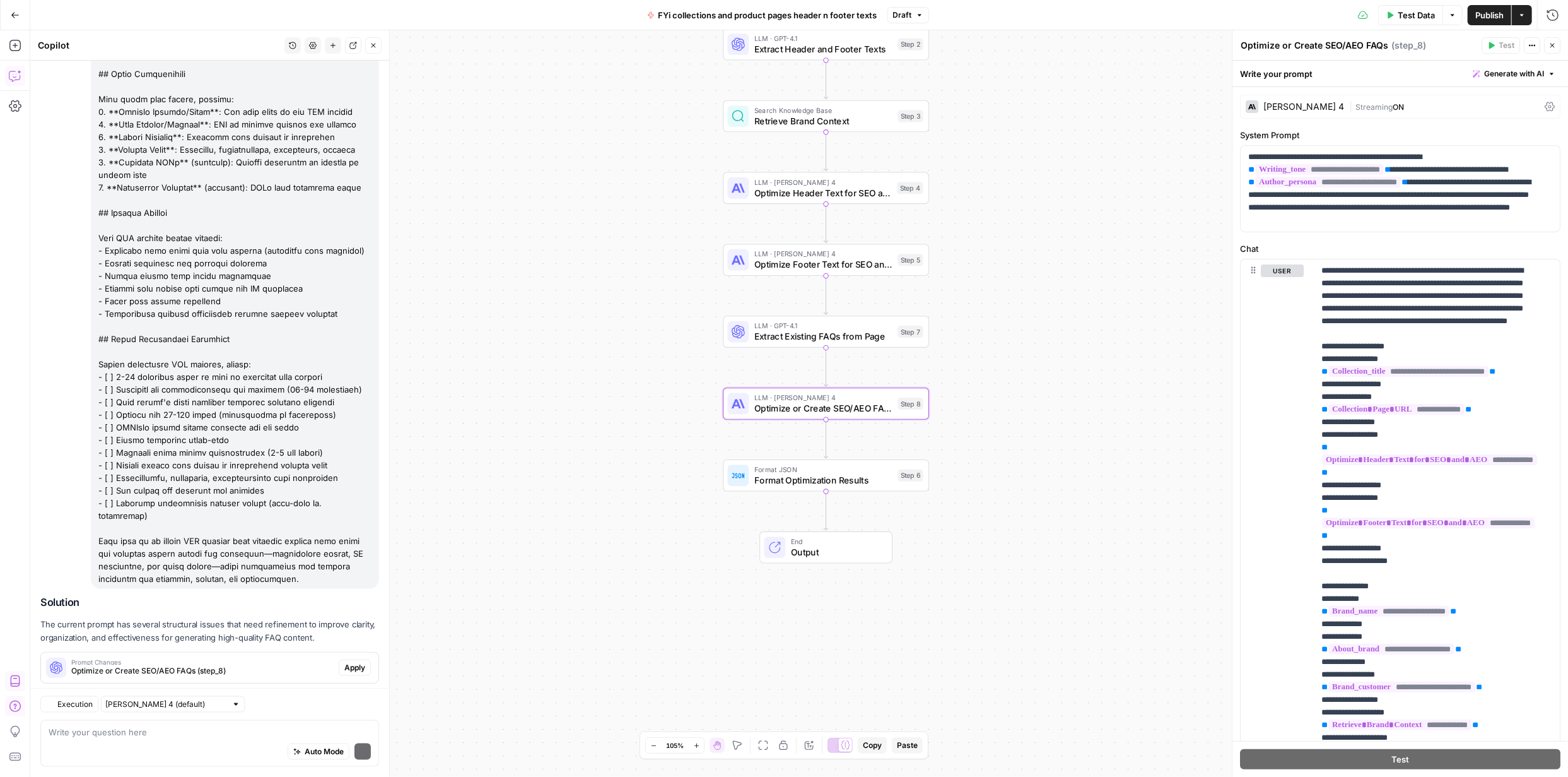
scroll to position [5004, 0]
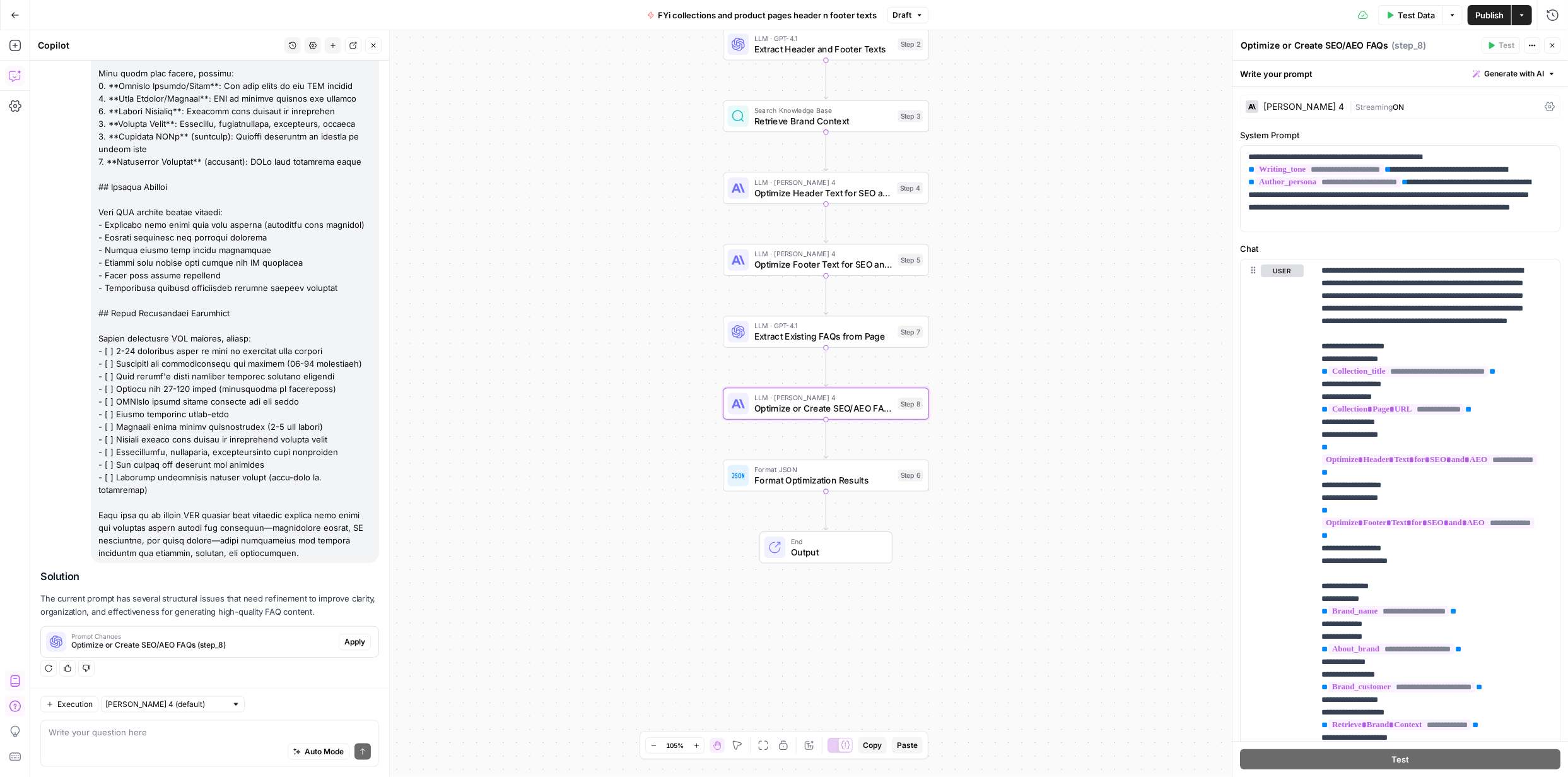
click at [345, 640] on span "Apply" at bounding box center [355, 642] width 21 height 11
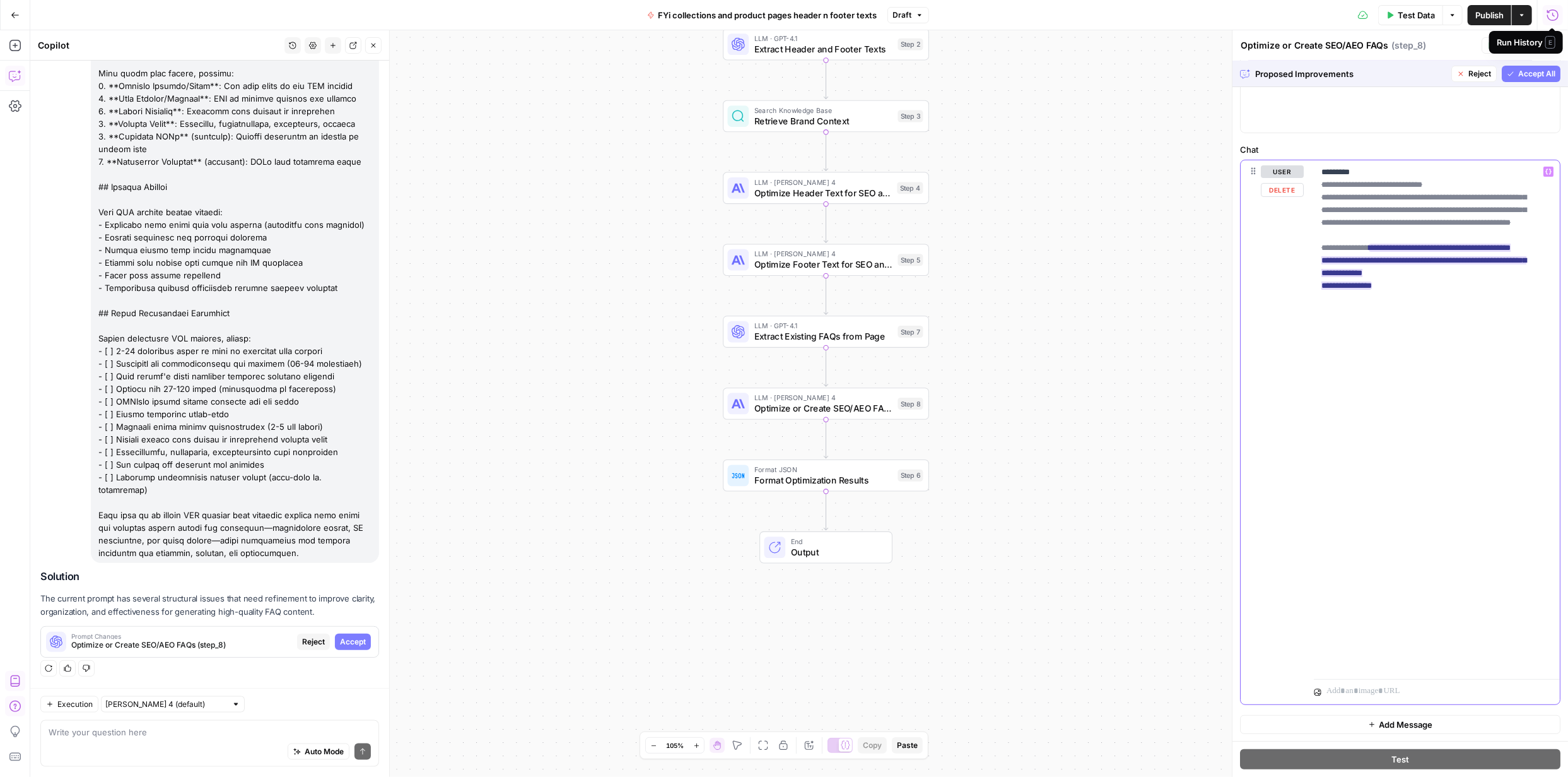
scroll to position [2713, 0]
click at [1527, 75] on span "Accept All" at bounding box center [1537, 74] width 37 height 11
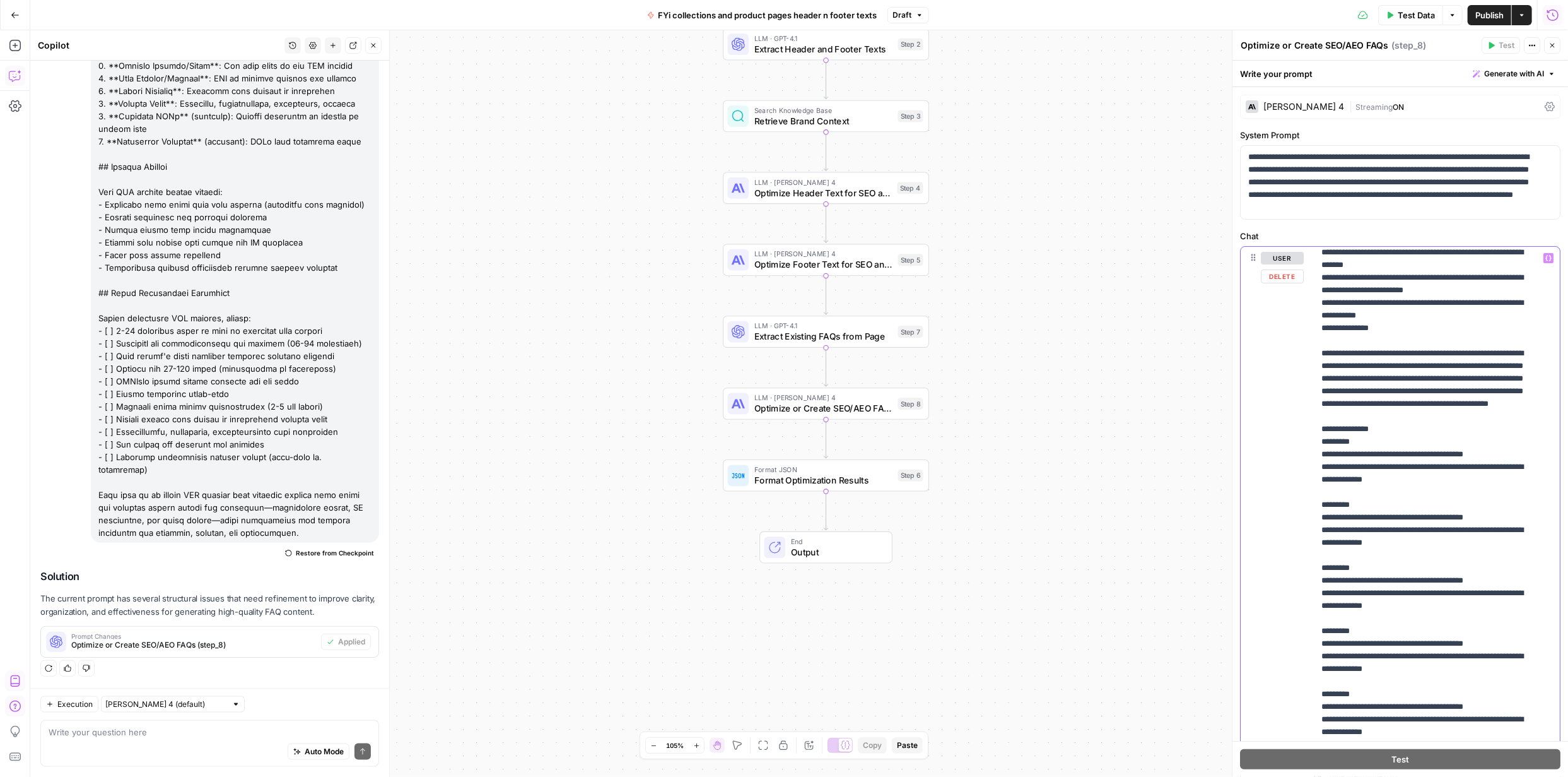
scroll to position [677, 0]
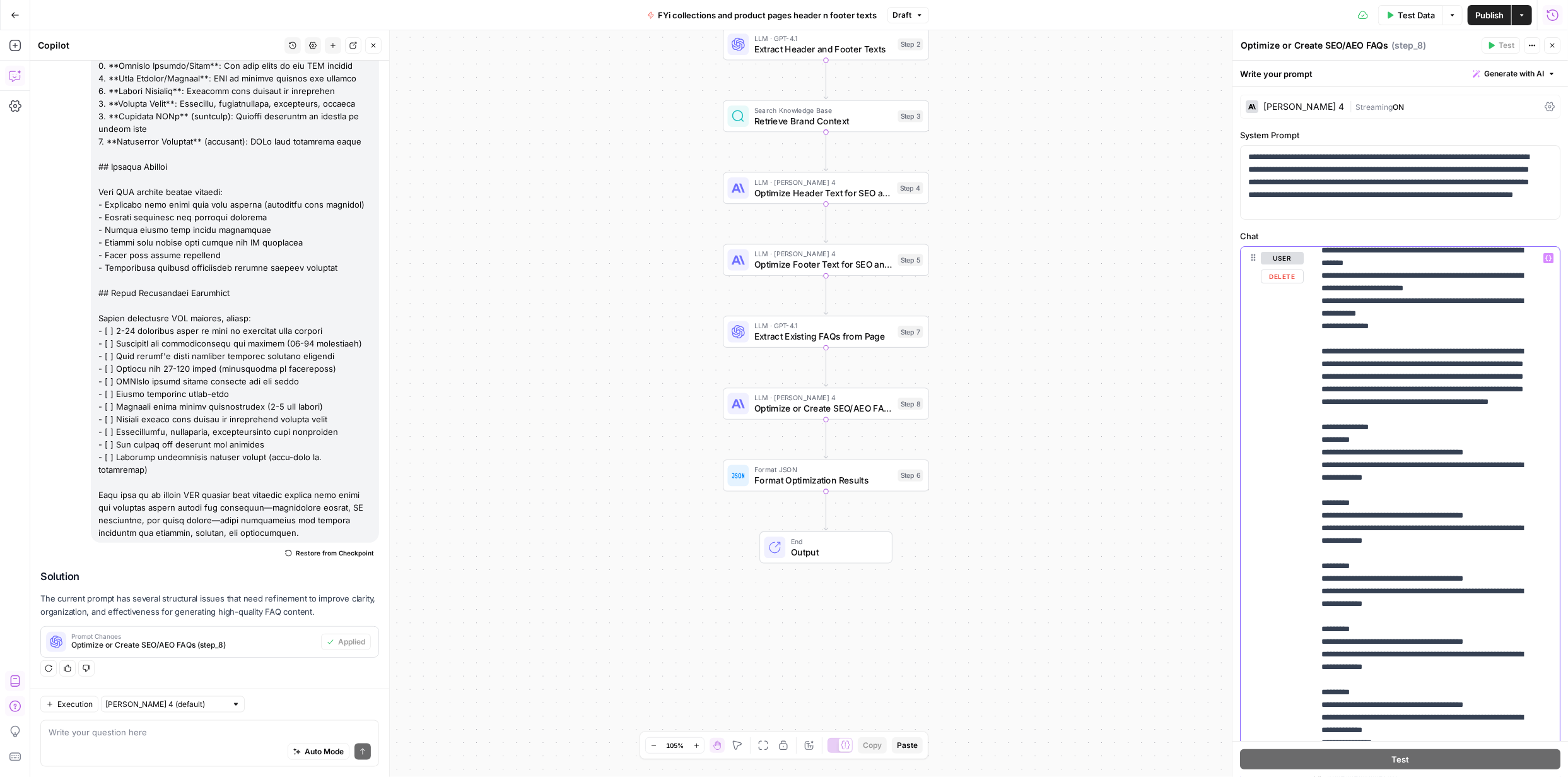
click at [1400, 465] on p "**********" at bounding box center [1428, 199] width 213 height 1249
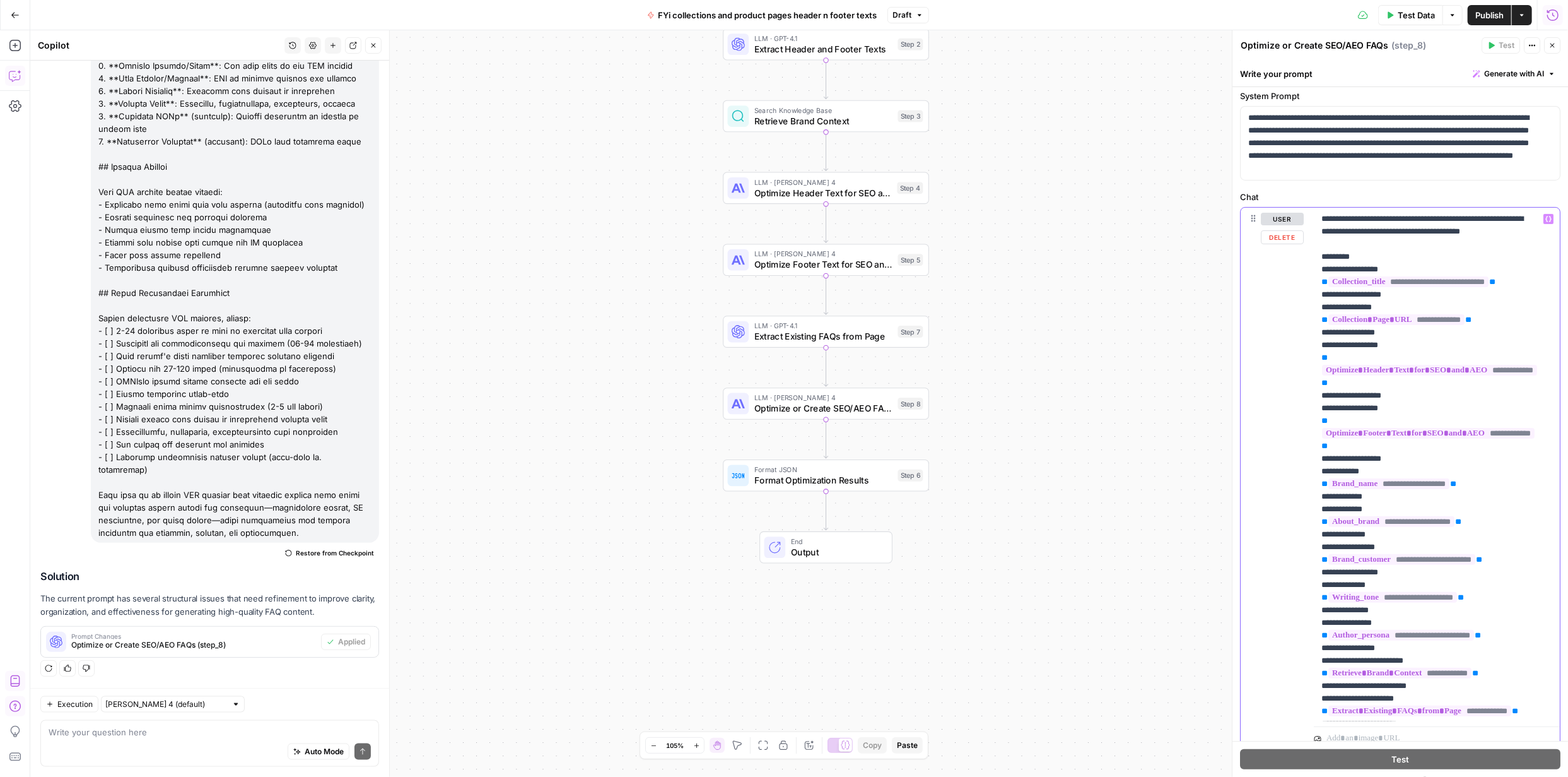
scroll to position [23, 0]
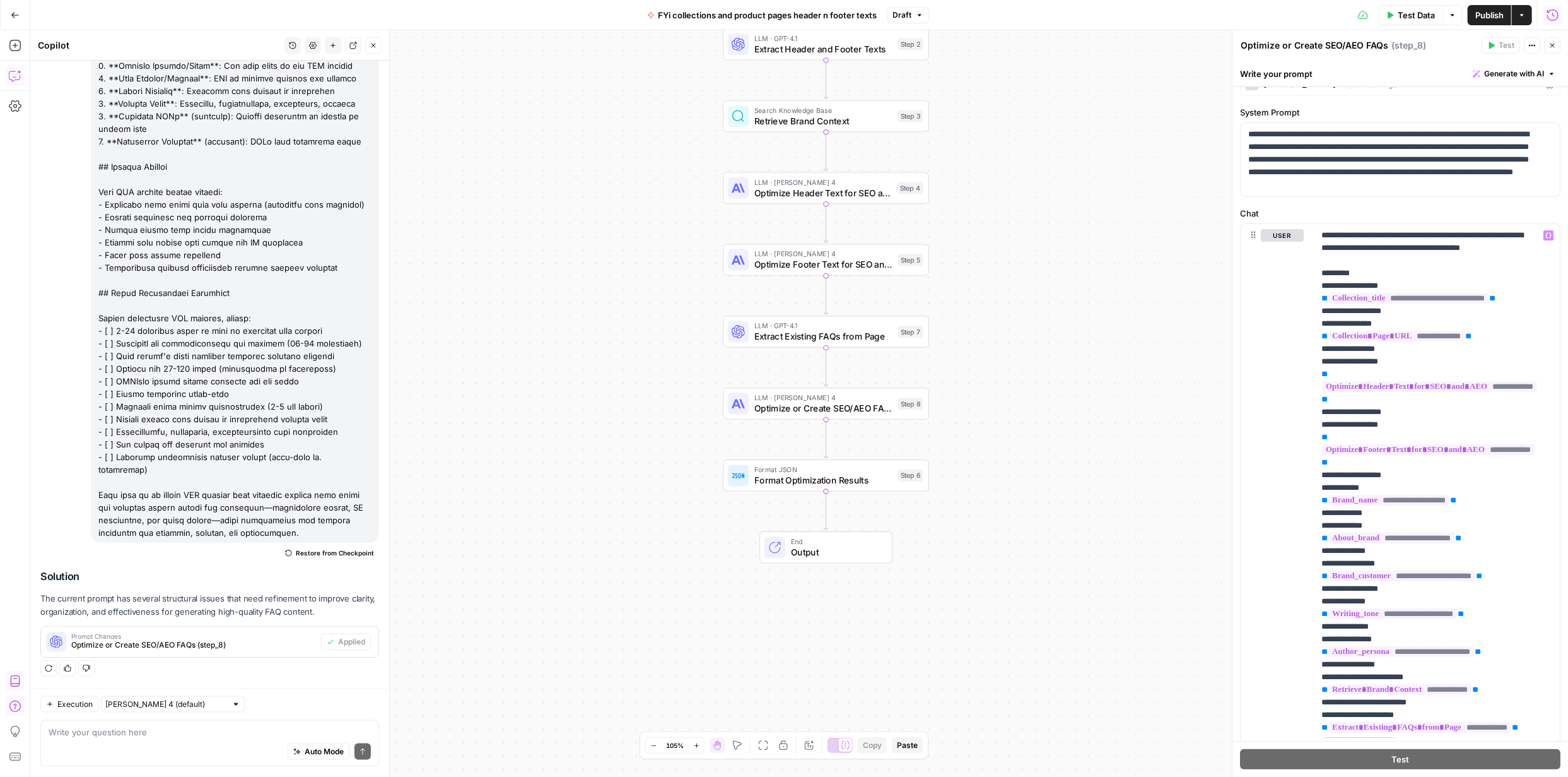
click at [1490, 13] on span "Publish" at bounding box center [1489, 15] width 29 height 13
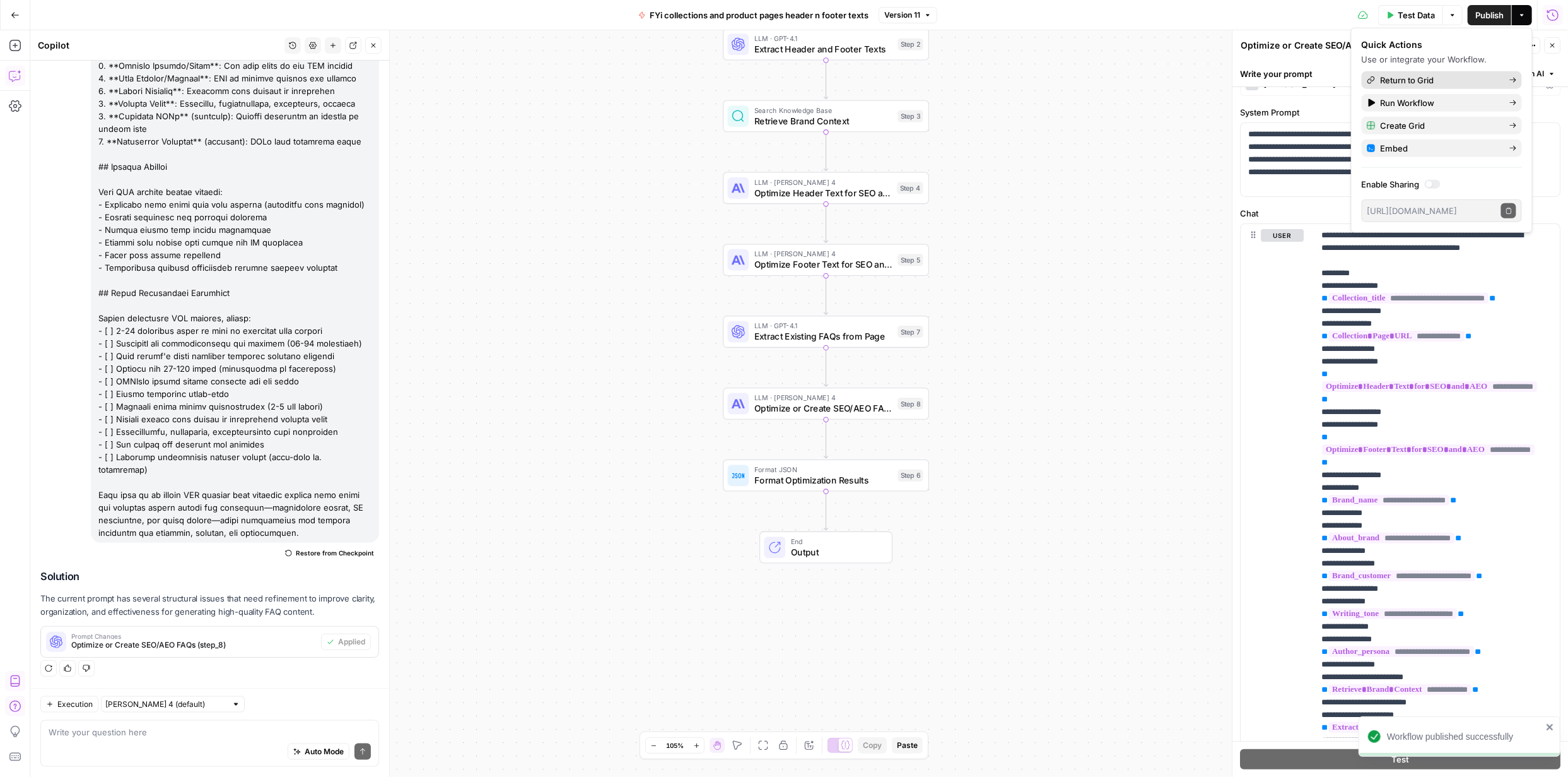
click at [1404, 77] on span "Return to Grid" at bounding box center [1440, 80] width 119 height 13
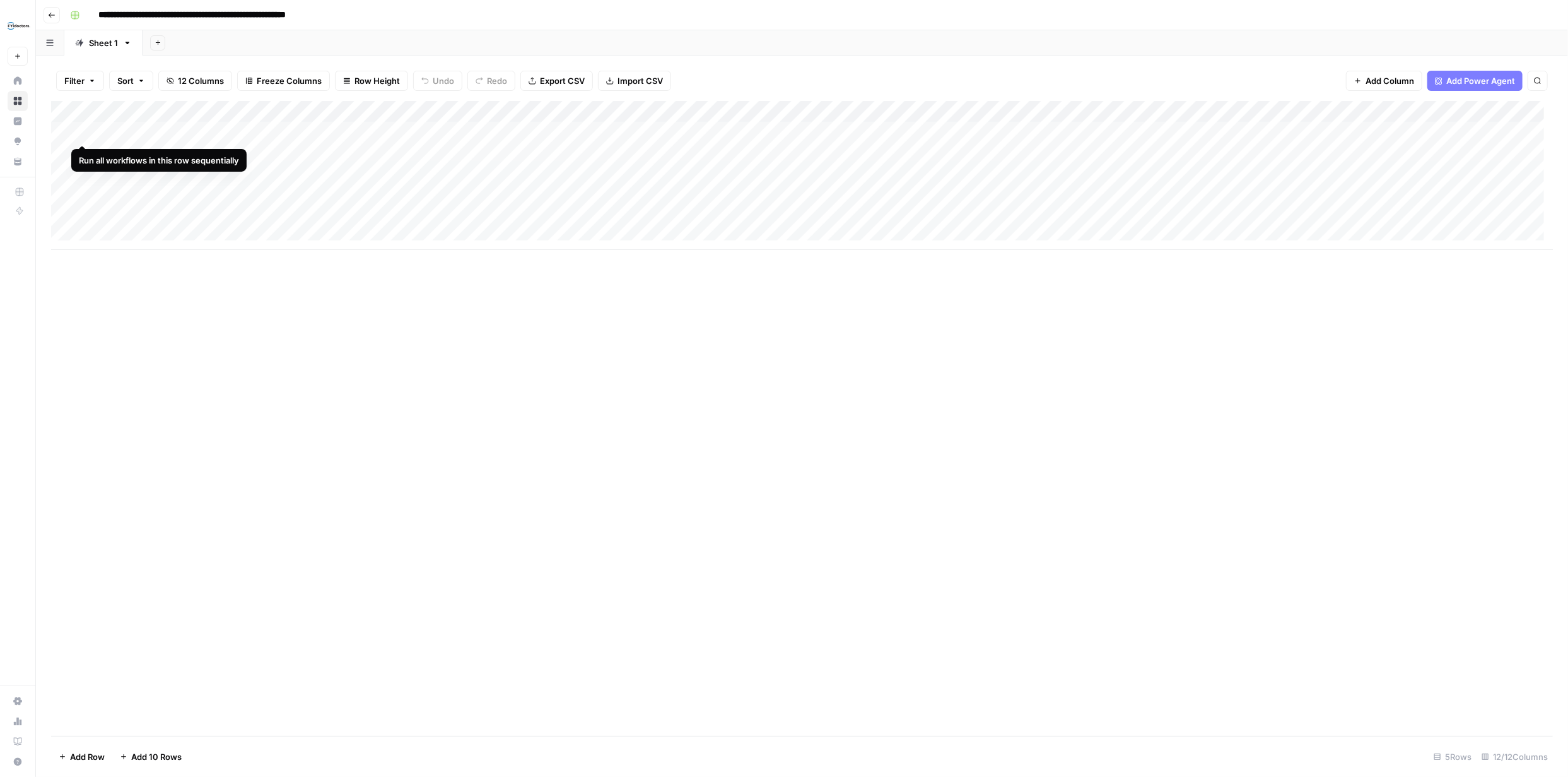
click at [84, 127] on div "Add Column" at bounding box center [802, 175] width 1502 height 149
click at [79, 152] on div "Add Column" at bounding box center [802, 175] width 1502 height 149
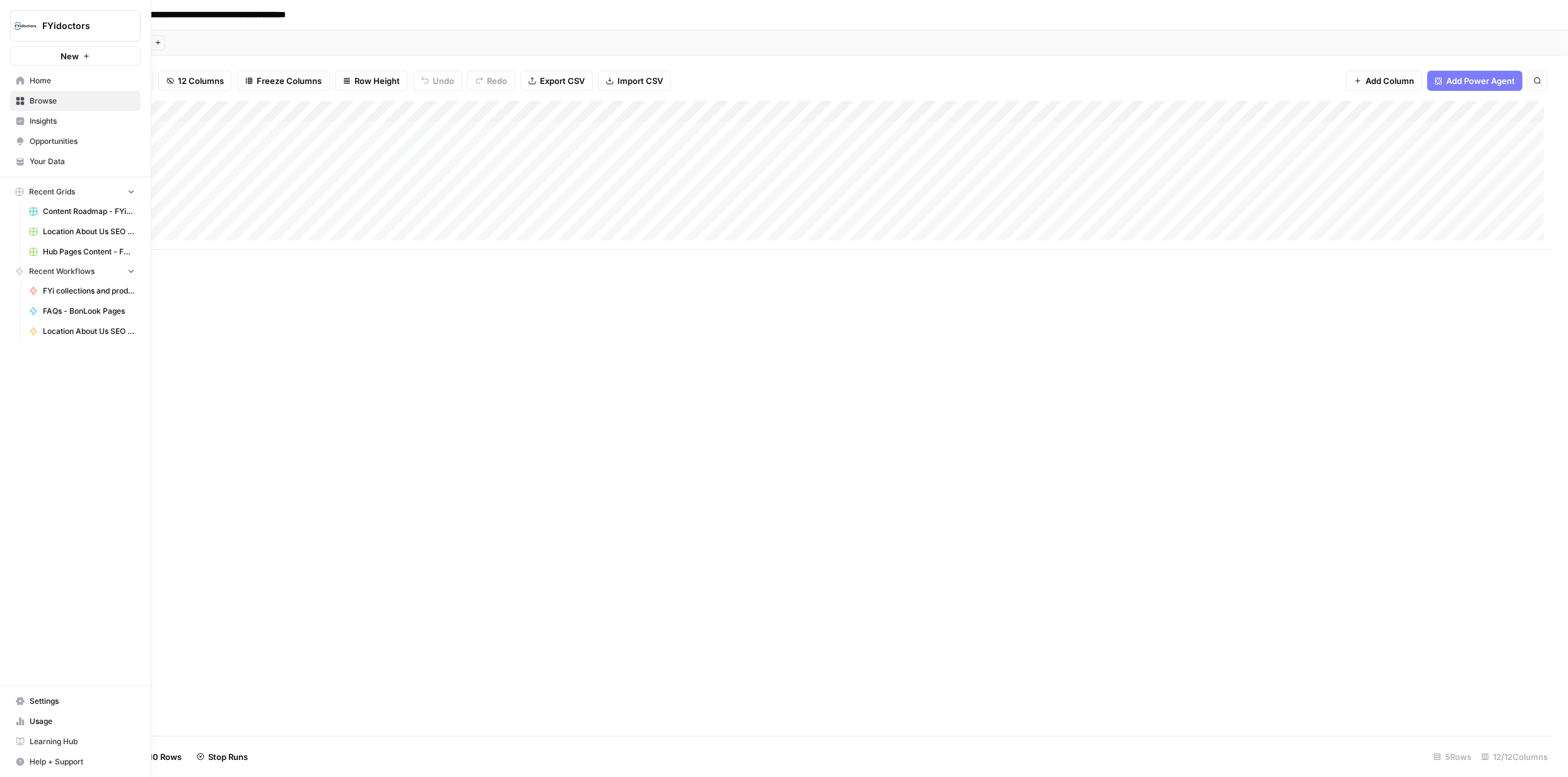
click at [18, 98] on icon at bounding box center [20, 101] width 8 height 8
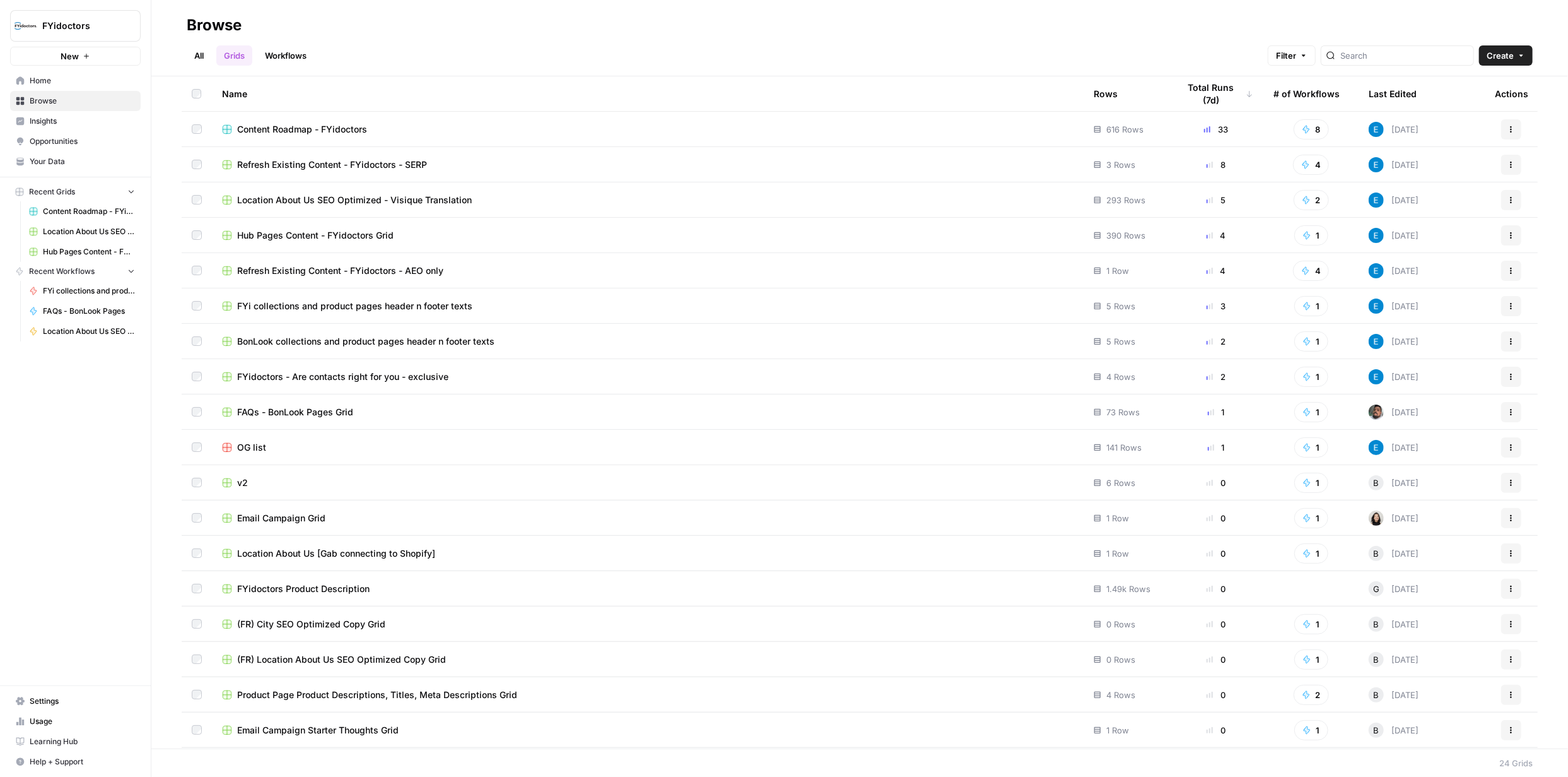
click at [341, 234] on span "Hub Pages Content - FYidoctors Grid" at bounding box center [315, 236] width 157 height 13
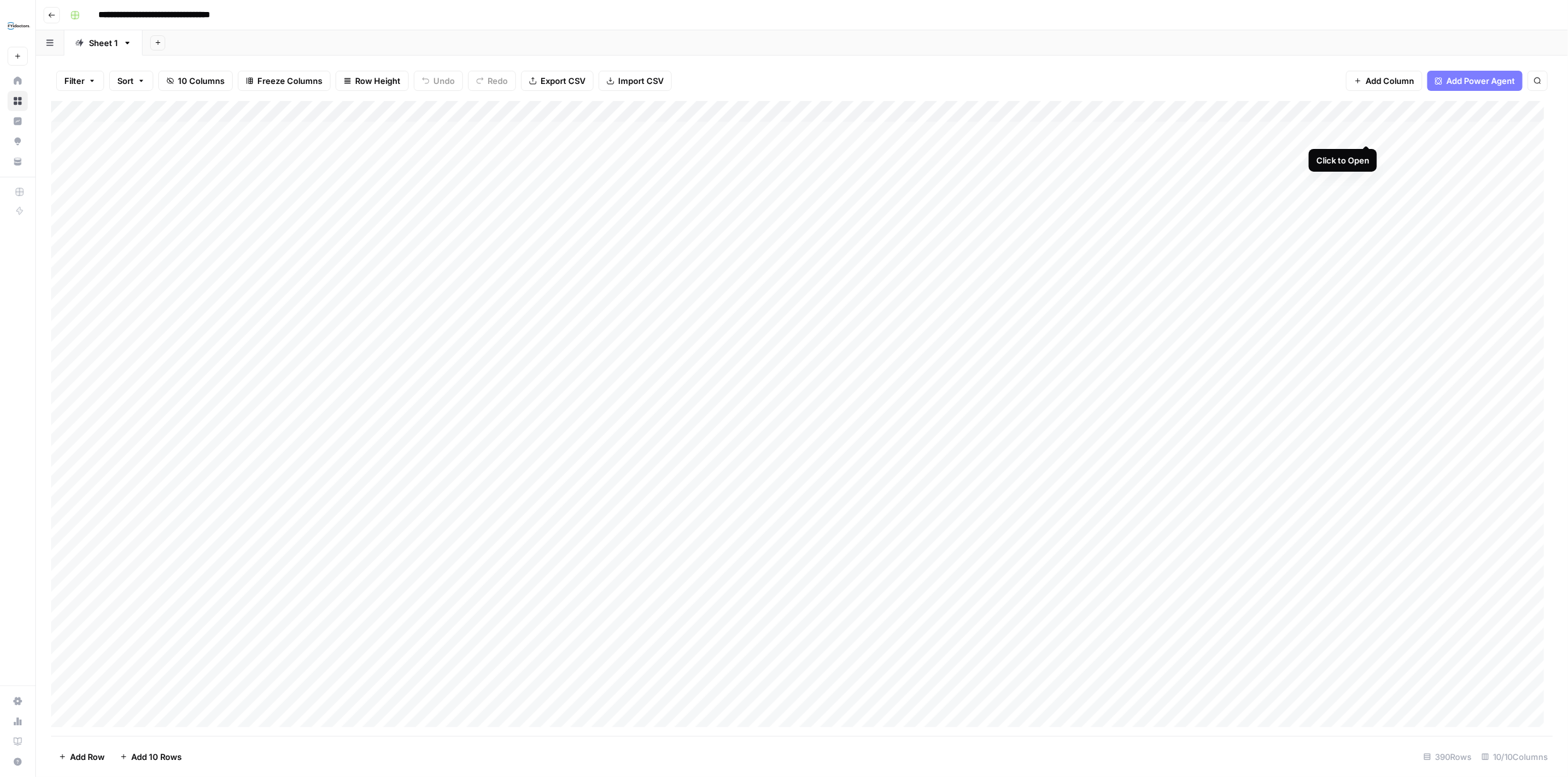
click at [1366, 130] on div "Add Column" at bounding box center [802, 418] width 1502 height 635
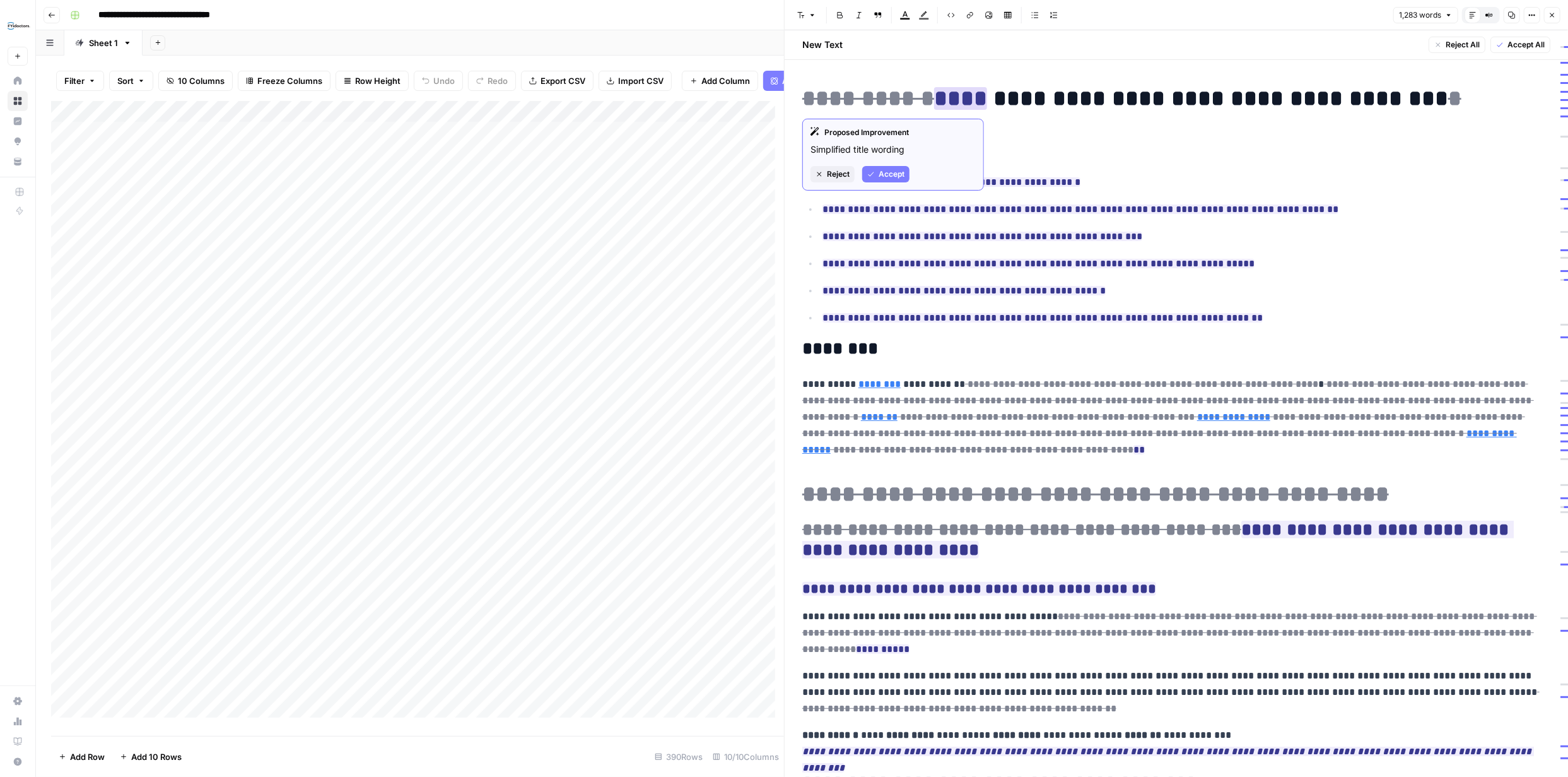
click at [841, 171] on span "Reject" at bounding box center [838, 174] width 23 height 11
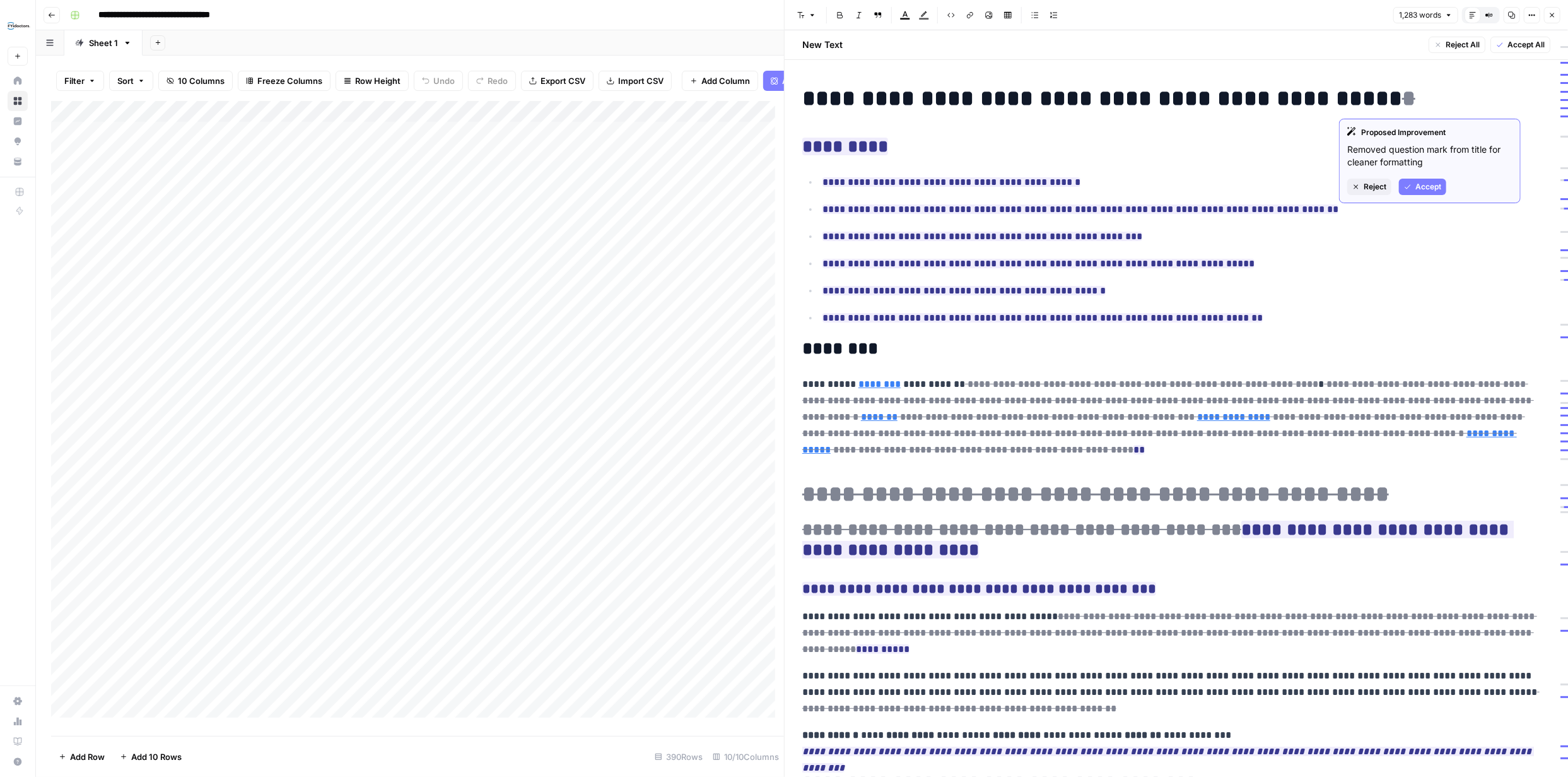
click at [1364, 181] on span "Reject" at bounding box center [1375, 187] width 23 height 11
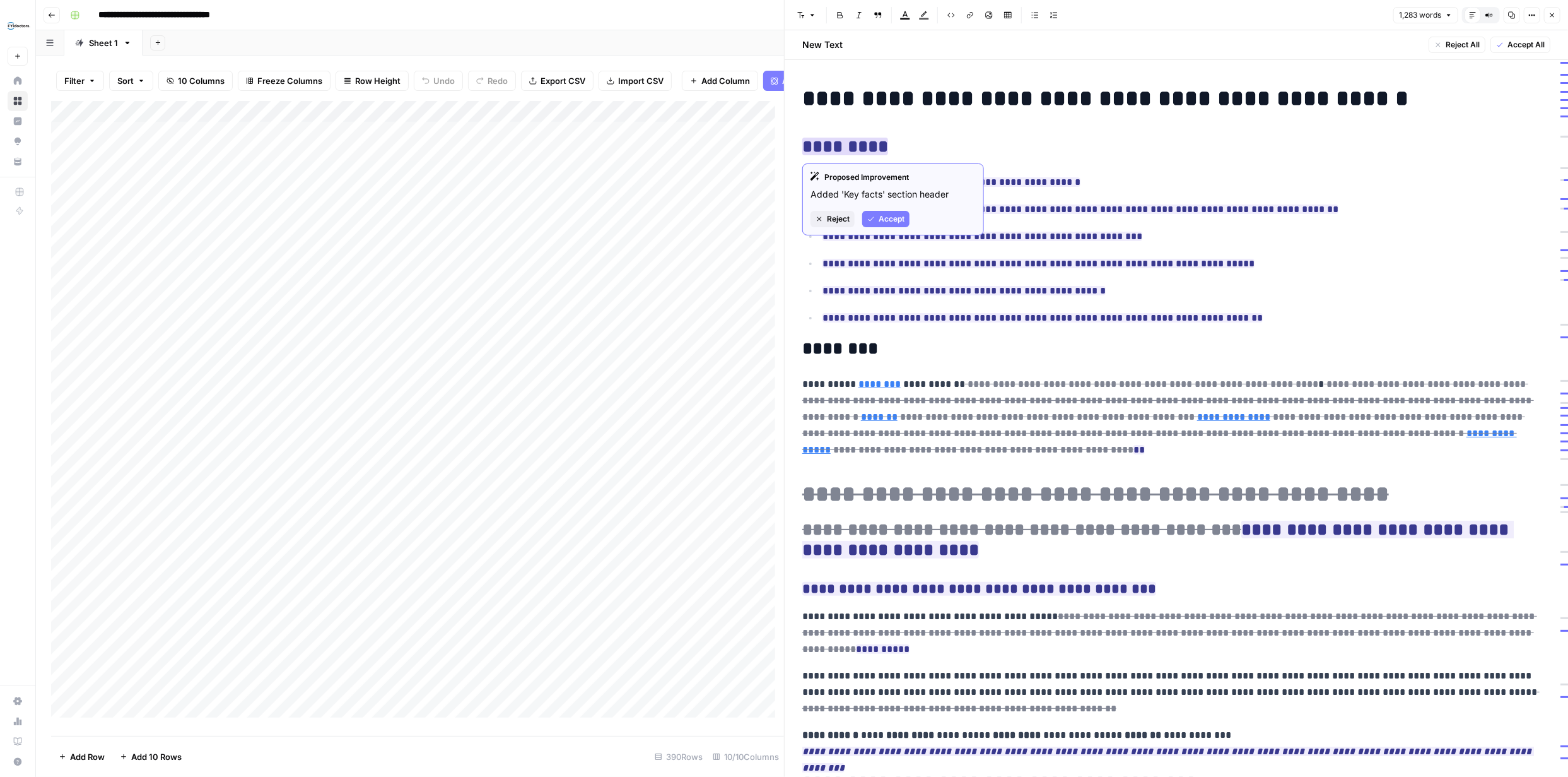
click at [843, 217] on span "Reject" at bounding box center [838, 219] width 23 height 11
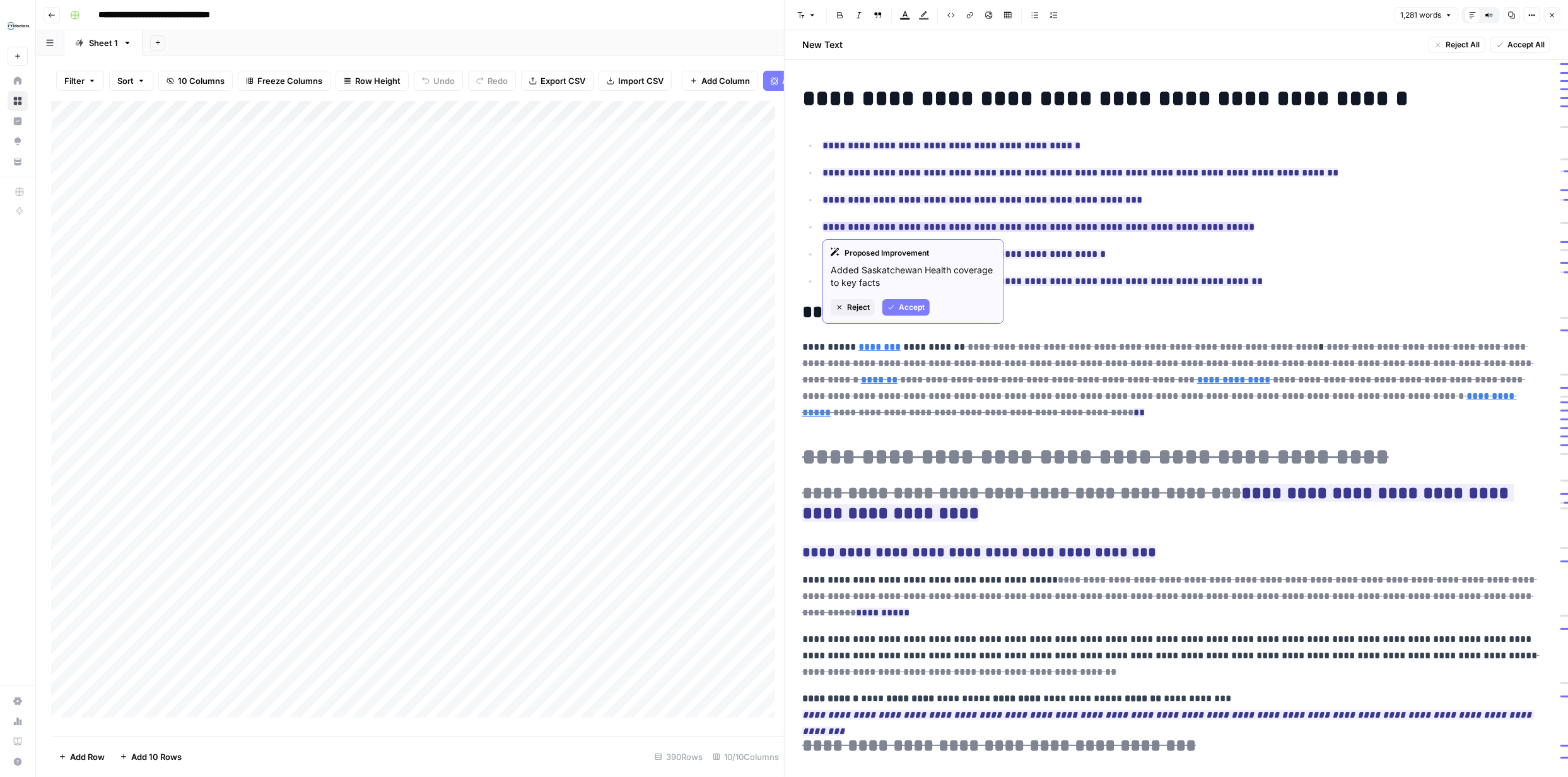
click at [852, 302] on span "Reject" at bounding box center [859, 307] width 23 height 11
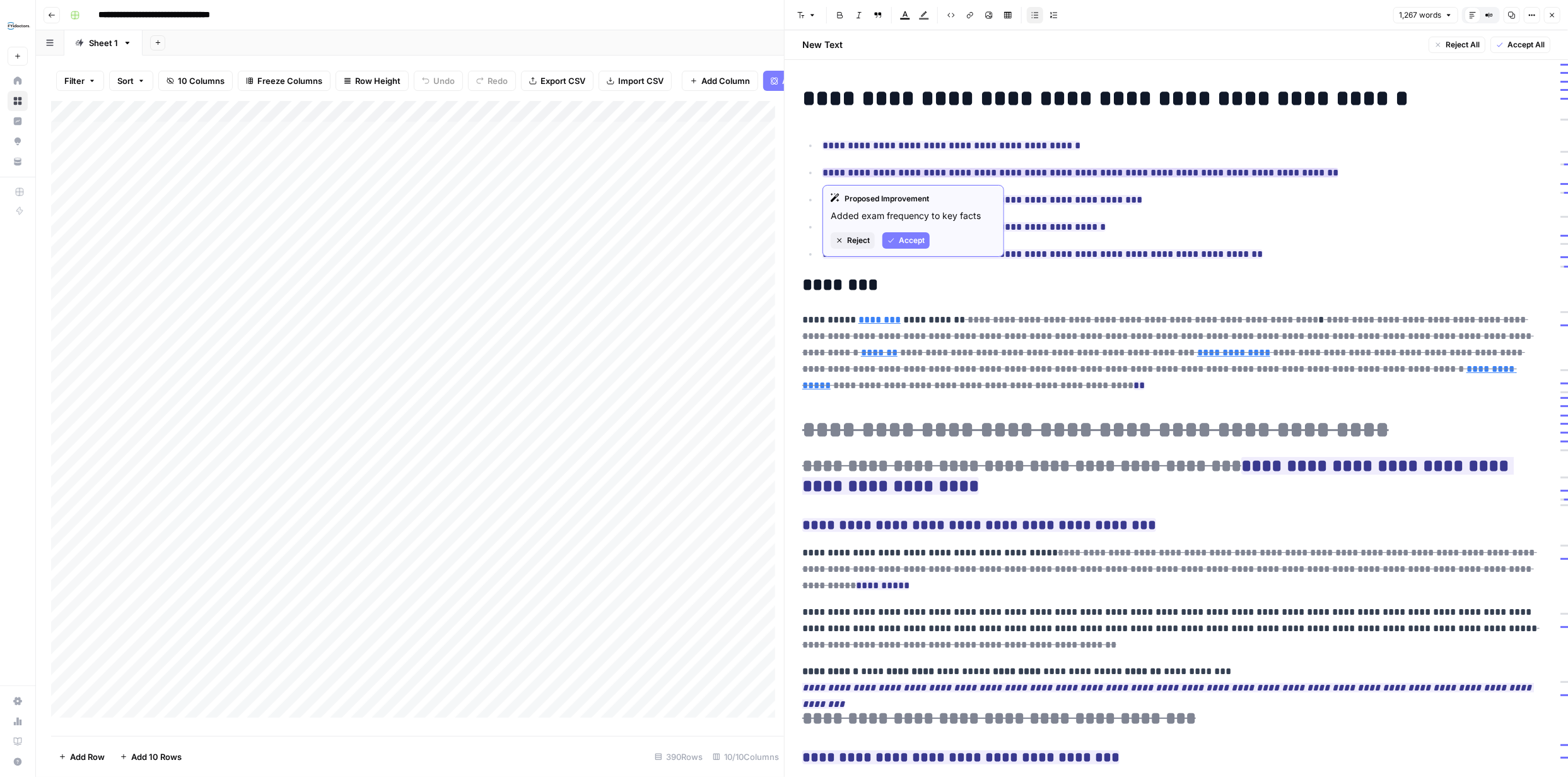
click at [855, 240] on span "Reject" at bounding box center [859, 241] width 23 height 11
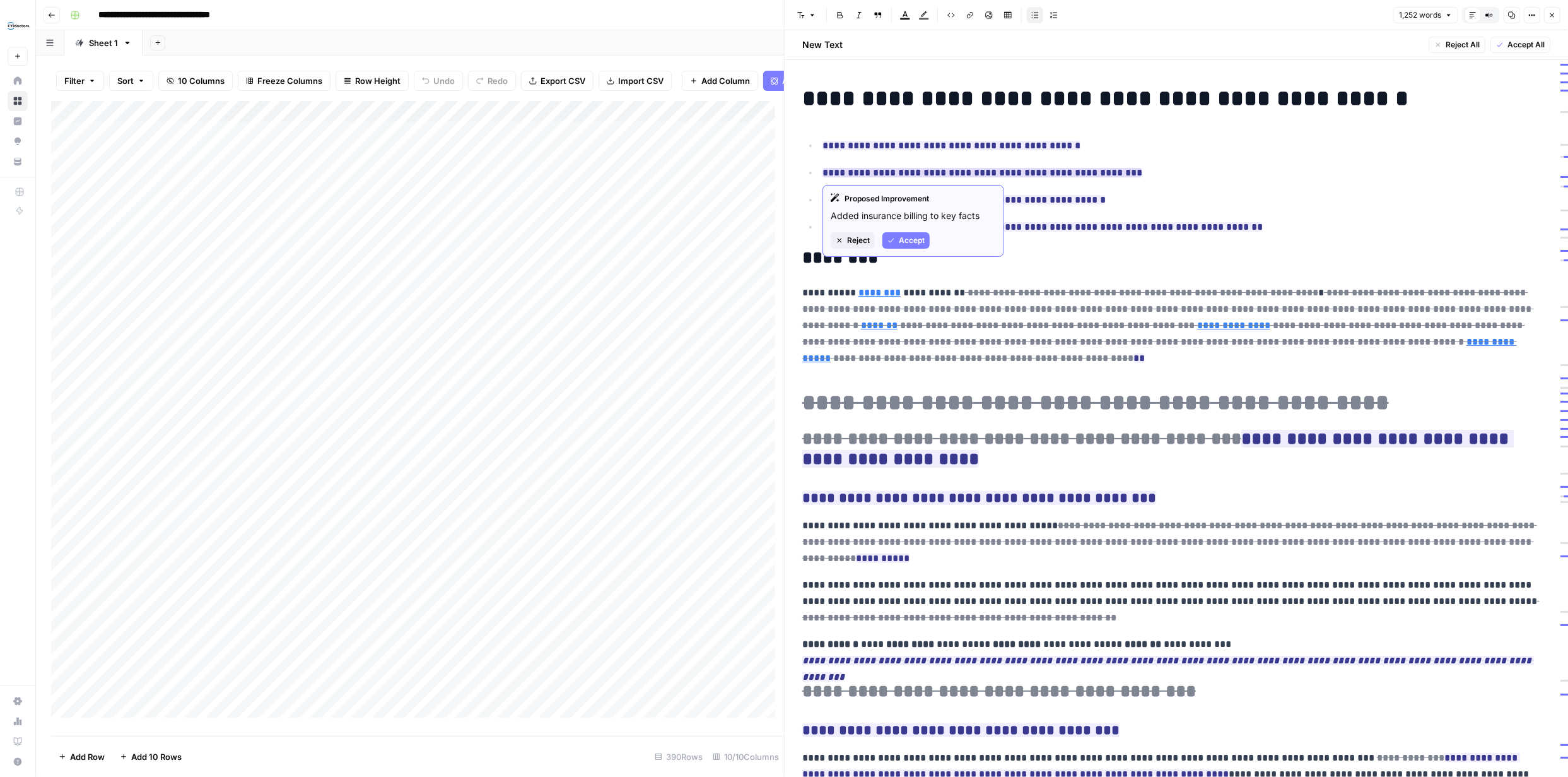
click at [853, 237] on span "Reject" at bounding box center [859, 241] width 23 height 11
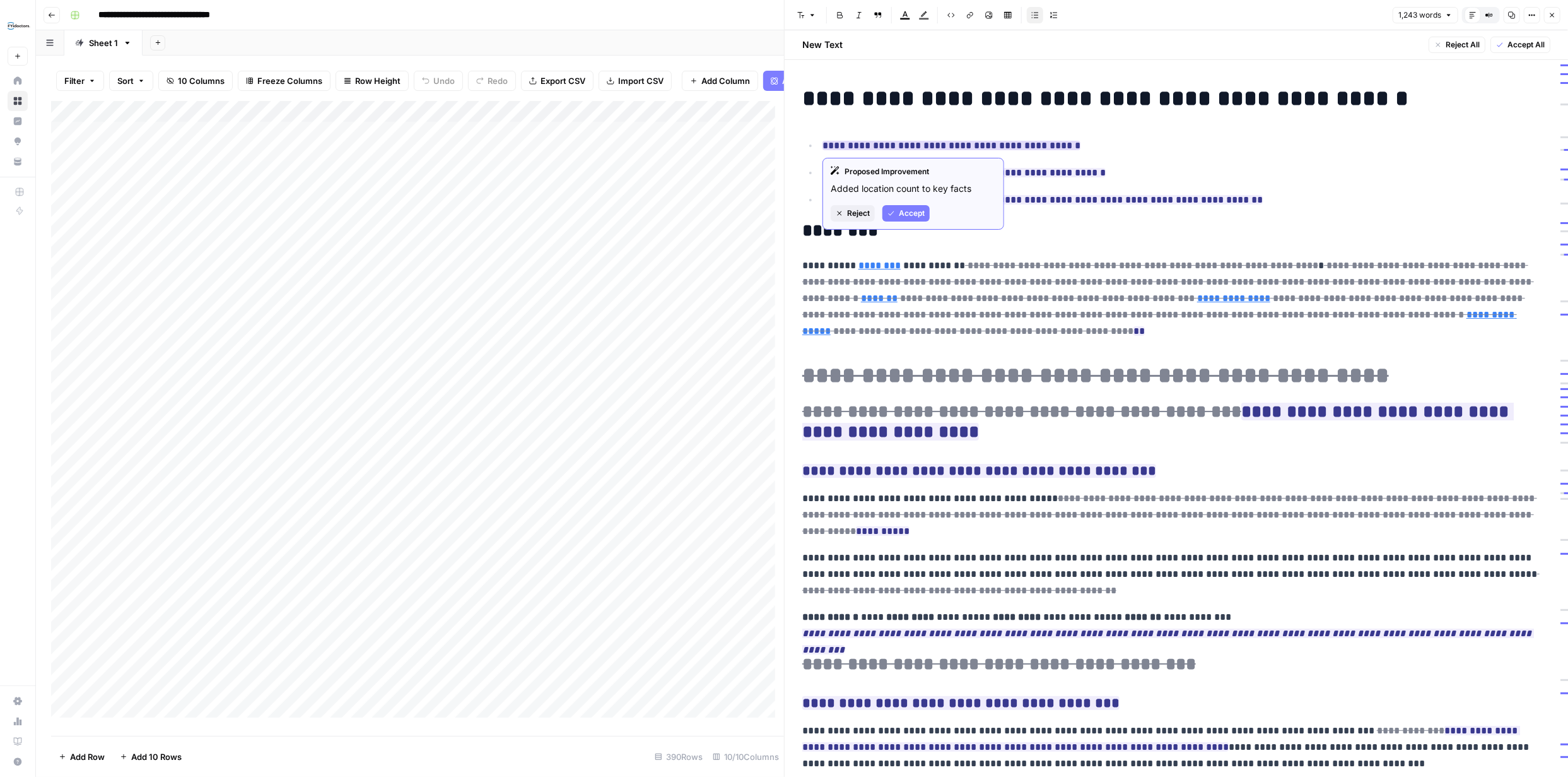
click at [862, 211] on span "Reject" at bounding box center [859, 213] width 23 height 11
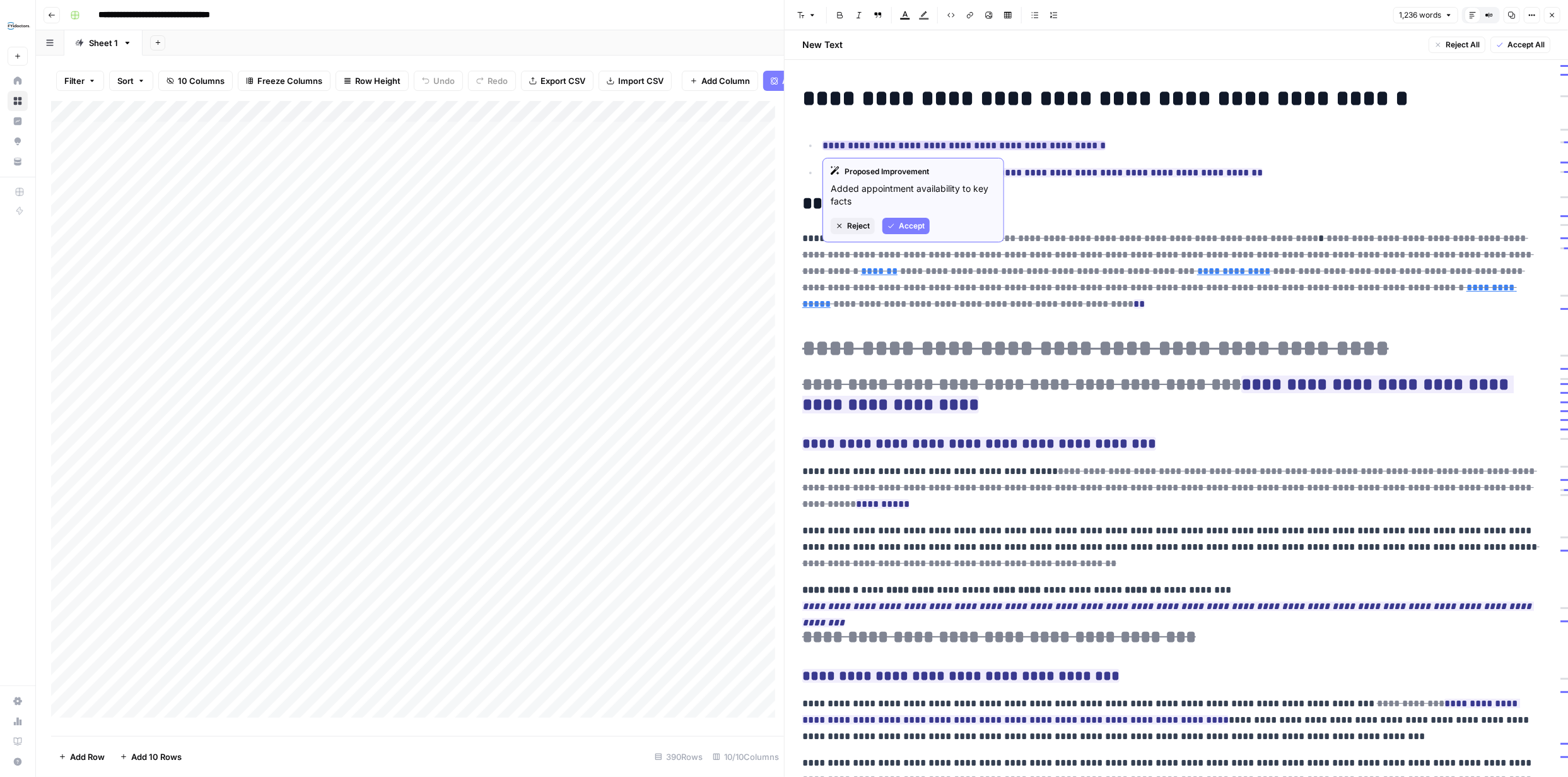
click at [857, 223] on span "Reject" at bounding box center [859, 226] width 23 height 11
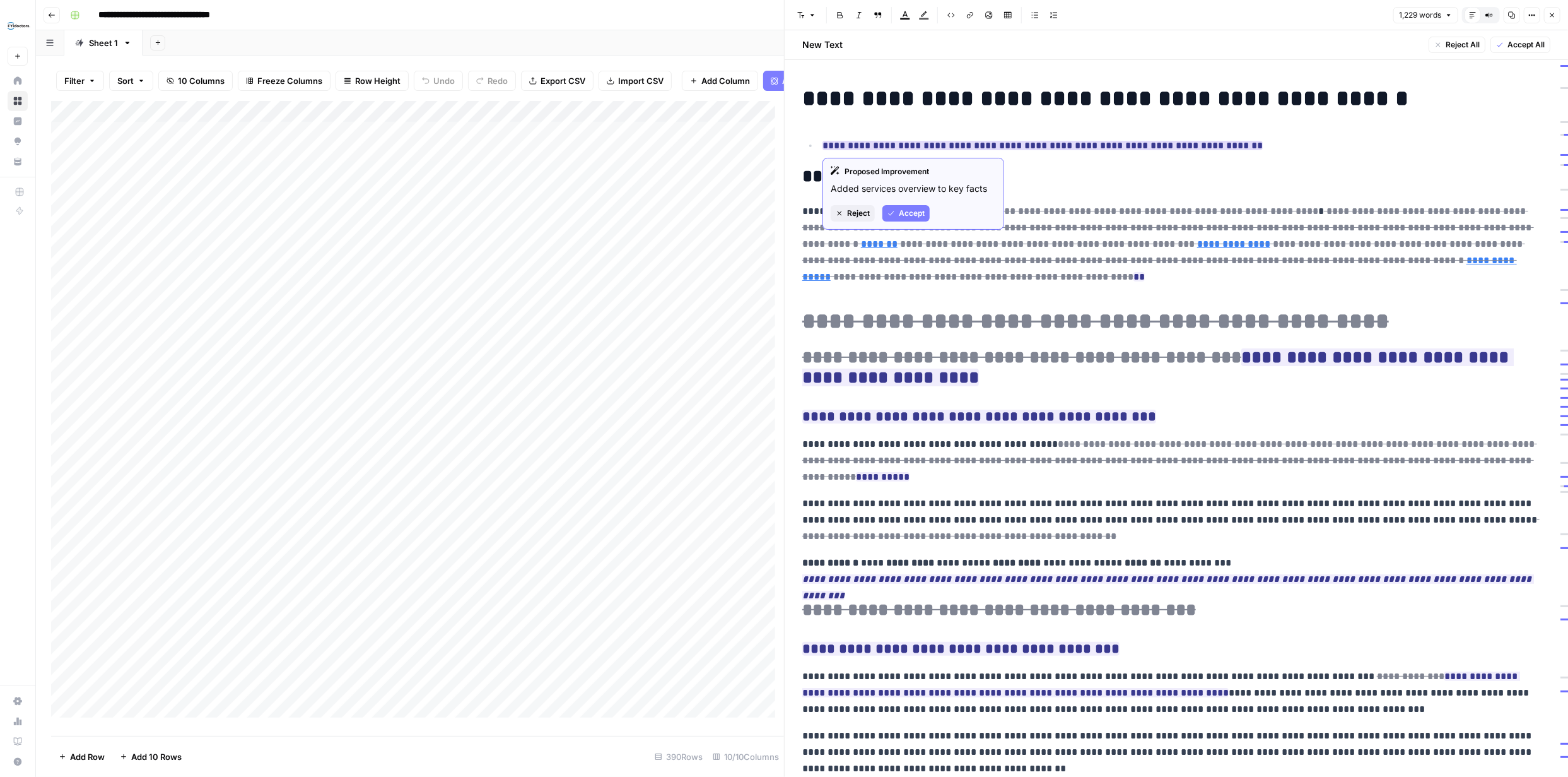
click at [861, 206] on button "Reject" at bounding box center [853, 213] width 44 height 17
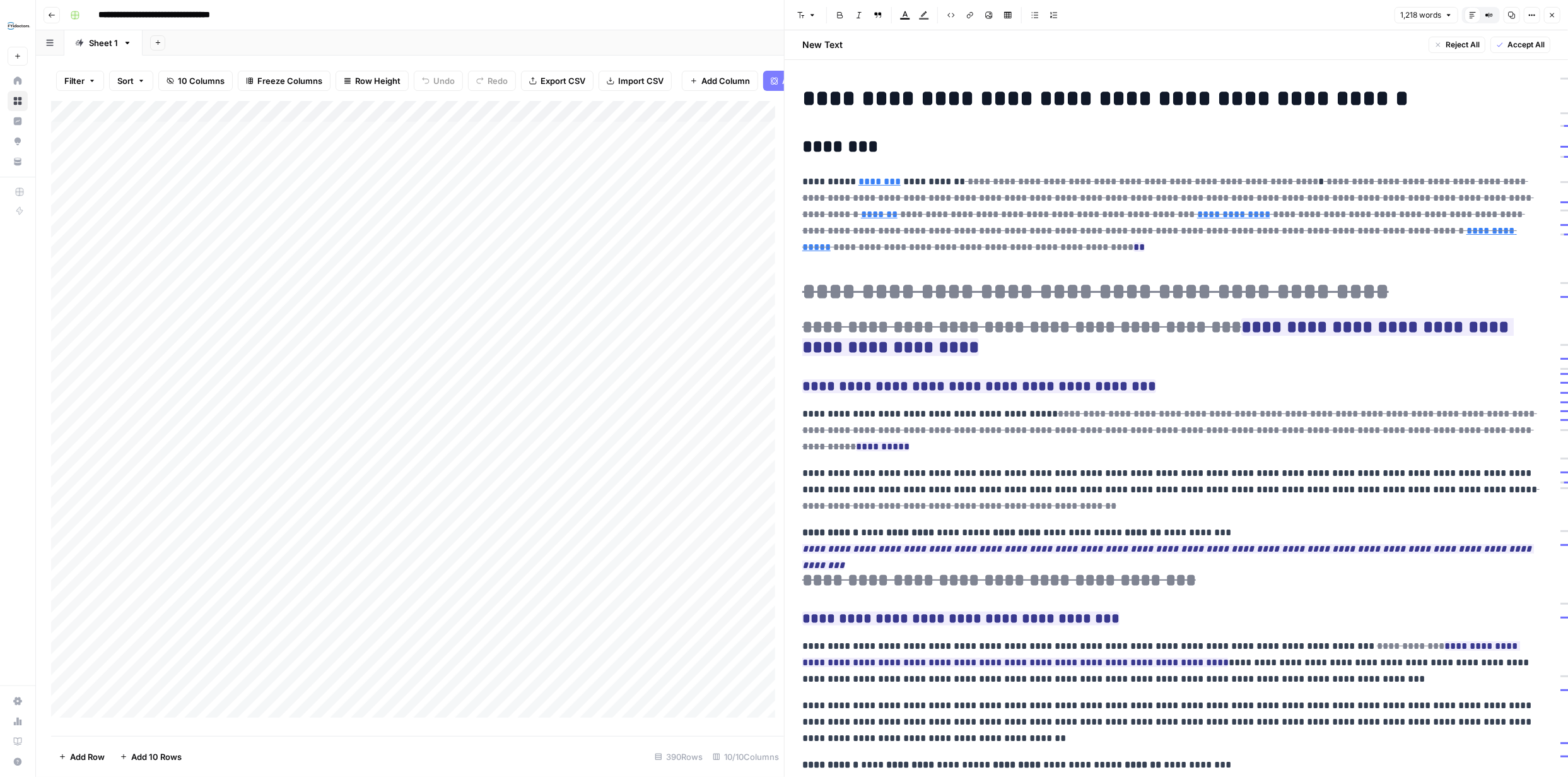
click at [881, 145] on h2 "********" at bounding box center [1171, 147] width 739 height 20
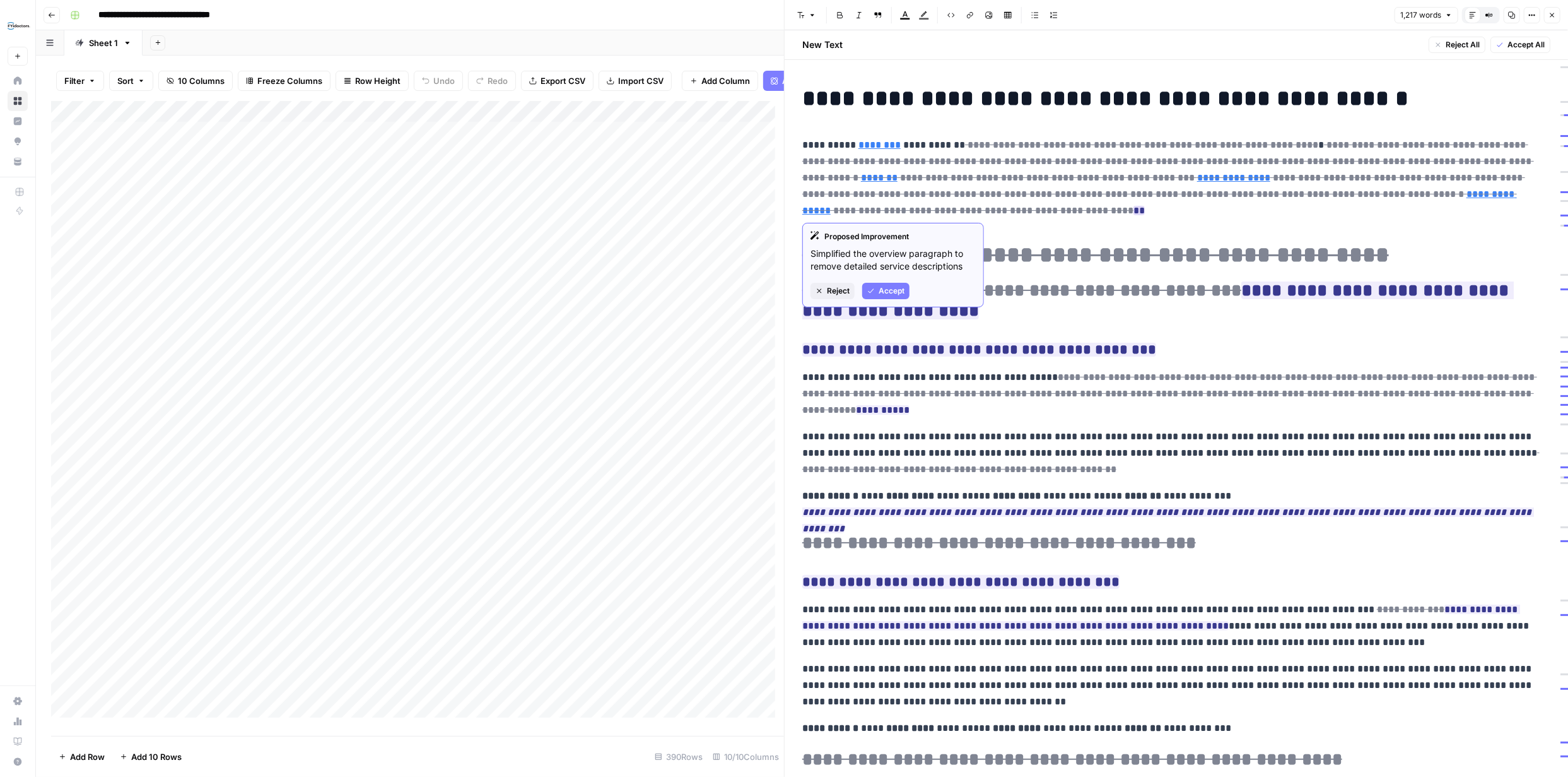
click at [836, 285] on span "Reject" at bounding box center [838, 291] width 23 height 11
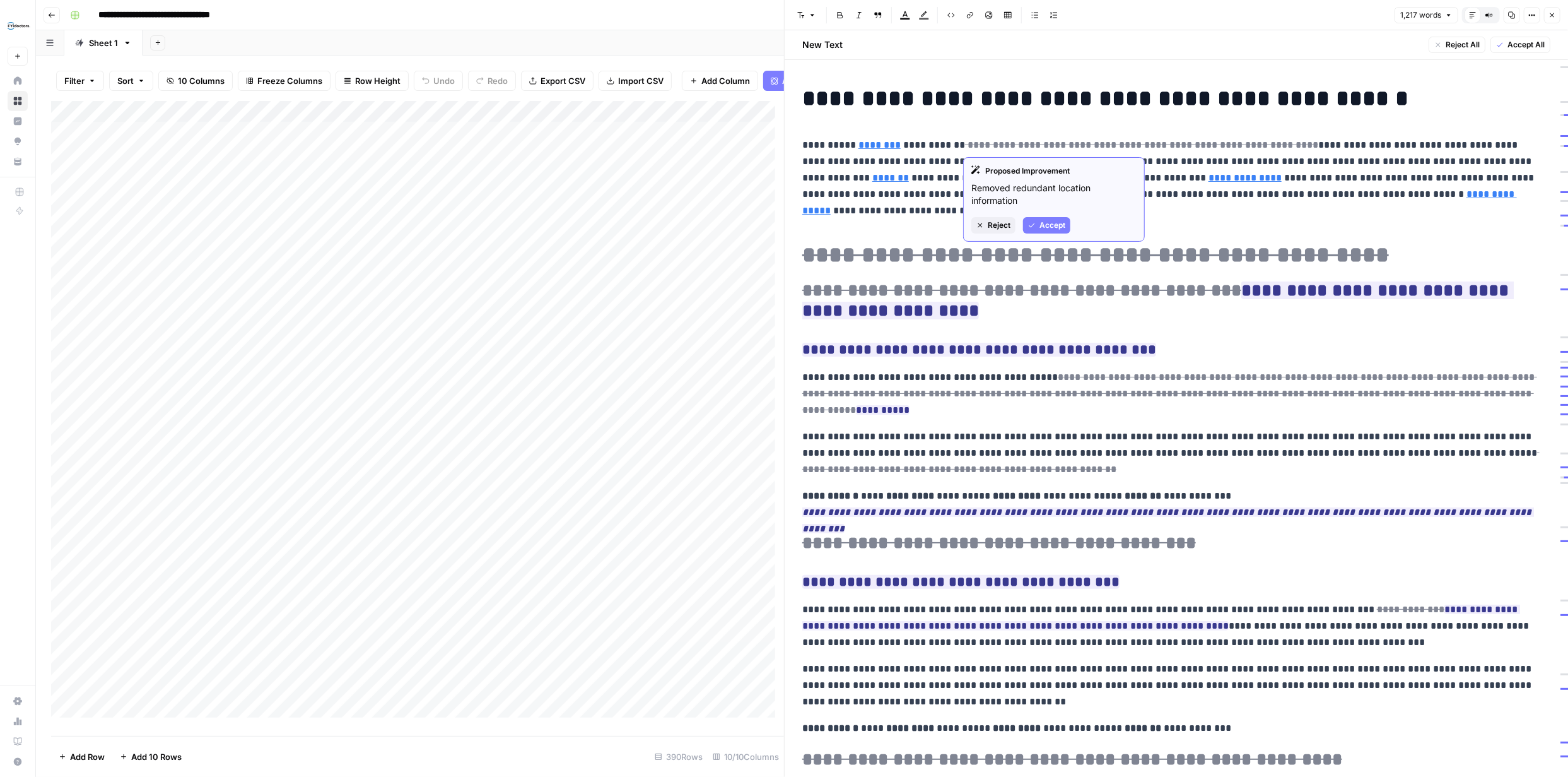
click at [1000, 226] on span "Reject" at bounding box center [999, 225] width 23 height 11
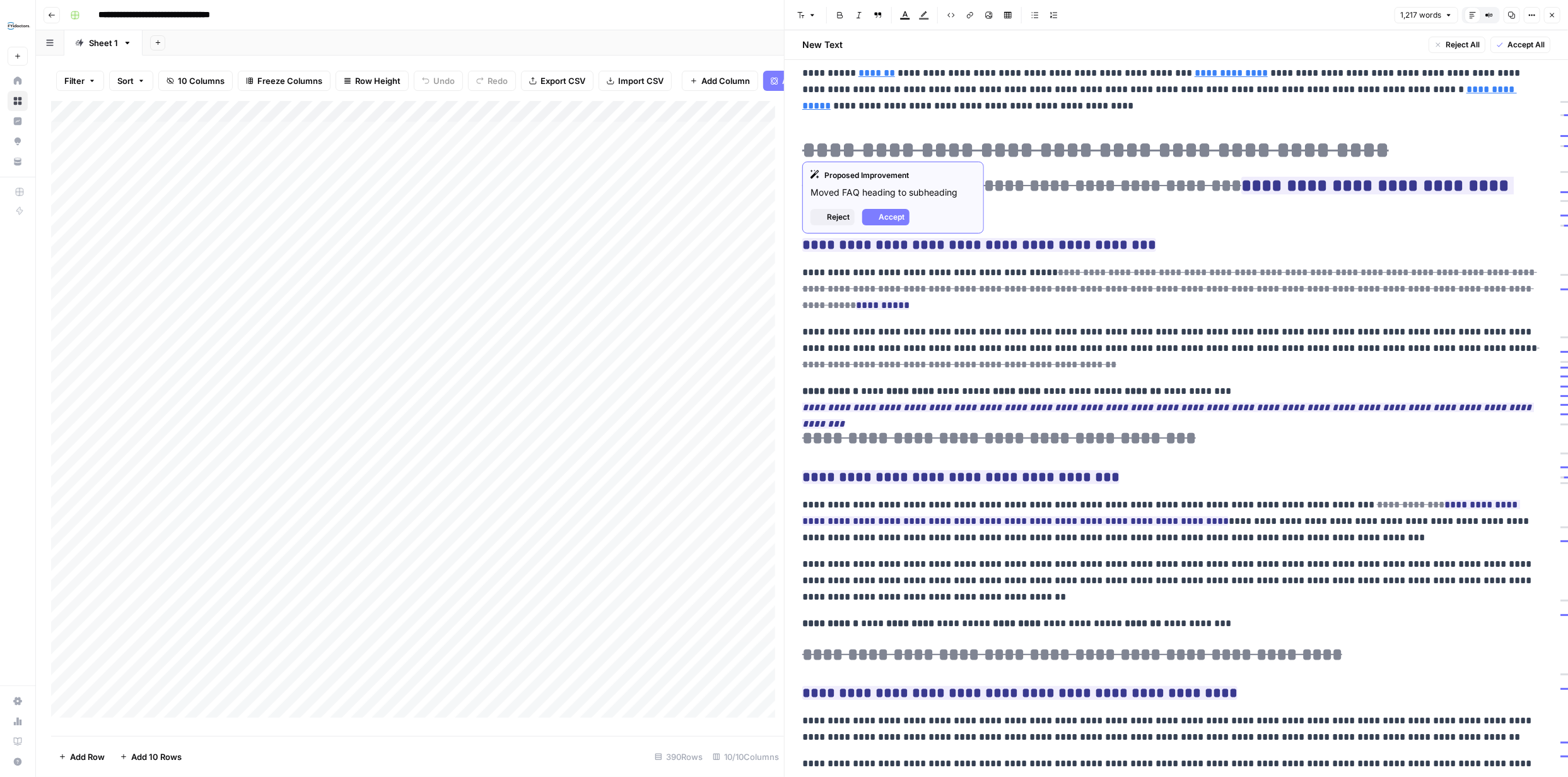
scroll to position [126, 0]
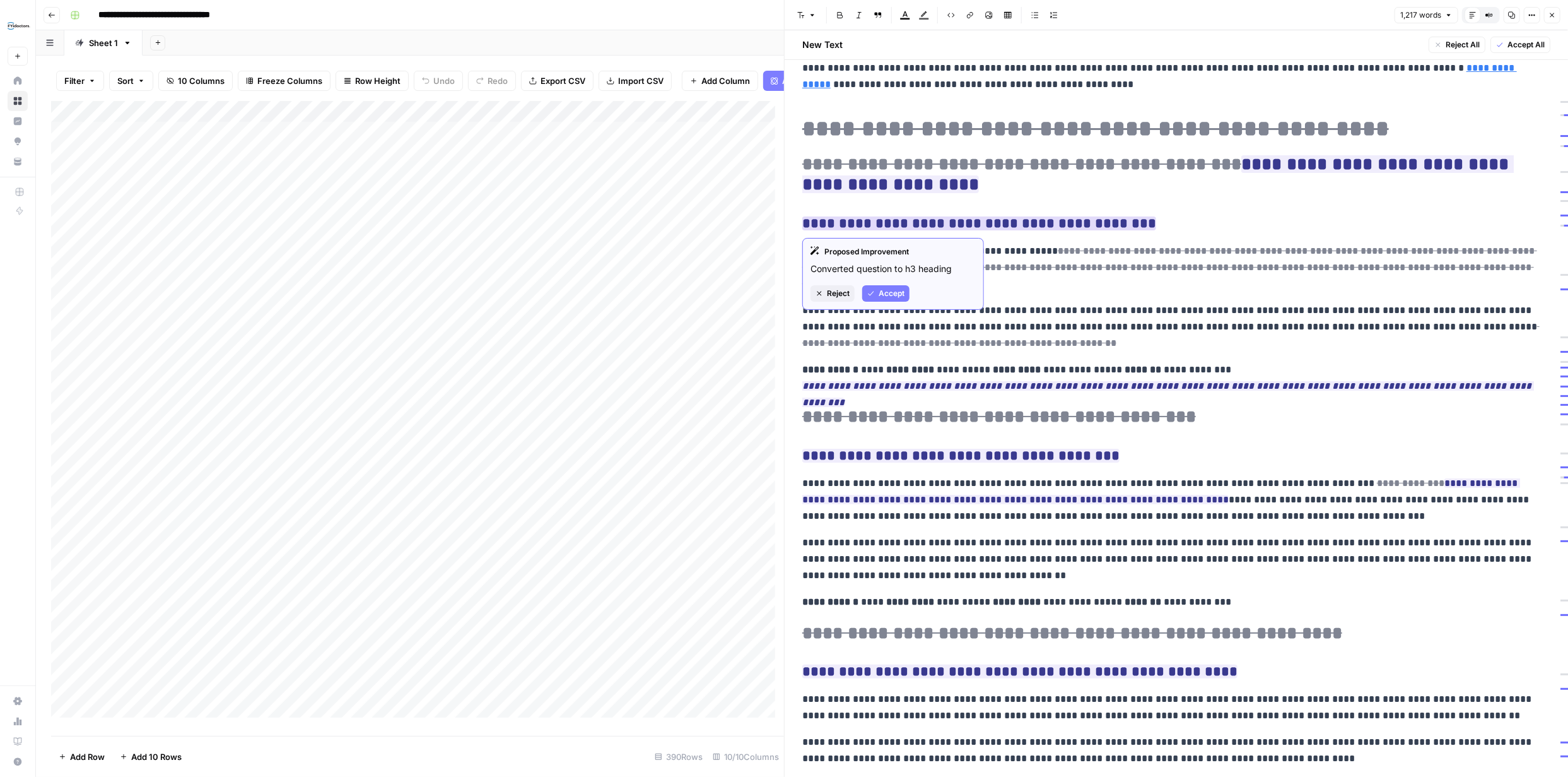
click at [882, 288] on span "Accept" at bounding box center [892, 293] width 26 height 11
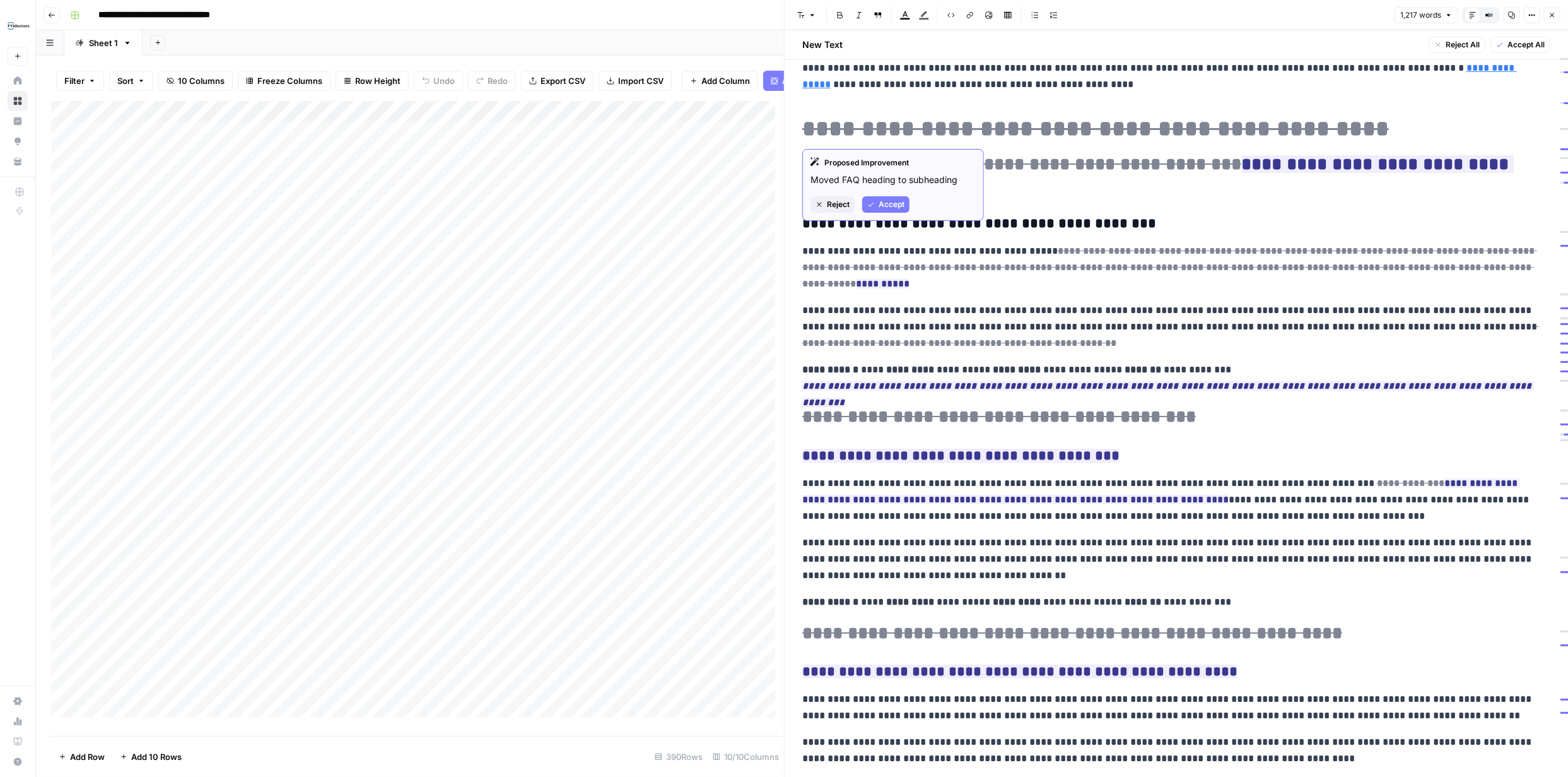
click at [891, 201] on span "Accept" at bounding box center [892, 204] width 26 height 11
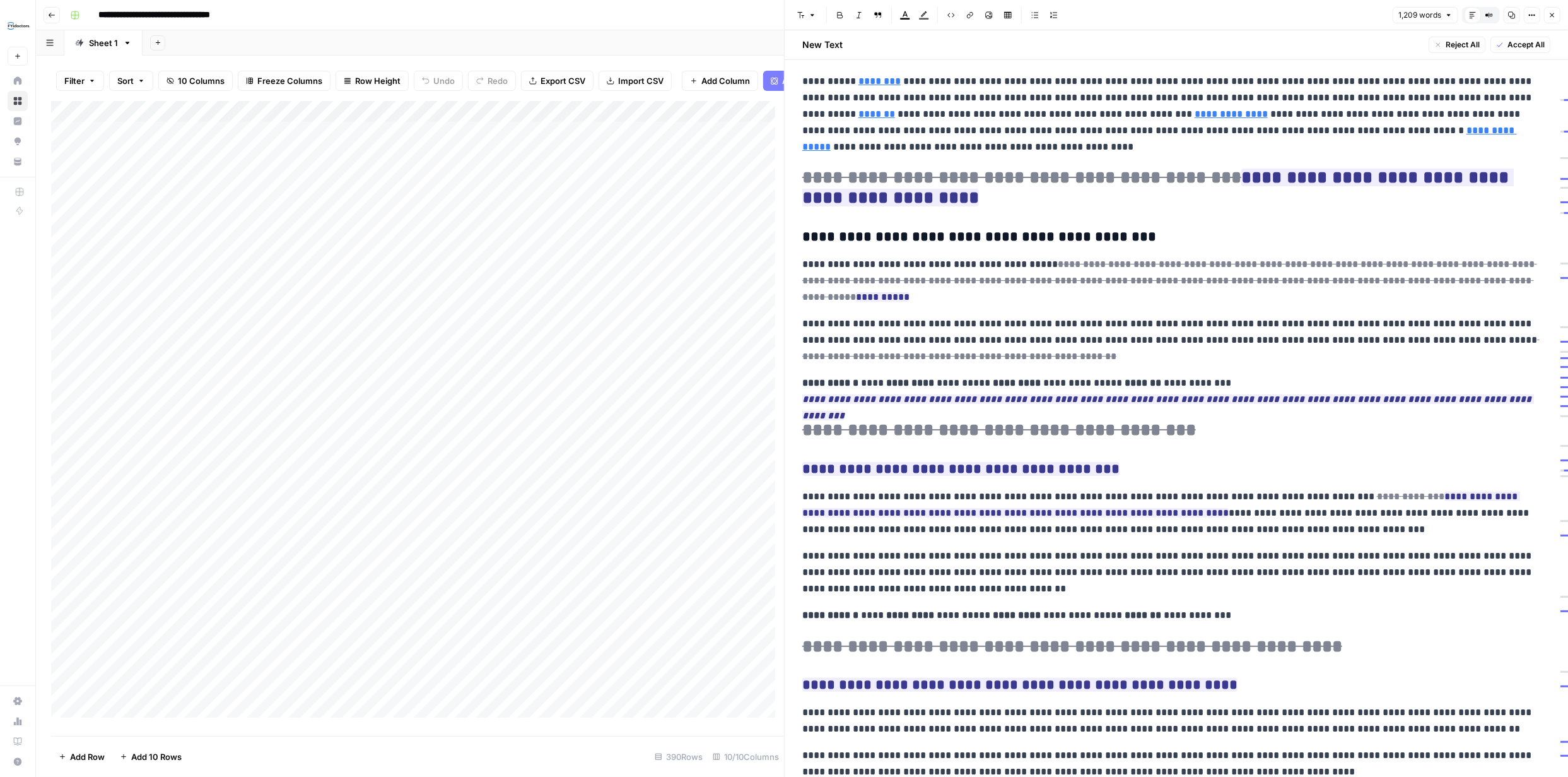
scroll to position [0, 0]
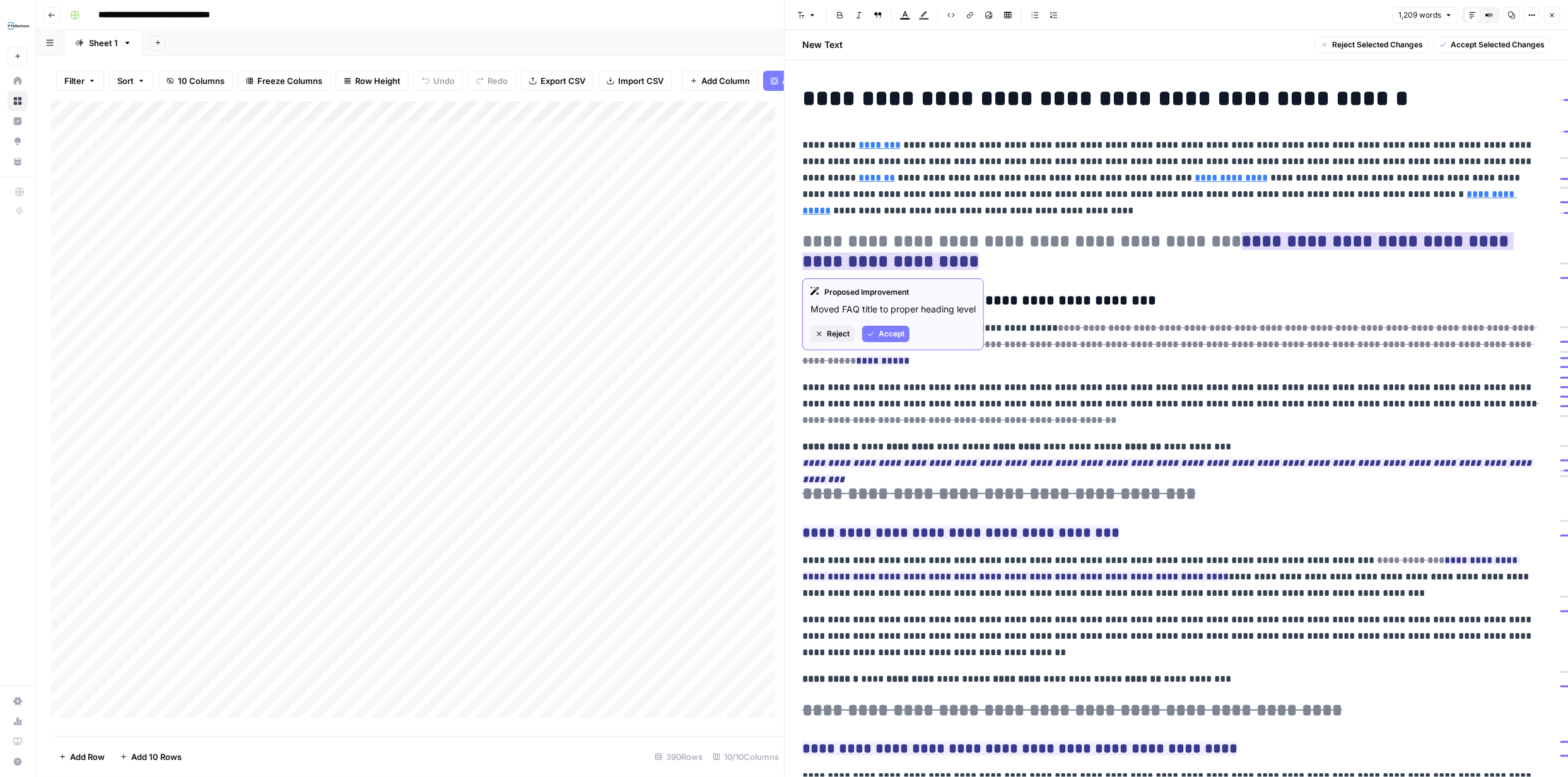
drag, startPoint x: 1299, startPoint y: 241, endPoint x: 804, endPoint y: 243, distance: 495.0
click at [804, 243] on span "**********" at bounding box center [1157, 251] width 711 height 38
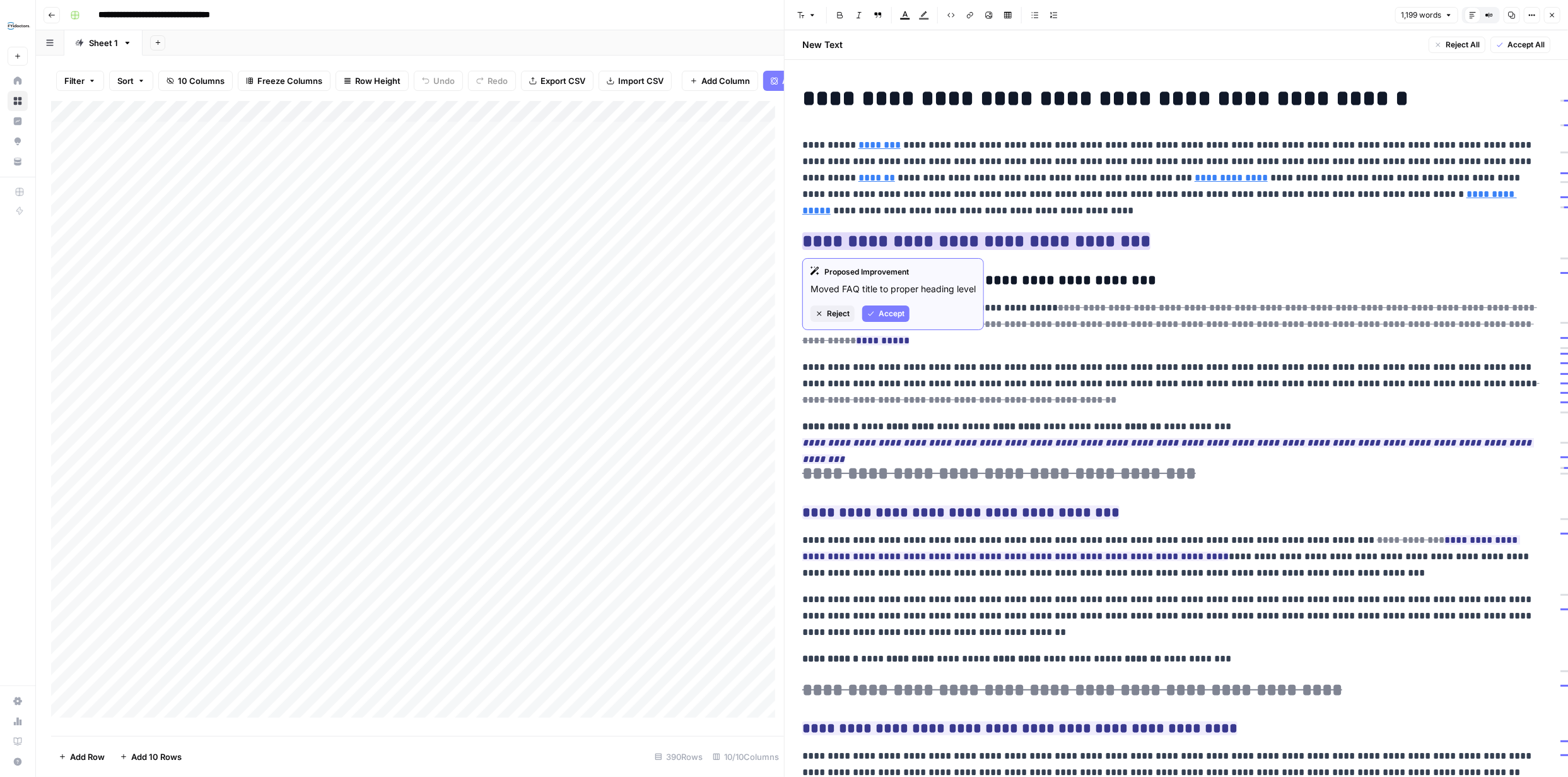
click at [837, 245] on ins "**********" at bounding box center [976, 241] width 348 height 18
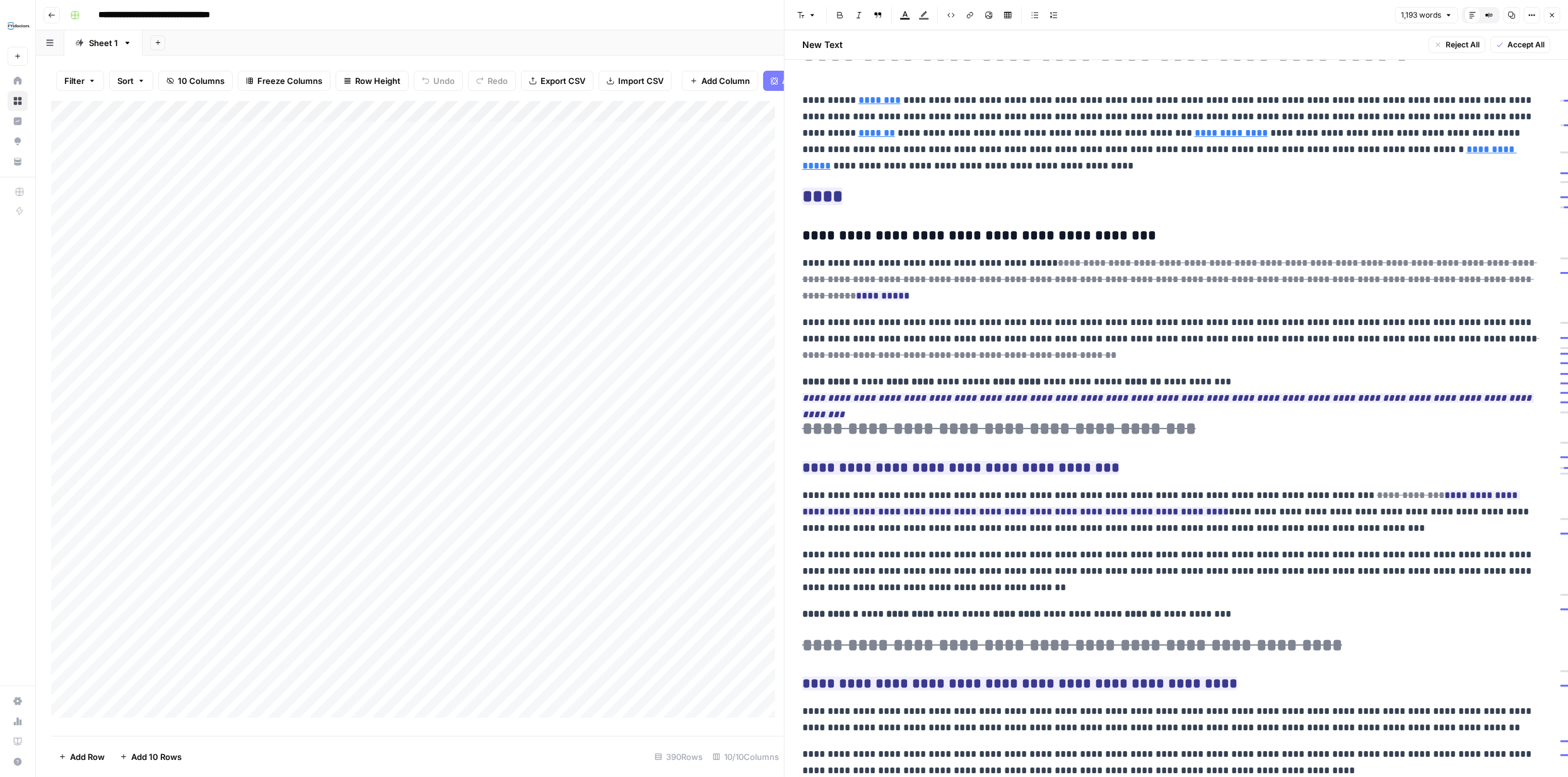
scroll to position [63, 0]
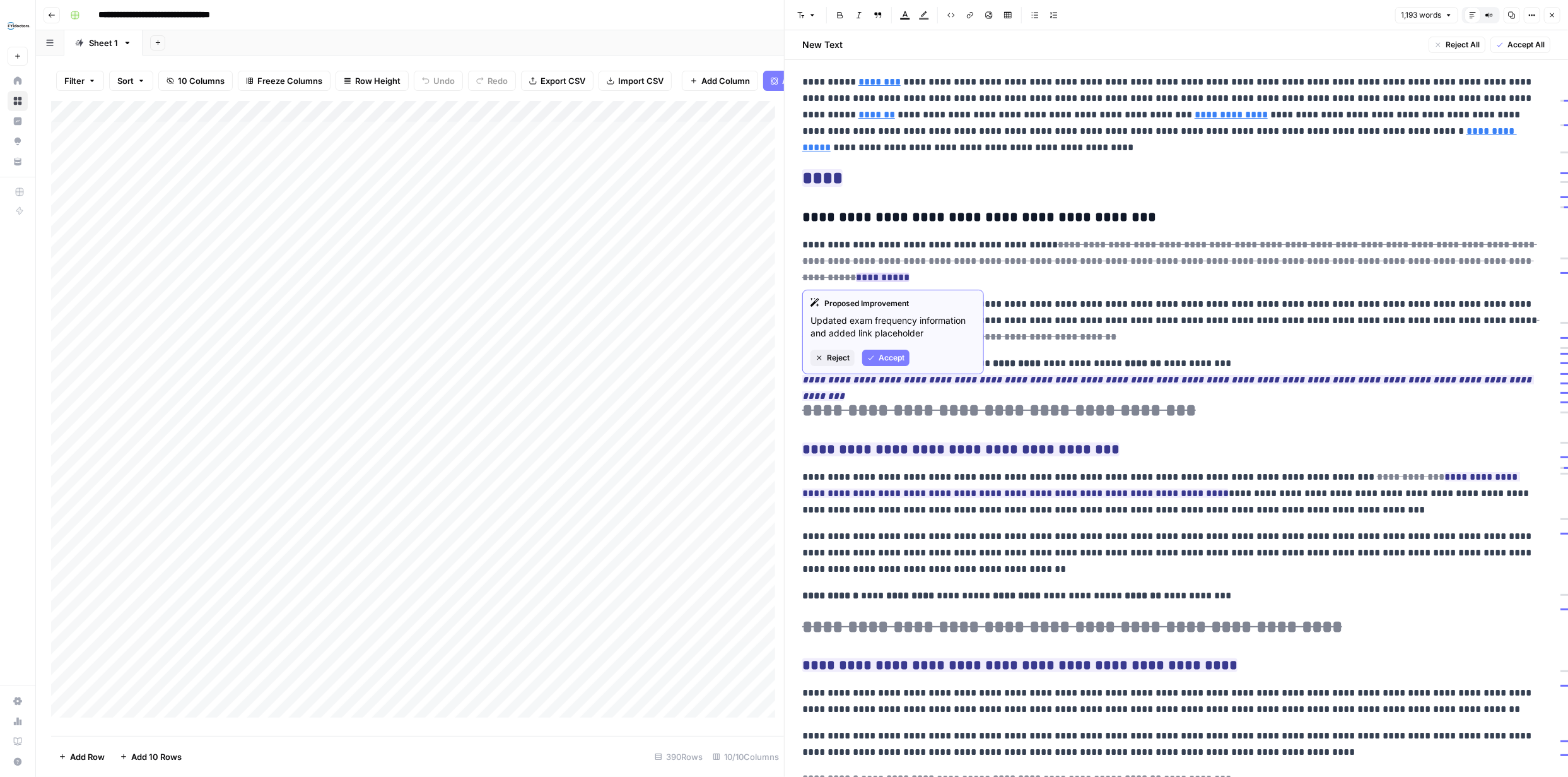
click at [839, 353] on span "Reject" at bounding box center [838, 358] width 23 height 11
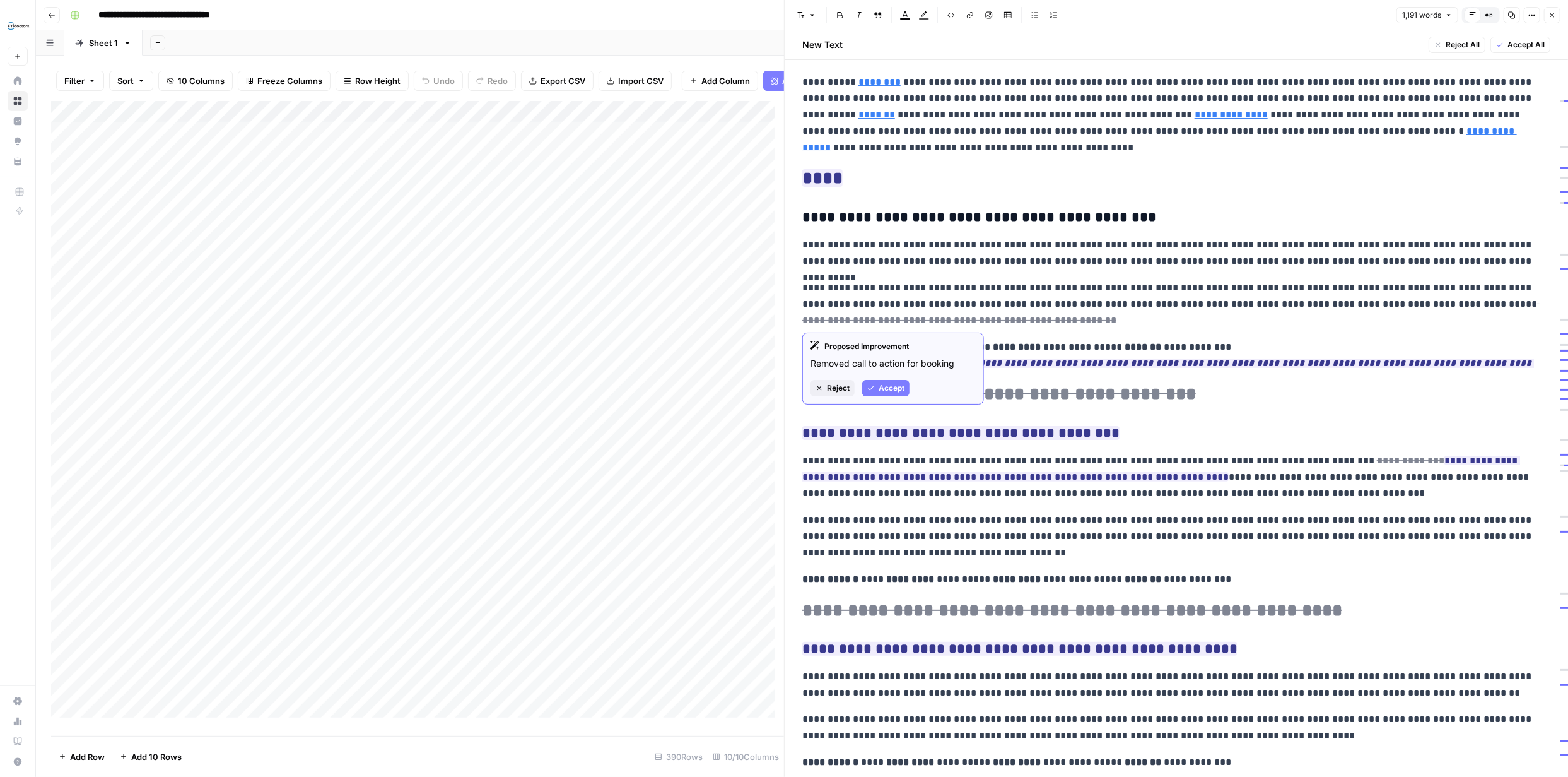
click at [885, 384] on span "Accept" at bounding box center [892, 388] width 26 height 11
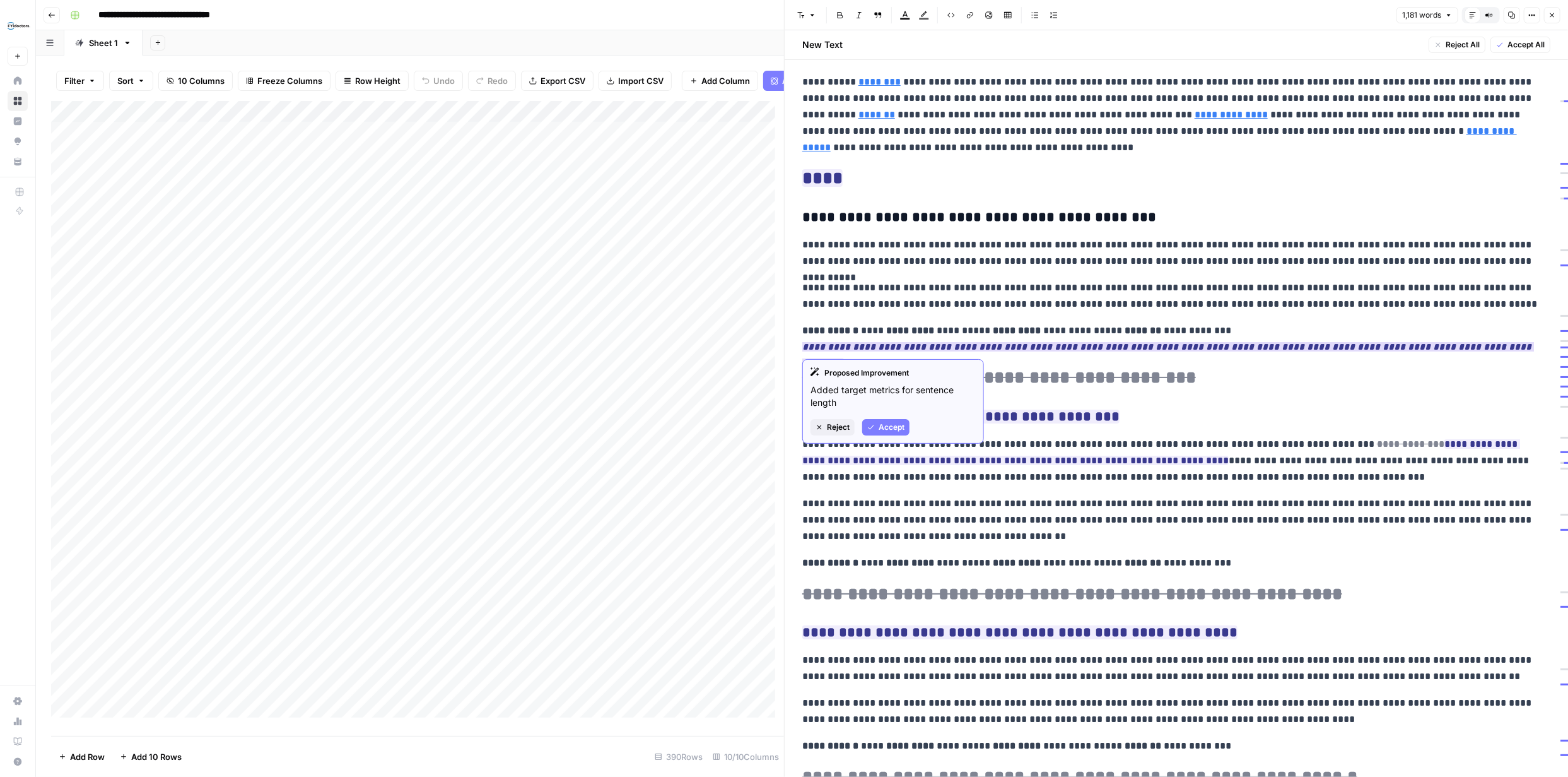
click at [899, 424] on span "Accept" at bounding box center [892, 427] width 26 height 11
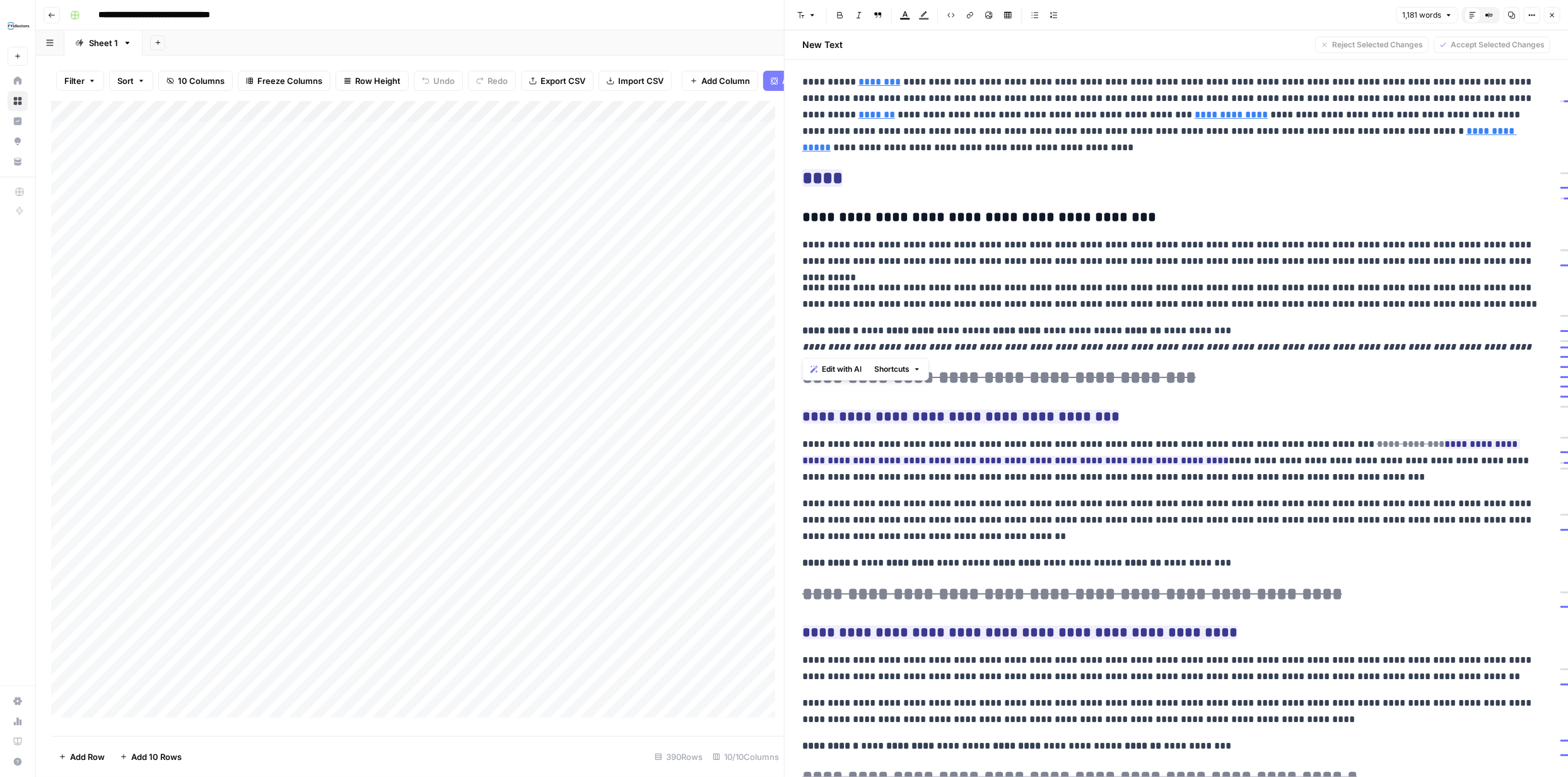
drag, startPoint x: 1520, startPoint y: 347, endPoint x: 802, endPoint y: 333, distance: 718.1
click at [802, 333] on p "**********" at bounding box center [1171, 339] width 739 height 33
click at [928, 349] on em "**********" at bounding box center [1168, 355] width 732 height 26
click at [930, 349] on em "**********" at bounding box center [1168, 355] width 732 height 26
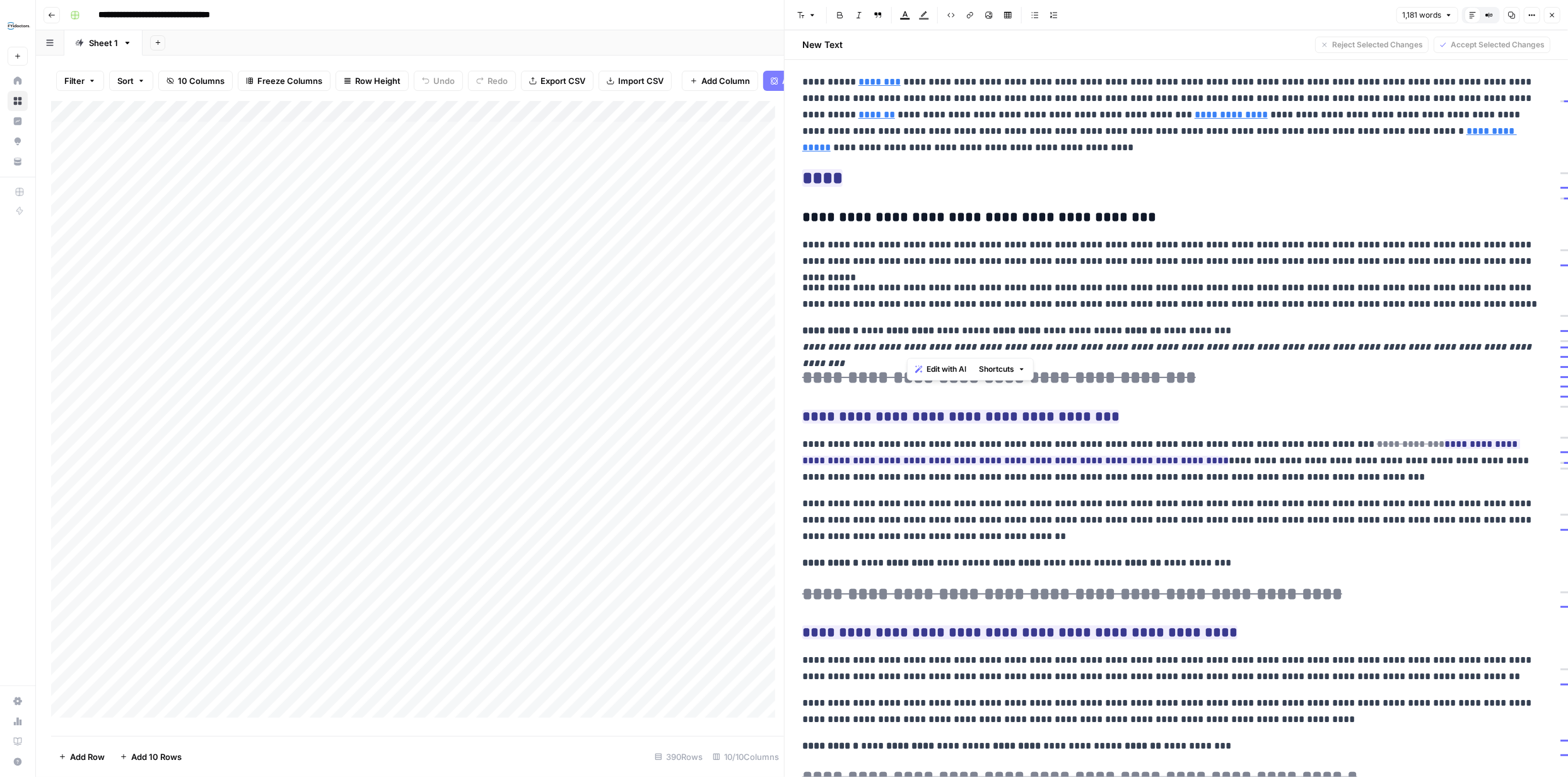
click at [930, 349] on em "**********" at bounding box center [1168, 355] width 732 height 26
drag, startPoint x: 805, startPoint y: 344, endPoint x: 1523, endPoint y: 343, distance: 718.0
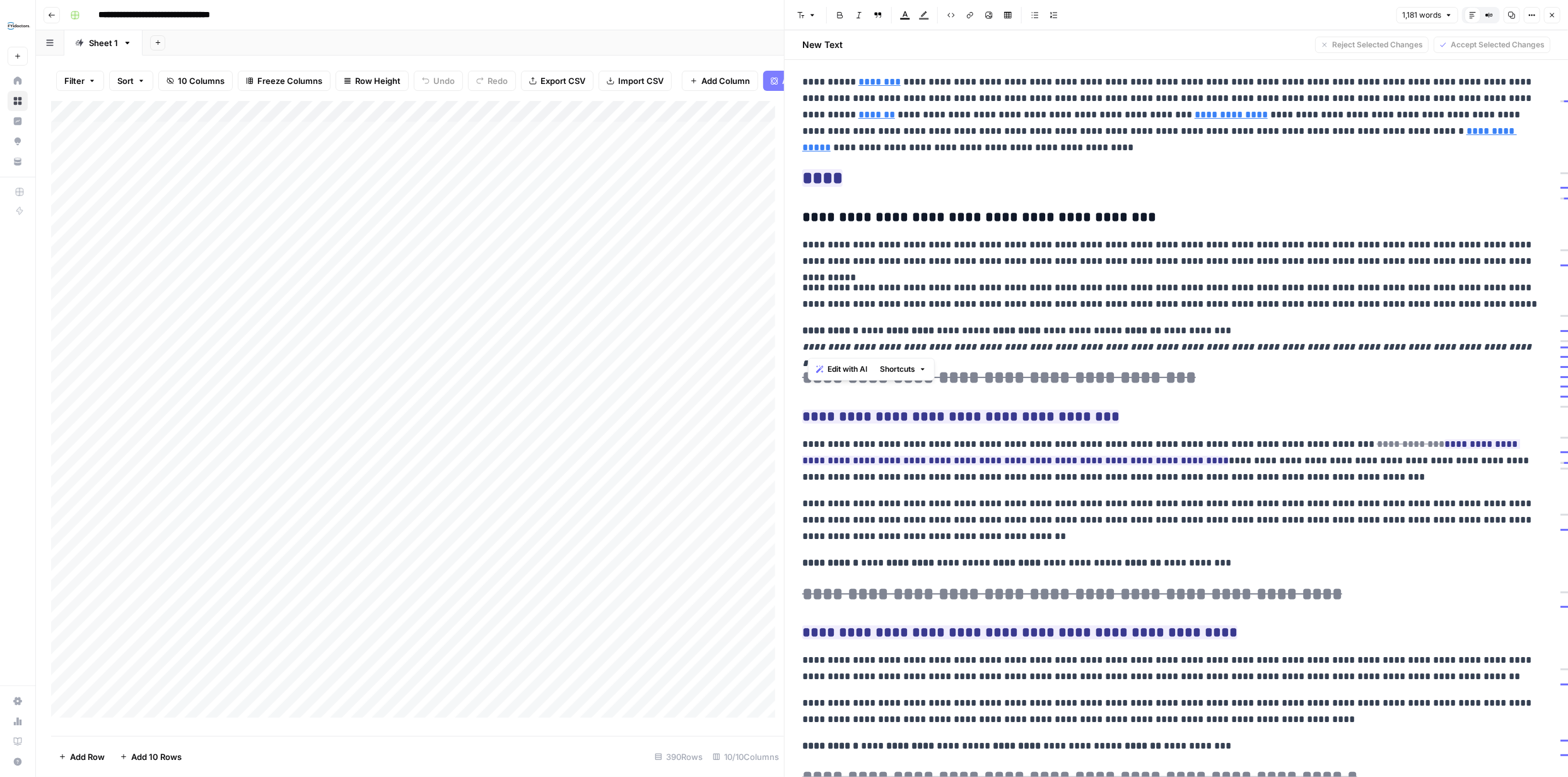
click at [1523, 343] on p "**********" at bounding box center [1171, 339] width 739 height 33
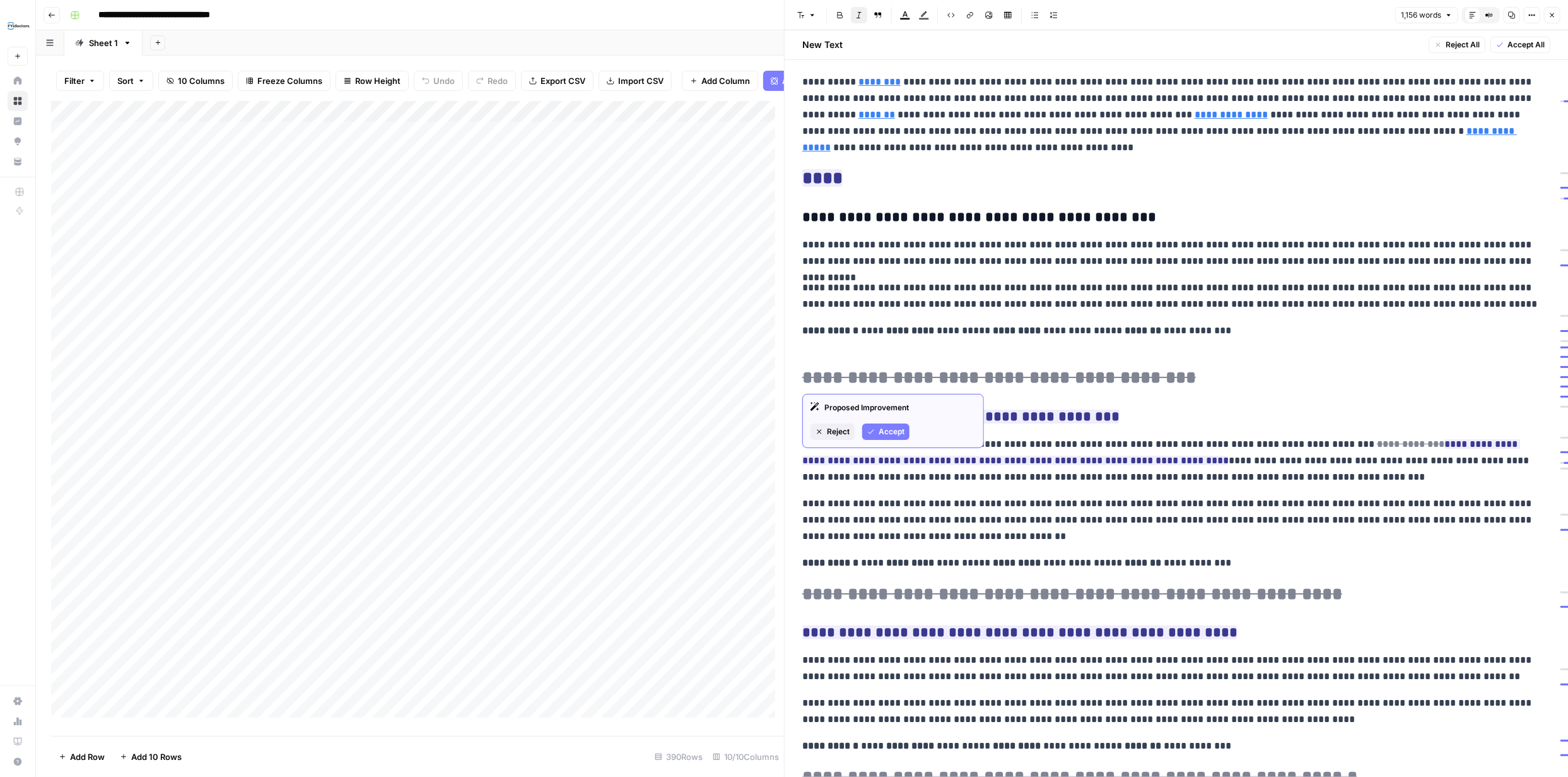
scroll to position [126, 0]
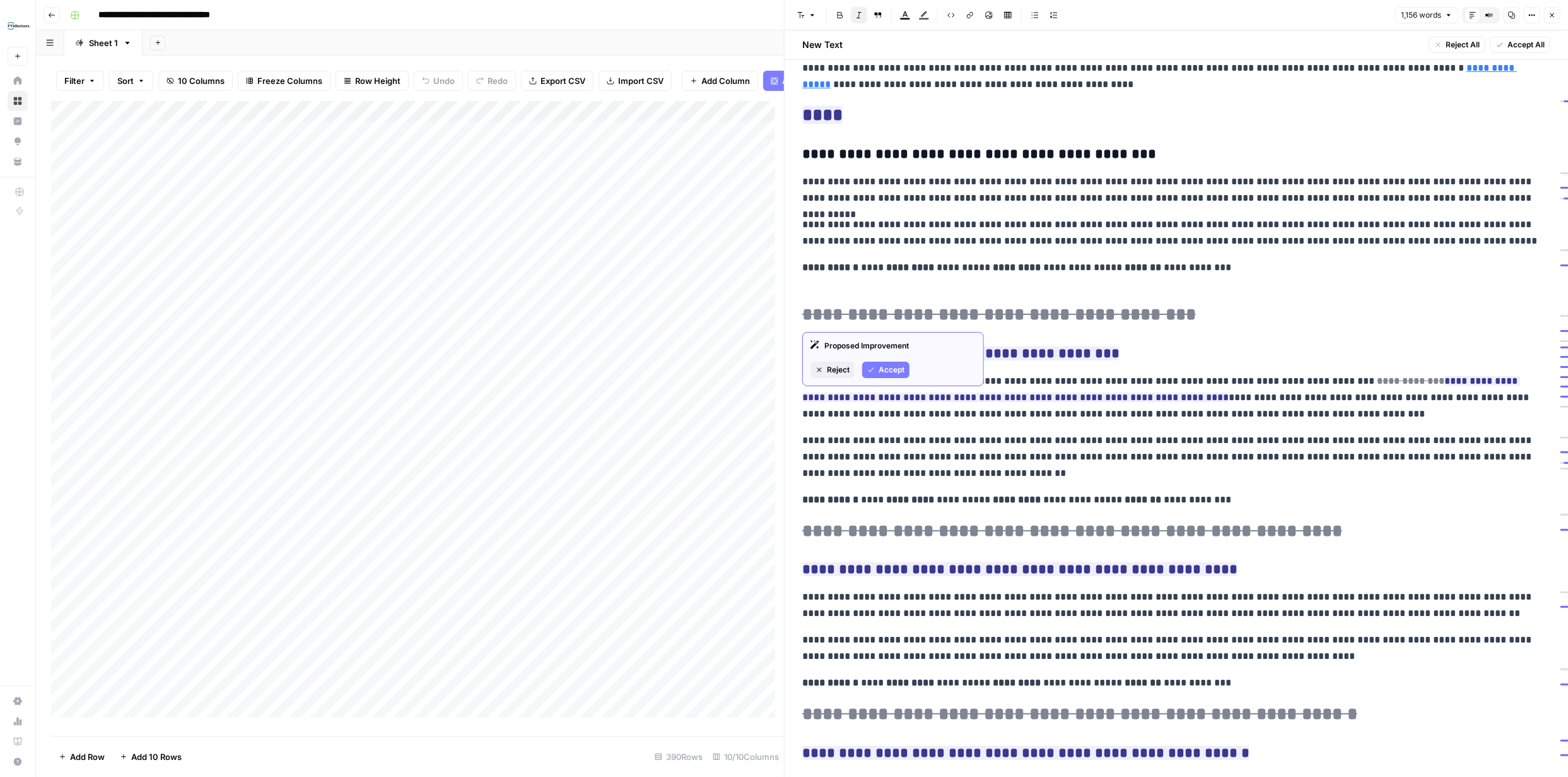
click at [891, 366] on span "Accept" at bounding box center [892, 370] width 26 height 11
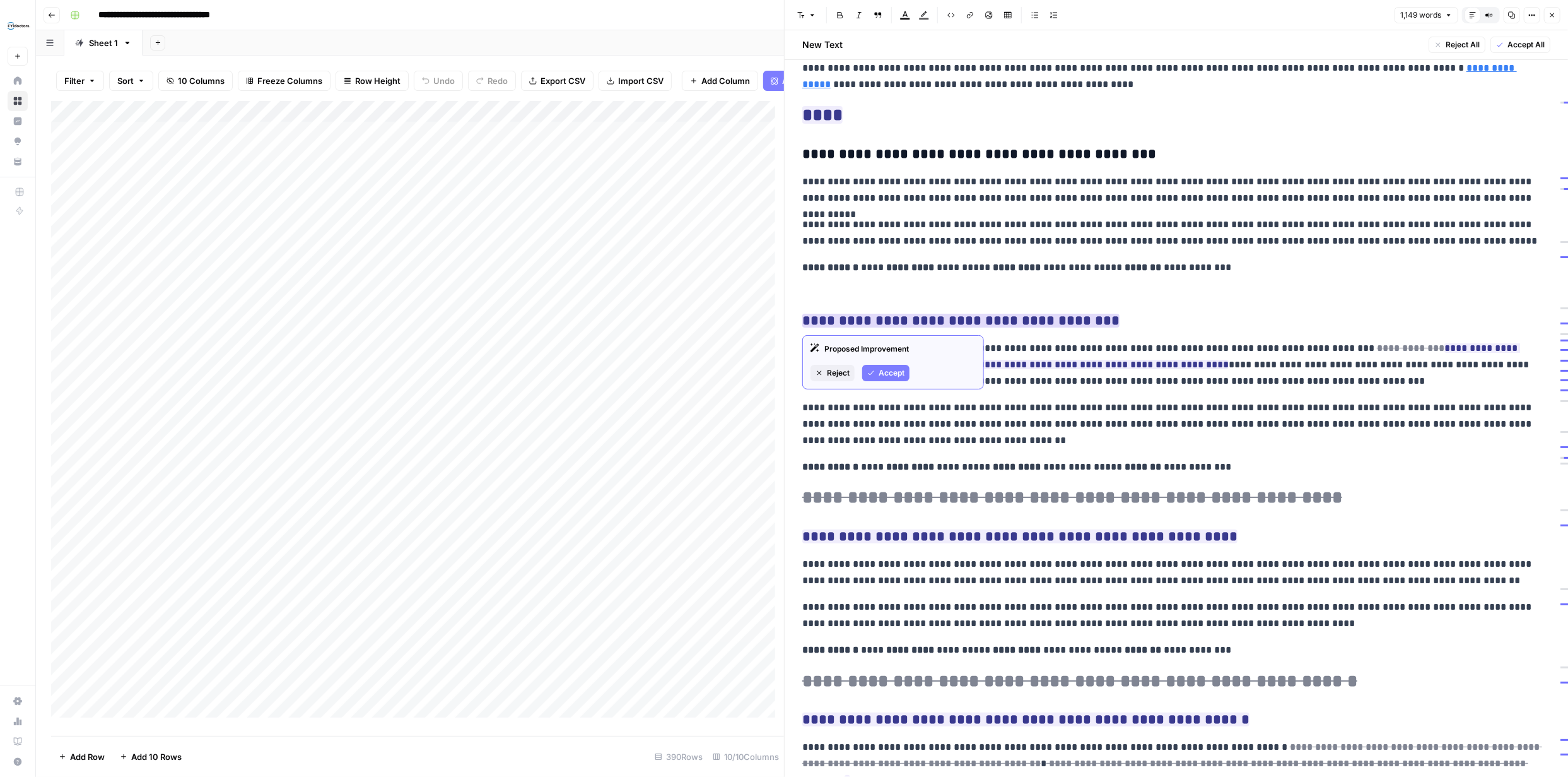
click at [892, 371] on span "Accept" at bounding box center [892, 373] width 26 height 11
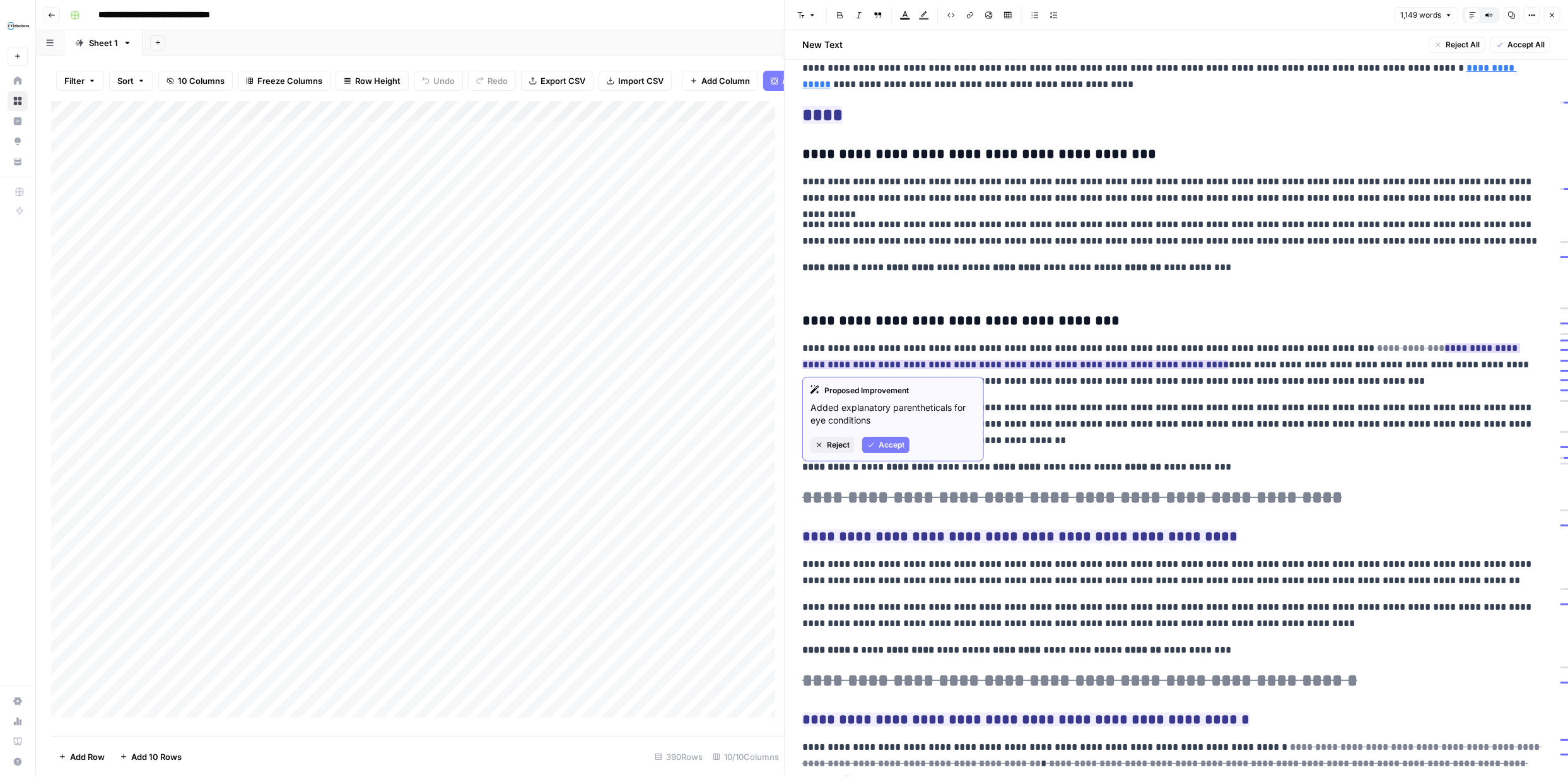
click at [883, 441] on span "Accept" at bounding box center [892, 445] width 26 height 11
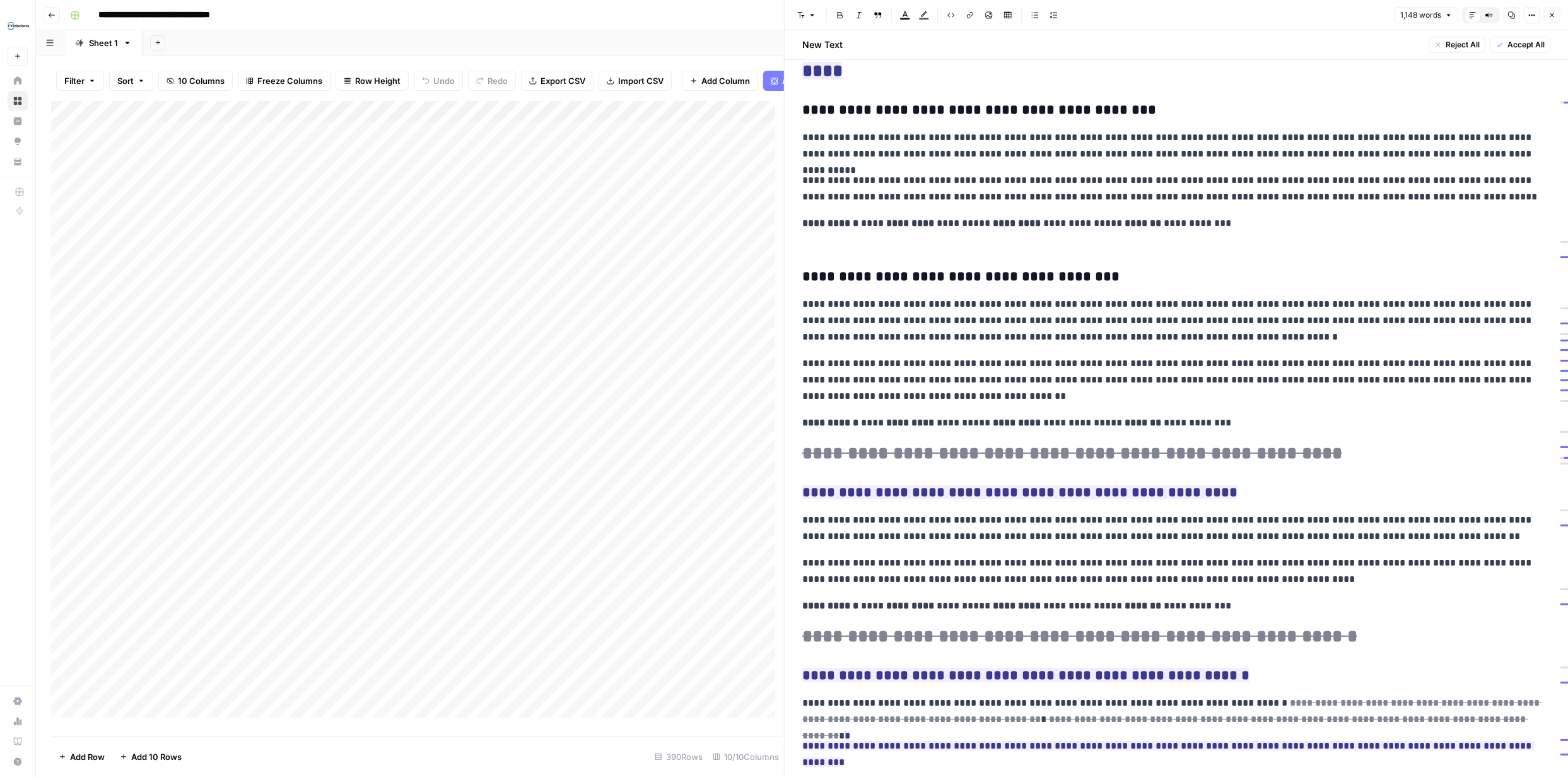
scroll to position [189, 0]
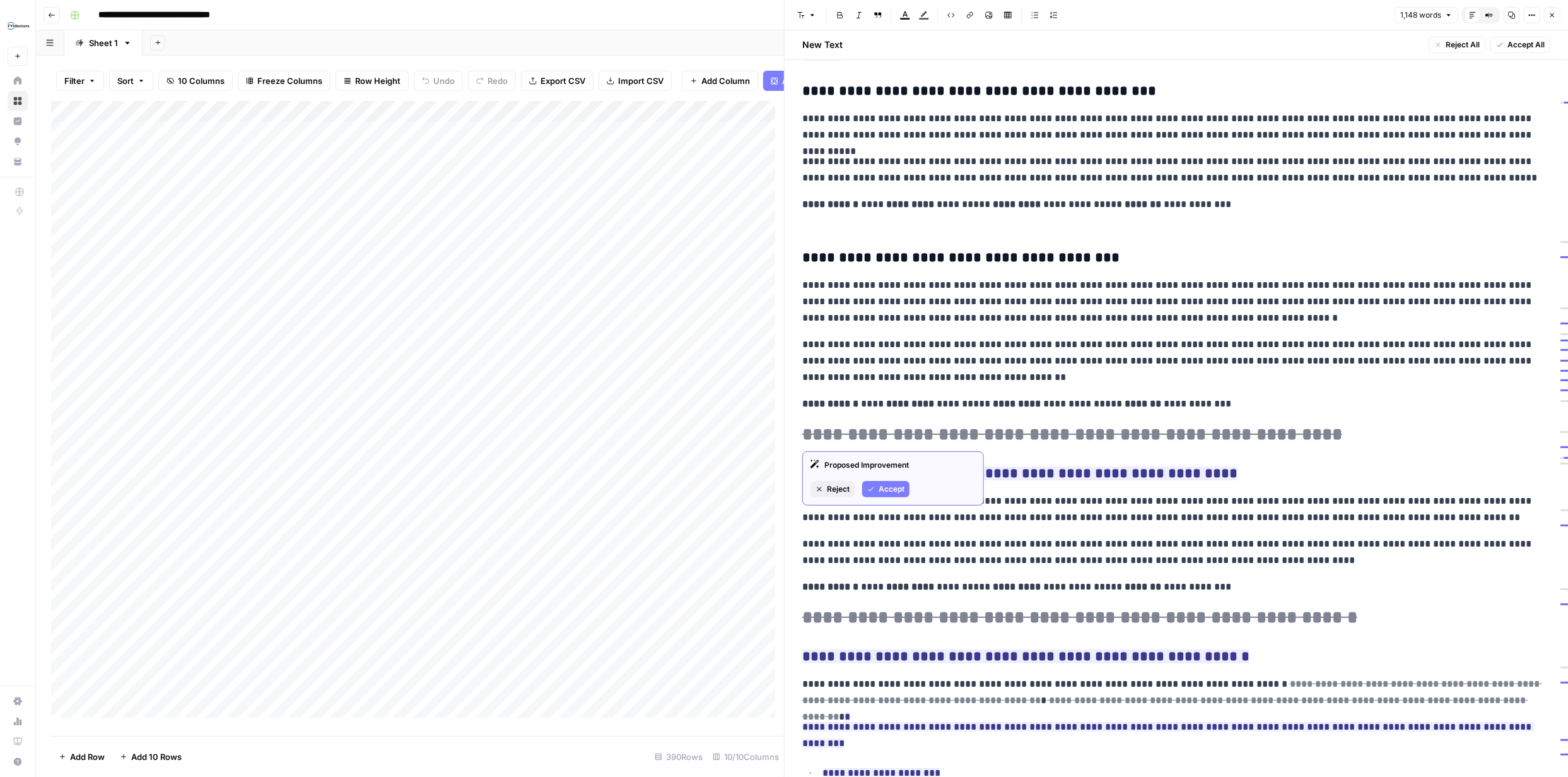
click at [894, 486] on span "Accept" at bounding box center [892, 489] width 26 height 11
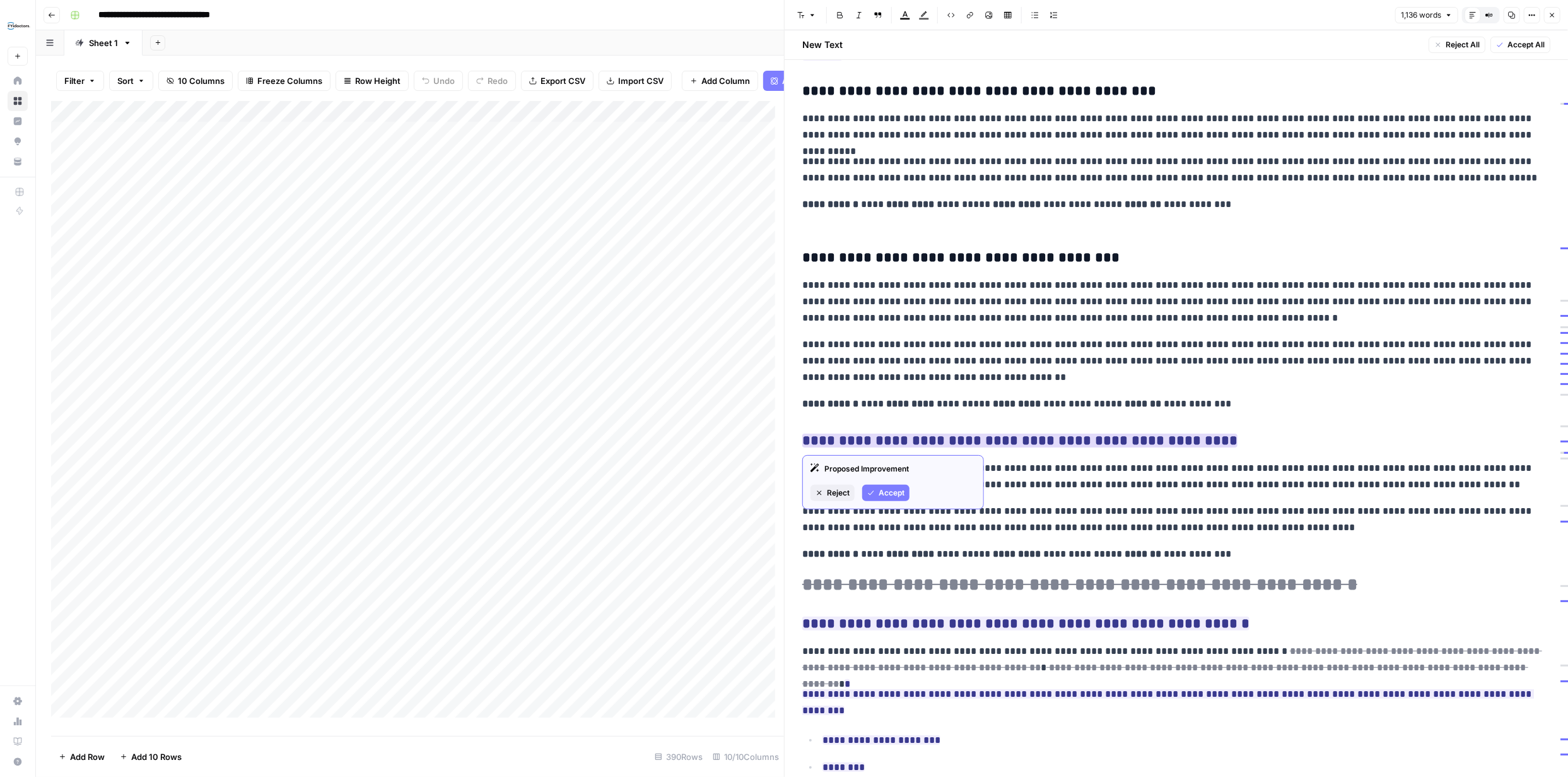
click at [893, 495] on span "Accept" at bounding box center [892, 493] width 26 height 11
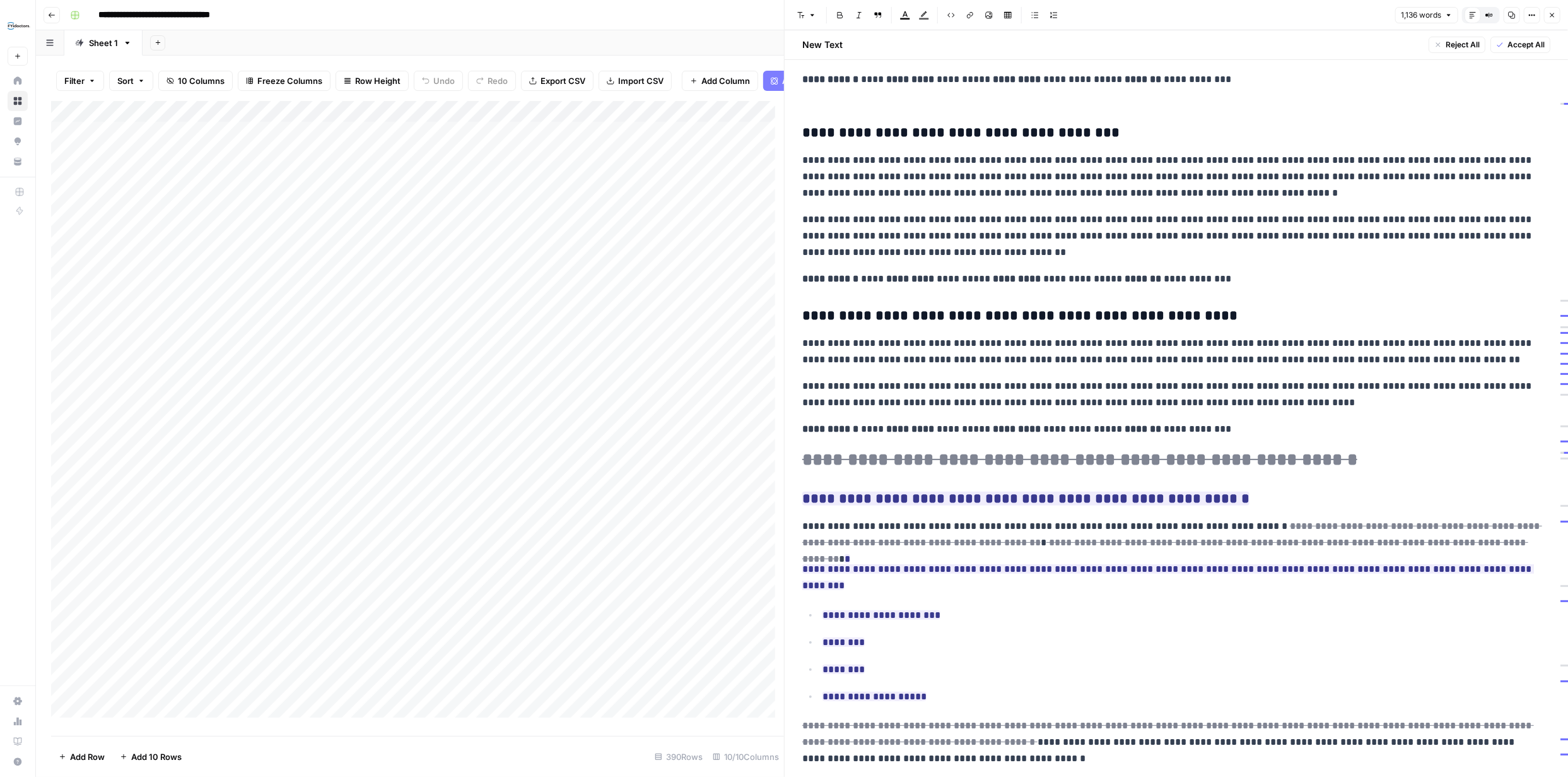
scroll to position [315, 0]
click at [878, 342] on p "**********" at bounding box center [1171, 350] width 739 height 33
click at [895, 515] on span "Accept" at bounding box center [892, 513] width 26 height 11
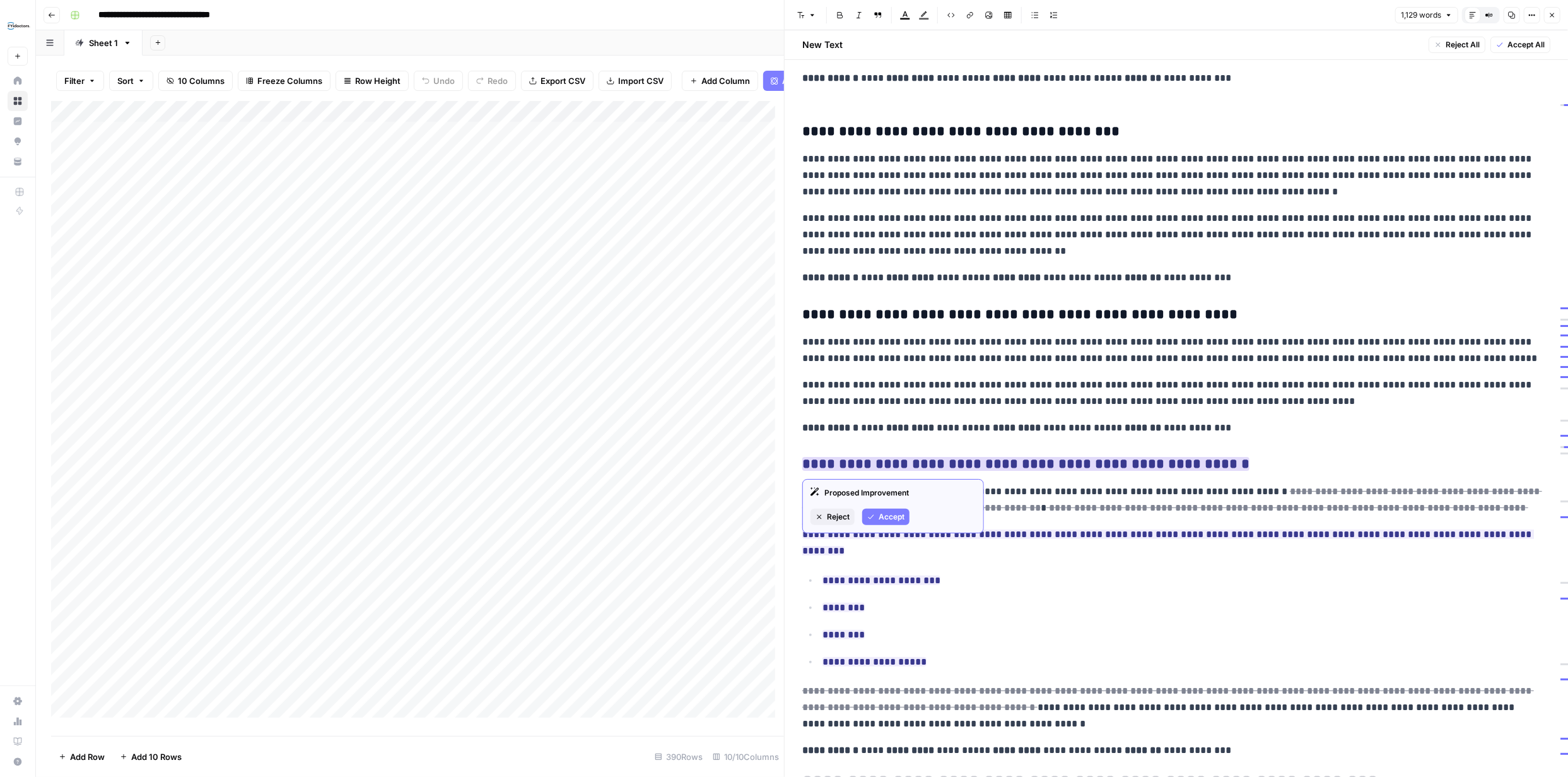
click at [899, 518] on span "Accept" at bounding box center [892, 517] width 26 height 11
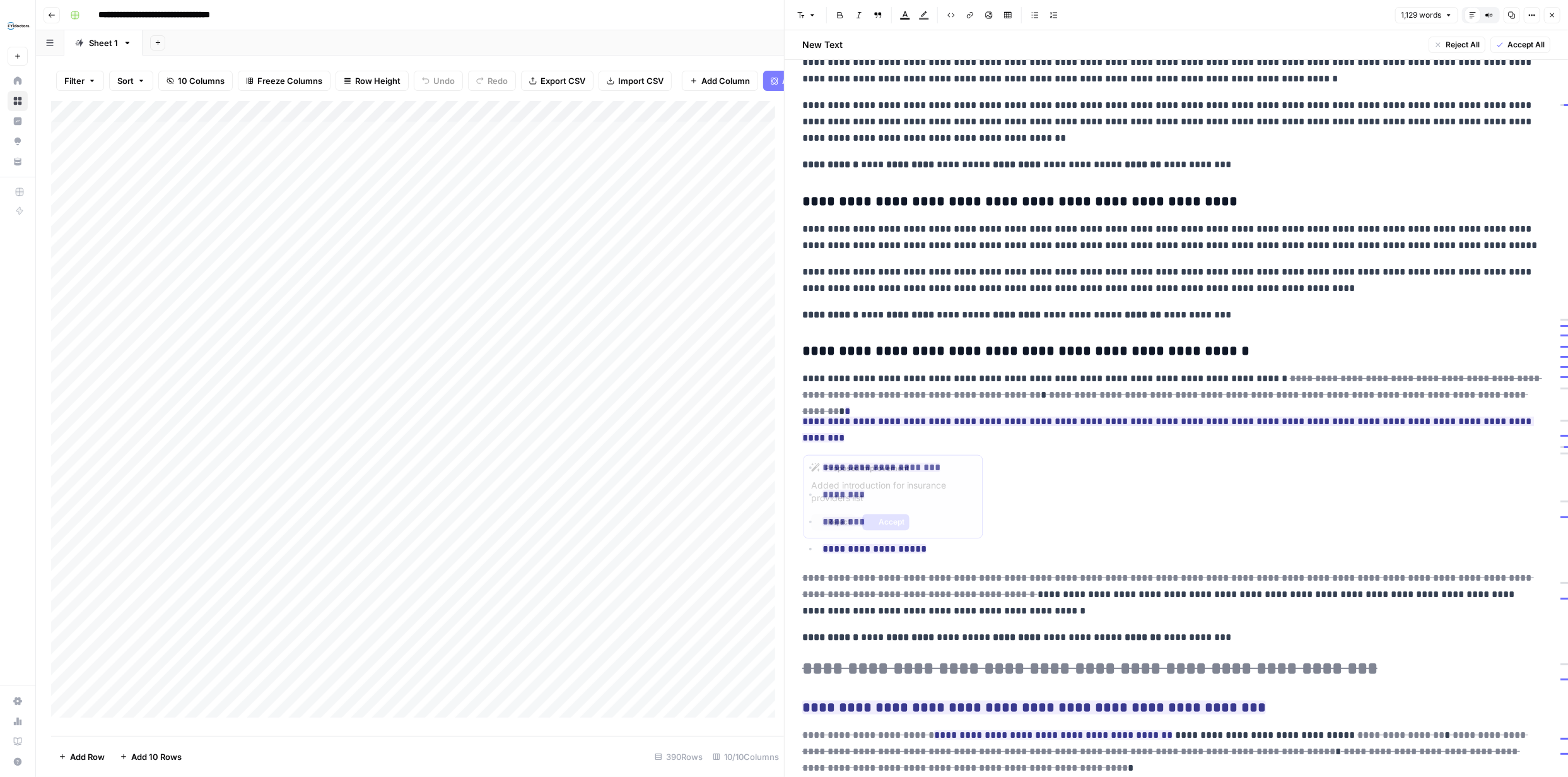
scroll to position [442, 0]
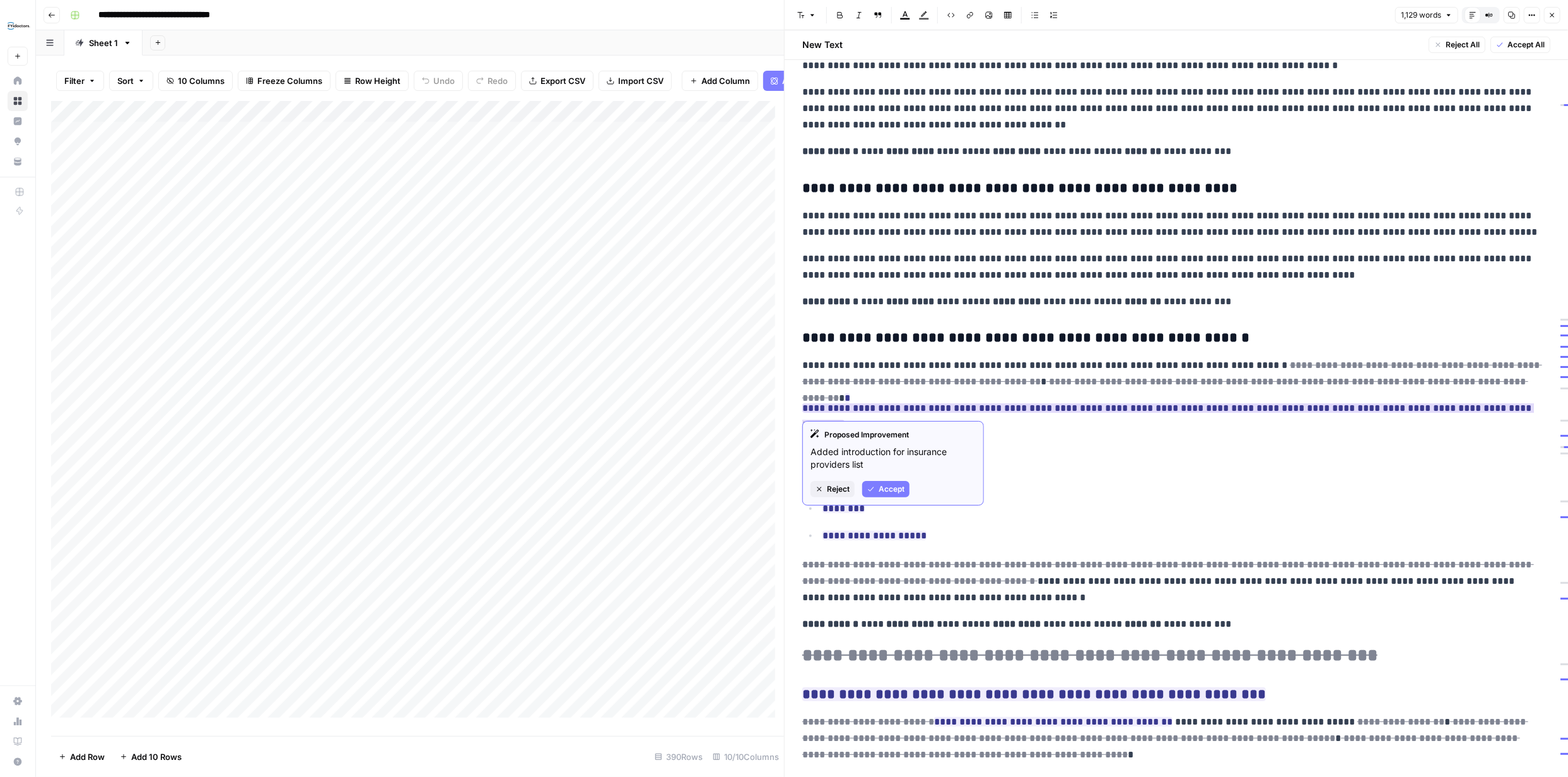
click at [899, 486] on span "Accept" at bounding box center [892, 489] width 26 height 11
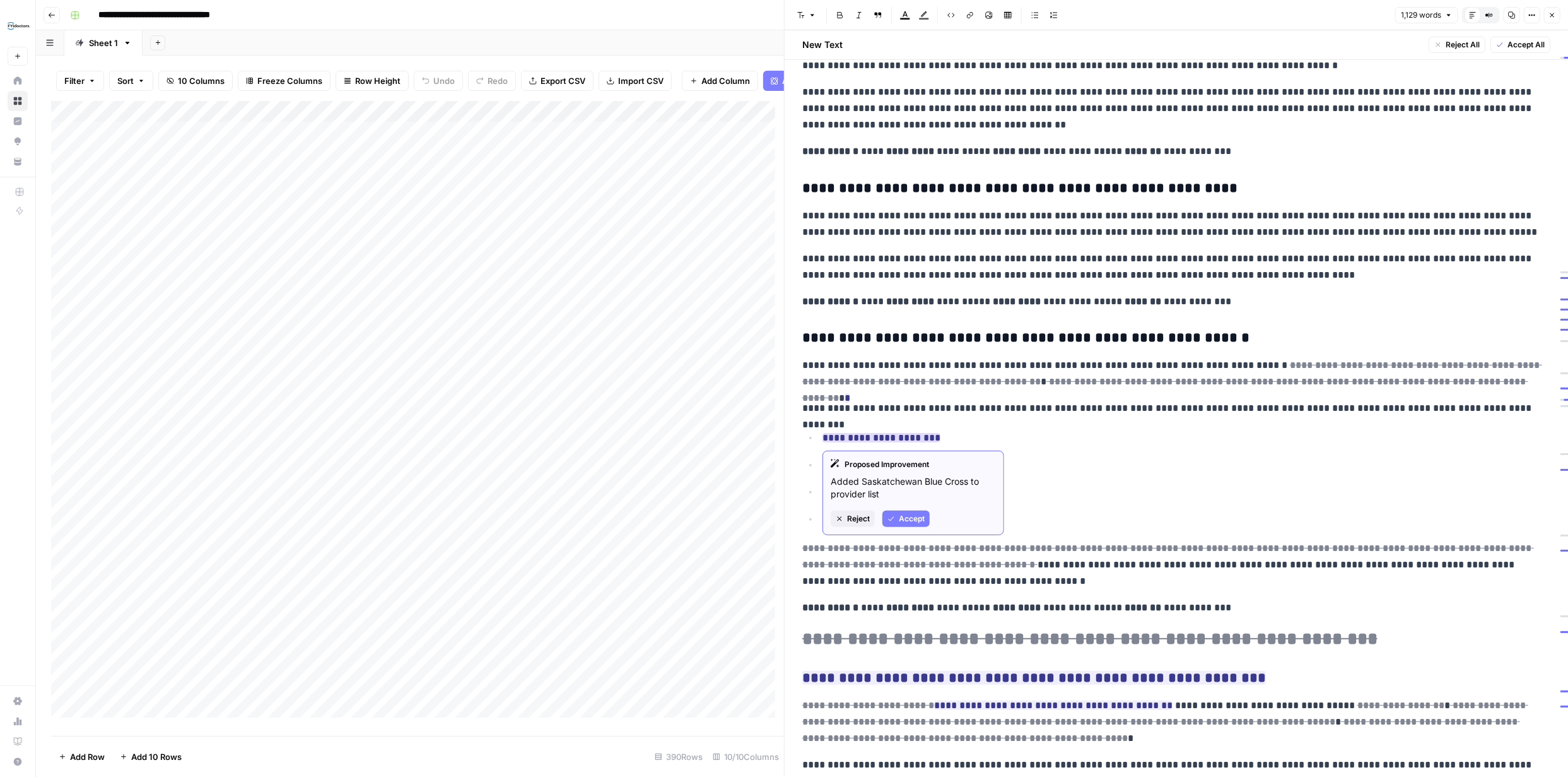
click at [902, 517] on span "Accept" at bounding box center [912, 519] width 26 height 11
click at [904, 533] on span "Accept" at bounding box center [912, 533] width 26 height 11
click at [897, 559] on button "Accept" at bounding box center [906, 561] width 48 height 17
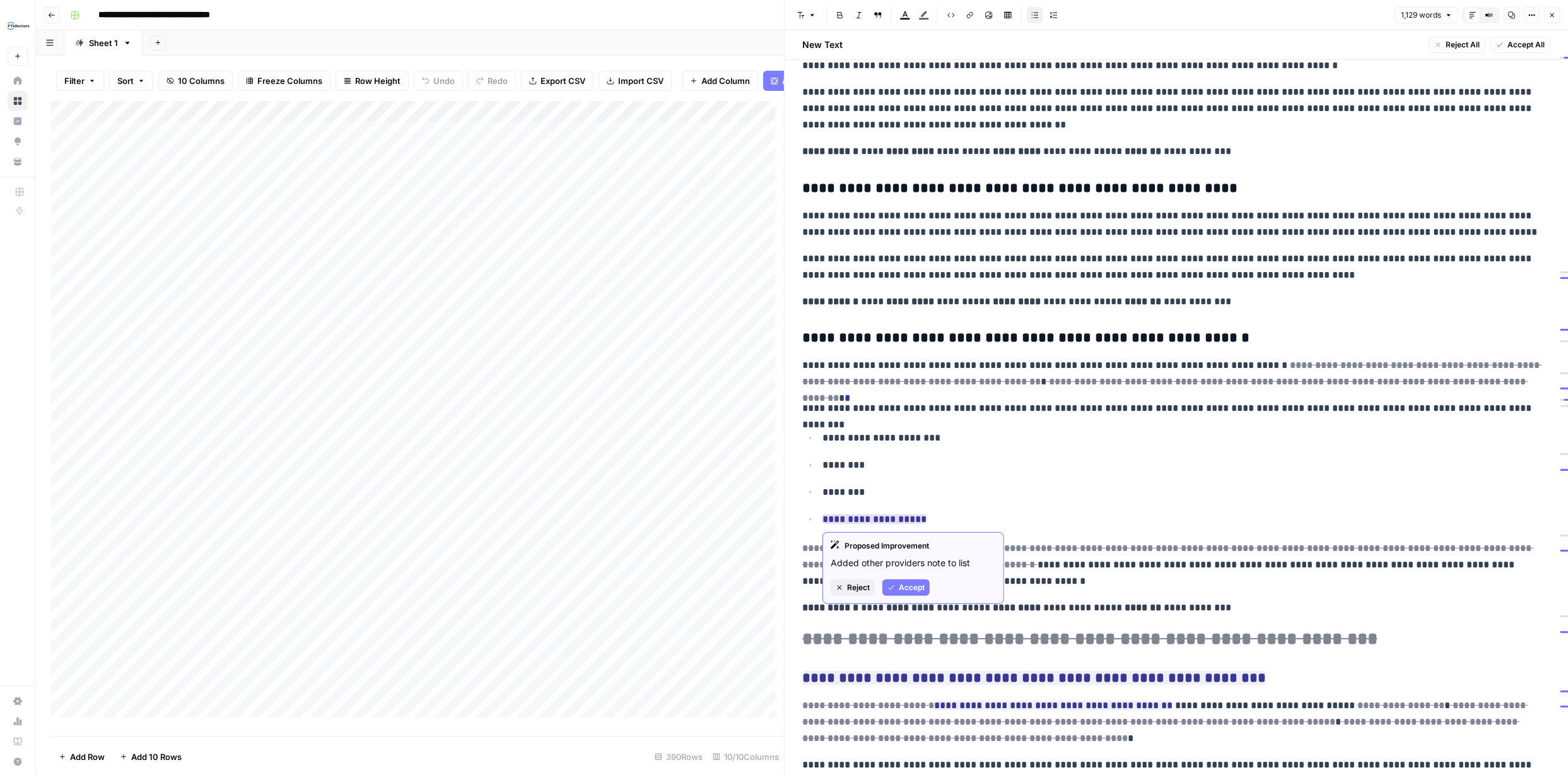
click at [908, 590] on span "Accept" at bounding box center [912, 588] width 26 height 11
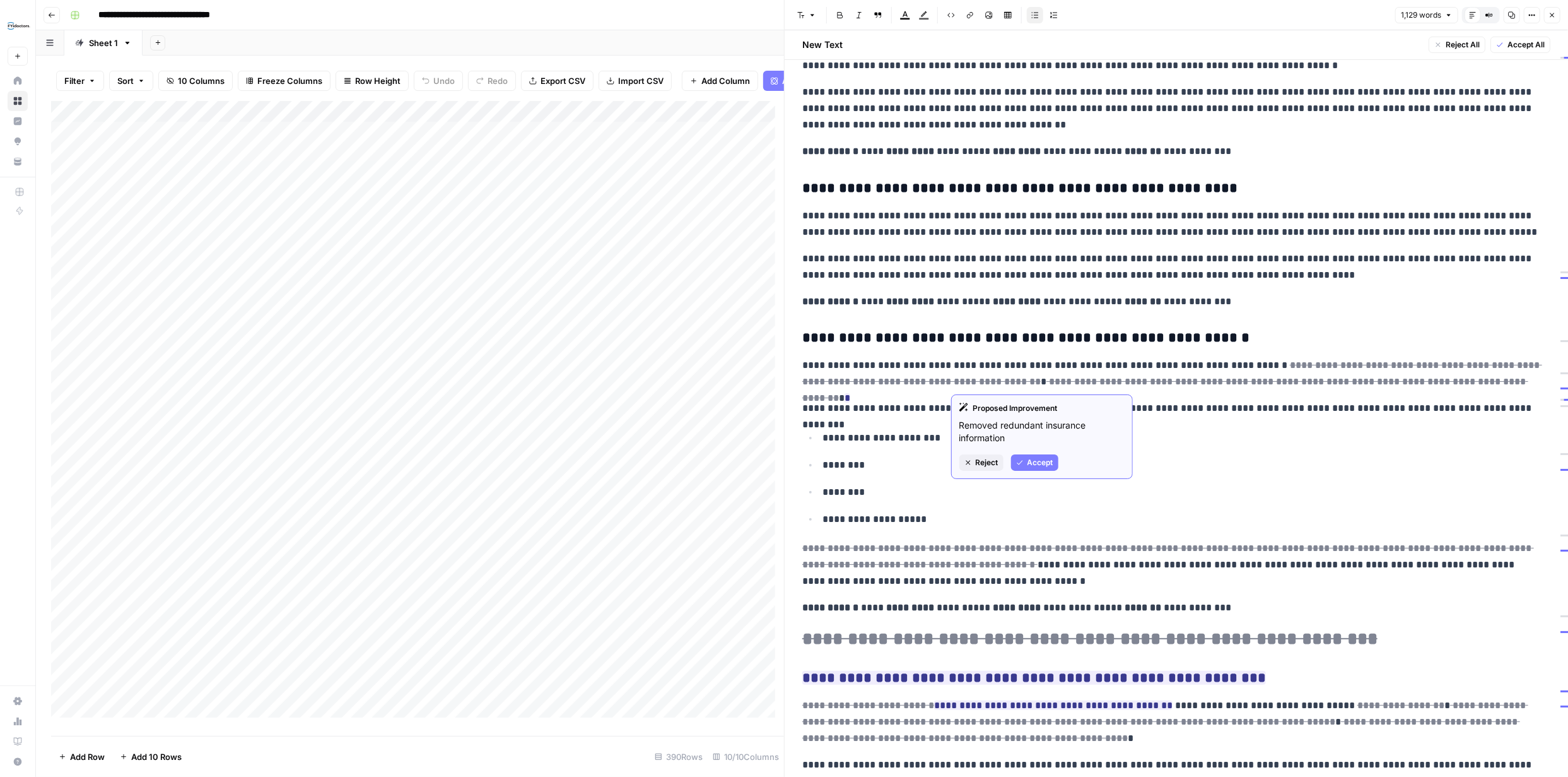
click at [1024, 465] on button "Accept" at bounding box center [1034, 463] width 48 height 17
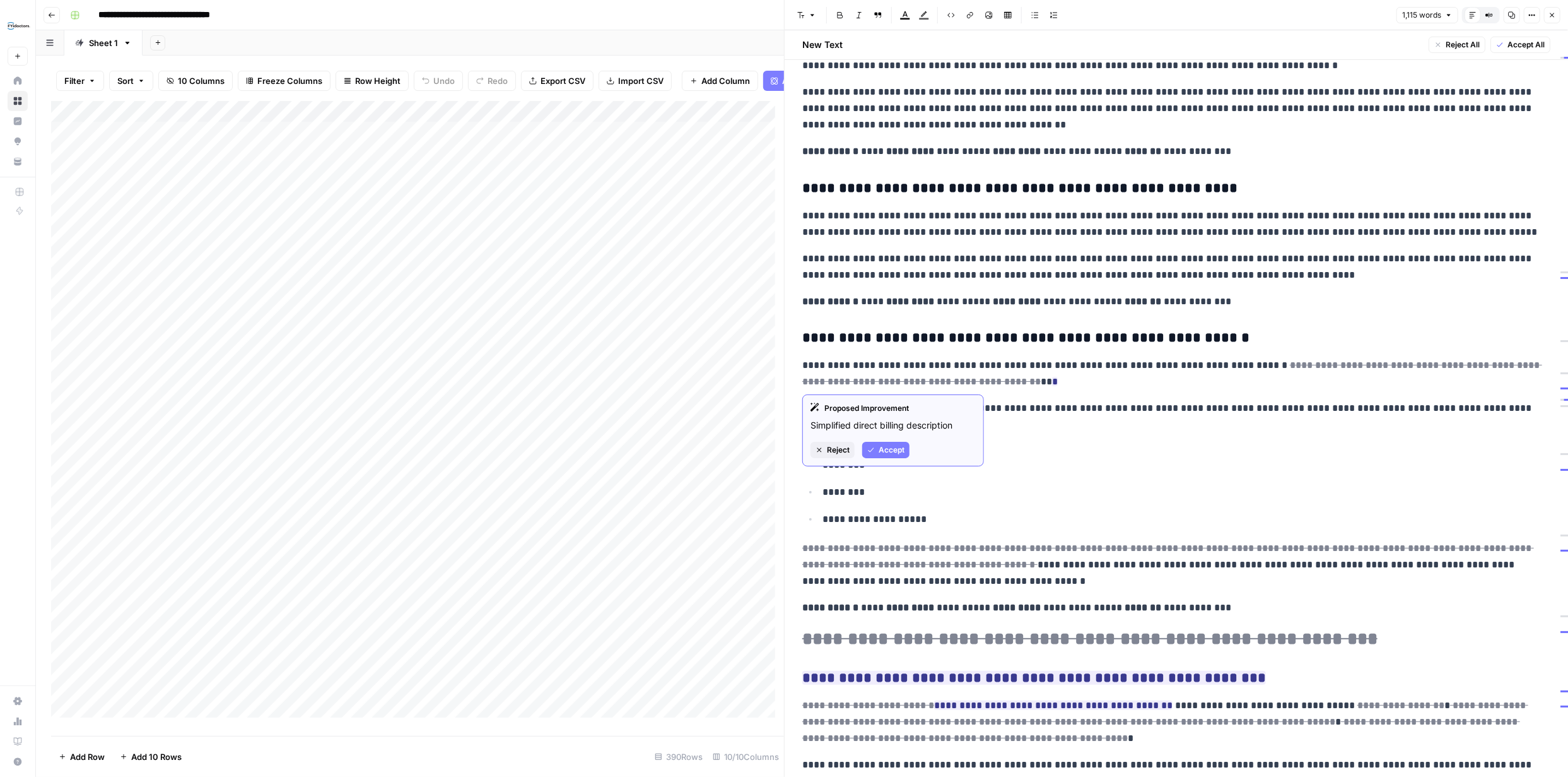
click at [895, 448] on span "Accept" at bounding box center [892, 450] width 26 height 11
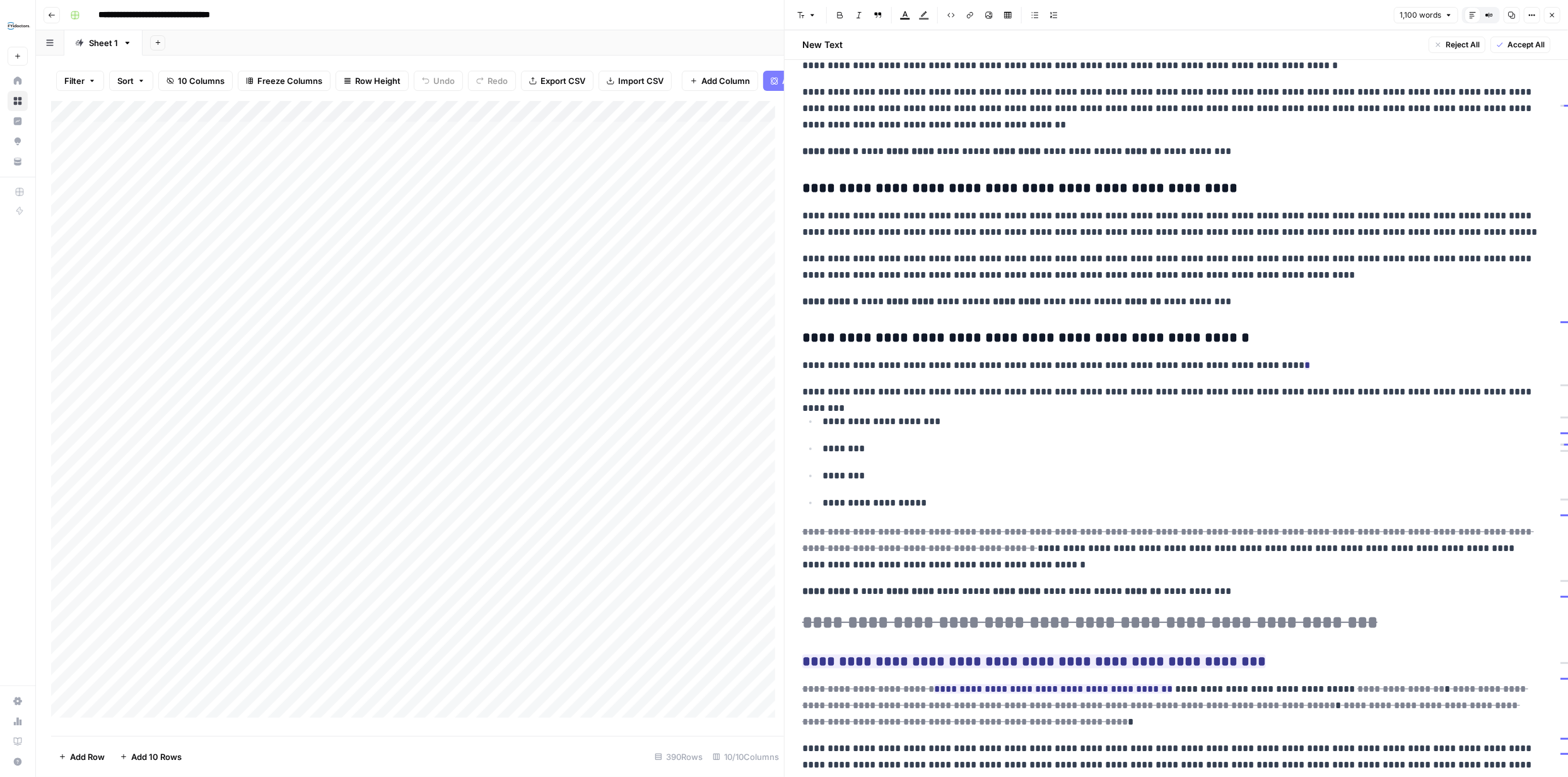
click at [1267, 366] on p "**********" at bounding box center [1171, 366] width 739 height 17
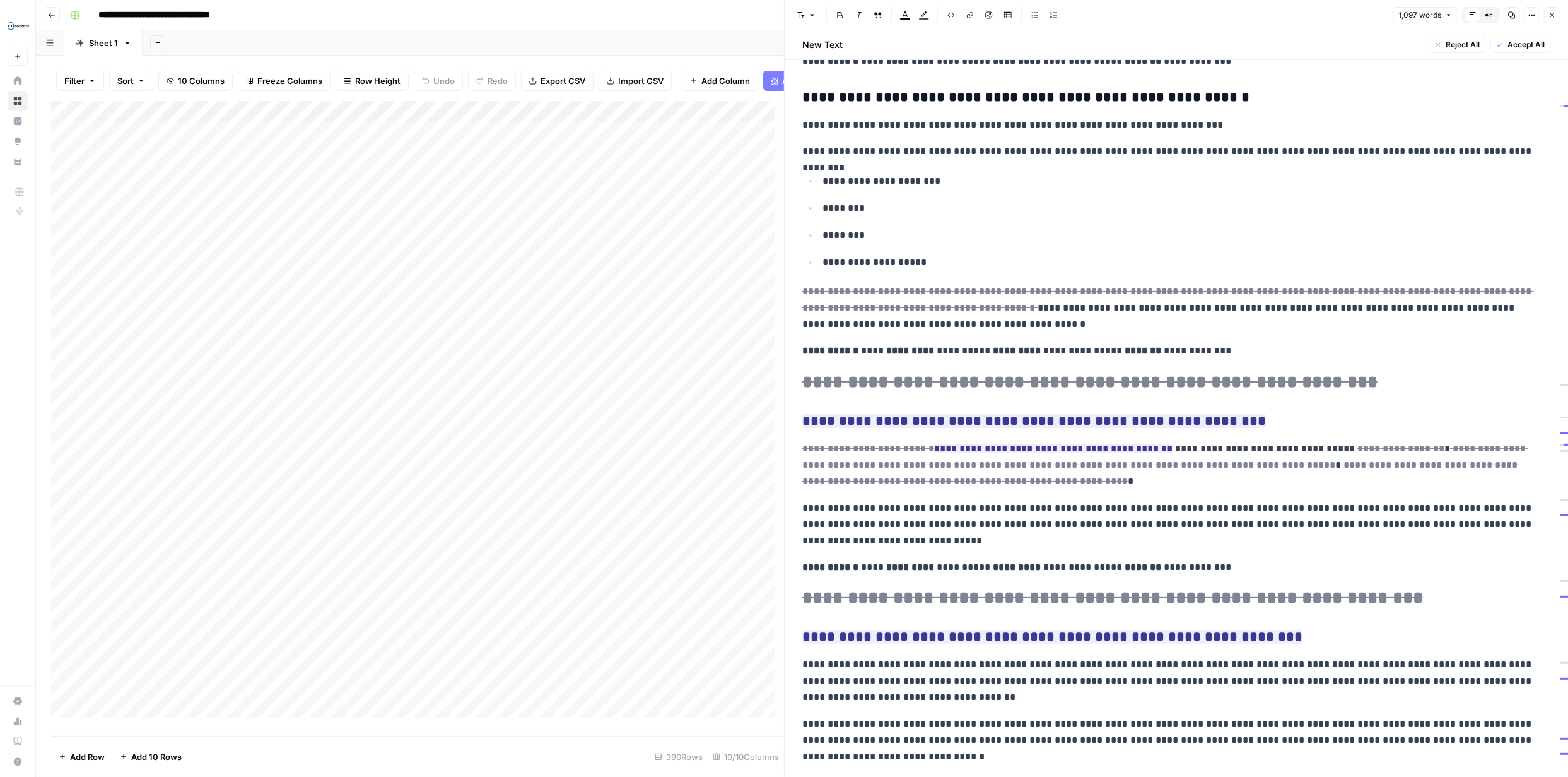
scroll to position [681, 0]
click at [890, 387] on span "Accept" at bounding box center [892, 389] width 26 height 11
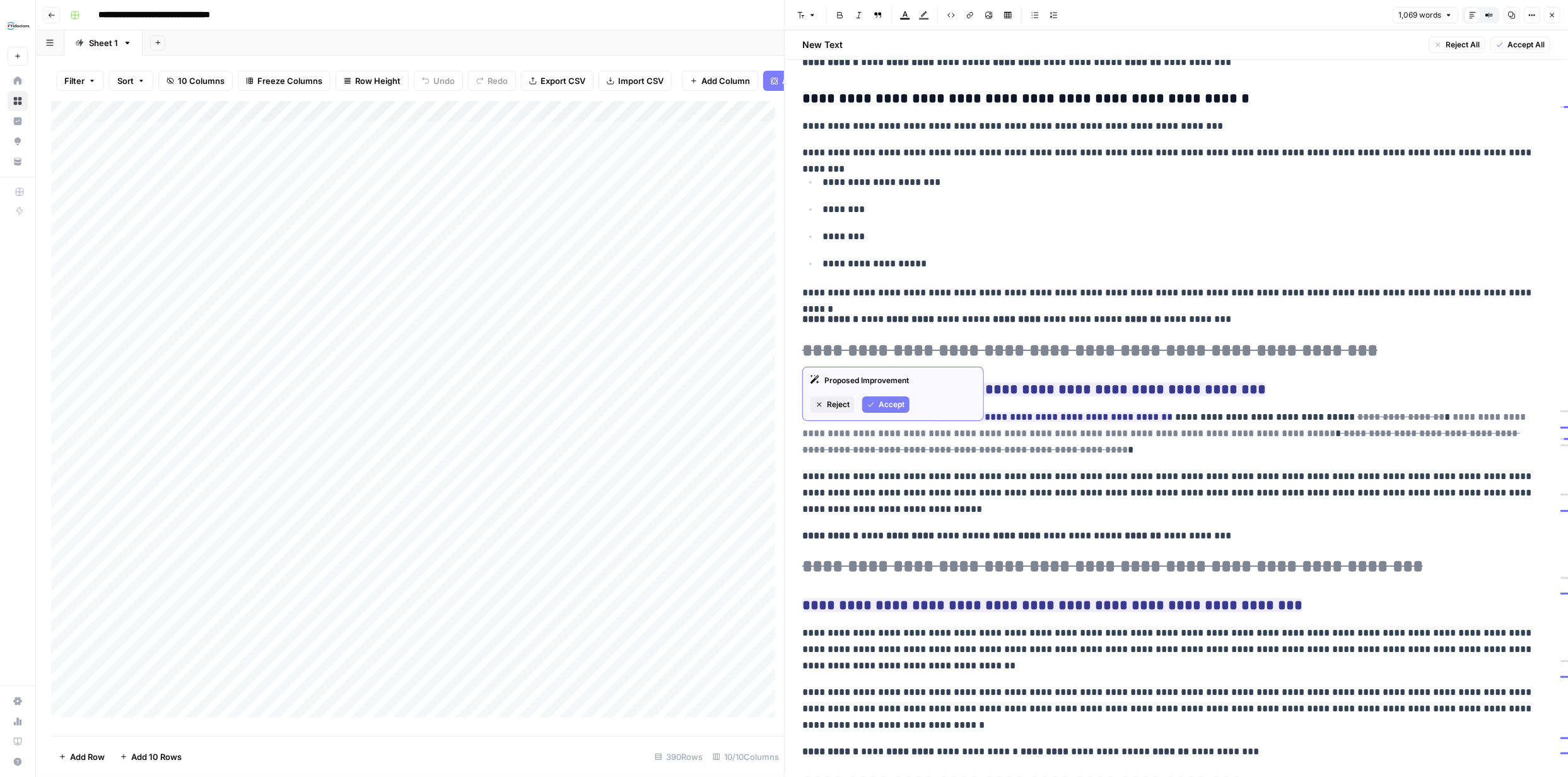
click at [895, 399] on span "Accept" at bounding box center [892, 404] width 26 height 11
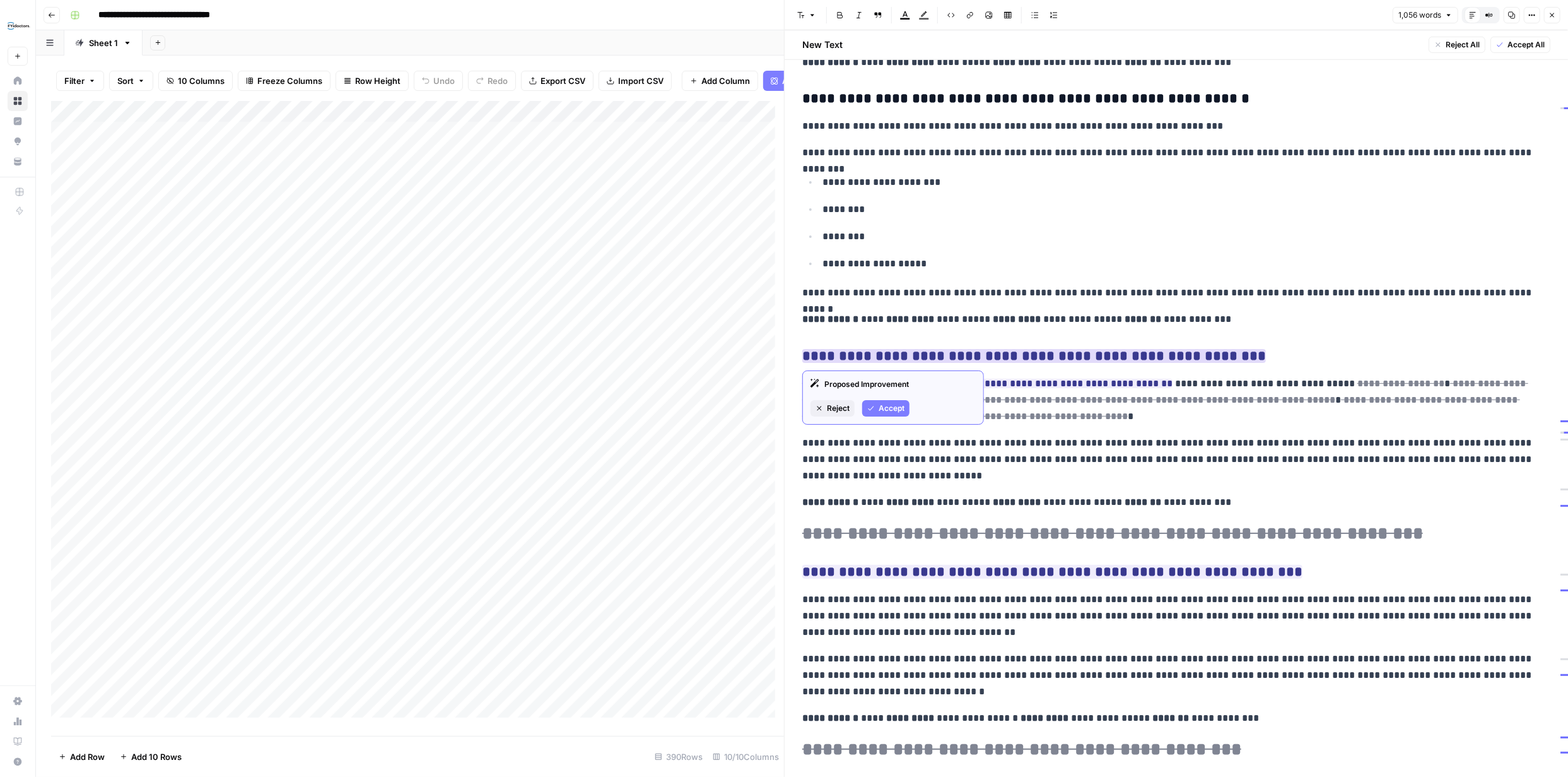
click at [897, 406] on span "Accept" at bounding box center [892, 408] width 26 height 11
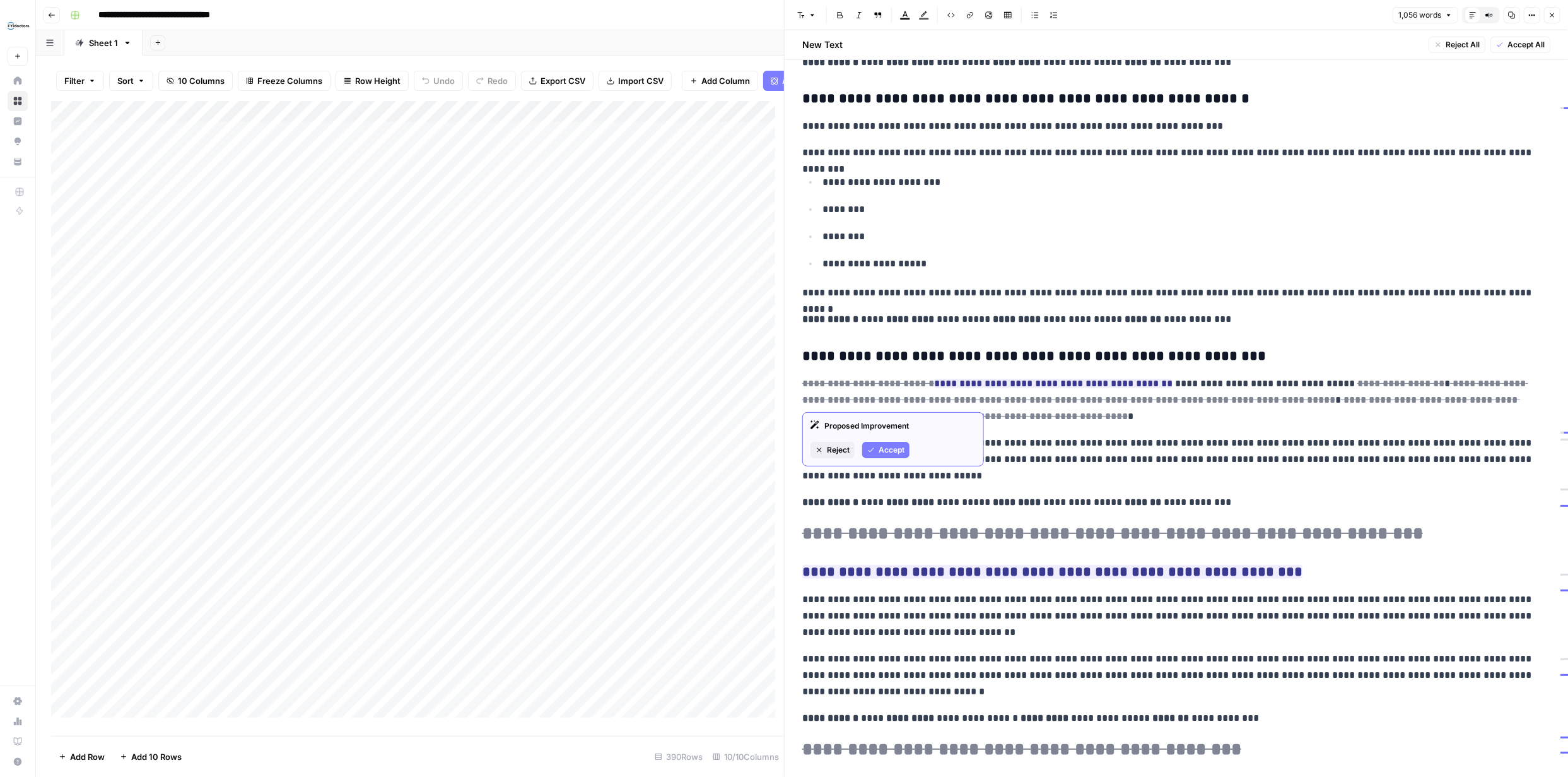
click at [892, 448] on span "Accept" at bounding box center [892, 450] width 26 height 11
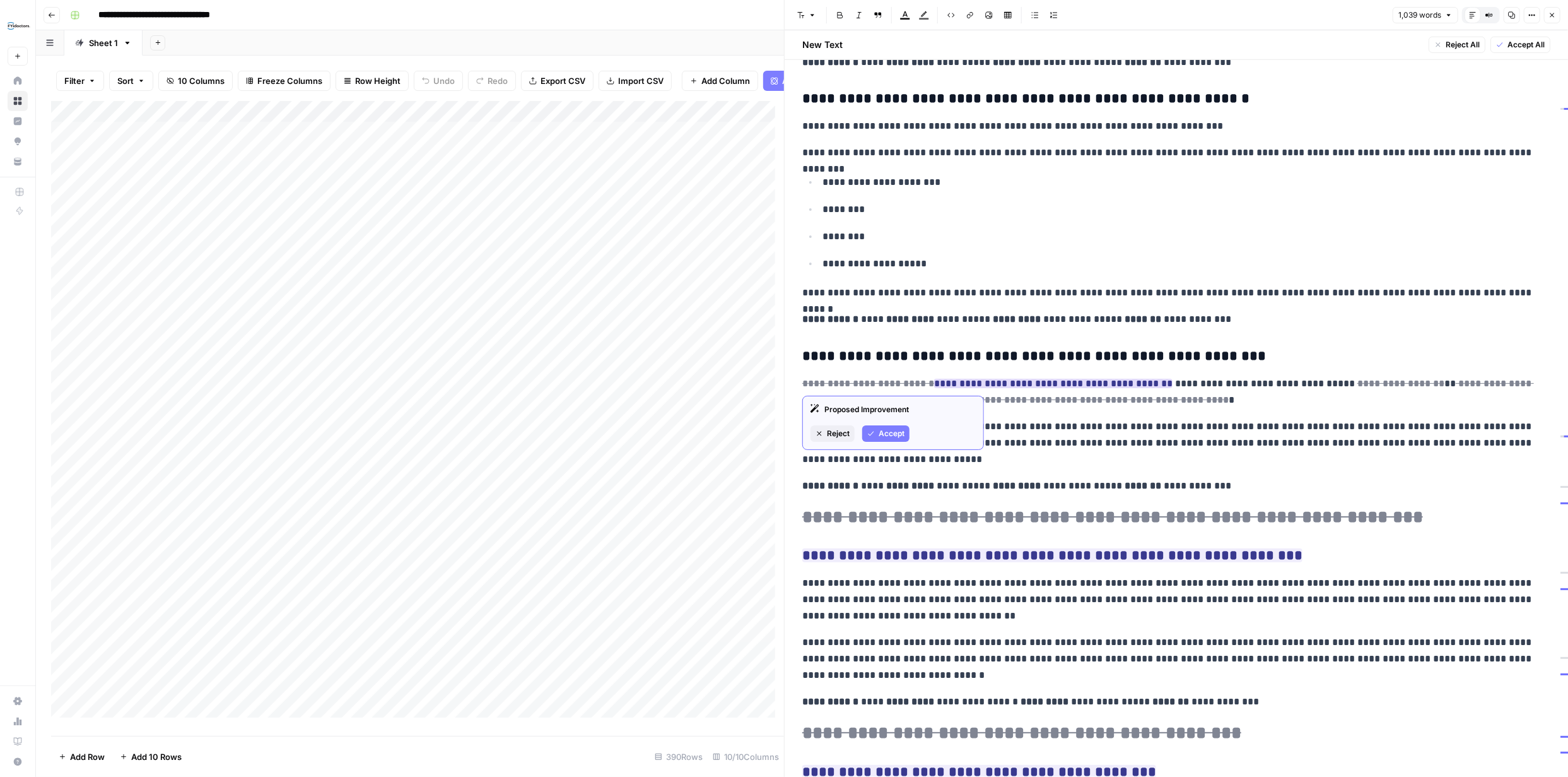
click at [888, 435] on span "Accept" at bounding box center [892, 434] width 26 height 11
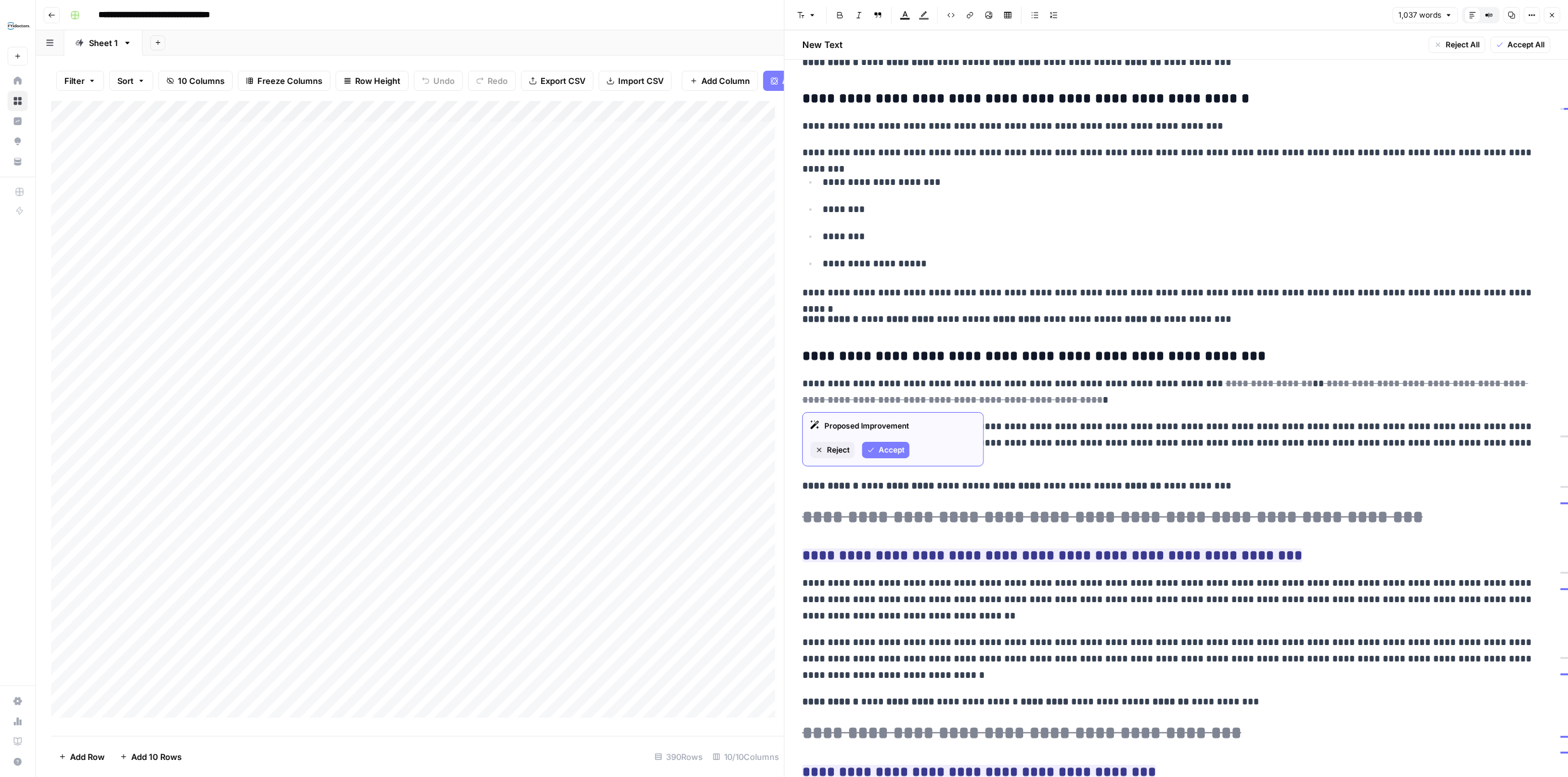
click at [888, 448] on span "Accept" at bounding box center [892, 450] width 26 height 11
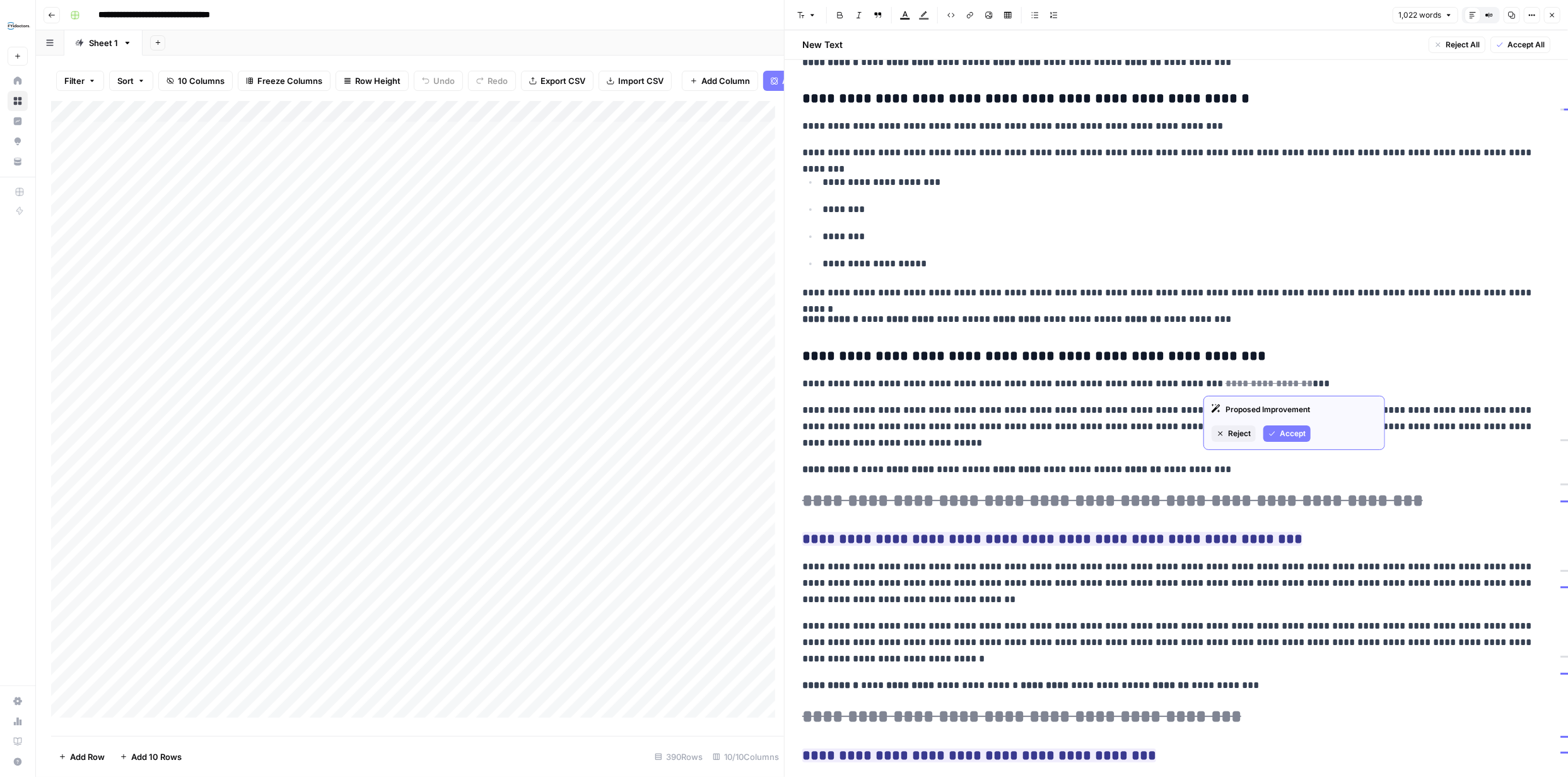
click at [1281, 435] on span "Accept" at bounding box center [1293, 434] width 26 height 11
click at [1219, 383] on p "**********" at bounding box center [1171, 383] width 739 height 17
click at [1238, 431] on span "Reject" at bounding box center [1239, 434] width 23 height 11
click at [1297, 385] on p "**********" at bounding box center [1171, 383] width 739 height 17
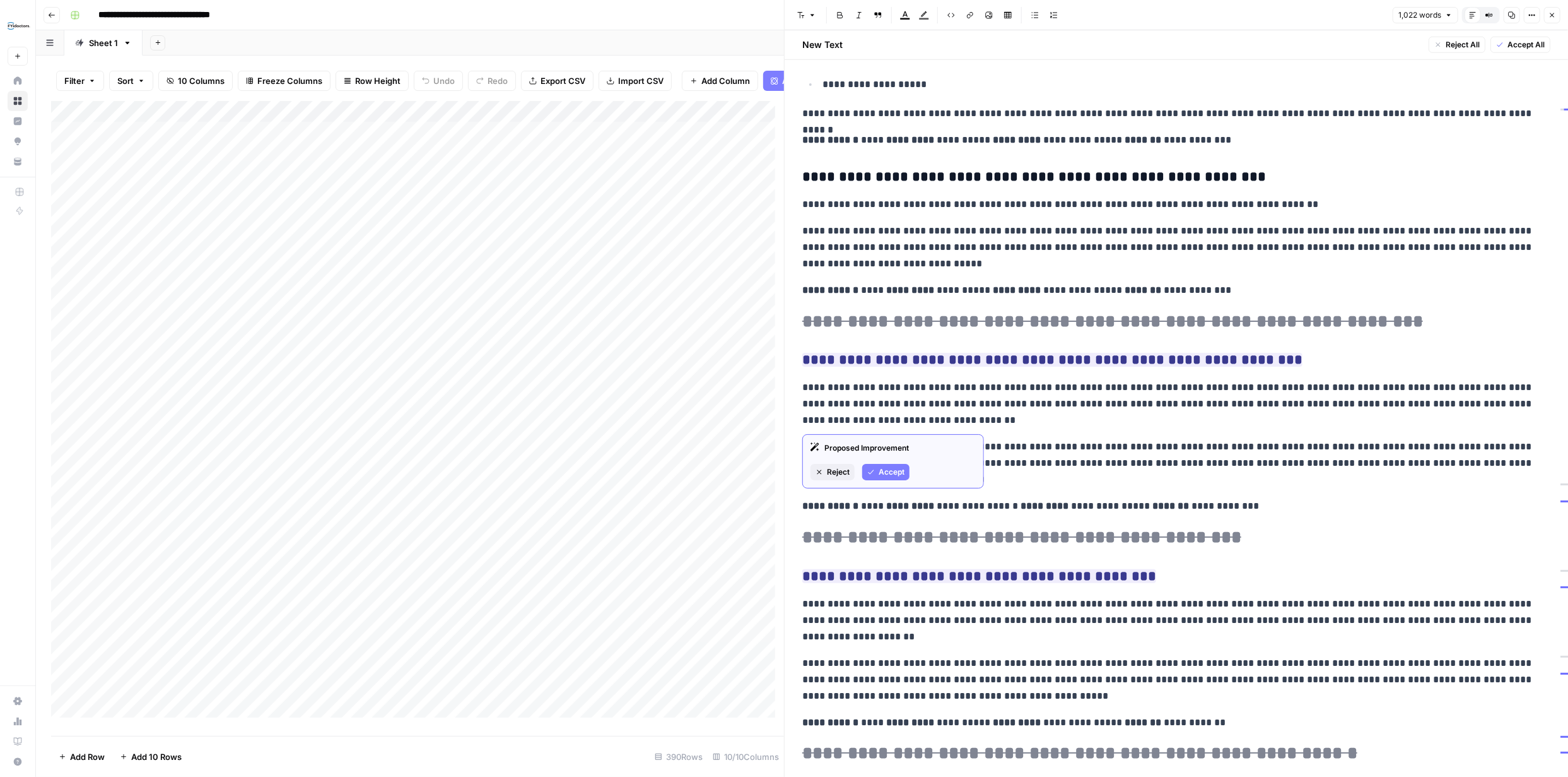
scroll to position [870, 0]
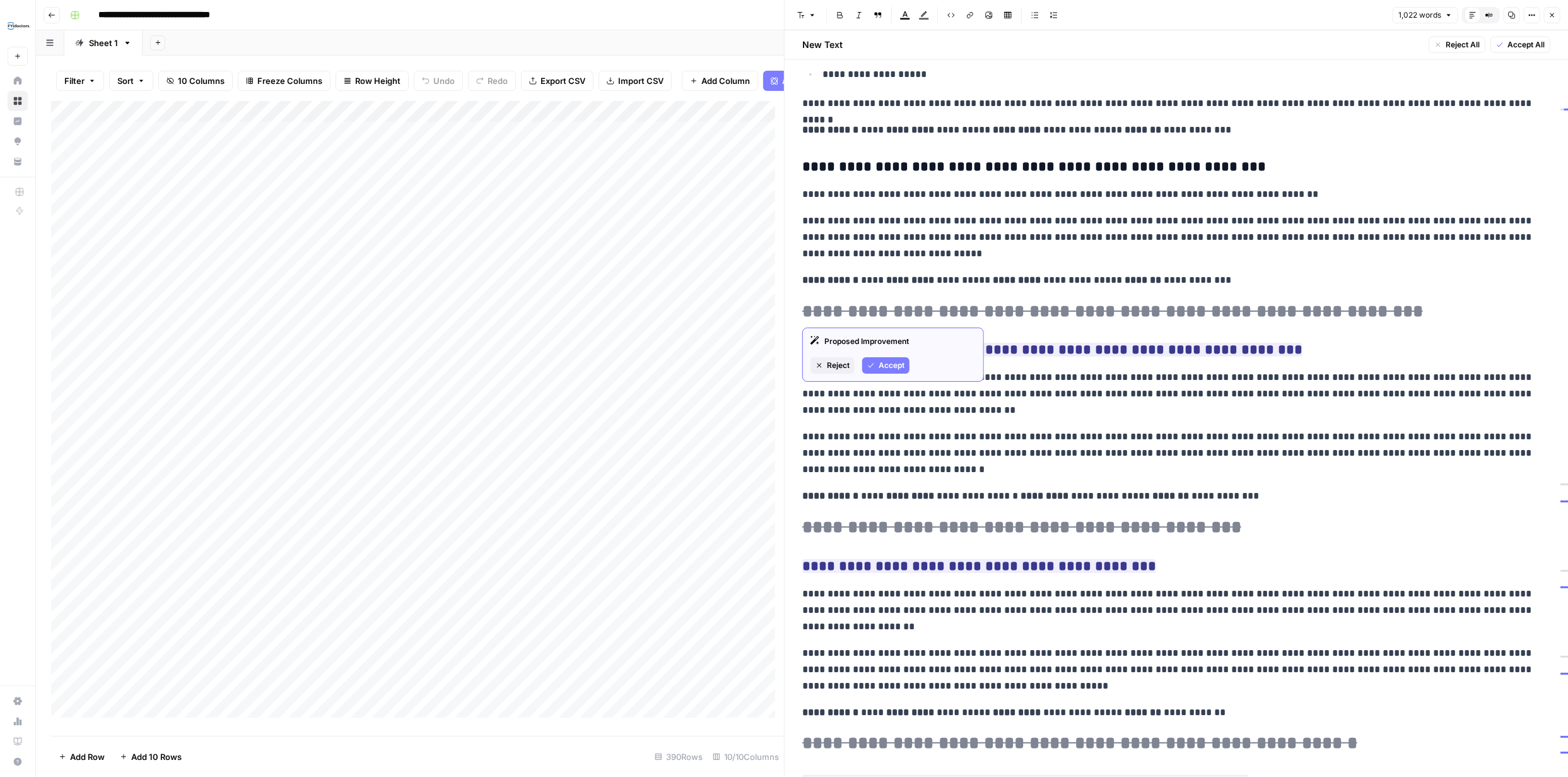
click at [885, 364] on span "Accept" at bounding box center [892, 366] width 26 height 11
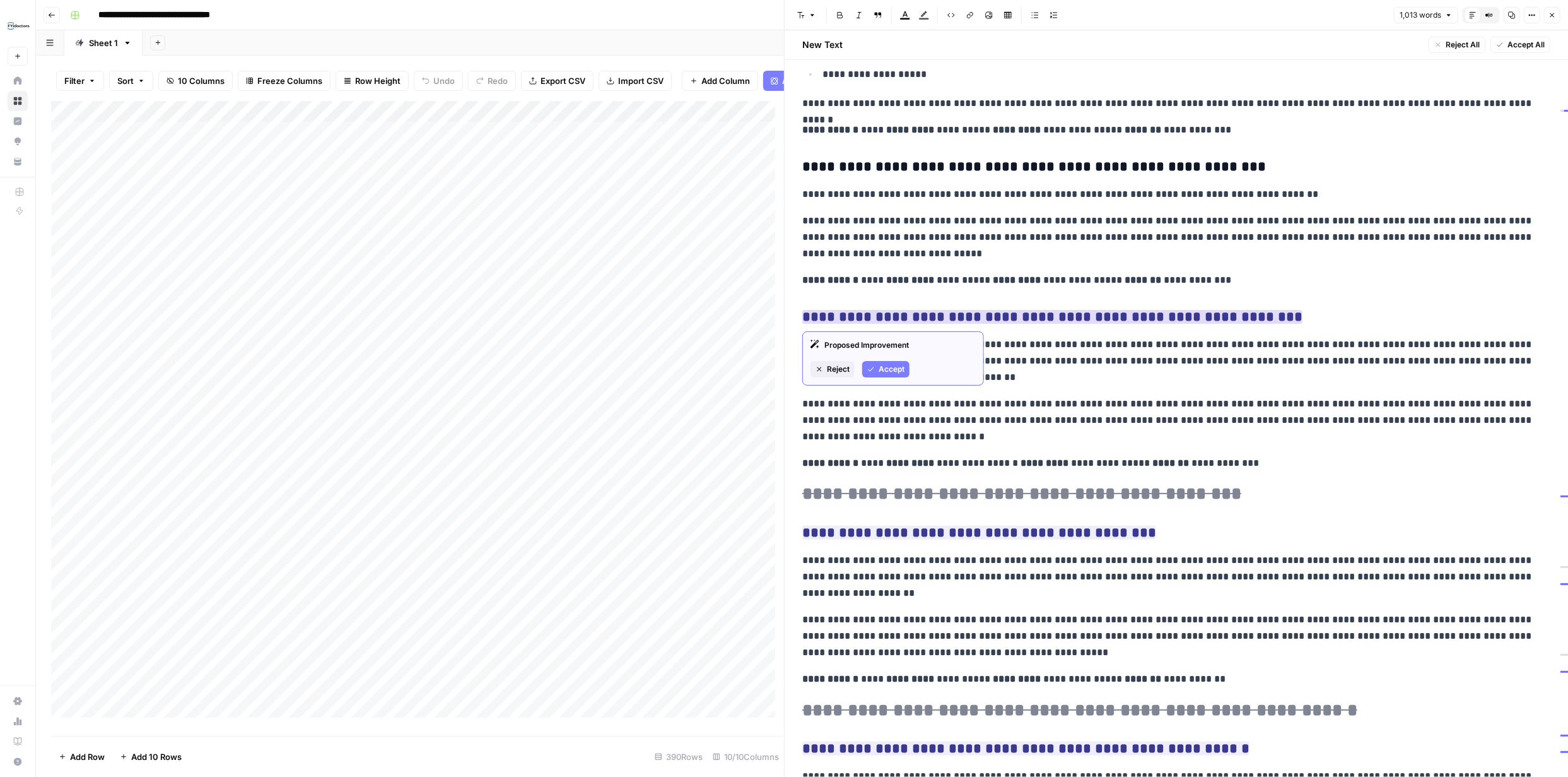
click at [896, 368] on span "Accept" at bounding box center [892, 369] width 26 height 11
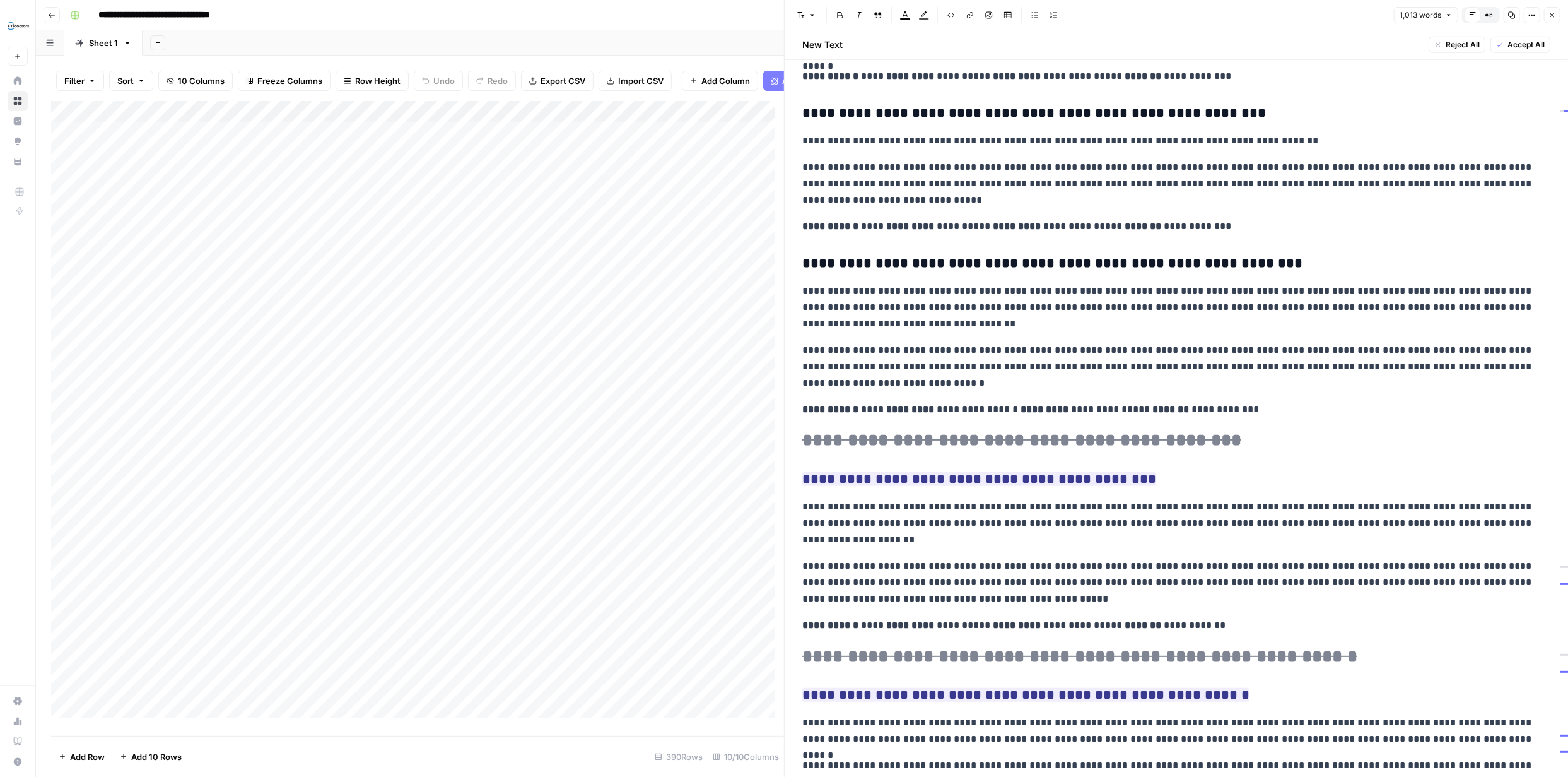
scroll to position [933, 0]
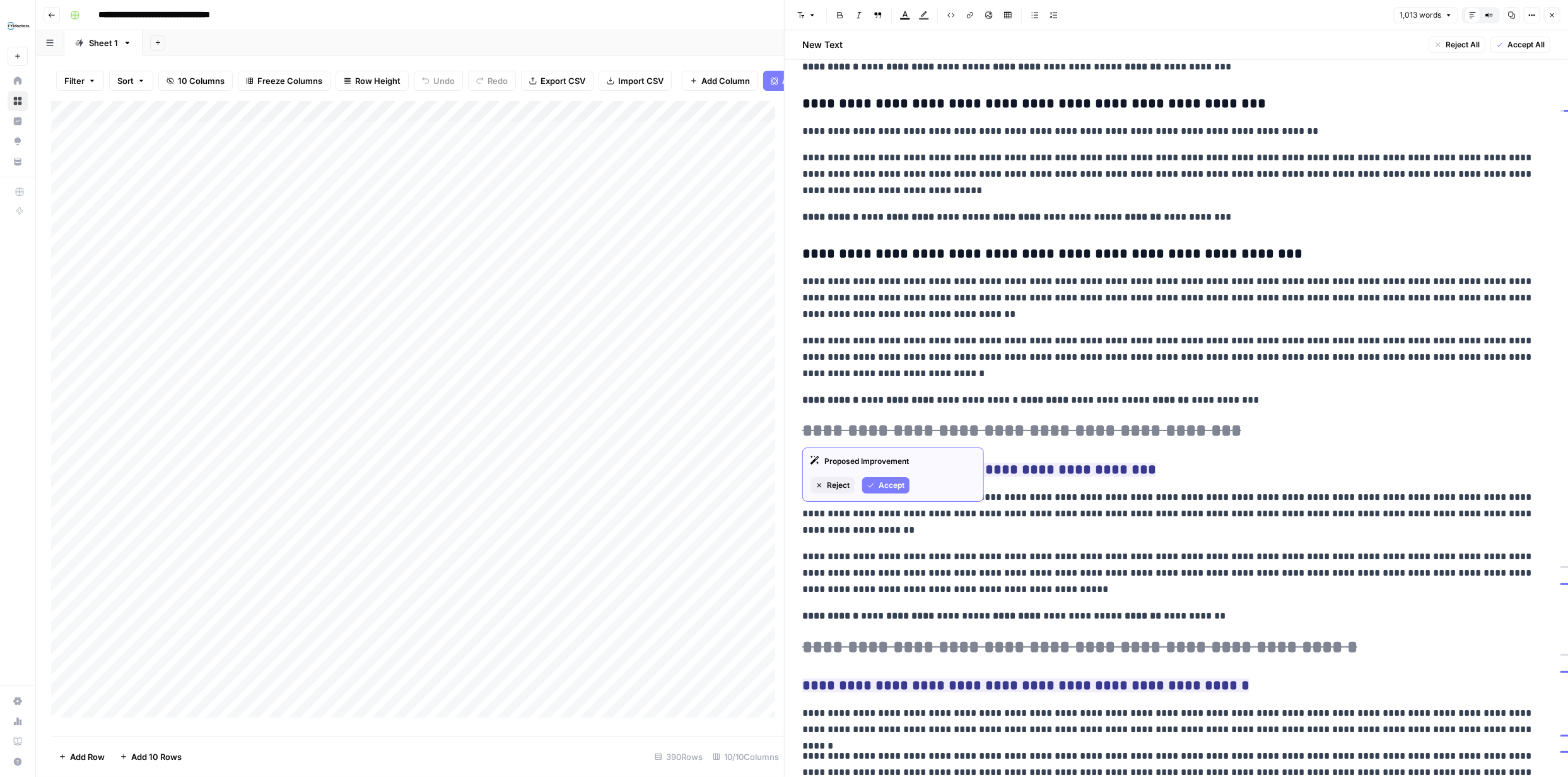
click at [892, 484] on span "Accept" at bounding box center [892, 485] width 26 height 11
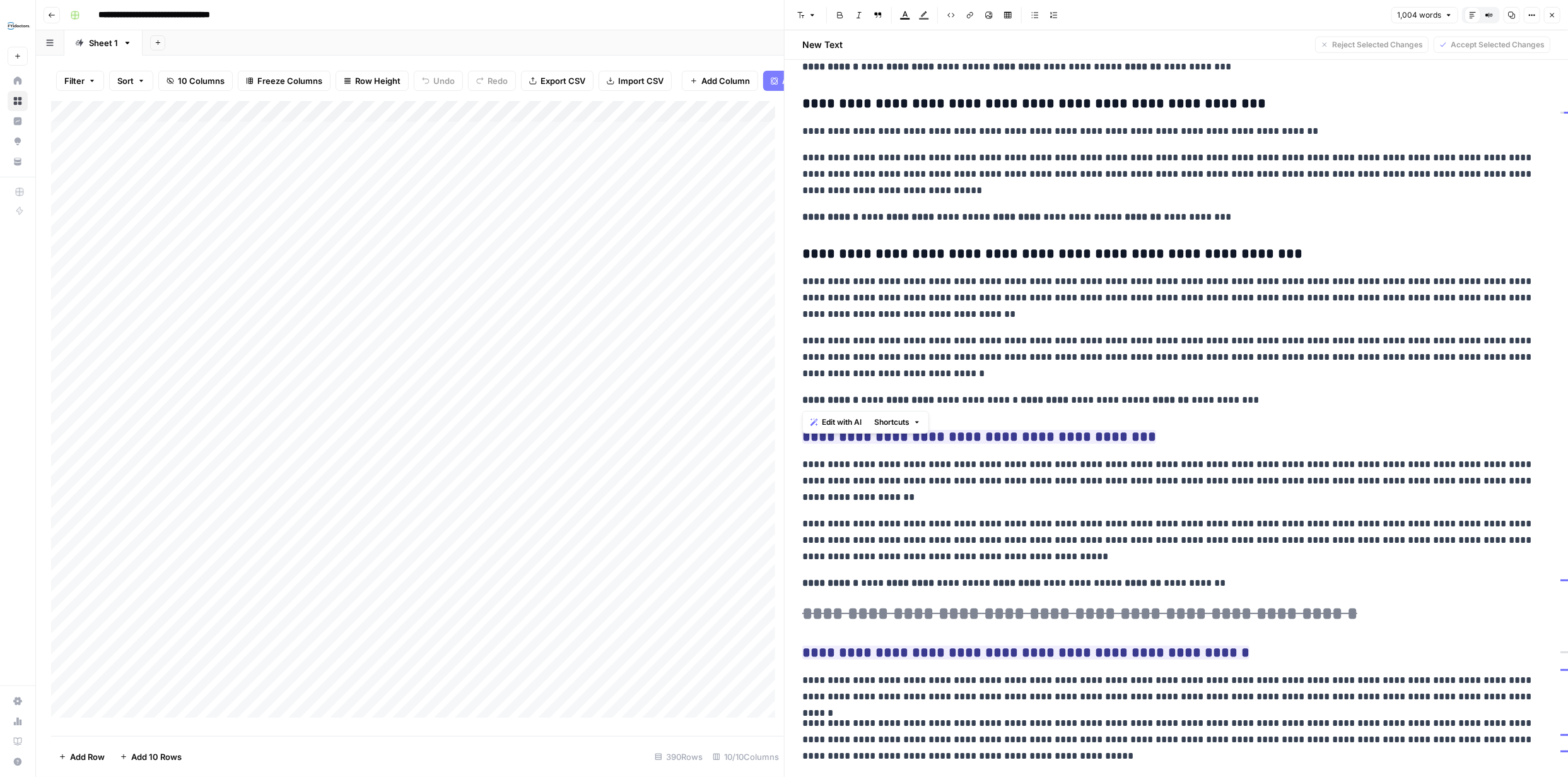
drag, startPoint x: 1222, startPoint y: 399, endPoint x: 803, endPoint y: 255, distance: 443.1
click at [802, 251] on div "**********" at bounding box center [1176, 4] width 763 height 1715
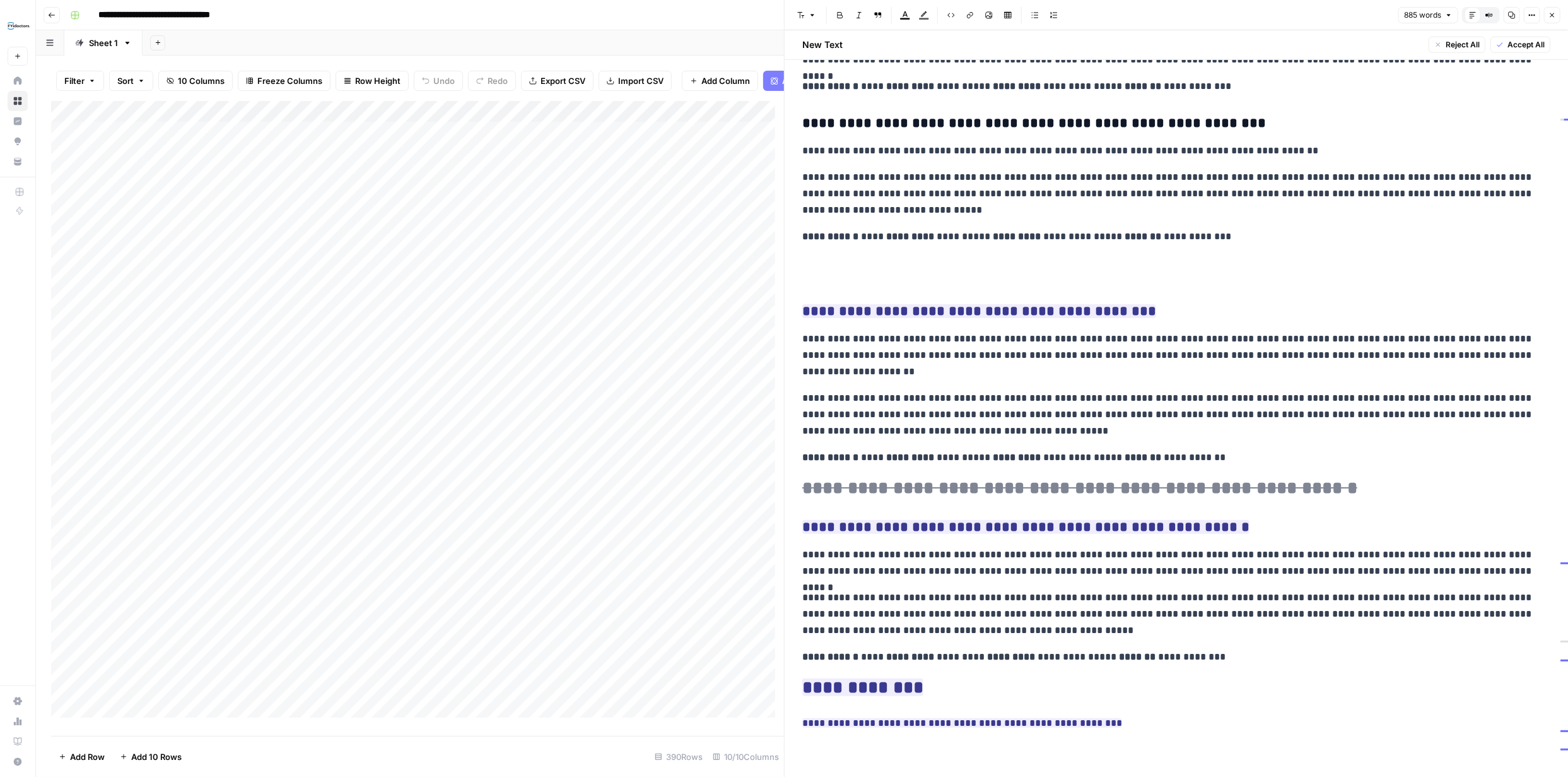
scroll to position [876, 0]
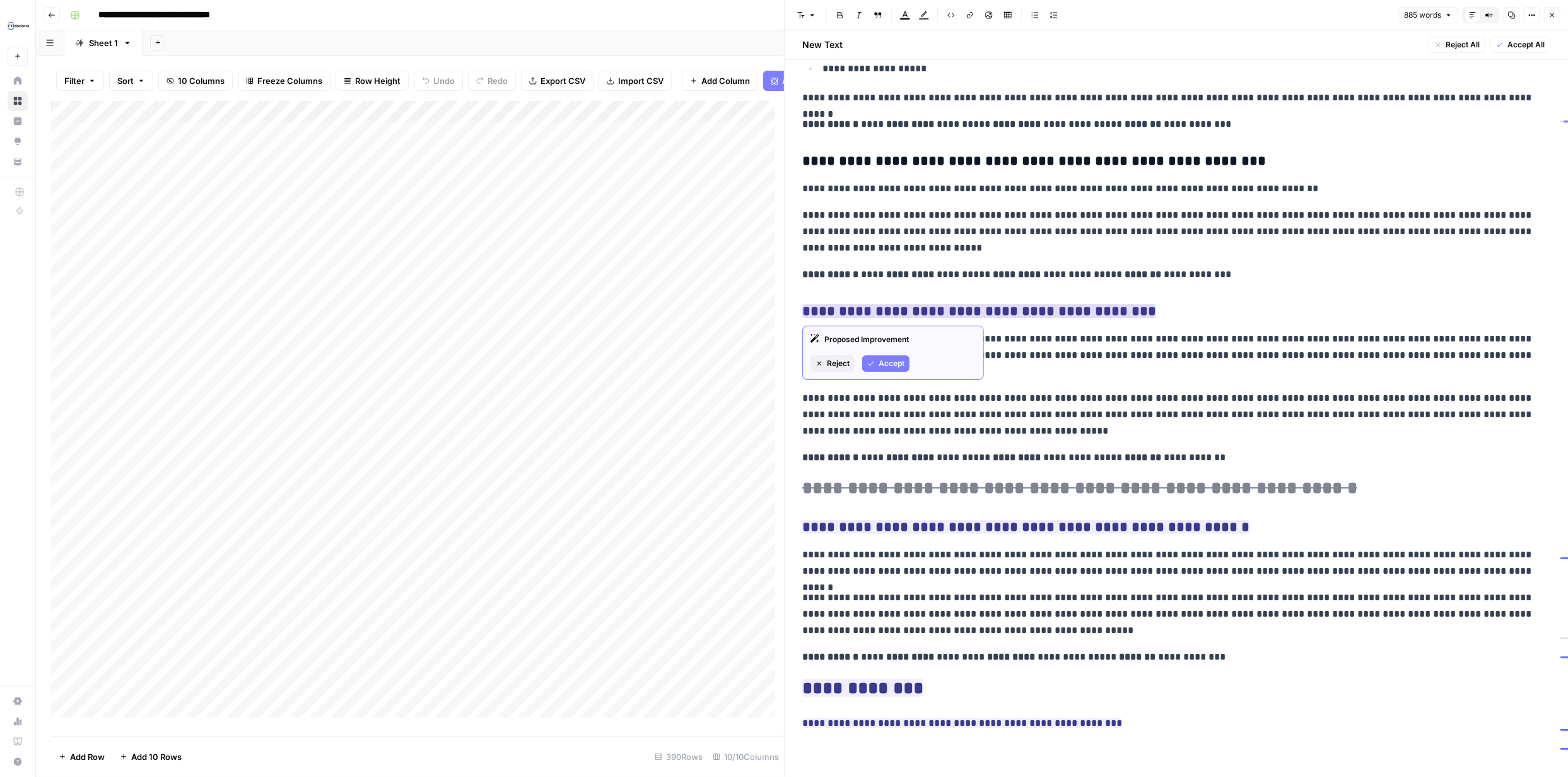
click at [897, 362] on span "Accept" at bounding box center [892, 364] width 26 height 11
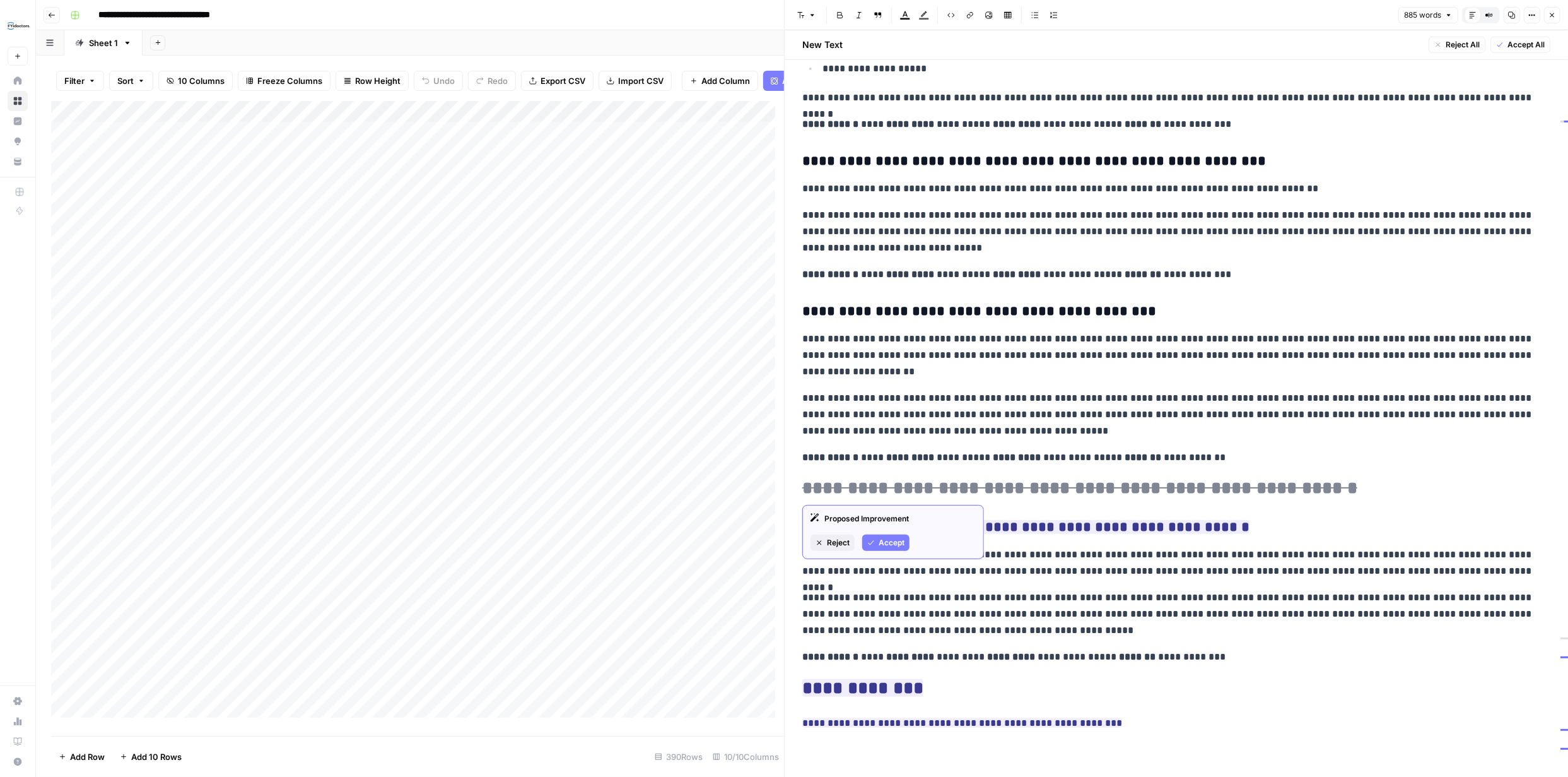
click at [892, 536] on button "Accept" at bounding box center [886, 543] width 48 height 17
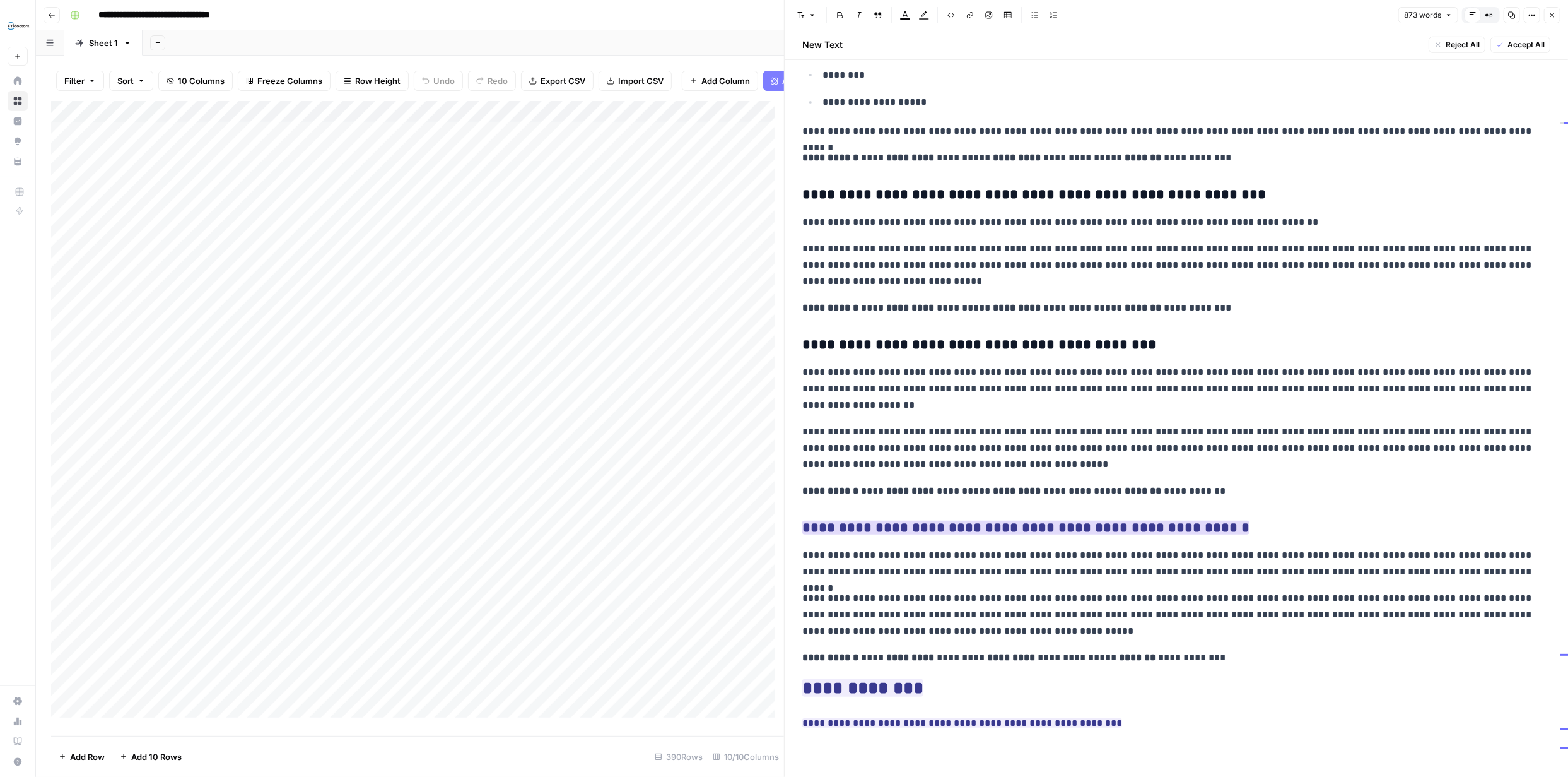
scroll to position [842, 0]
click at [892, 579] on span "Accept" at bounding box center [892, 580] width 26 height 11
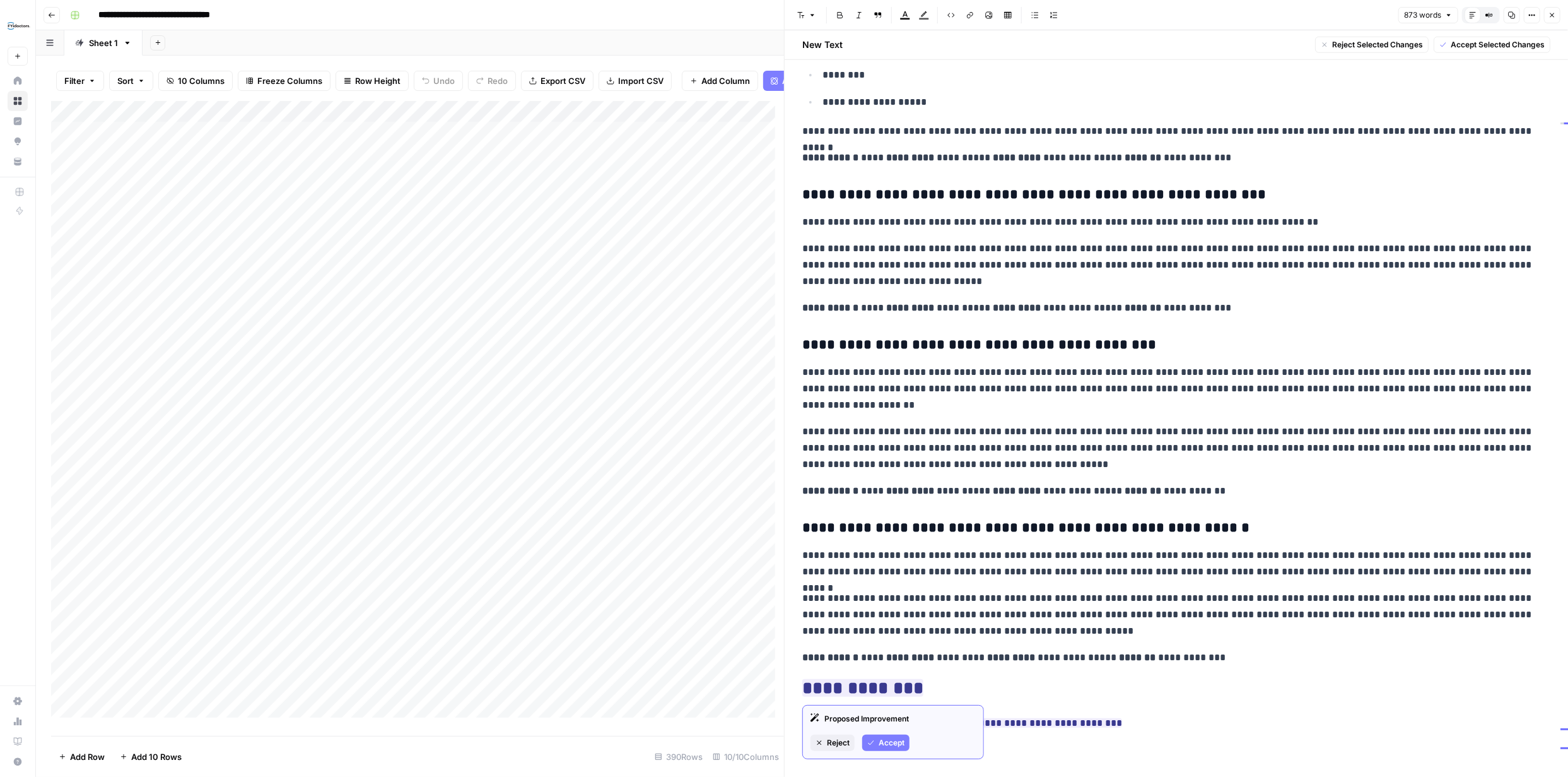
drag, startPoint x: 1123, startPoint y: 726, endPoint x: 799, endPoint y: 682, distance: 327.0
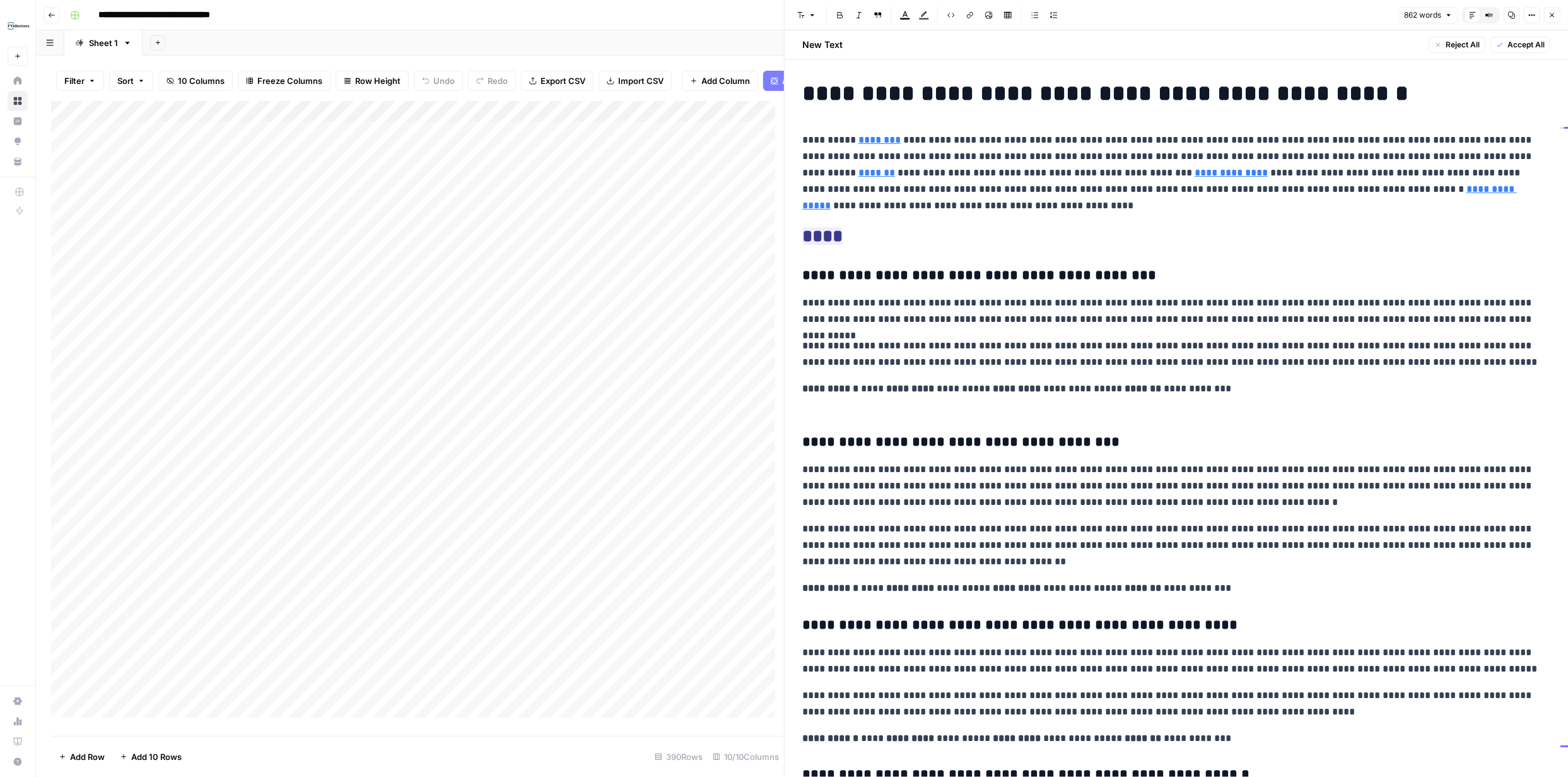
scroll to position [0, 0]
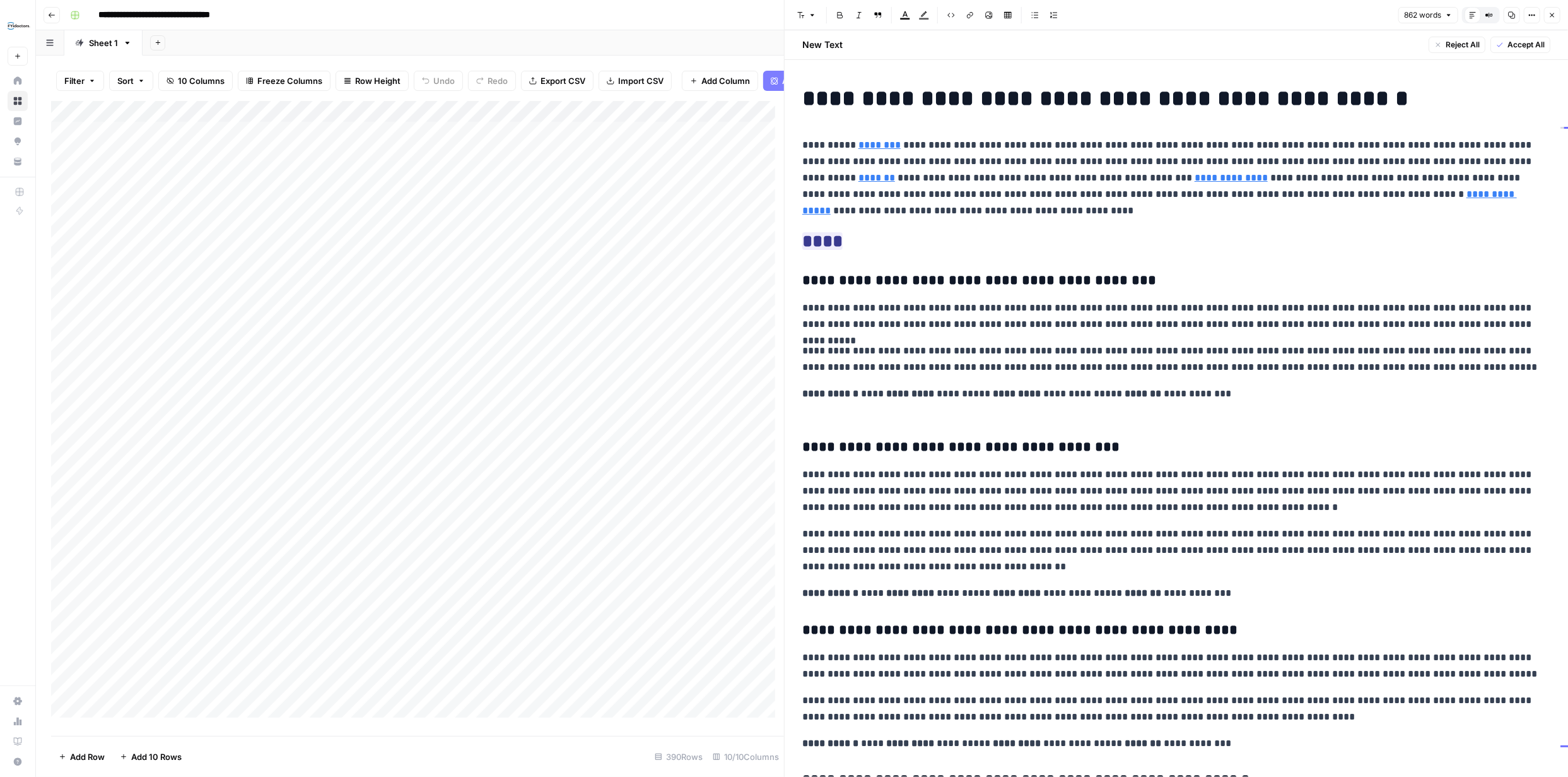
click at [1517, 40] on span "Accept All" at bounding box center [1526, 45] width 37 height 11
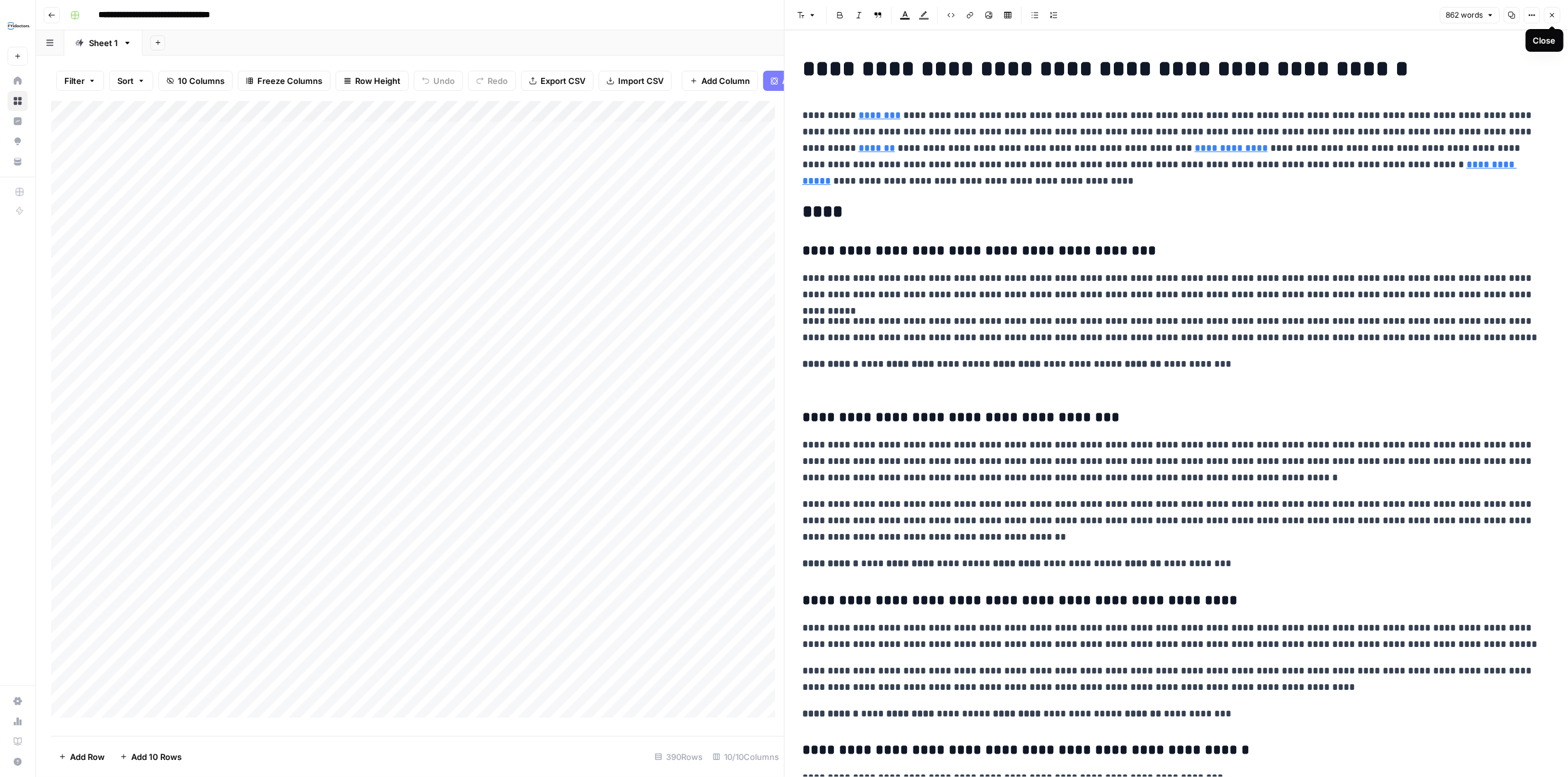
click at [1550, 13] on icon "button" at bounding box center [1552, 15] width 8 height 8
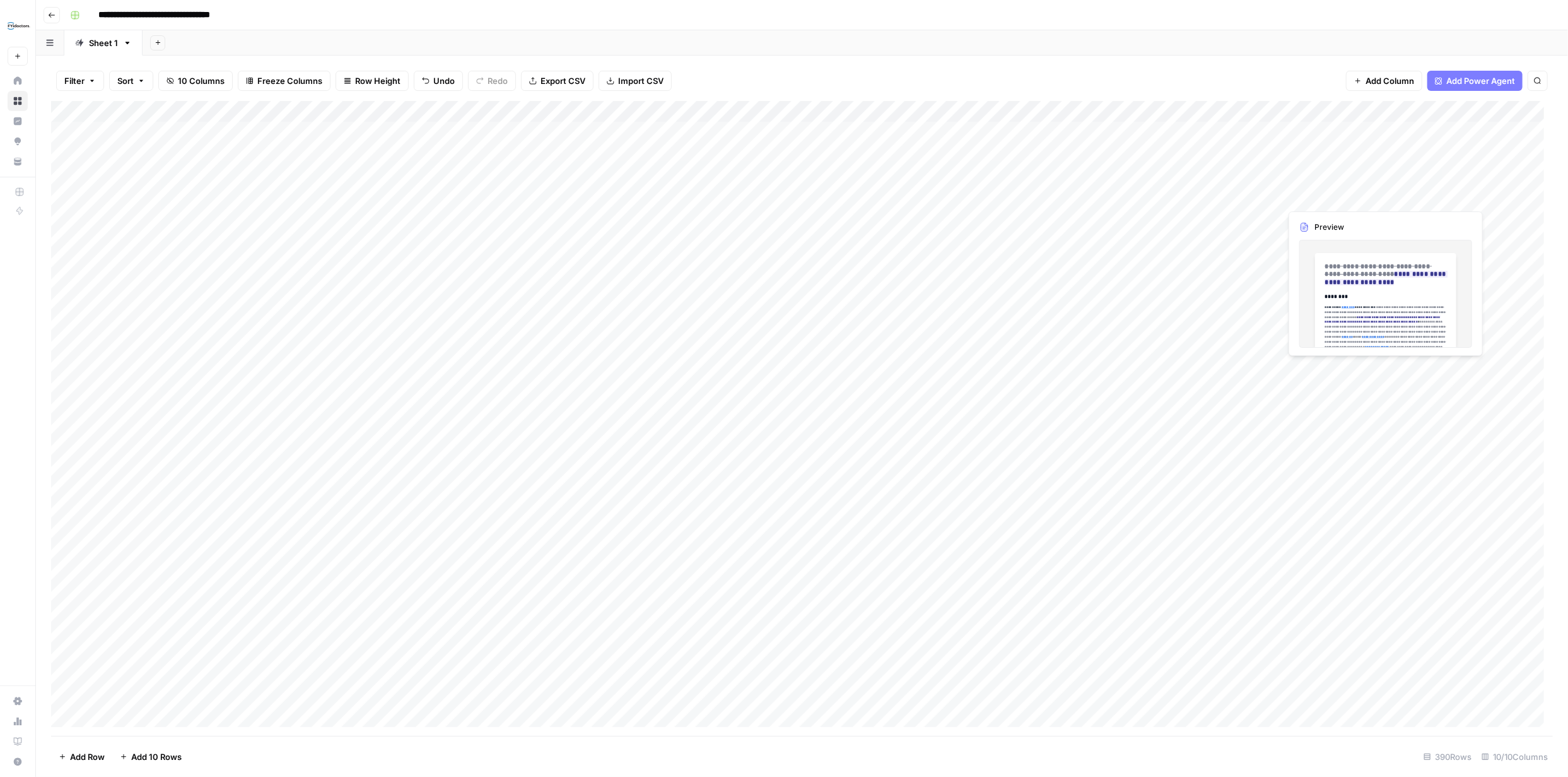
click at [1365, 197] on div "Add Column" at bounding box center [802, 418] width 1502 height 635
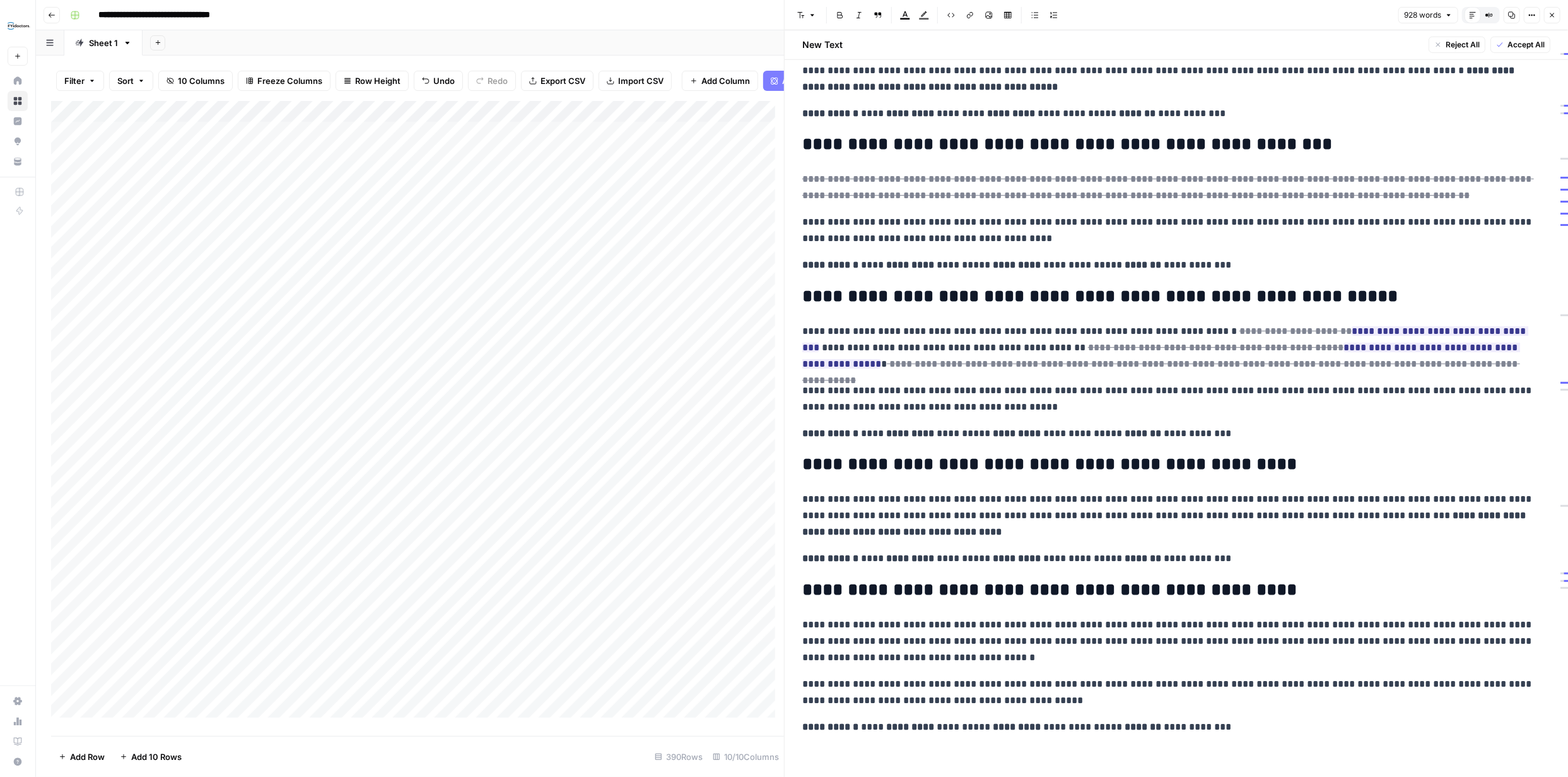
scroll to position [931, 0]
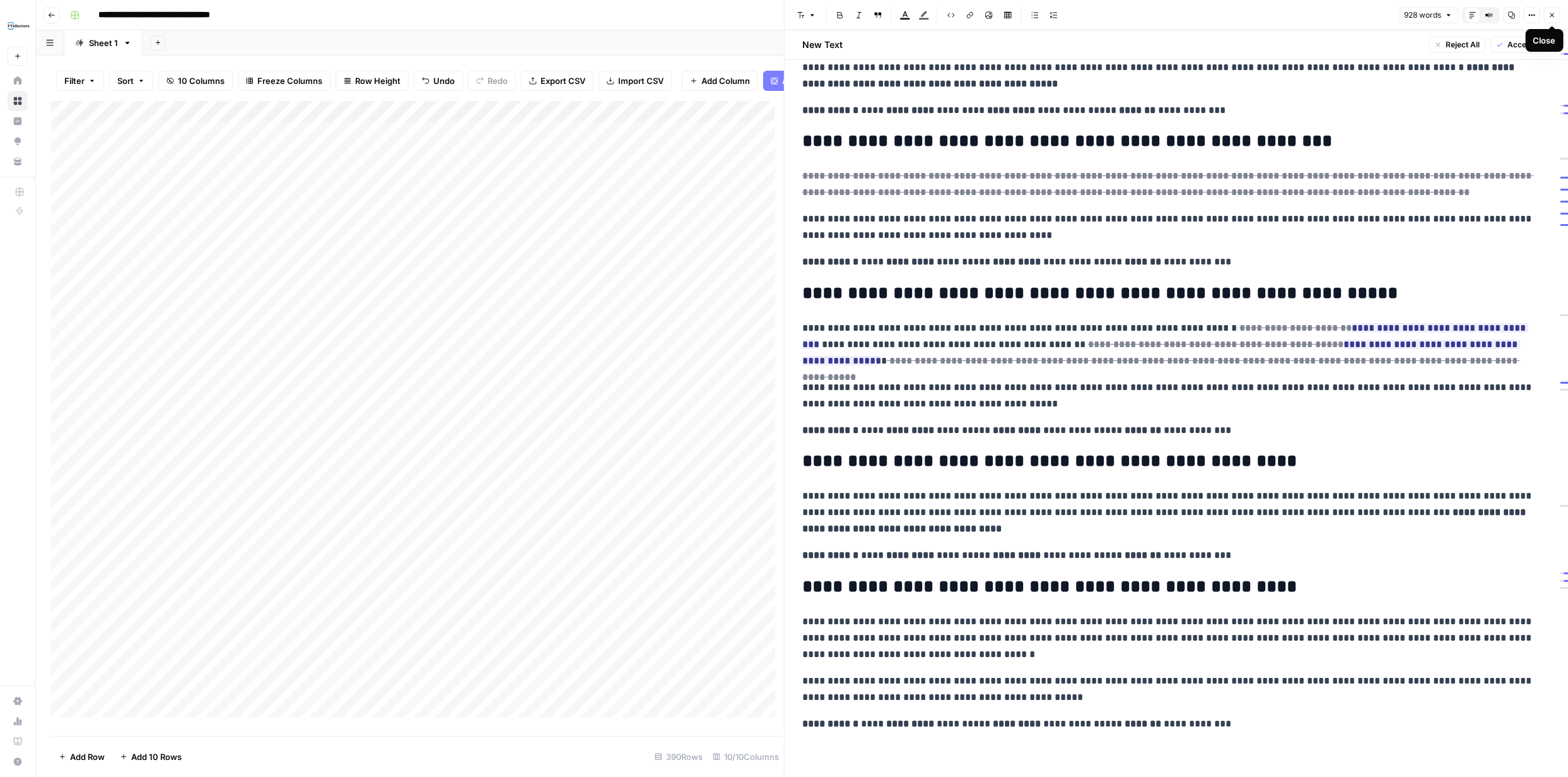
drag, startPoint x: 1550, startPoint y: 22, endPoint x: 1543, endPoint y: 23, distance: 7.1
click at [1549, 22] on button "Close" at bounding box center [1552, 15] width 16 height 17
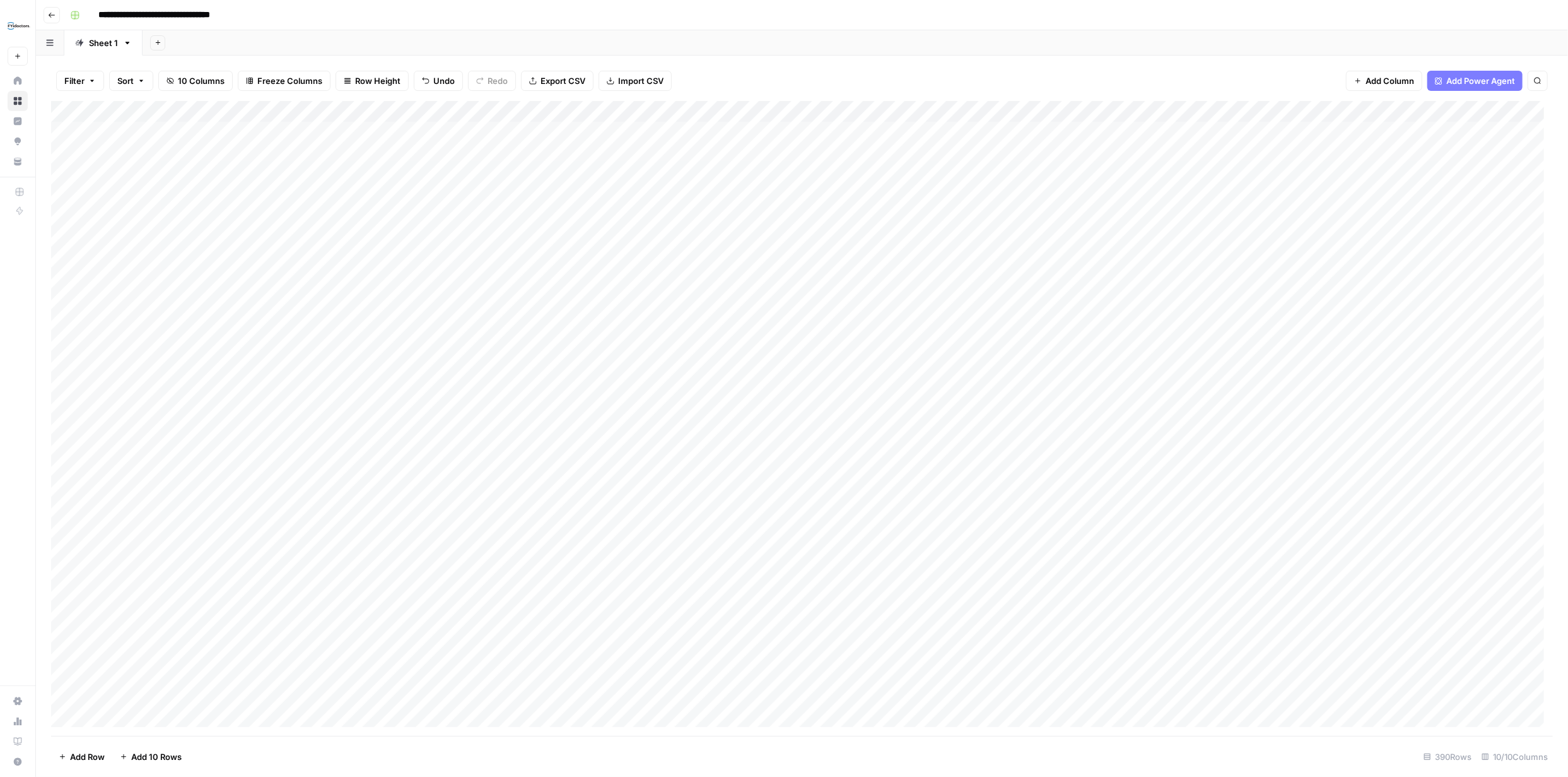
click at [1366, 133] on div "Add Column" at bounding box center [802, 418] width 1502 height 635
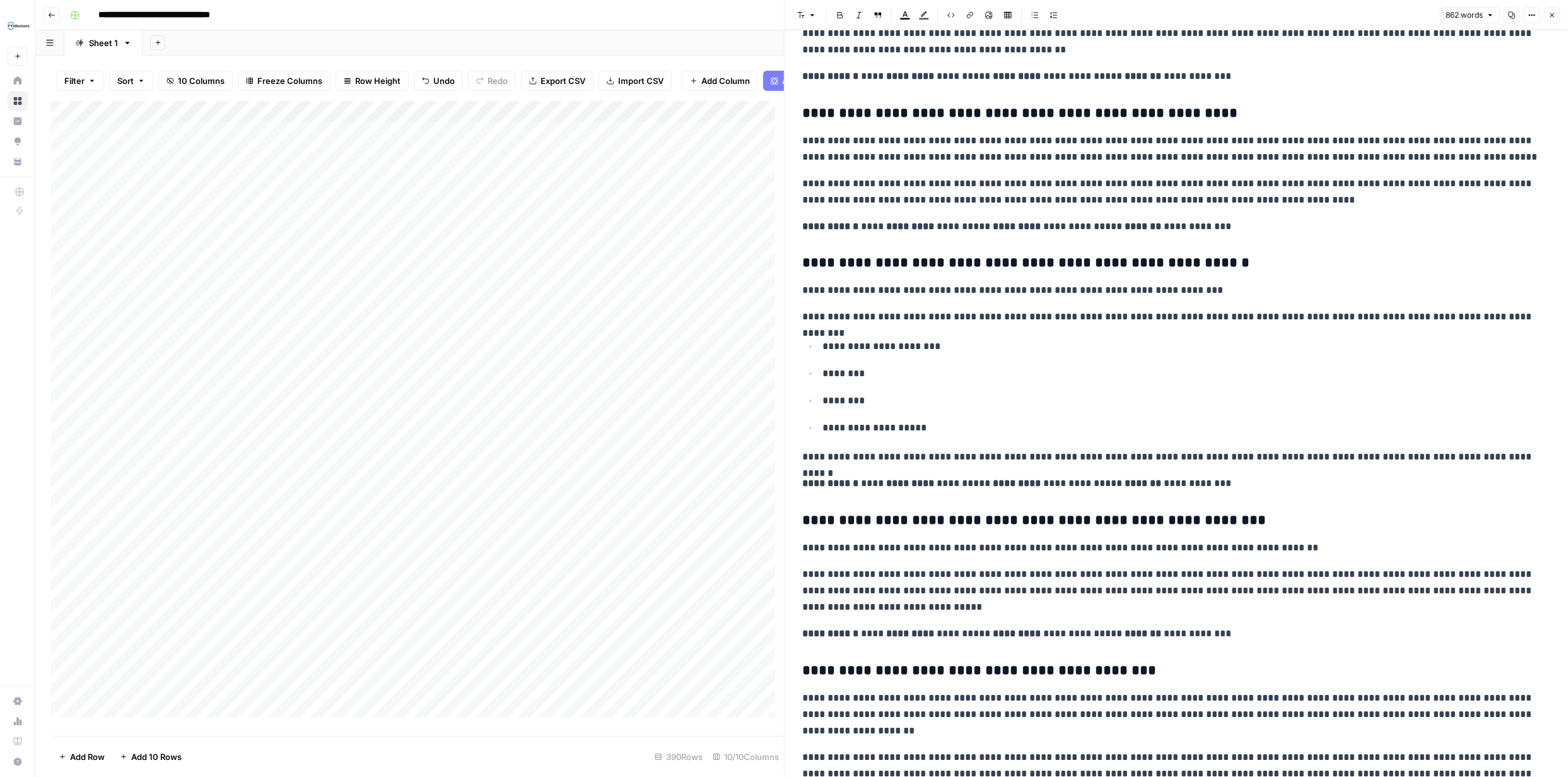
scroll to position [209, 0]
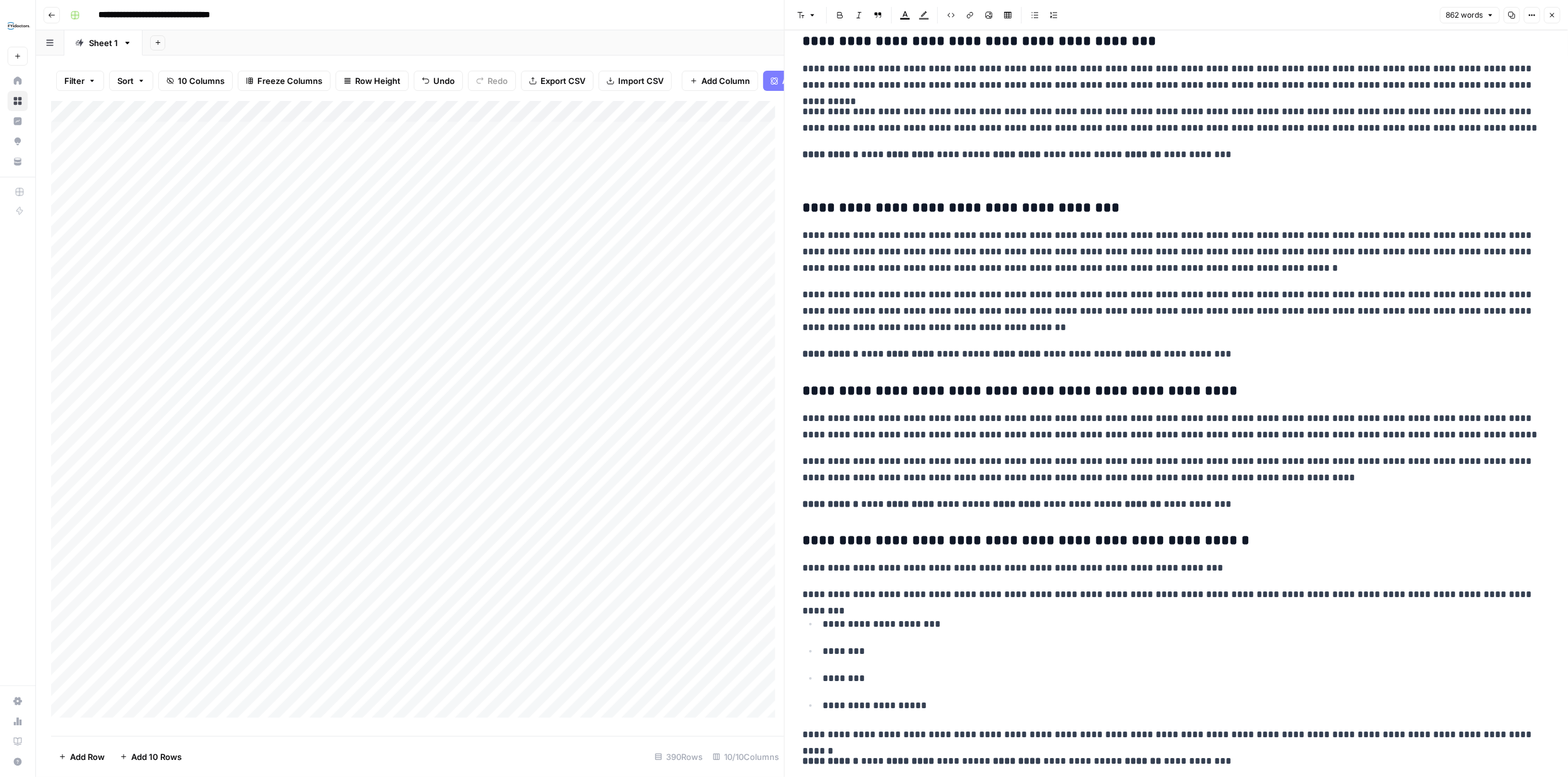
click at [1553, 18] on icon "button" at bounding box center [1552, 15] width 8 height 8
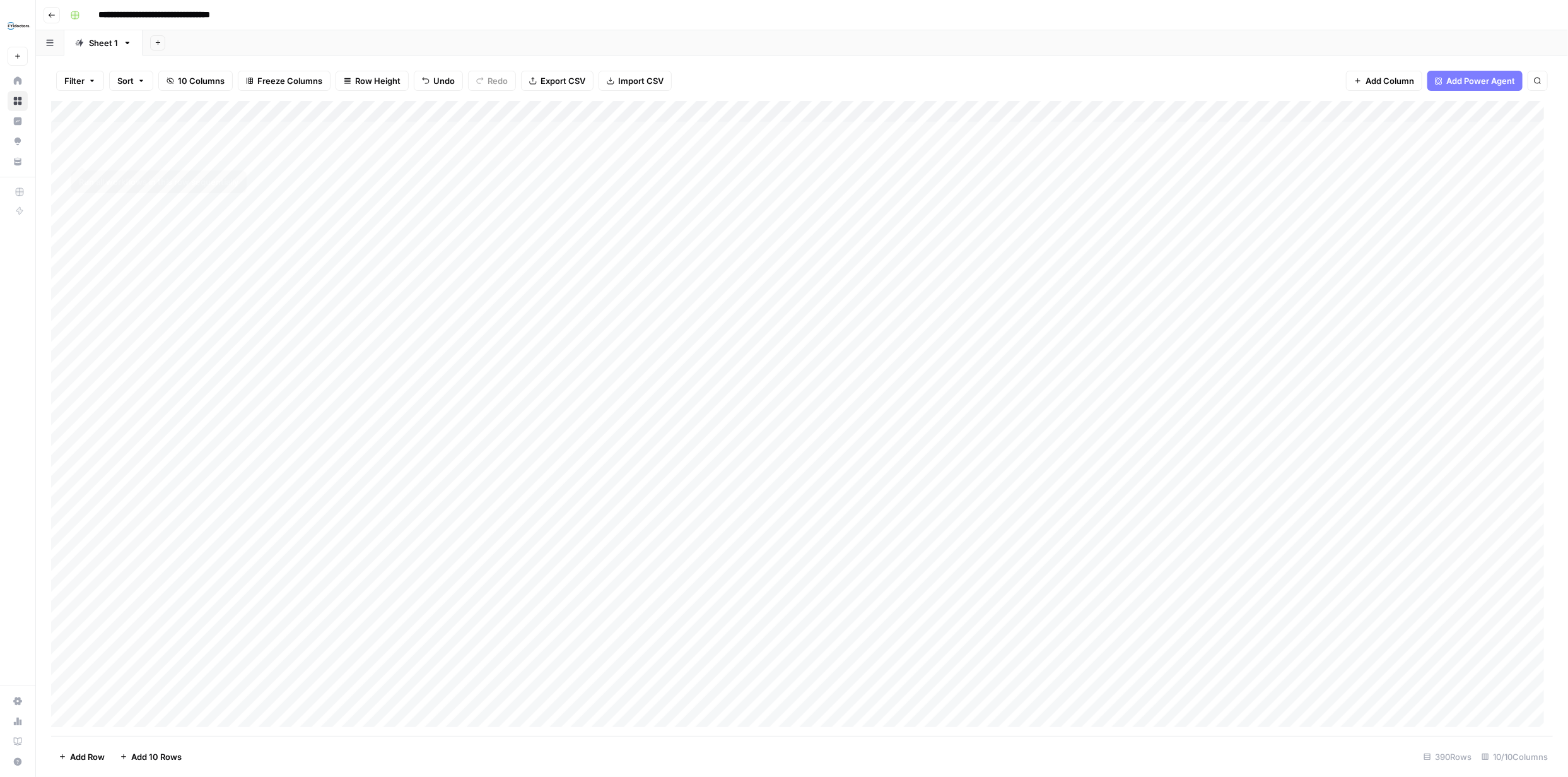
click at [81, 151] on div "Add Column" at bounding box center [802, 418] width 1502 height 635
click at [1364, 132] on div "Add Column" at bounding box center [802, 418] width 1502 height 635
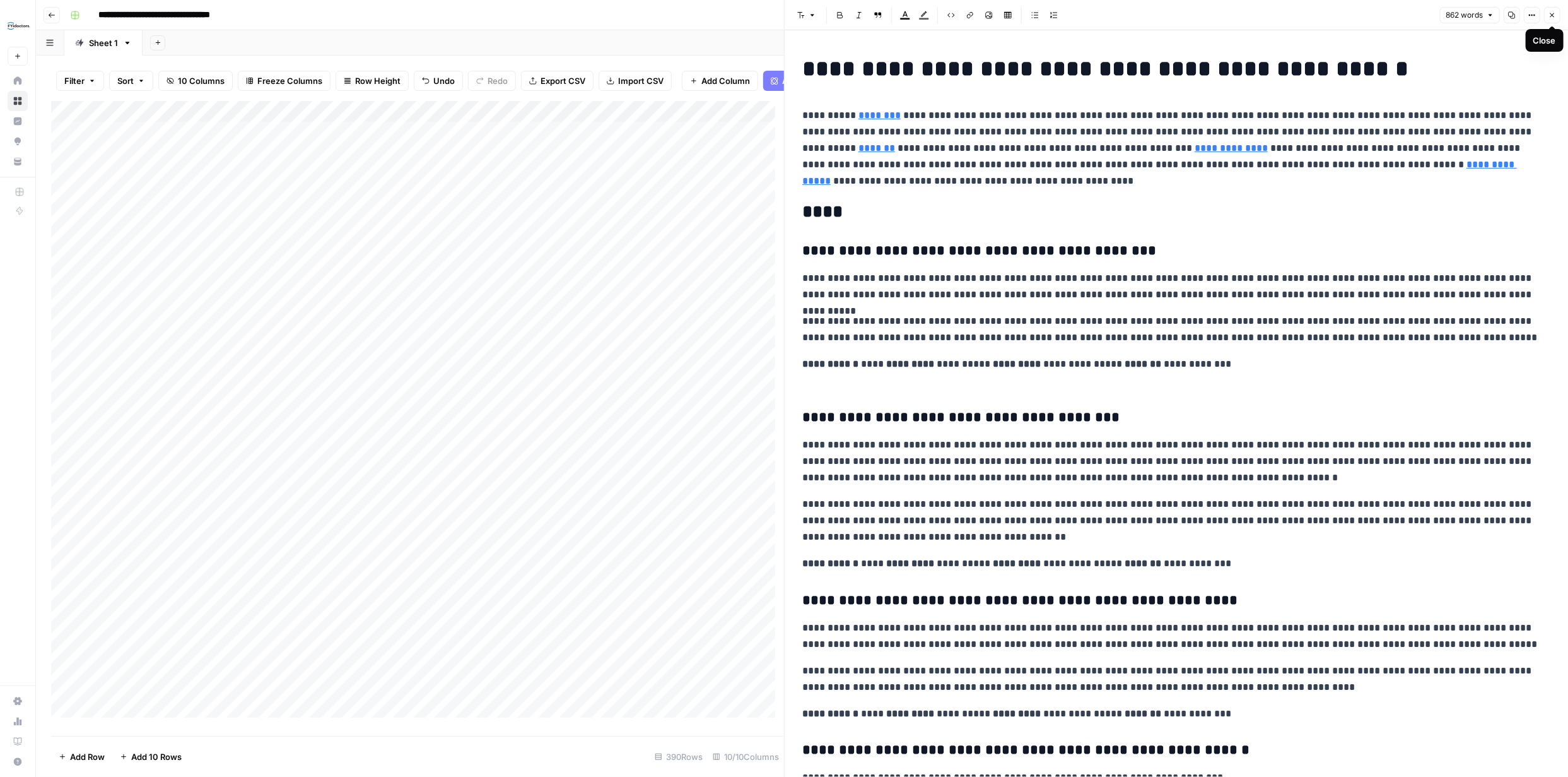
click at [1553, 17] on icon "button" at bounding box center [1552, 15] width 4 height 4
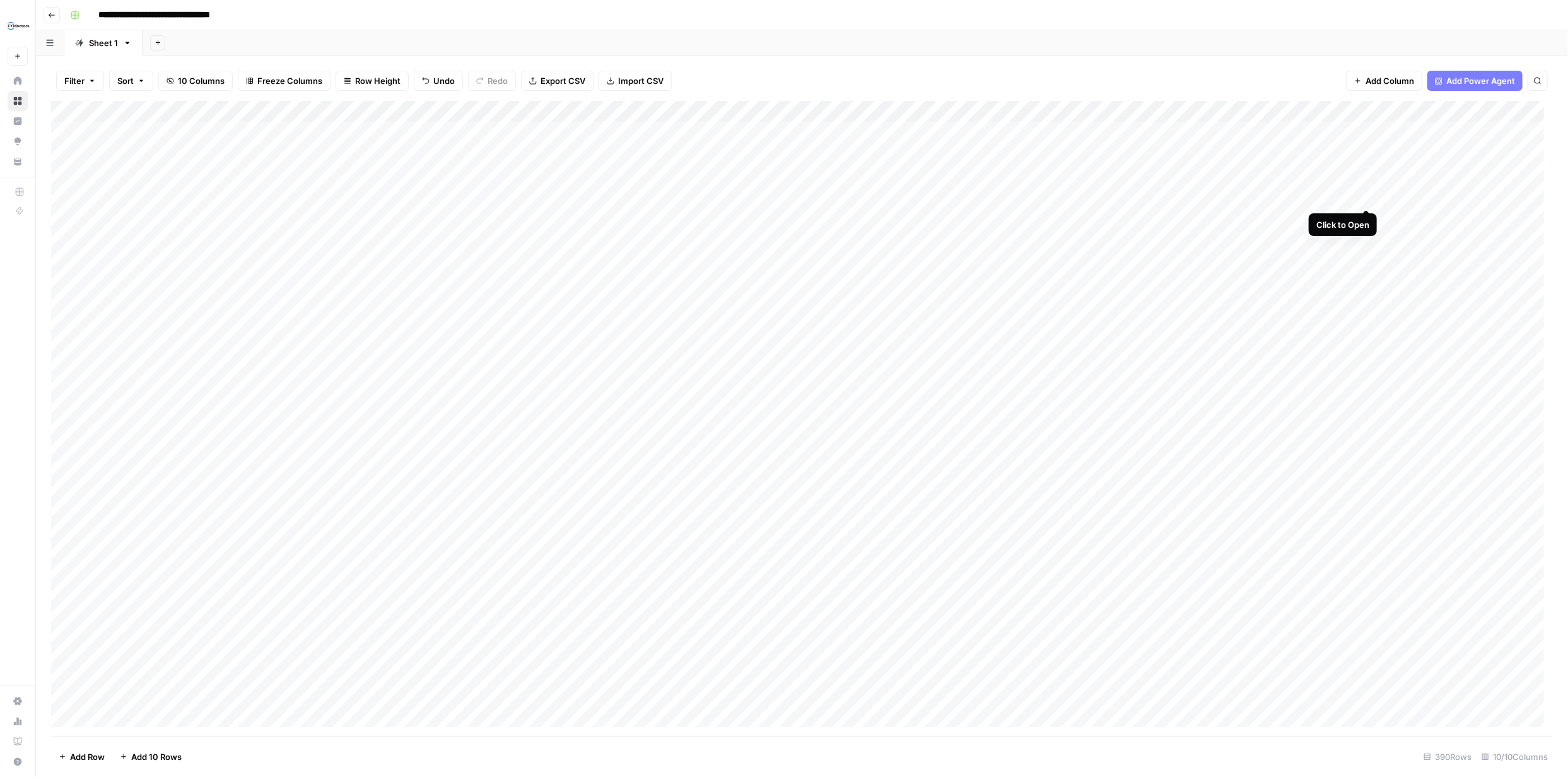
click at [1365, 194] on div "Add Column" at bounding box center [802, 418] width 1502 height 635
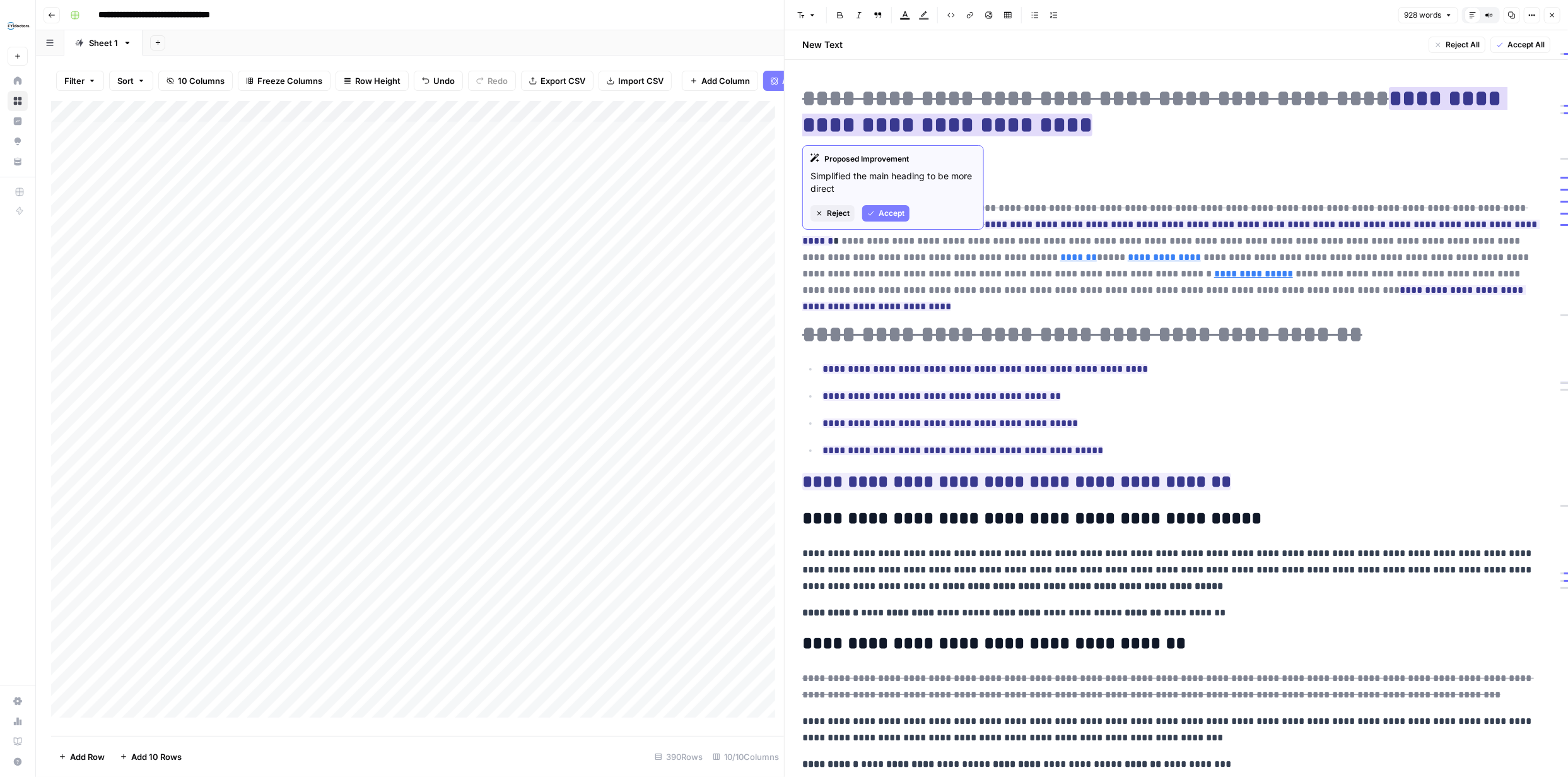
click at [841, 209] on span "Reject" at bounding box center [838, 213] width 23 height 11
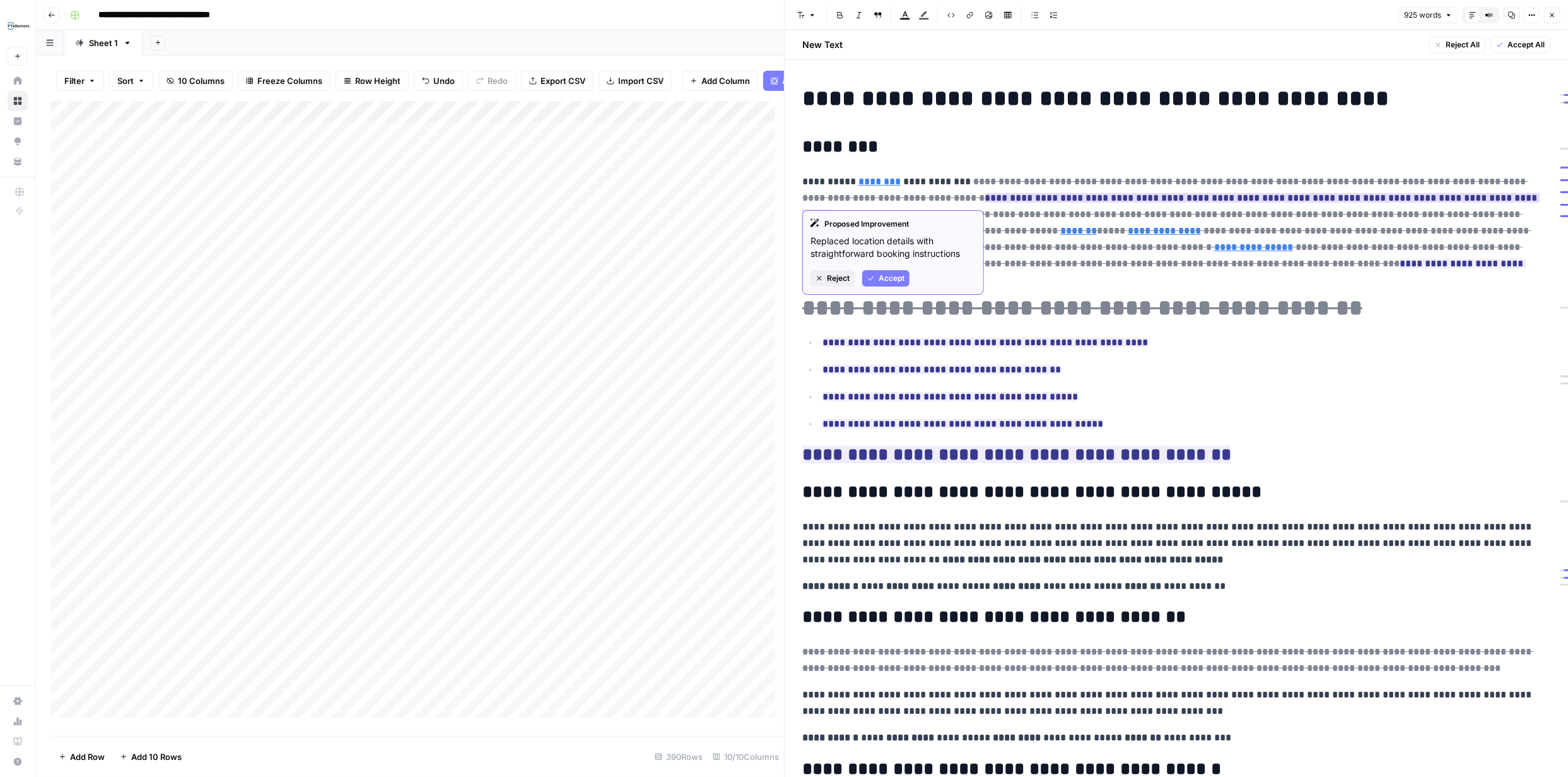
click at [846, 274] on span "Reject" at bounding box center [838, 278] width 23 height 11
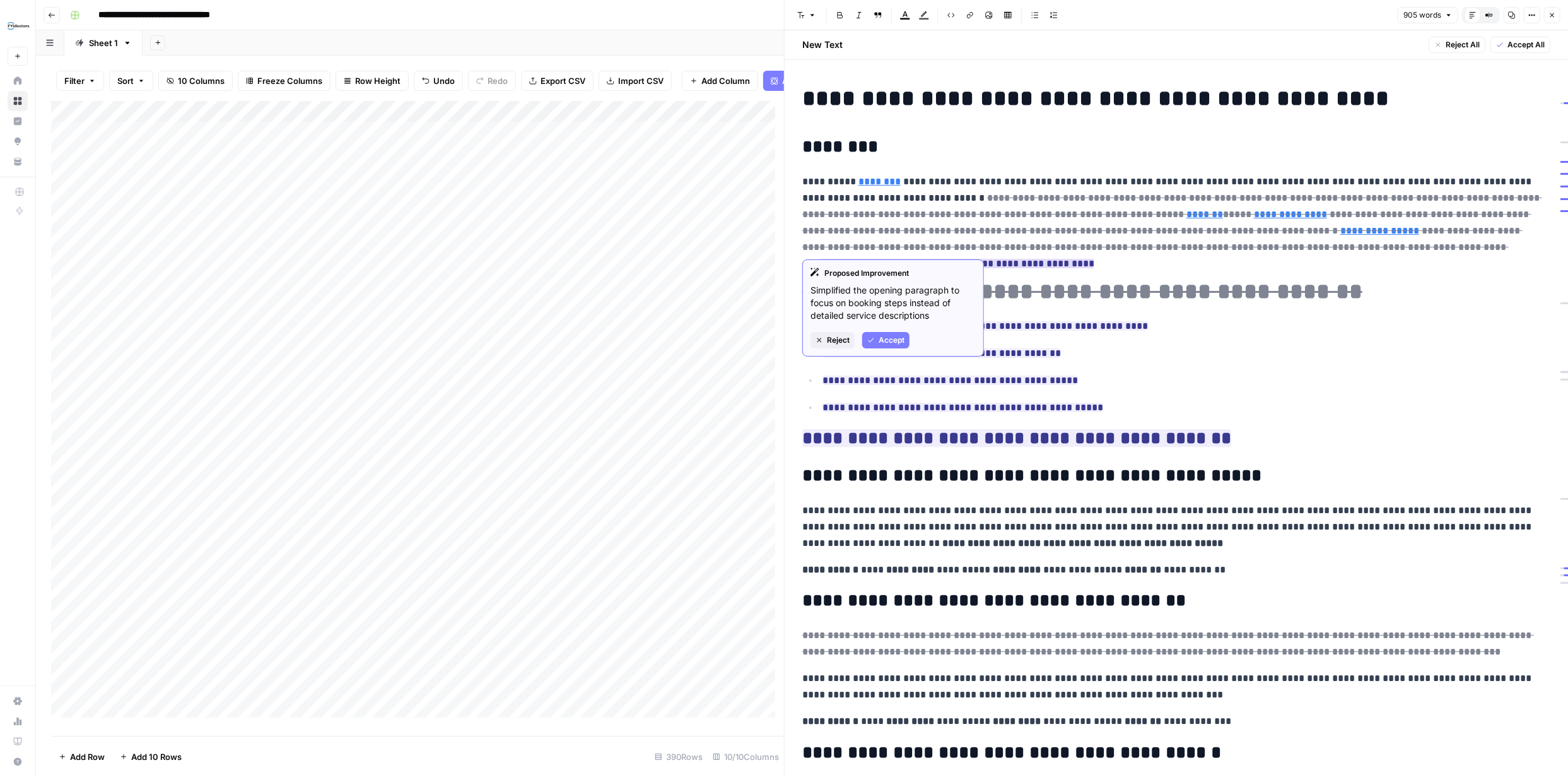
click at [845, 337] on span "Reject" at bounding box center [838, 340] width 23 height 11
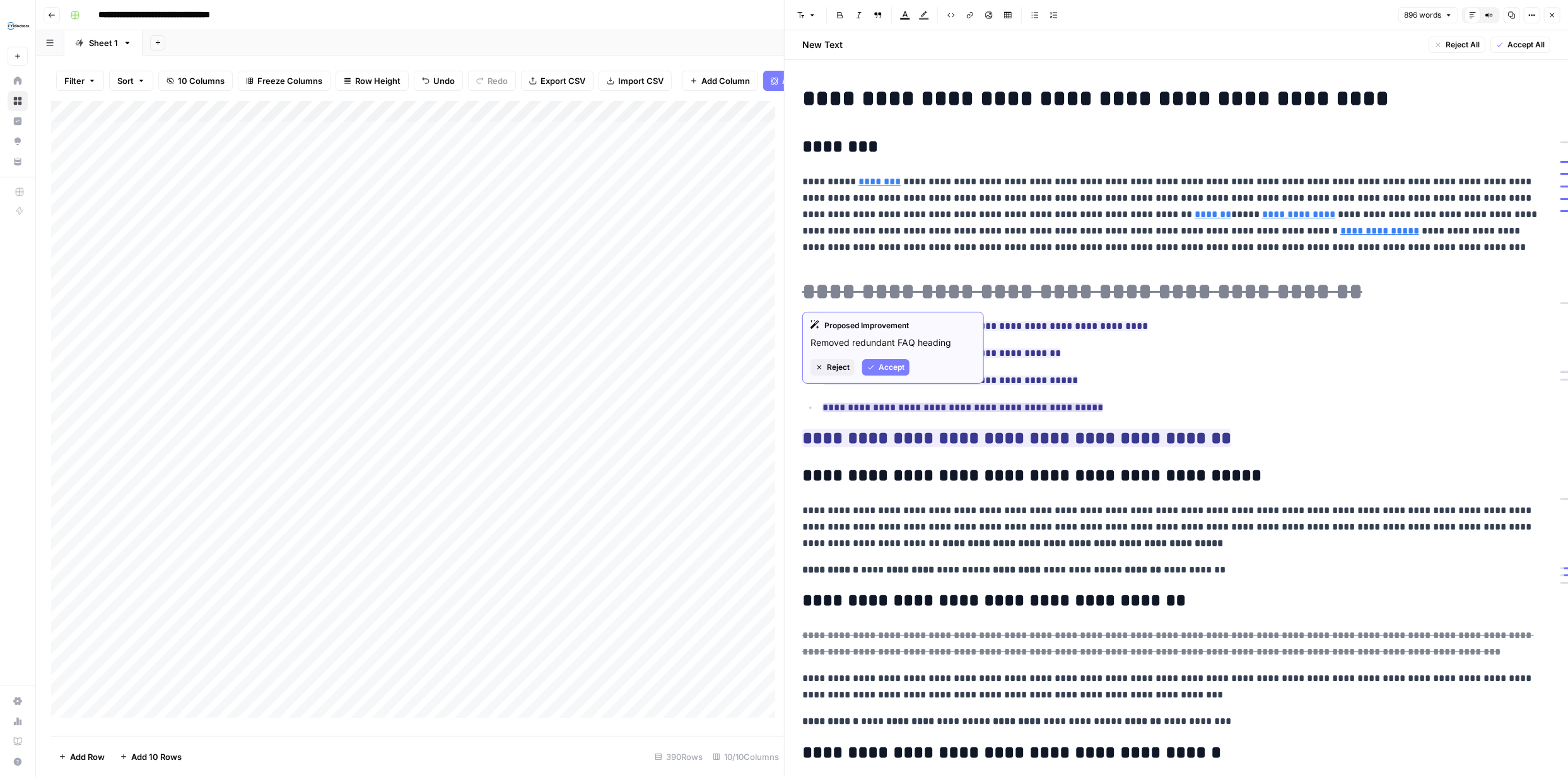
click at [899, 367] on span "Accept" at bounding box center [892, 368] width 26 height 11
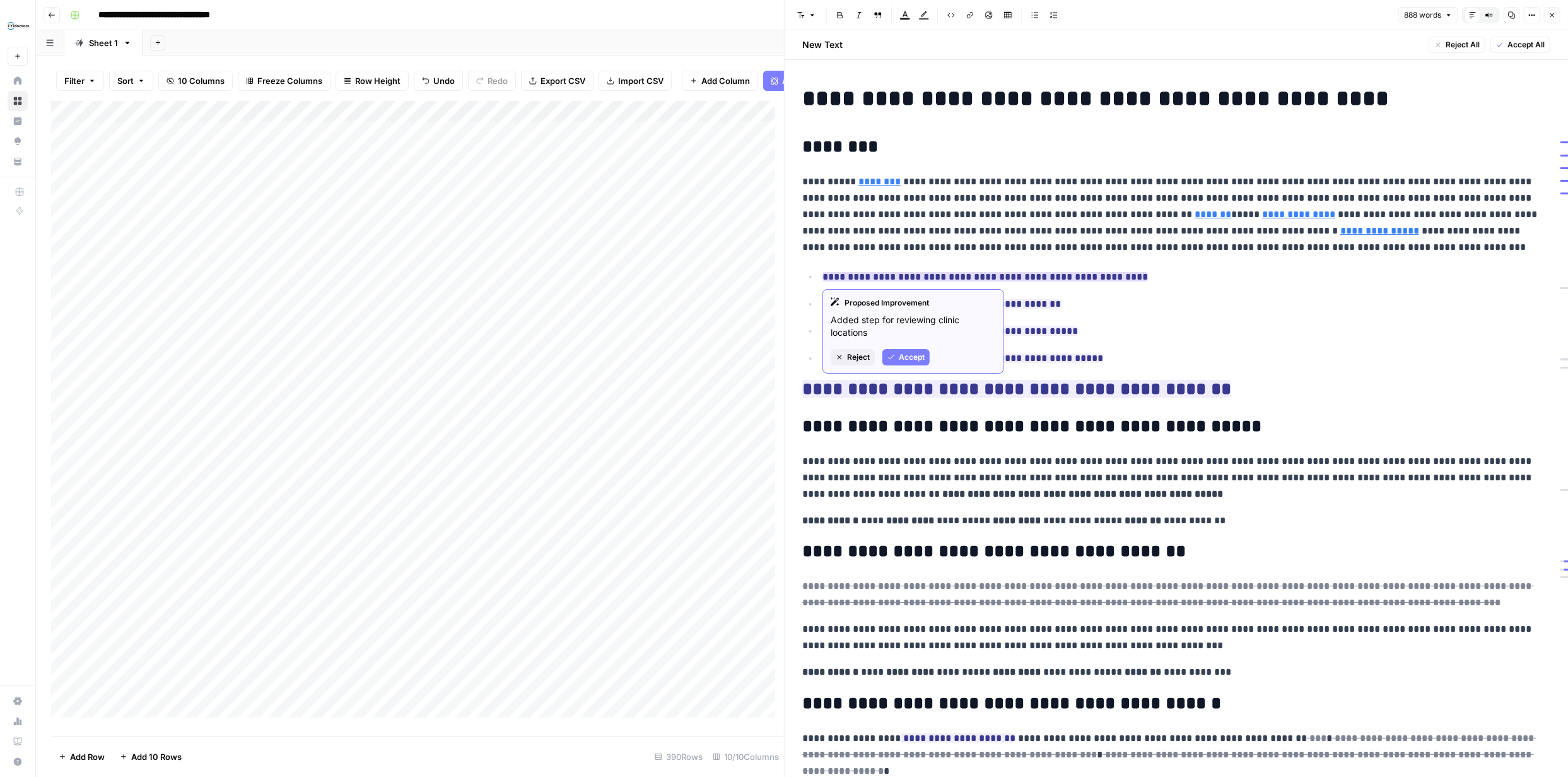
click at [858, 354] on span "Reject" at bounding box center [859, 357] width 23 height 11
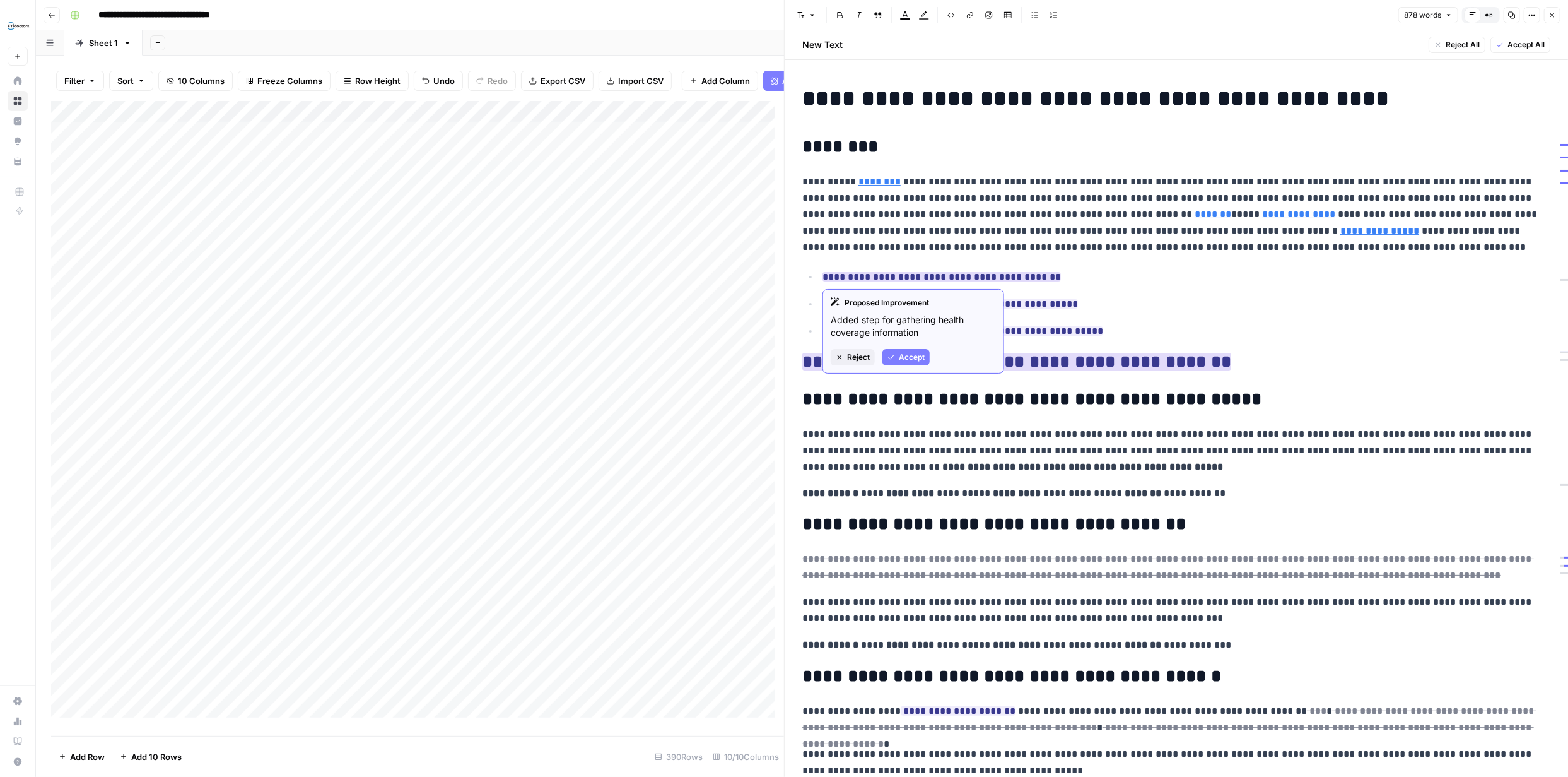
drag, startPoint x: 864, startPoint y: 353, endPoint x: 864, endPoint y: 340, distance: 13.0
click at [864, 353] on span "Reject" at bounding box center [859, 357] width 23 height 11
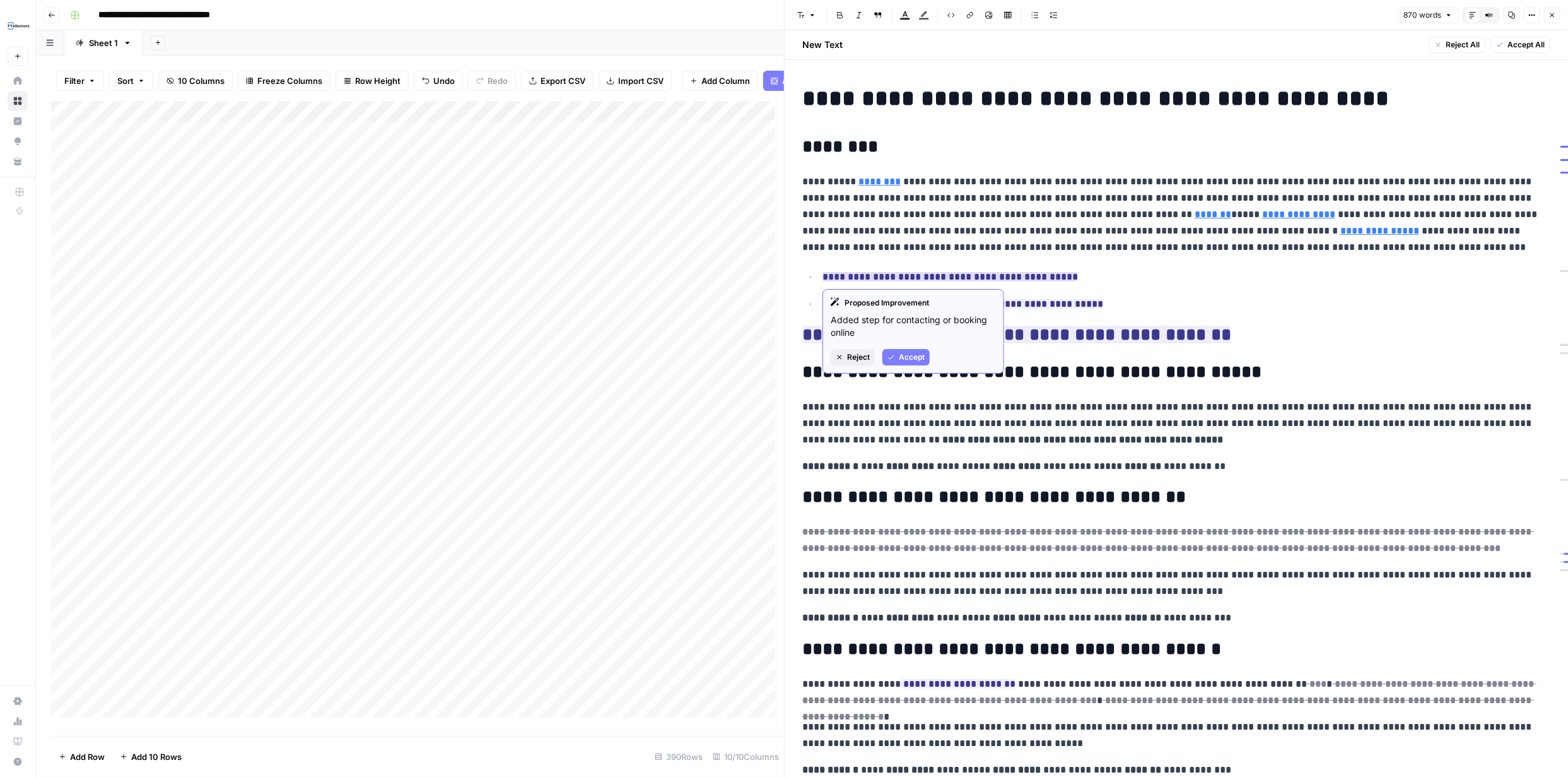
click at [853, 356] on span "Reject" at bounding box center [859, 357] width 23 height 11
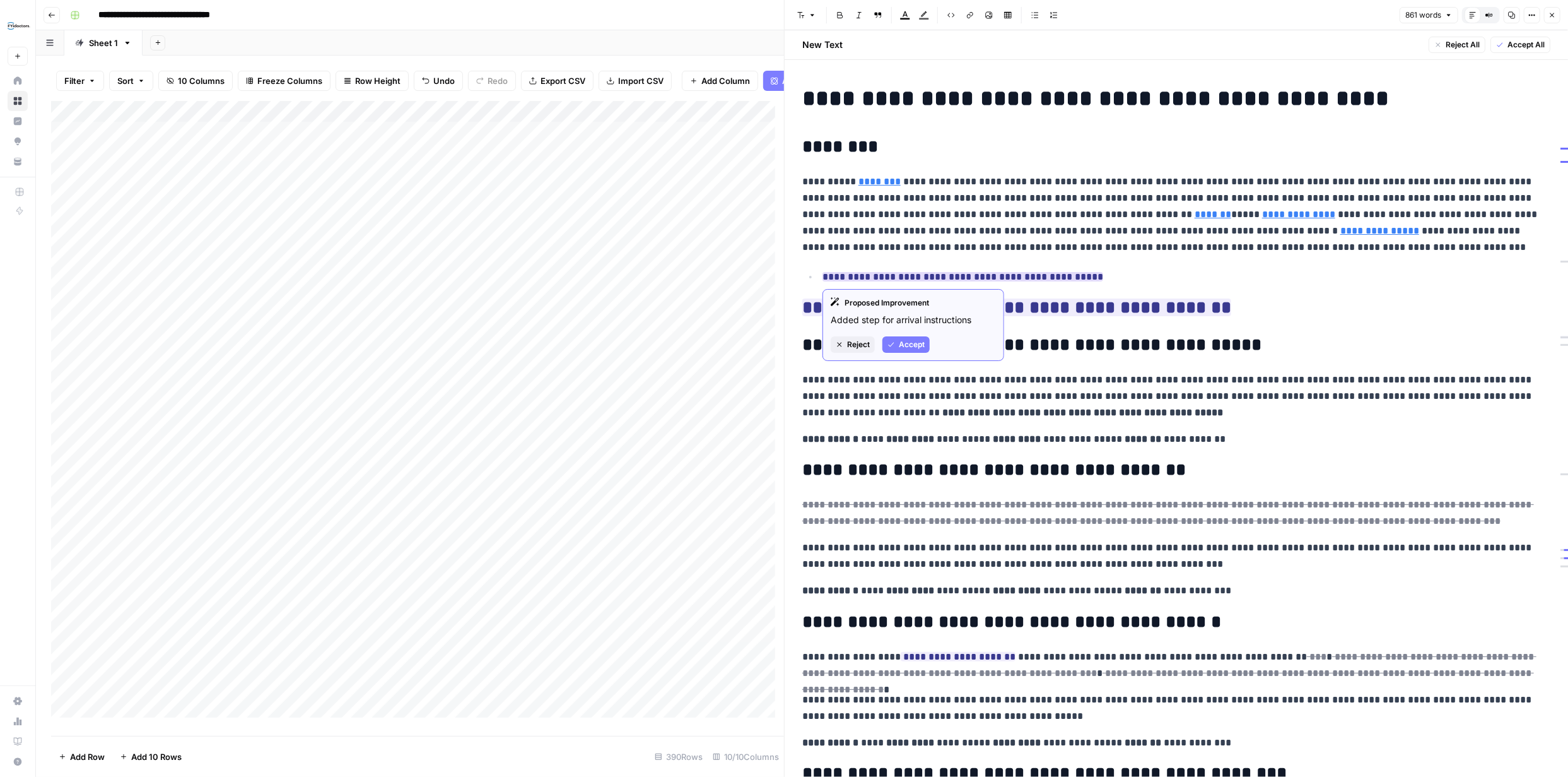
click at [850, 343] on span "Reject" at bounding box center [859, 345] width 23 height 11
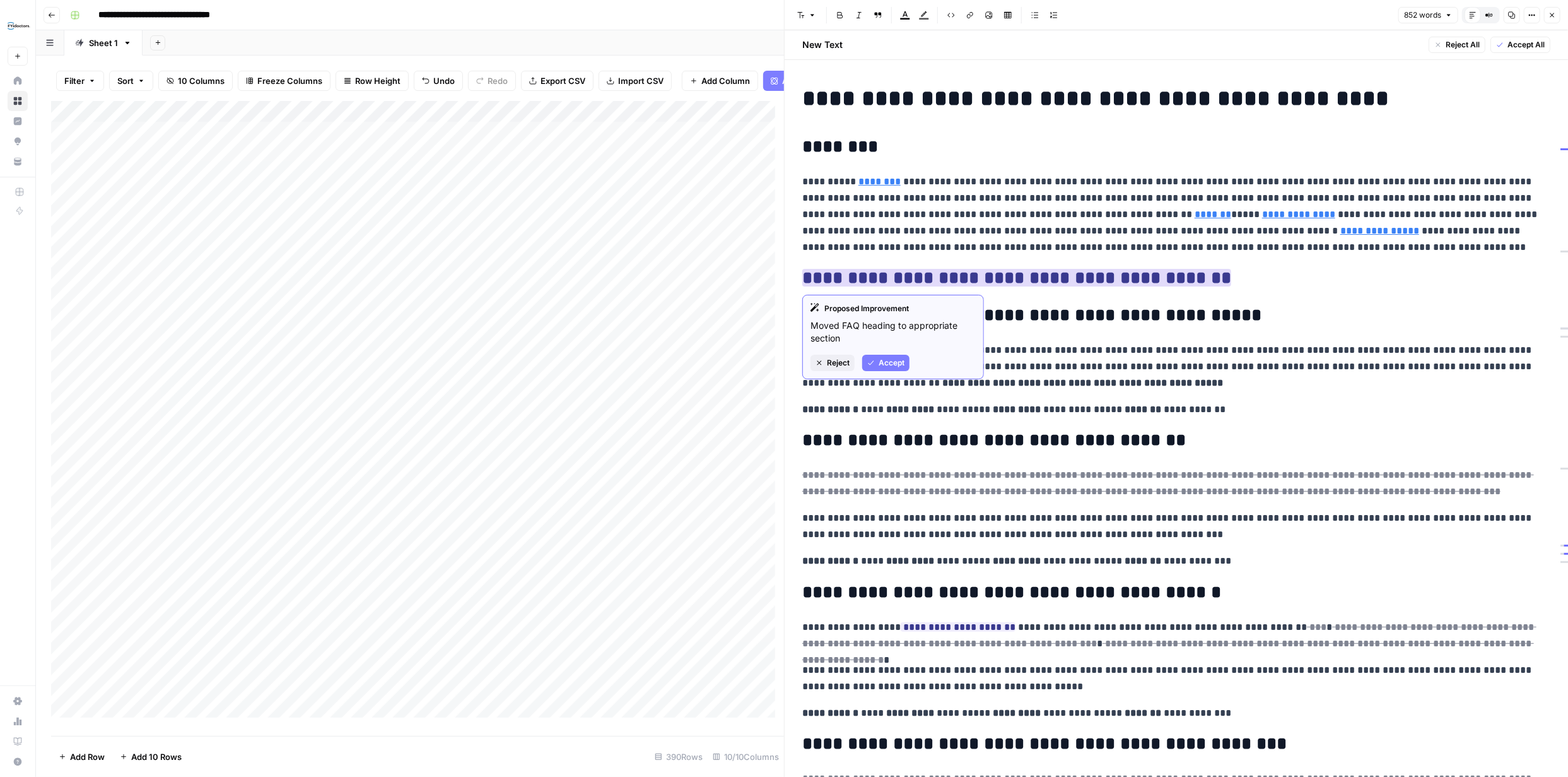
click at [886, 364] on span "Accept" at bounding box center [892, 363] width 26 height 11
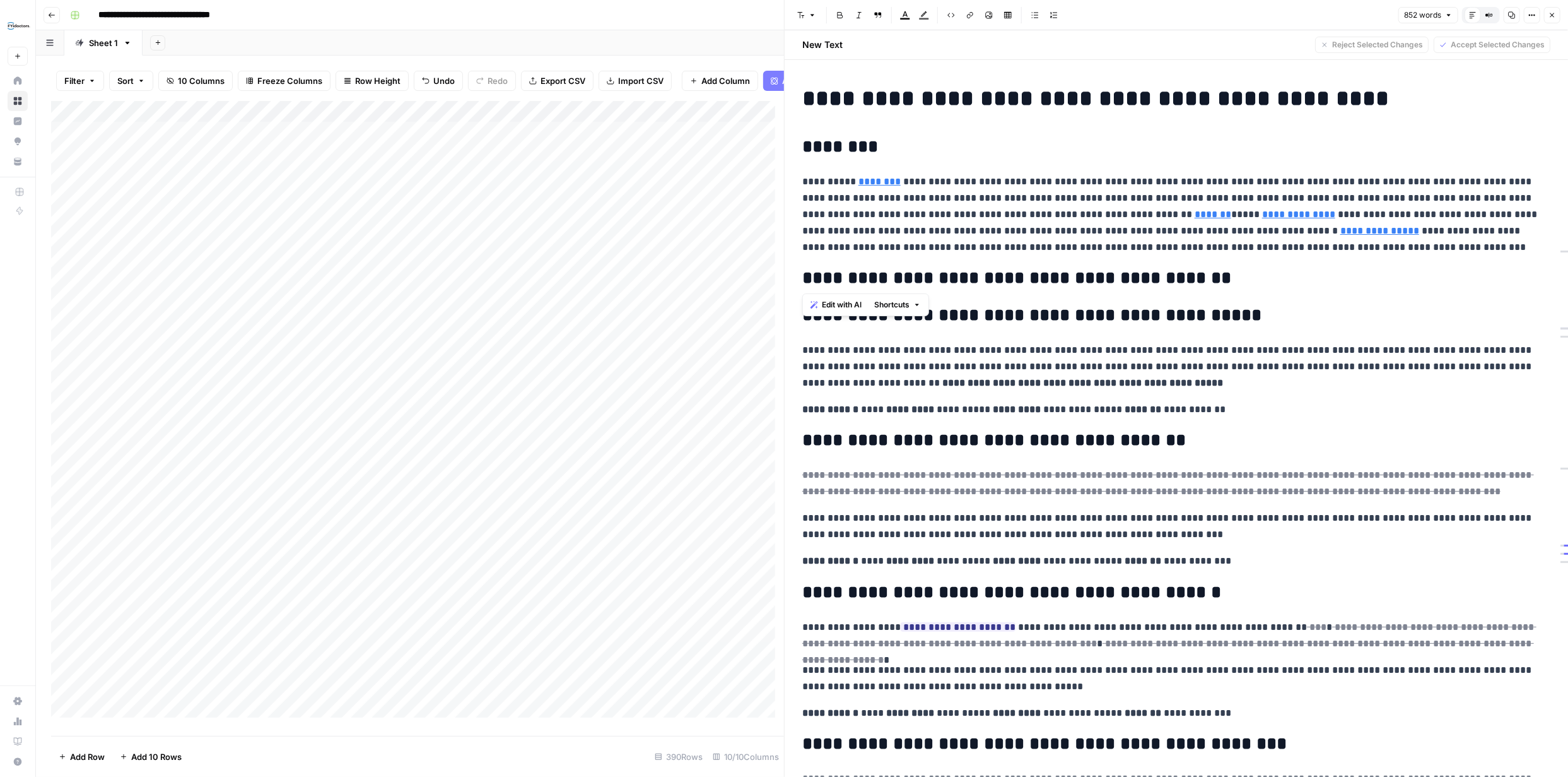
drag, startPoint x: 897, startPoint y: 276, endPoint x: 805, endPoint y: 278, distance: 92.0
click at [805, 278] on h2 "**********" at bounding box center [1171, 278] width 739 height 20
click at [834, 276] on h2 "**********" at bounding box center [1171, 278] width 739 height 20
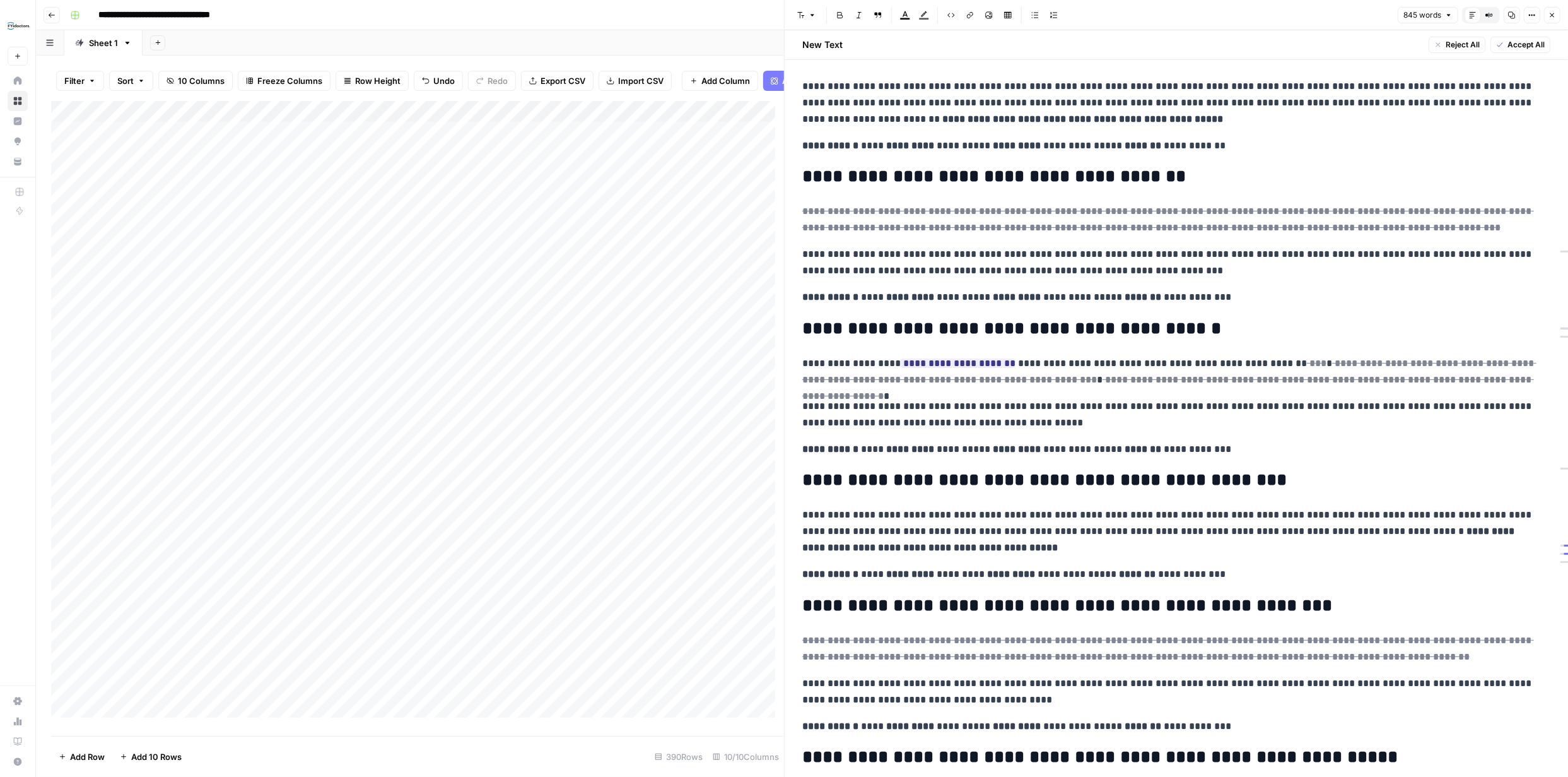
scroll to position [266, 0]
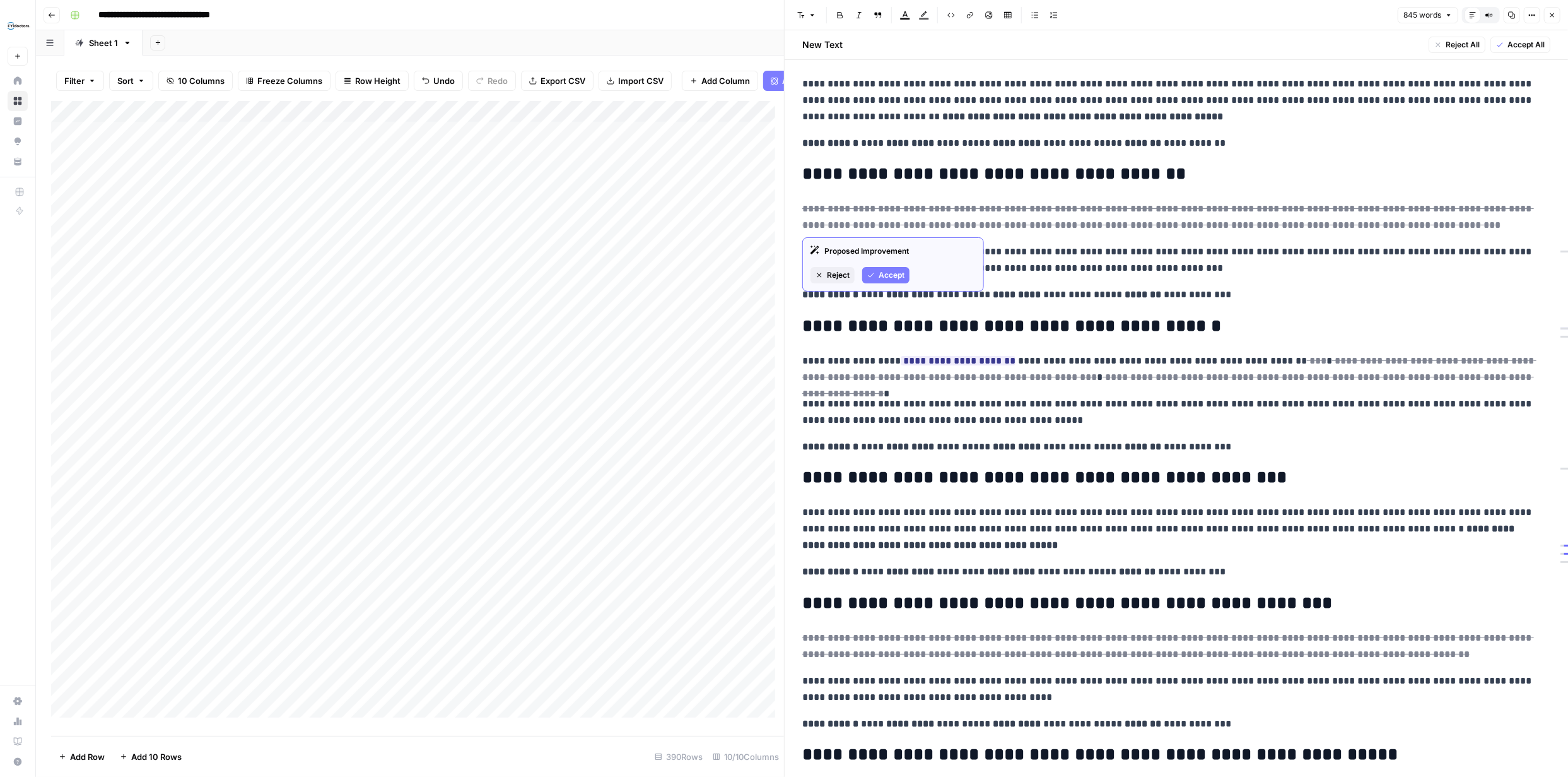
click at [879, 273] on span "Accept" at bounding box center [892, 275] width 26 height 11
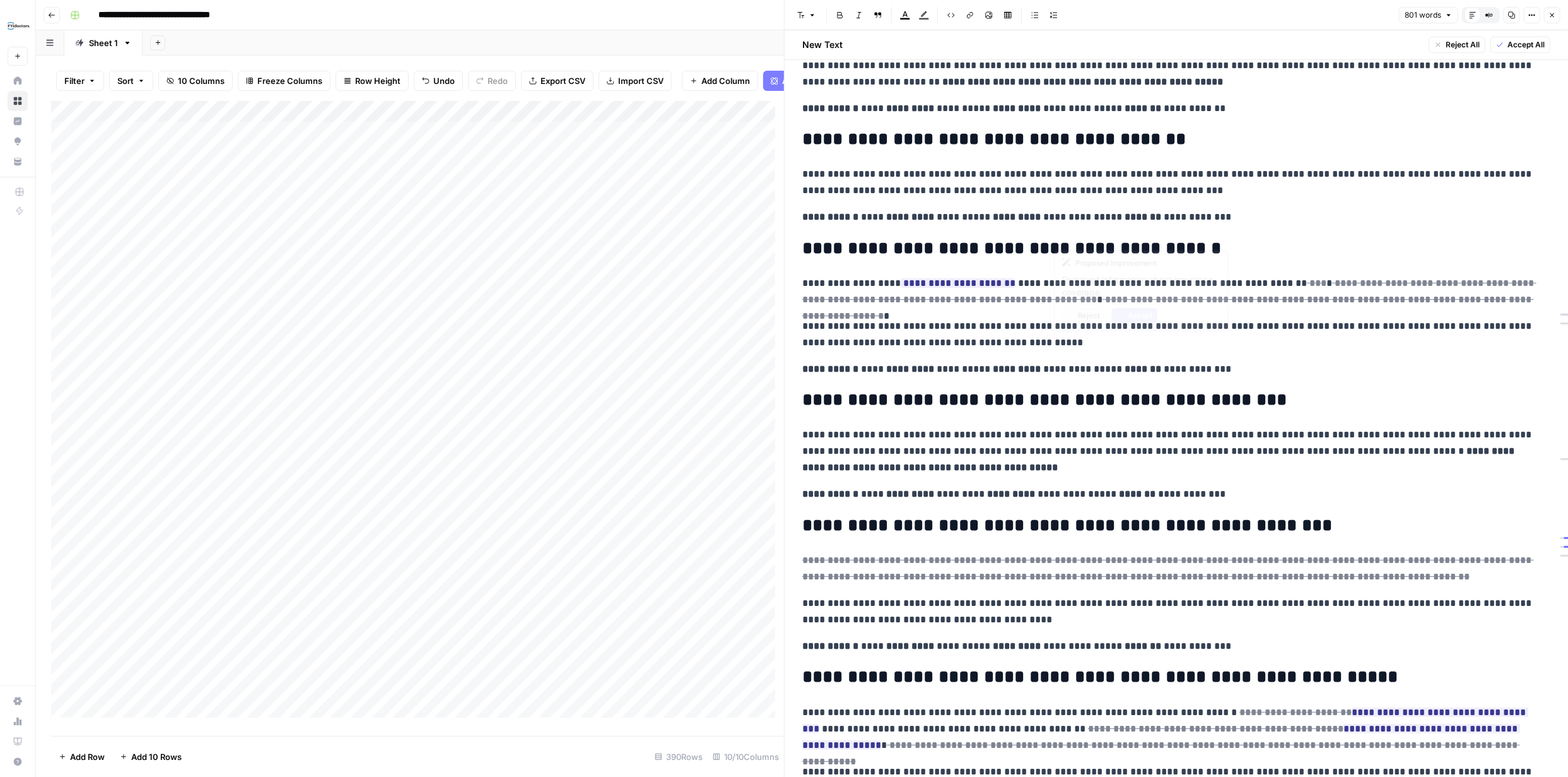
scroll to position [392, 0]
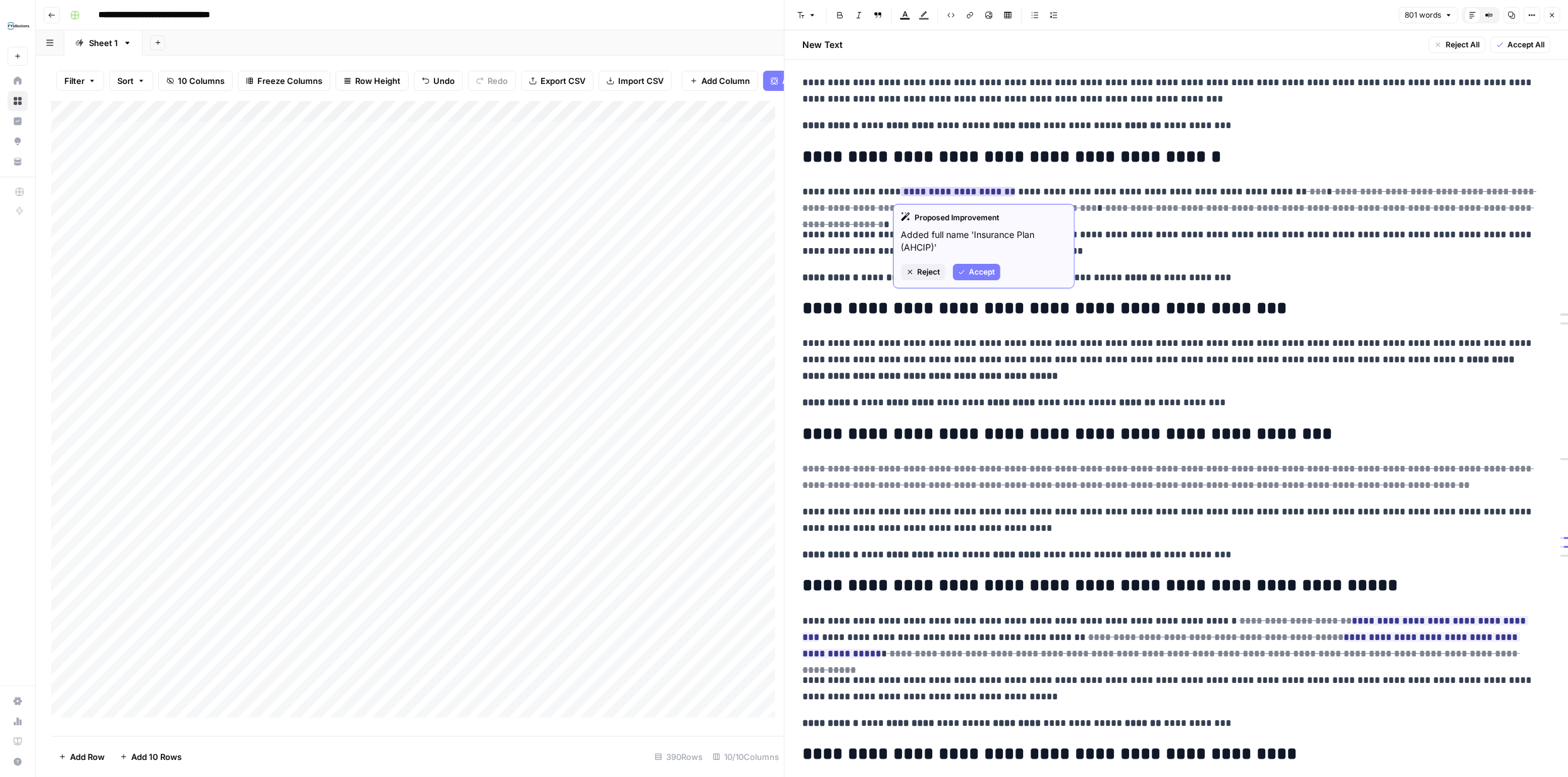
click at [971, 265] on button "Accept" at bounding box center [977, 272] width 48 height 17
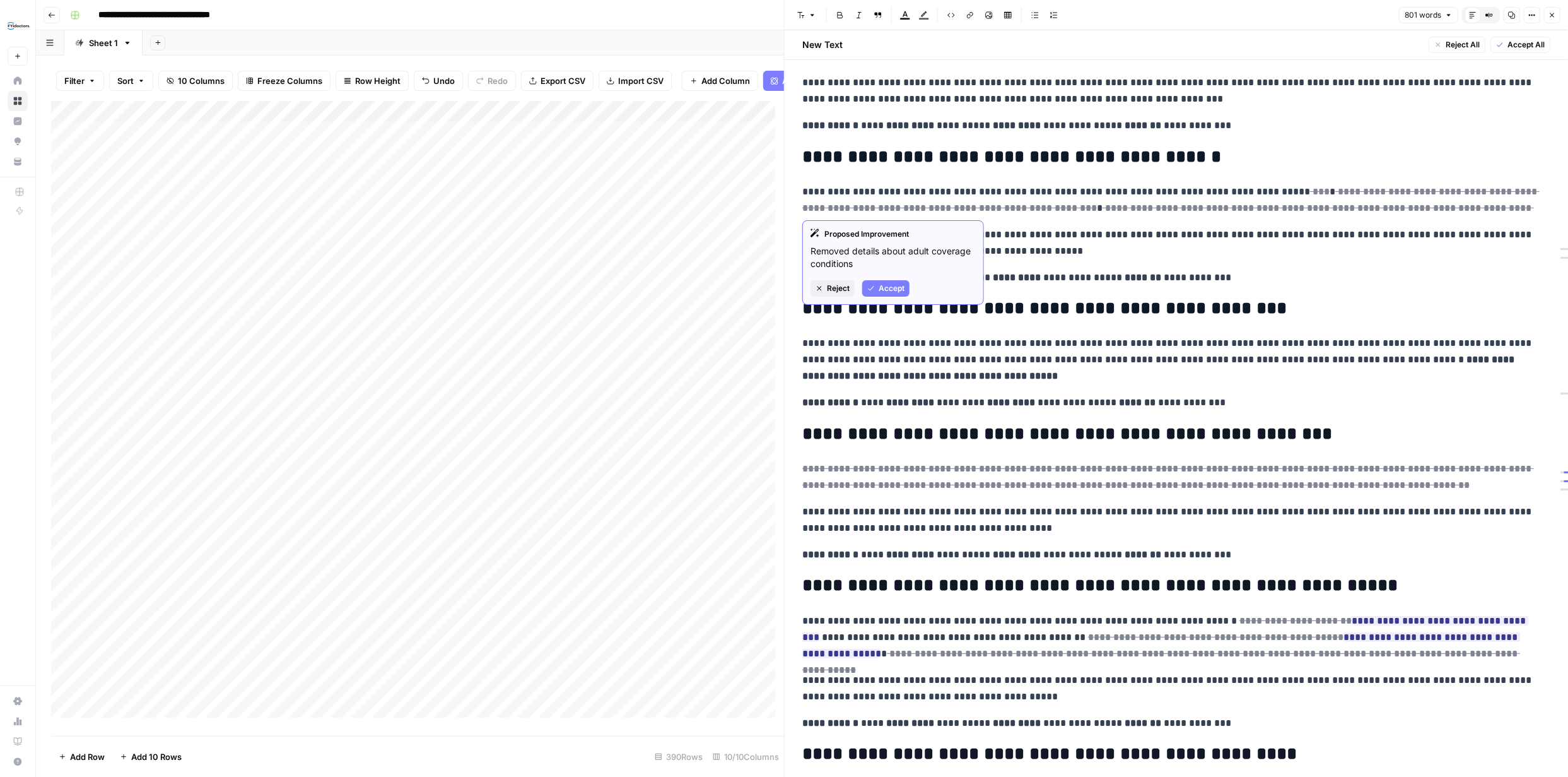
click at [887, 286] on span "Accept" at bounding box center [892, 288] width 26 height 11
click at [883, 289] on span "Accept" at bounding box center [892, 288] width 26 height 11
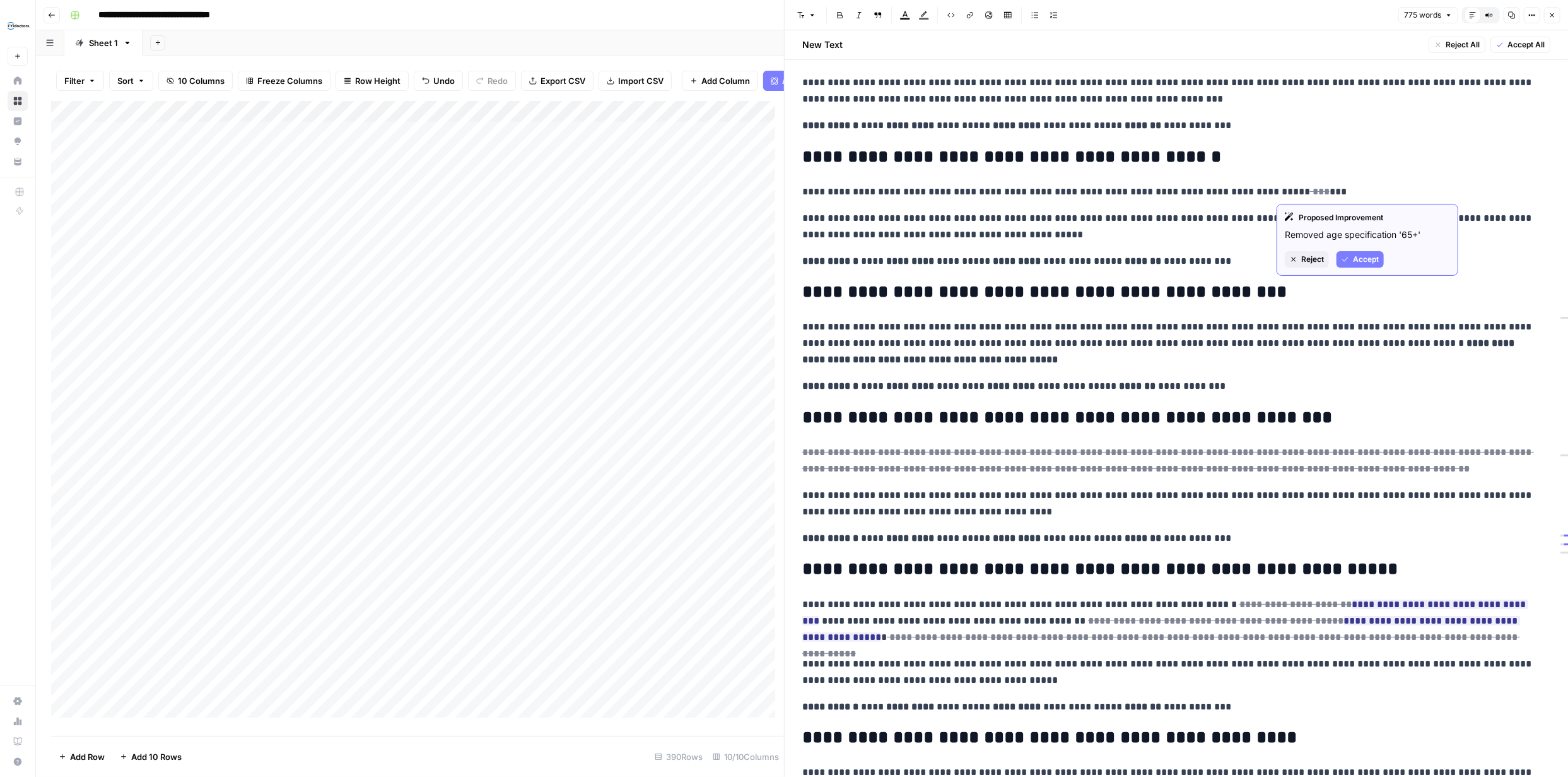
click at [1305, 255] on span "Reject" at bounding box center [1313, 260] width 23 height 11
click at [1315, 196] on p "**********" at bounding box center [1171, 192] width 739 height 17
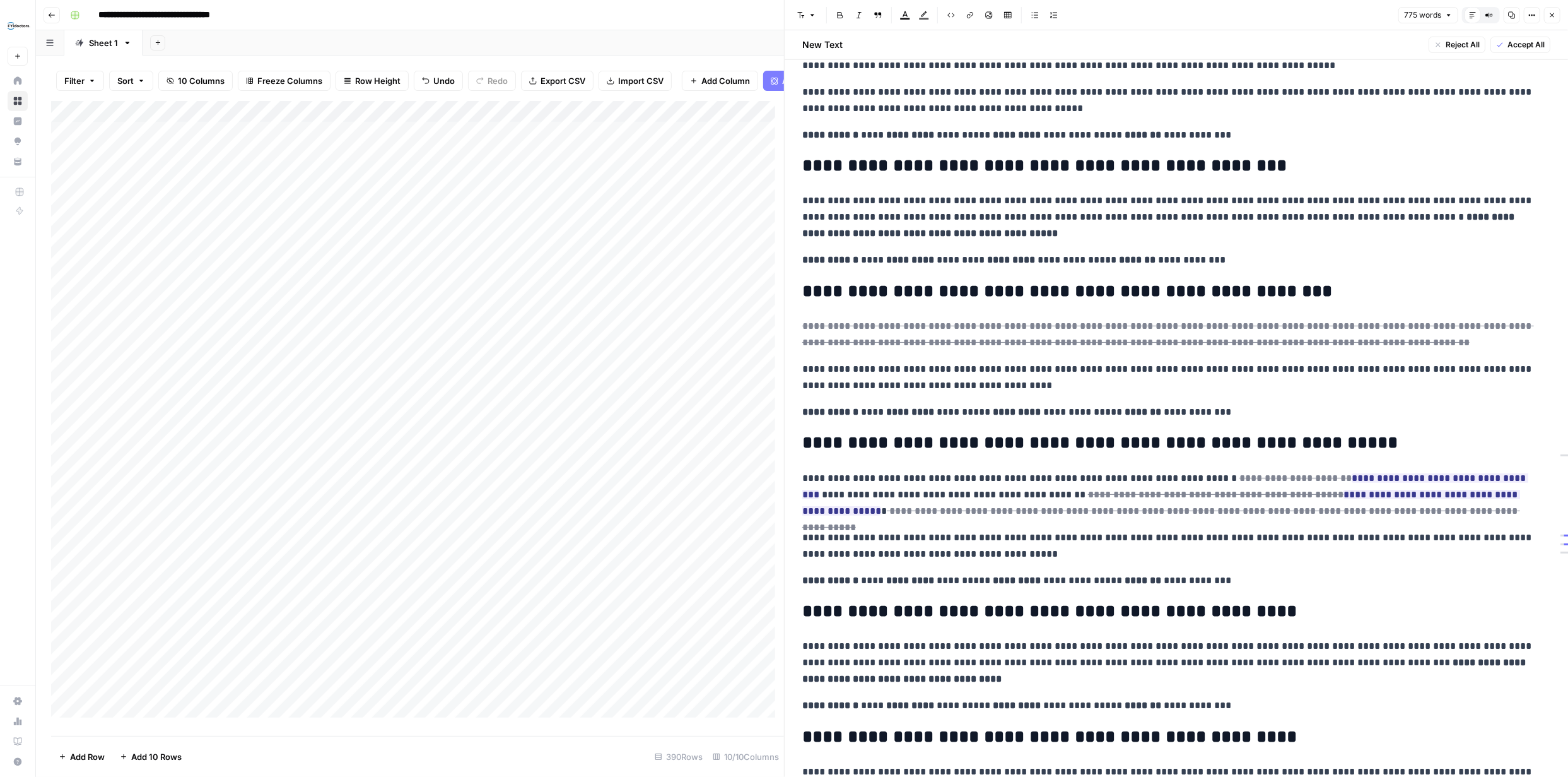
scroll to position [582, 0]
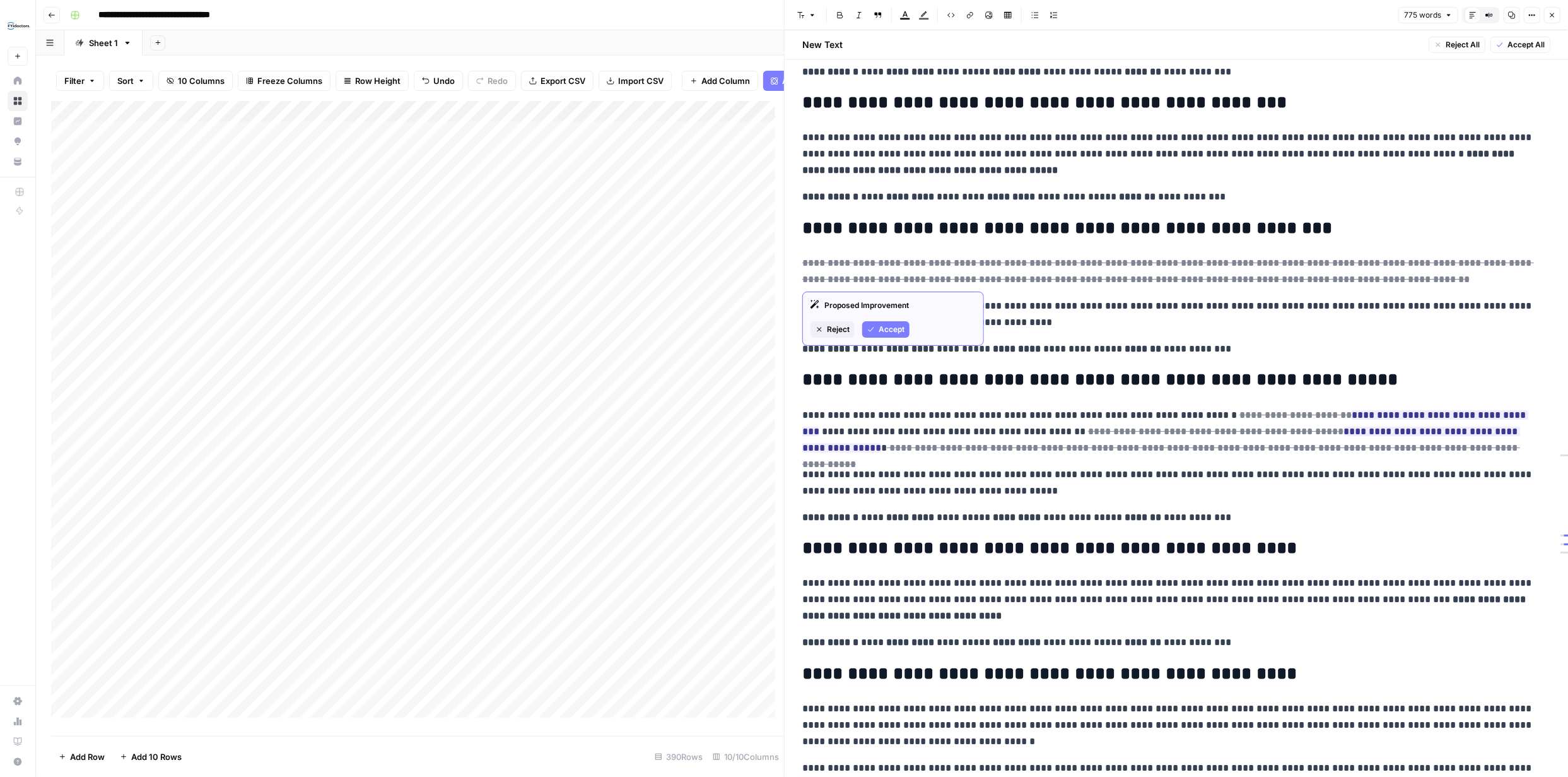
click at [874, 327] on icon "button" at bounding box center [871, 329] width 8 height 8
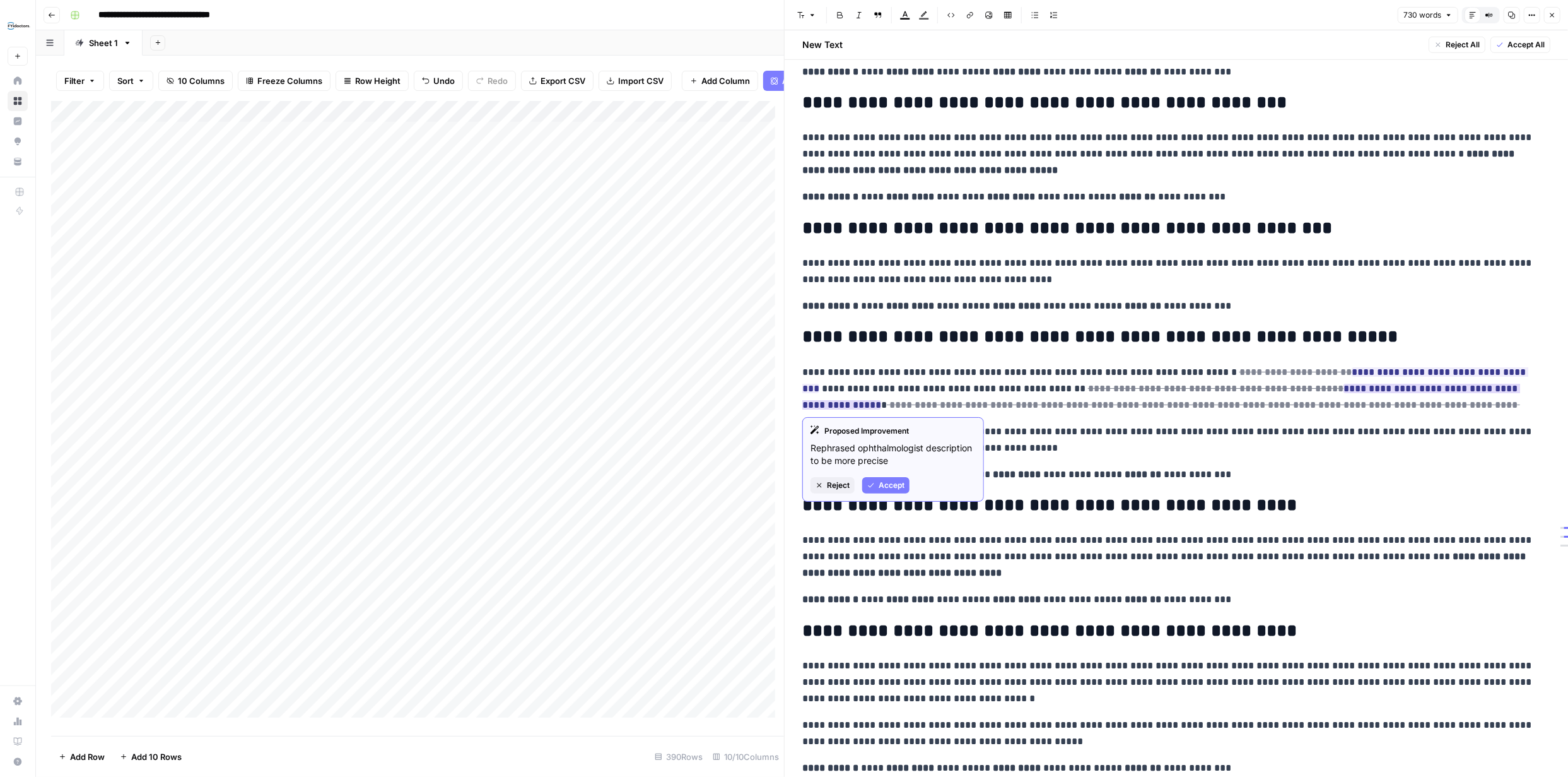
click at [880, 488] on span "Accept" at bounding box center [892, 485] width 26 height 11
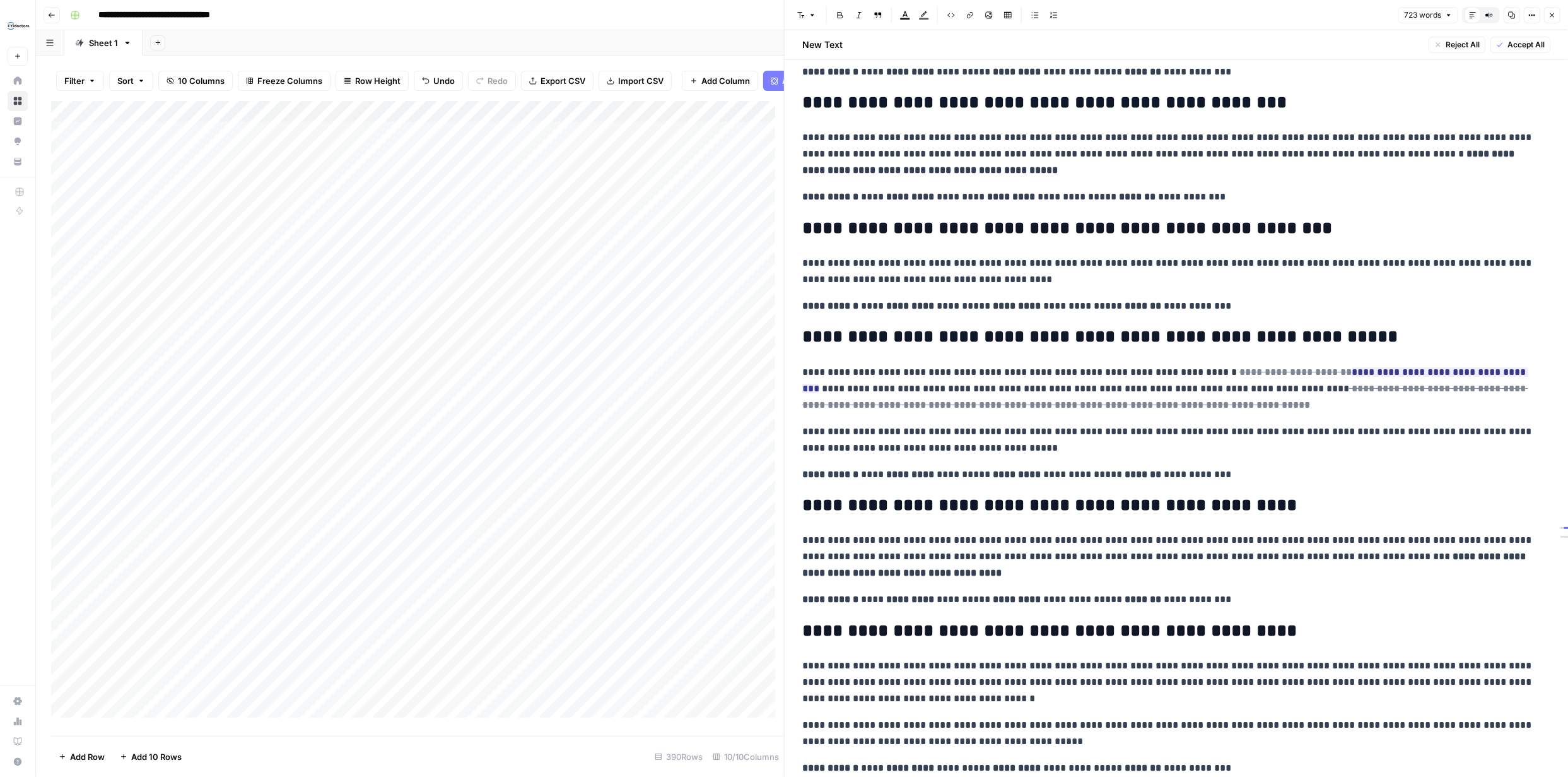
click at [1206, 480] on p "**********" at bounding box center [1171, 475] width 739 height 17
drag, startPoint x: 1198, startPoint y: 474, endPoint x: 808, endPoint y: 332, distance: 415.0
click at [808, 332] on div "**********" at bounding box center [1176, 140] width 763 height 1283
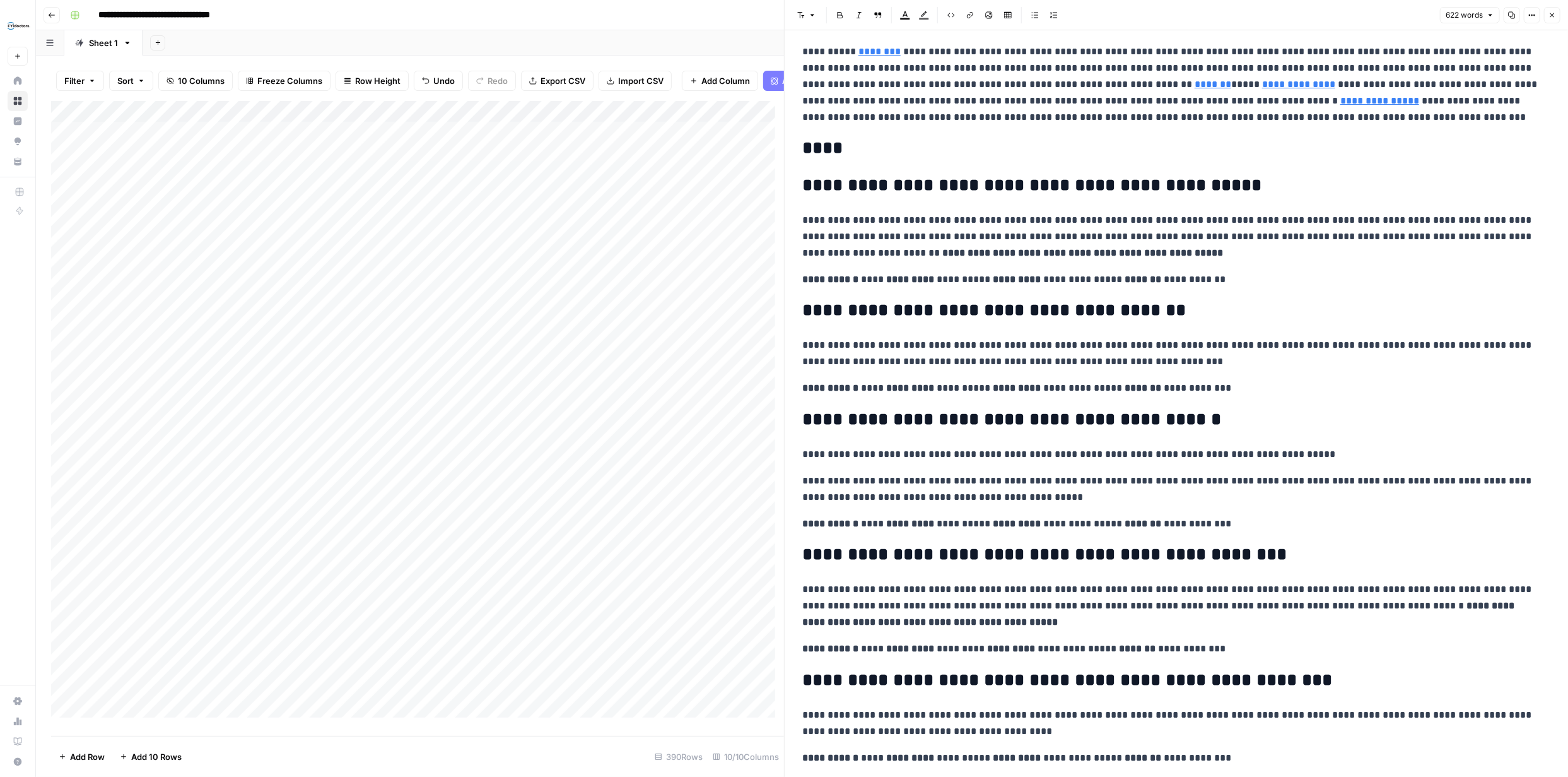
scroll to position [0, 0]
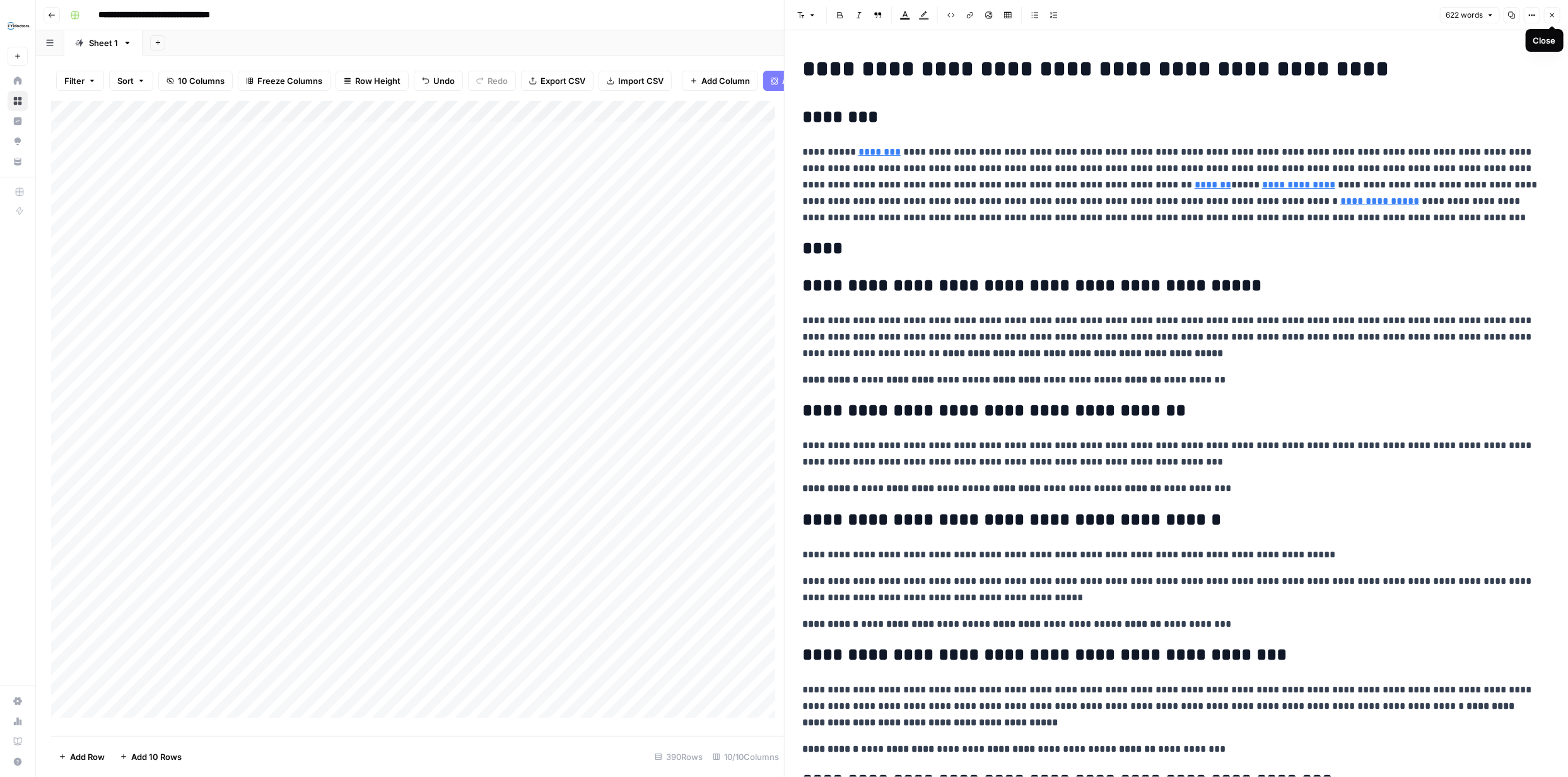
click at [1553, 13] on icon "button" at bounding box center [1552, 15] width 8 height 8
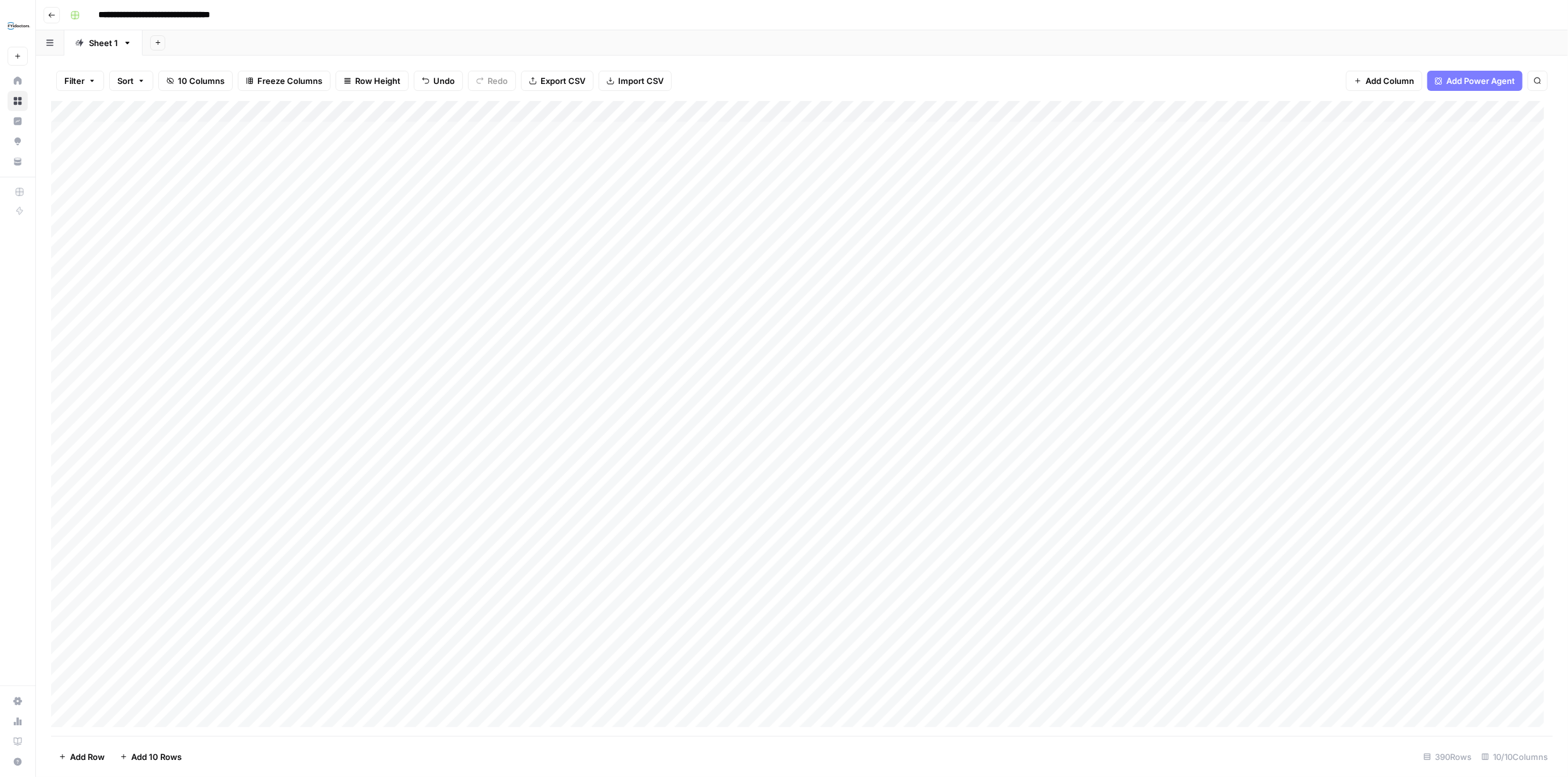
click at [911, 153] on div "Add Column" at bounding box center [802, 418] width 1502 height 635
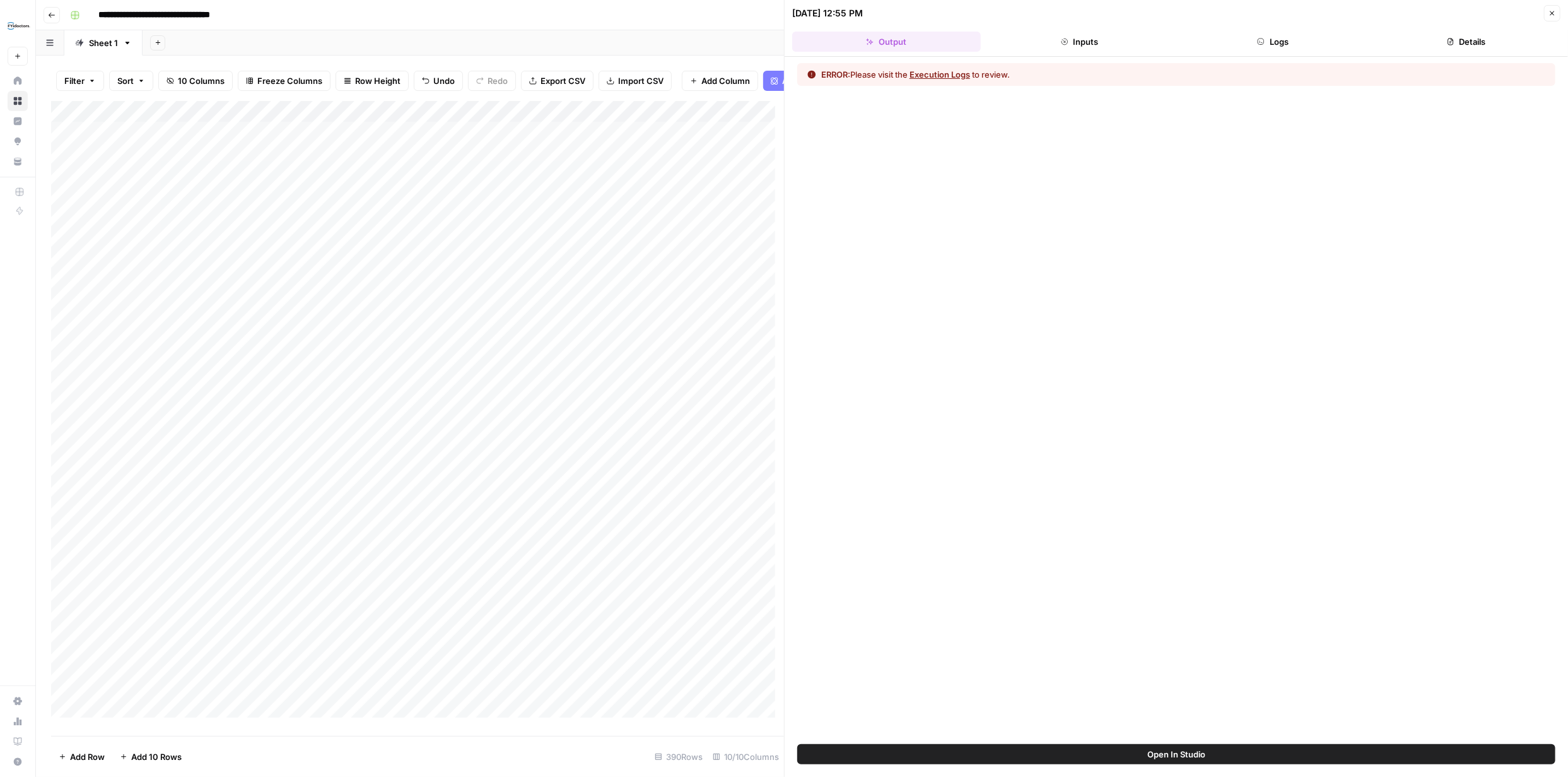
click at [949, 71] on button "Execution Logs" at bounding box center [939, 74] width 60 height 13
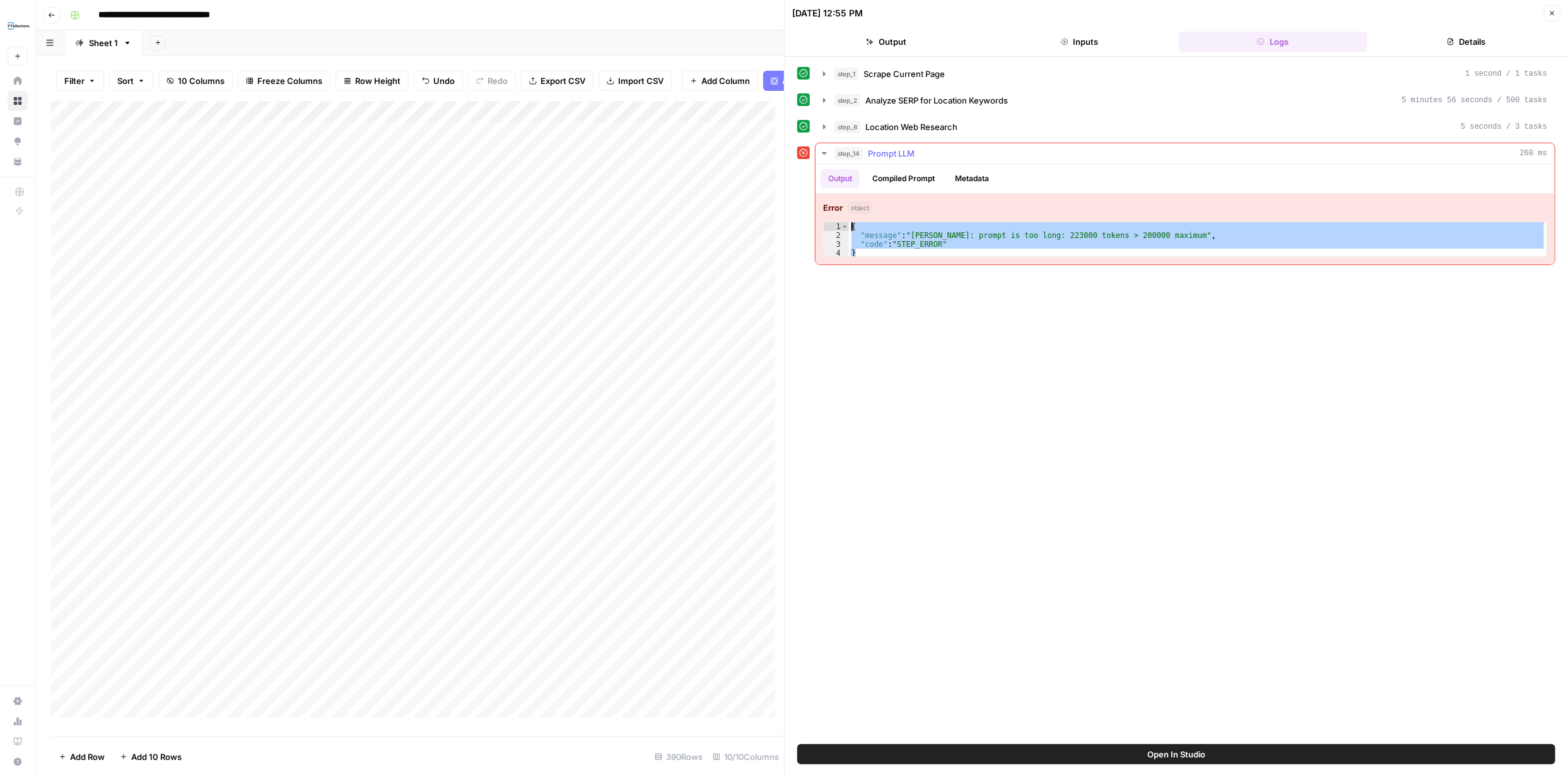
drag, startPoint x: 859, startPoint y: 253, endPoint x: 859, endPoint y: 230, distance: 23.0
click at [853, 227] on div "{ "message" : "Claude Error: prompt is too long: 223000 tokens > 200000 maximum…" at bounding box center [1197, 248] width 697 height 53
type textarea "**********"
click at [1553, 15] on icon "button" at bounding box center [1552, 13] width 8 height 8
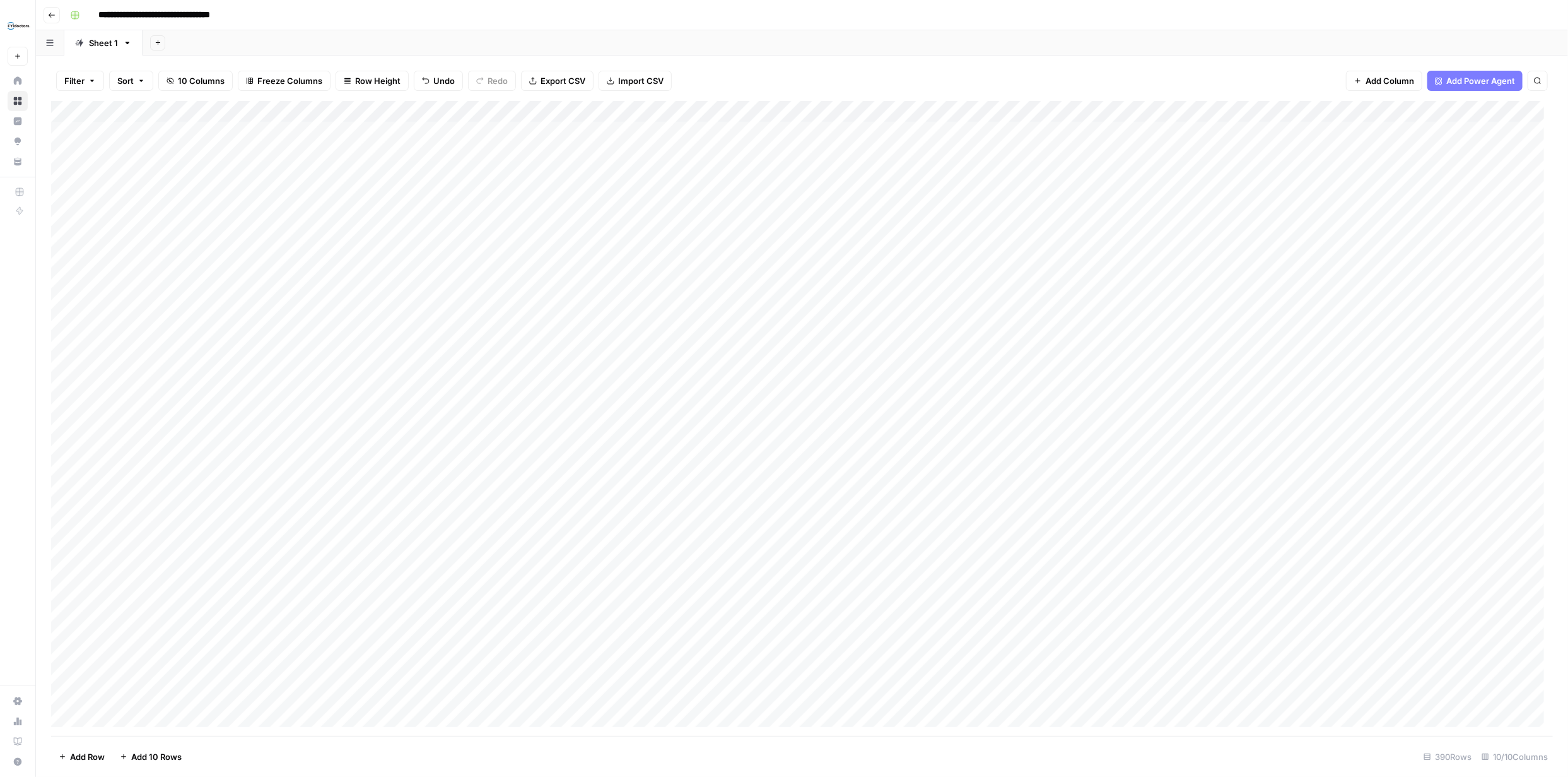
click at [914, 109] on div "Add Column" at bounding box center [802, 418] width 1502 height 635
click at [820, 228] on link "Edit Workflow" at bounding box center [830, 236] width 140 height 18
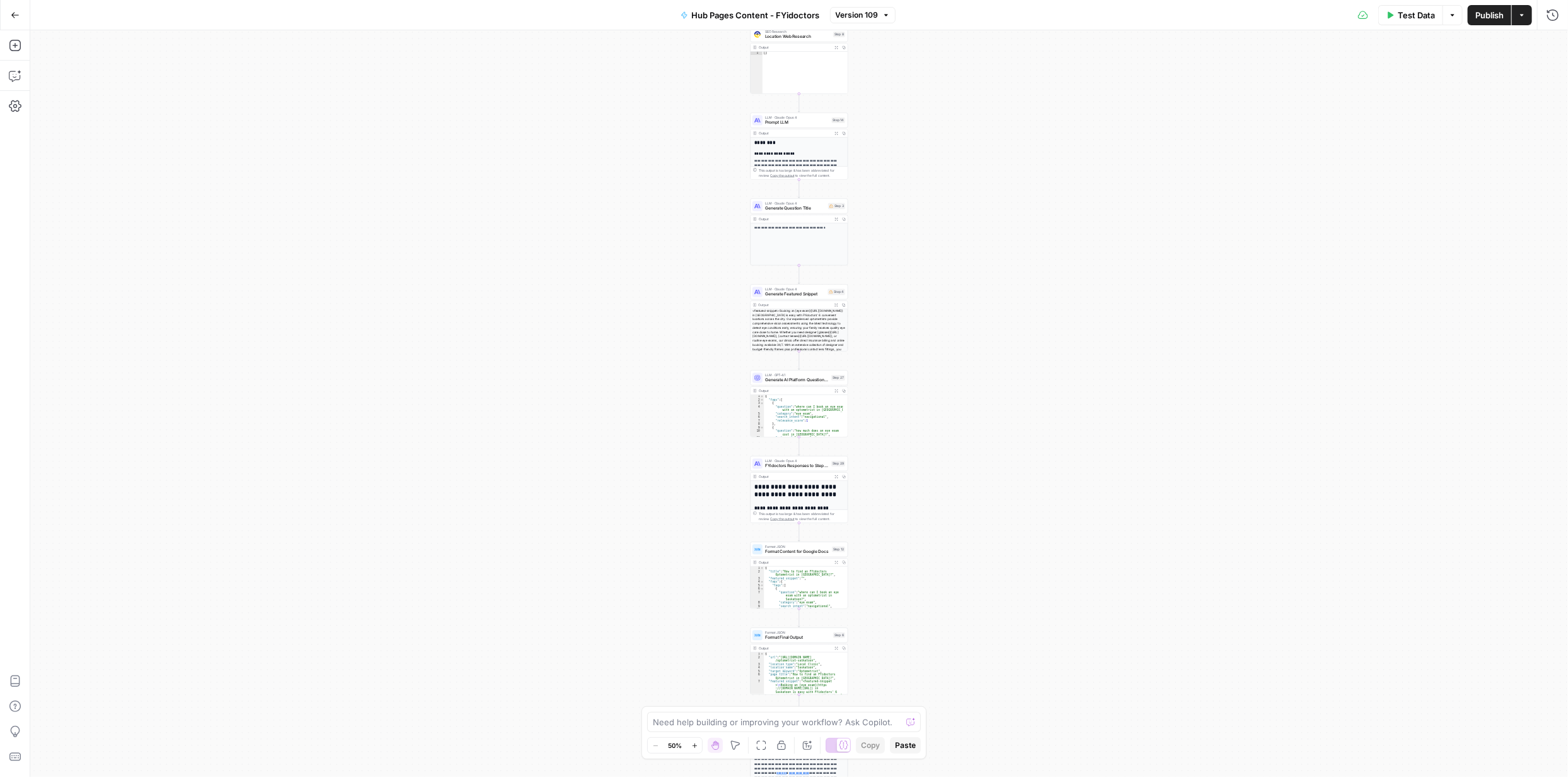
click at [698, 743] on button "Zoom In" at bounding box center [695, 745] width 15 height 15
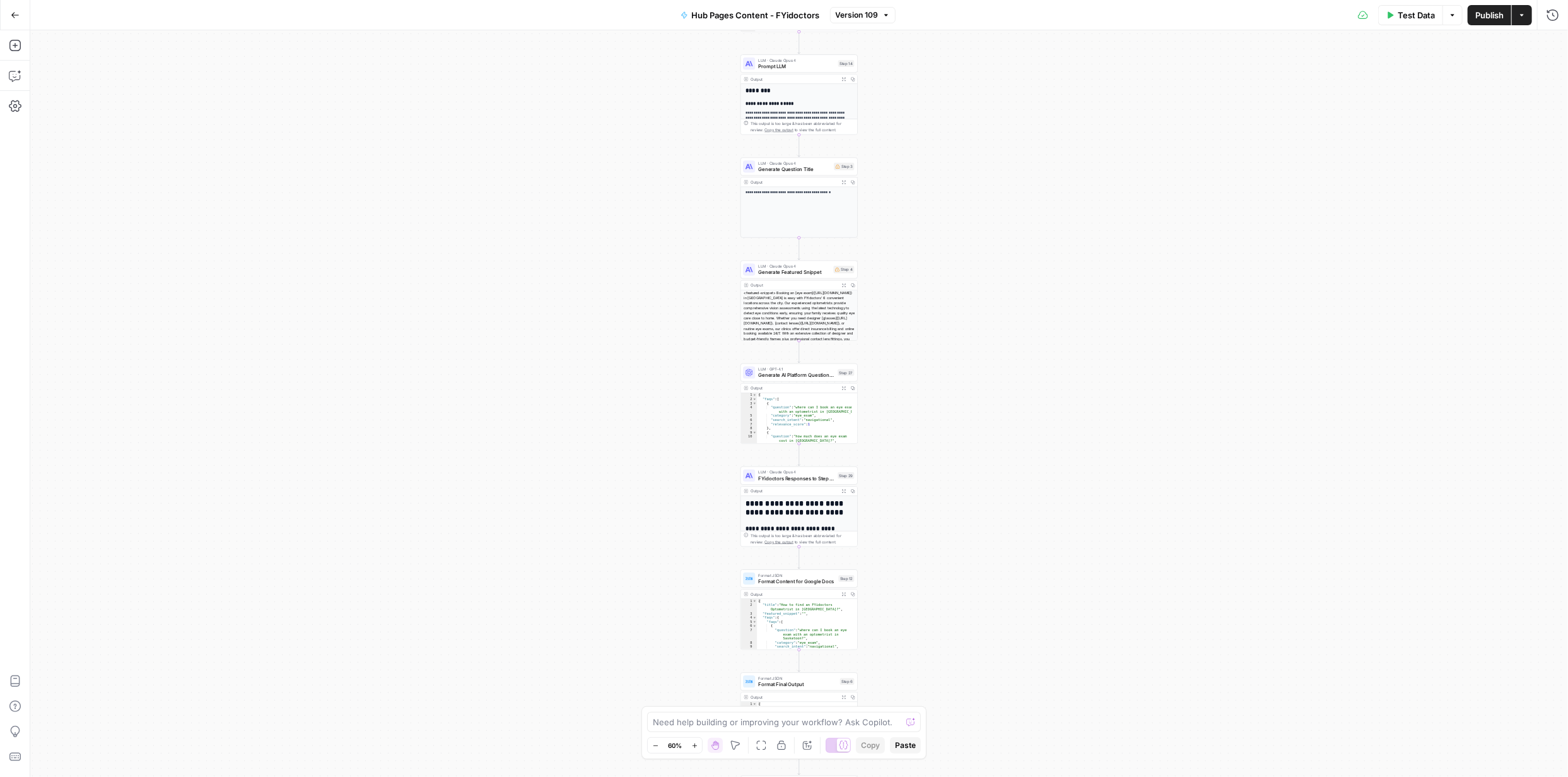
click at [698, 743] on button "Zoom In" at bounding box center [695, 745] width 15 height 15
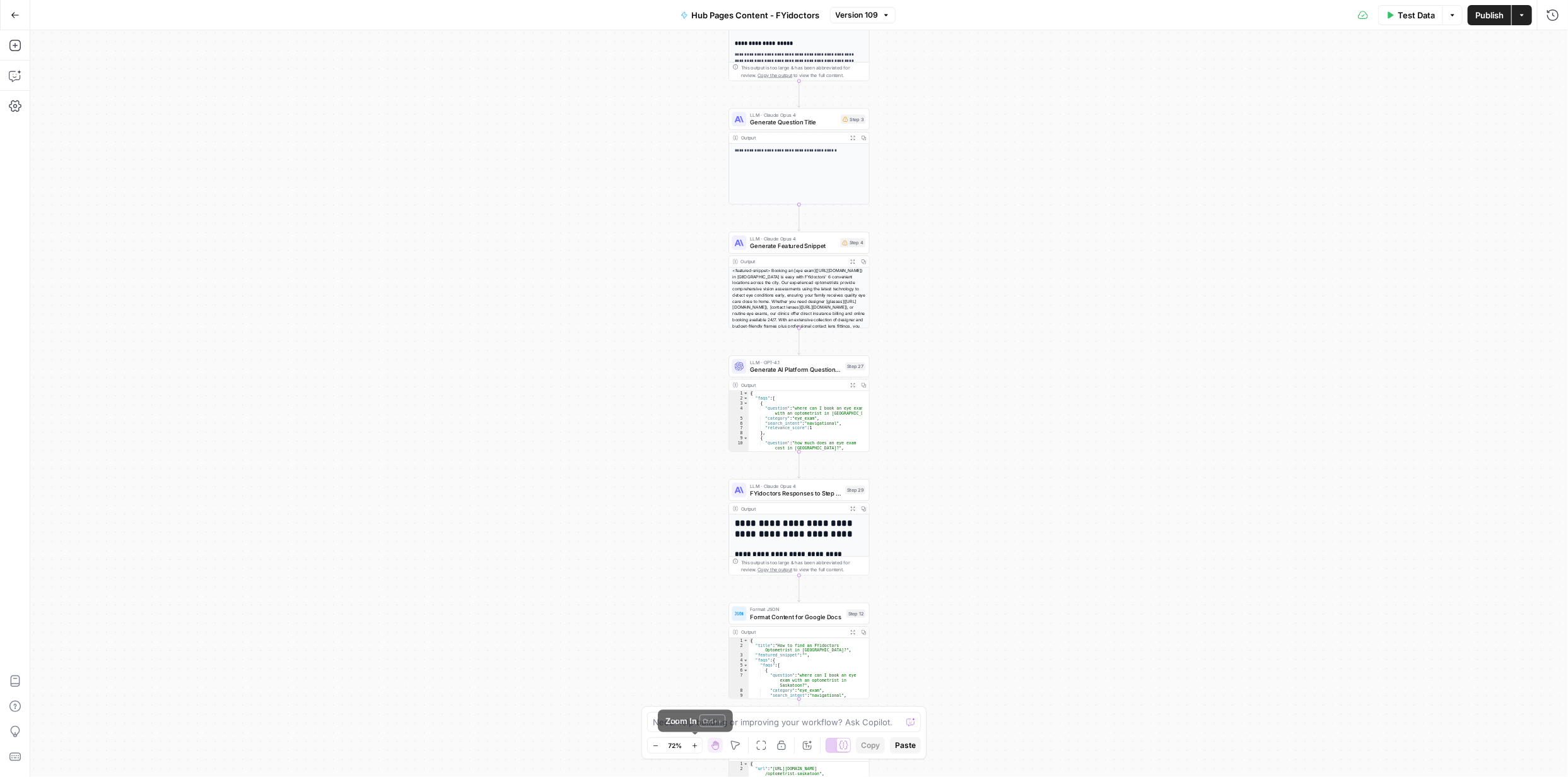
click at [701, 744] on button "Zoom In" at bounding box center [695, 745] width 15 height 15
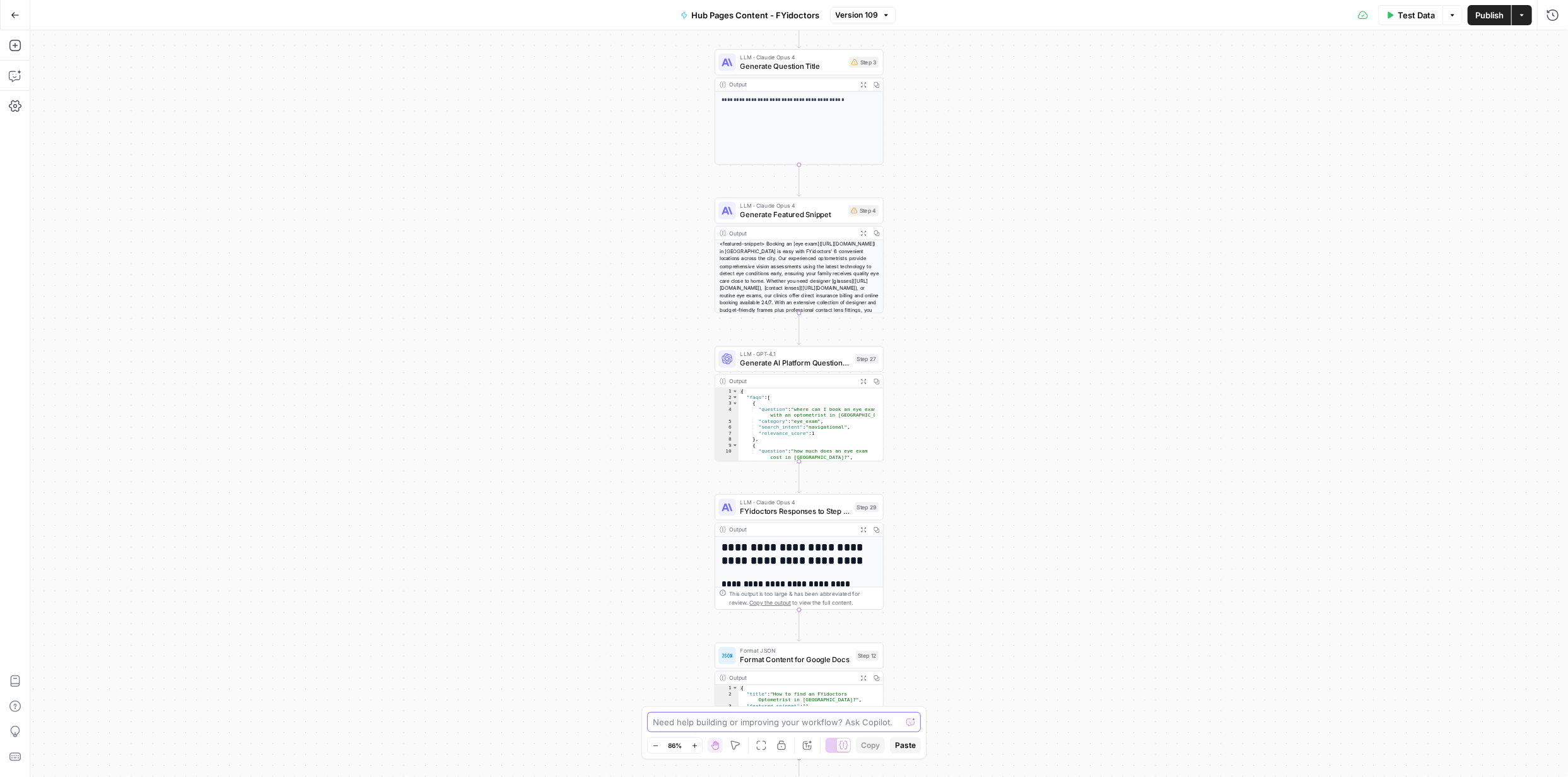
click at [749, 722] on textarea at bounding box center [777, 722] width 249 height 13
paste textarea "{ "message": "Claude Error: prompt is too long: 223000 tokens > 200000 maximum"…"
type textarea "I am getting this error for some rows. Step 14. { "message": "Claude Error: pro…"
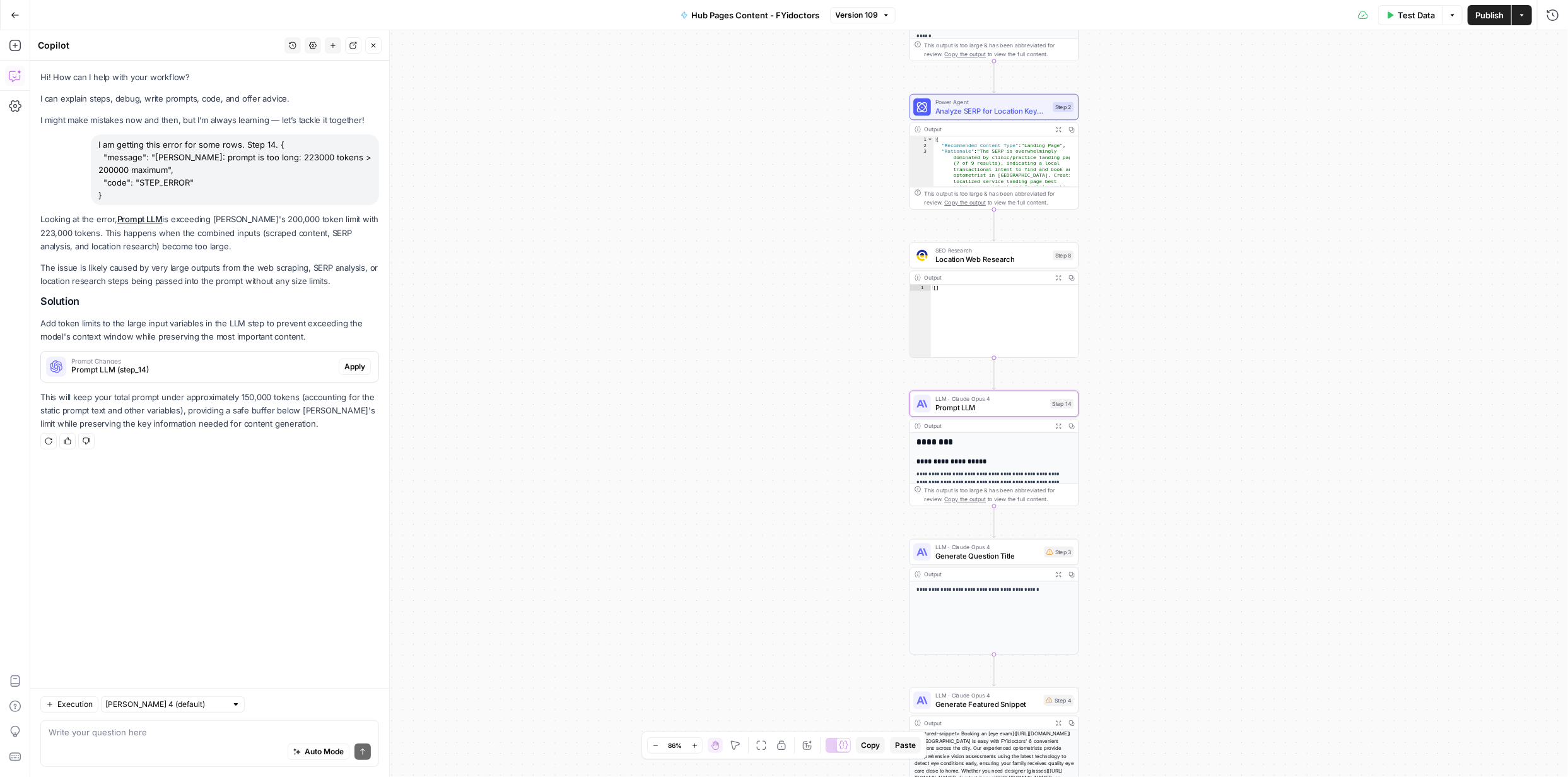
click at [353, 361] on span "Apply" at bounding box center [355, 367] width 21 height 11
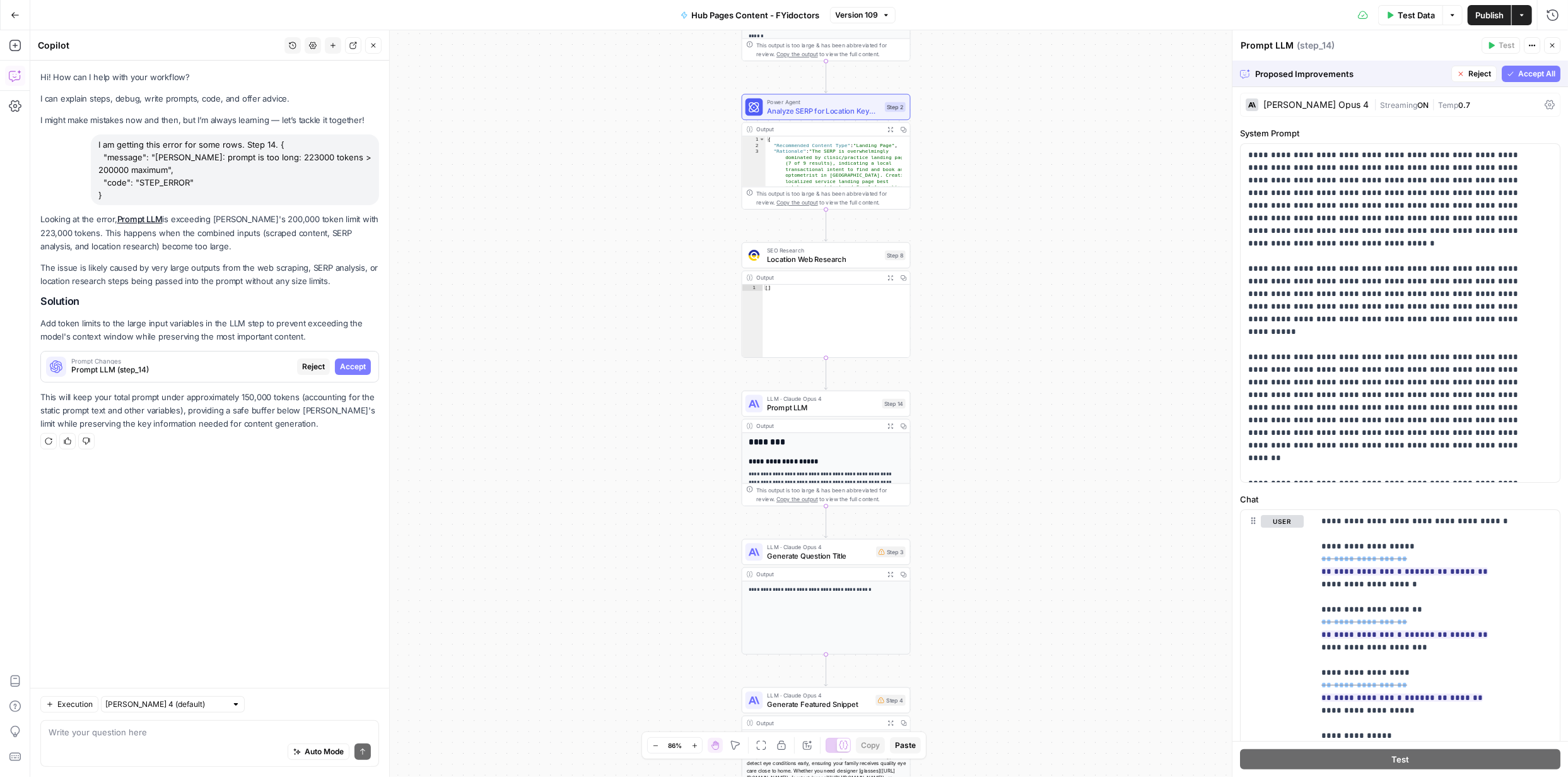
scroll to position [3, 0]
click at [348, 370] on span "Accept" at bounding box center [353, 367] width 26 height 11
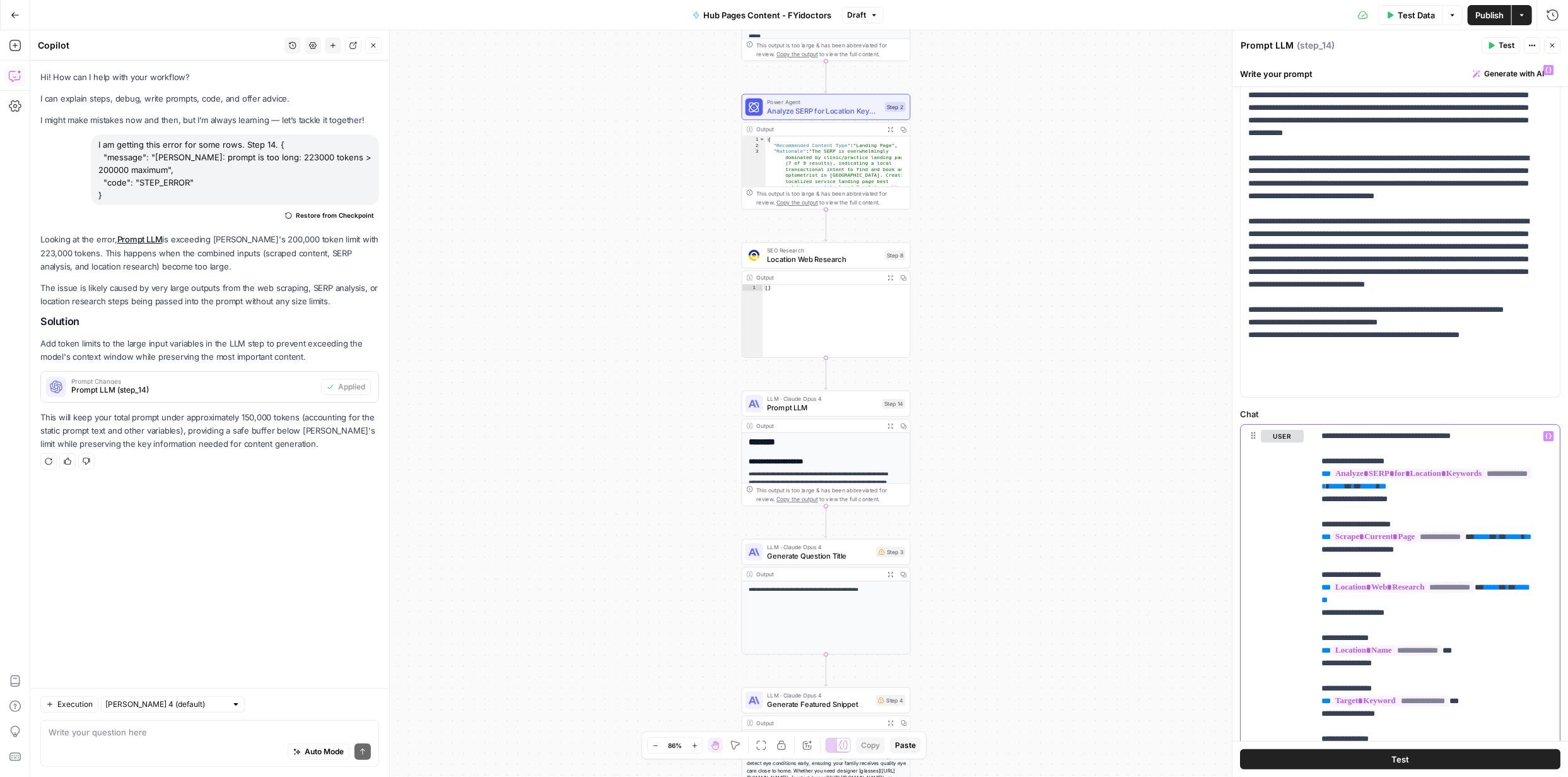
scroll to position [126, 0]
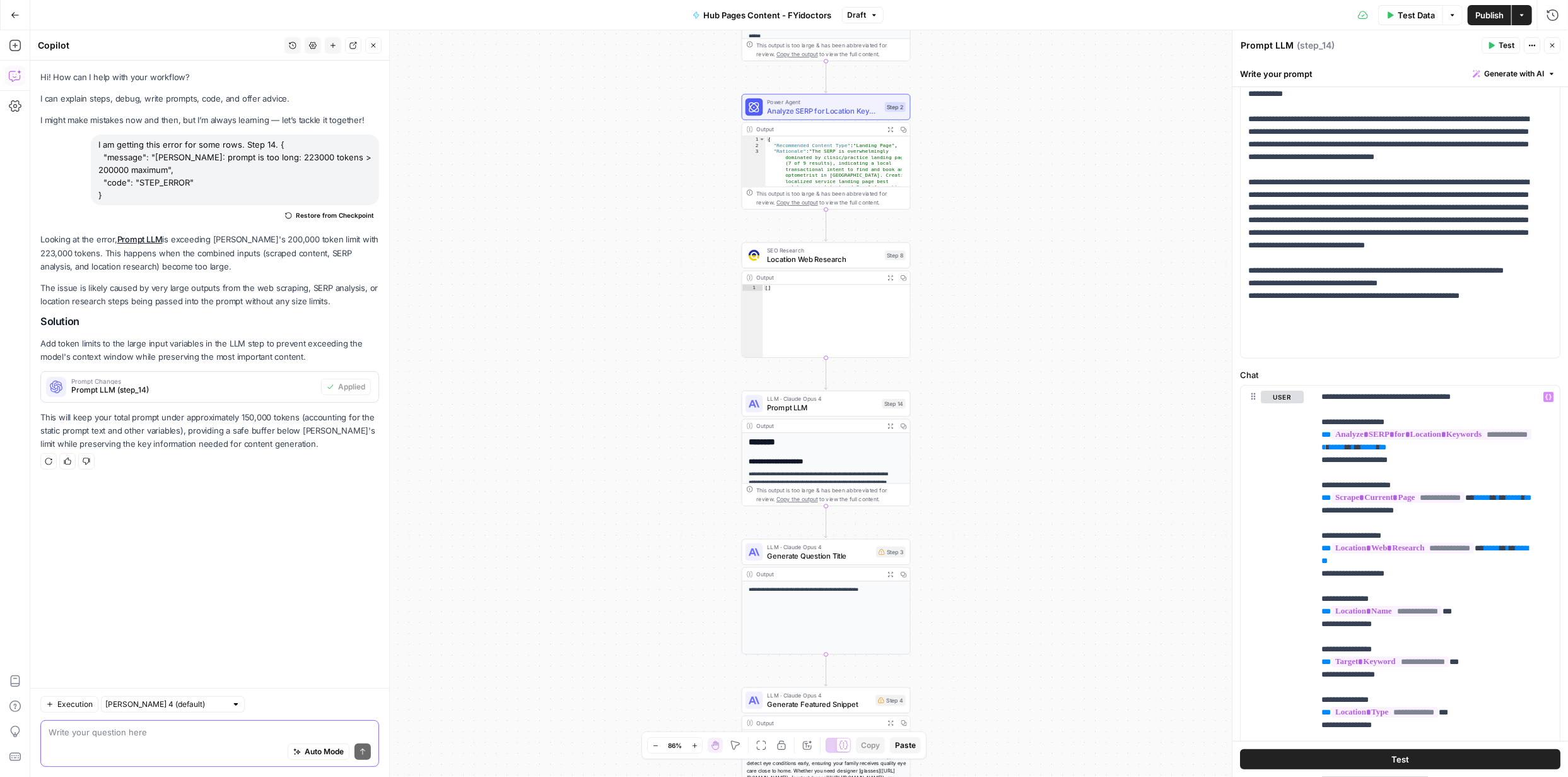
click at [199, 731] on textarea at bounding box center [210, 732] width 322 height 13
type textarea "can you keep it at 200,000"
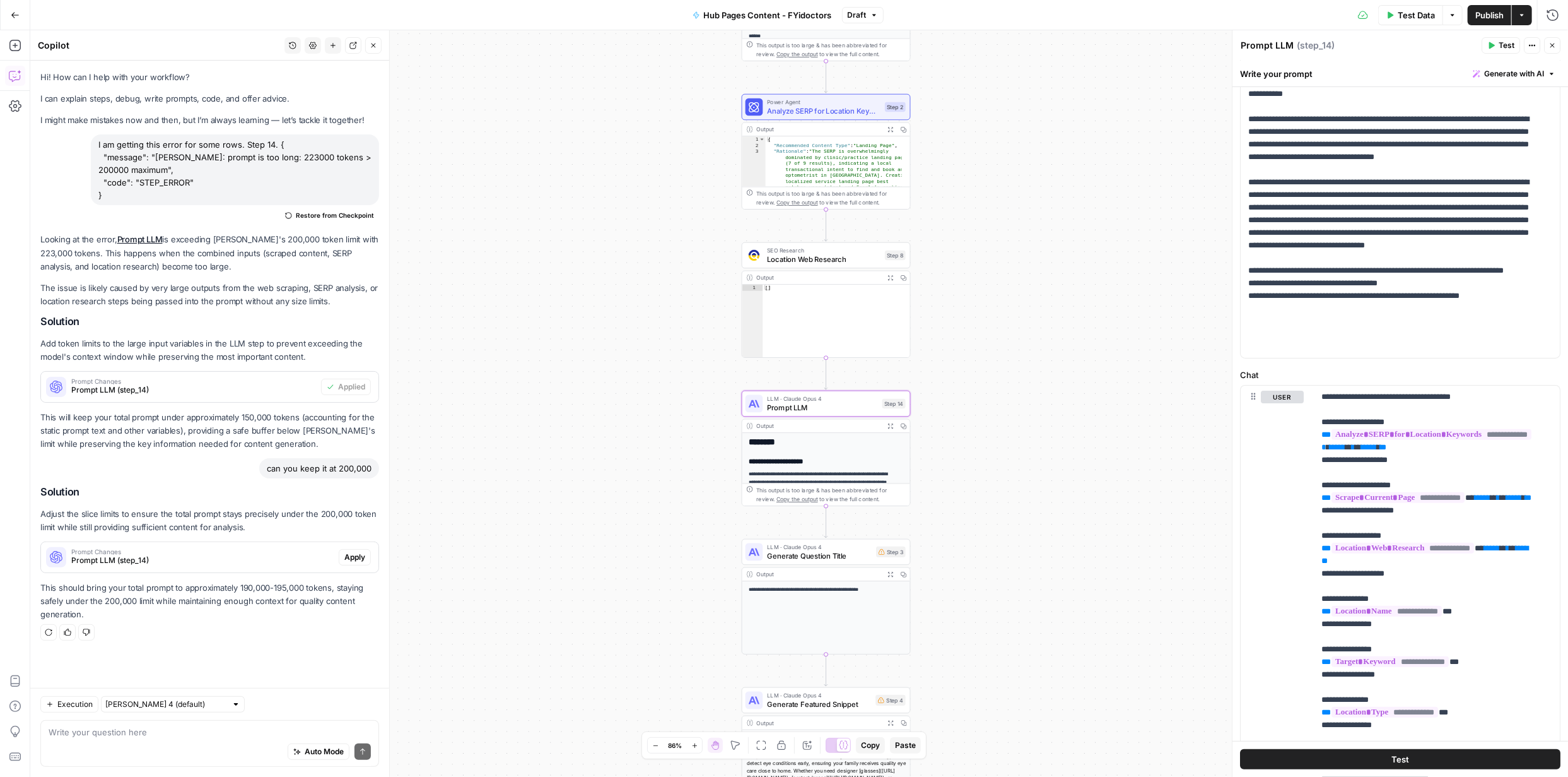
click at [352, 553] on span "Apply" at bounding box center [355, 557] width 21 height 11
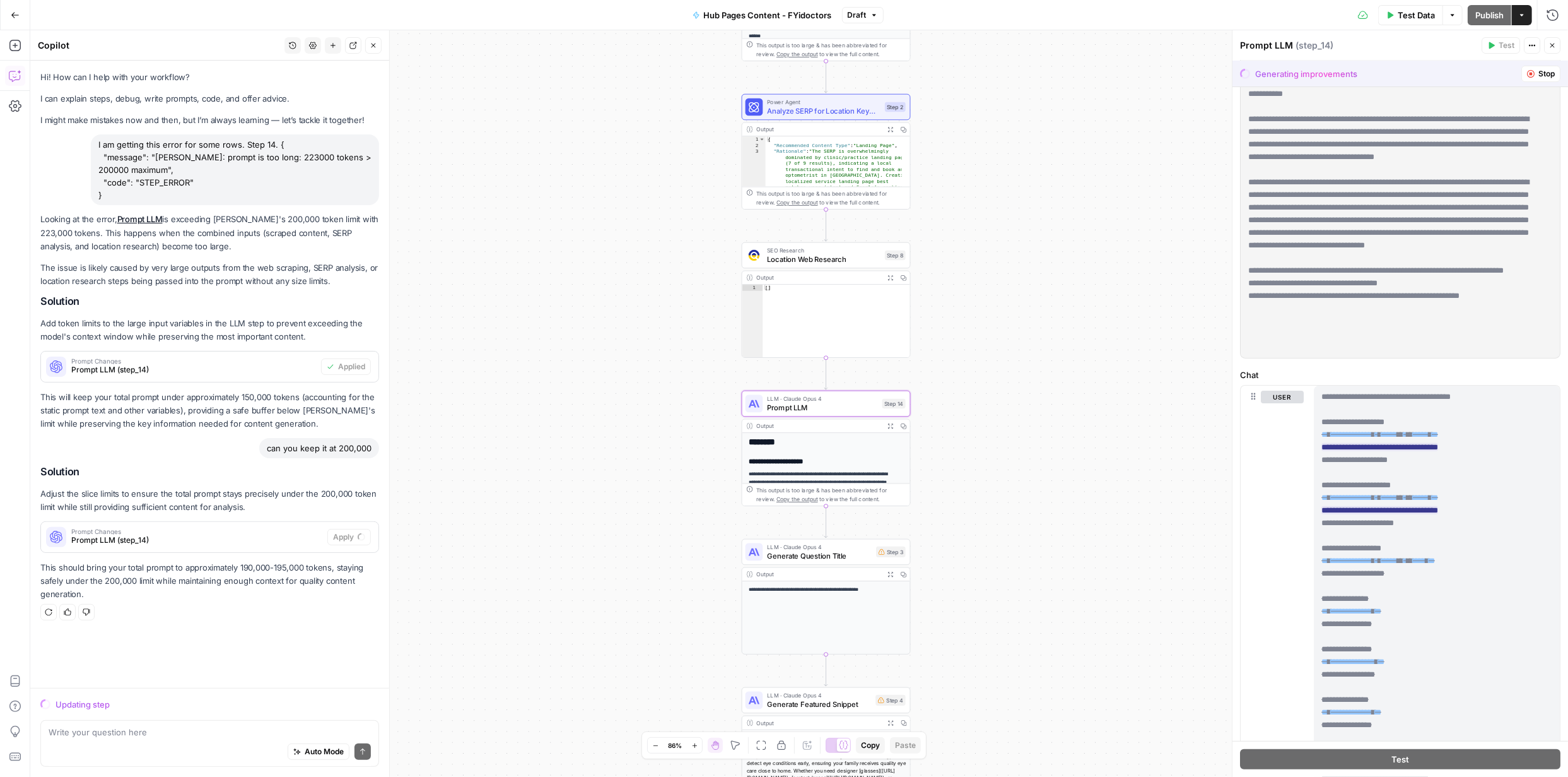
scroll to position [0, 0]
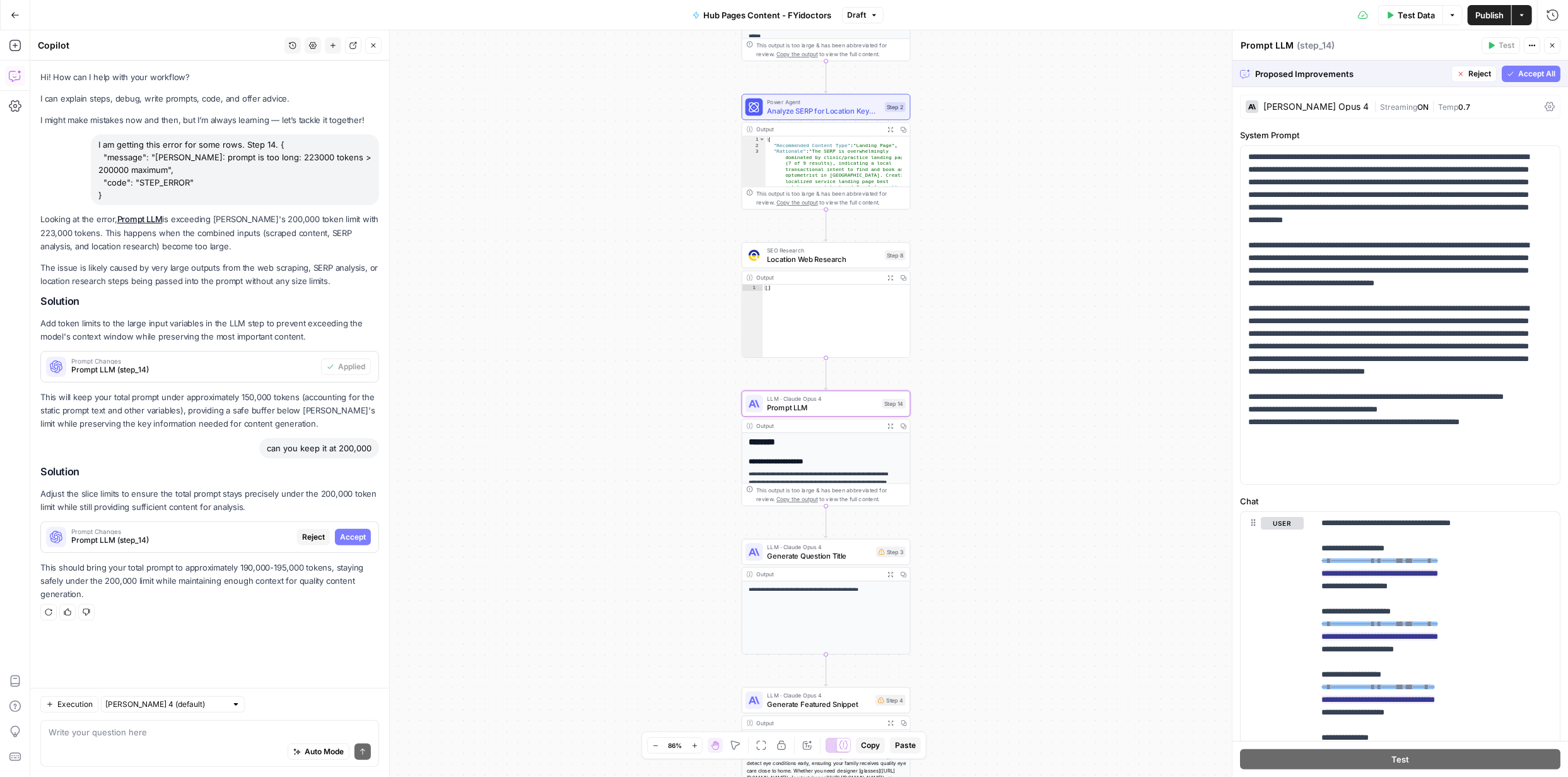
click at [357, 534] on span "Accept" at bounding box center [353, 537] width 26 height 11
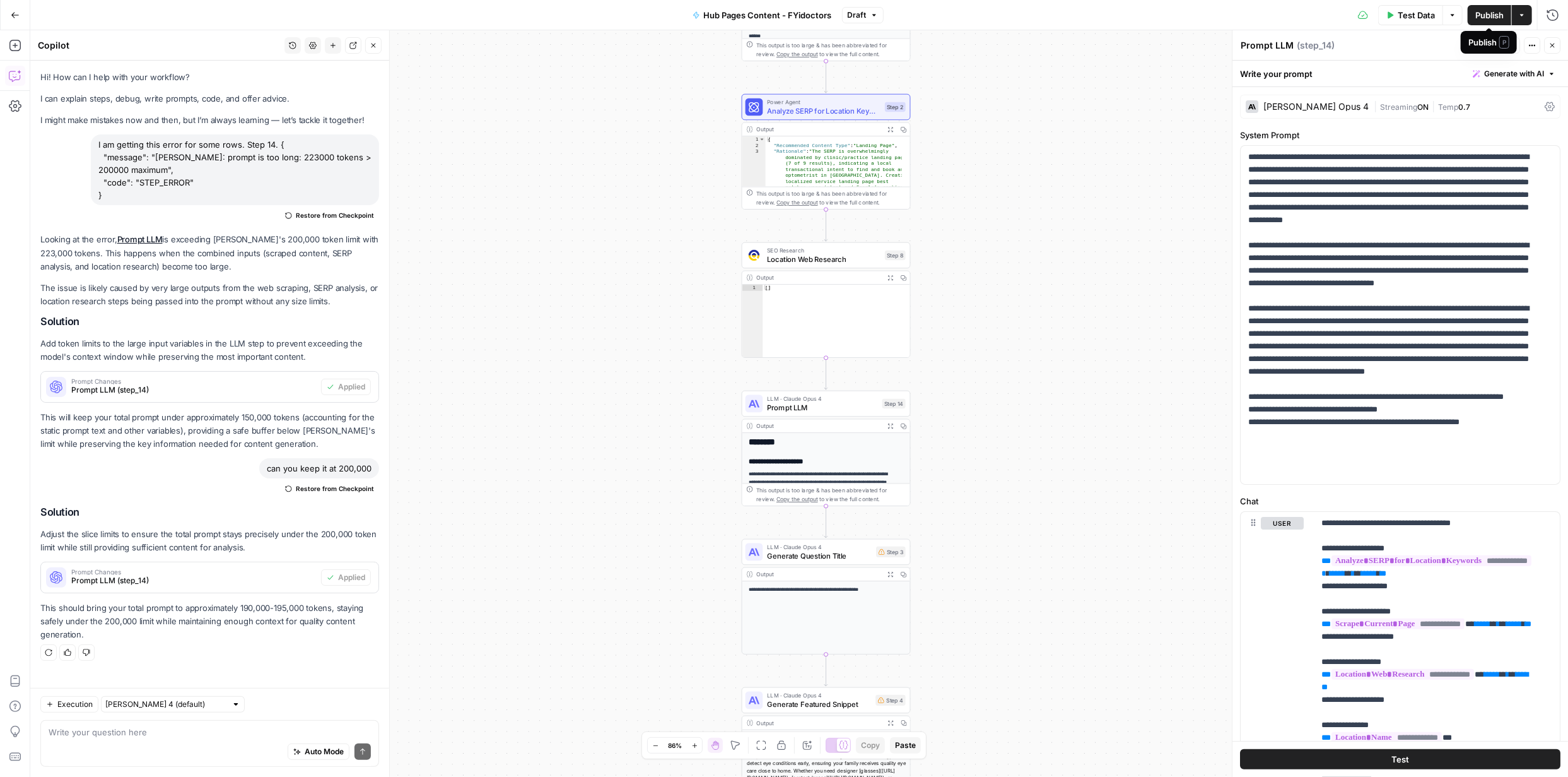
click at [1482, 11] on span "Publish" at bounding box center [1489, 15] width 29 height 13
click at [1520, 12] on icon "button" at bounding box center [1522, 15] width 8 height 8
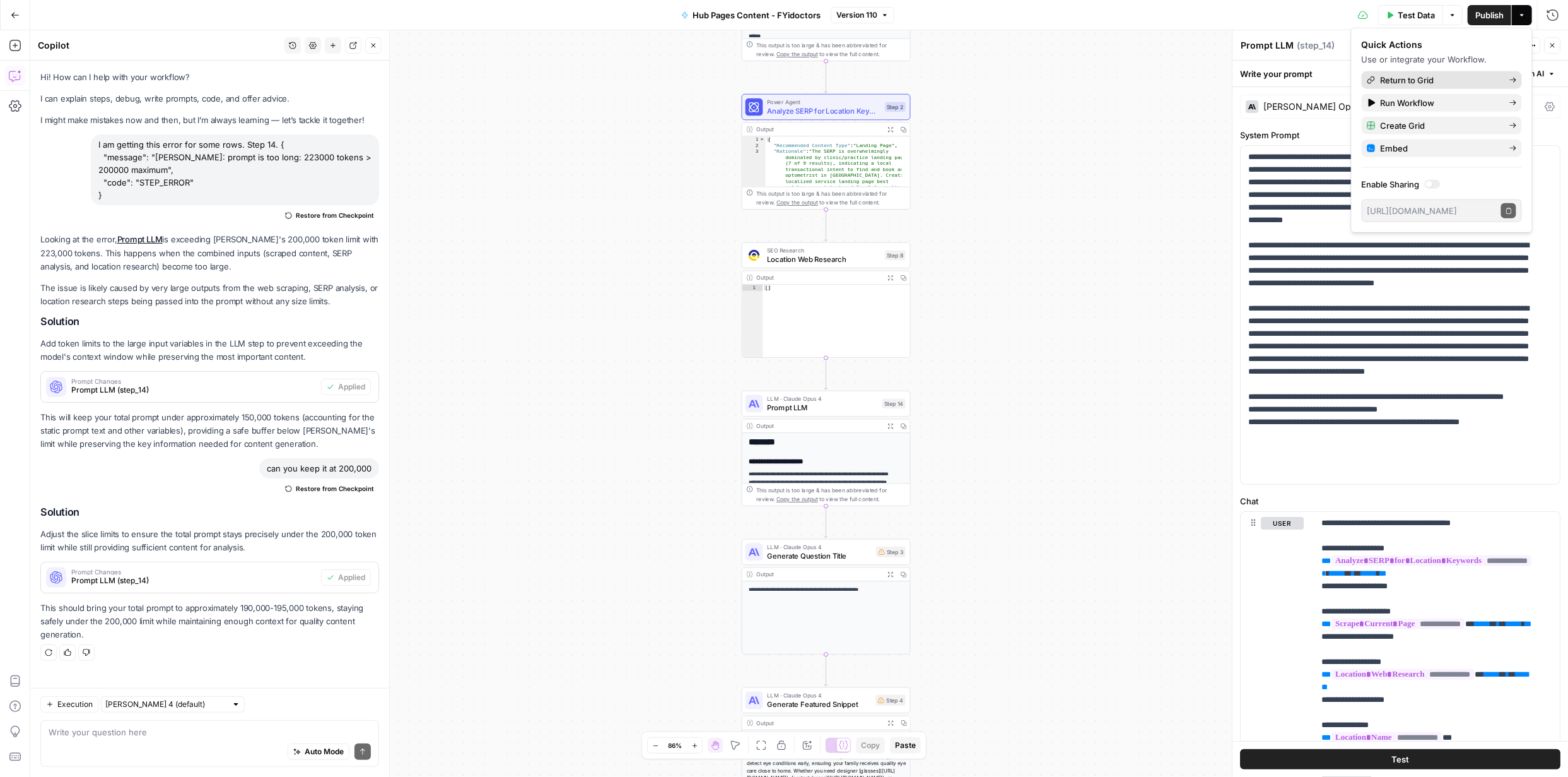
click at [1432, 77] on span "Return to Grid" at bounding box center [1440, 80] width 119 height 13
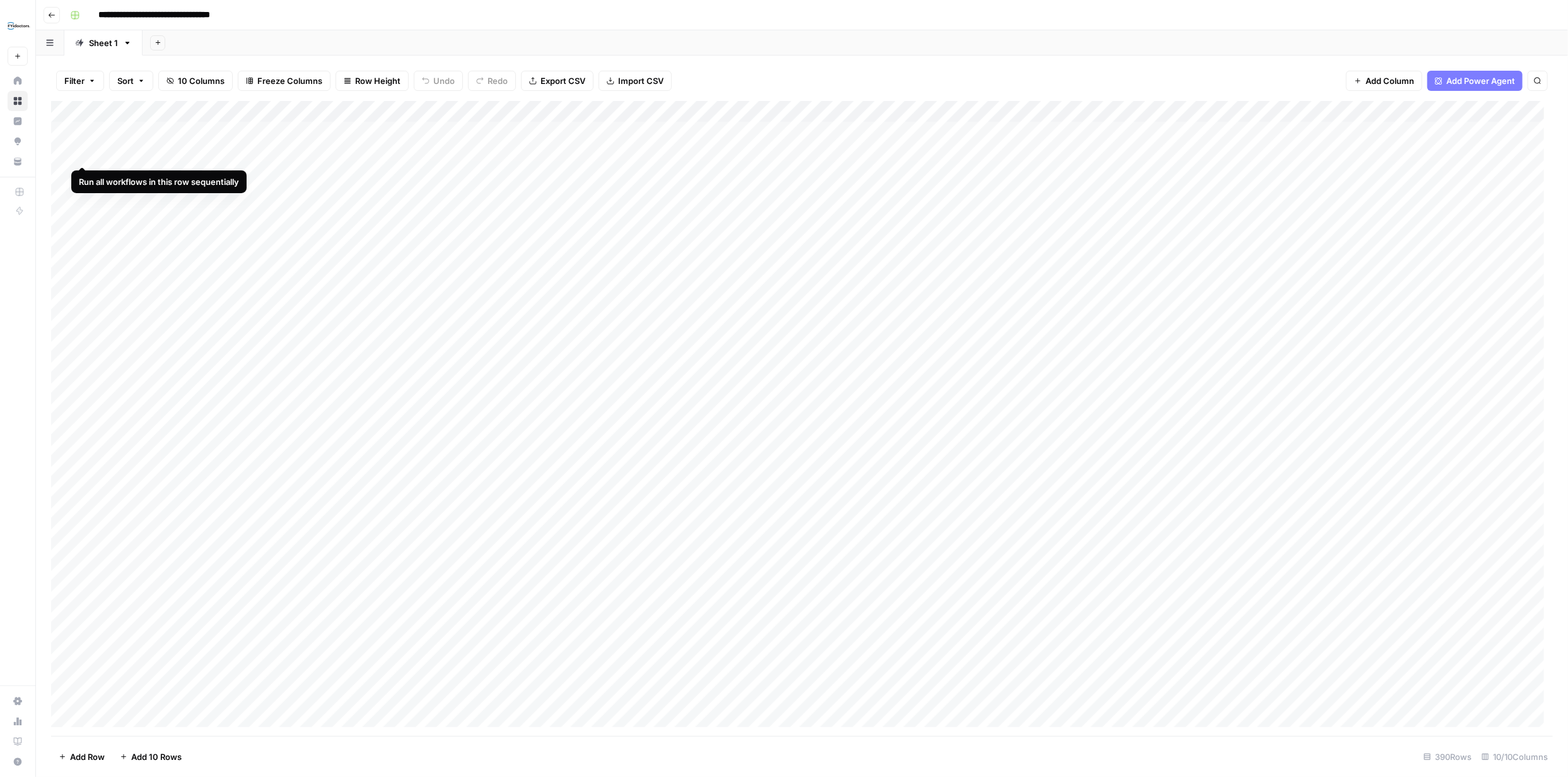
click at [84, 154] on div "Add Column" at bounding box center [802, 418] width 1502 height 635
click at [81, 175] on div "Add Column" at bounding box center [802, 418] width 1502 height 635
drag, startPoint x: 159, startPoint y: 196, endPoint x: 143, endPoint y: 192, distance: 16.5
click at [143, 192] on div "Add Column" at bounding box center [802, 418] width 1502 height 635
drag, startPoint x: 53, startPoint y: 198, endPoint x: 49, endPoint y: 146, distance: 52.2
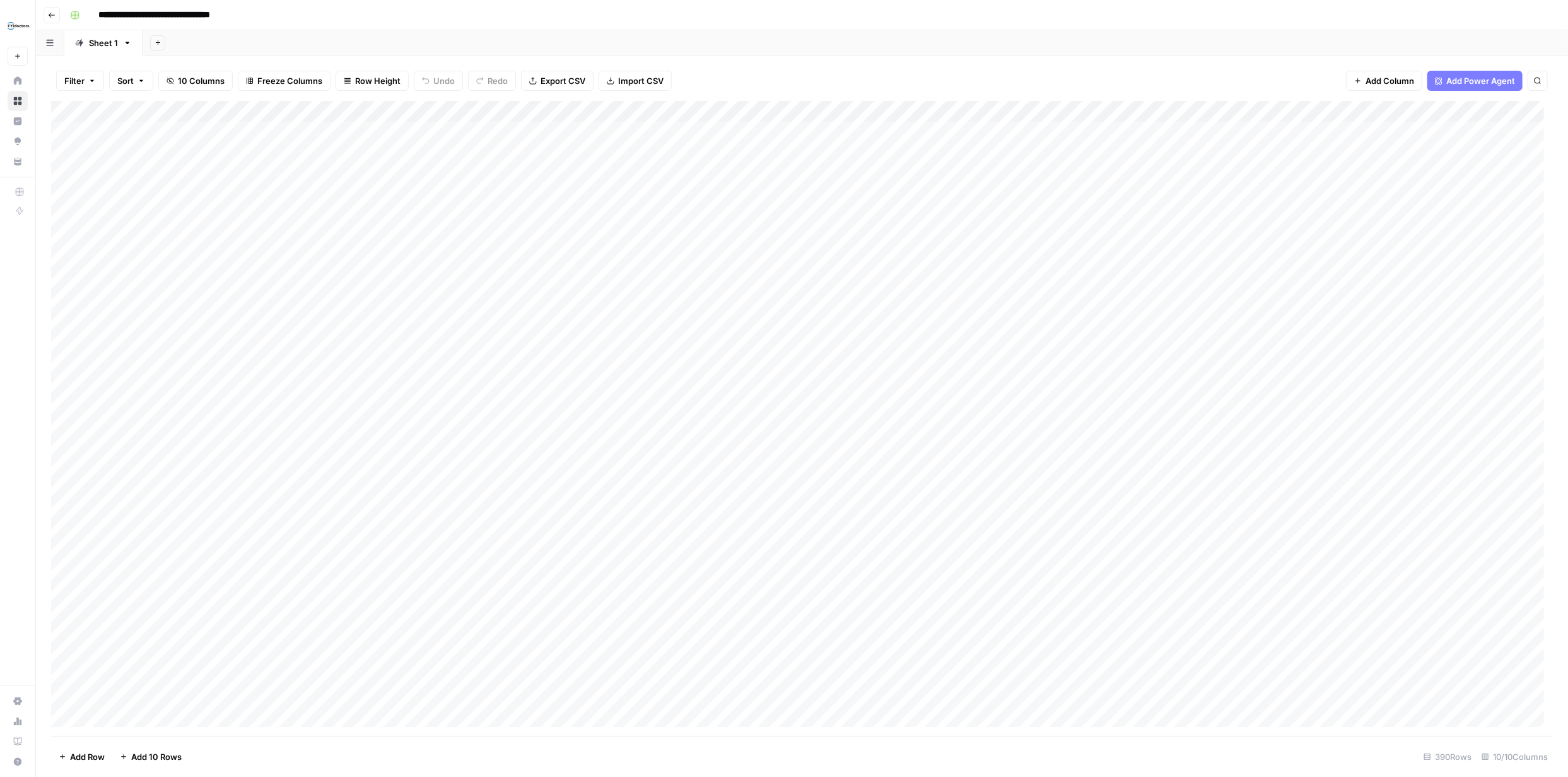
click at [49, 147] on div "Filter Sort 10 Columns Freeze Columns Row Height Undo Redo Export CSV Import CS…" at bounding box center [802, 416] width 1532 height 721
click at [1532, 108] on div "Add Column" at bounding box center [802, 418] width 1502 height 635
click at [1520, 113] on div "Add Column" at bounding box center [802, 418] width 1502 height 635
click at [1510, 112] on div "Add Column" at bounding box center [802, 418] width 1502 height 635
click at [1507, 114] on div "Add Column" at bounding box center [802, 418] width 1502 height 635
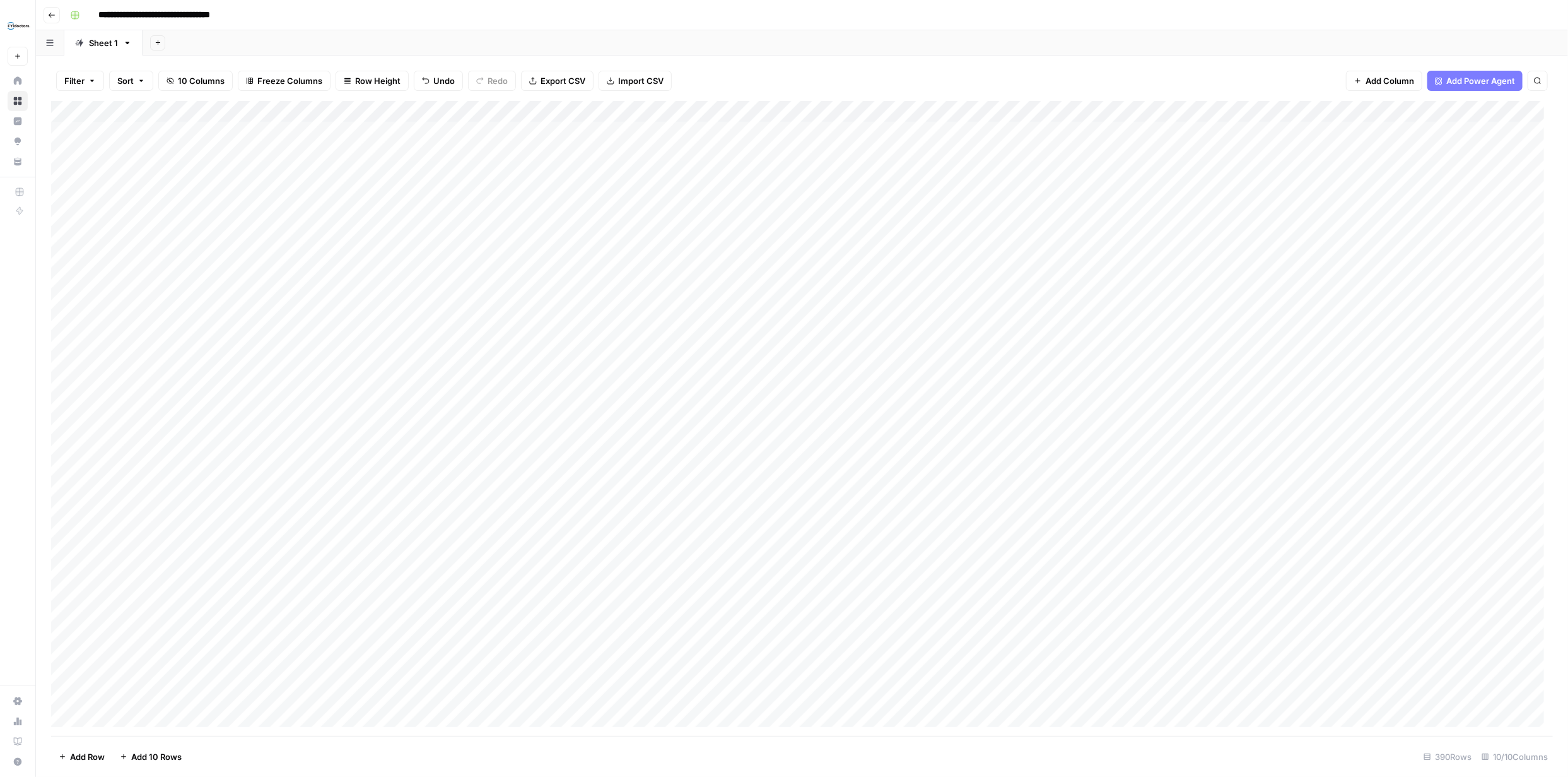
click at [1529, 110] on div "Add Column" at bounding box center [802, 418] width 1502 height 635
click at [1413, 110] on div "Add Column" at bounding box center [802, 418] width 1502 height 635
click at [1235, 69] on div "Filter Sort 10 Columns Freeze Columns Row Height Undo Redo Export CSV Import CS…" at bounding box center [802, 81] width 1502 height 41
click at [1465, 109] on div "Add Column" at bounding box center [802, 418] width 1502 height 635
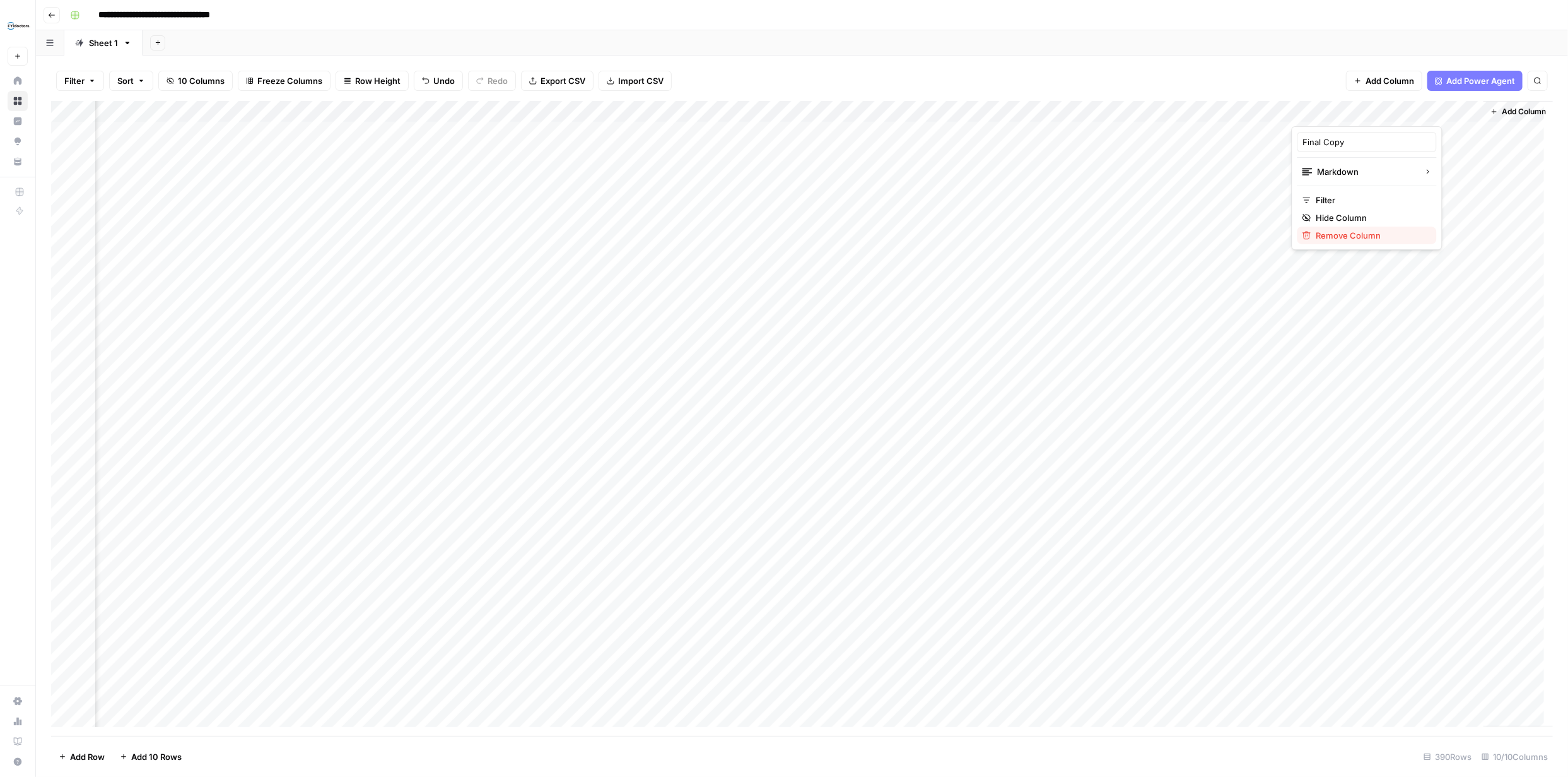
click at [1381, 236] on span "Remove Column" at bounding box center [1372, 236] width 110 height 13
click at [759, 135] on button "Delete" at bounding box center [739, 131] width 43 height 23
click at [1262, 131] on div "Add Column" at bounding box center [802, 418] width 1502 height 635
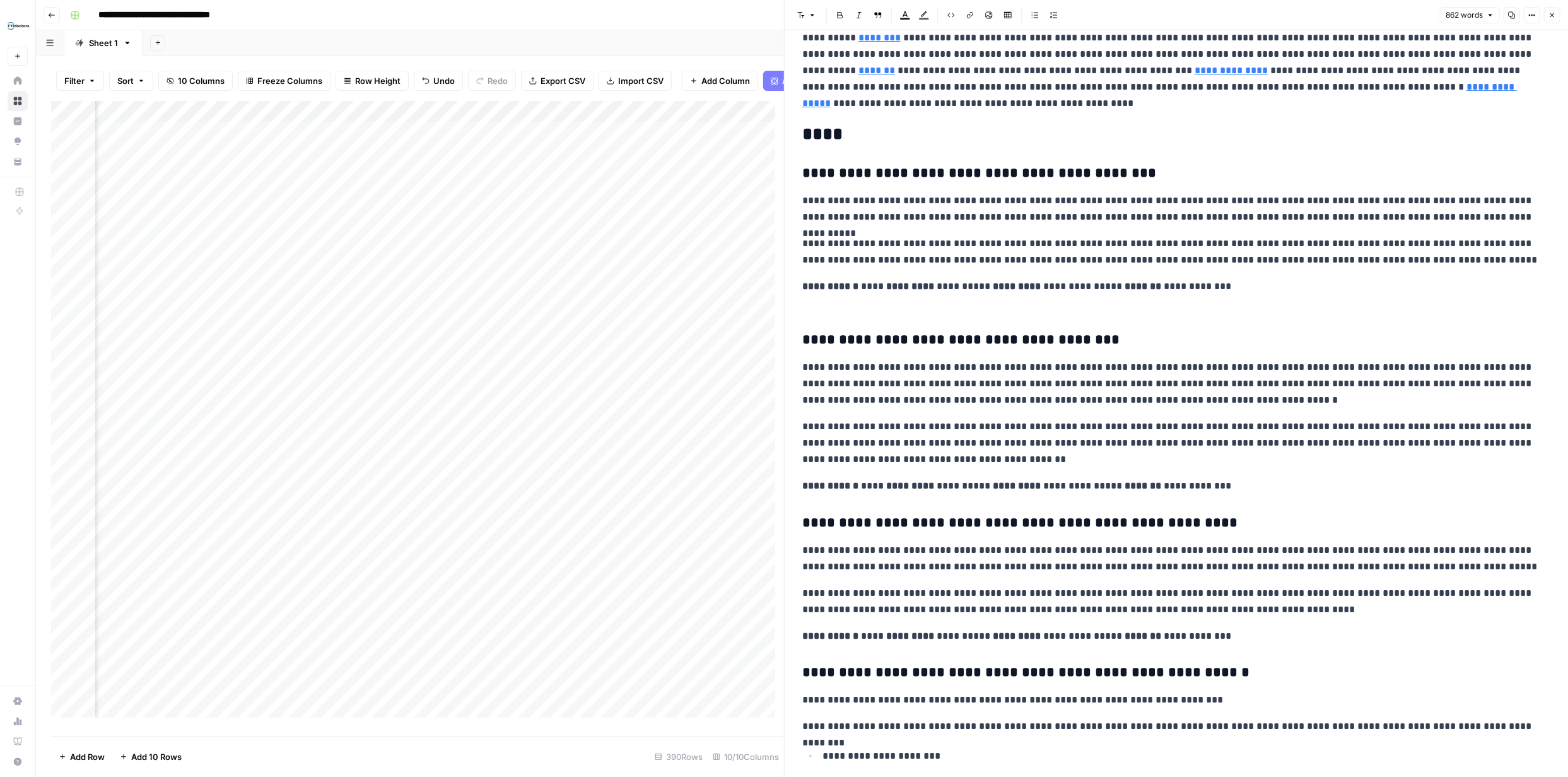
scroll to position [60, 0]
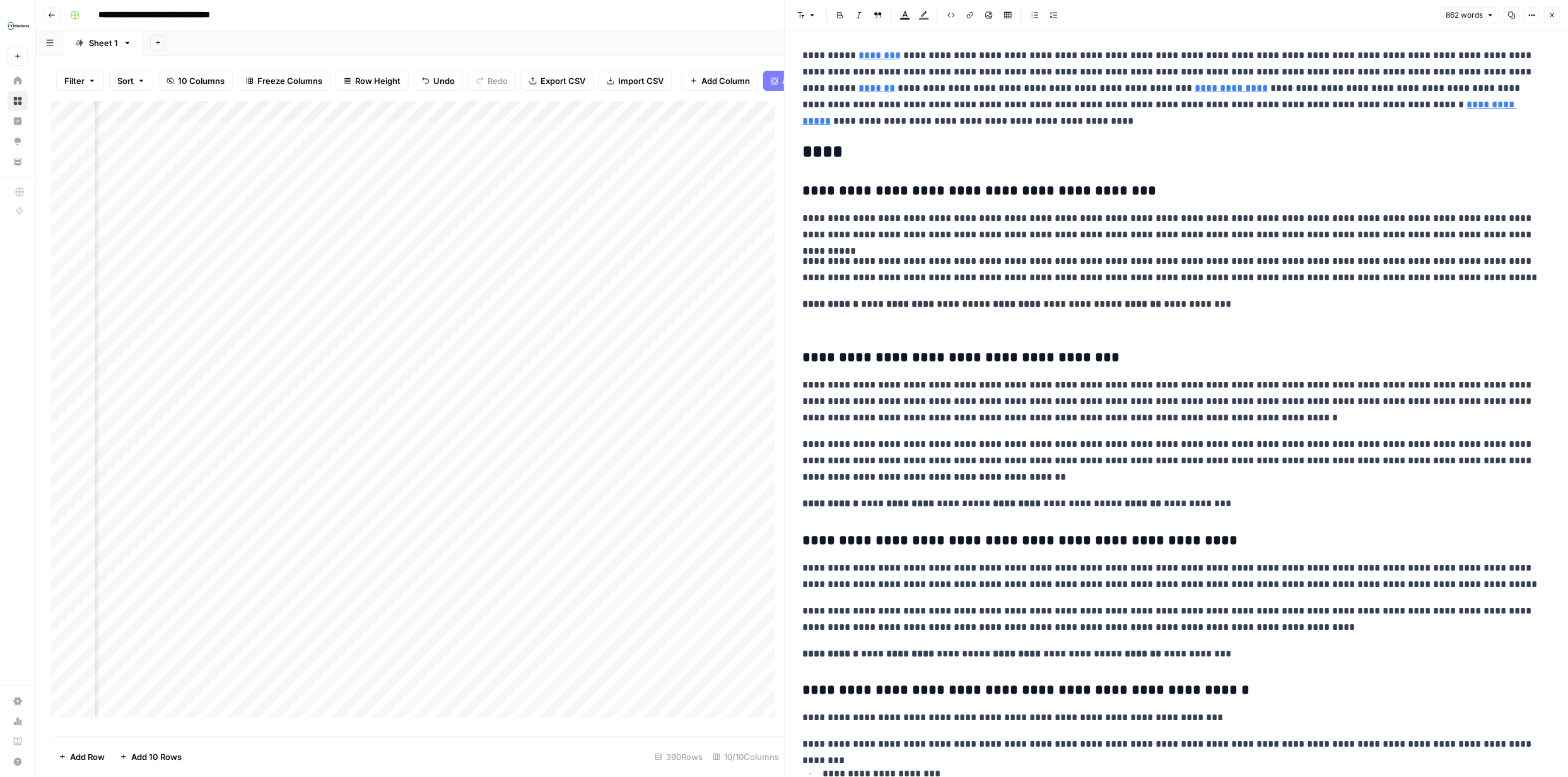
click at [1553, 15] on icon "button" at bounding box center [1552, 15] width 8 height 8
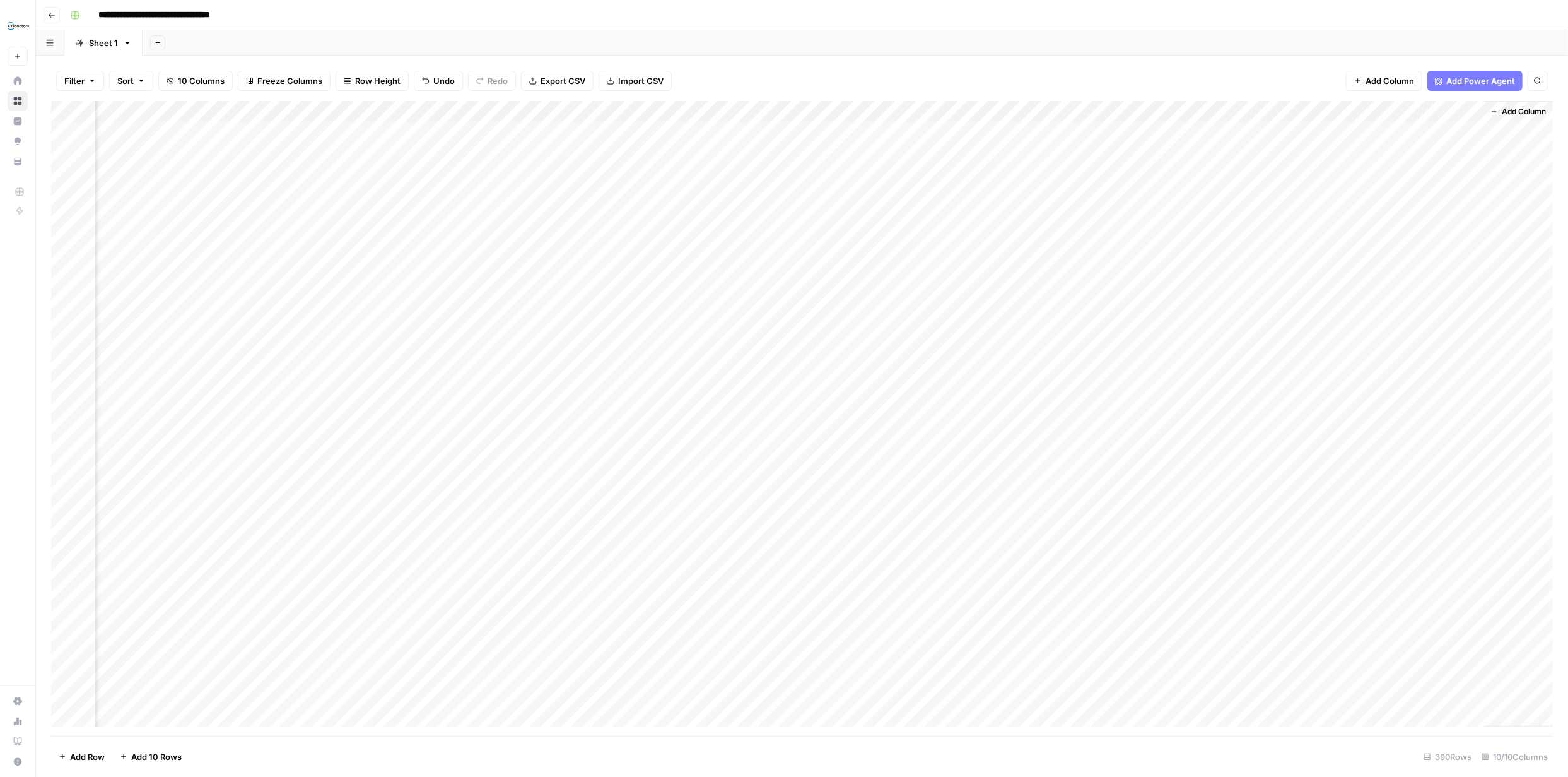
scroll to position [0, 87]
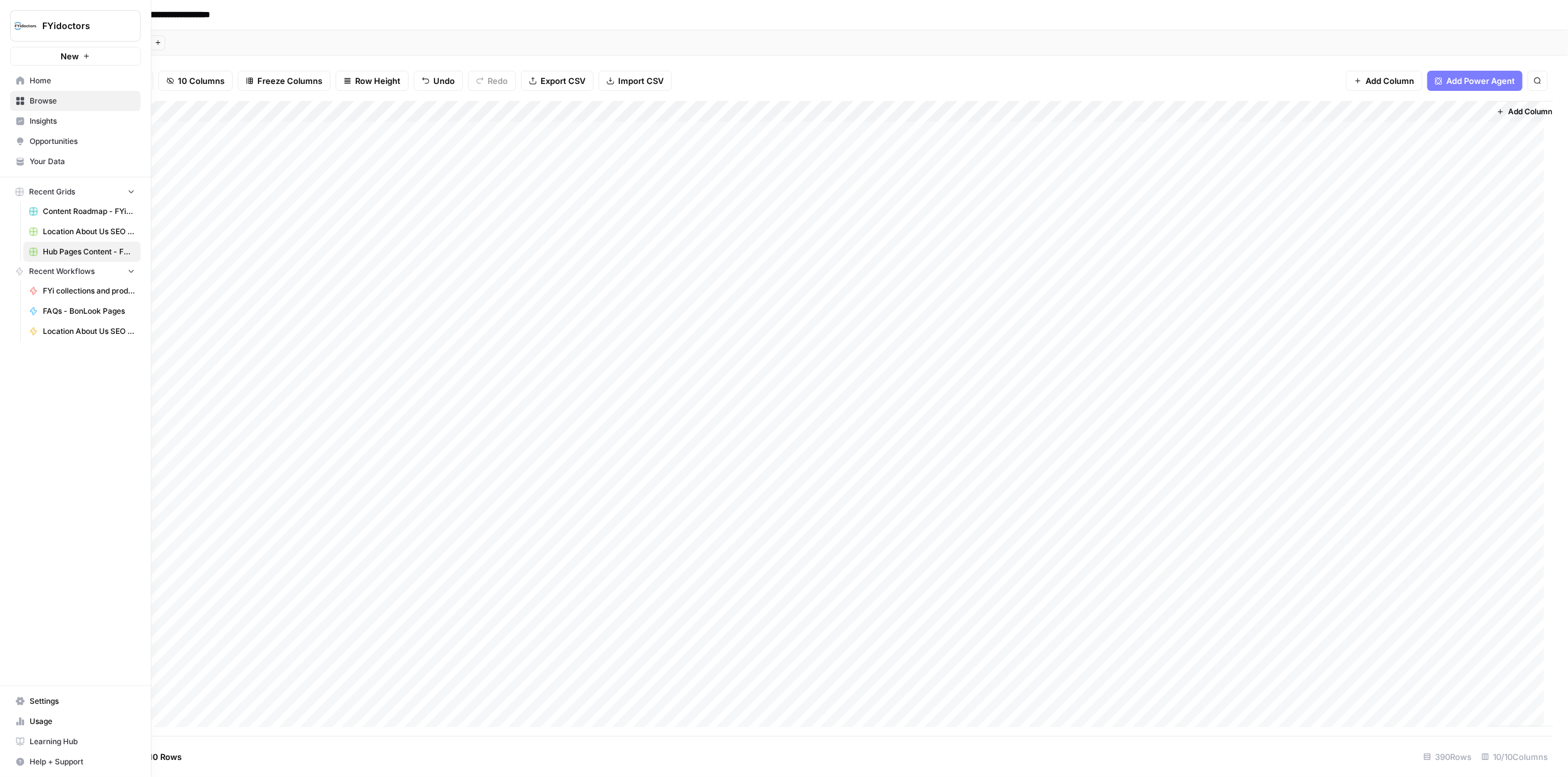
click at [20, 101] on icon at bounding box center [20, 101] width 9 height 9
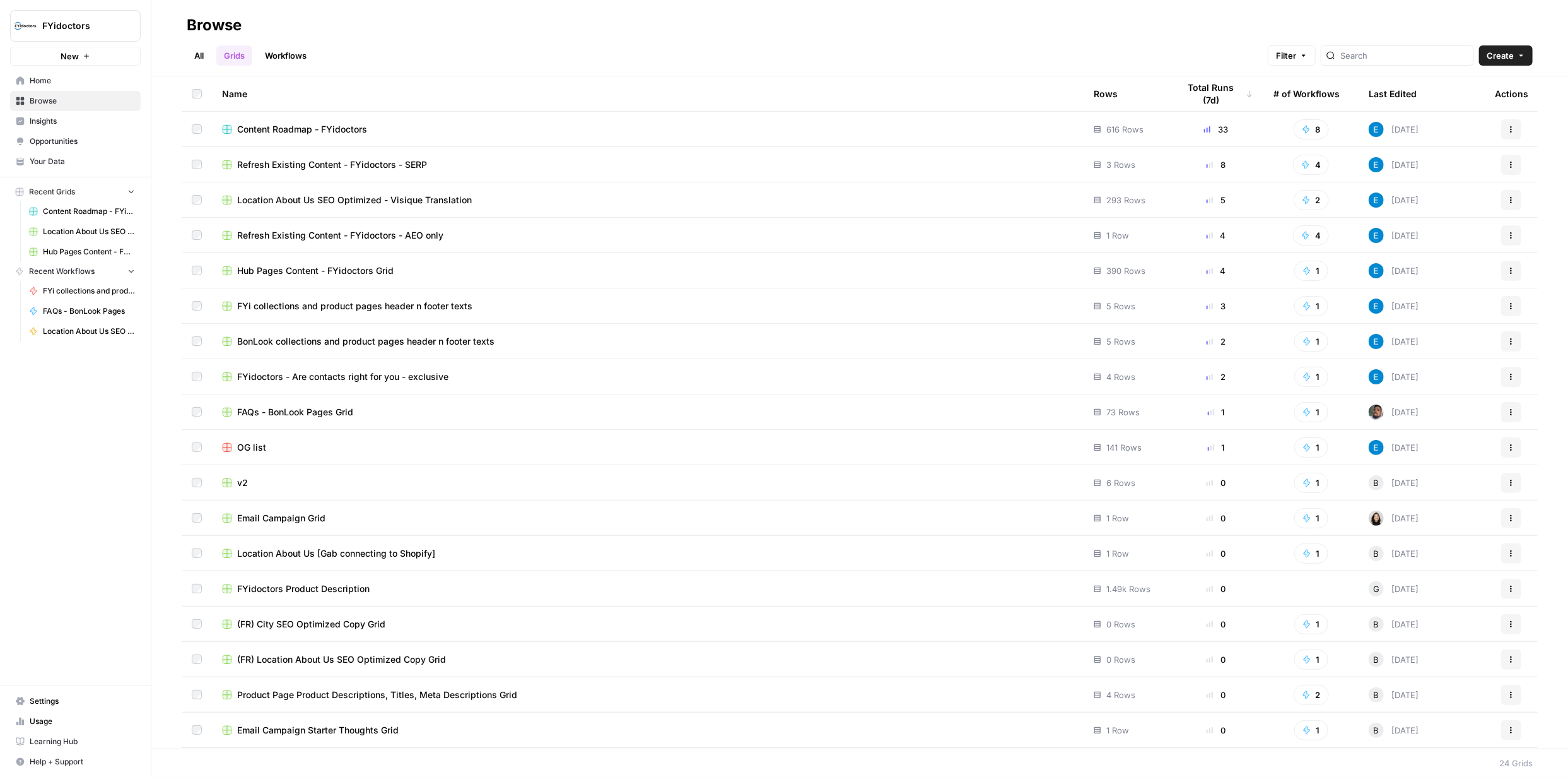
click at [326, 339] on span "BonLook collections and product pages header n footer texts" at bounding box center [366, 342] width 258 height 13
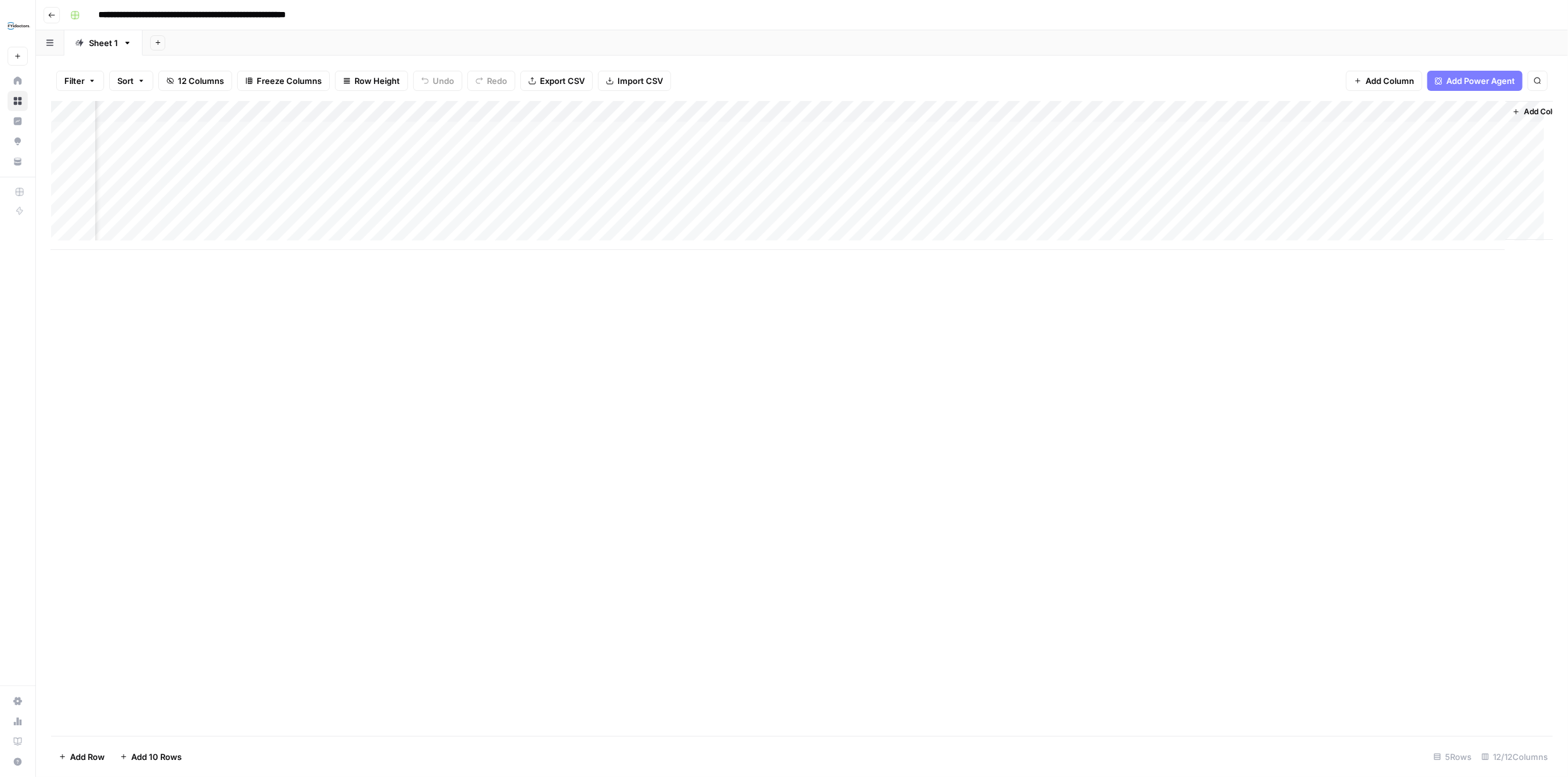
scroll to position [0, 214]
click at [310, 131] on div "Add Column" at bounding box center [802, 175] width 1502 height 149
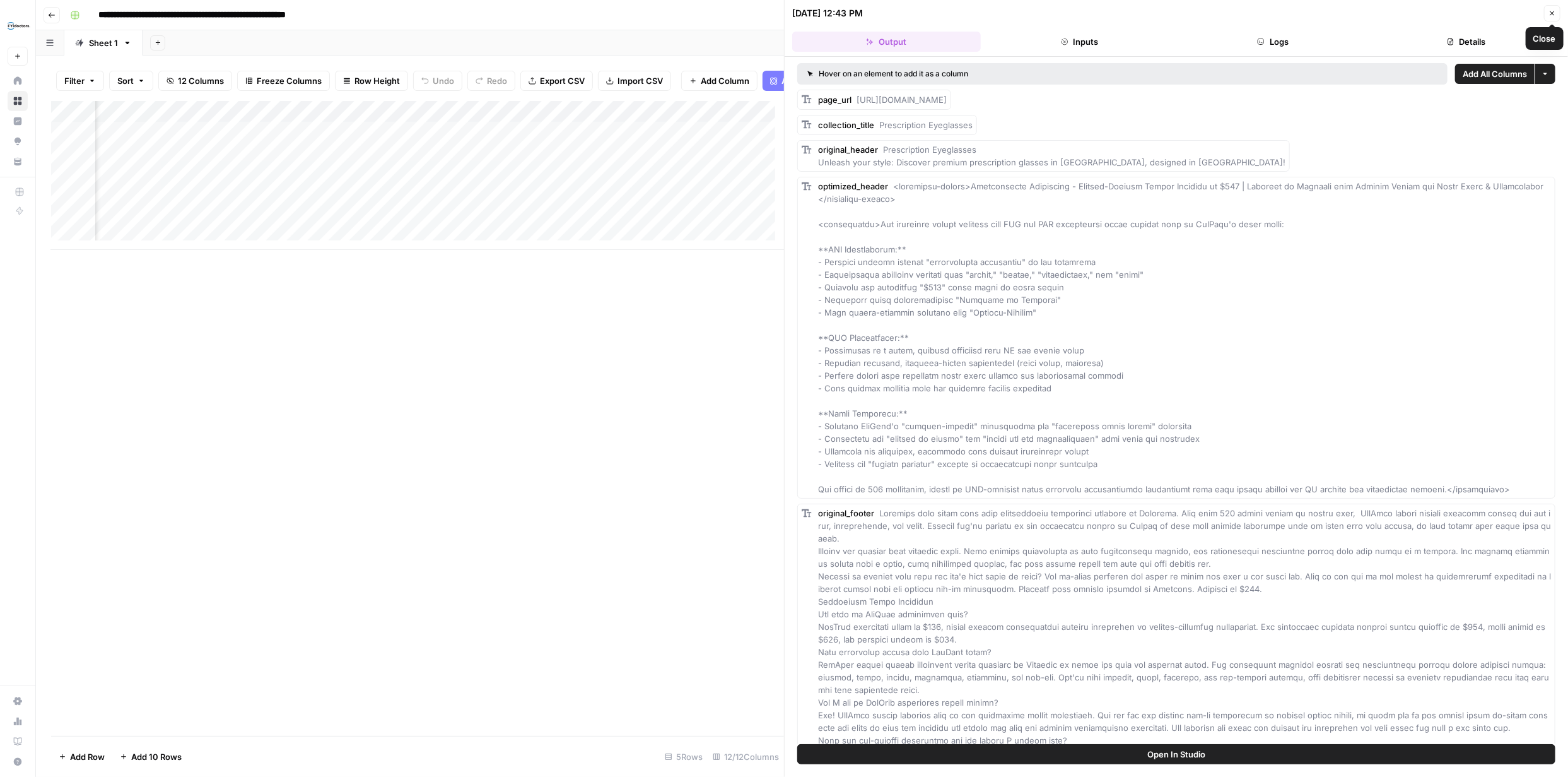
click at [1549, 13] on icon "button" at bounding box center [1552, 13] width 8 height 8
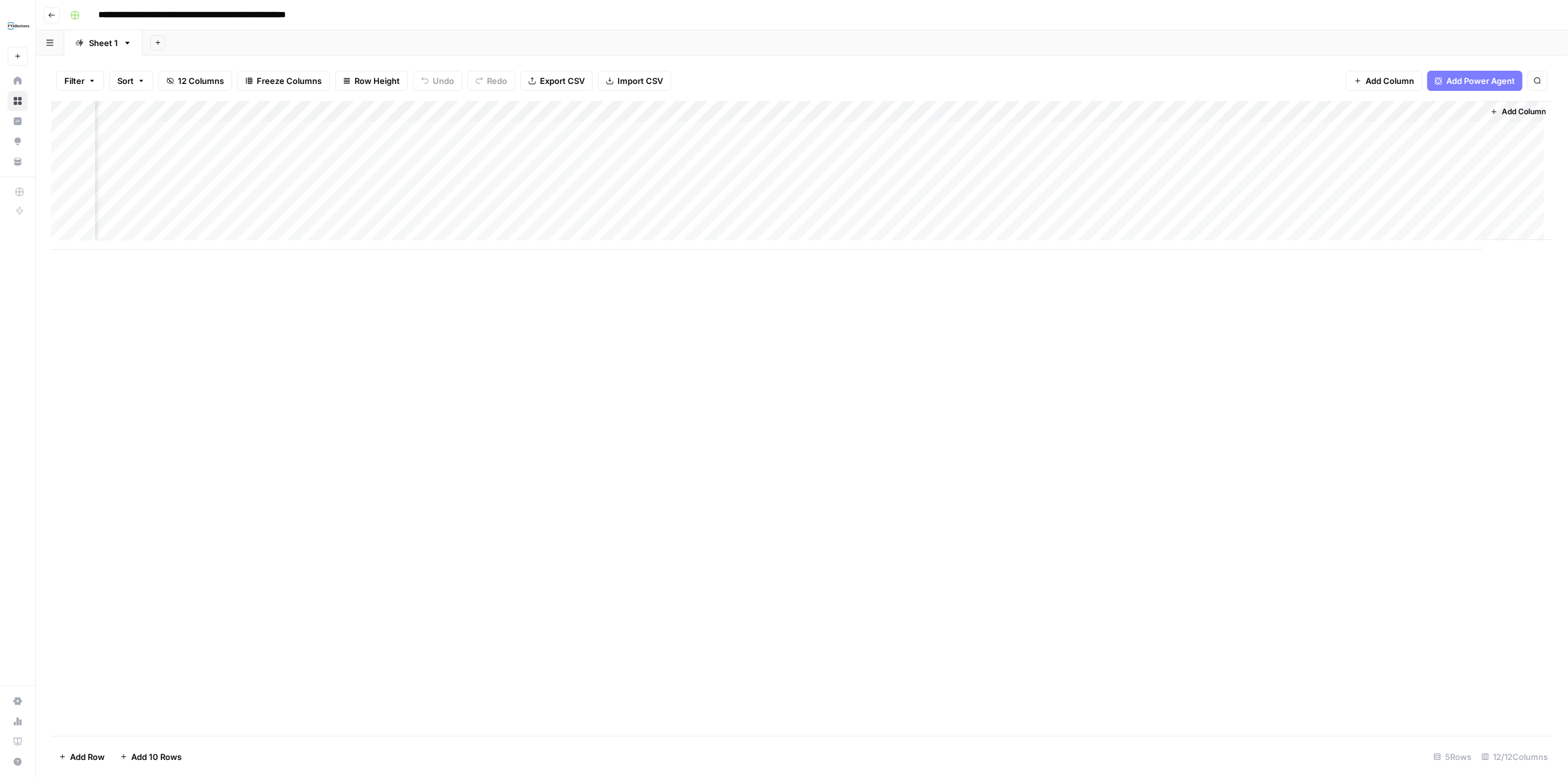
scroll to position [0, 214]
click at [781, 130] on div "Add Column" at bounding box center [802, 175] width 1502 height 149
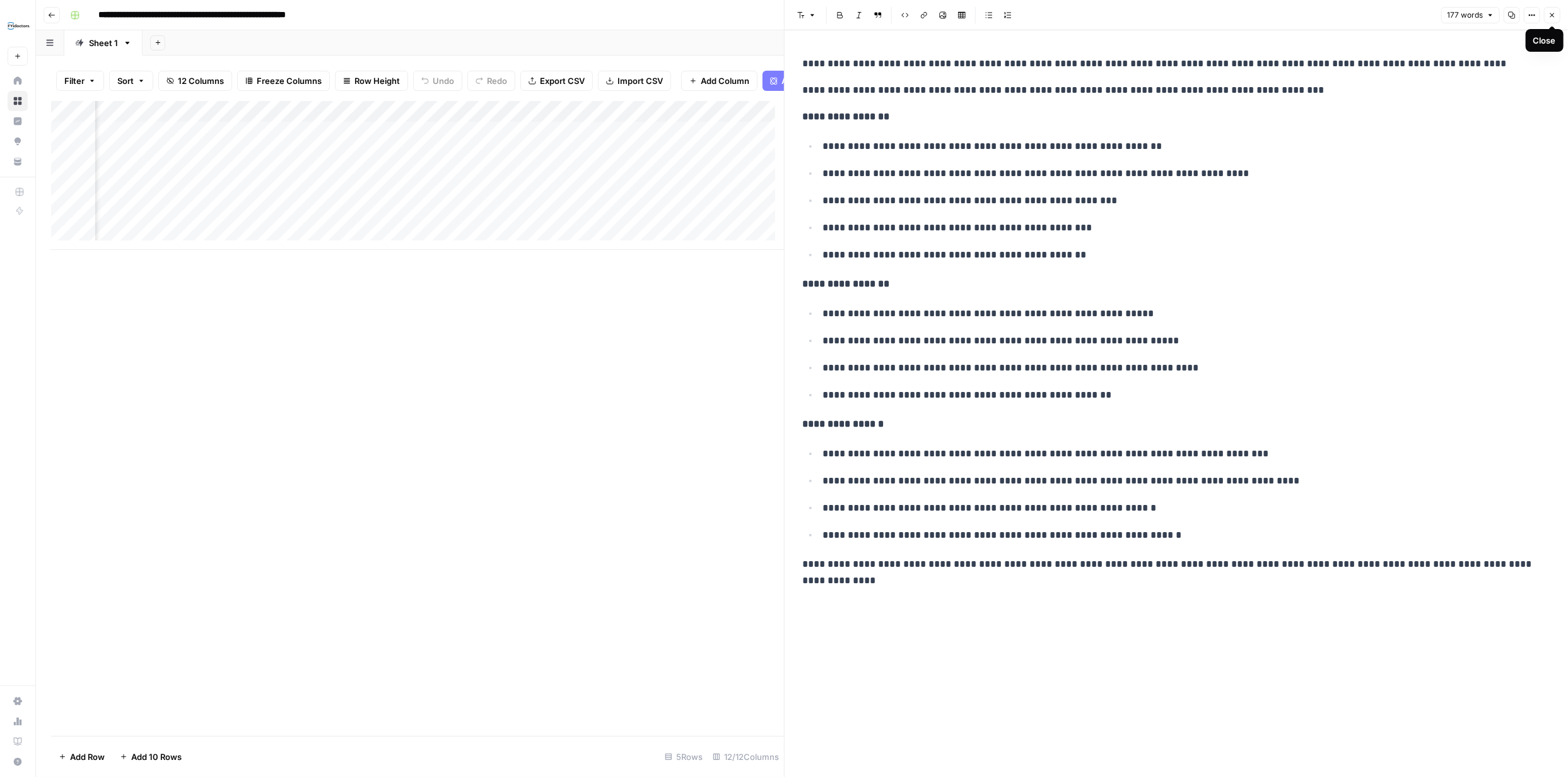
click at [1552, 17] on icon "button" at bounding box center [1552, 15] width 8 height 8
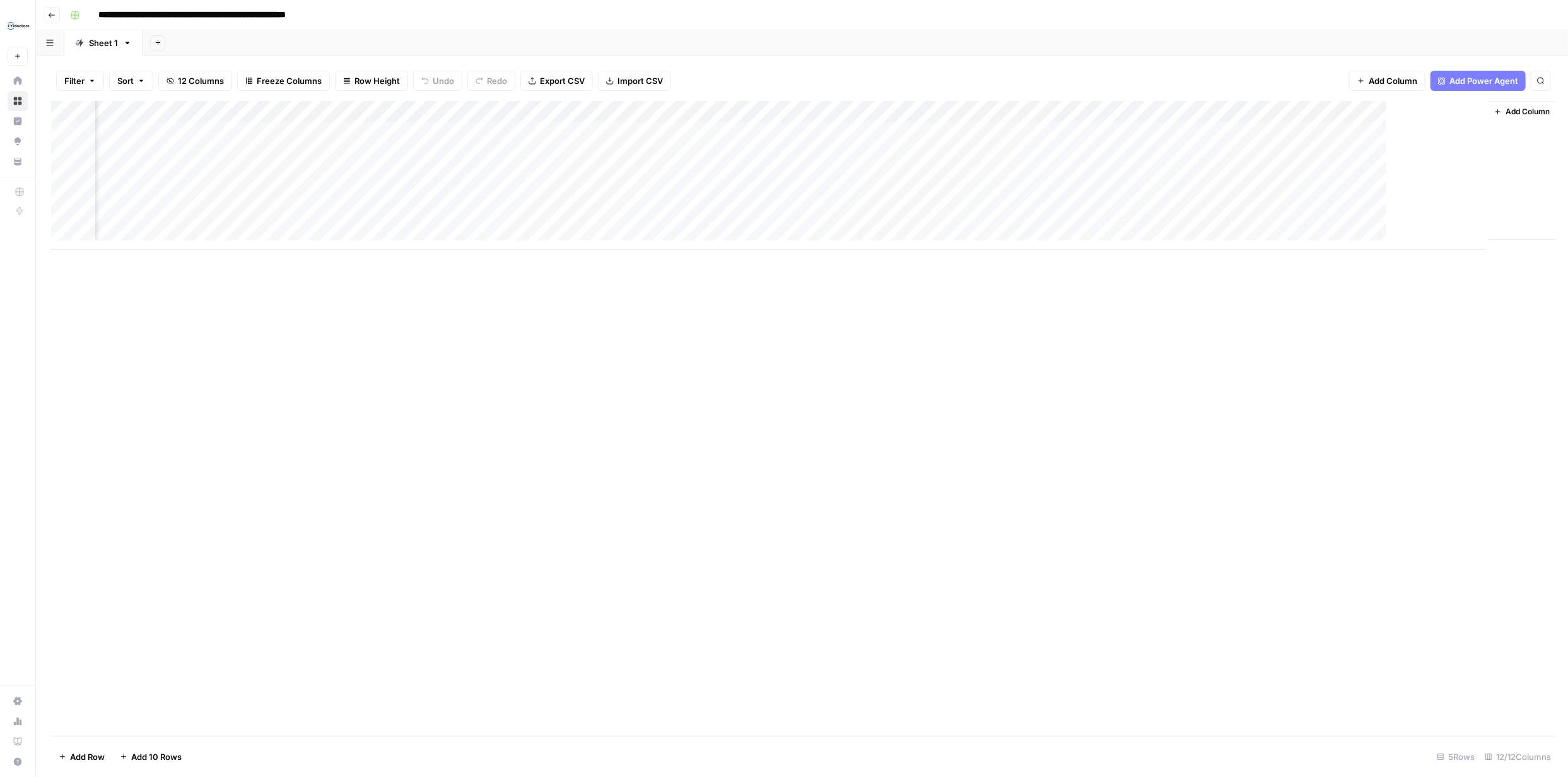
scroll to position [0, 199]
click at [327, 111] on div "Add Column" at bounding box center [802, 175] width 1502 height 149
click at [553, 326] on div "Add Column" at bounding box center [802, 418] width 1502 height 635
click at [1249, 113] on div "Add Column" at bounding box center [802, 175] width 1502 height 149
click at [1248, 289] on div "Add Column" at bounding box center [802, 418] width 1502 height 635
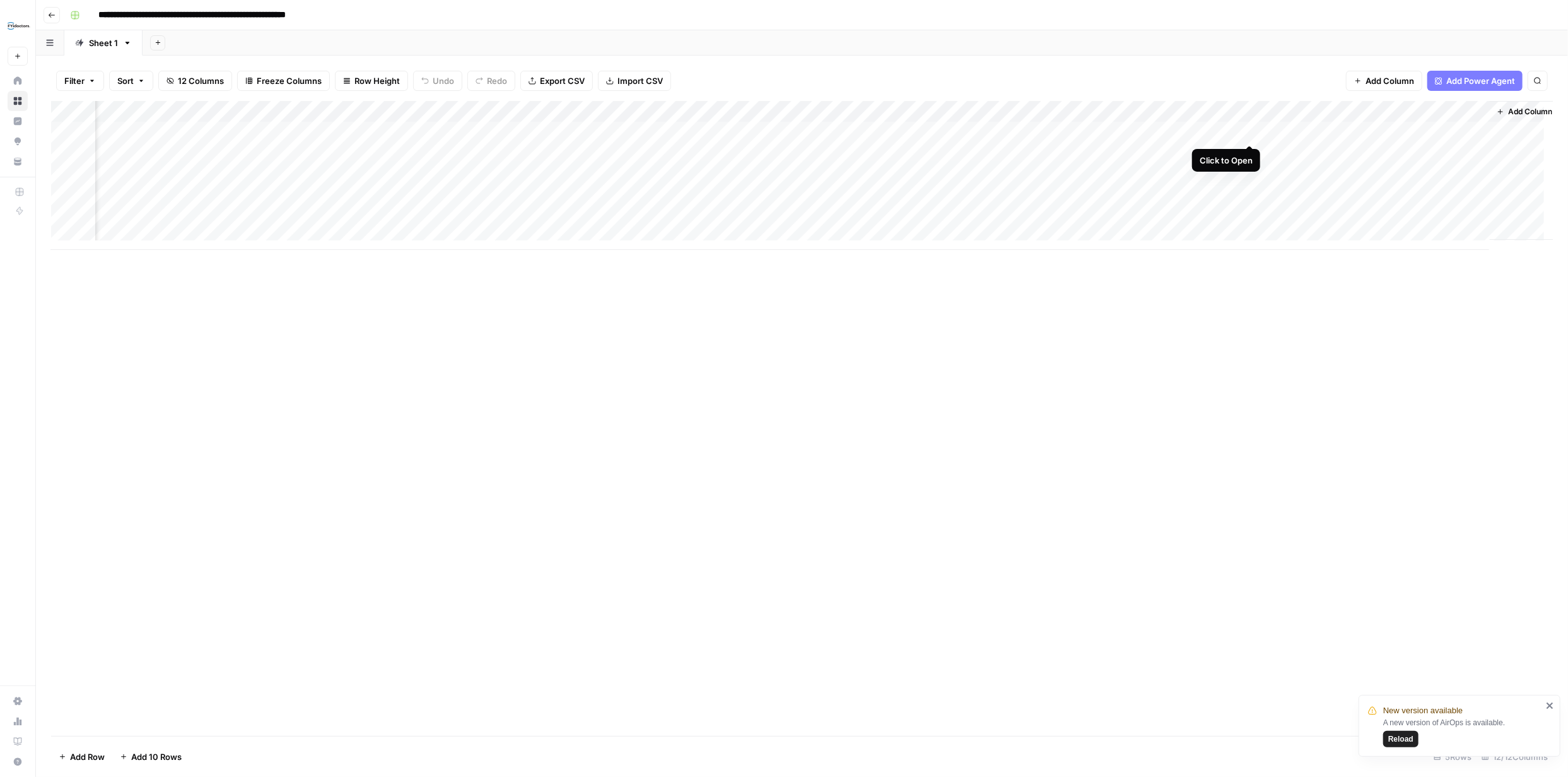
click at [1249, 130] on div "Add Column" at bounding box center [802, 175] width 1502 height 149
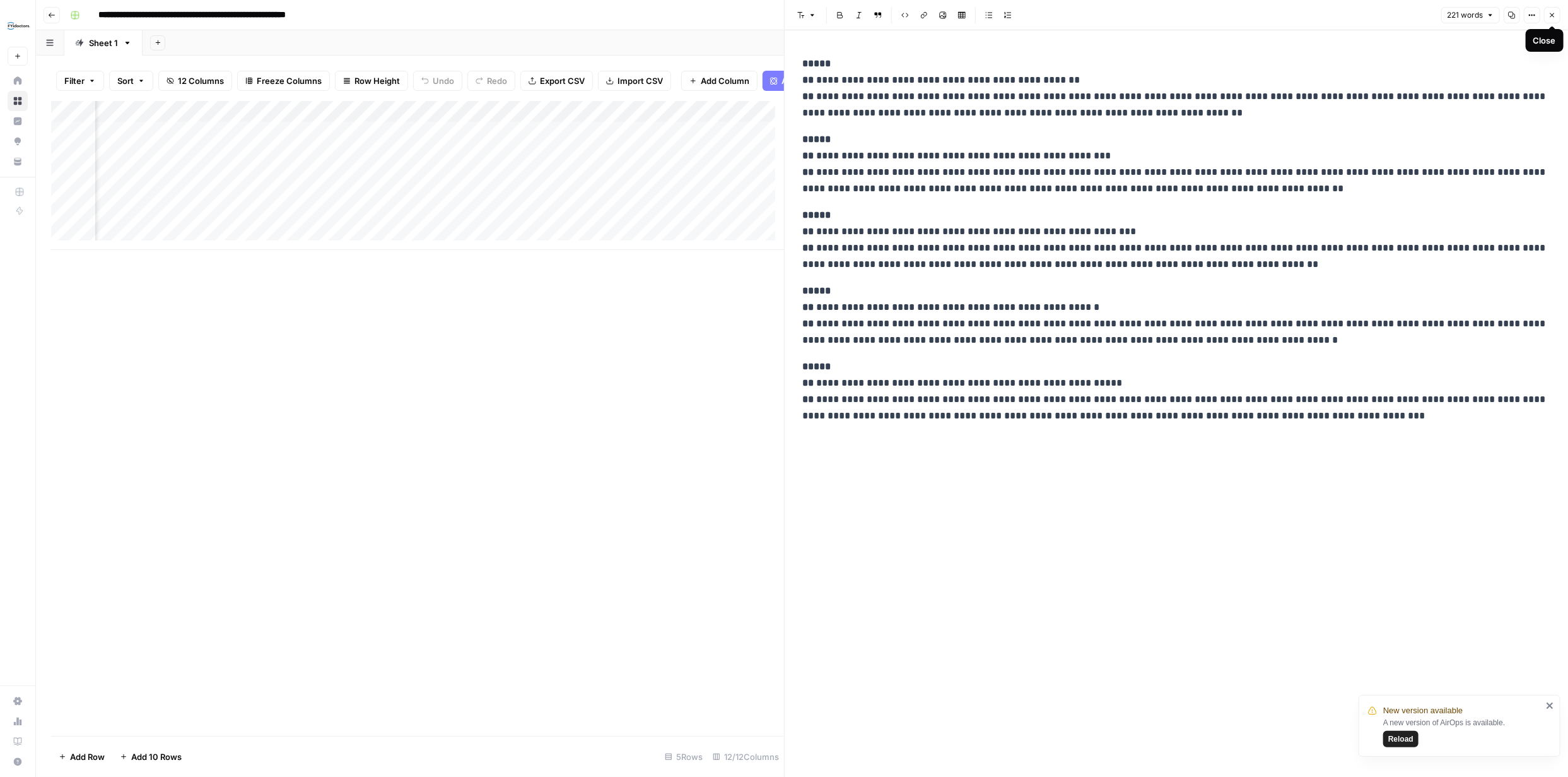
click at [1545, 11] on button "Close" at bounding box center [1552, 15] width 16 height 17
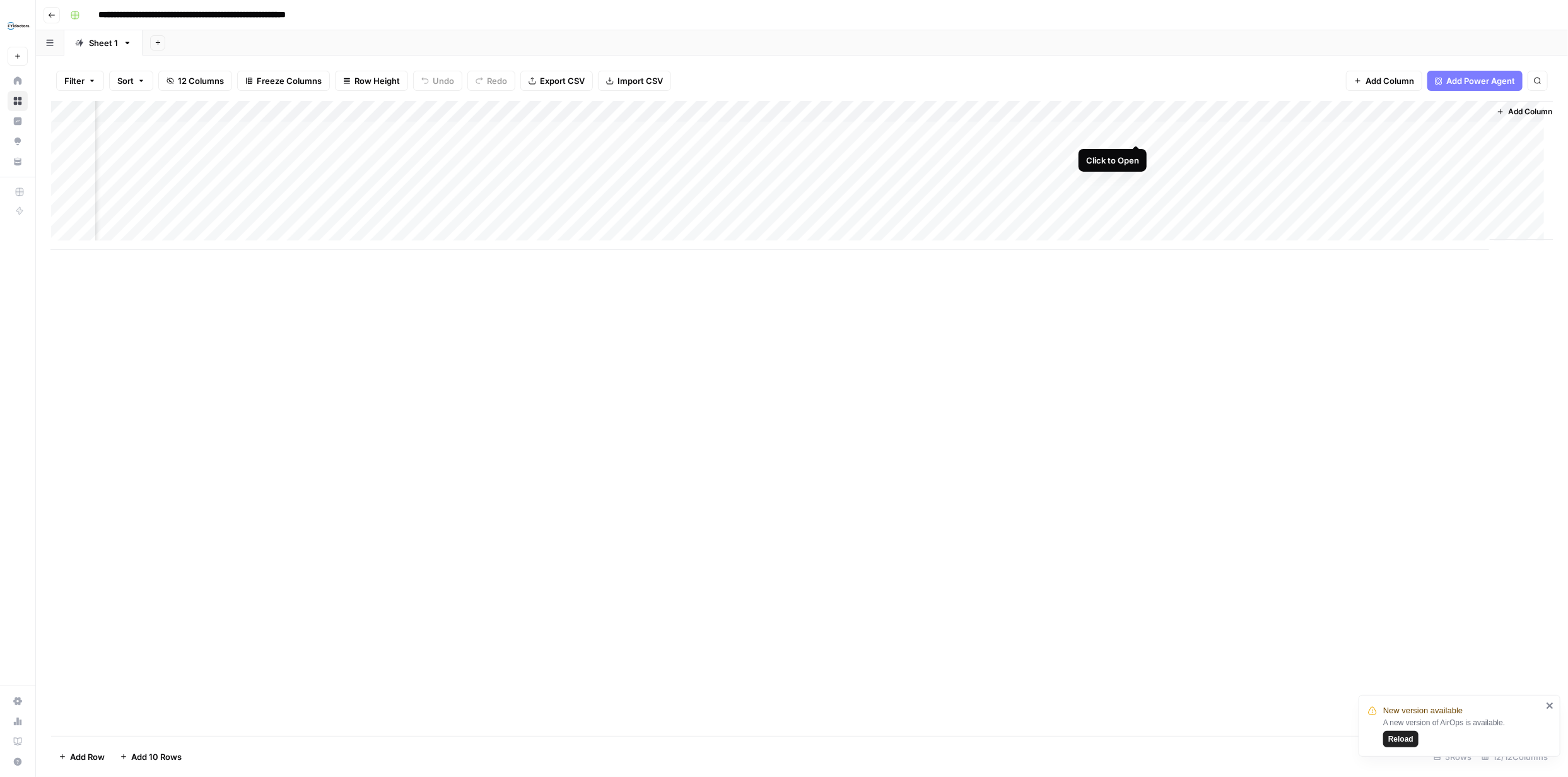
click at [1136, 131] on div "Add Column" at bounding box center [802, 175] width 1502 height 149
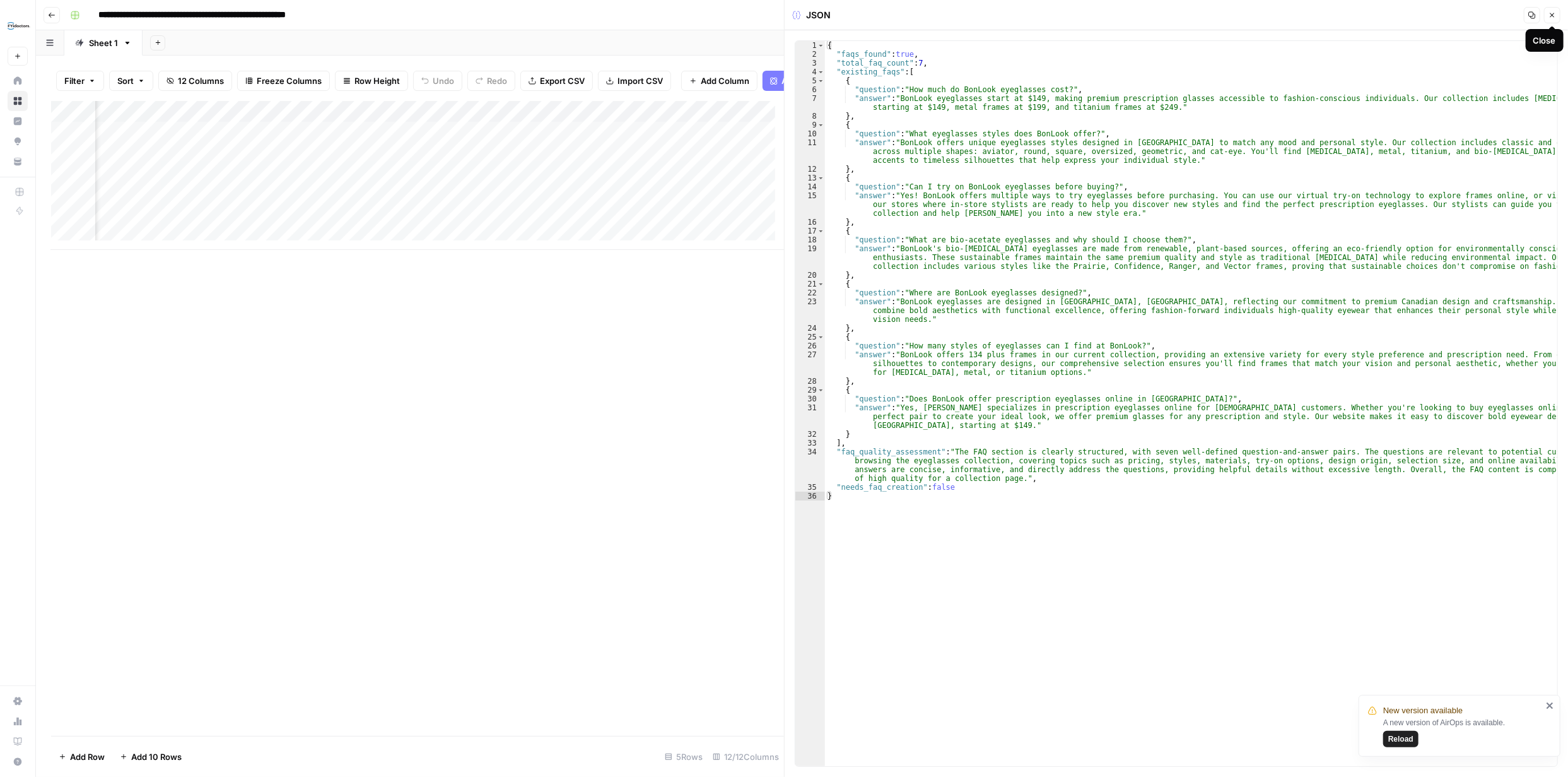
click at [1548, 11] on icon "button" at bounding box center [1552, 15] width 8 height 8
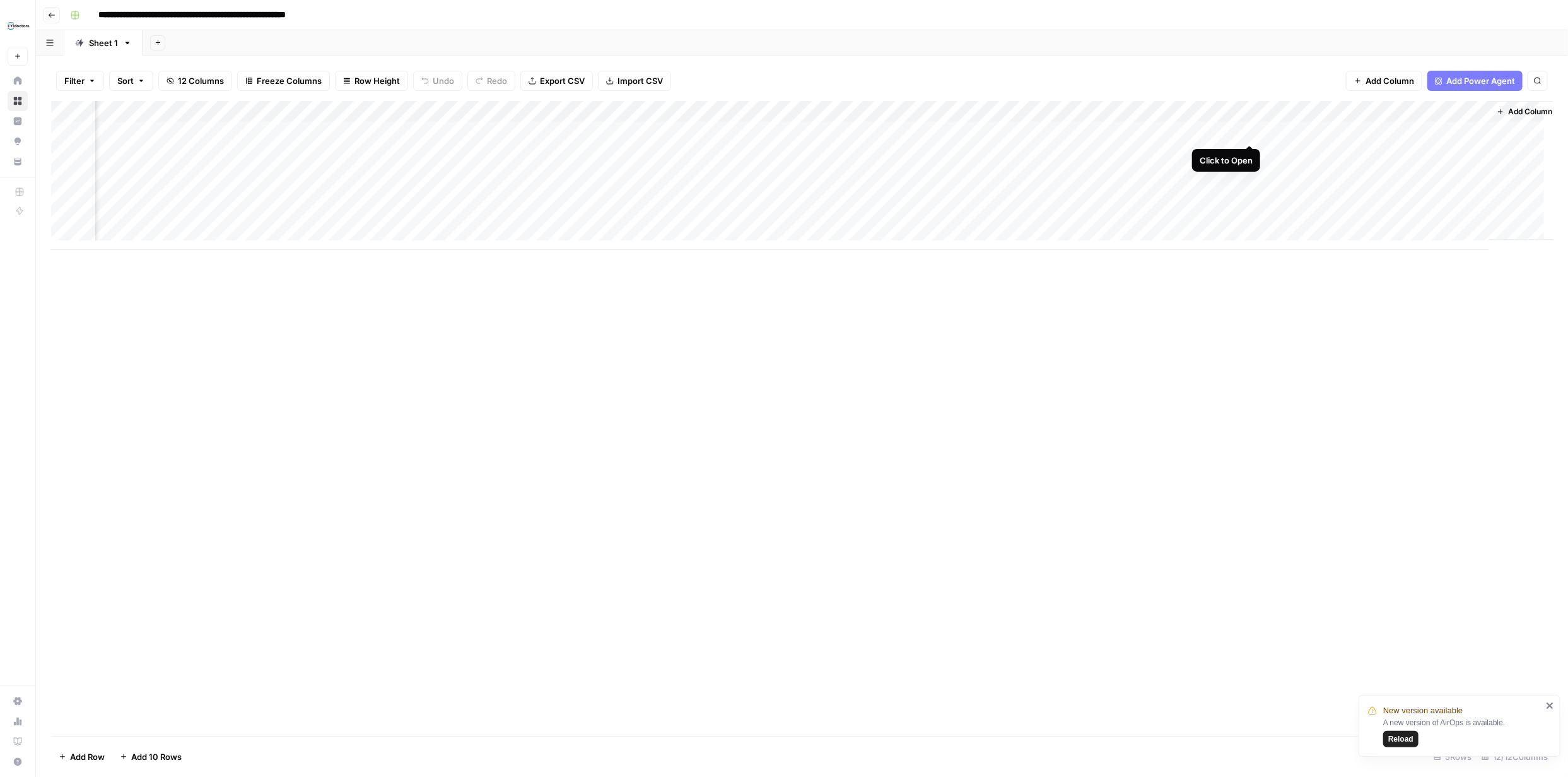
click at [1246, 131] on div "Add Column" at bounding box center [802, 175] width 1502 height 149
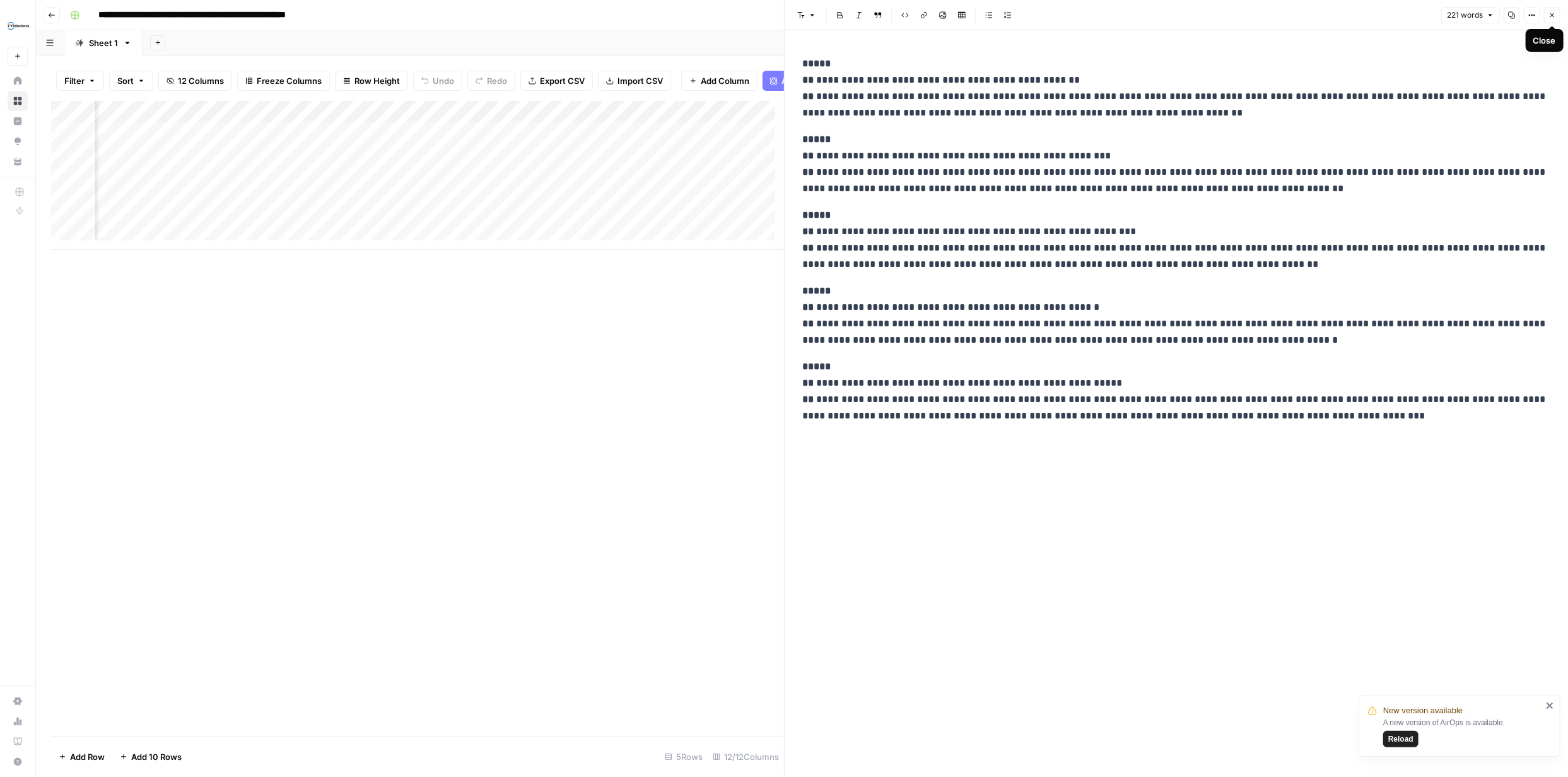
click at [1547, 14] on button "Close" at bounding box center [1552, 15] width 16 height 17
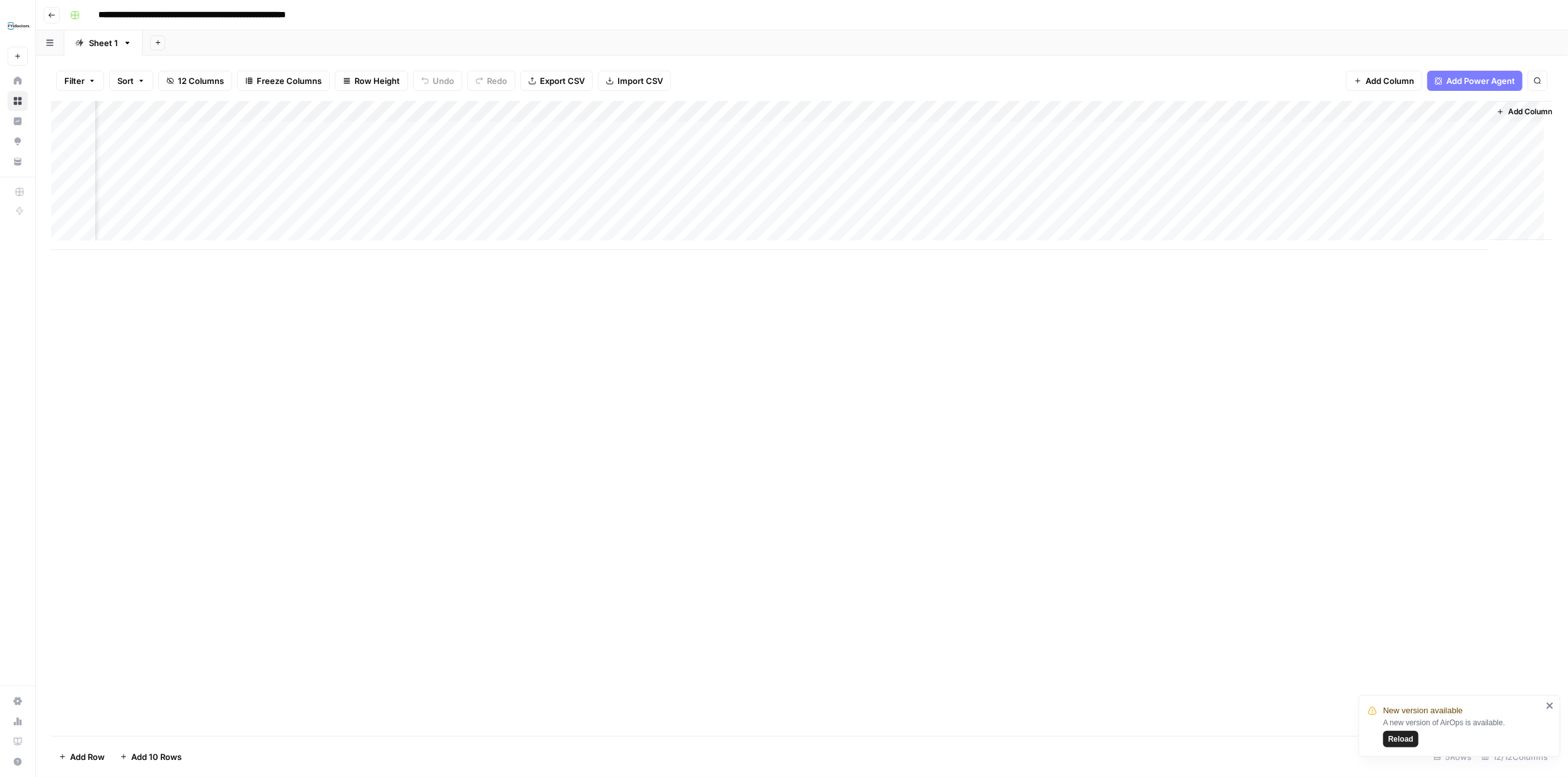
click at [907, 131] on div "Add Column" at bounding box center [802, 175] width 1502 height 149
click at [1220, 430] on div "Add Column" at bounding box center [802, 418] width 1502 height 635
click at [1022, 133] on div "Add Column" at bounding box center [802, 175] width 1502 height 149
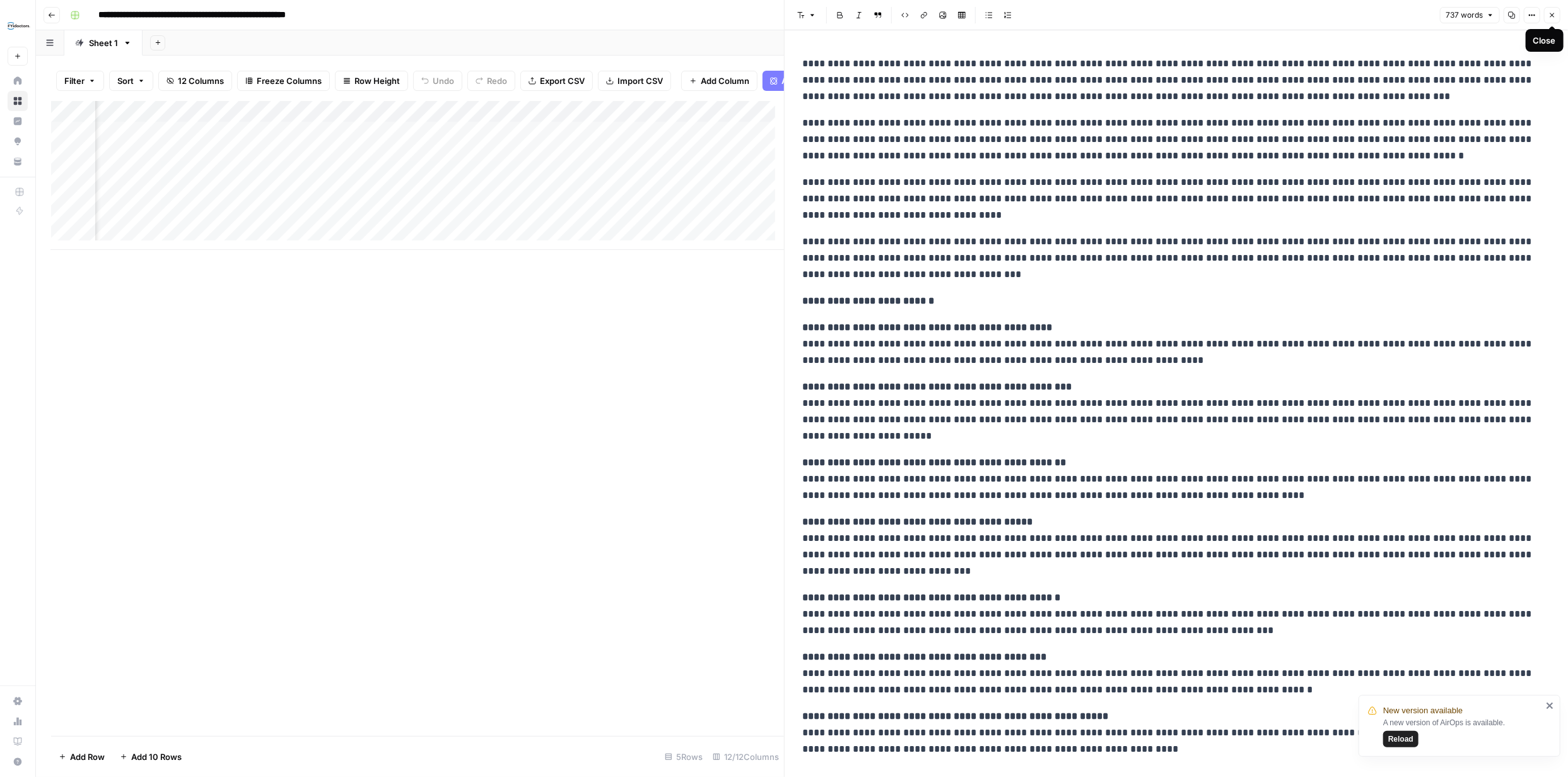
click at [1553, 15] on icon "button" at bounding box center [1552, 15] width 8 height 8
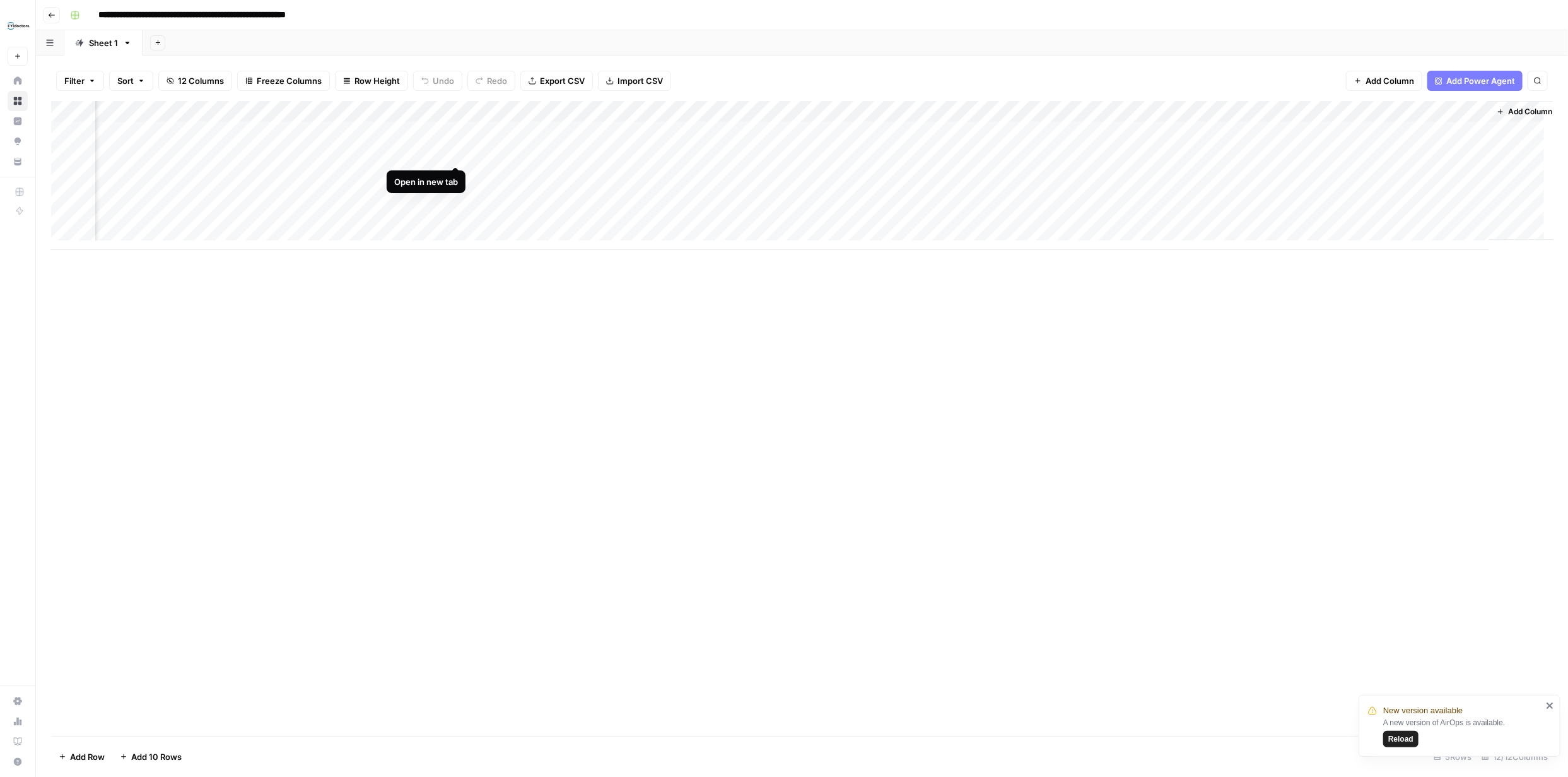
click at [451, 153] on div "Add Column" at bounding box center [802, 175] width 1502 height 149
click at [675, 152] on div "Add Column" at bounding box center [802, 175] width 1502 height 149
click at [704, 282] on div "Add Column" at bounding box center [802, 418] width 1502 height 635
click at [681, 113] on div "Add Column" at bounding box center [802, 175] width 1502 height 149
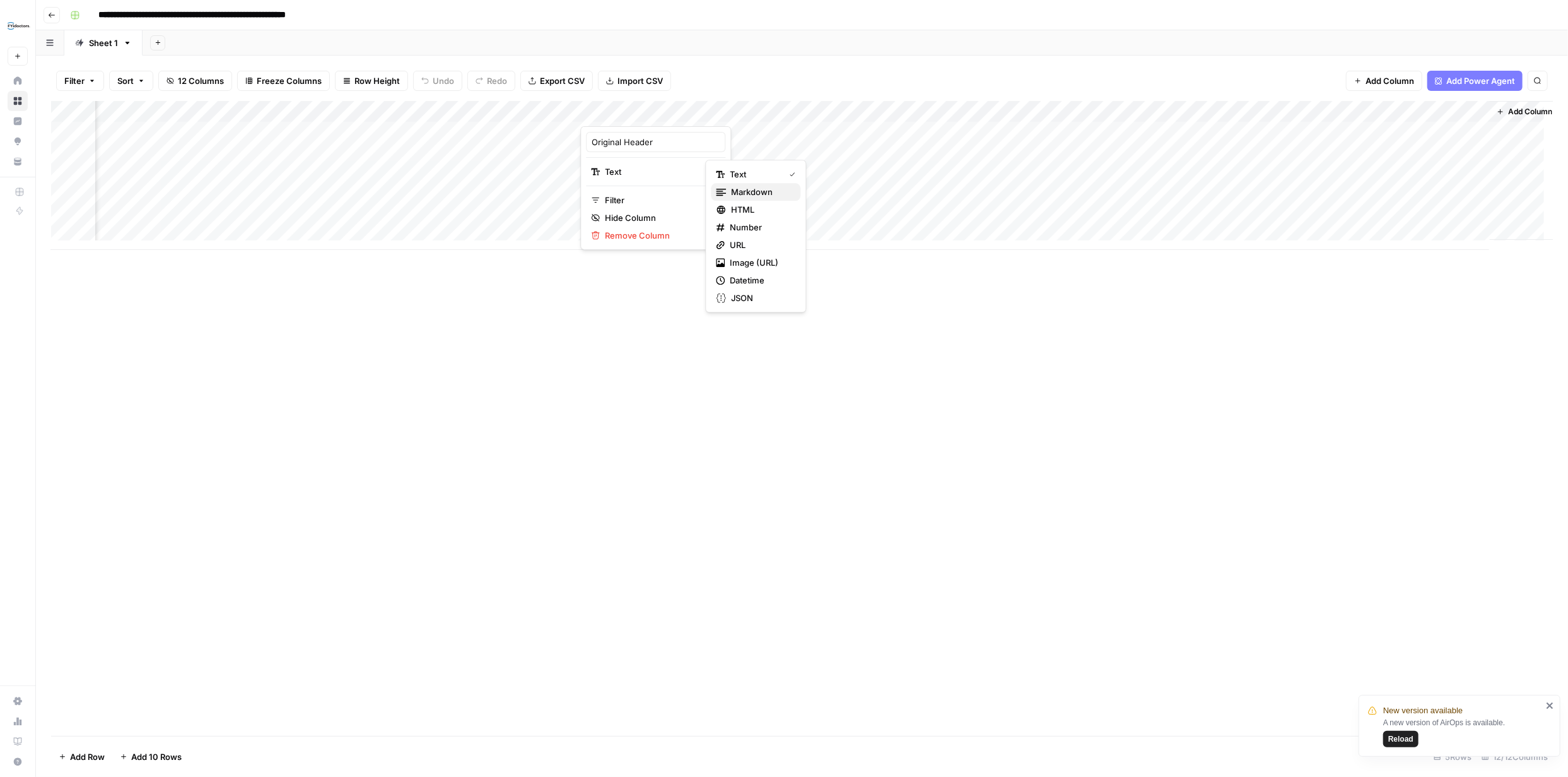
click at [742, 188] on span "Markdown" at bounding box center [760, 192] width 59 height 13
click at [678, 152] on div "Add Column" at bounding box center [802, 175] width 1502 height 149
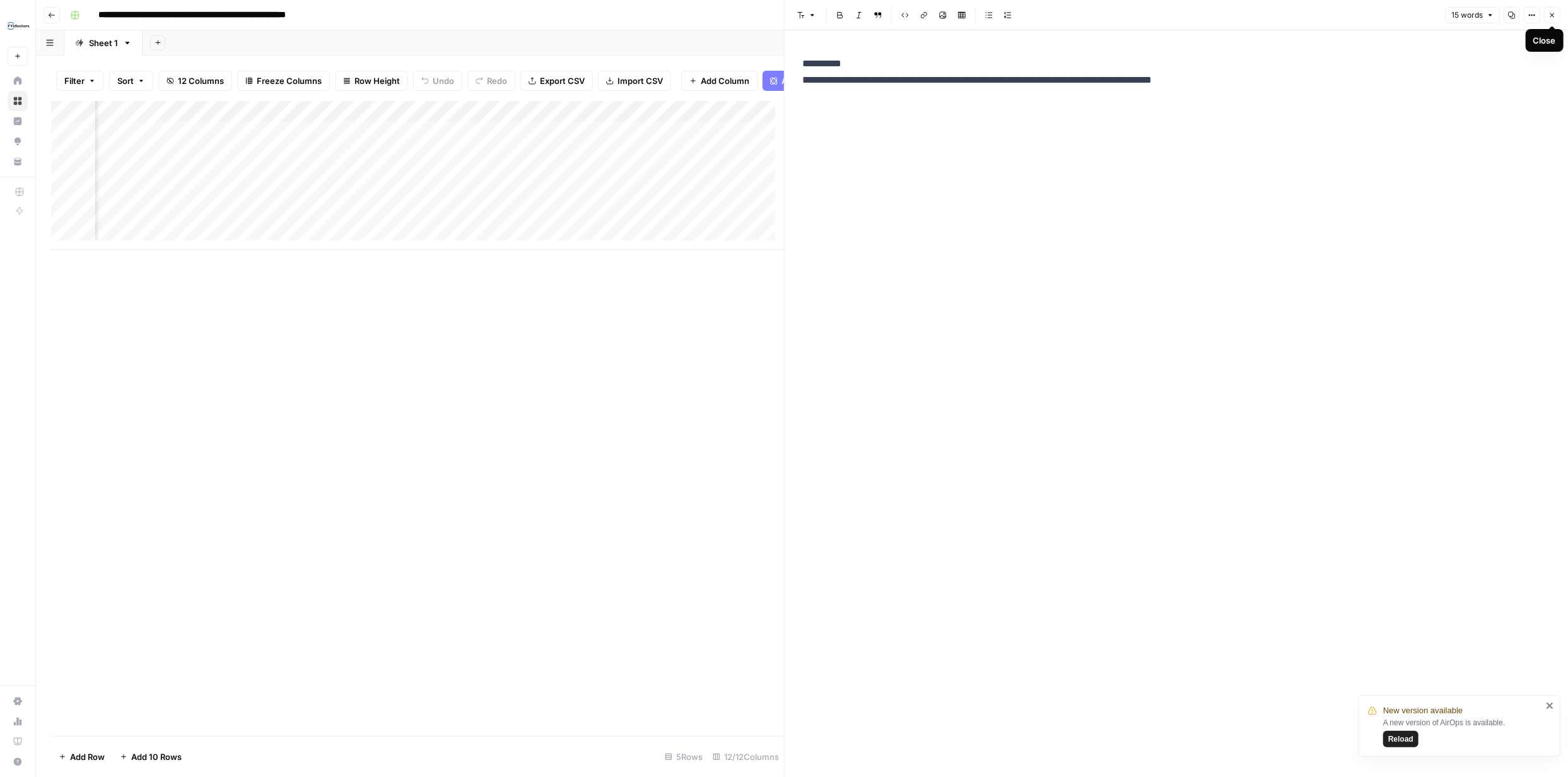
click at [1546, 15] on button "Close" at bounding box center [1552, 15] width 16 height 17
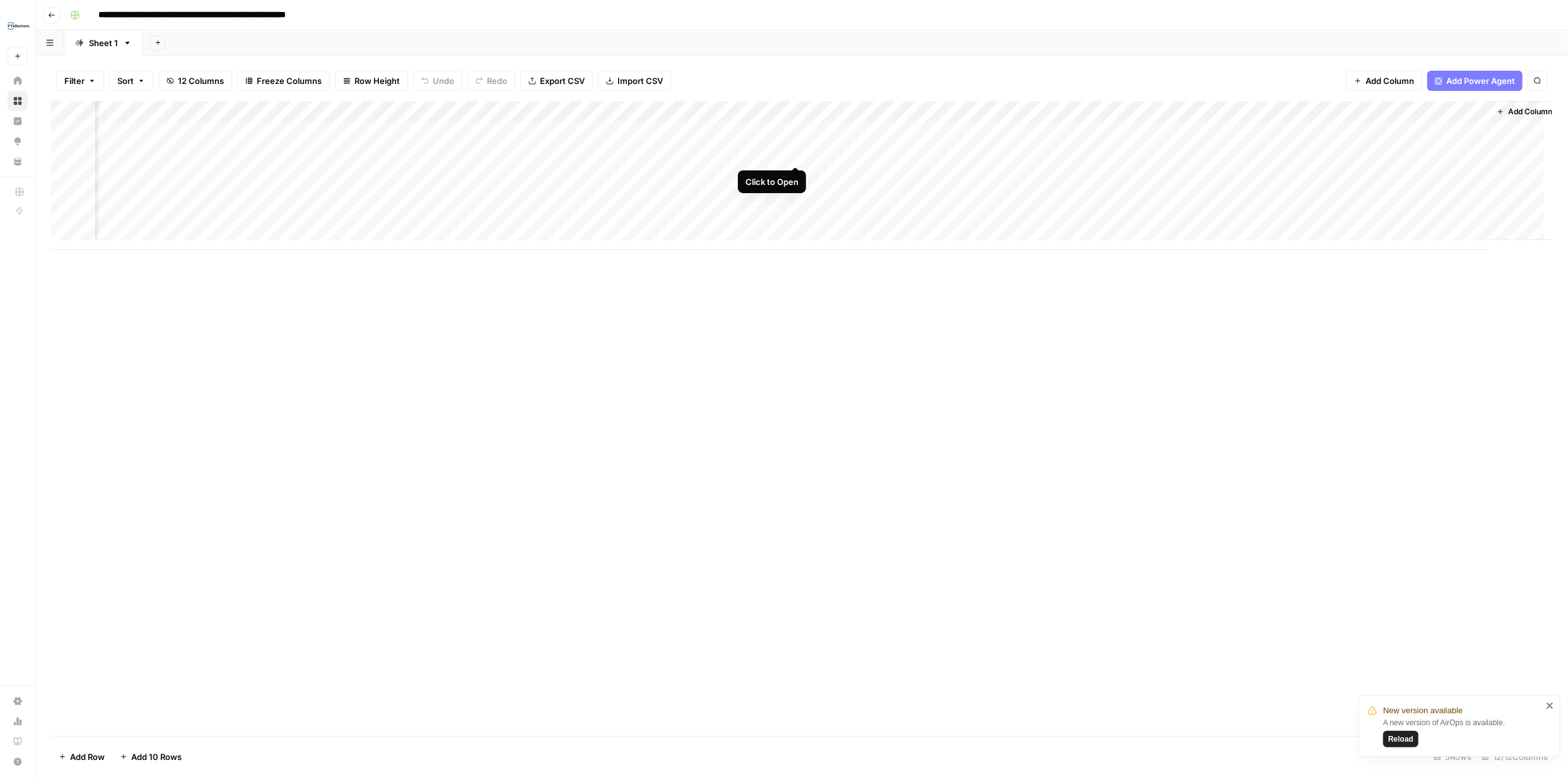
click at [794, 151] on div "Add Column" at bounding box center [802, 175] width 1502 height 149
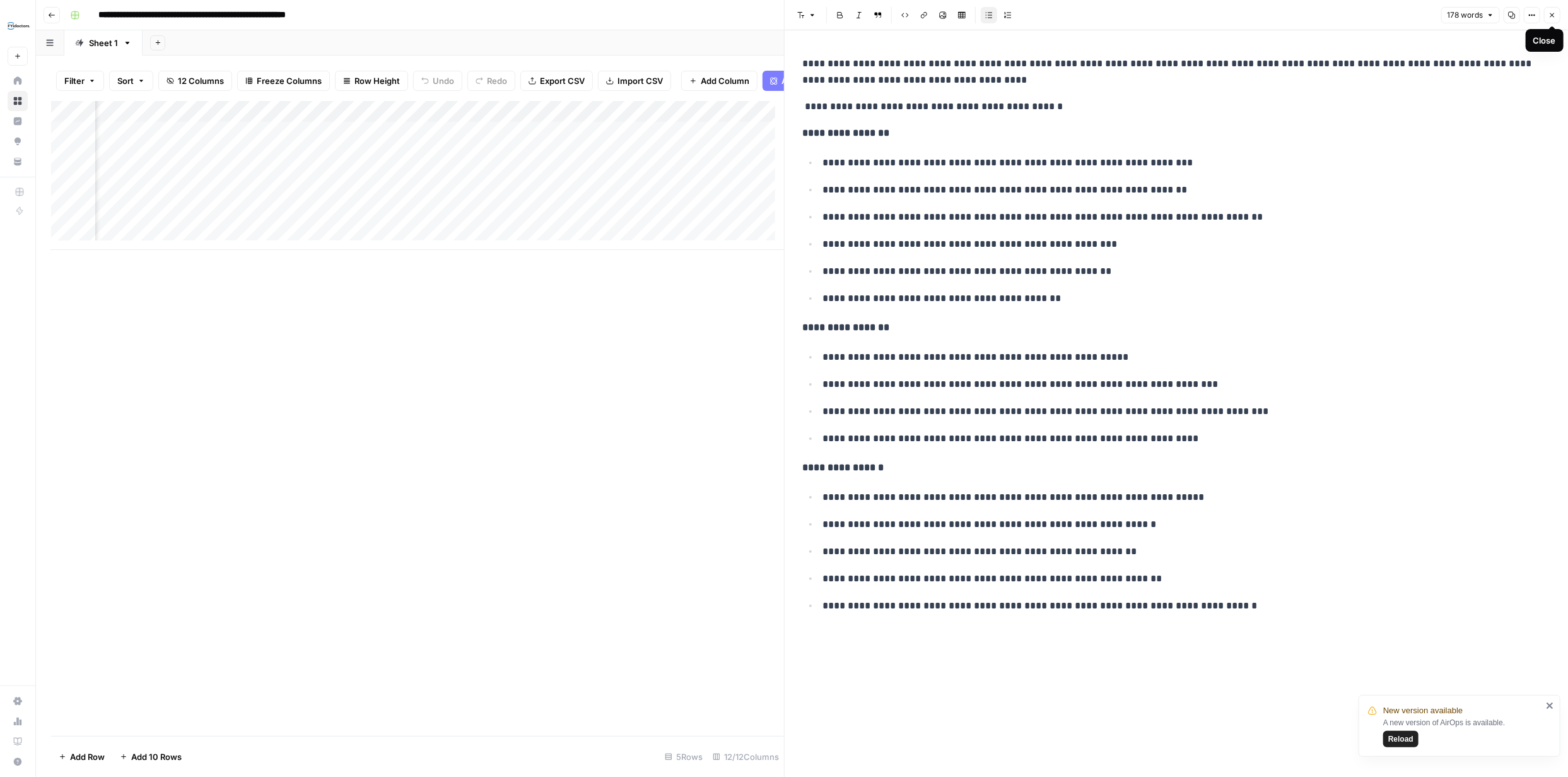
click at [1550, 12] on icon "button" at bounding box center [1552, 15] width 8 height 8
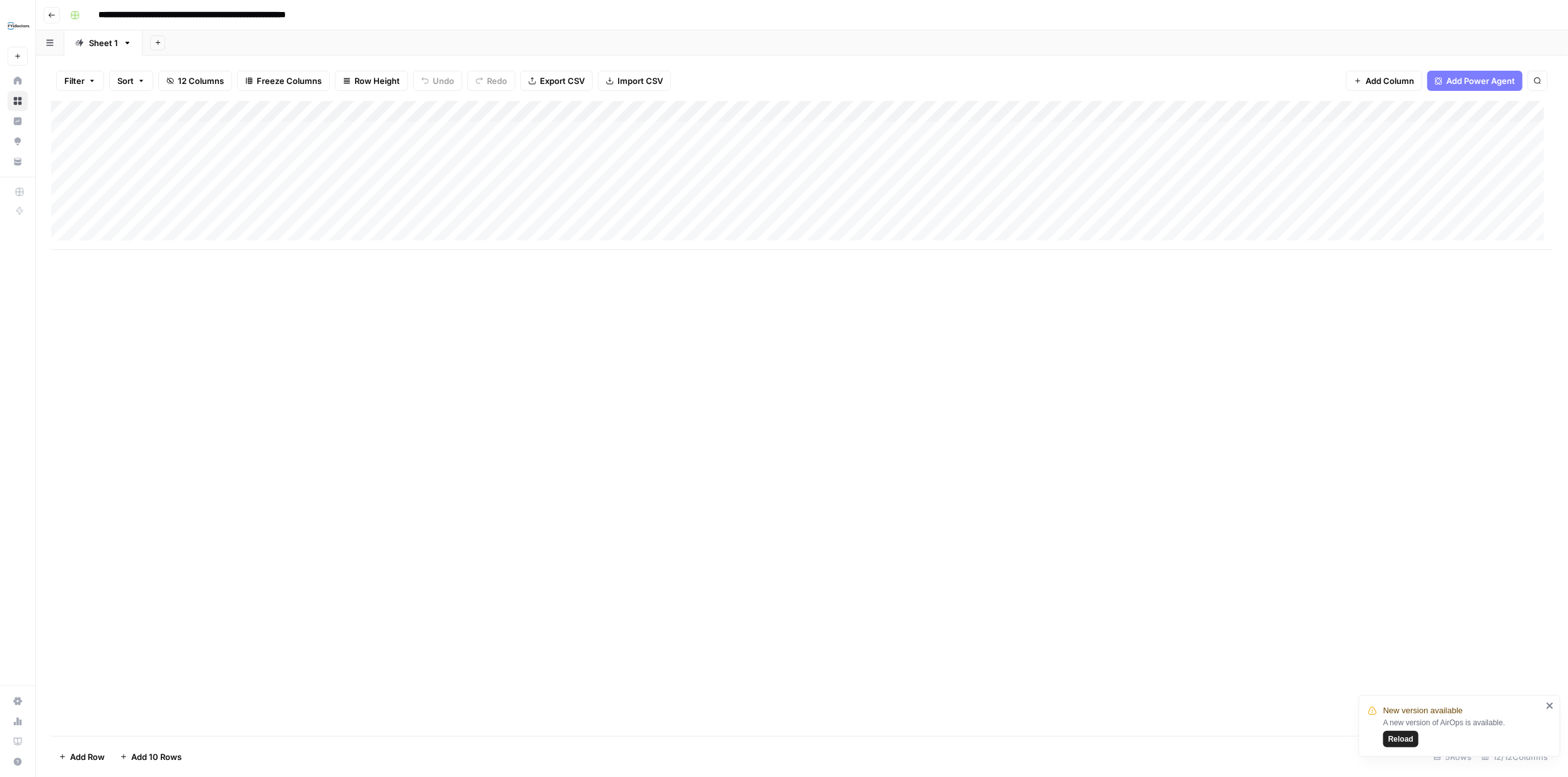
click at [529, 111] on div "Add Column" at bounding box center [802, 175] width 1502 height 149
click at [332, 233] on span "Edit Workflow" at bounding box center [357, 236] width 110 height 13
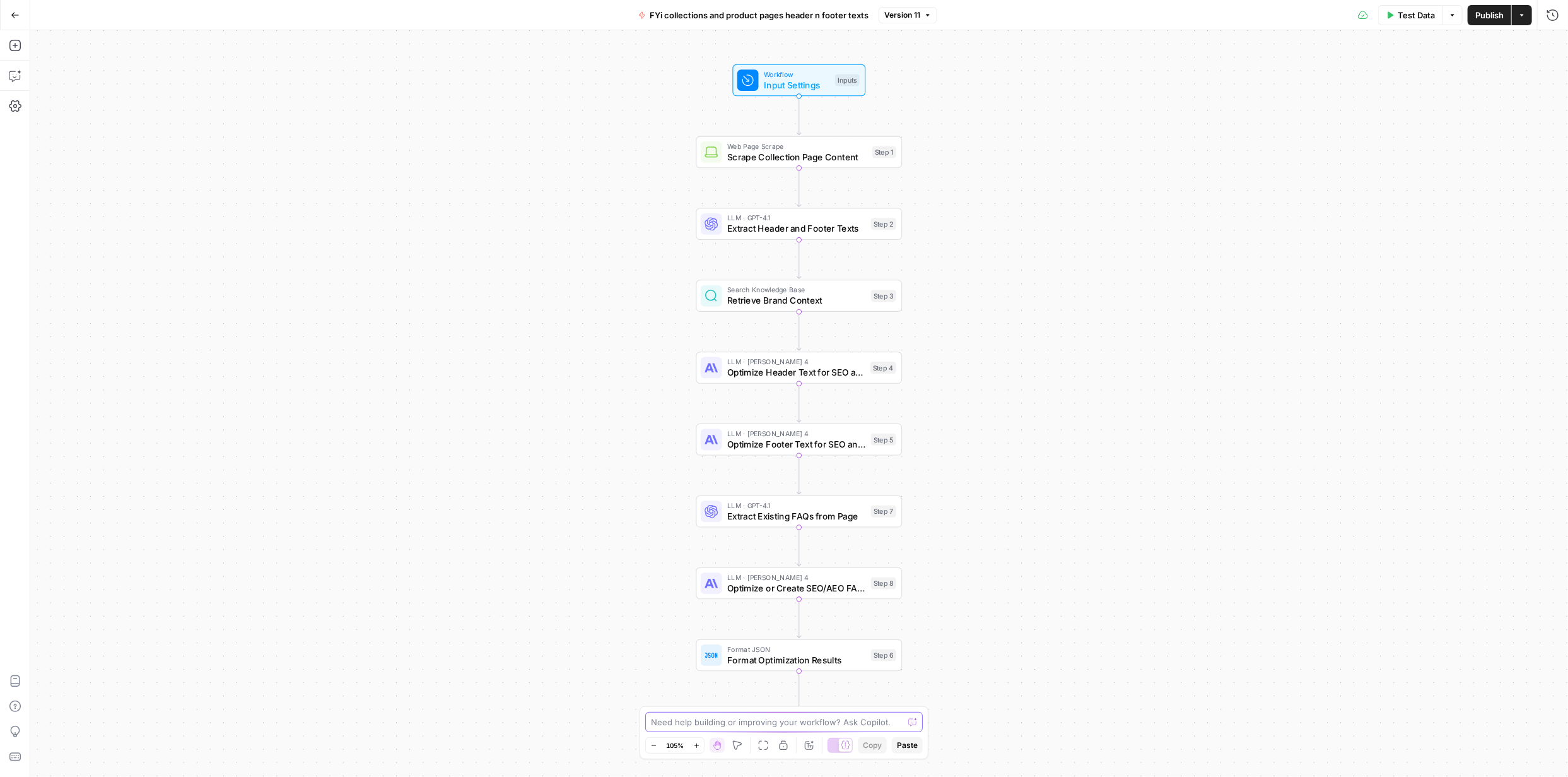
click at [808, 718] on textarea at bounding box center [777, 722] width 253 height 13
type textarea "The optimized header are displaying Bars in between. The headers are page heade…"
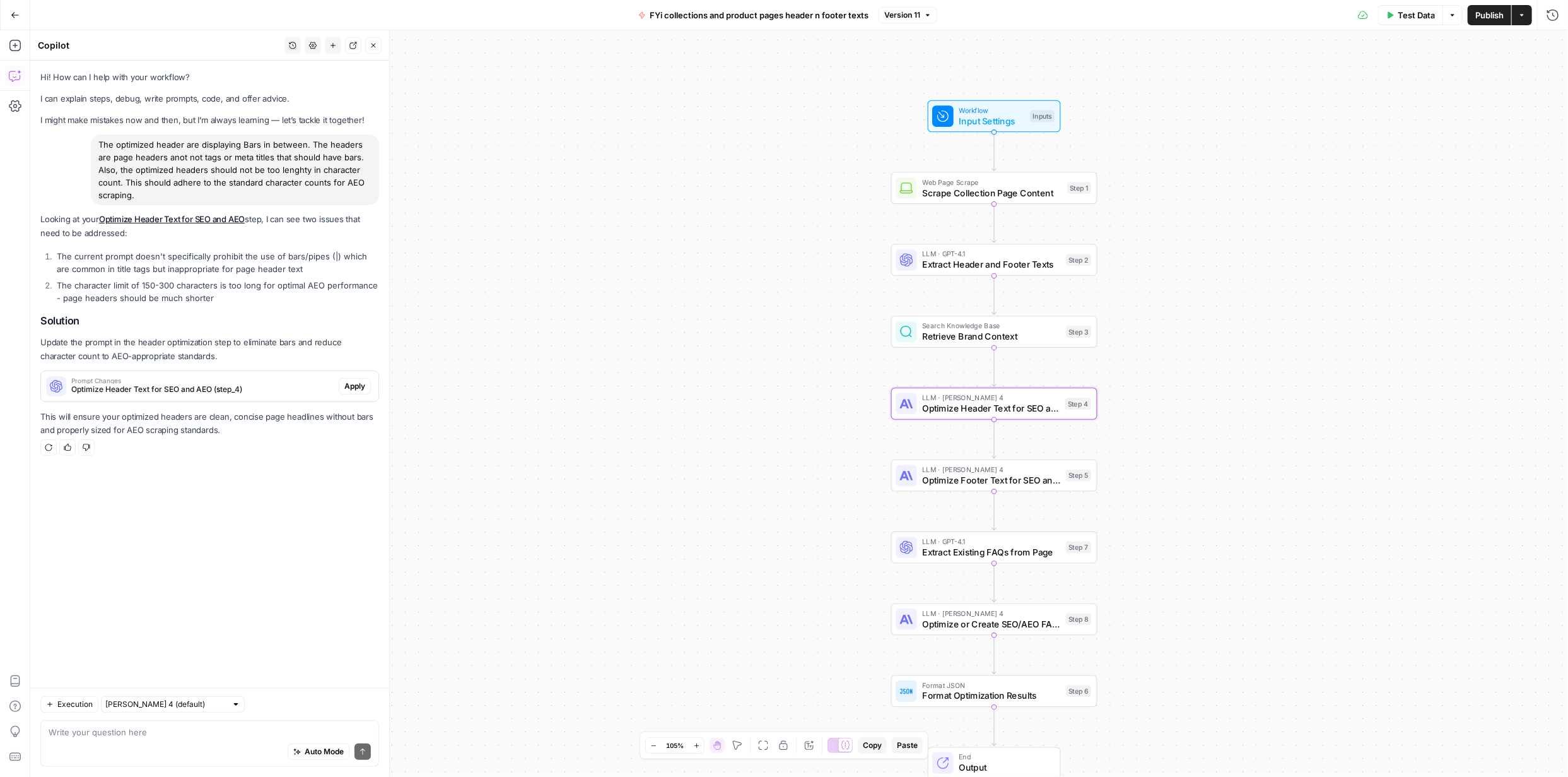
click at [359, 382] on span "Apply" at bounding box center [355, 386] width 21 height 11
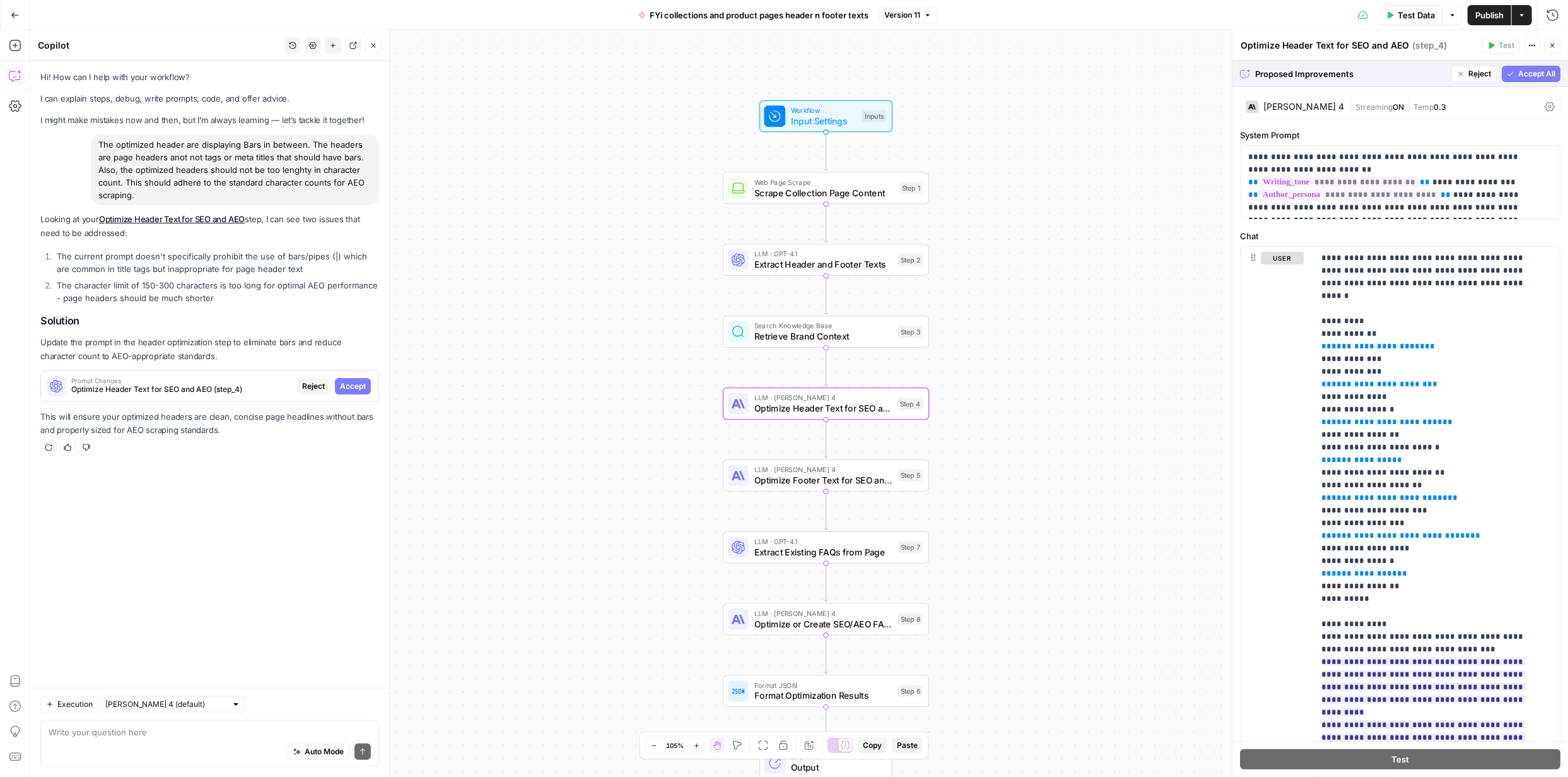
click at [346, 386] on span "Accept" at bounding box center [353, 386] width 26 height 11
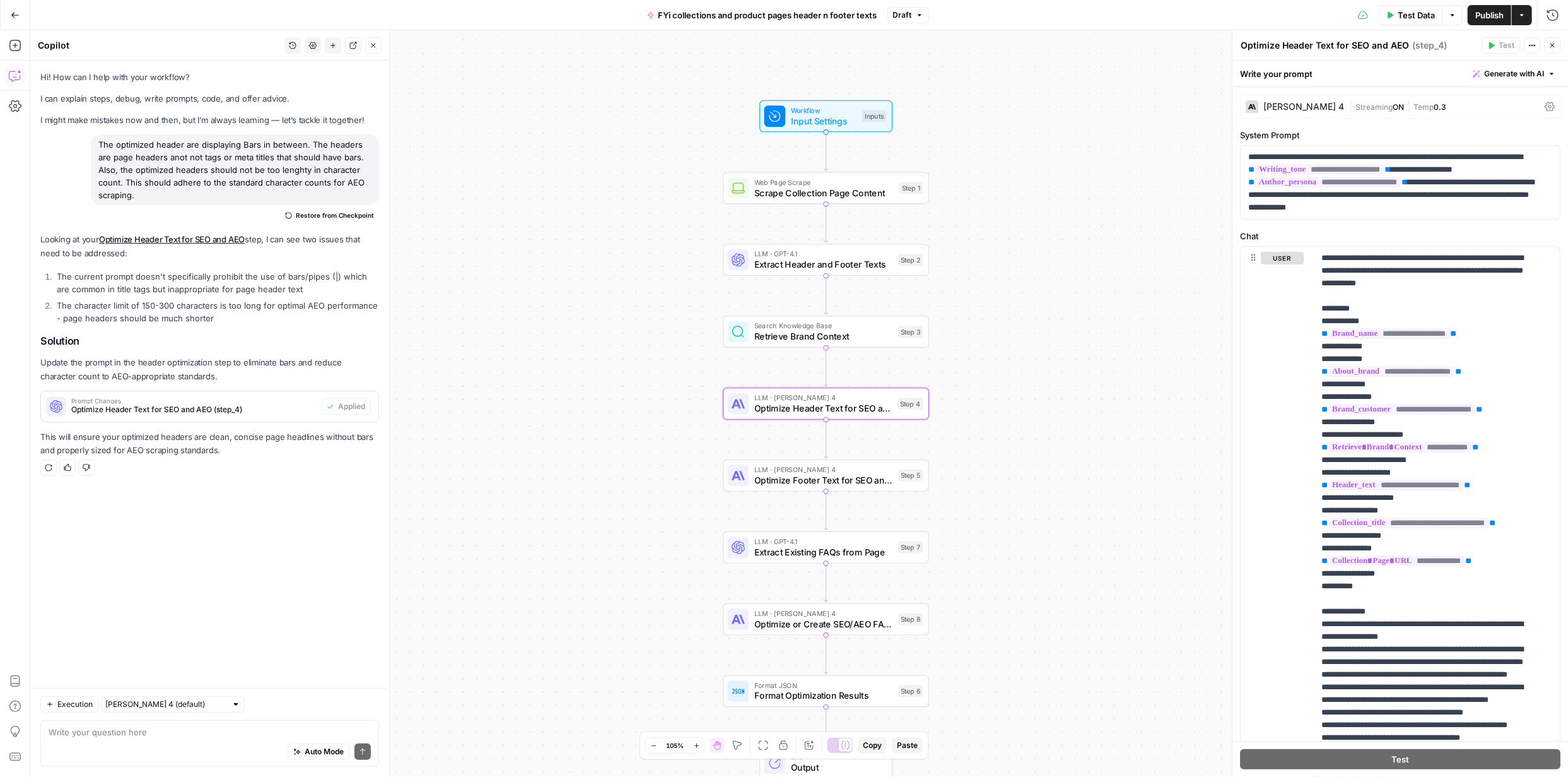
click at [1490, 12] on span "Publish" at bounding box center [1489, 15] width 29 height 13
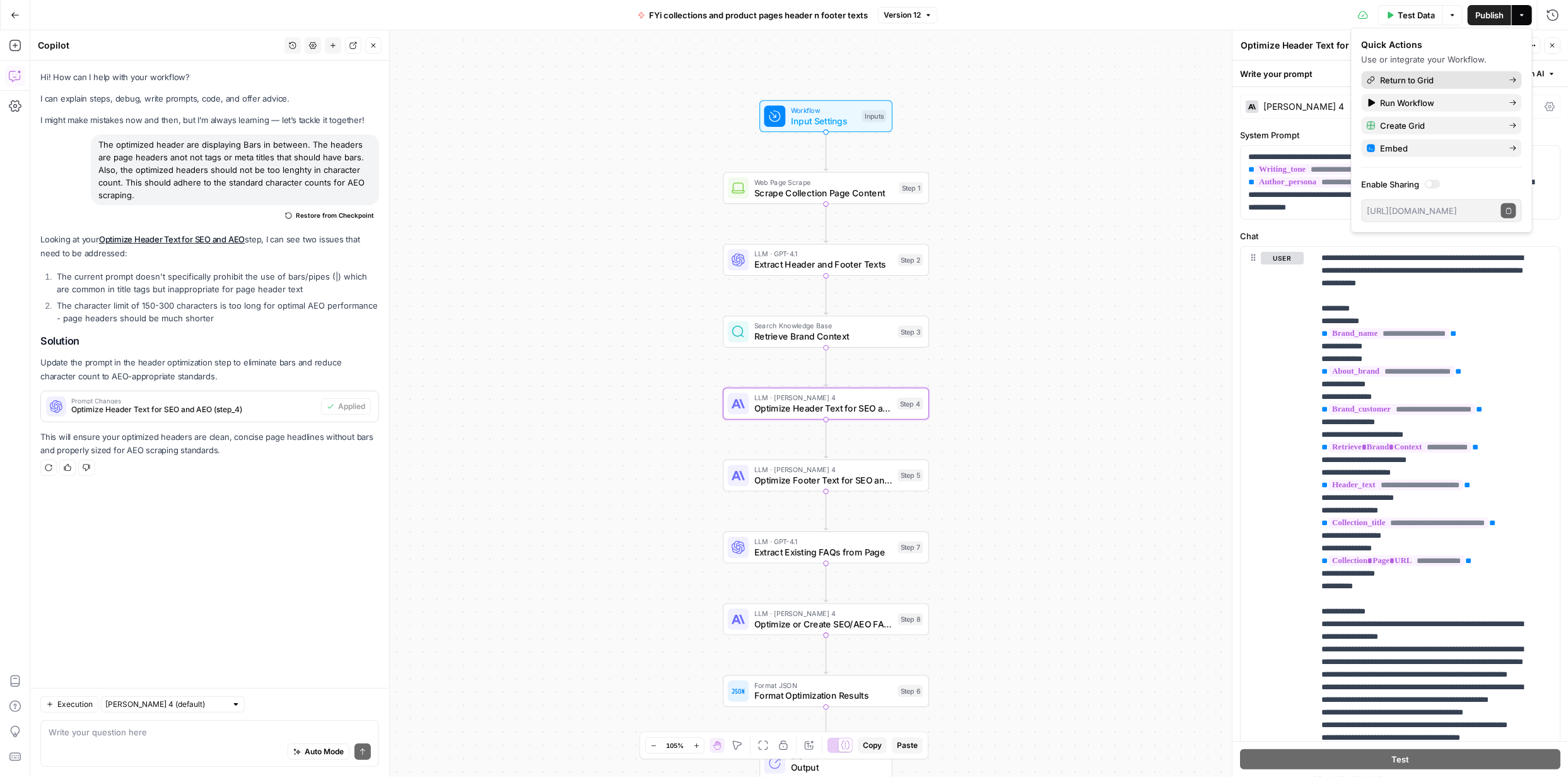
click at [1413, 76] on span "Return to Grid" at bounding box center [1440, 80] width 119 height 13
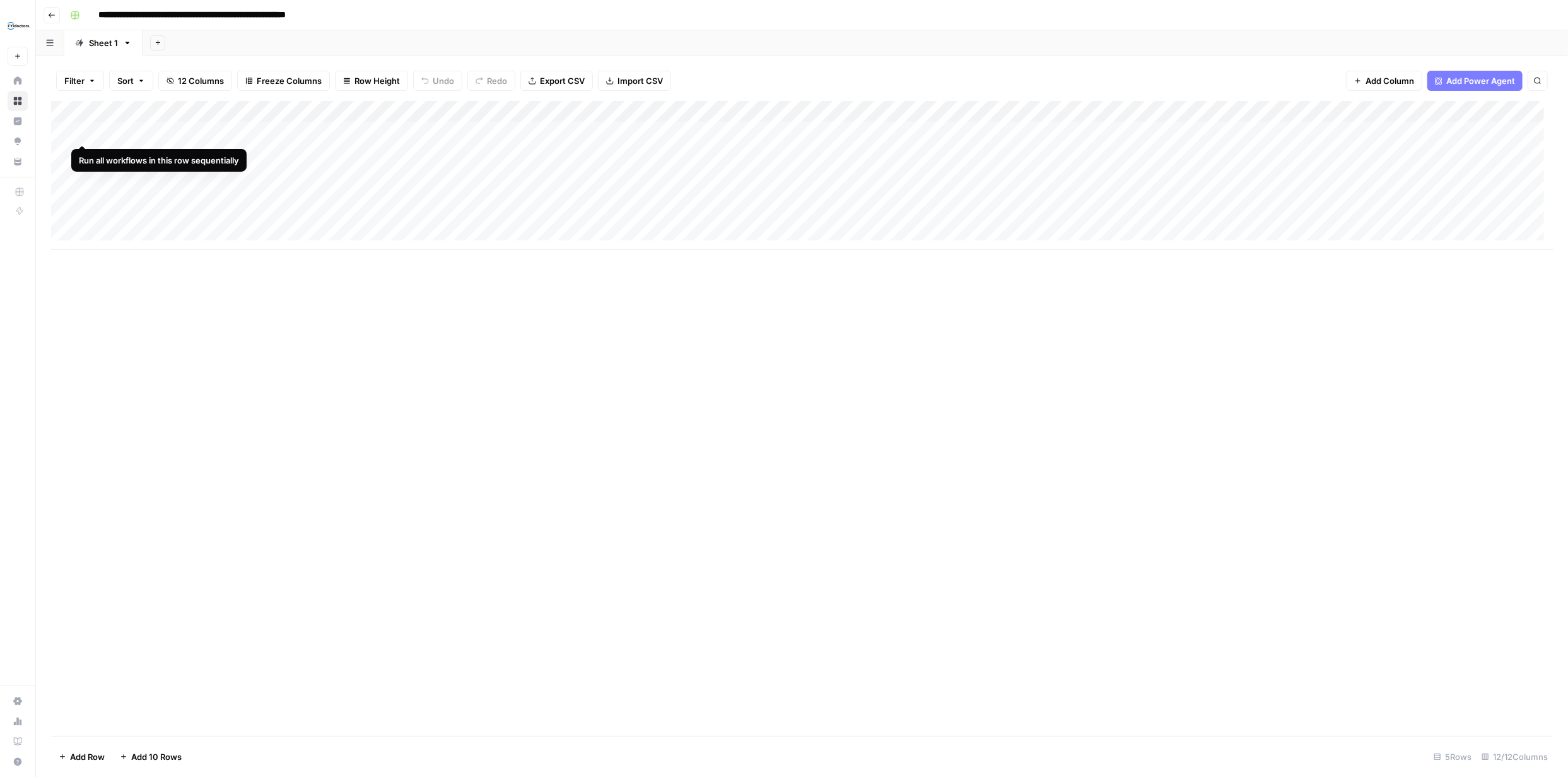
click at [76, 134] on div "Add Column" at bounding box center [802, 175] width 1502 height 149
click at [82, 152] on div "Add Column" at bounding box center [802, 175] width 1502 height 149
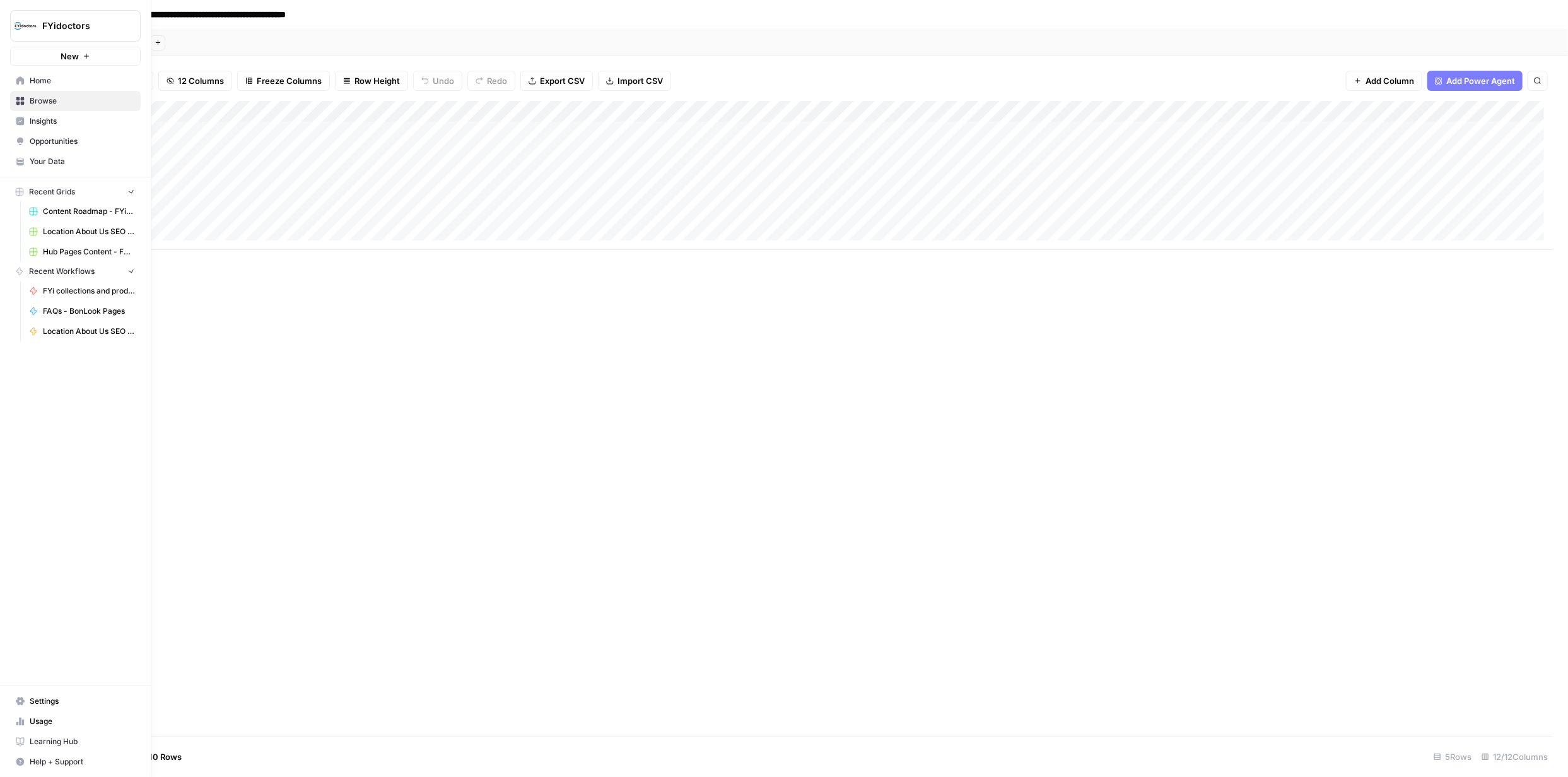
click at [21, 101] on icon at bounding box center [20, 101] width 9 height 9
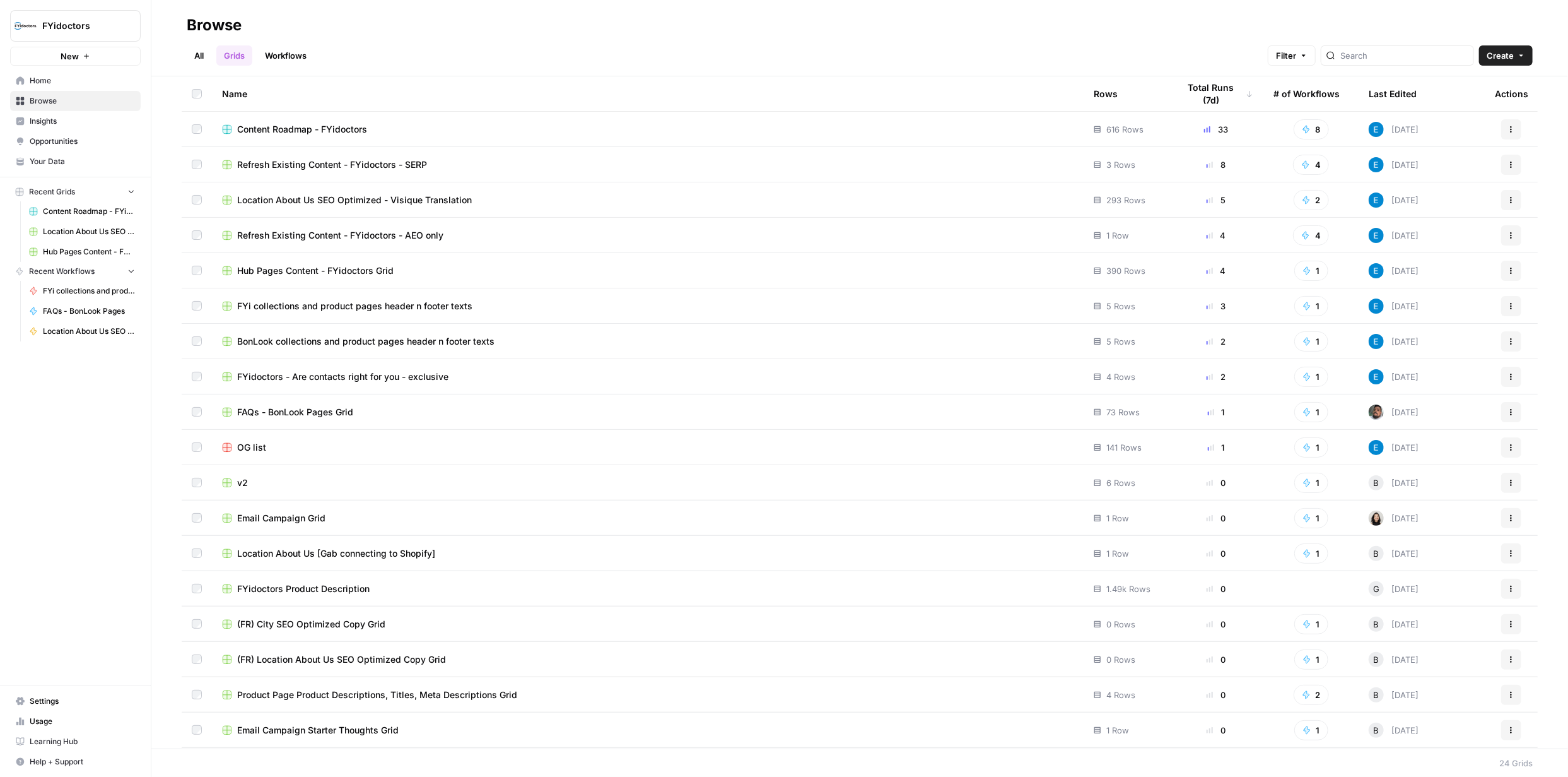
click at [310, 266] on span "Hub Pages Content - FYidoctors Grid" at bounding box center [315, 271] width 157 height 13
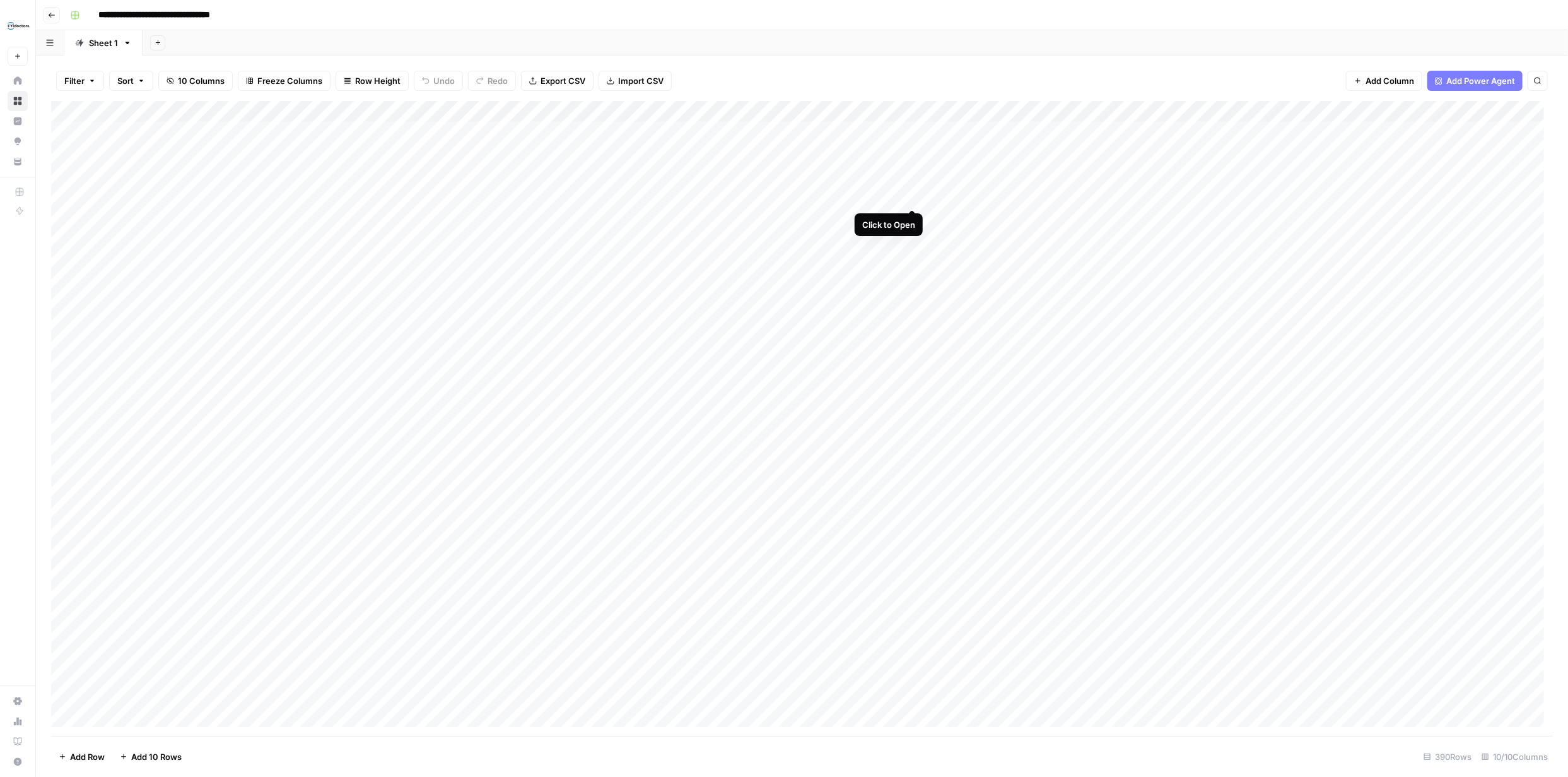
click at [909, 196] on div "Add Column" at bounding box center [802, 418] width 1502 height 635
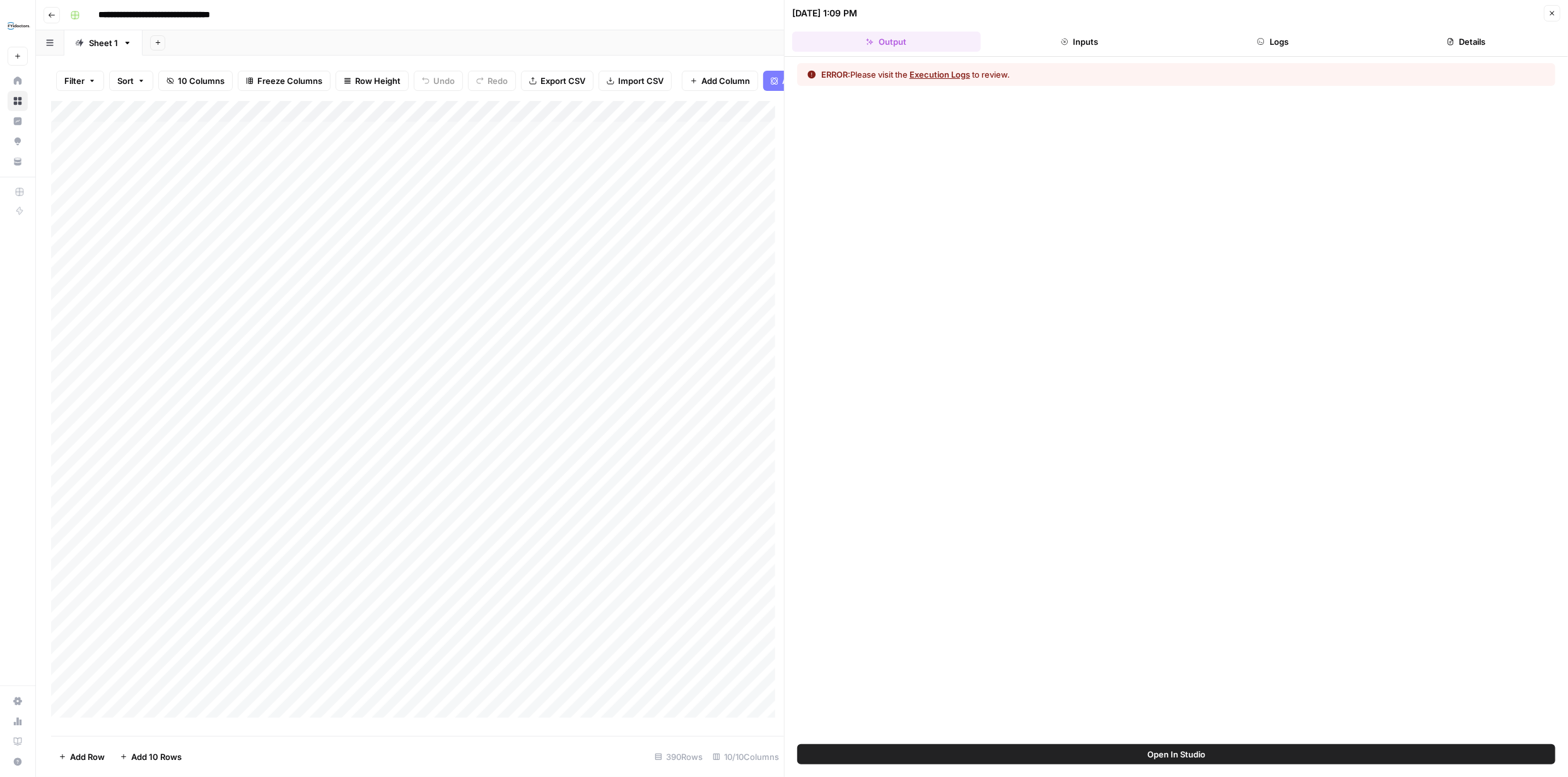
click at [942, 72] on button "Execution Logs" at bounding box center [939, 74] width 60 height 13
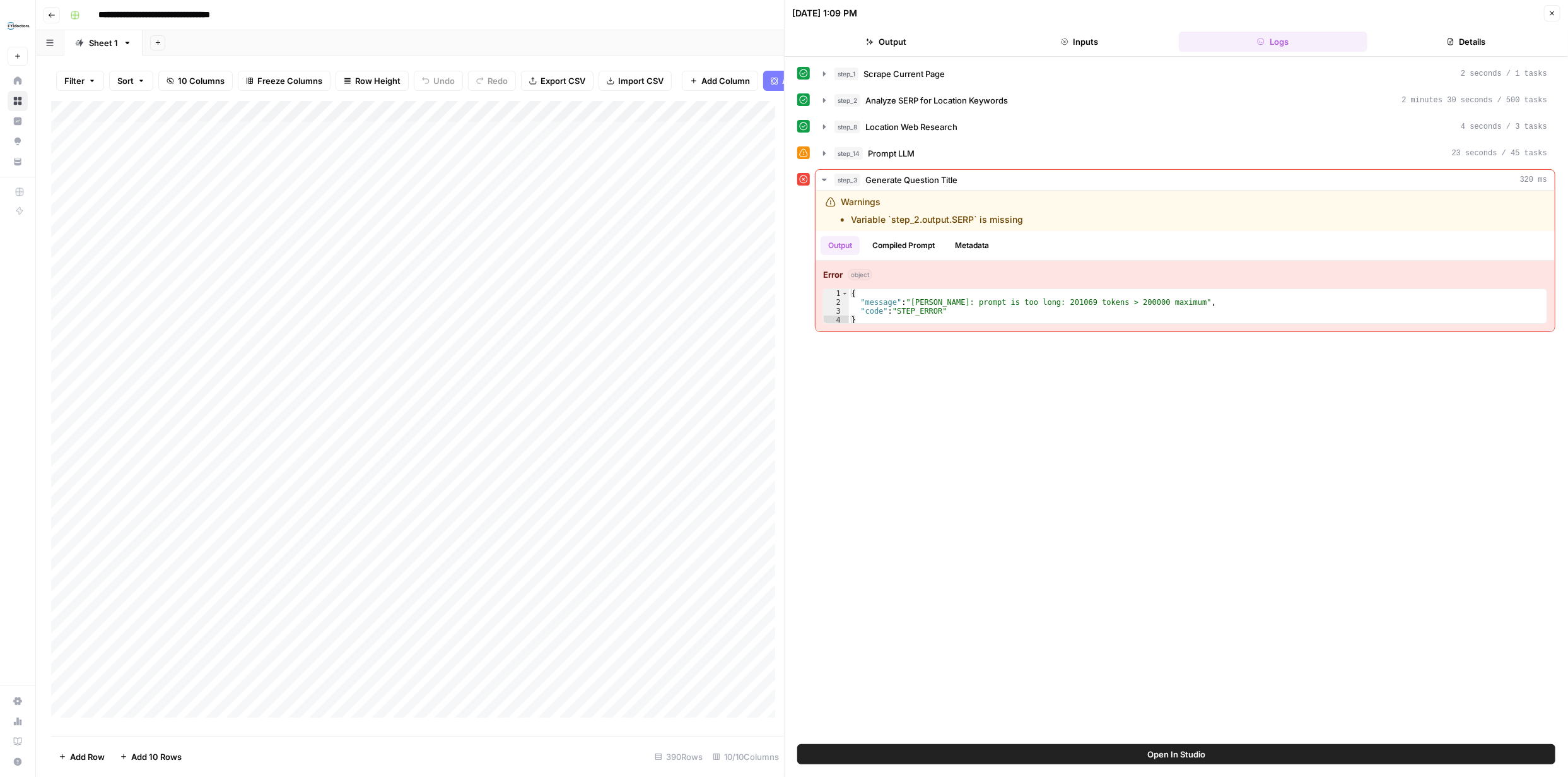
click at [1549, 10] on icon "button" at bounding box center [1552, 13] width 8 height 8
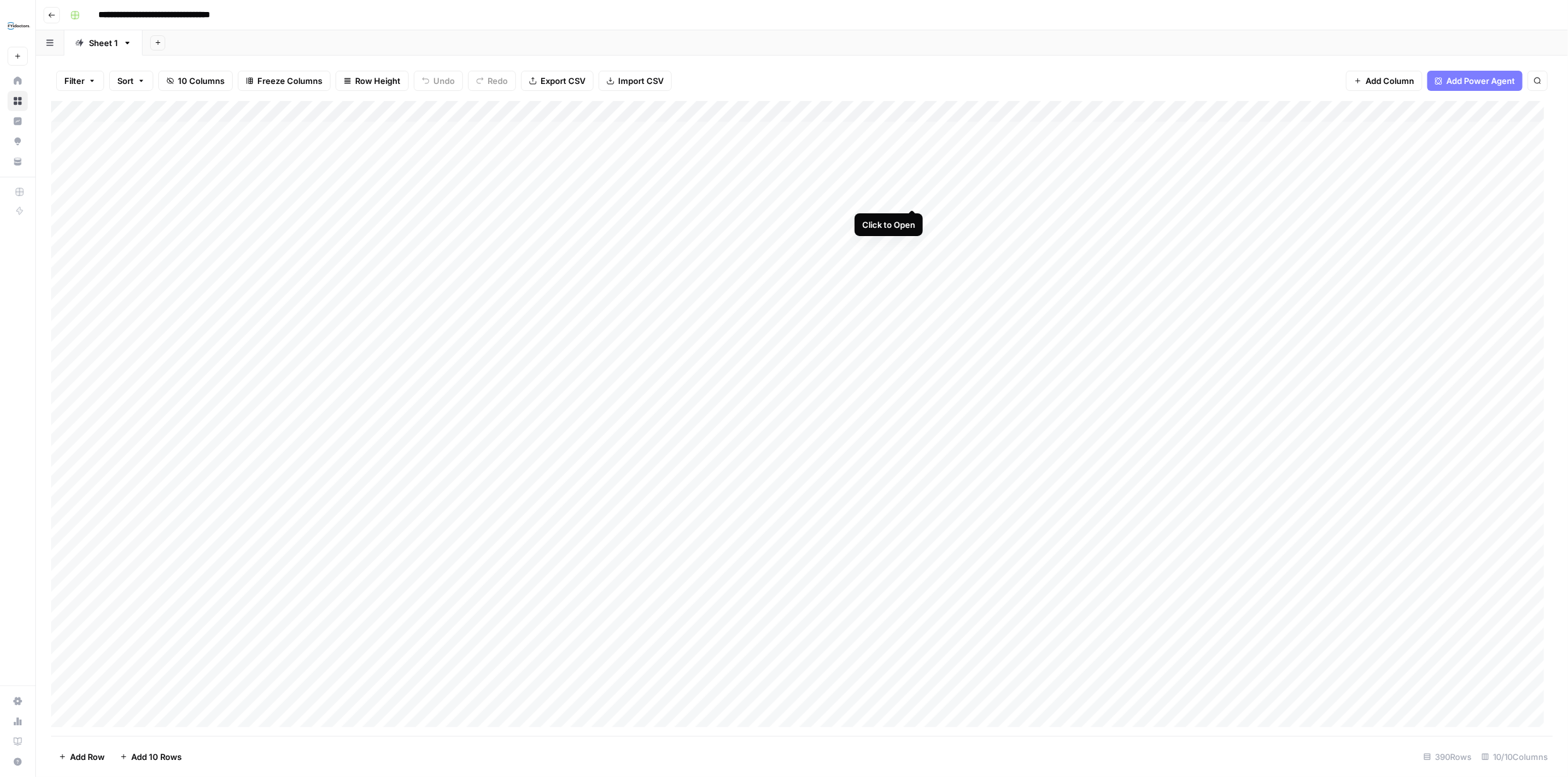
click at [911, 196] on div "Add Column" at bounding box center [802, 418] width 1502 height 635
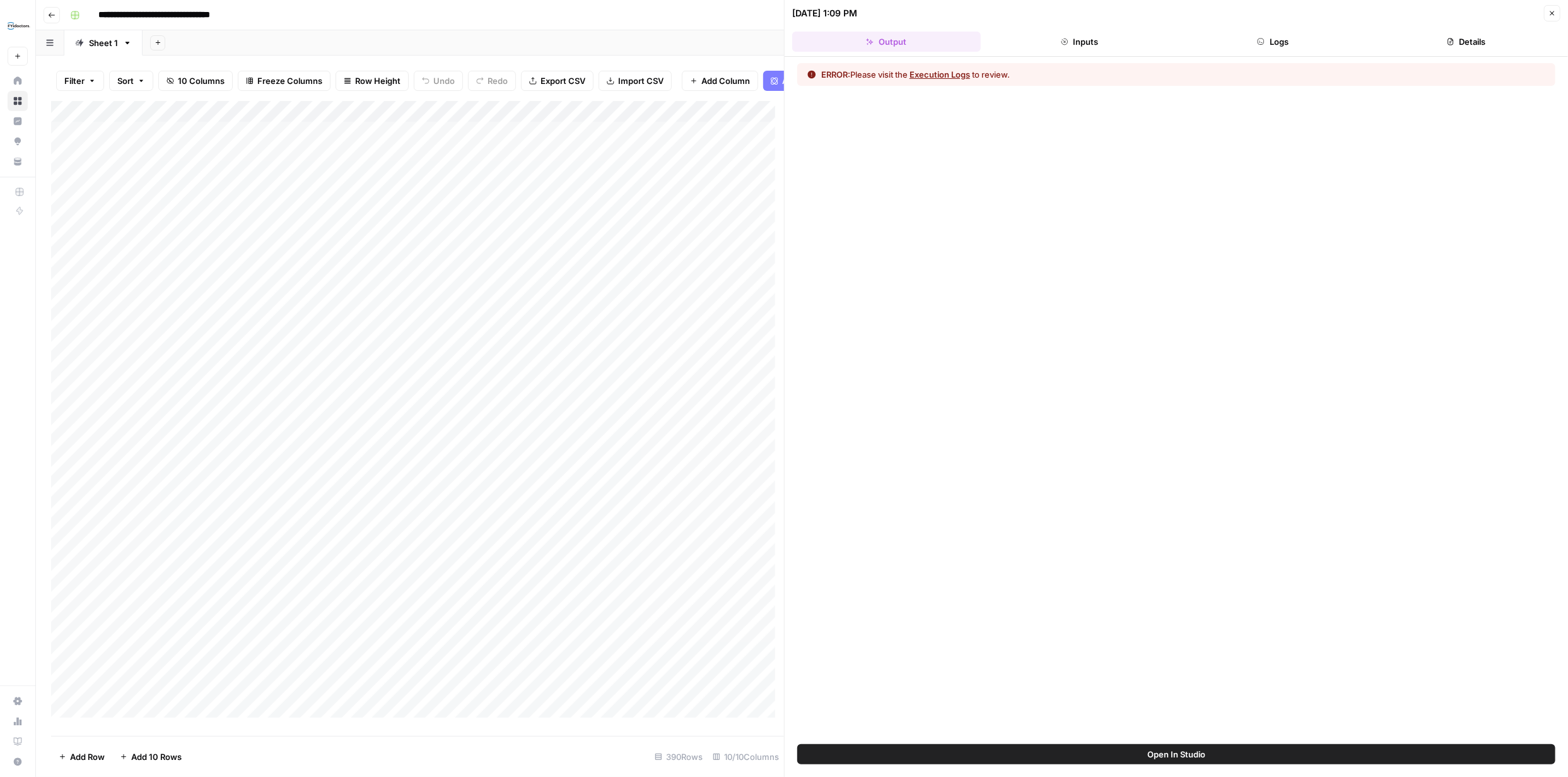
click at [940, 75] on button "Execution Logs" at bounding box center [939, 74] width 60 height 13
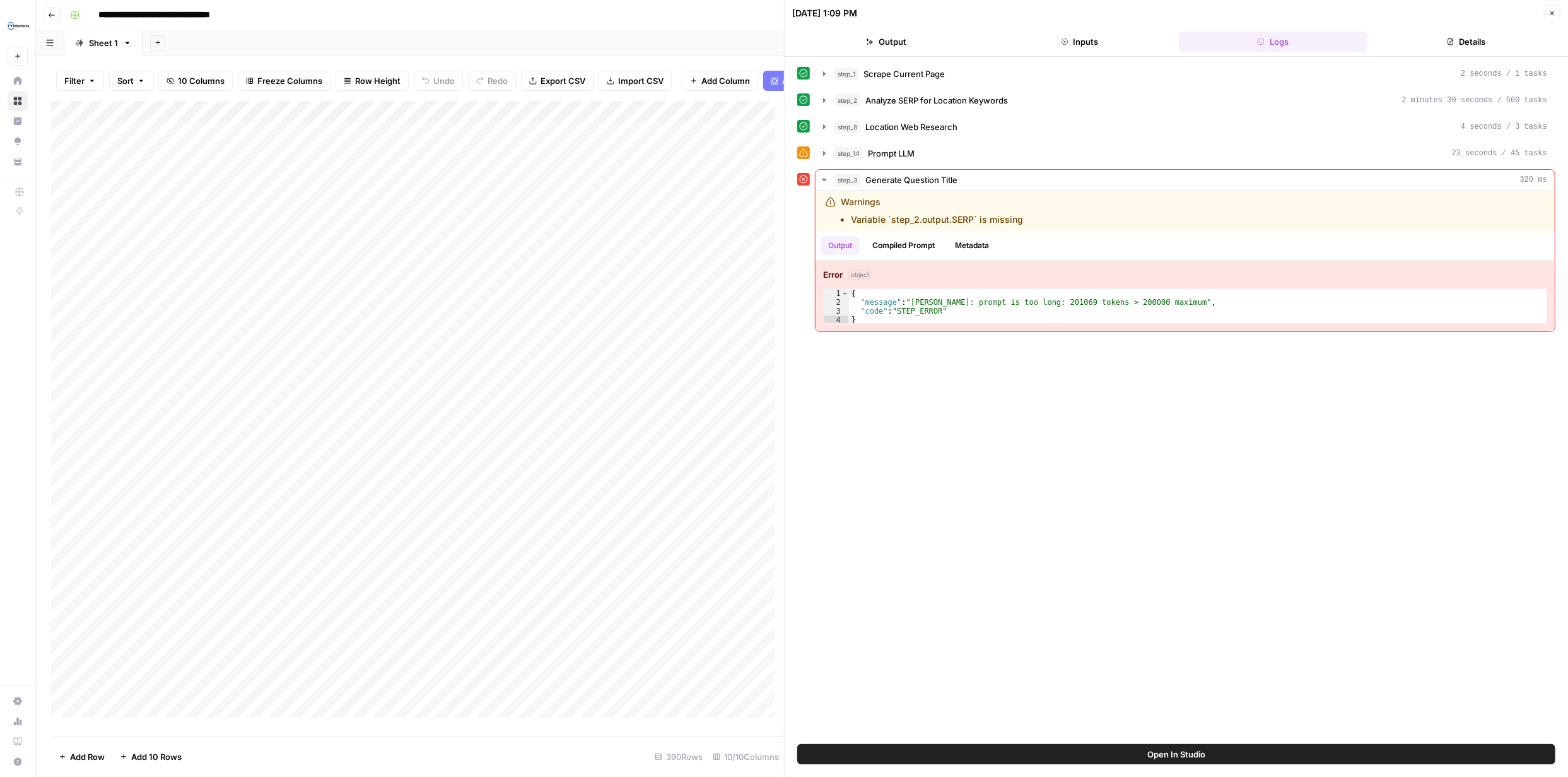
click at [1185, 753] on span "Open In Studio" at bounding box center [1176, 754] width 58 height 13
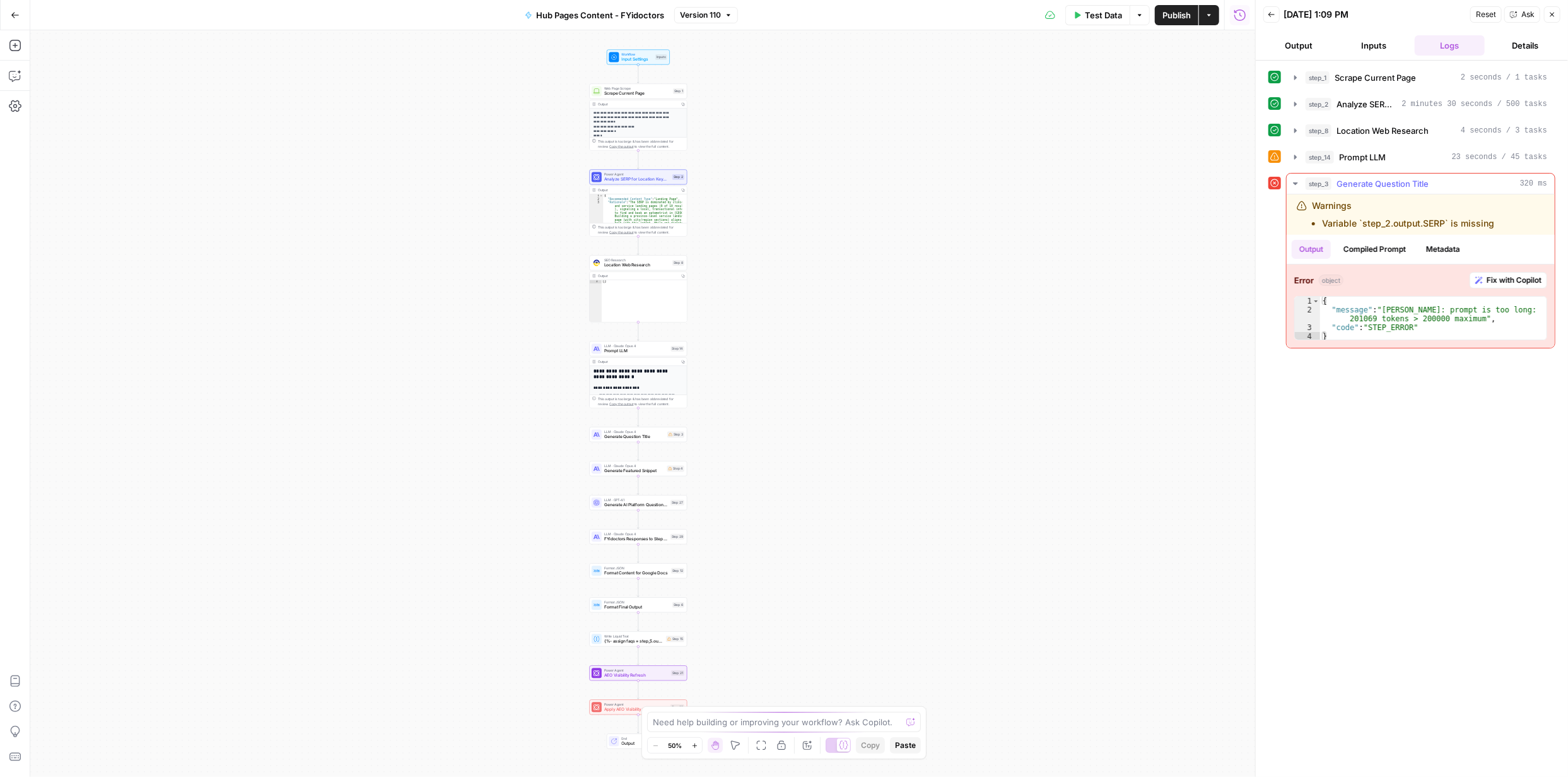
click at [1509, 281] on span "Fix with Copilot" at bounding box center [1514, 280] width 55 height 11
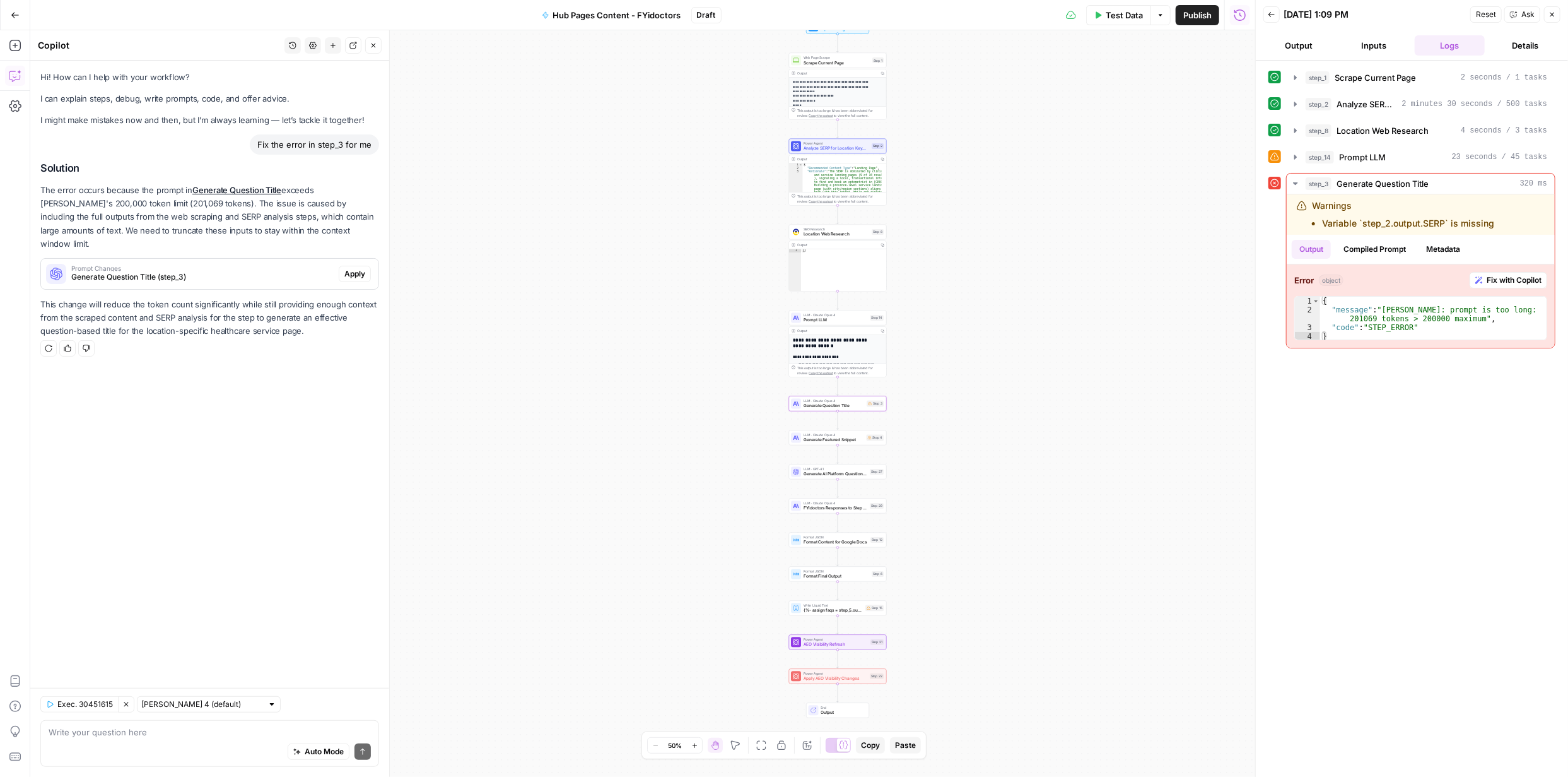
click at [357, 268] on span "Apply" at bounding box center [355, 274] width 21 height 11
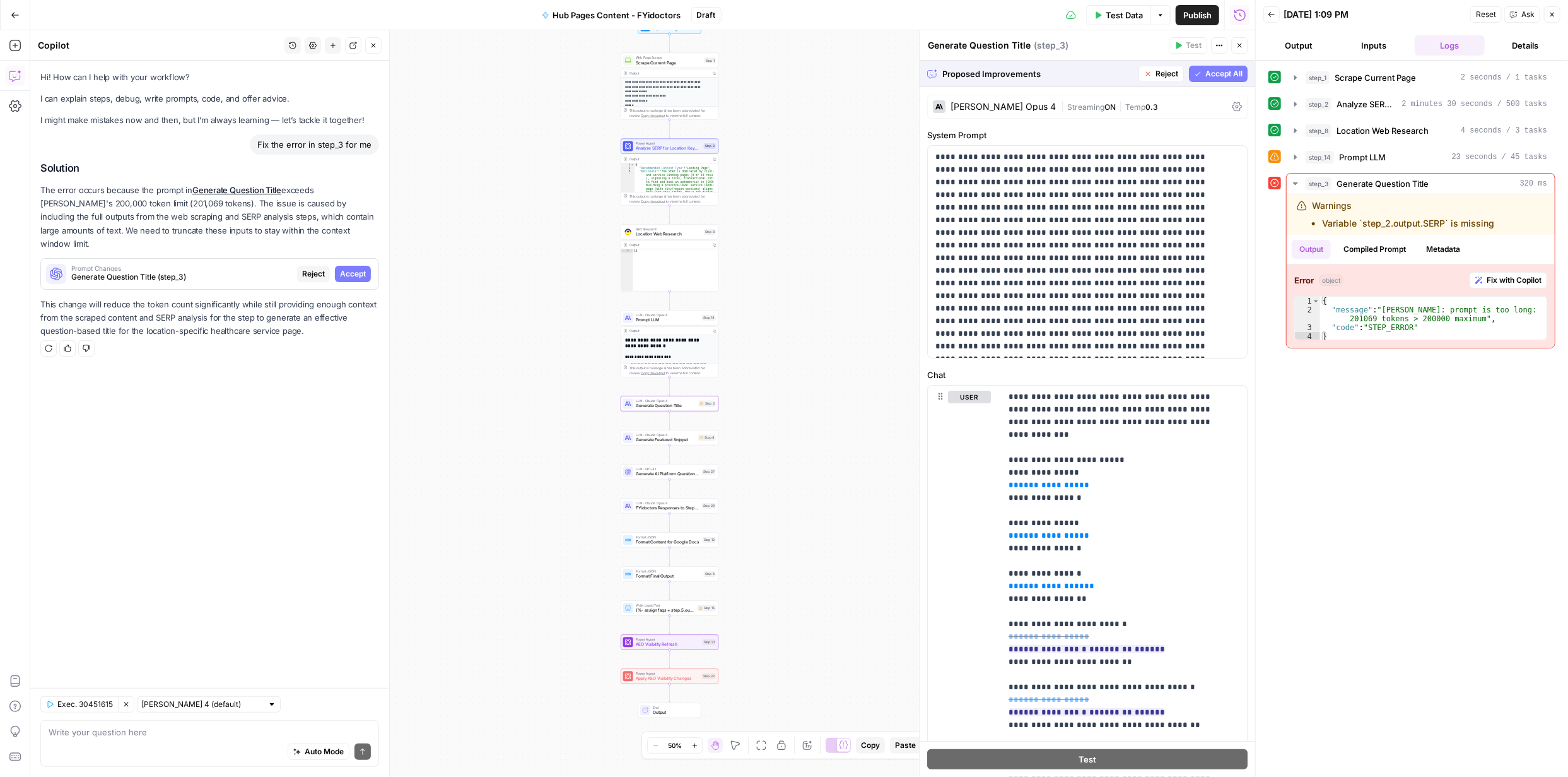
click at [359, 268] on span "Accept" at bounding box center [353, 274] width 26 height 11
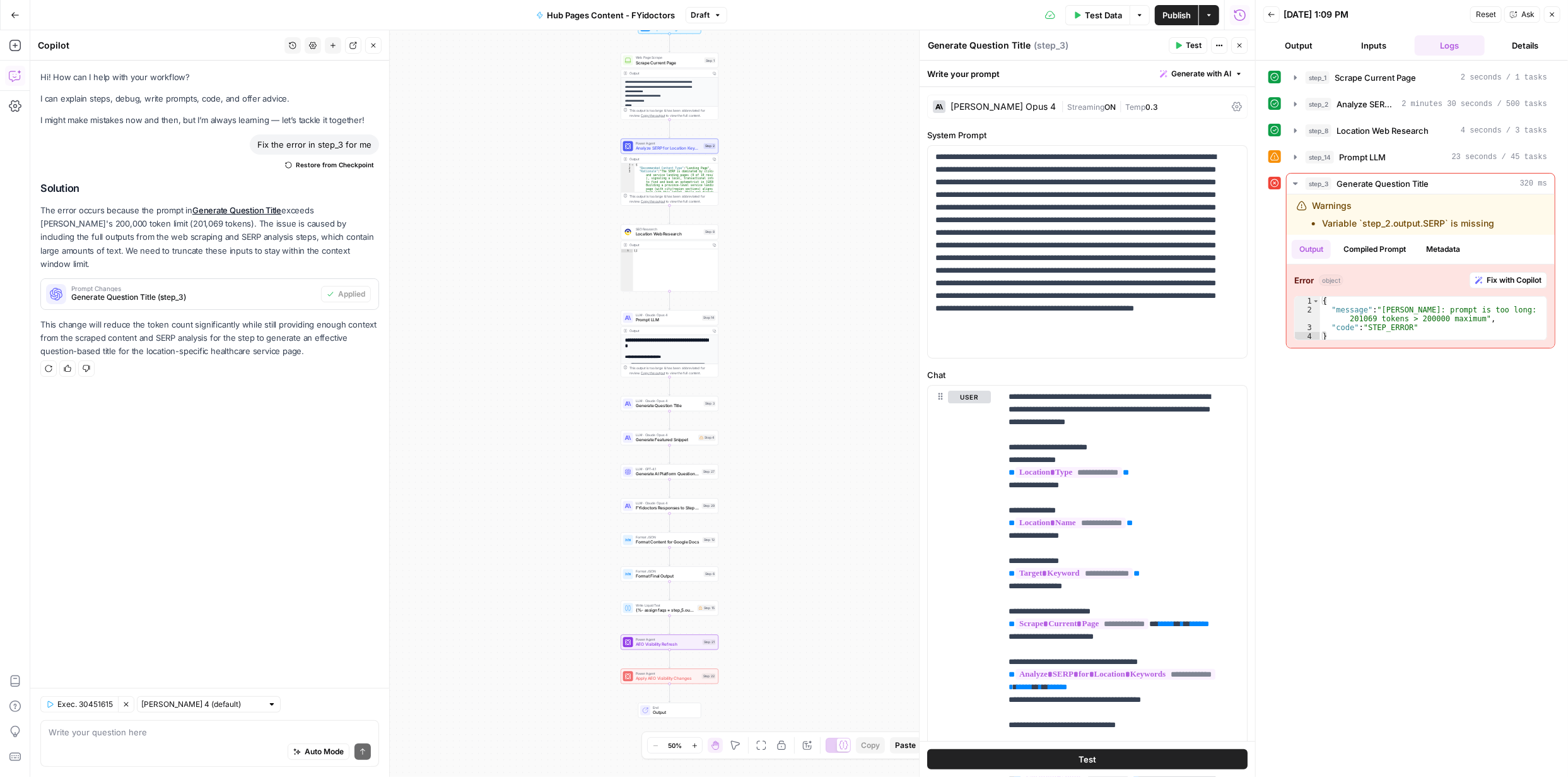
click at [1174, 14] on span "Publish" at bounding box center [1176, 15] width 29 height 13
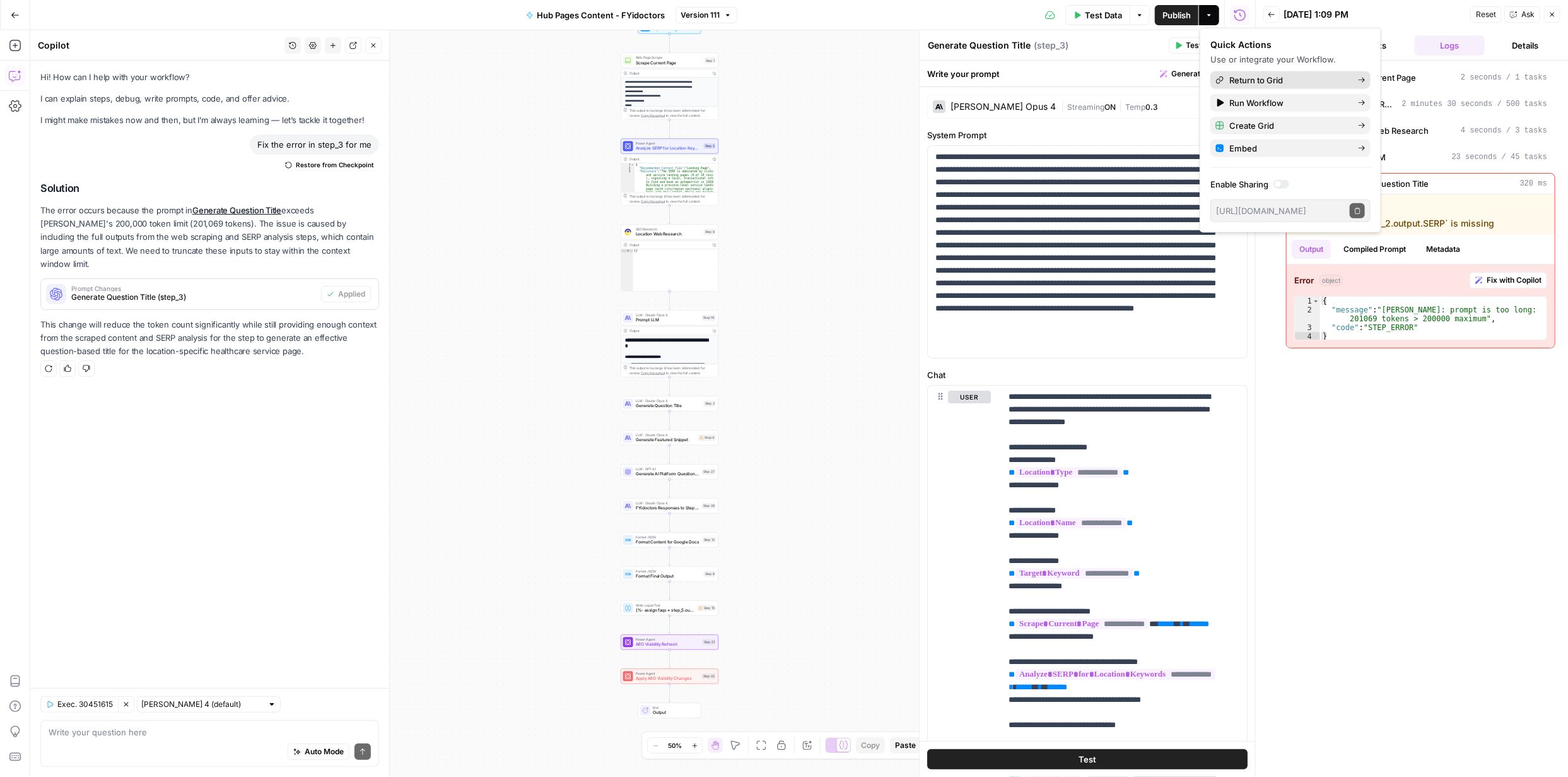
click at [1279, 83] on span "Return to Grid" at bounding box center [1288, 80] width 119 height 13
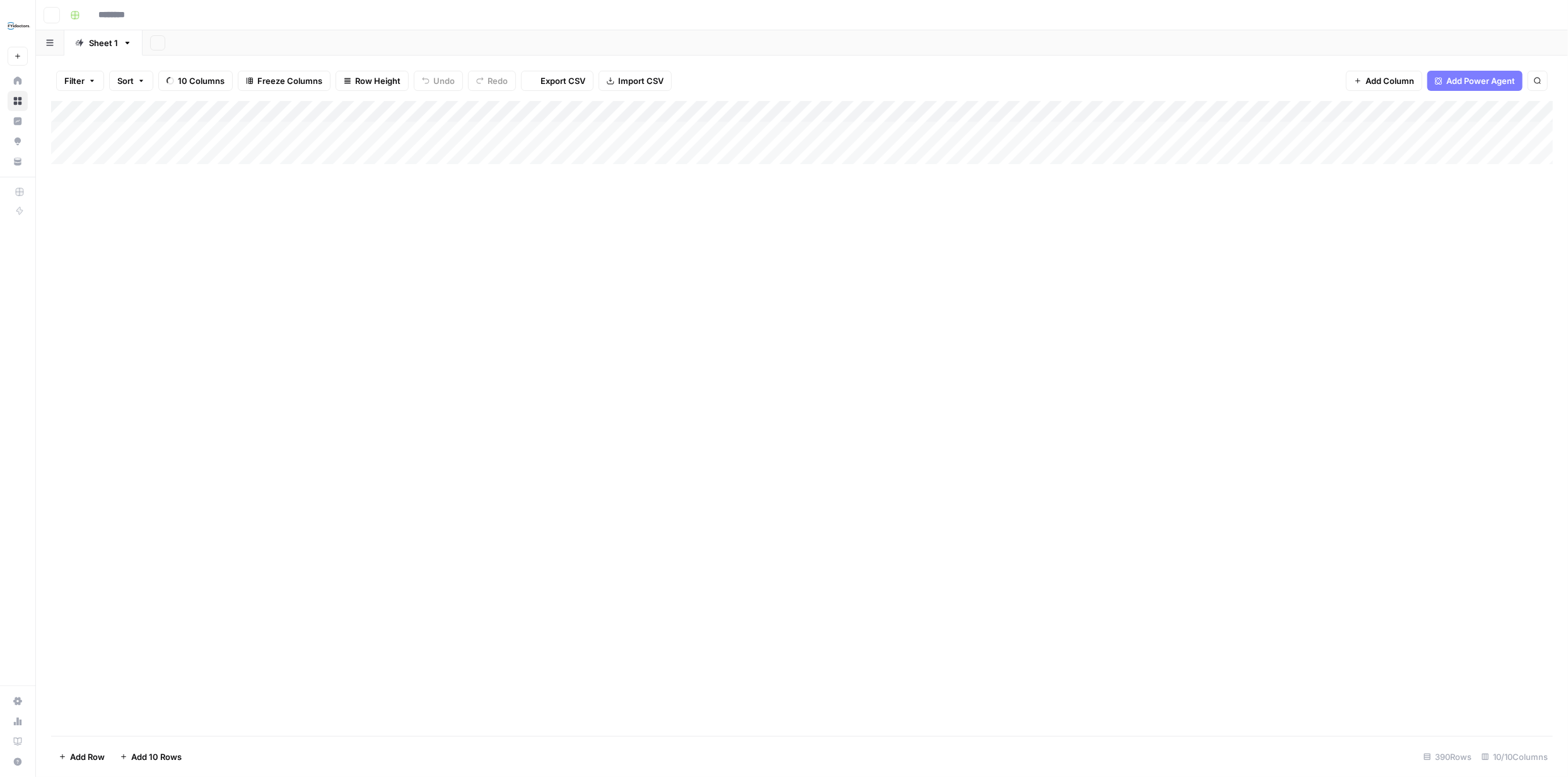
type input "**********"
click at [925, 196] on div "Add Column" at bounding box center [802, 418] width 1502 height 635
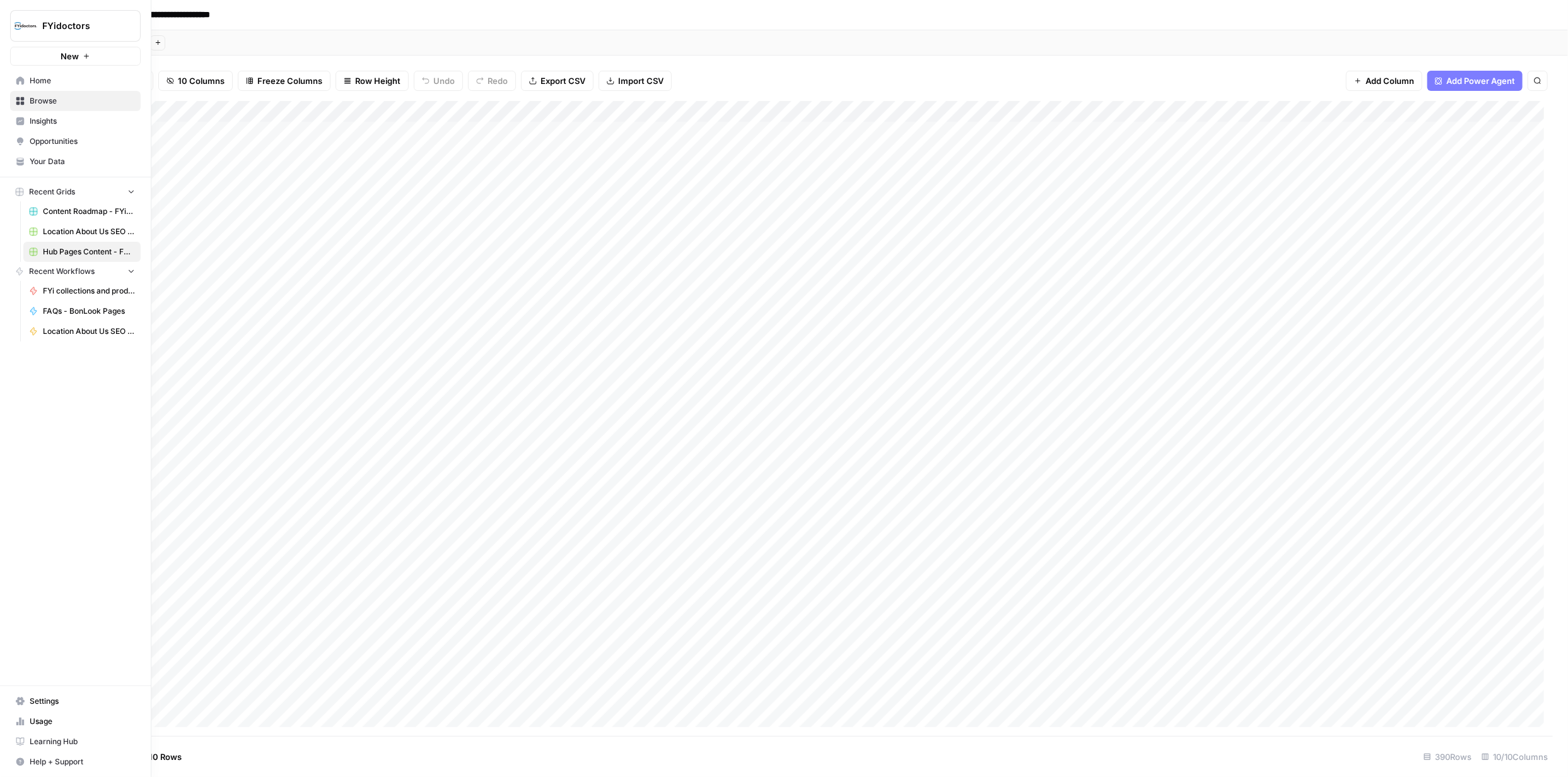
click at [20, 97] on icon at bounding box center [20, 101] width 8 height 8
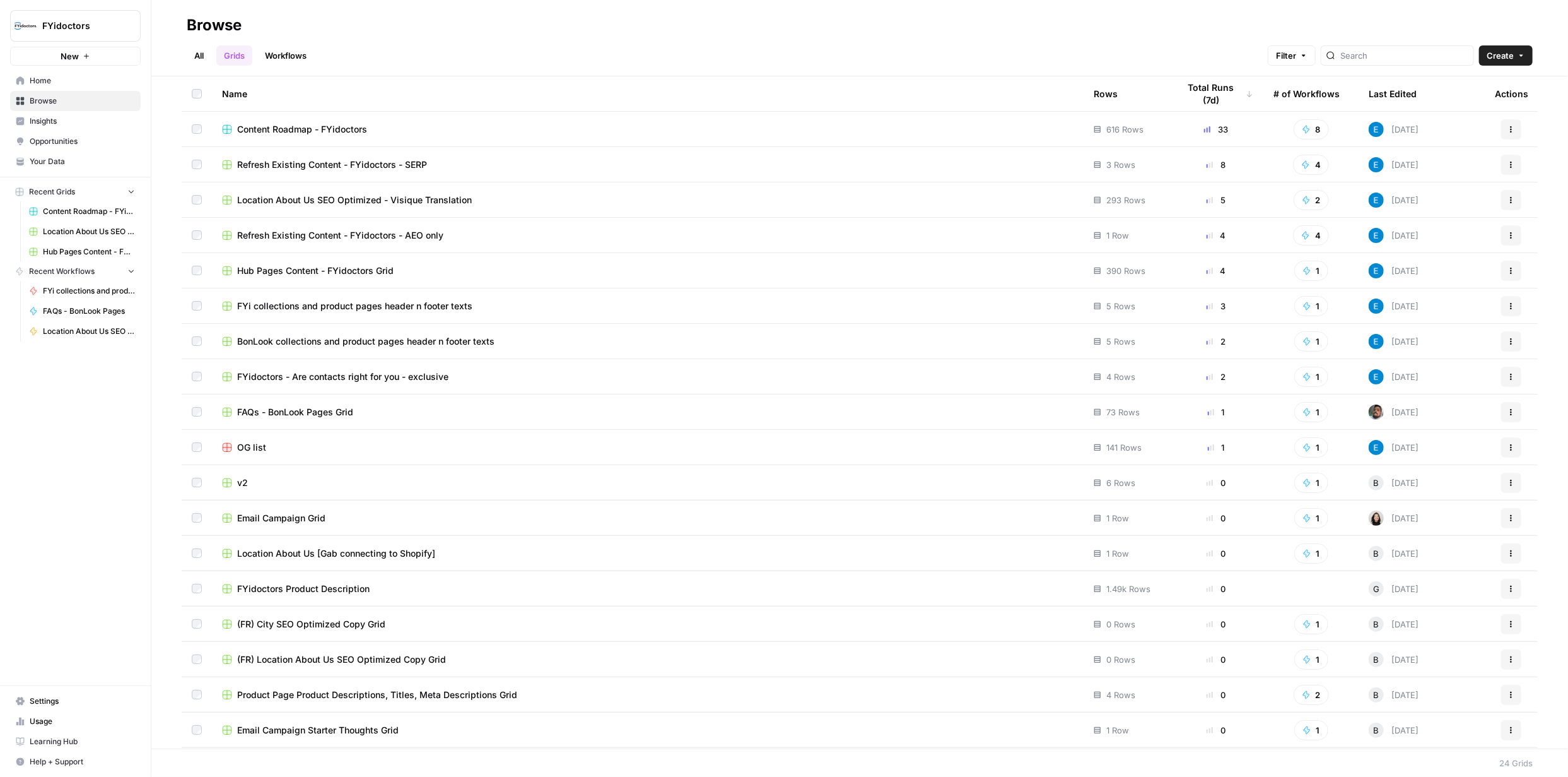
click at [293, 338] on span "BonLook collections and product pages header n footer texts" at bounding box center [366, 342] width 258 height 13
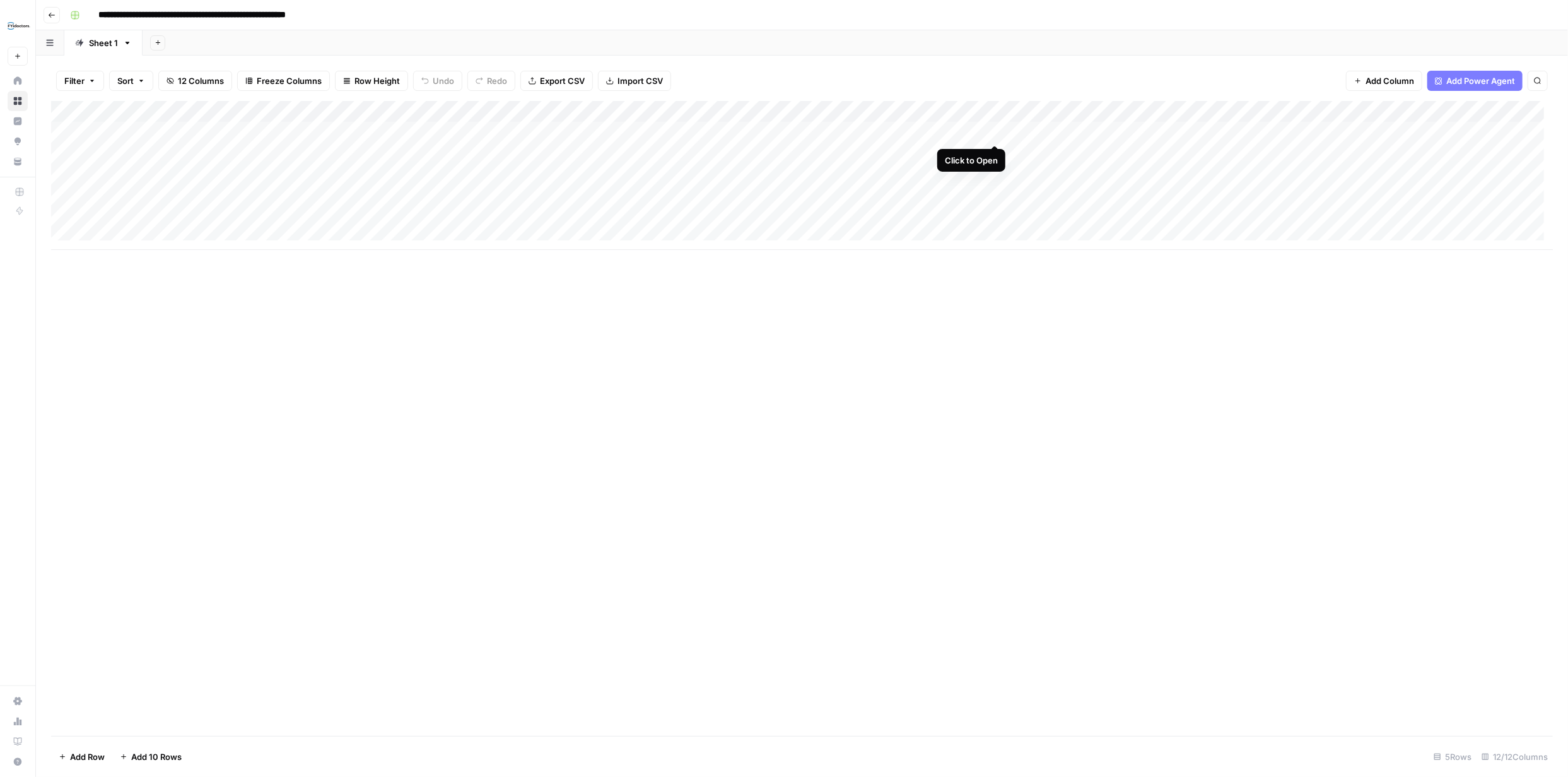
click at [992, 133] on div "Add Column" at bounding box center [802, 175] width 1502 height 149
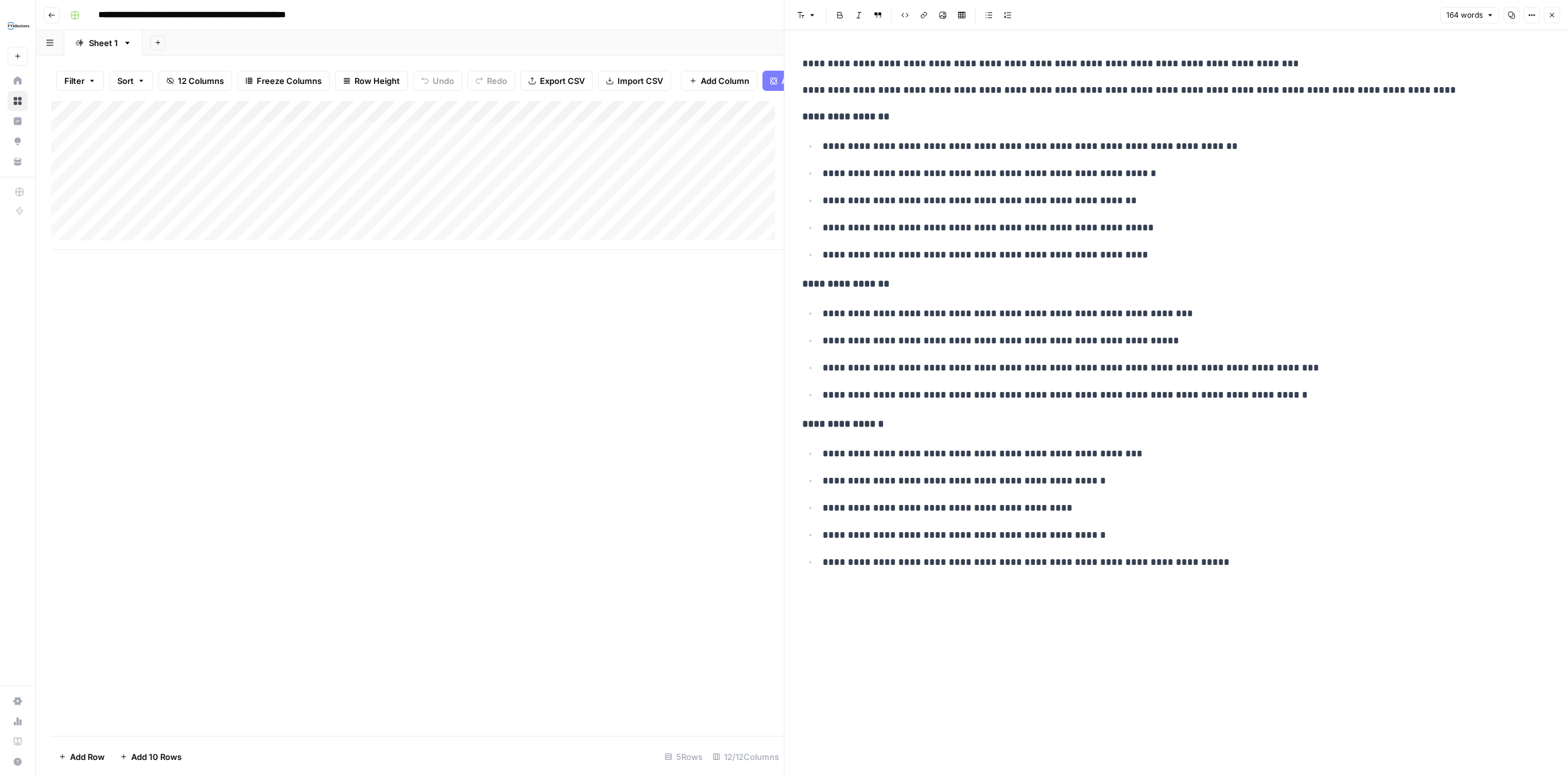
click at [1552, 18] on icon "button" at bounding box center [1552, 15] width 8 height 8
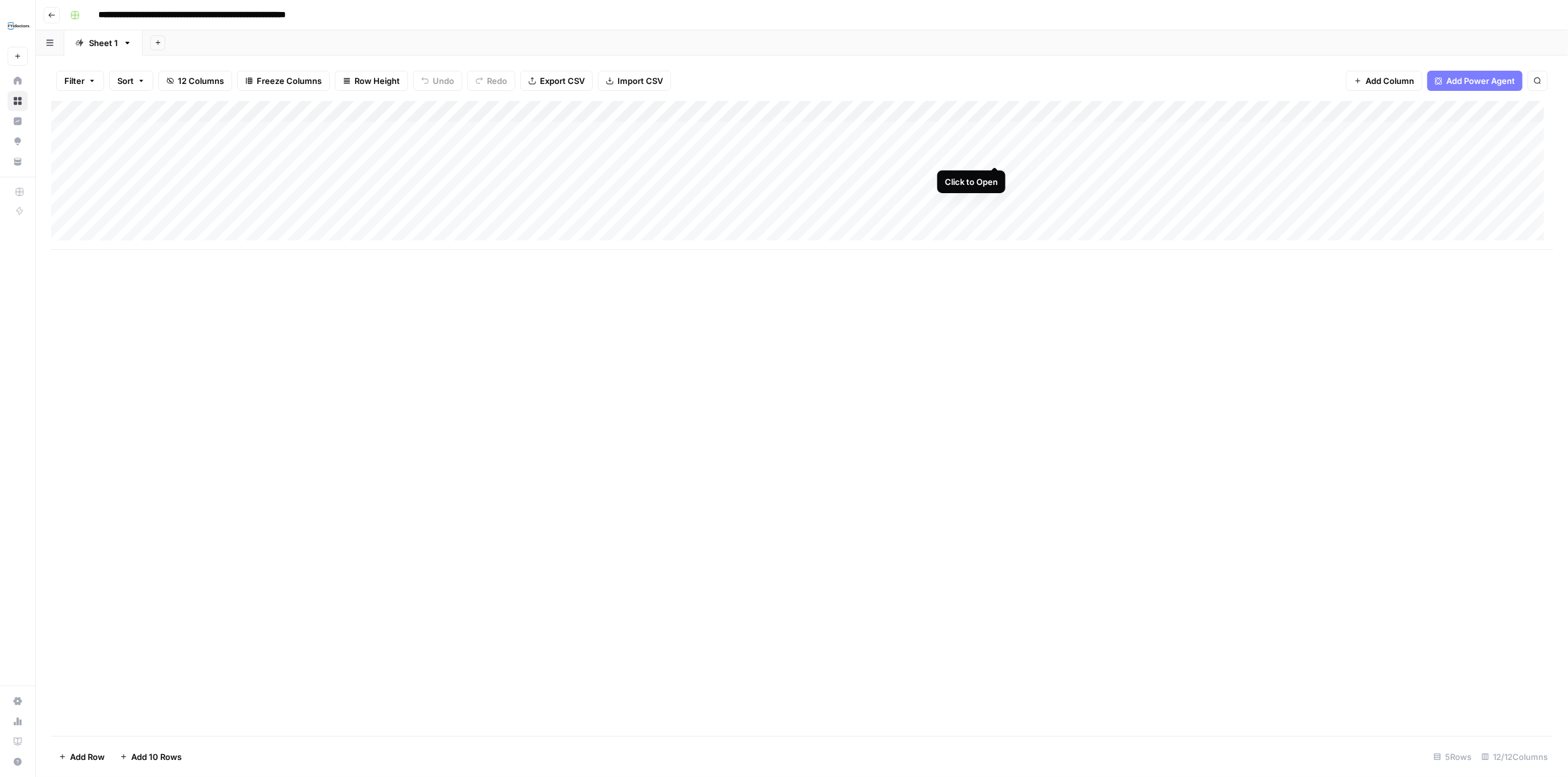
click at [997, 153] on div "Add Column" at bounding box center [802, 175] width 1502 height 149
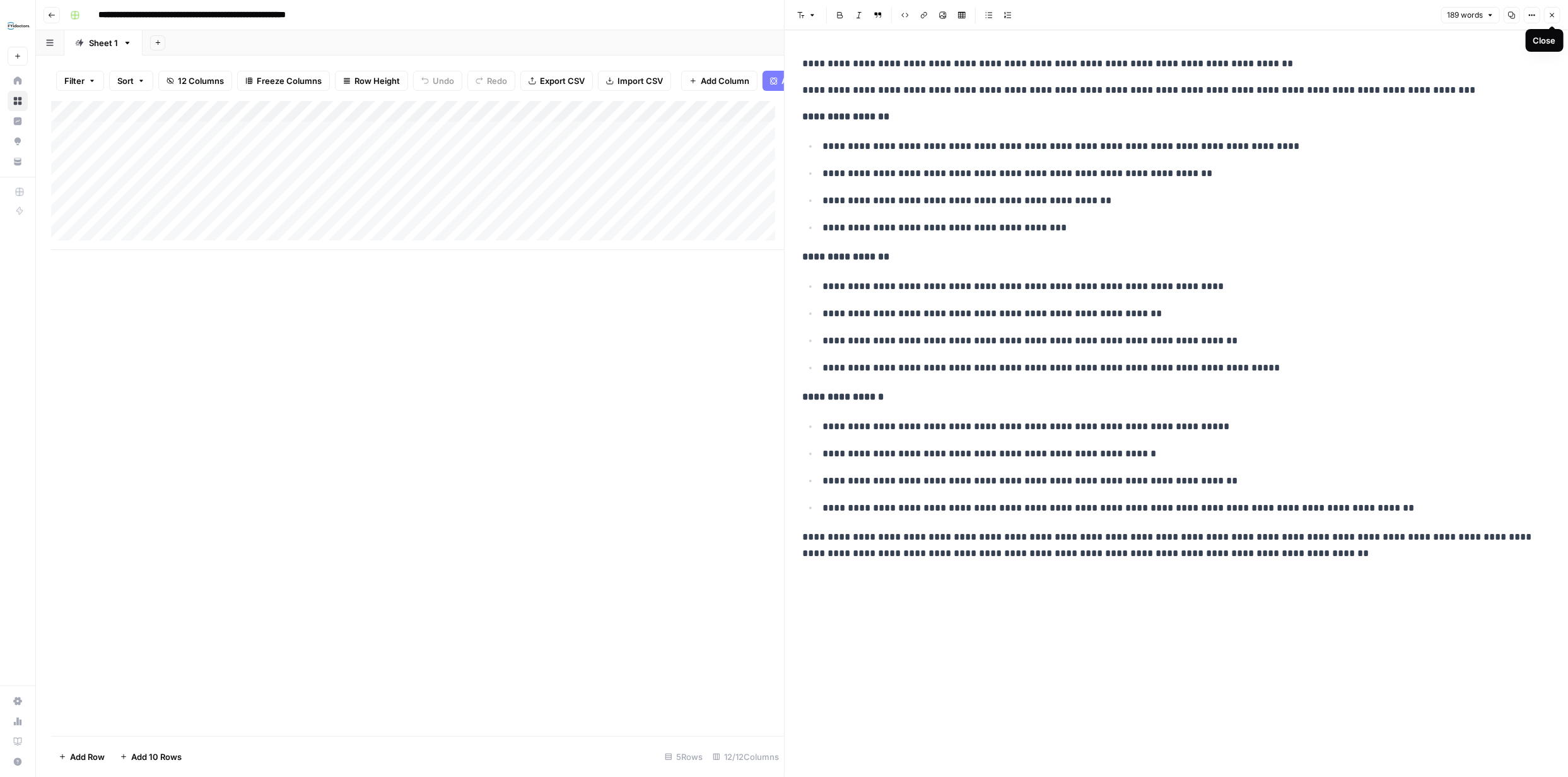
click at [1550, 17] on icon "button" at bounding box center [1552, 15] width 8 height 8
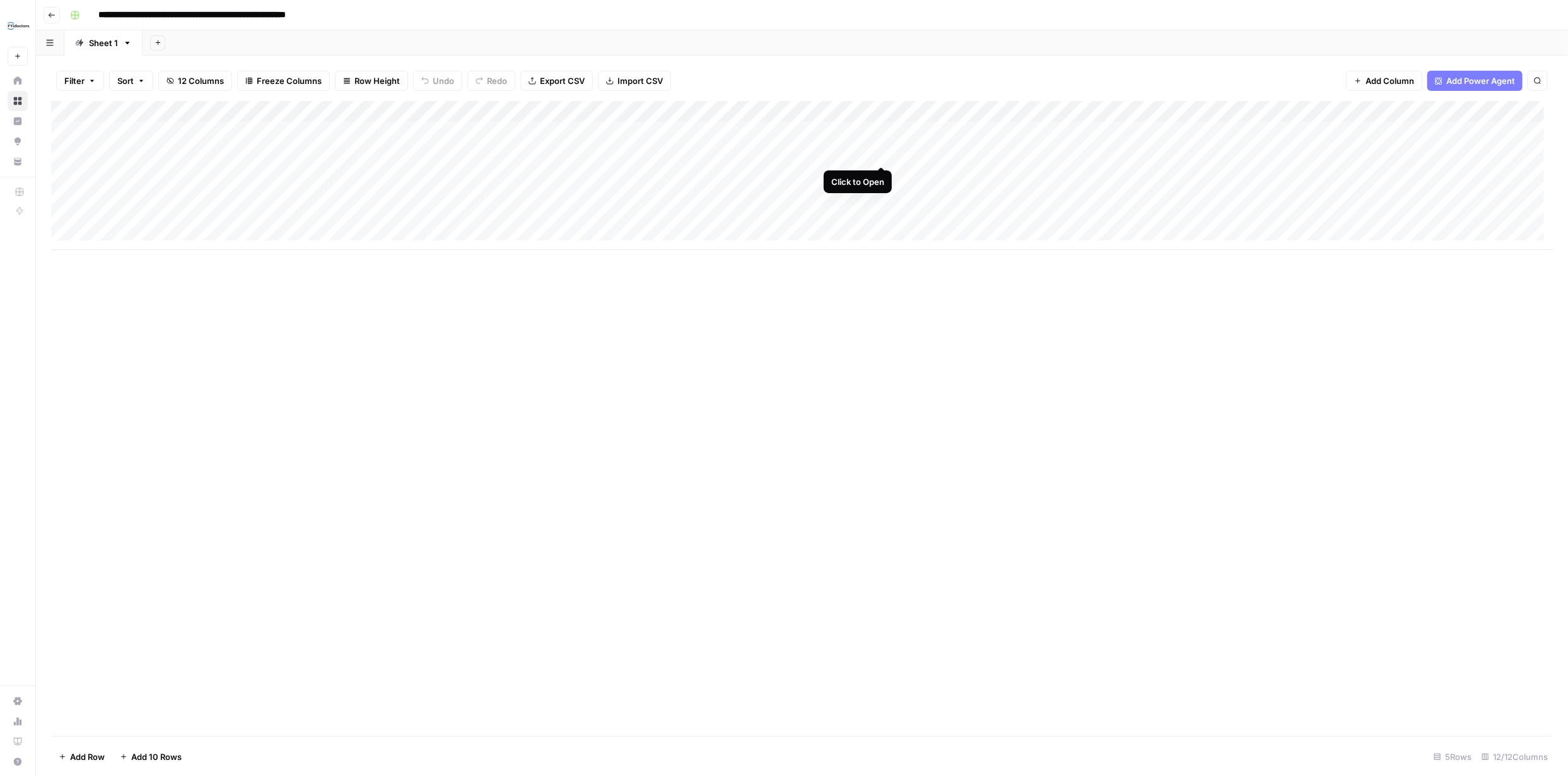
click at [880, 152] on div "Add Column" at bounding box center [802, 175] width 1502 height 149
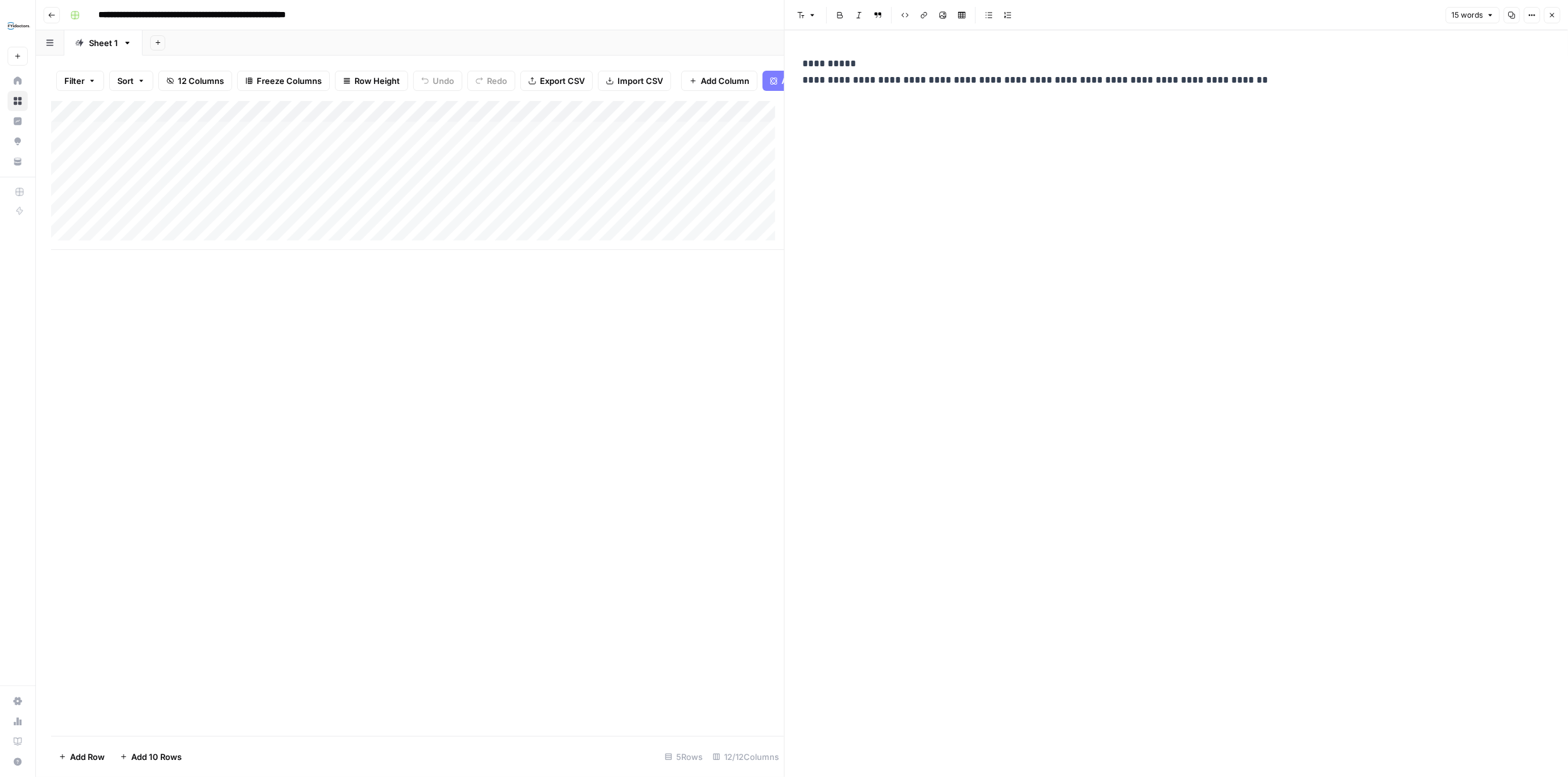
click at [1550, 16] on icon "button" at bounding box center [1552, 15] width 8 height 8
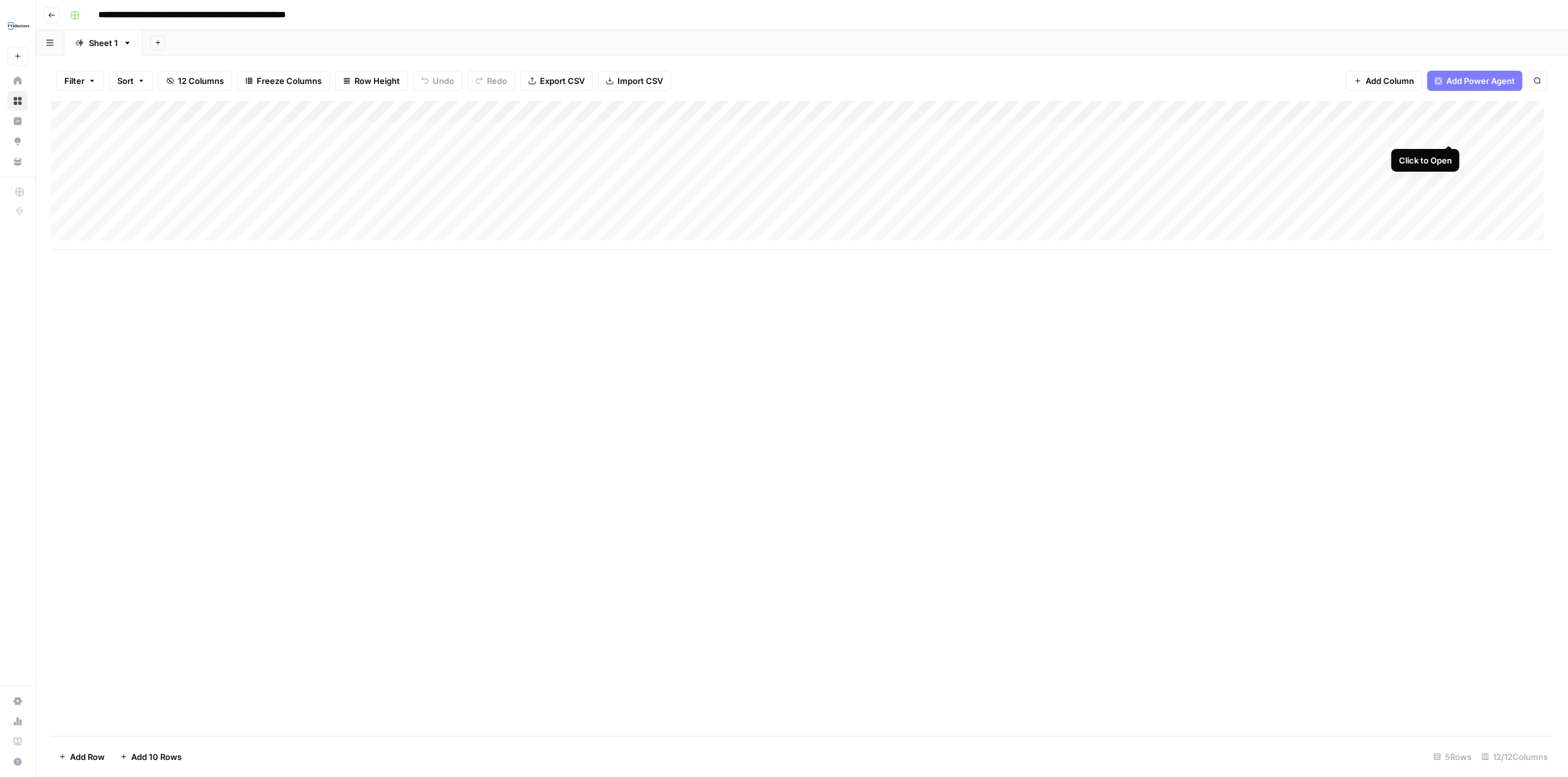
click at [1450, 133] on div "Add Column" at bounding box center [802, 175] width 1502 height 149
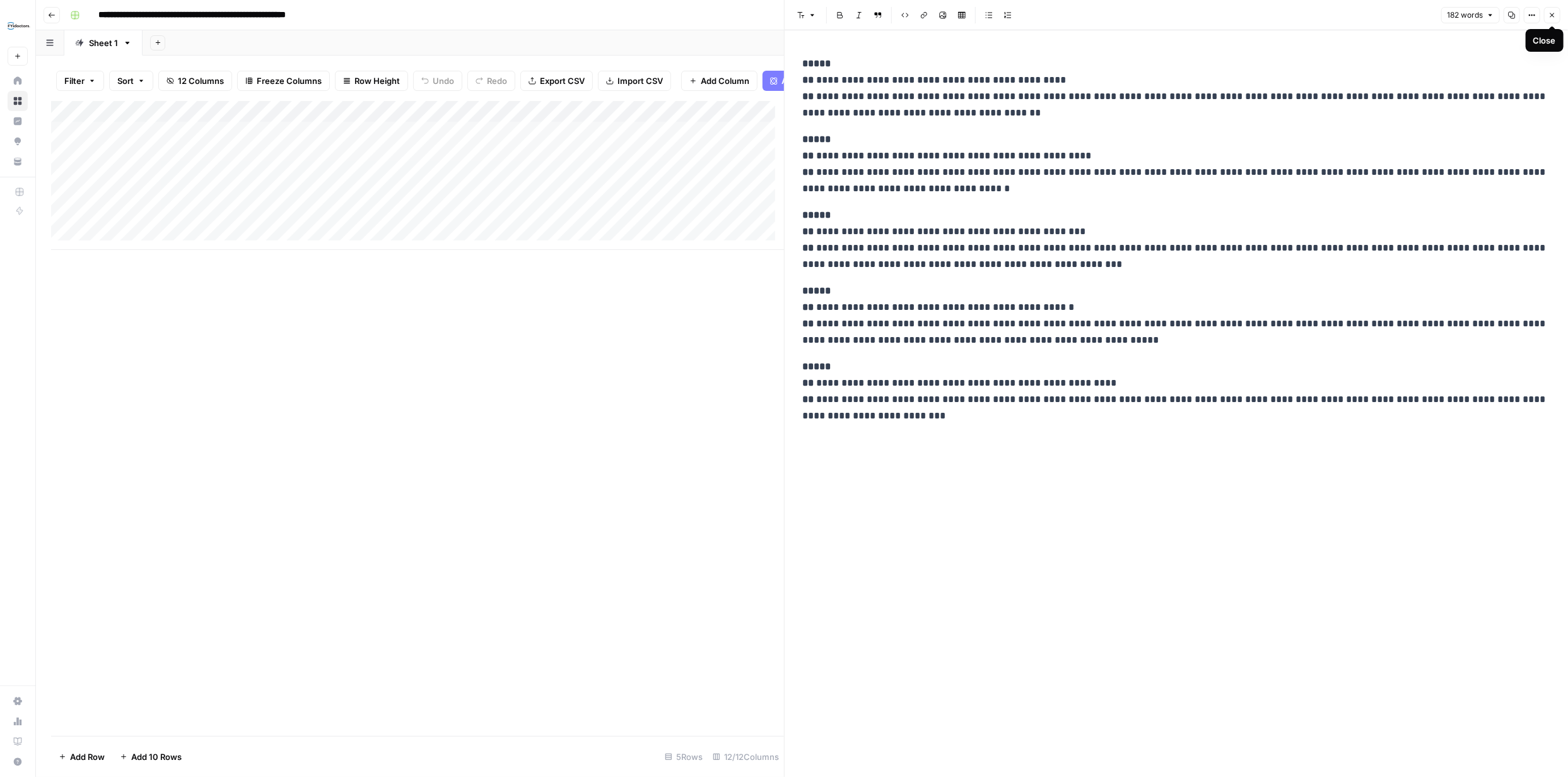
click at [1548, 17] on icon "button" at bounding box center [1552, 15] width 8 height 8
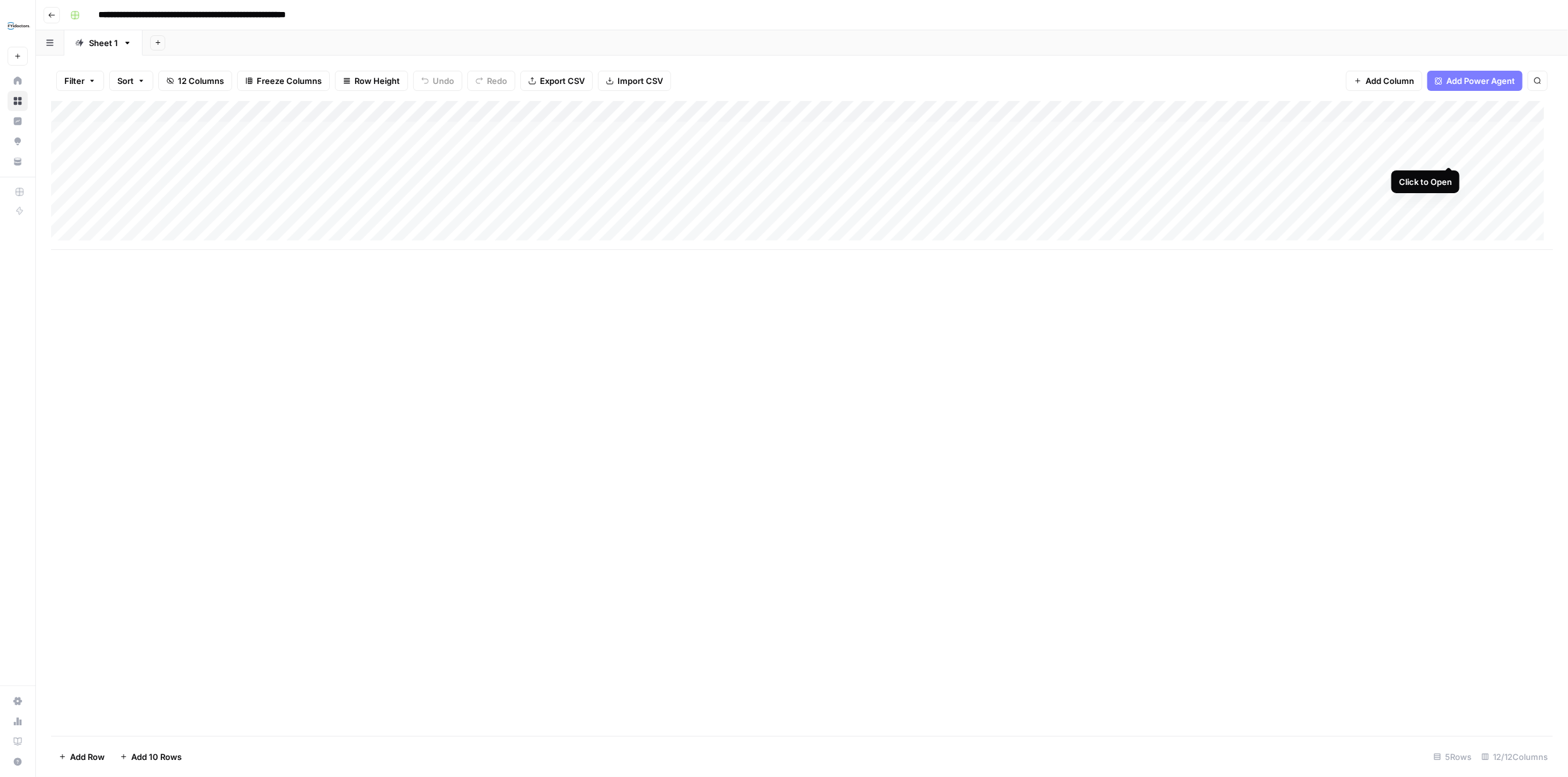
click at [1445, 154] on div "Add Column" at bounding box center [802, 175] width 1502 height 149
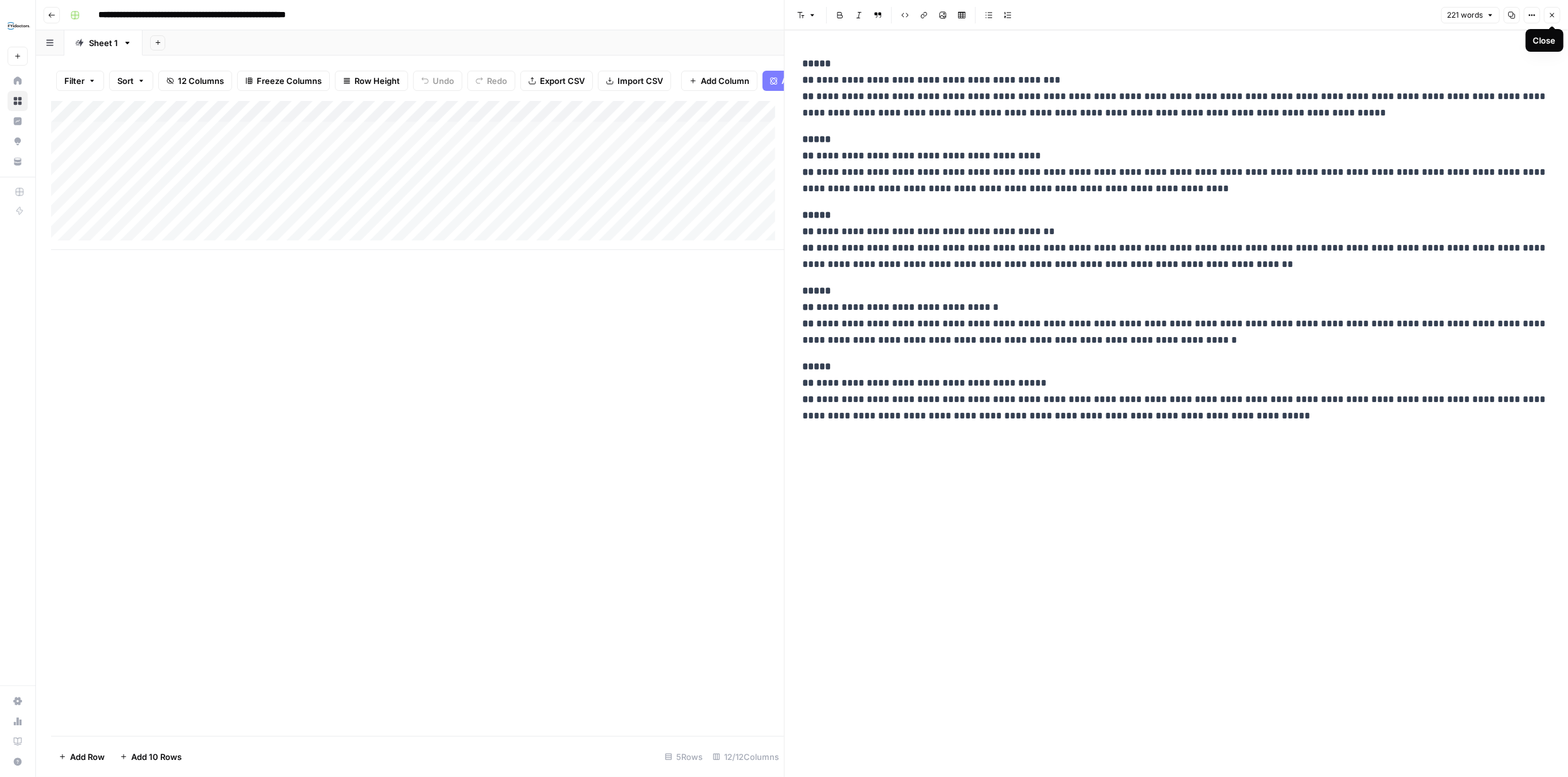
click at [1548, 11] on icon "button" at bounding box center [1552, 15] width 8 height 8
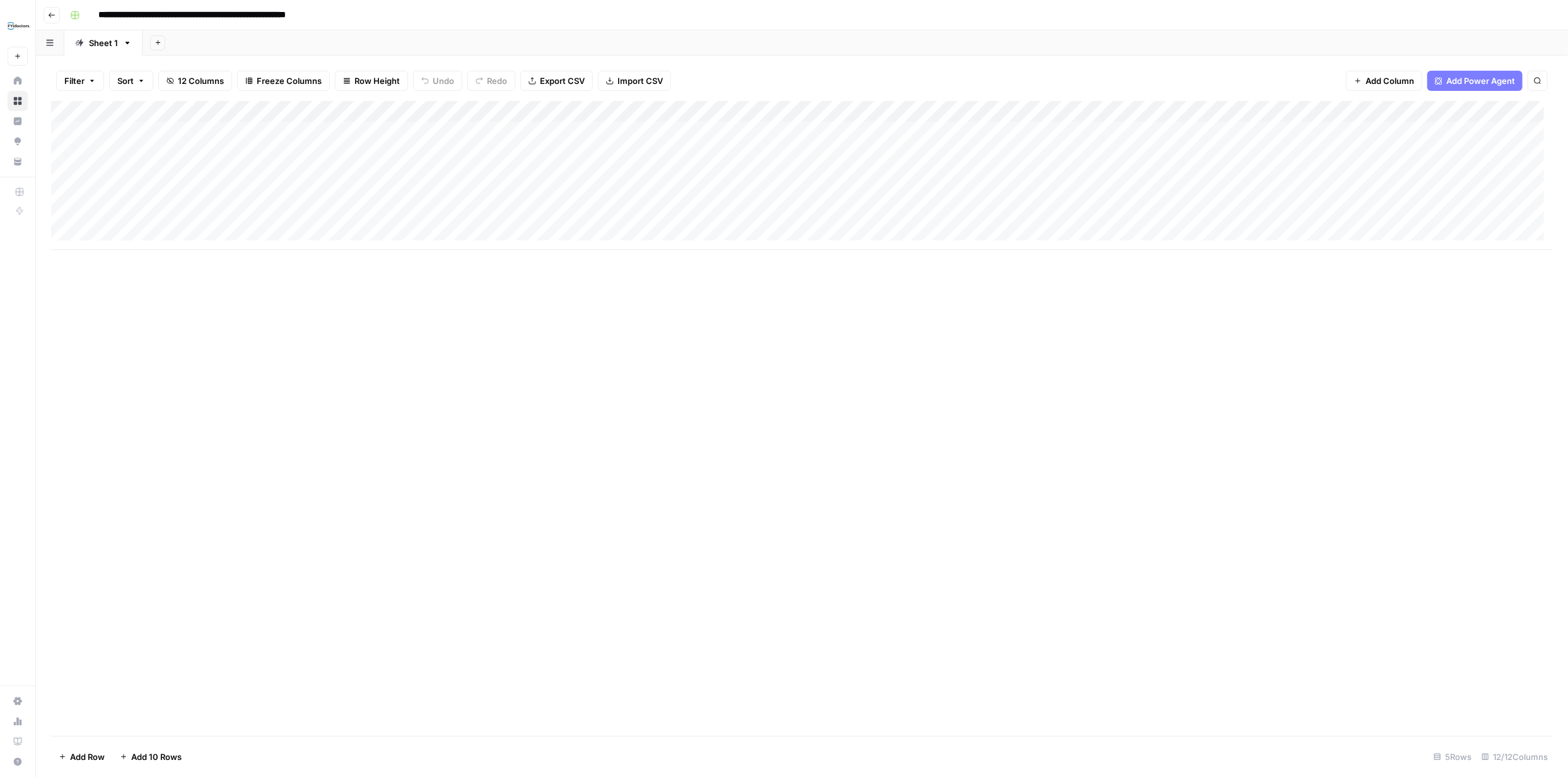
click at [525, 114] on div "Add Column" at bounding box center [802, 175] width 1502 height 149
click at [339, 237] on span "Edit Workflow" at bounding box center [357, 236] width 110 height 13
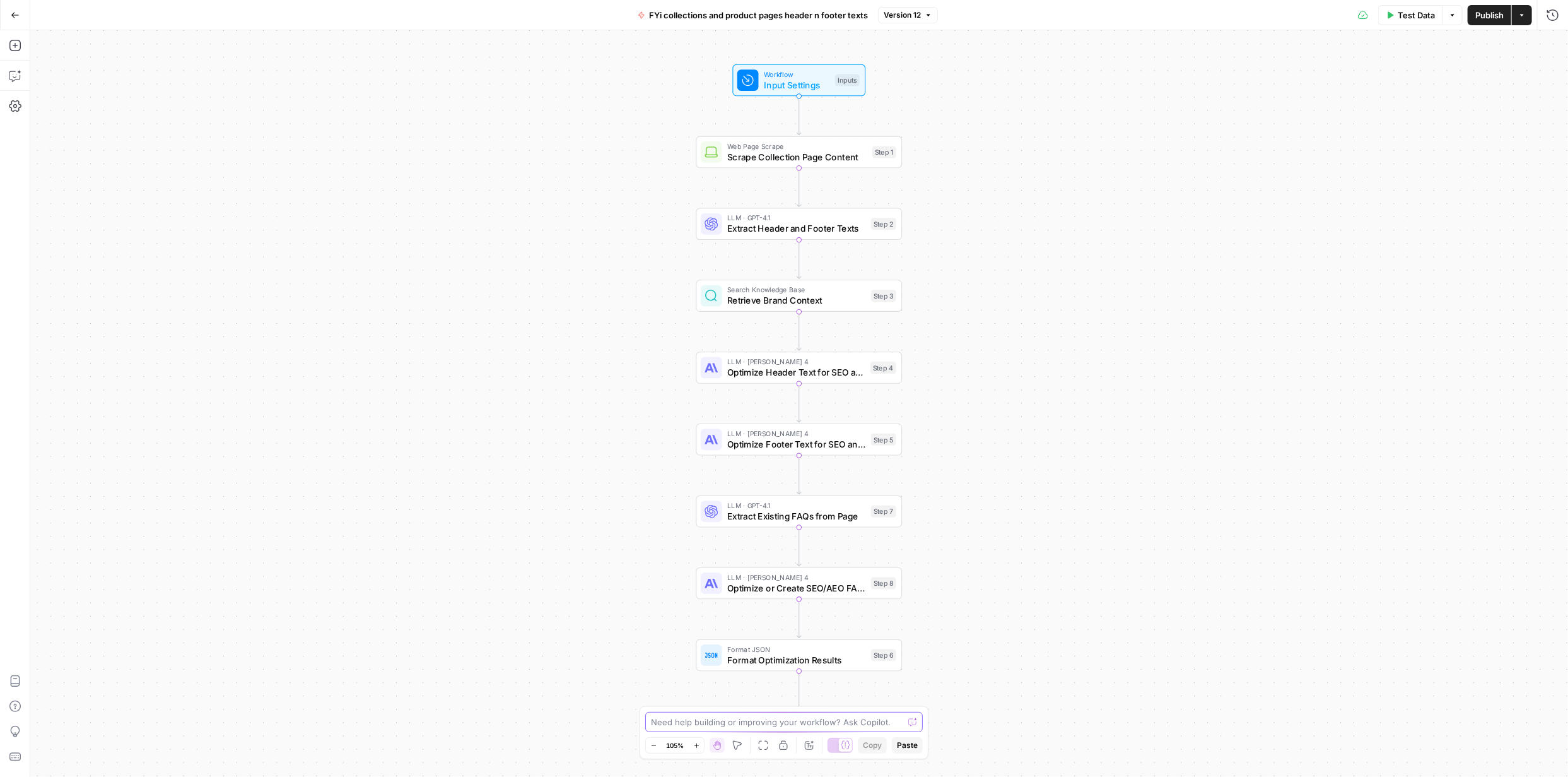
click at [783, 721] on textarea at bounding box center [777, 722] width 253 height 13
type textarea "Add this to step 8. I noticed that every FAQ generated contains BonLook + prima…"
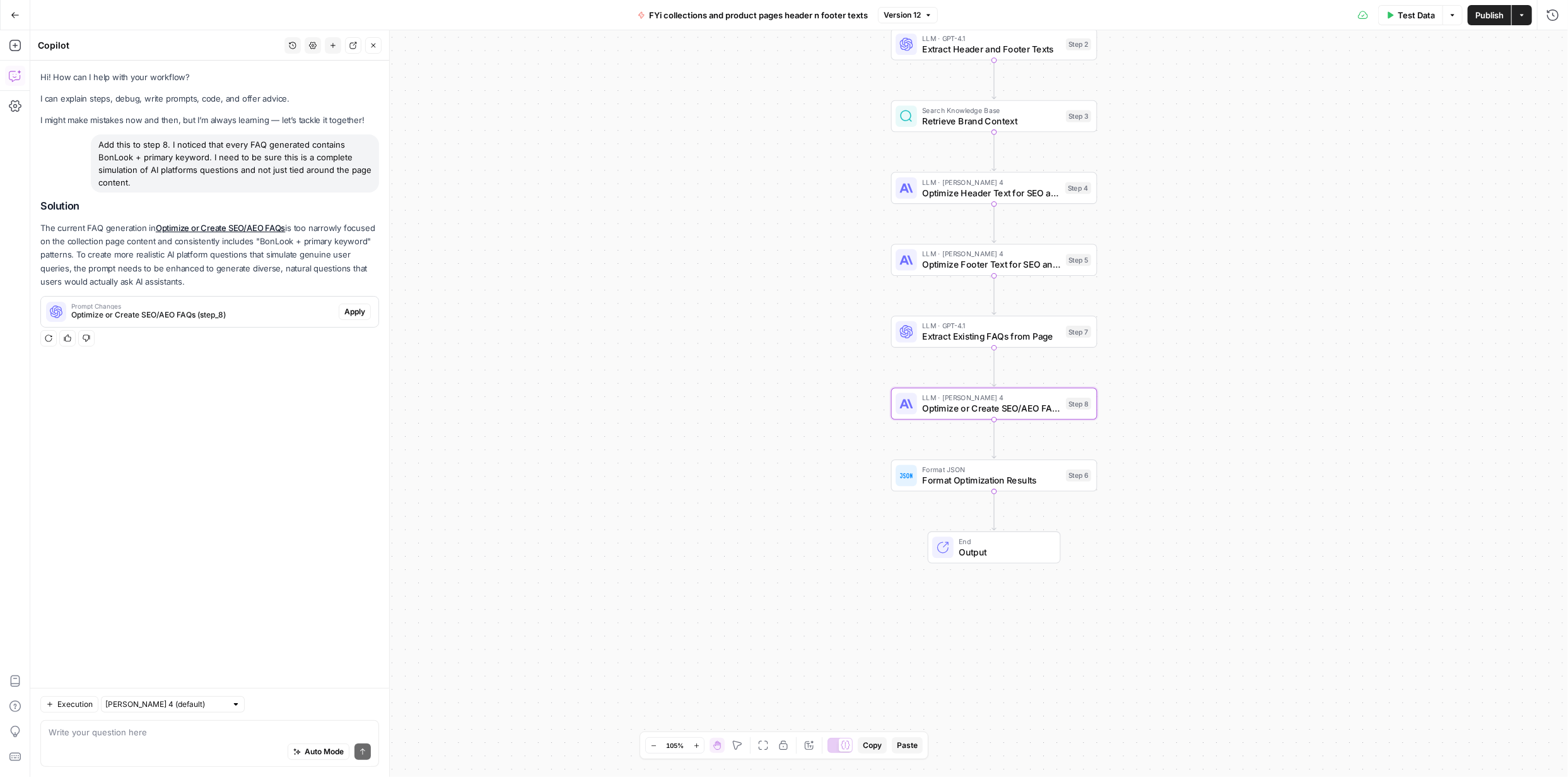
click at [357, 307] on span "Apply" at bounding box center [355, 312] width 21 height 11
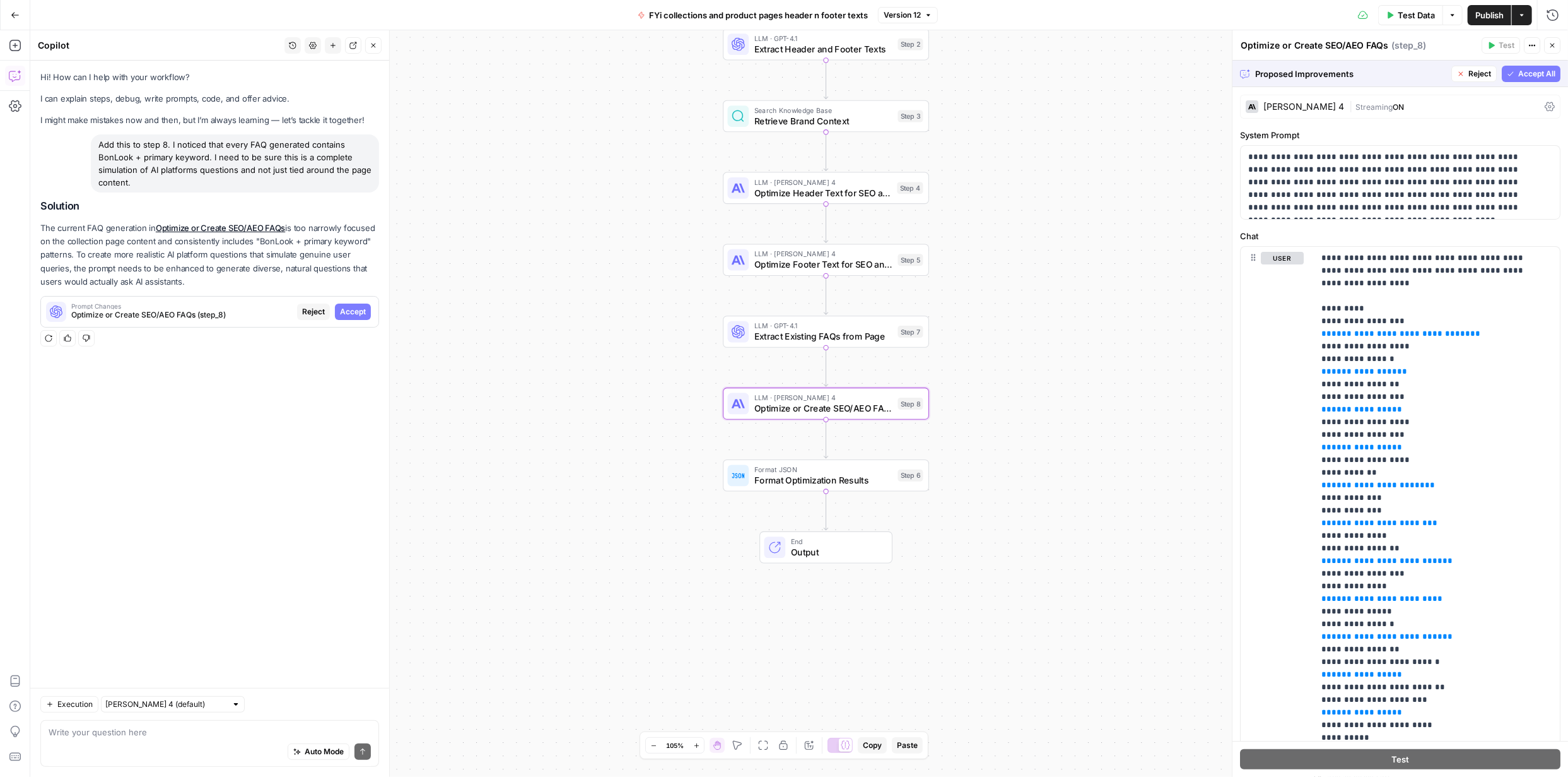
click at [356, 308] on span "Accept" at bounding box center [353, 312] width 26 height 11
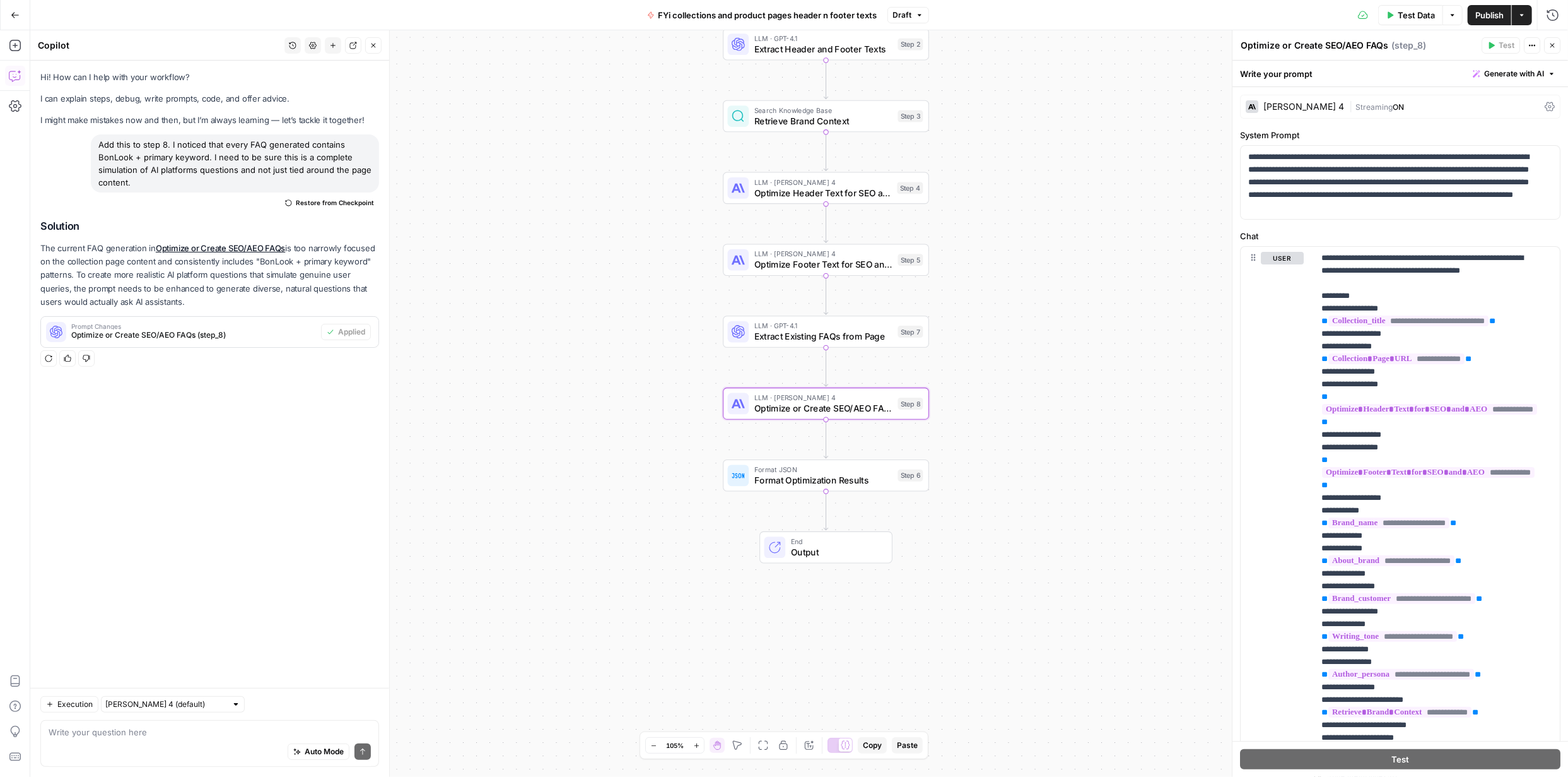
click at [1485, 11] on span "Publish" at bounding box center [1489, 15] width 29 height 13
click at [1484, 11] on span "Publish" at bounding box center [1489, 15] width 29 height 13
click at [1493, 26] on div "Test Data Options Publish Actions Run History" at bounding box center [1253, 15] width 630 height 30
click at [1488, 17] on span "Publish" at bounding box center [1489, 15] width 29 height 13
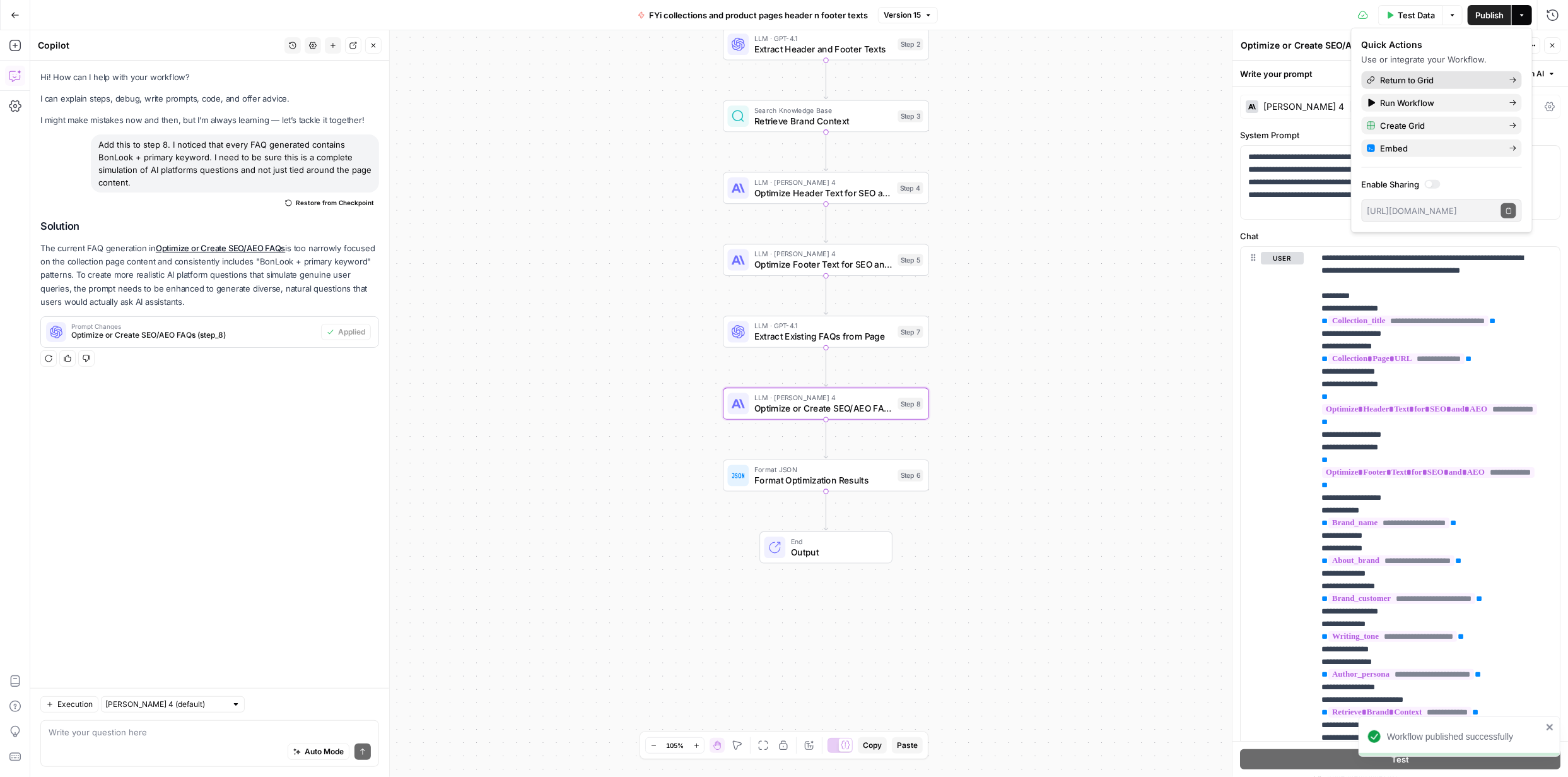
click at [1395, 80] on span "Return to Grid" at bounding box center [1440, 80] width 119 height 13
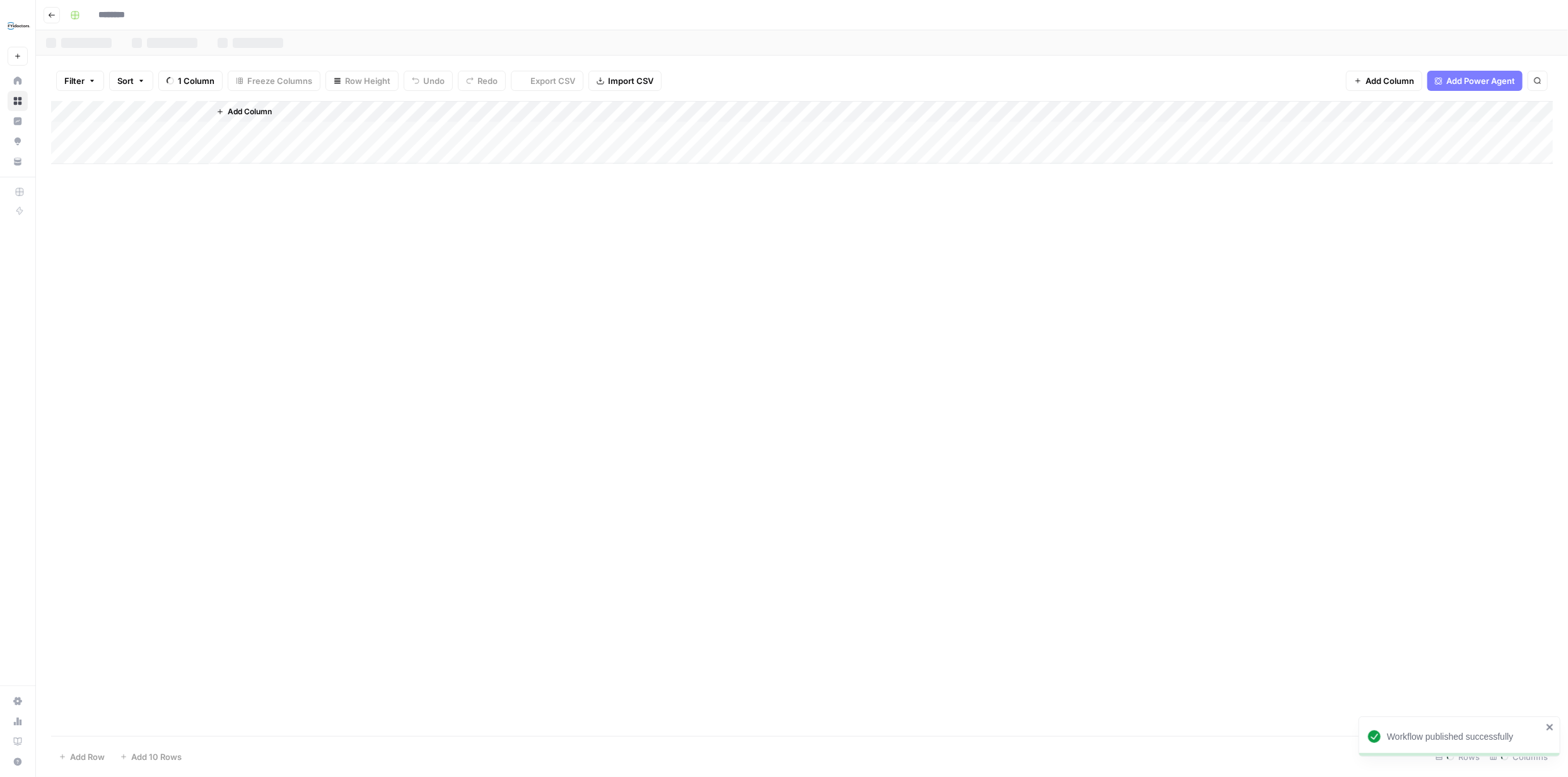
type input "**********"
click at [81, 132] on div "Add Column" at bounding box center [802, 175] width 1502 height 149
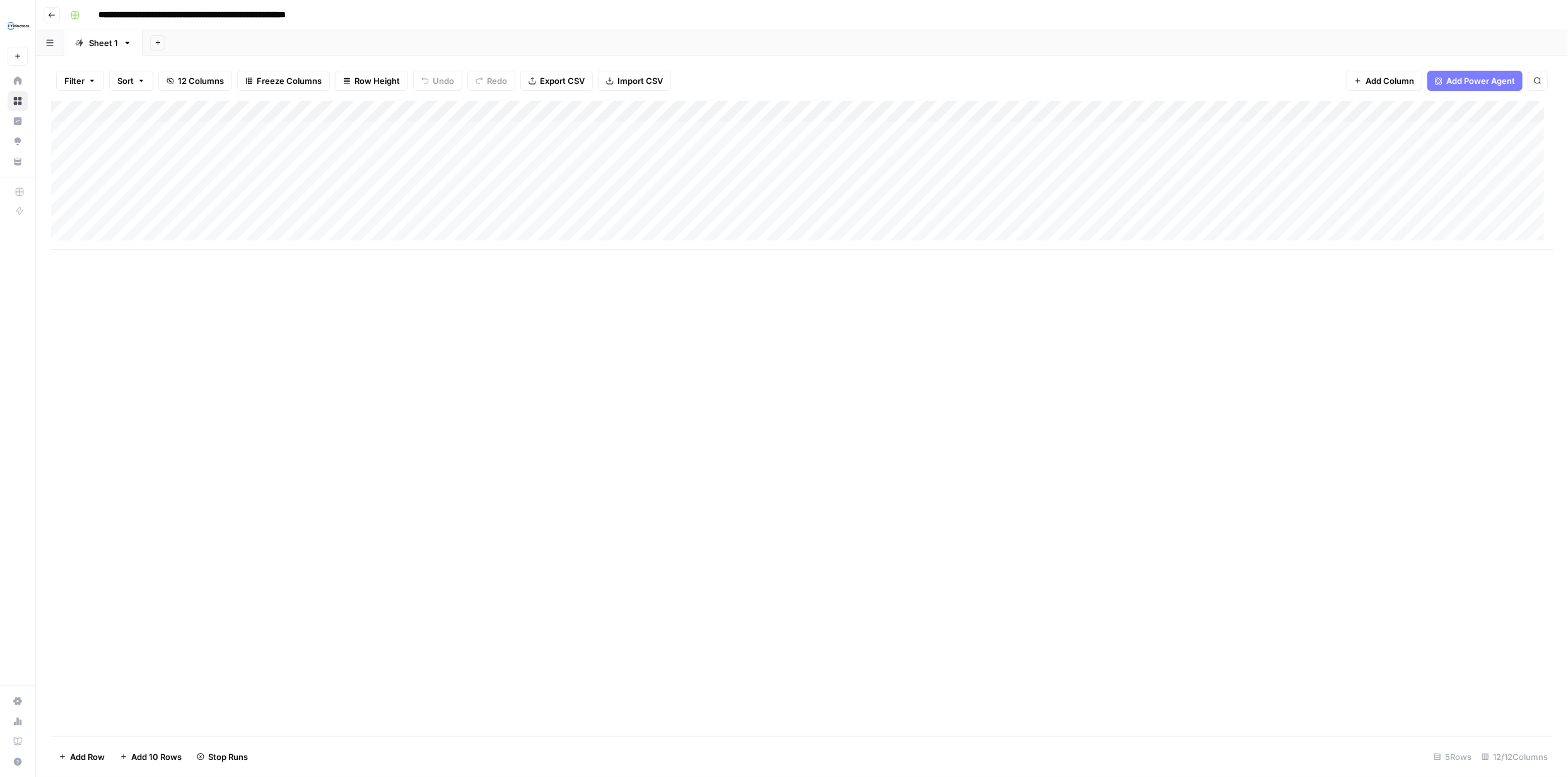
click at [81, 154] on div "Add Column" at bounding box center [802, 175] width 1502 height 149
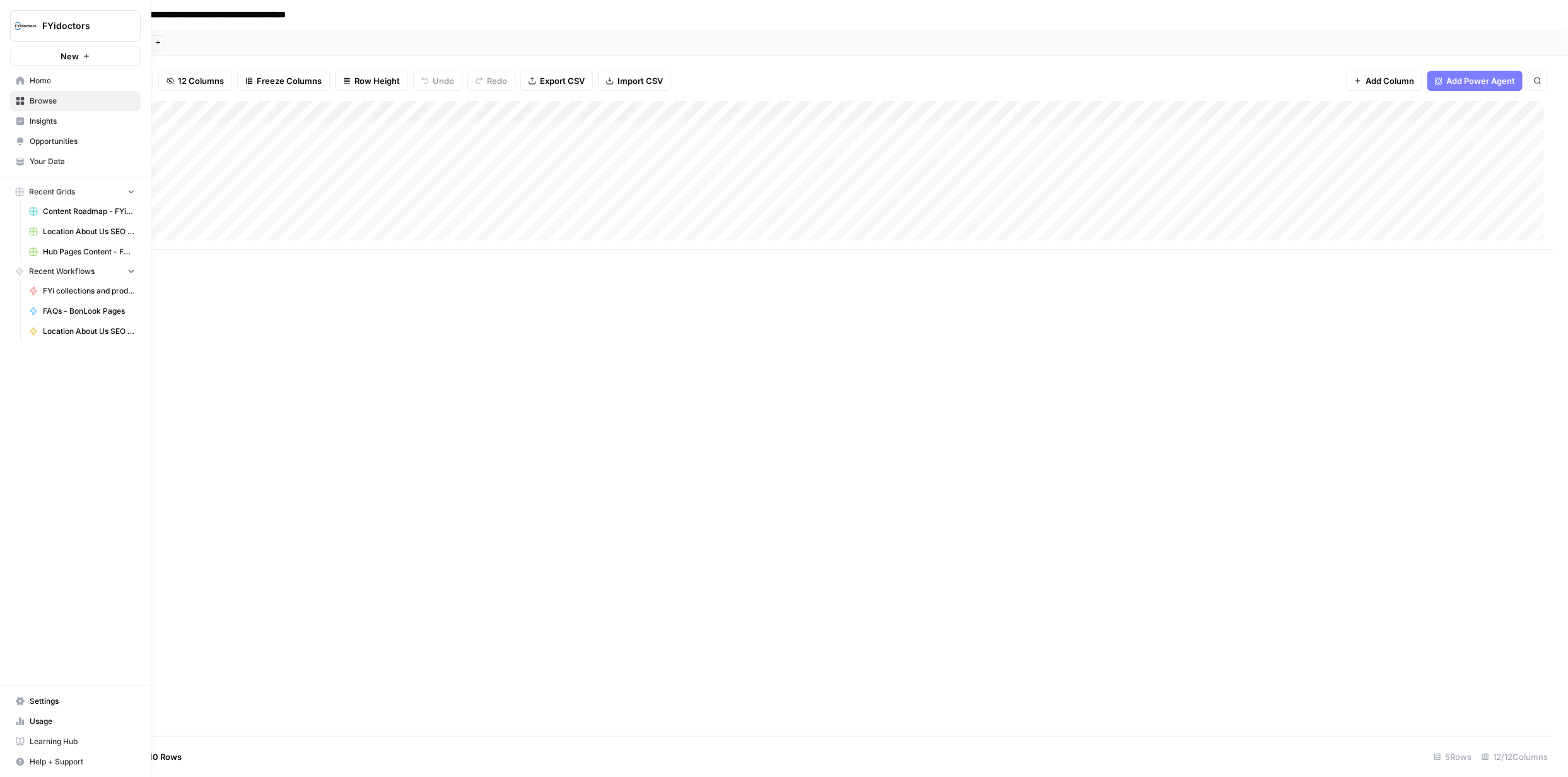
click at [23, 100] on icon at bounding box center [20, 101] width 8 height 8
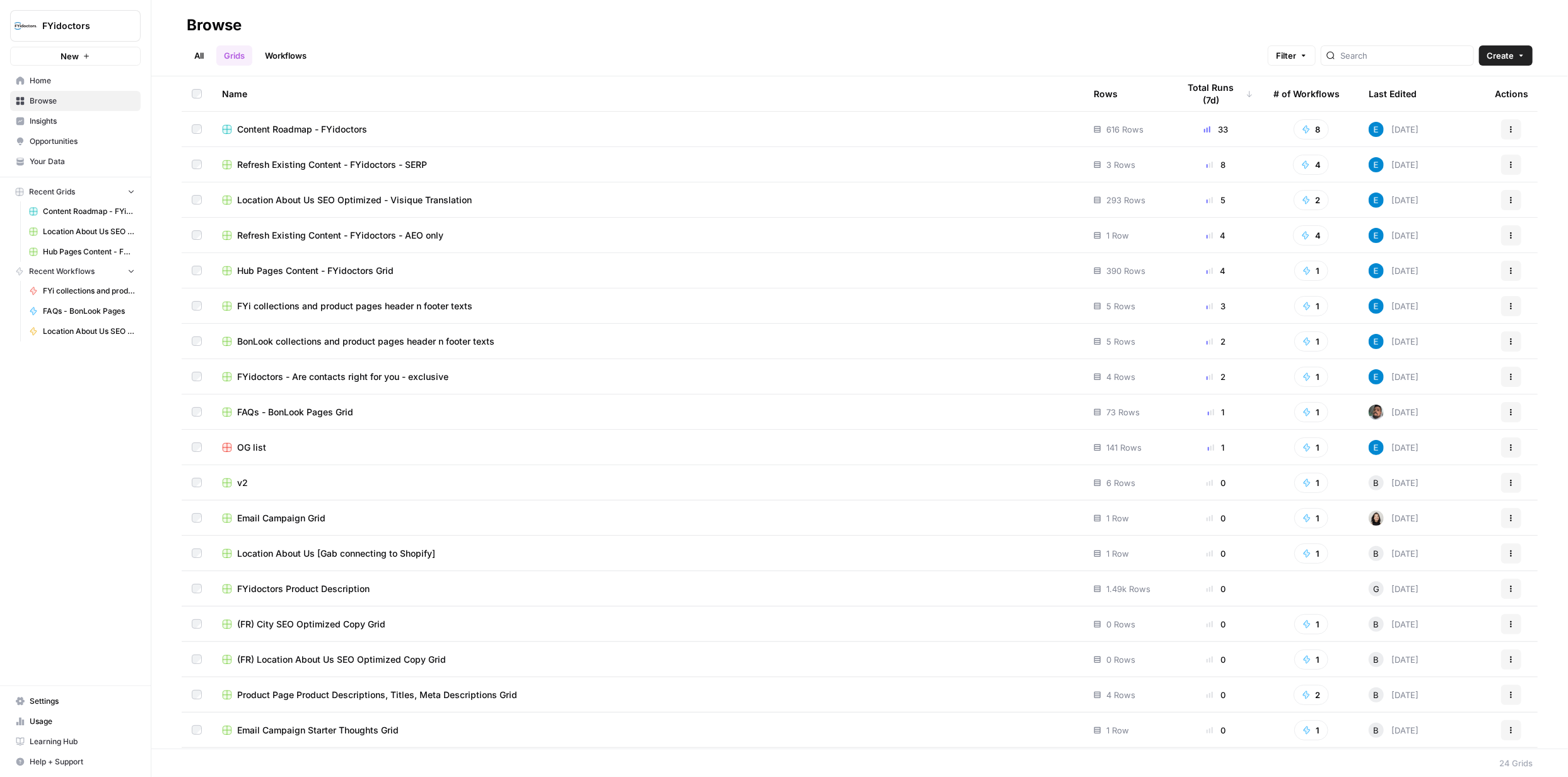
click at [70, 246] on span "Hub Pages Content - FYidoctors Grid" at bounding box center [89, 252] width 92 height 11
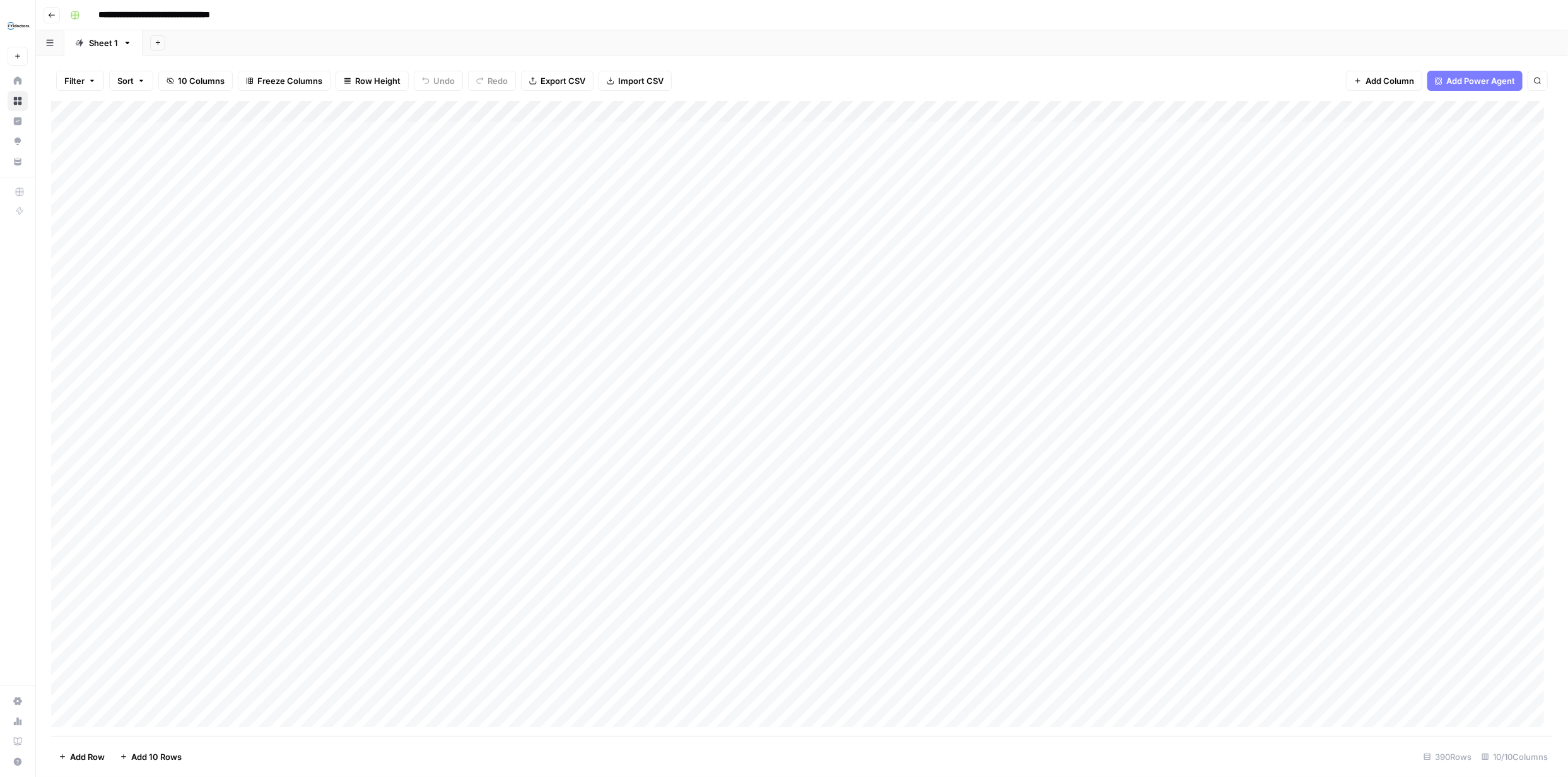
click at [82, 197] on div "Add Column" at bounding box center [802, 418] width 1502 height 635
click at [1366, 176] on div "Add Column" at bounding box center [802, 418] width 1502 height 635
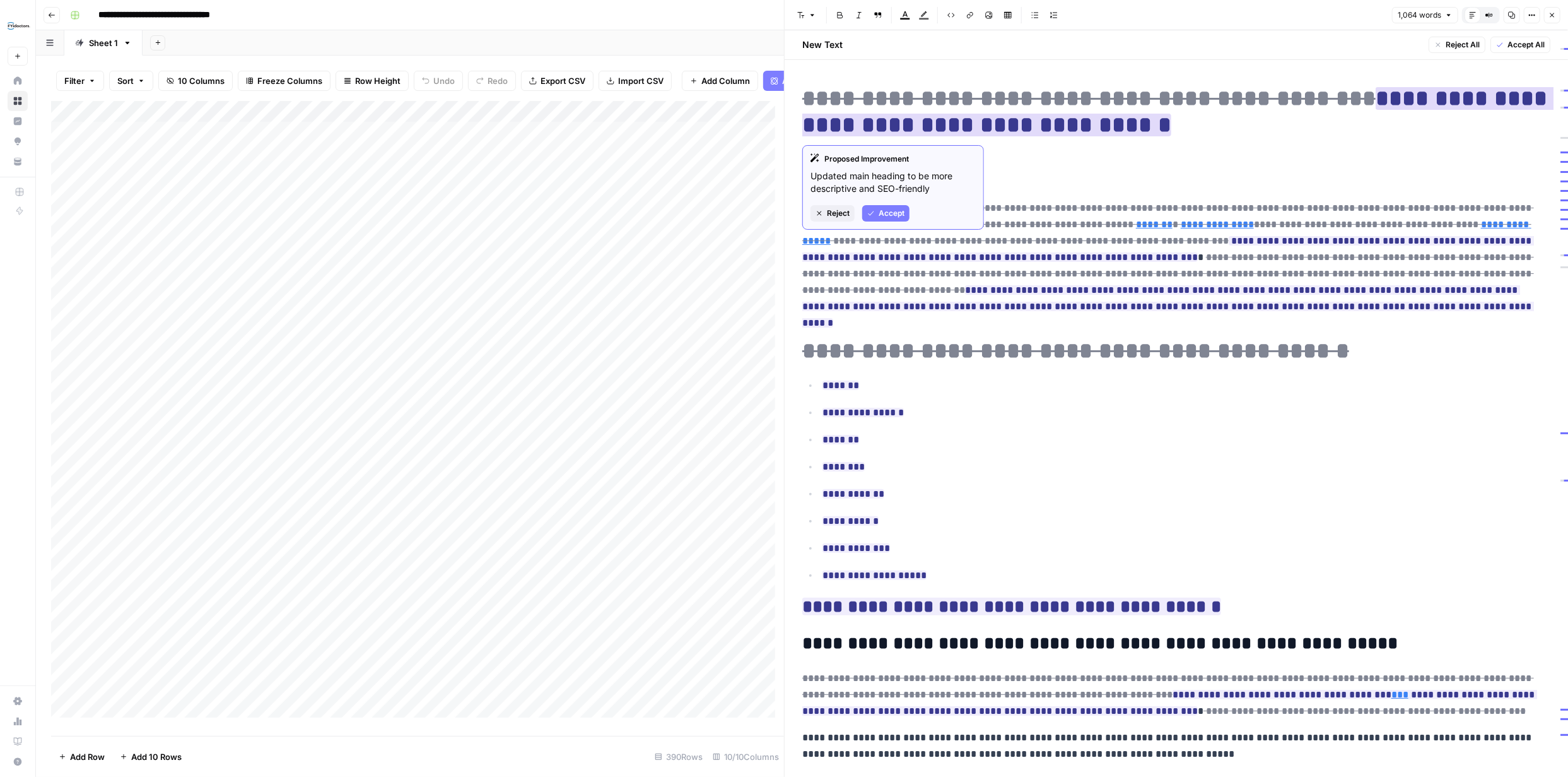
click at [848, 208] on span "Reject" at bounding box center [838, 213] width 23 height 11
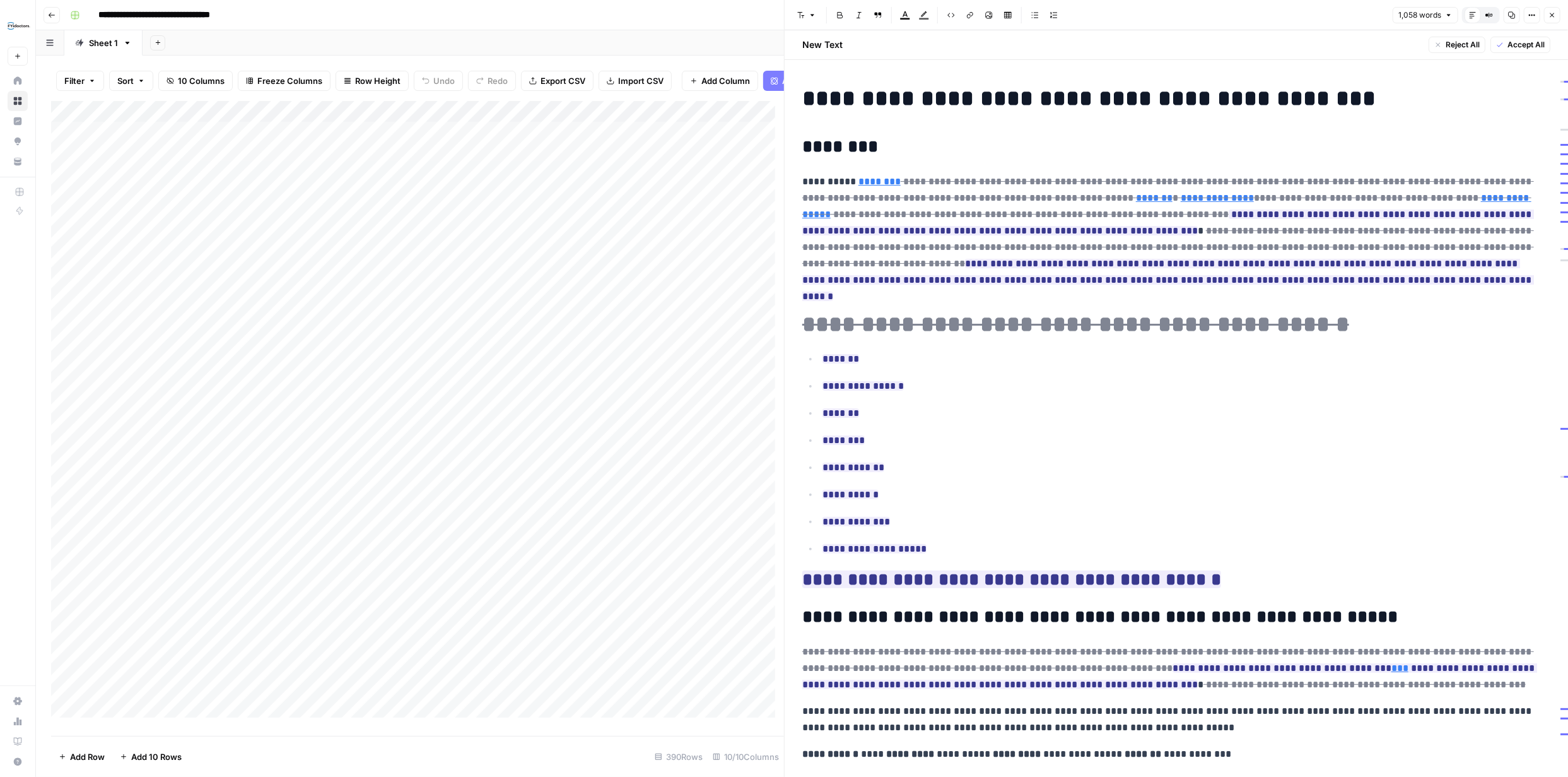
click at [850, 144] on h2 "********" at bounding box center [1171, 147] width 739 height 20
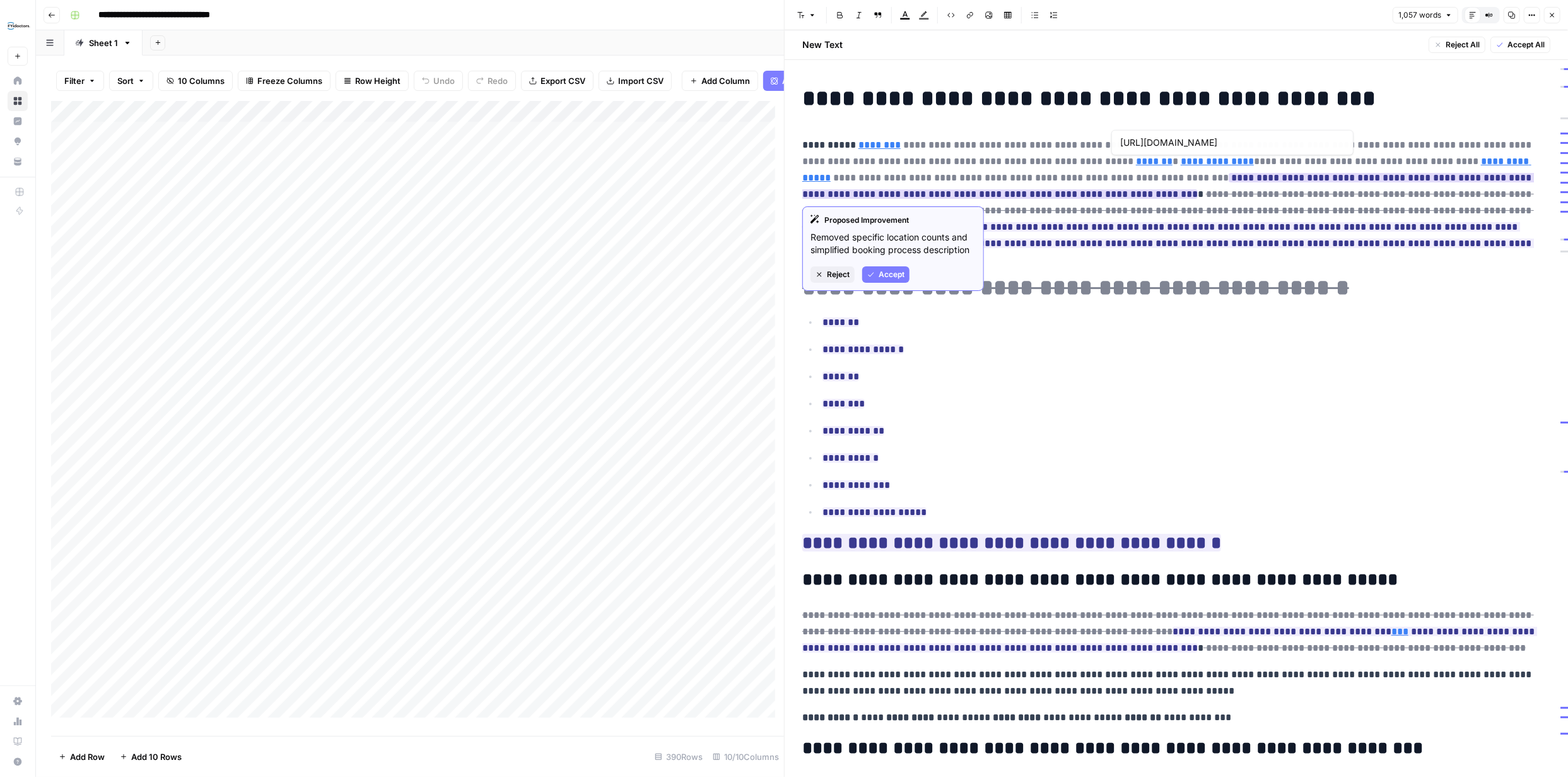
type input "[URL][DOMAIN_NAME]"
click at [890, 270] on span "Accept" at bounding box center [892, 274] width 26 height 11
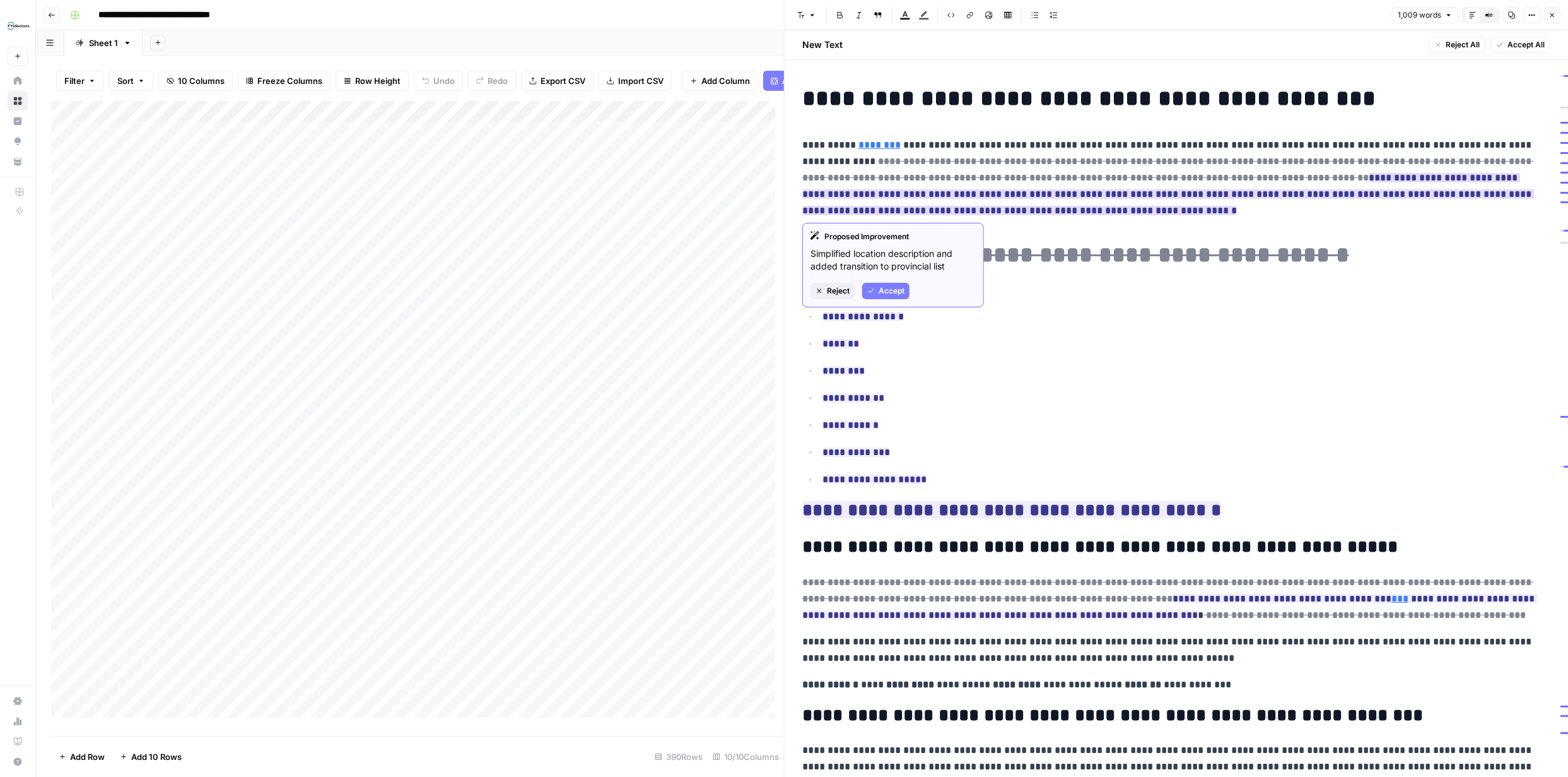
click at [896, 289] on span "Accept" at bounding box center [892, 291] width 26 height 11
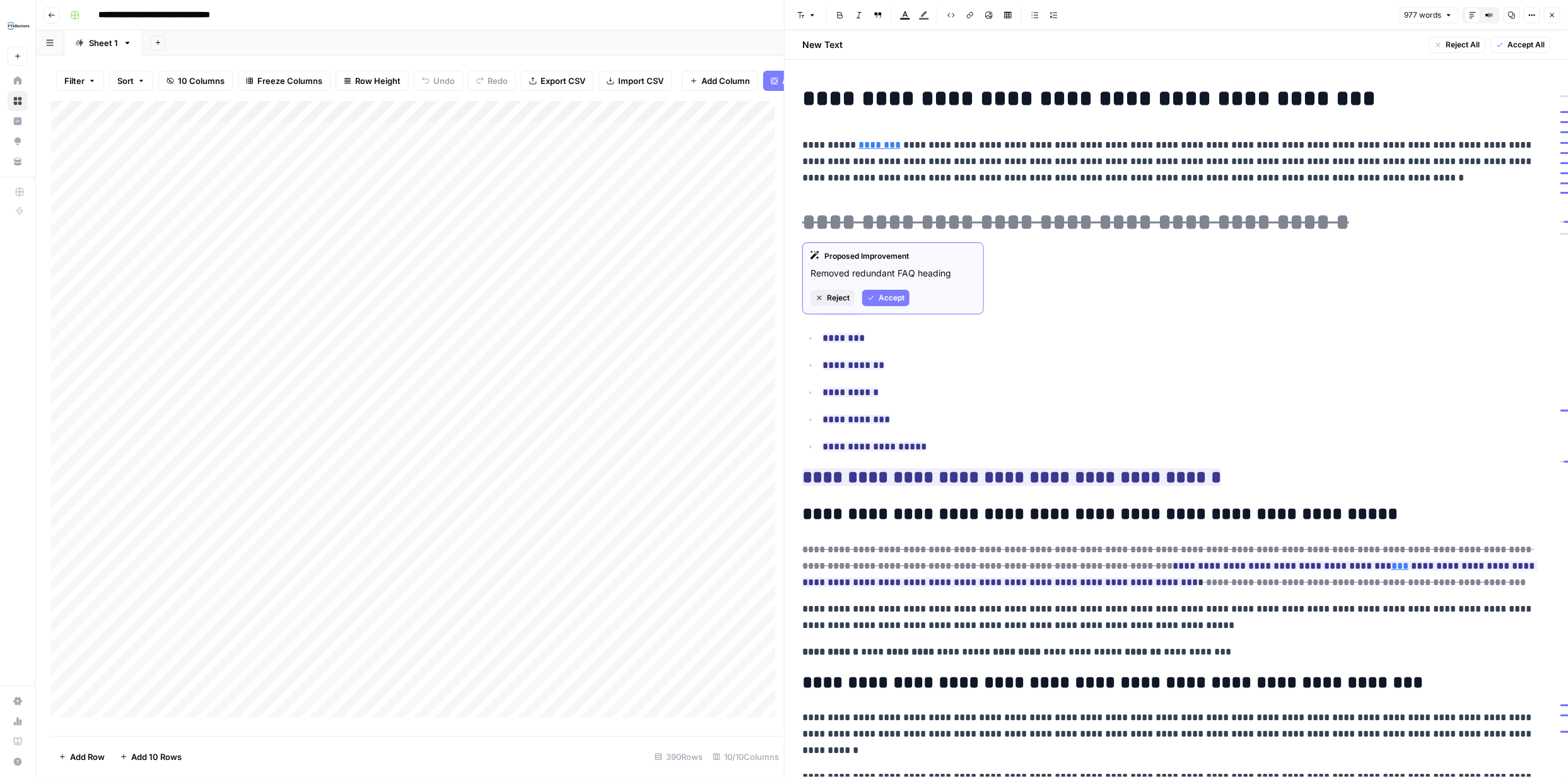
click at [841, 294] on span "Reject" at bounding box center [838, 298] width 23 height 11
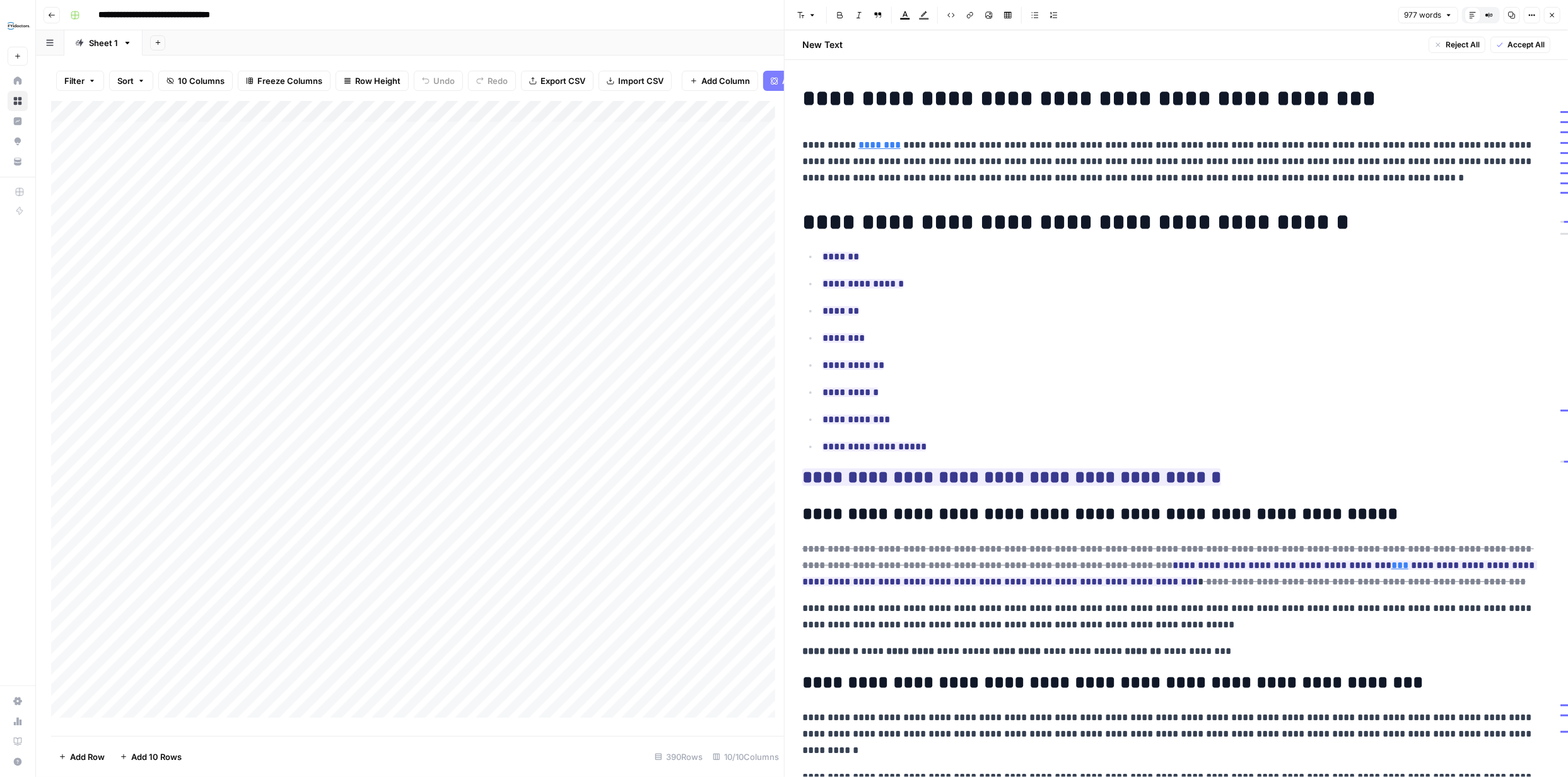
click at [1018, 215] on h1 "**********" at bounding box center [1171, 222] width 739 height 27
click at [1018, 214] on h1 "**********" at bounding box center [1171, 222] width 739 height 27
click at [1018, 213] on h1 "**********" at bounding box center [1171, 222] width 739 height 27
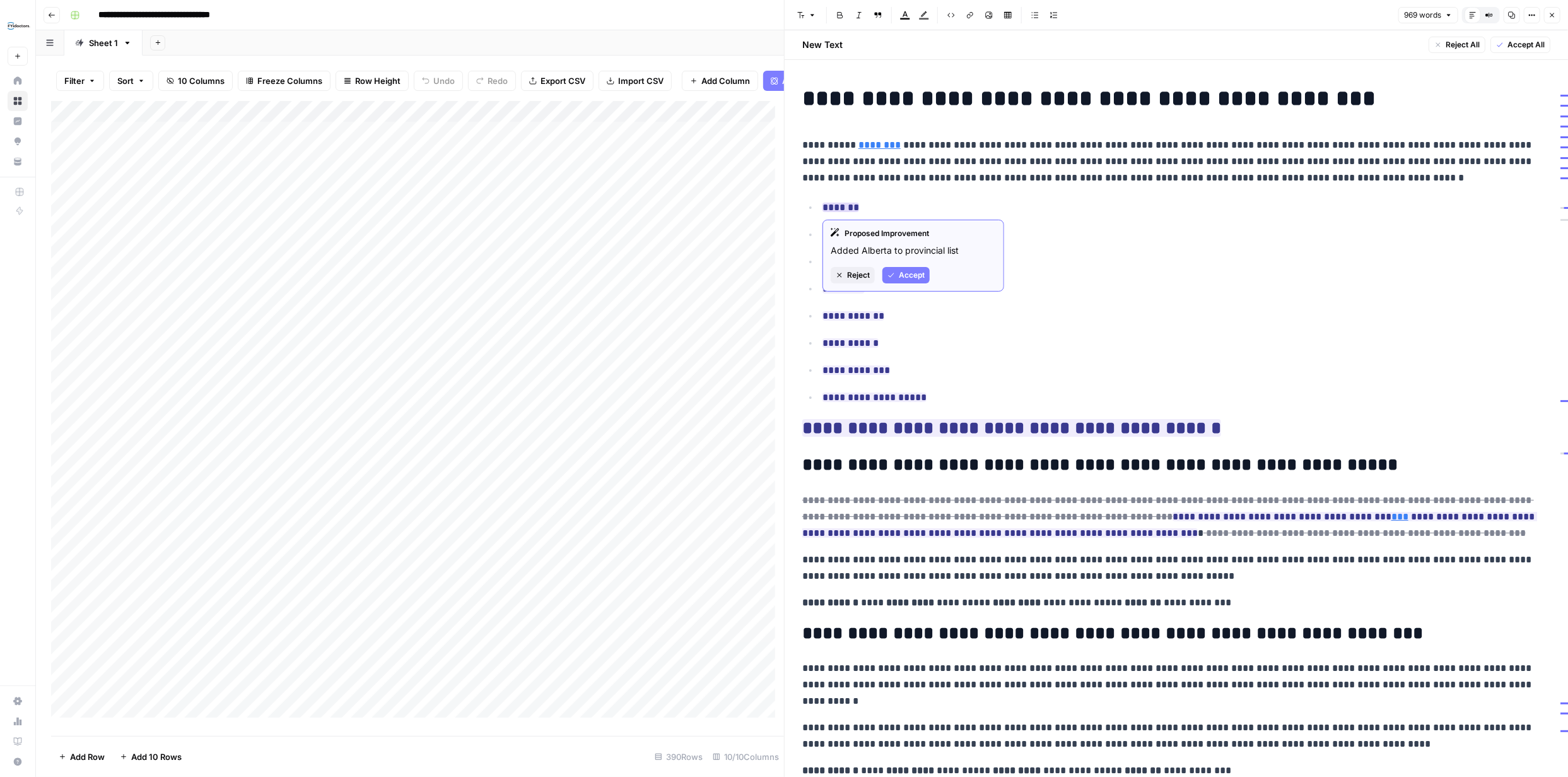
click at [914, 277] on span "Accept" at bounding box center [912, 275] width 26 height 11
click at [897, 311] on button "Accept" at bounding box center [906, 315] width 48 height 17
click at [912, 336] on span "Accept" at bounding box center [912, 342] width 26 height 11
click at [939, 392] on p "**********" at bounding box center [1186, 397] width 728 height 17
drag, startPoint x: 939, startPoint y: 394, endPoint x: 820, endPoint y: 210, distance: 219.1
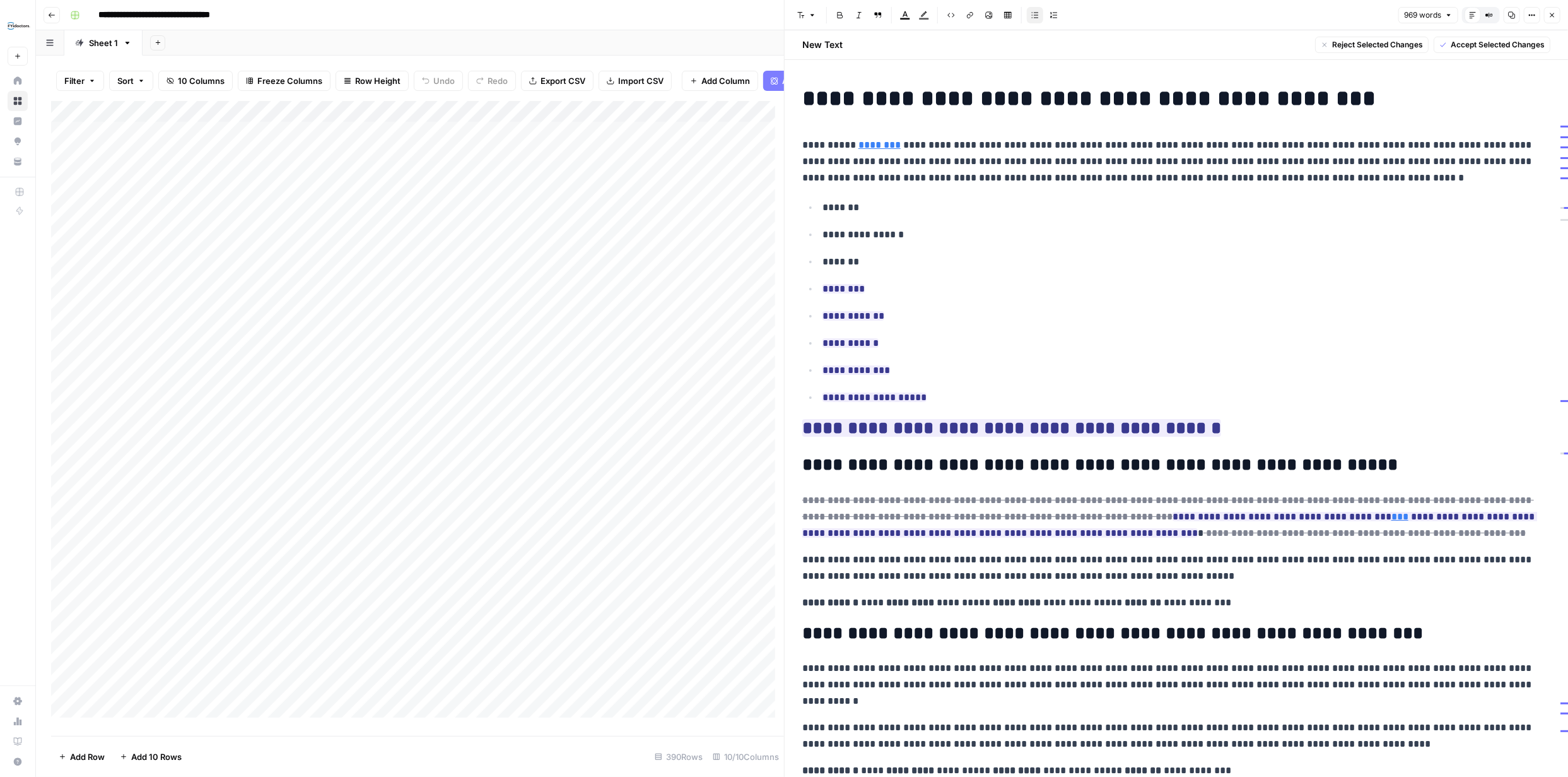
click at [820, 210] on ul "**********" at bounding box center [1176, 302] width 748 height 207
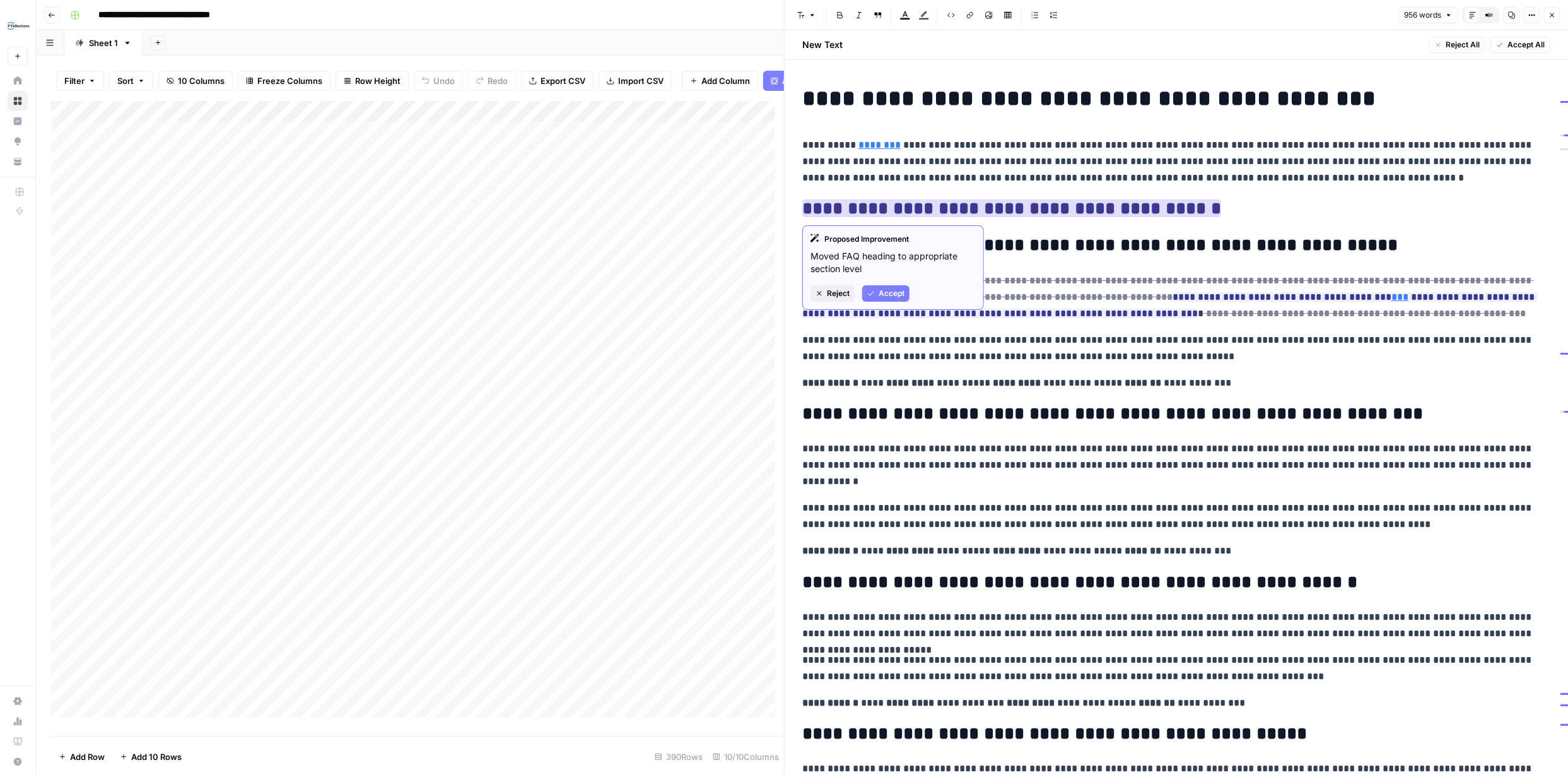
click at [843, 291] on span "Reject" at bounding box center [838, 293] width 23 height 11
click at [895, 206] on ins "**********" at bounding box center [1011, 208] width 419 height 18
click at [838, 208] on ins "**********" at bounding box center [963, 208] width 323 height 18
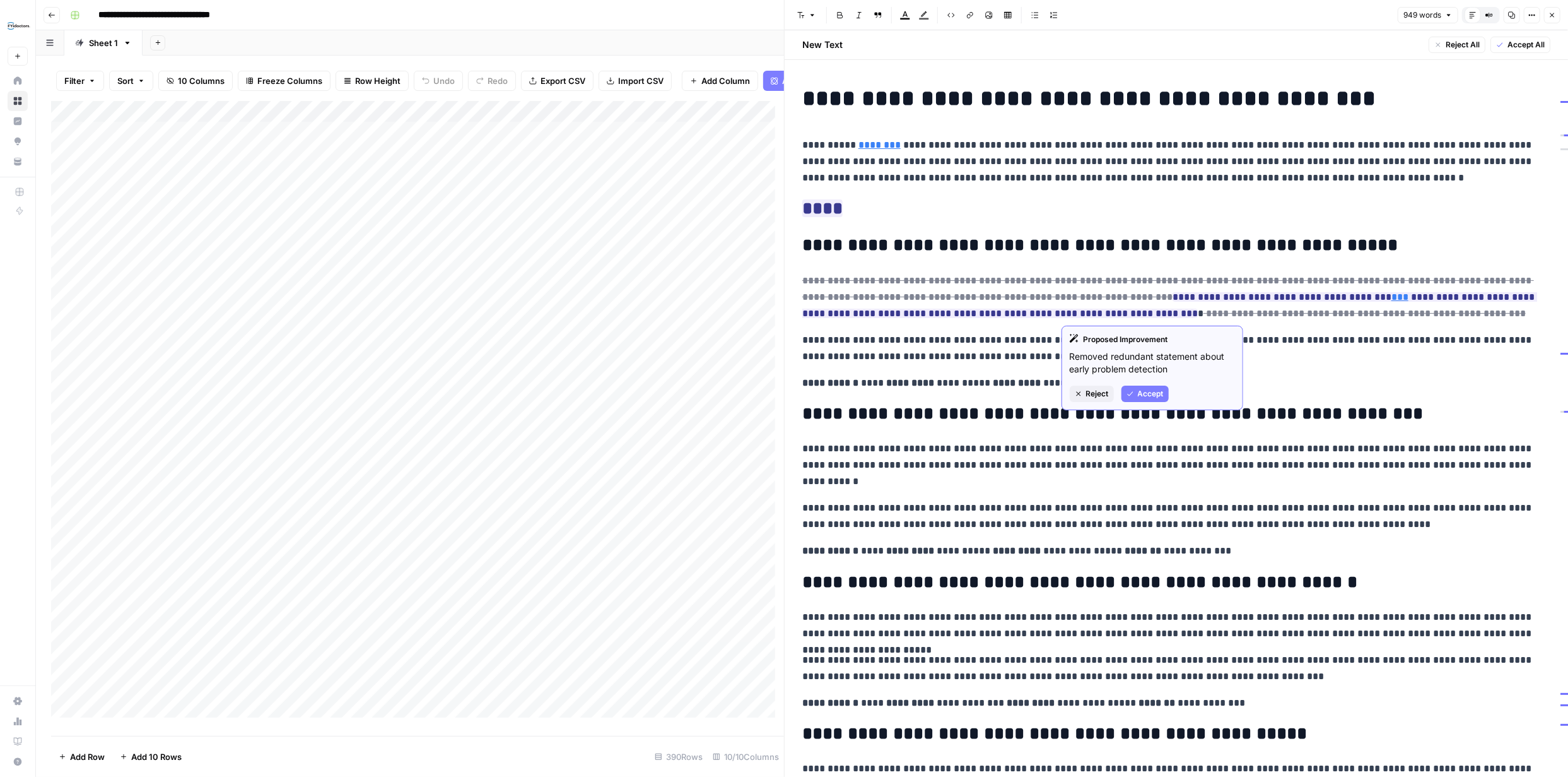
click at [1149, 390] on span "Accept" at bounding box center [1150, 394] width 26 height 11
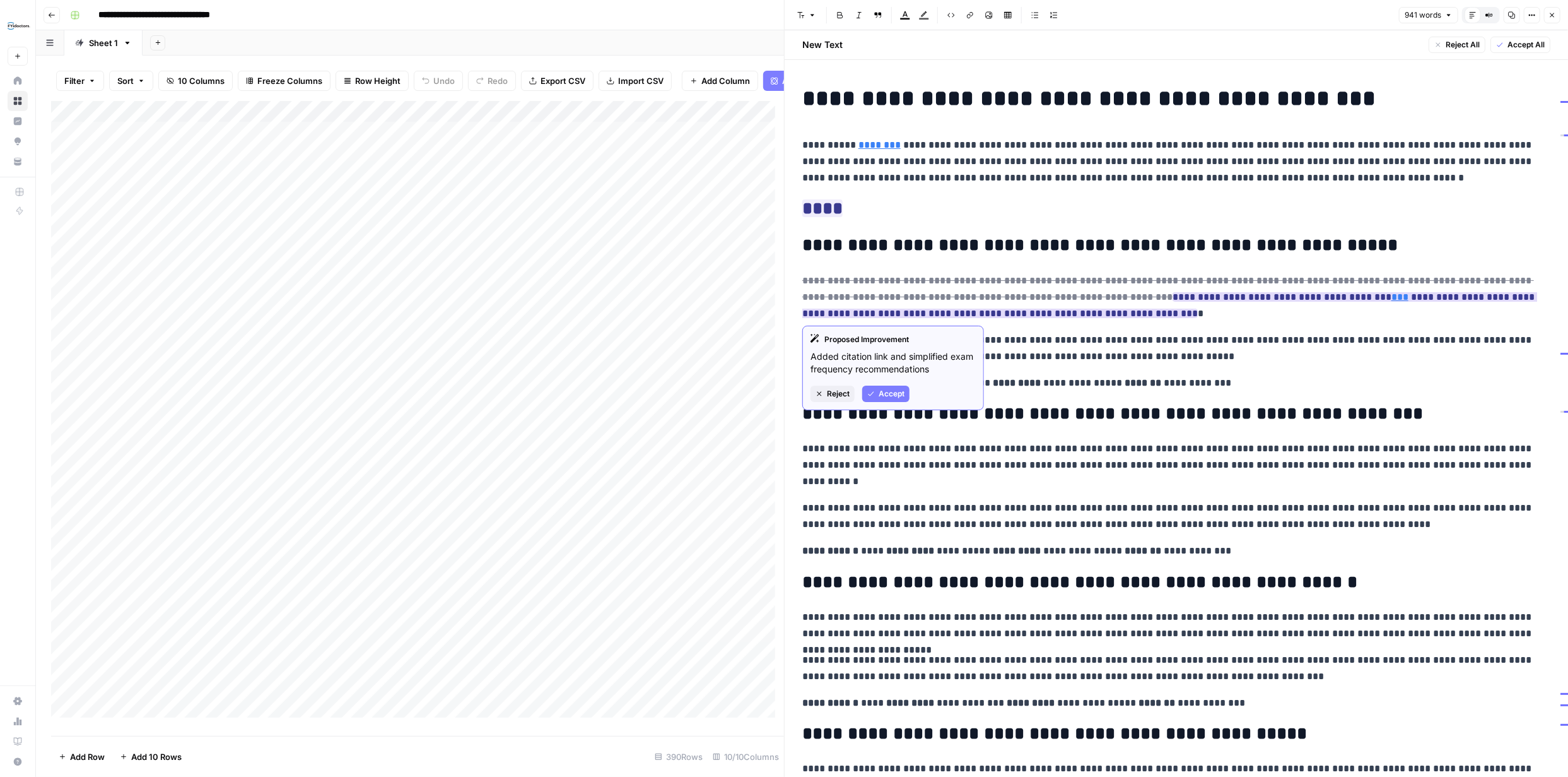
click at [895, 393] on span "Accept" at bounding box center [892, 394] width 26 height 11
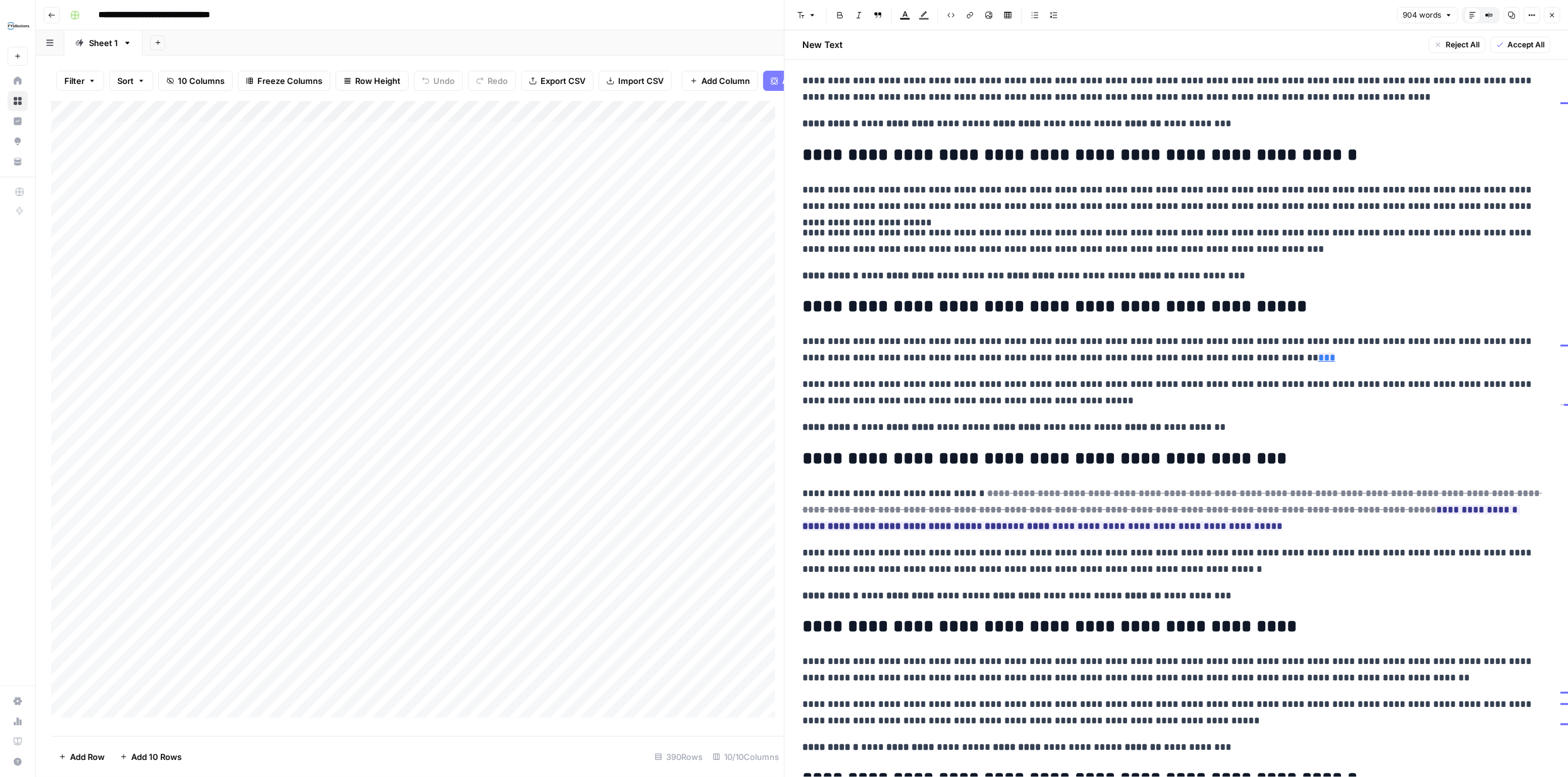
scroll to position [402, 0]
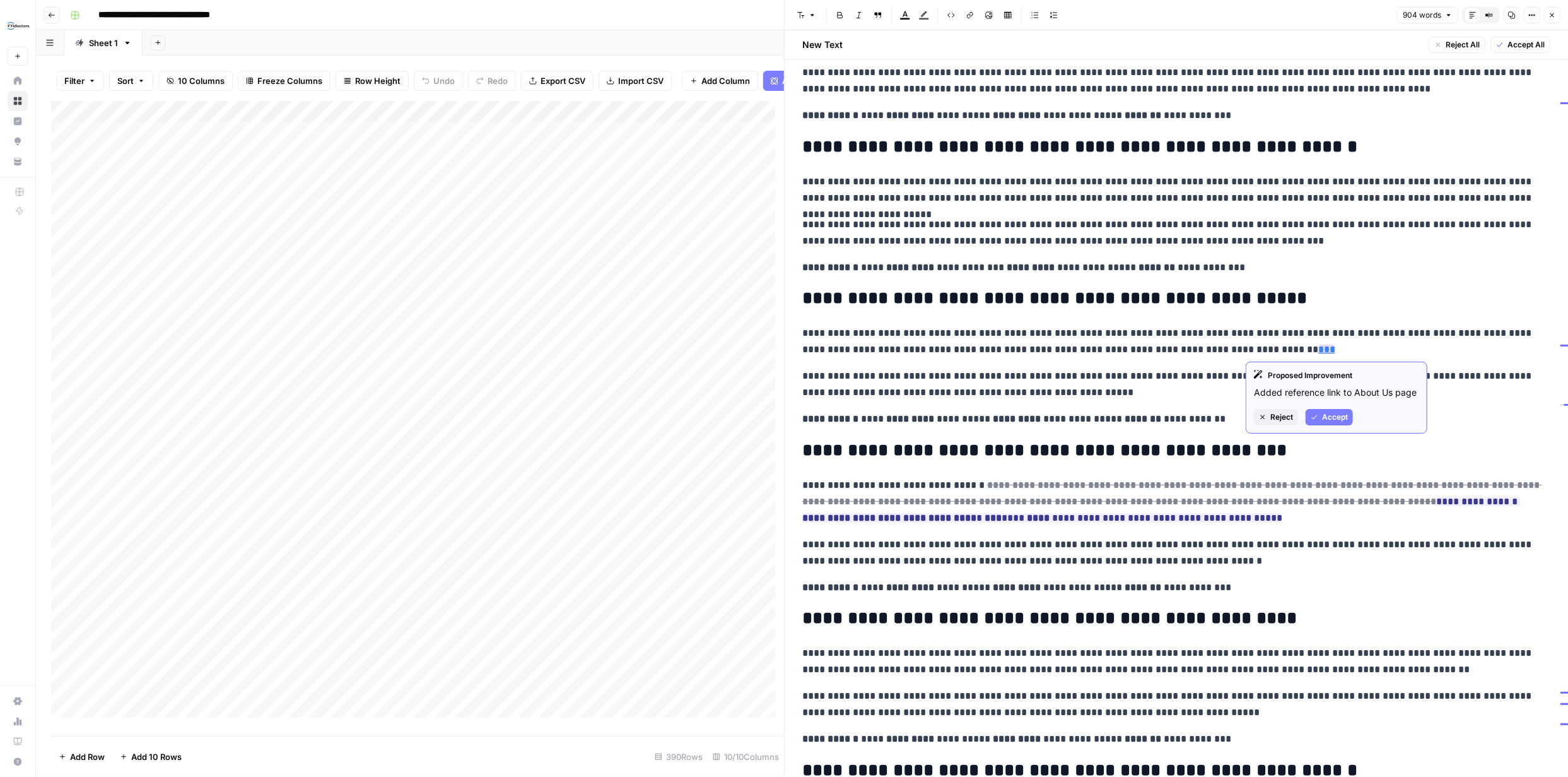
click at [1321, 413] on button "Accept" at bounding box center [1329, 417] width 48 height 17
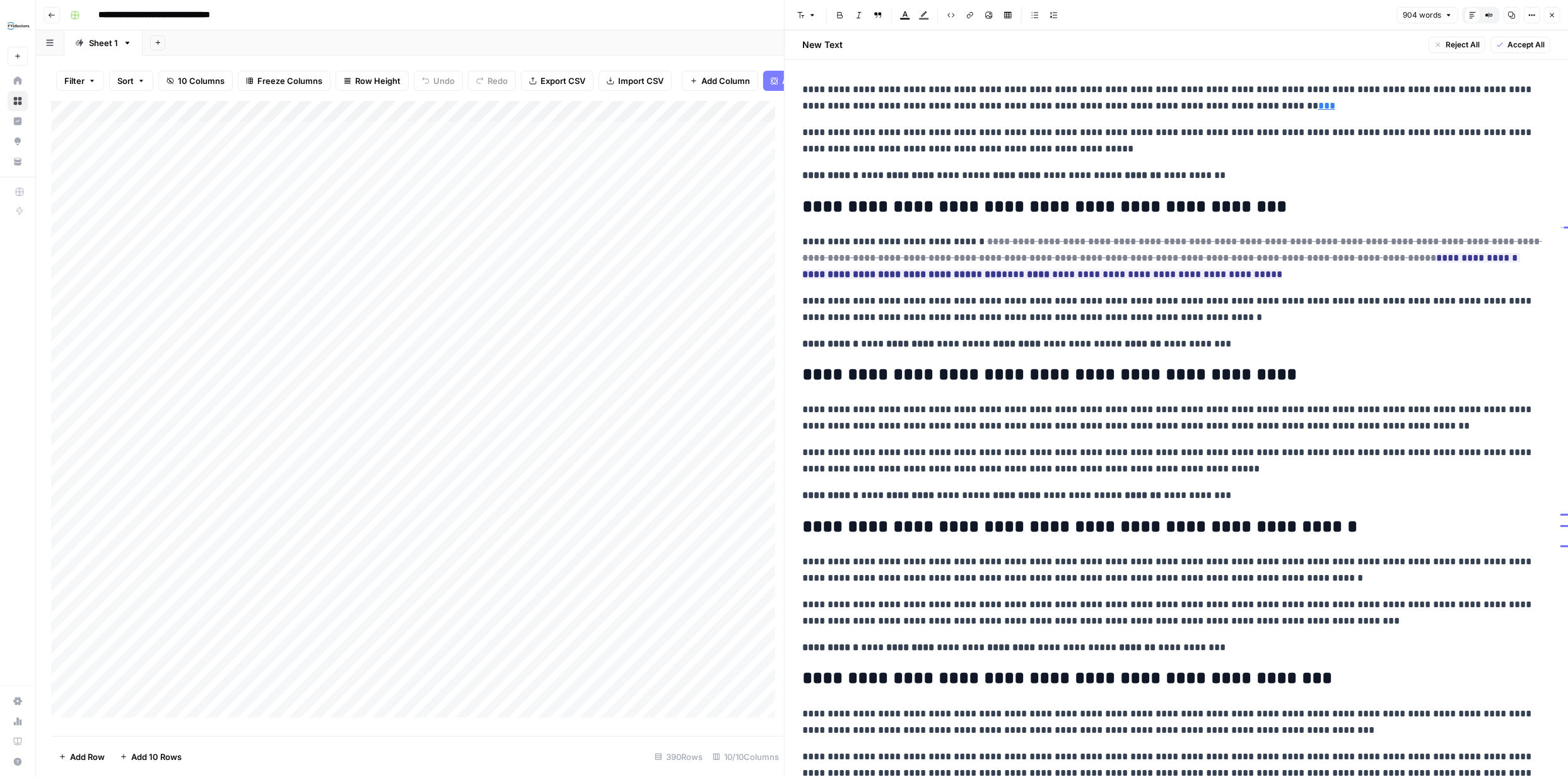
scroll to position [649, 0]
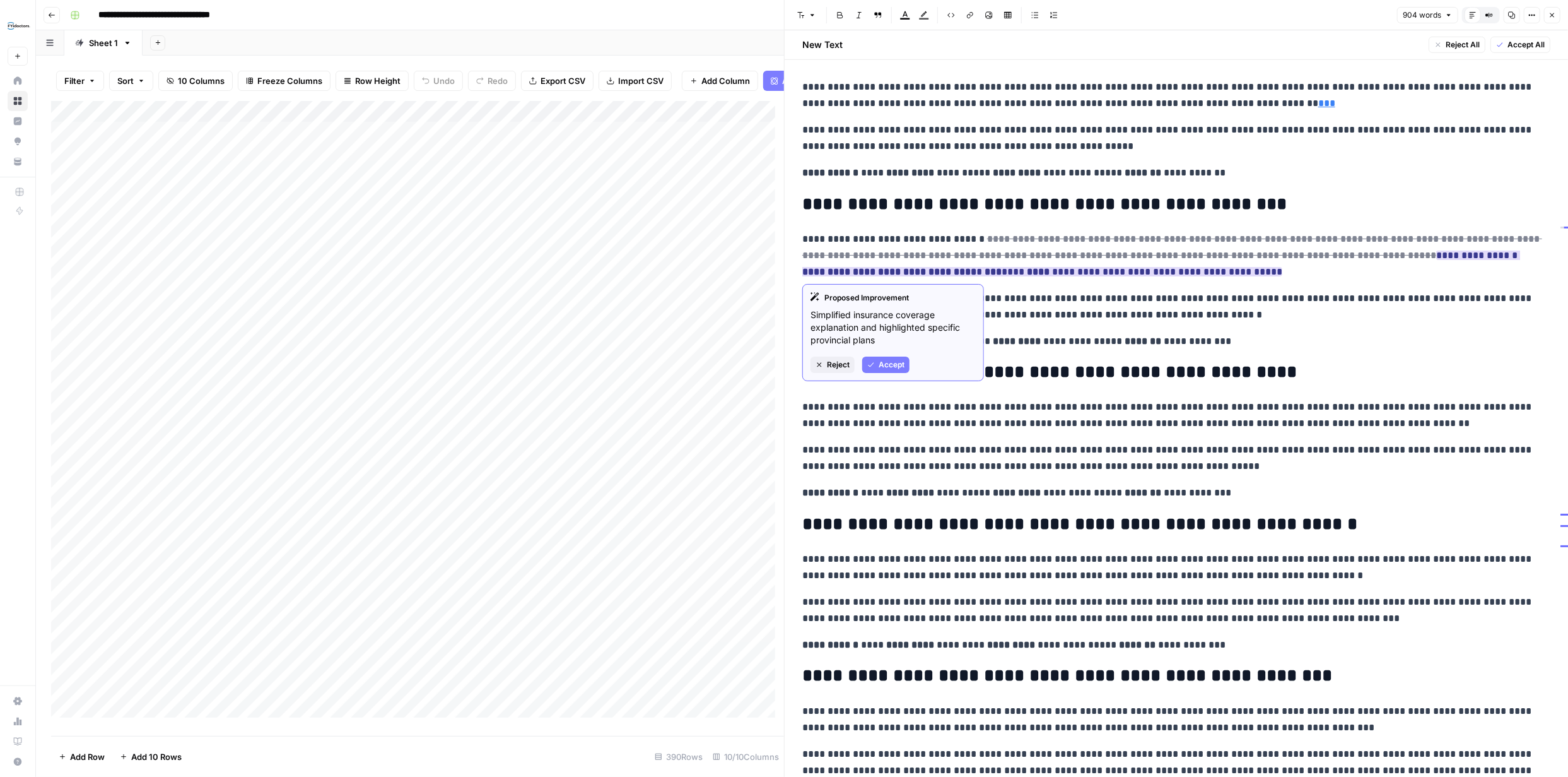
click at [880, 360] on span "Accept" at bounding box center [892, 365] width 26 height 11
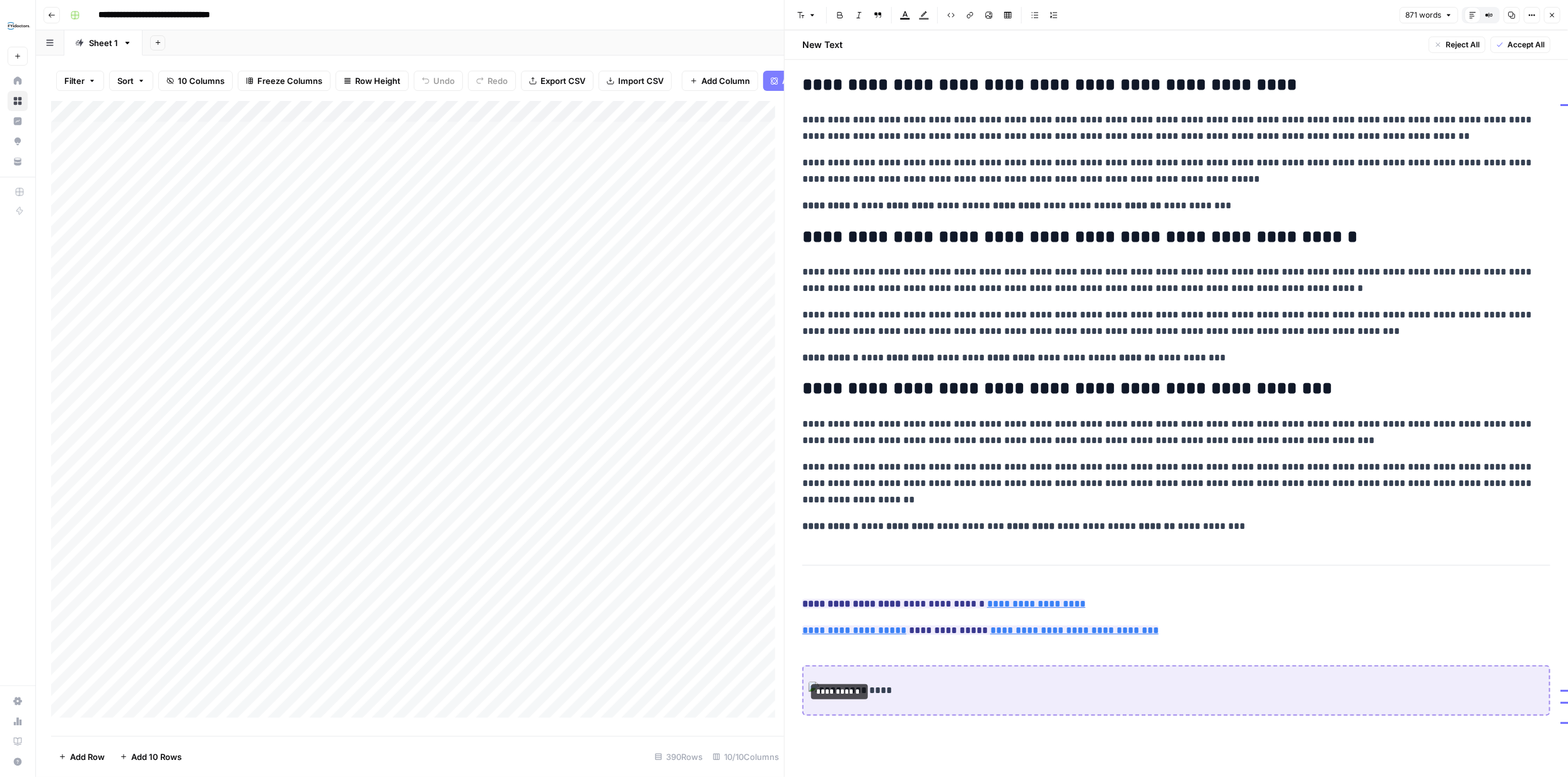
scroll to position [913, 0]
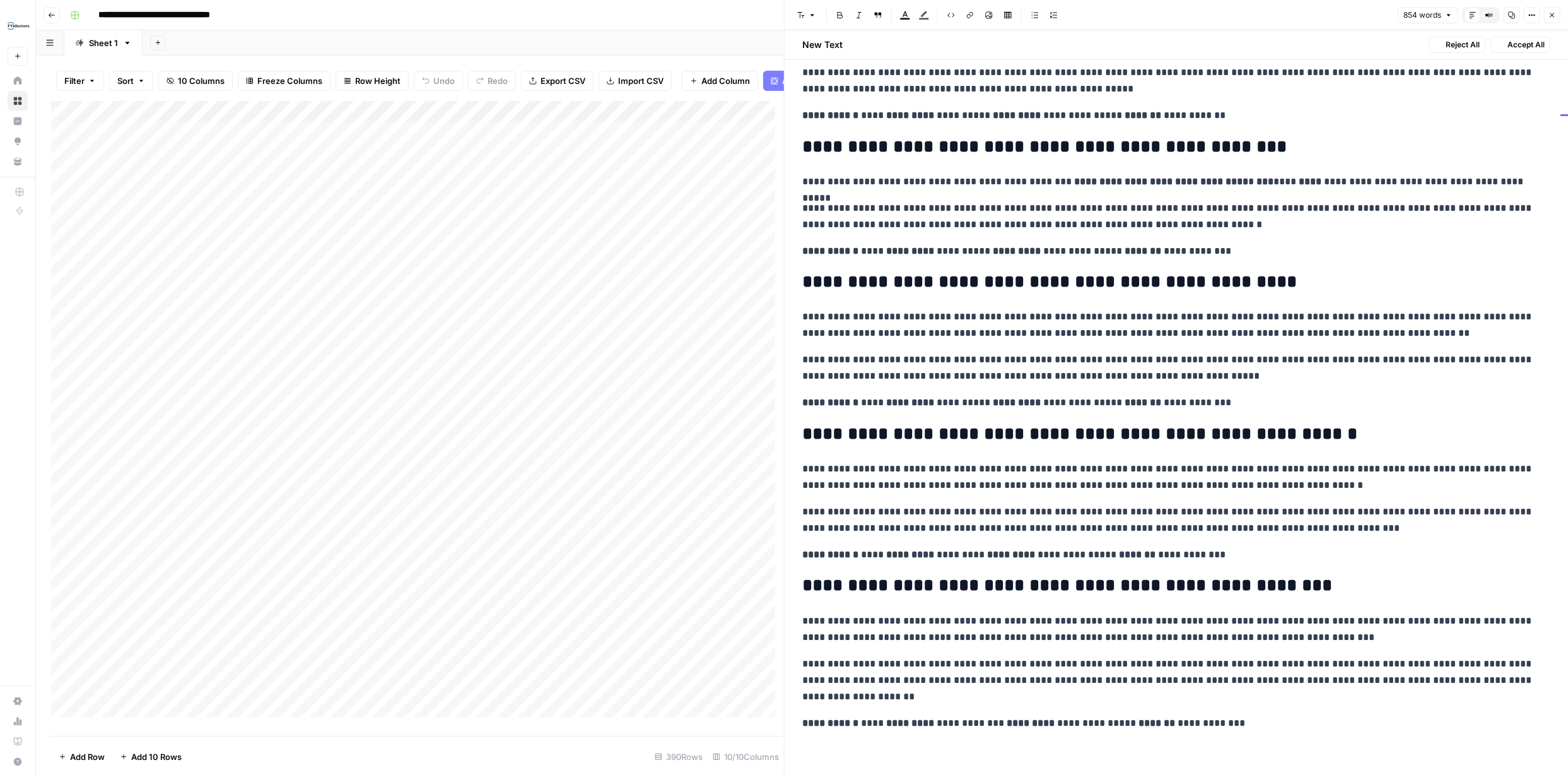
scroll to position [706, 0]
click at [1517, 43] on span "Accept All" at bounding box center [1526, 45] width 37 height 11
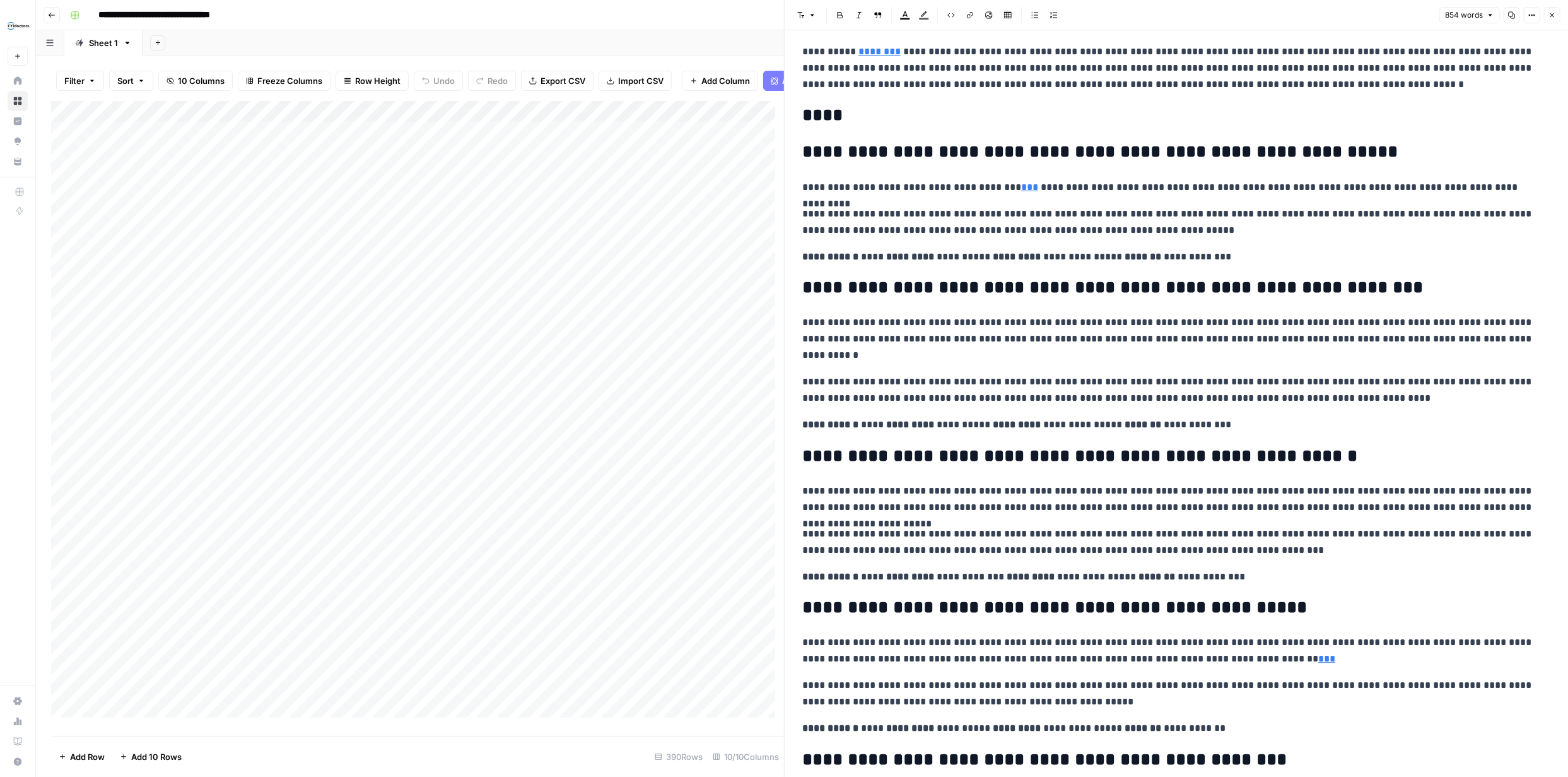
scroll to position [0, 0]
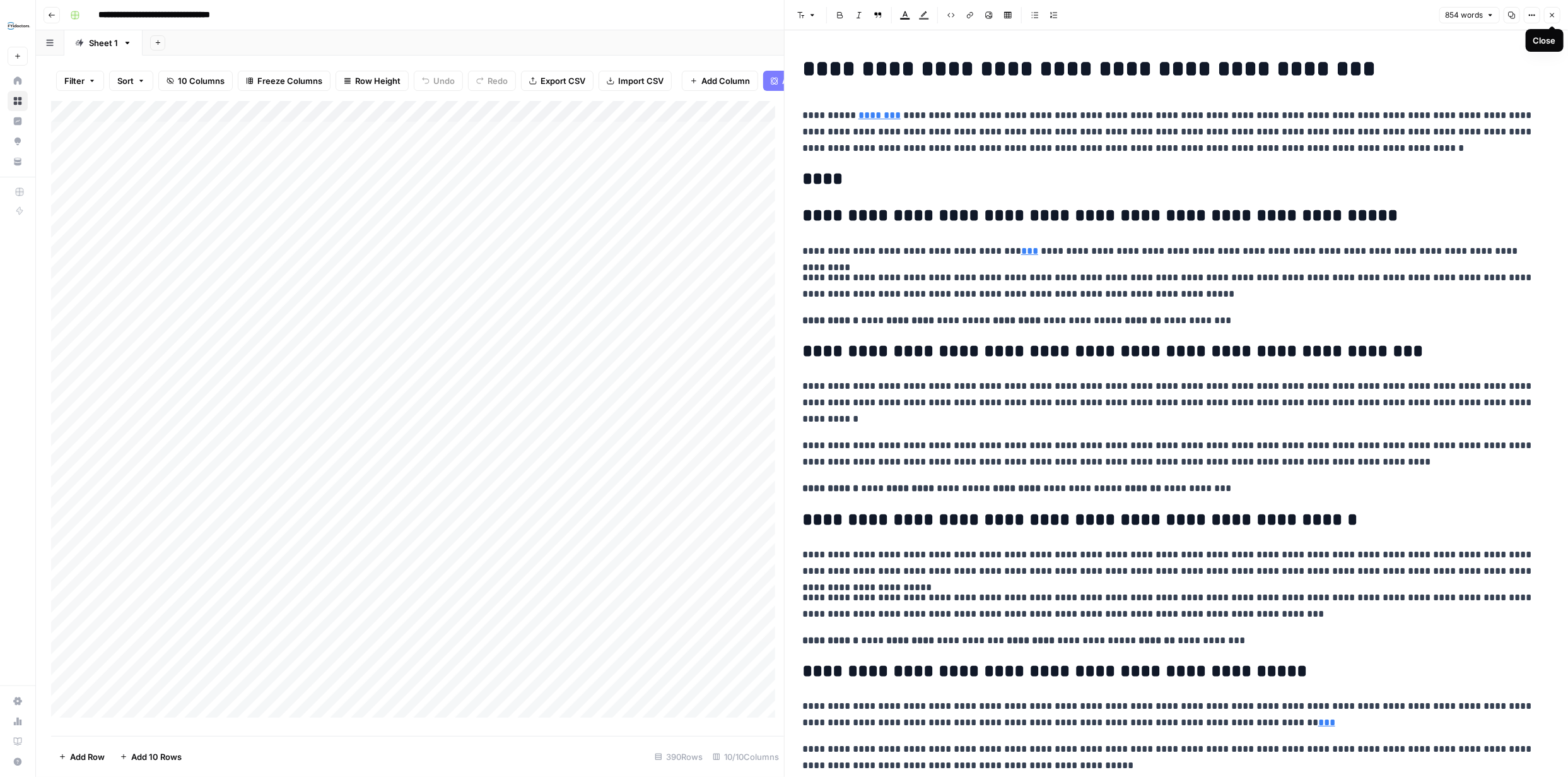
click at [1553, 14] on icon "button" at bounding box center [1552, 15] width 8 height 8
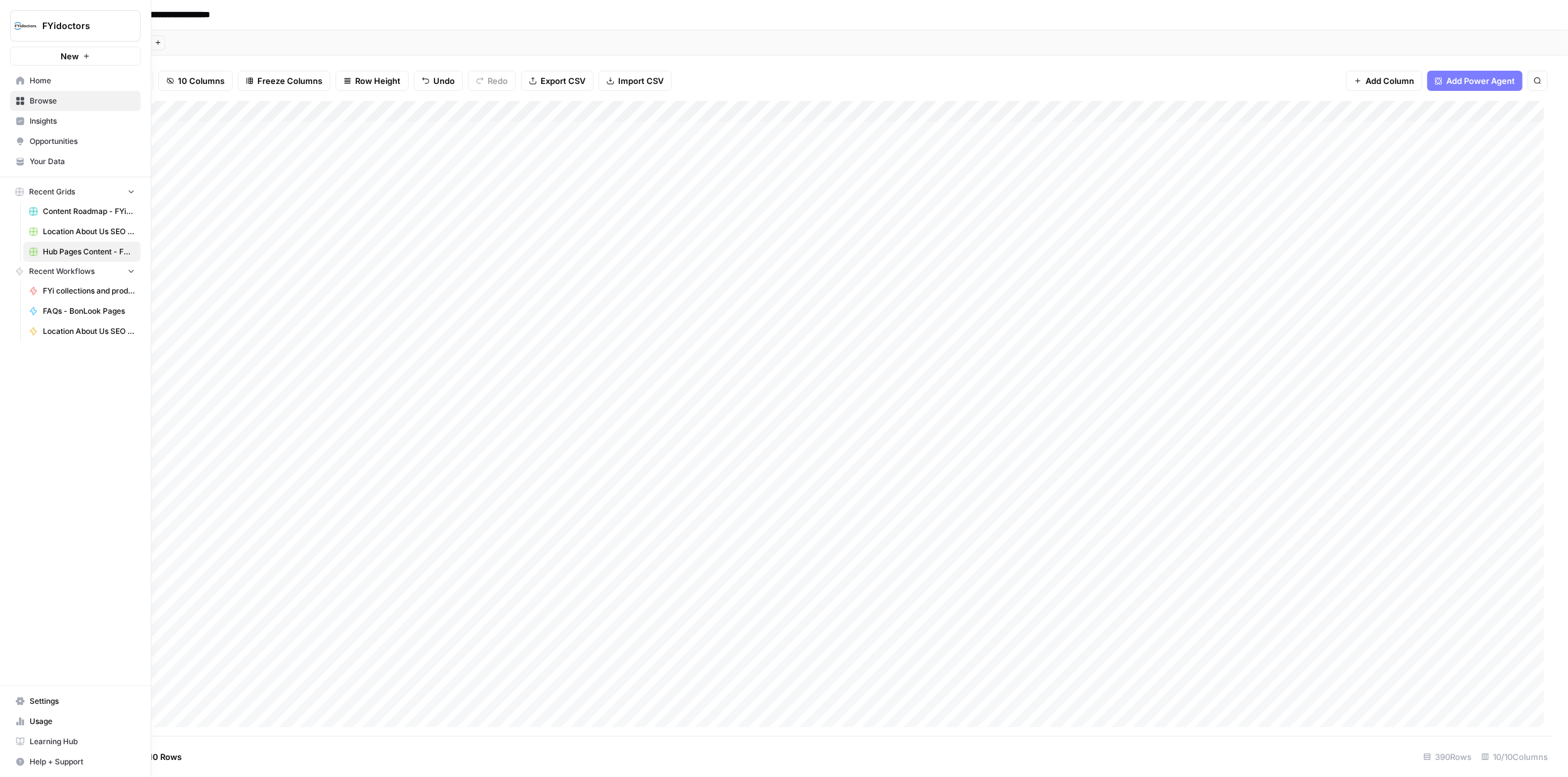
click at [20, 100] on icon at bounding box center [20, 101] width 9 height 9
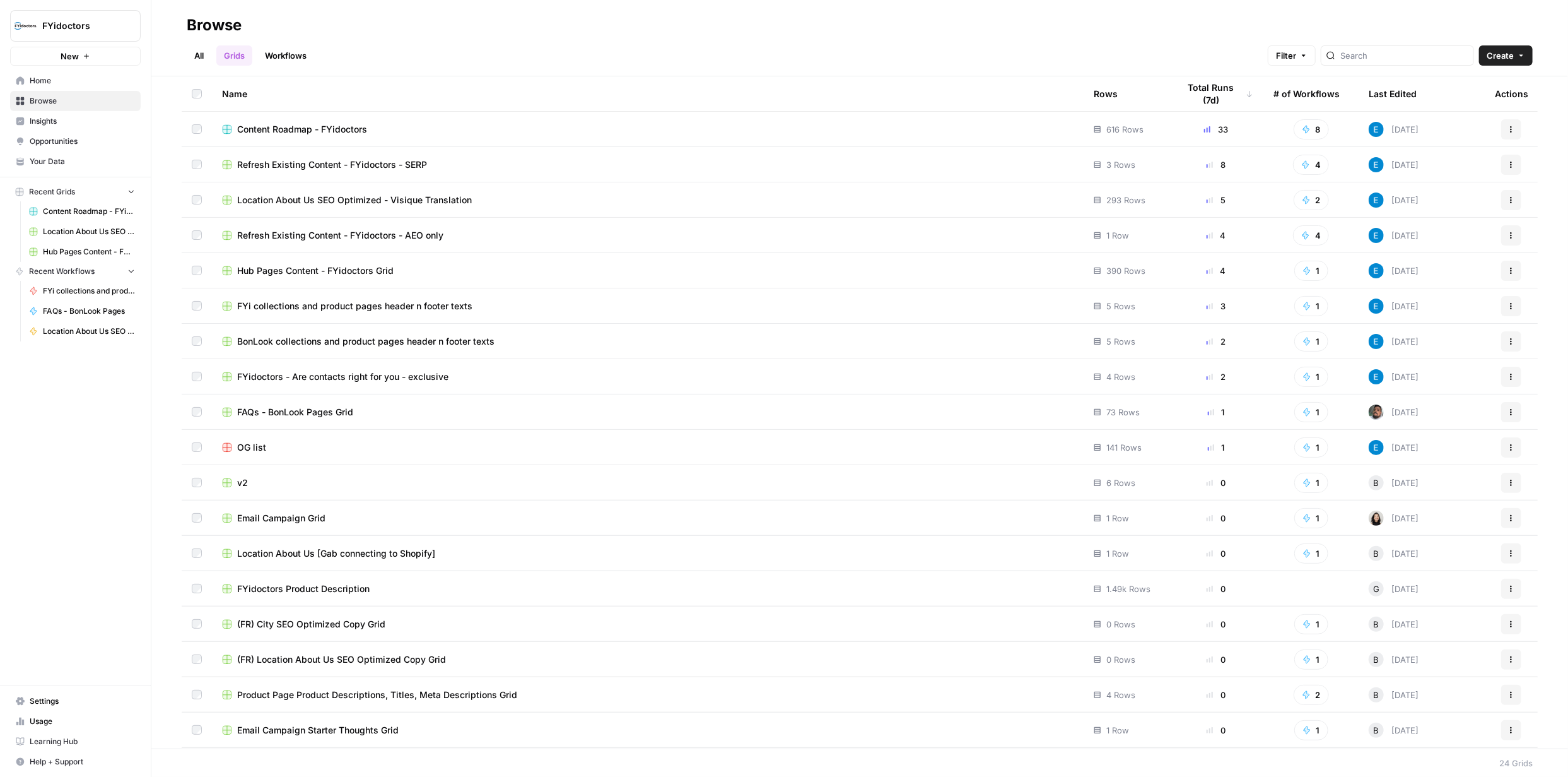
click at [322, 339] on span "BonLook collections and product pages header n footer texts" at bounding box center [366, 342] width 258 height 13
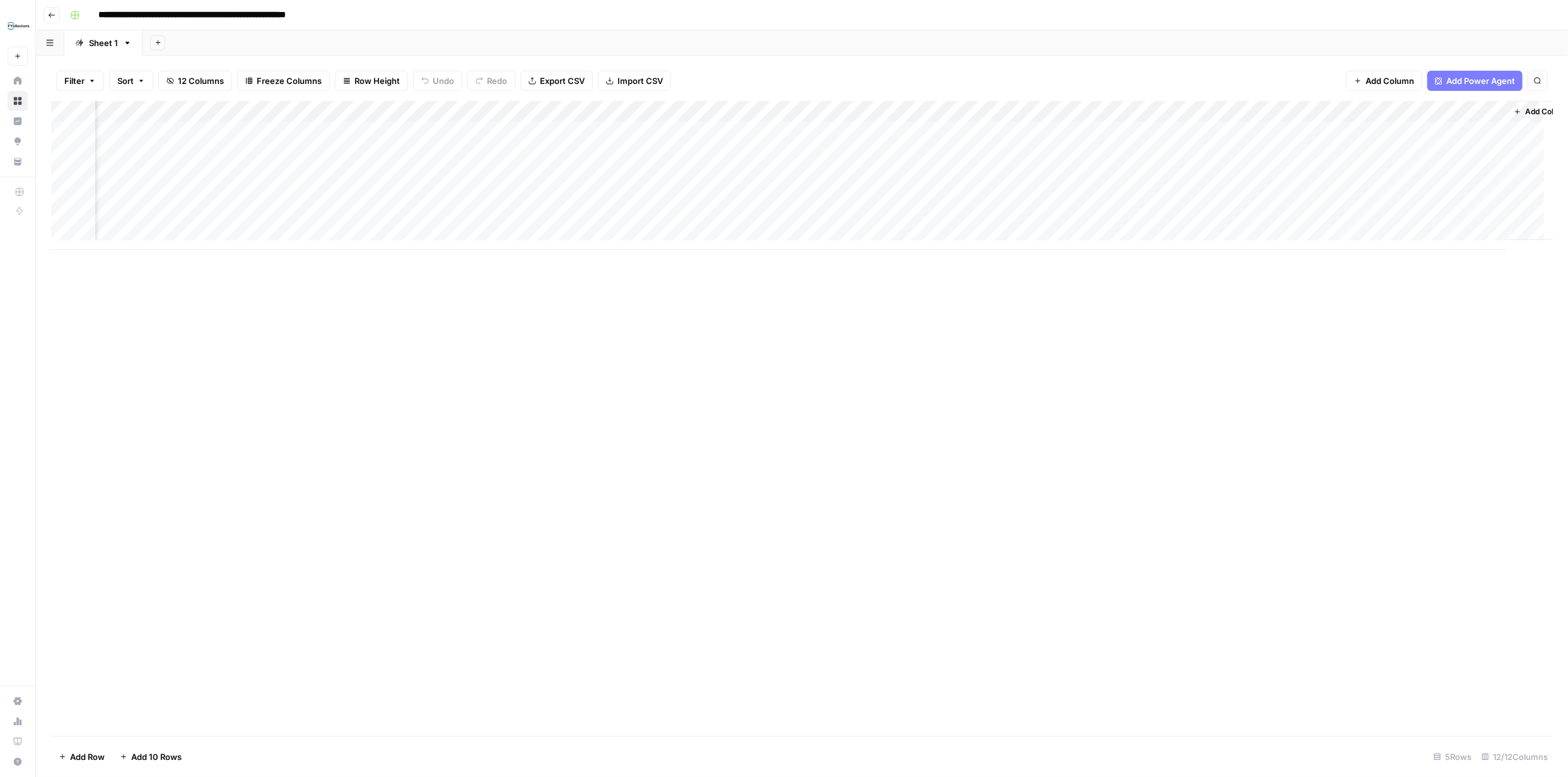
scroll to position [0, 214]
click at [1233, 129] on div "Add Column" at bounding box center [802, 175] width 1502 height 149
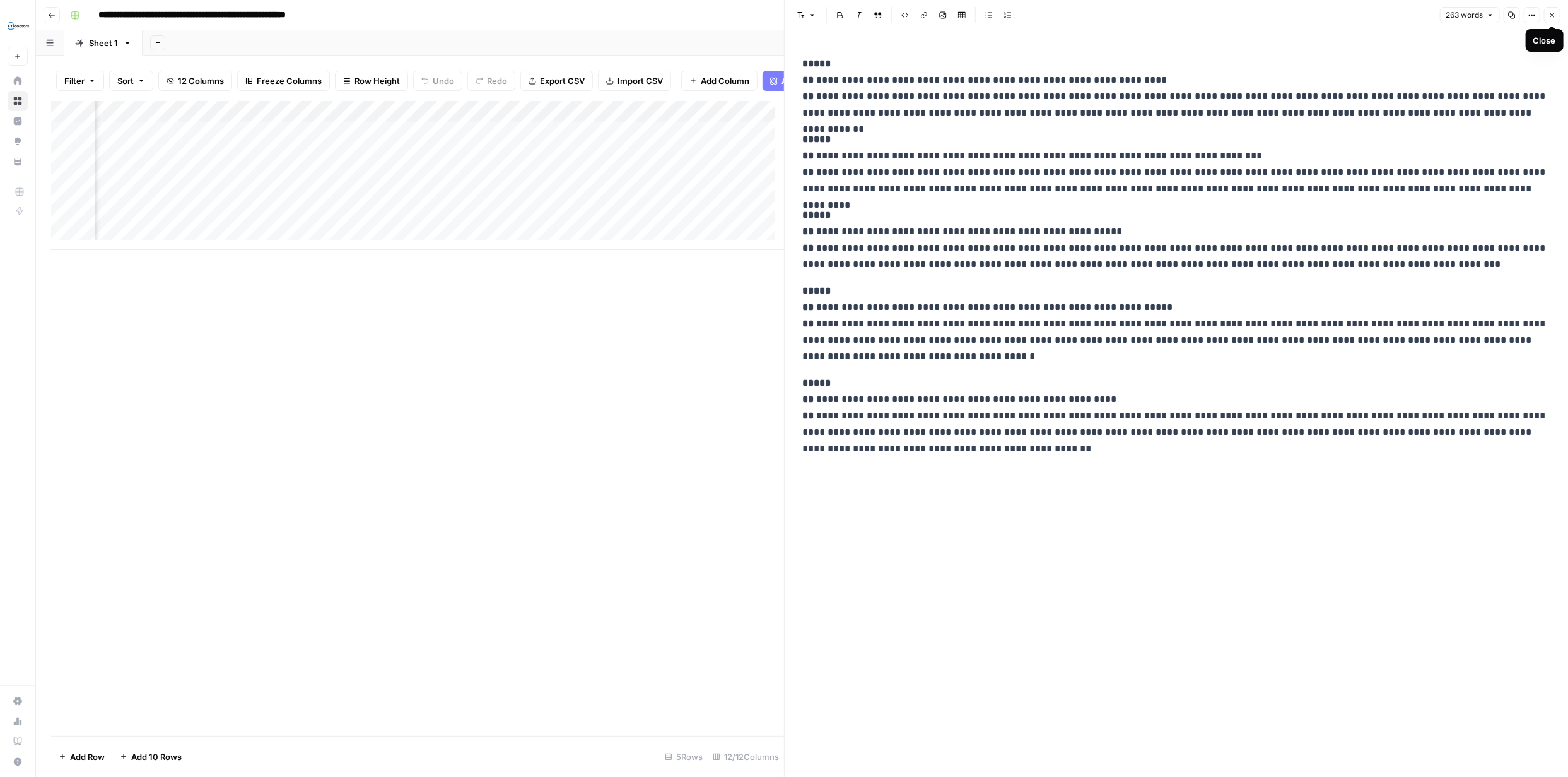
click at [1551, 13] on icon "button" at bounding box center [1552, 15] width 4 height 4
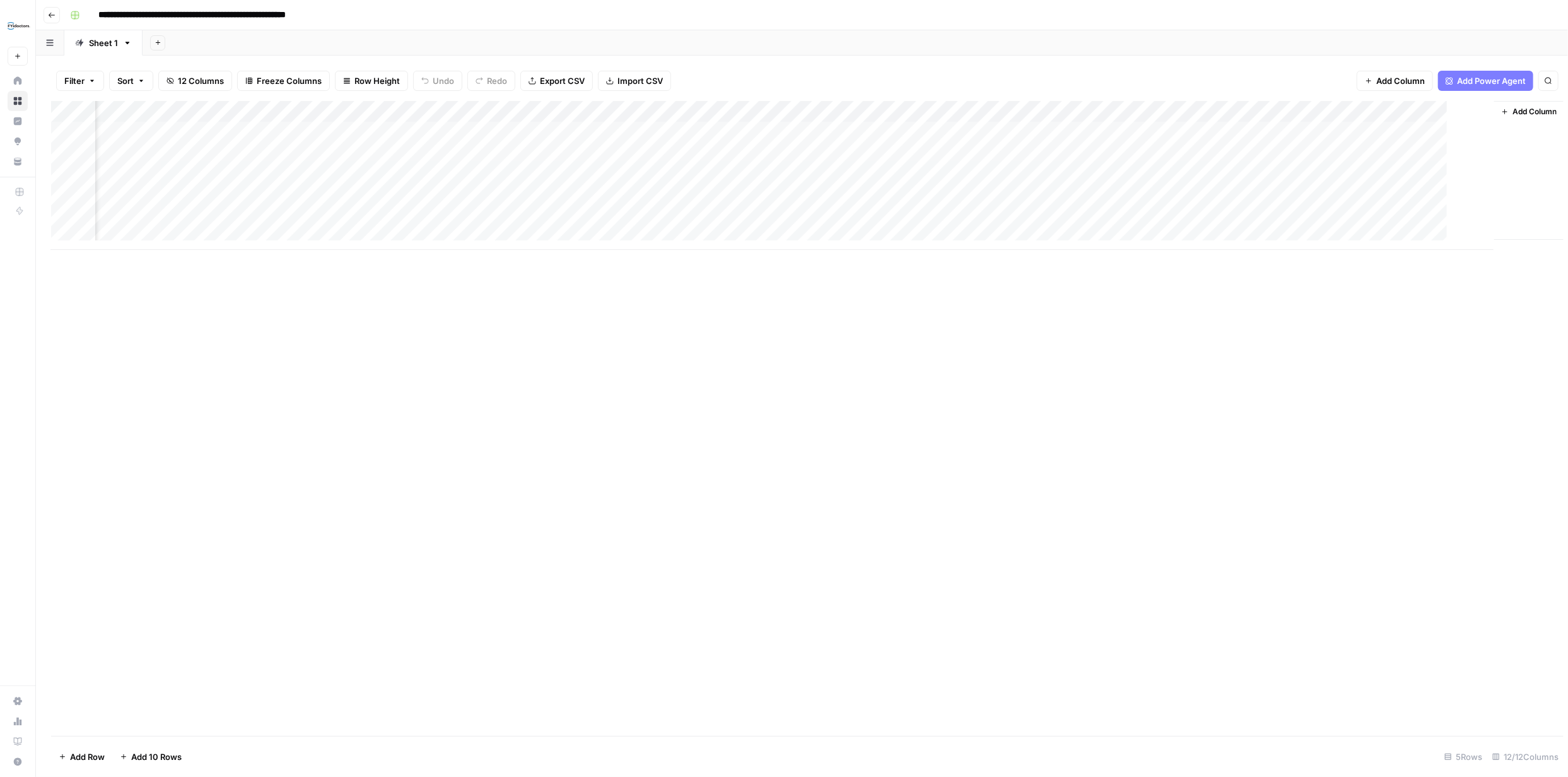
scroll to position [0, 199]
click at [1248, 154] on div "Add Column" at bounding box center [802, 175] width 1502 height 149
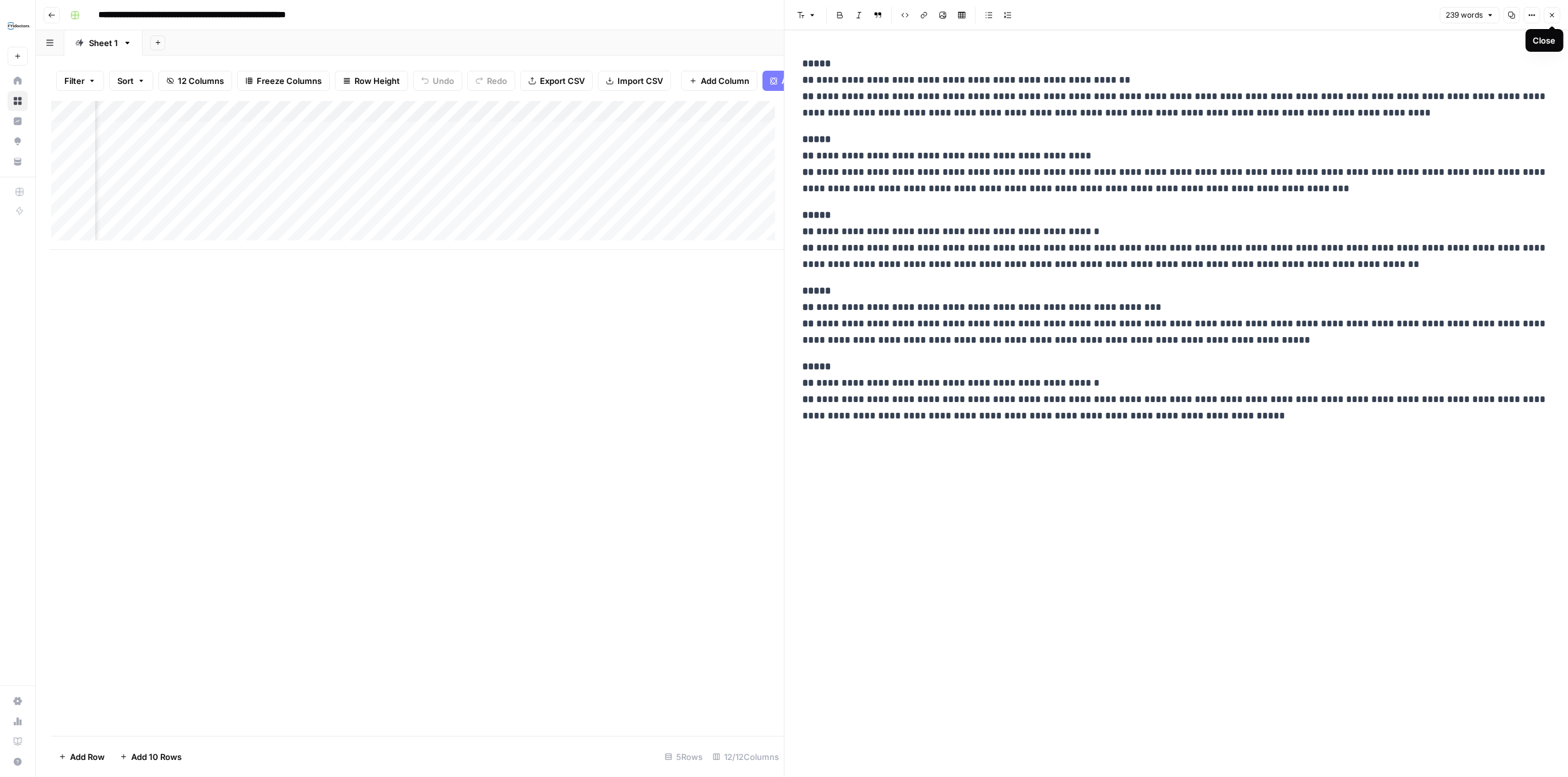
click at [1555, 11] on icon "button" at bounding box center [1552, 15] width 8 height 8
